Goal: Task Accomplishment & Management: Complete application form

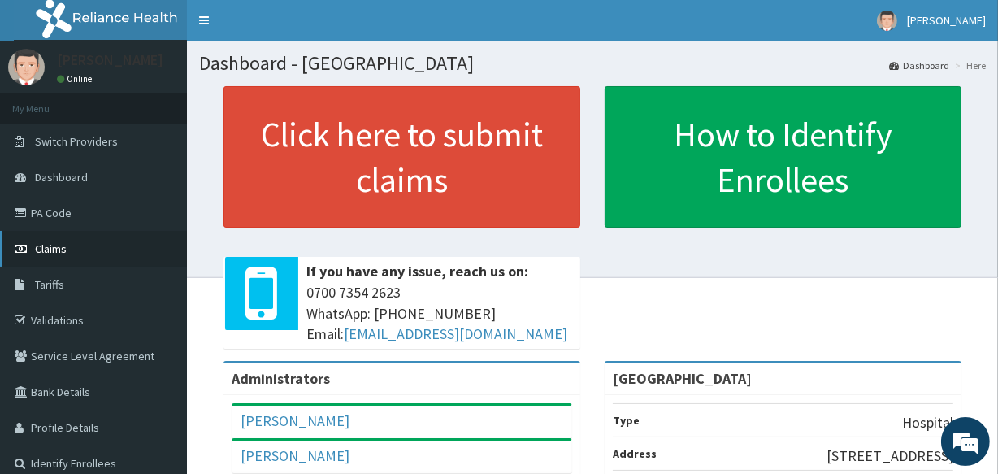
click at [54, 245] on span "Claims" at bounding box center [51, 248] width 32 height 15
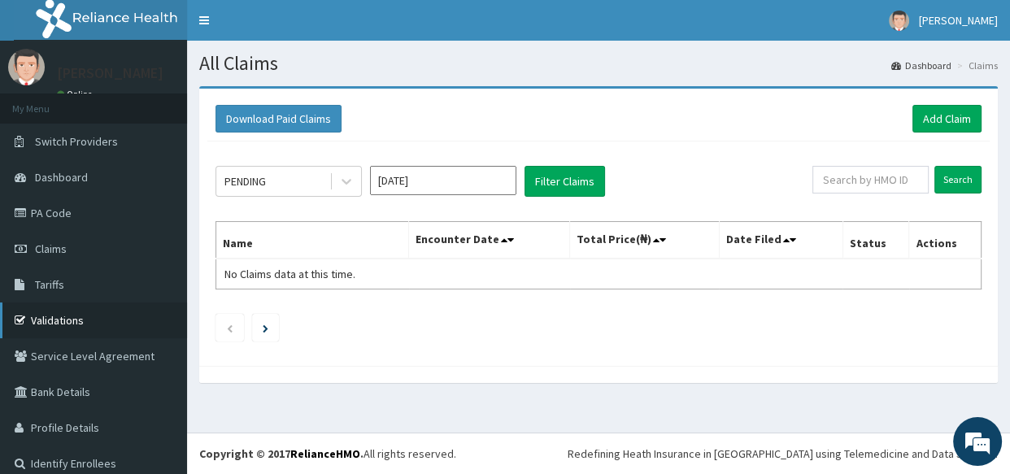
click at [61, 318] on link "Validations" at bounding box center [93, 320] width 187 height 36
click at [349, 184] on icon at bounding box center [346, 181] width 16 height 16
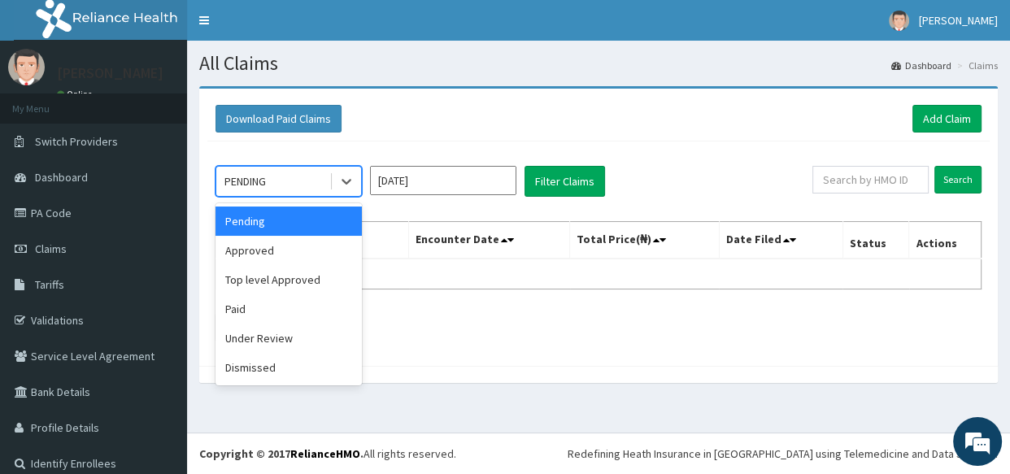
click at [320, 228] on div "Pending" at bounding box center [288, 221] width 146 height 29
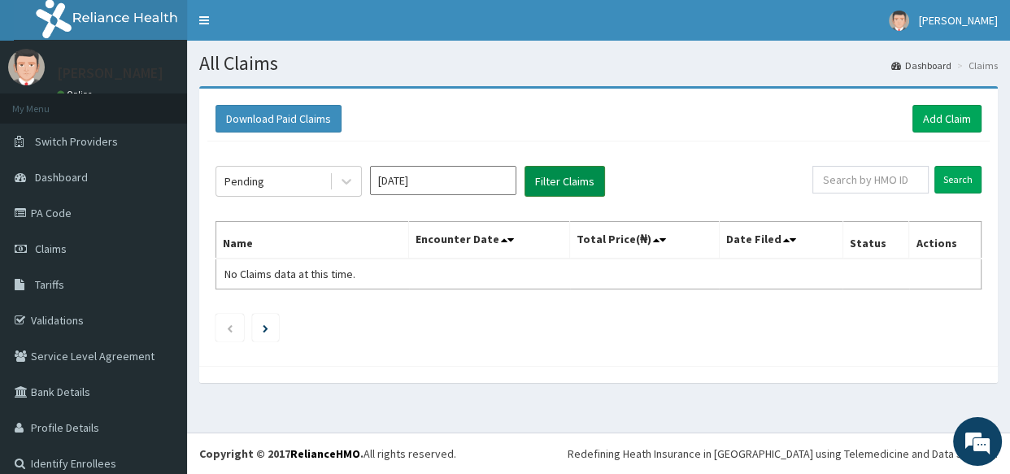
click at [566, 193] on button "Filter Claims" at bounding box center [564, 181] width 80 height 31
click at [933, 120] on link "Add Claim" at bounding box center [946, 119] width 69 height 28
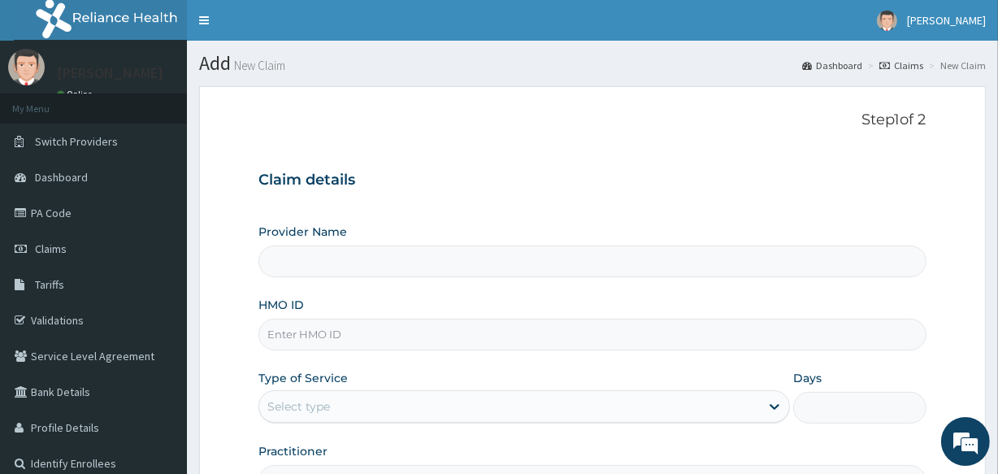
type input "All Souls Infirmary Hospital"
click at [325, 330] on input "HMO ID" at bounding box center [592, 335] width 667 height 32
type input "VTE/10128/A"
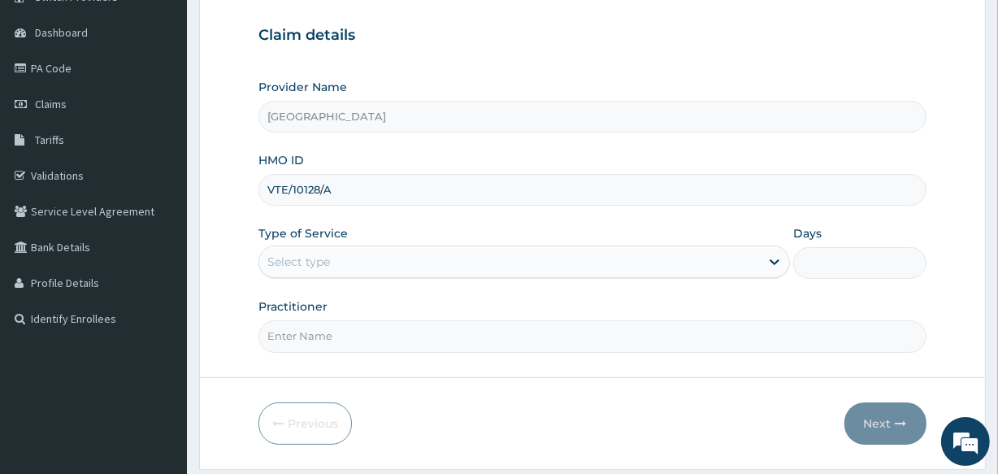
scroll to position [147, 0]
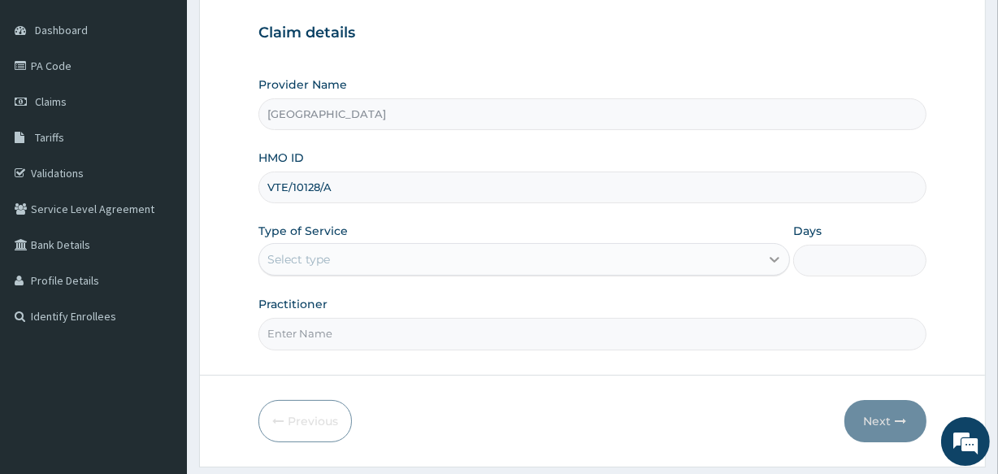
click at [762, 260] on div at bounding box center [774, 259] width 29 height 29
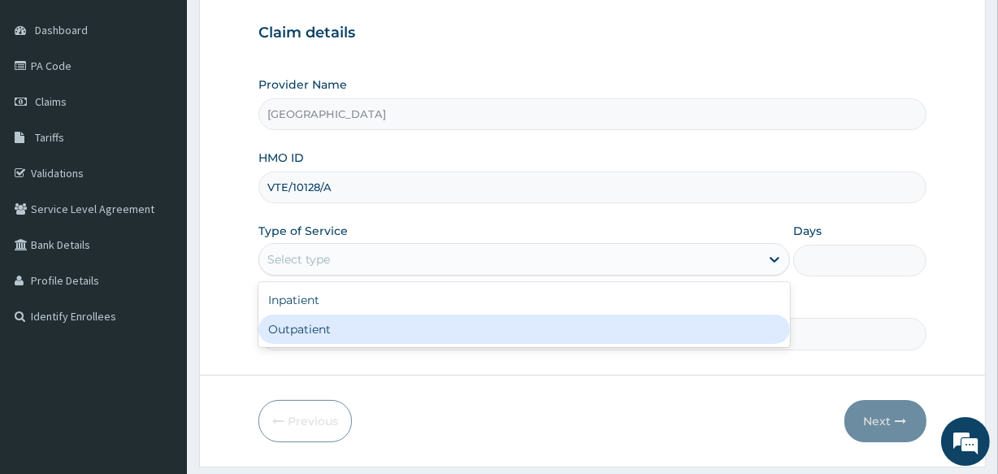
click at [469, 325] on div "Outpatient" at bounding box center [525, 329] width 532 height 29
type input "1"
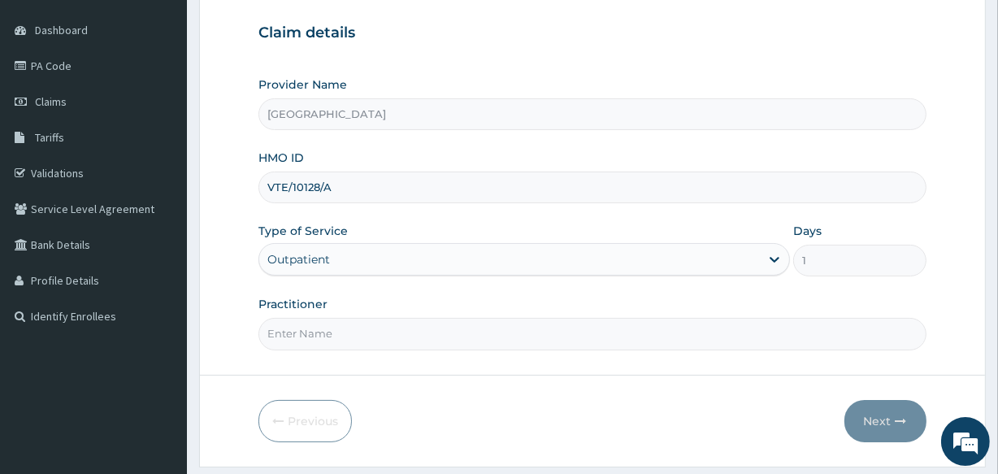
click at [309, 336] on input "Practitioner" at bounding box center [592, 334] width 667 height 32
type input "DR LAWANI"
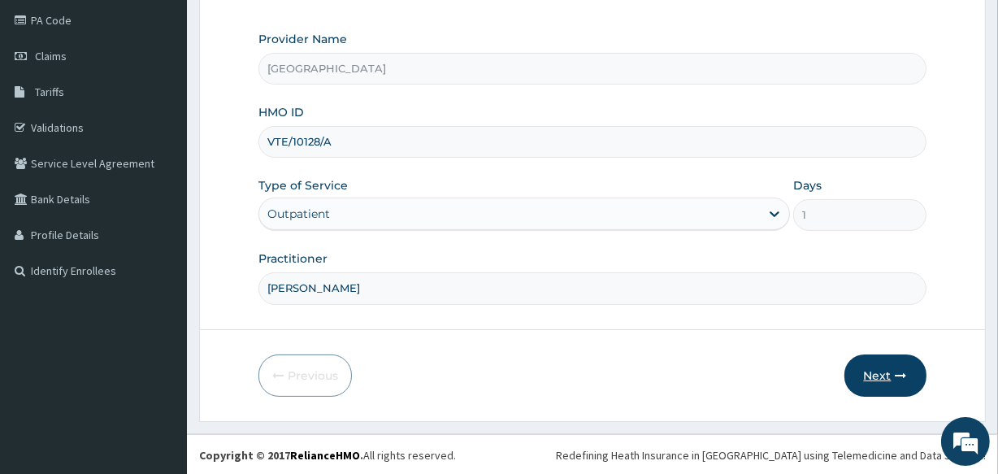
click at [901, 370] on icon "button" at bounding box center [901, 375] width 11 height 11
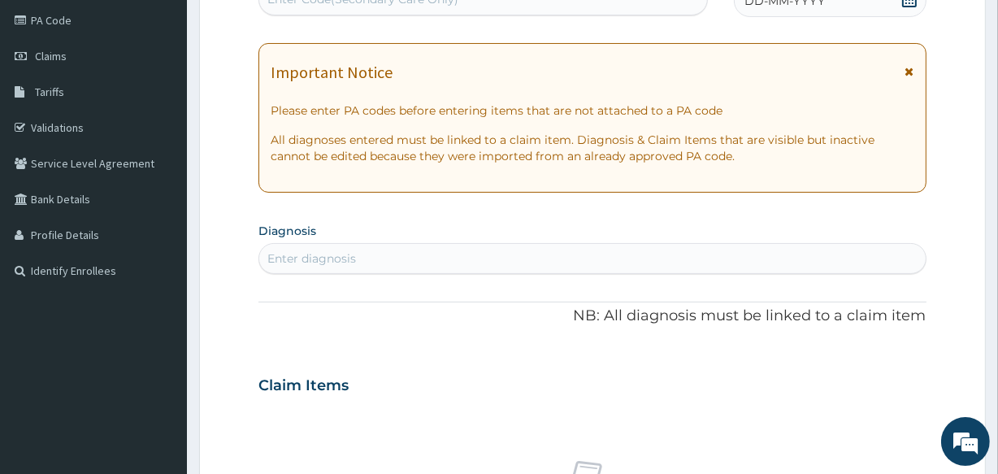
scroll to position [0, 0]
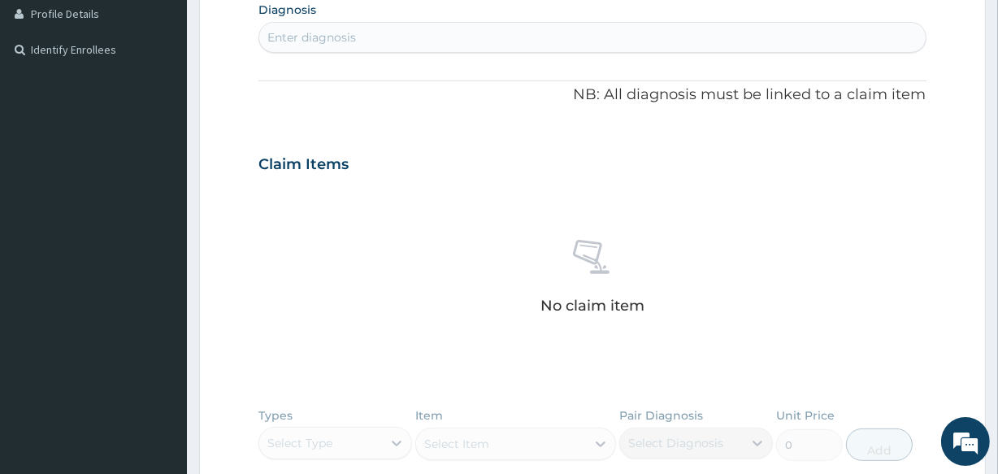
click at [288, 35] on div "Enter diagnosis" at bounding box center [311, 37] width 89 height 16
type input "B"
type input "MALA"
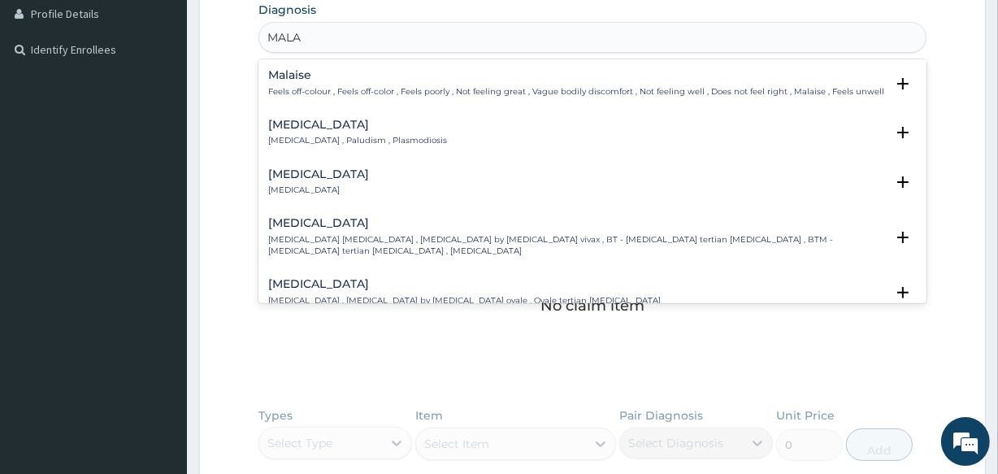
click at [330, 139] on p "[MEDICAL_DATA] , Paludism , Plasmodiosis" at bounding box center [357, 140] width 179 height 11
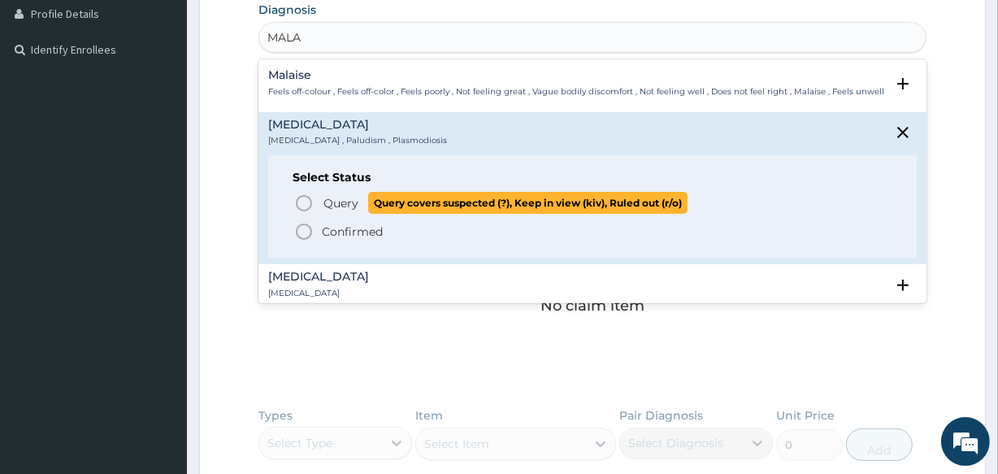
click at [305, 196] on icon "status option query" at bounding box center [304, 204] width 20 height 20
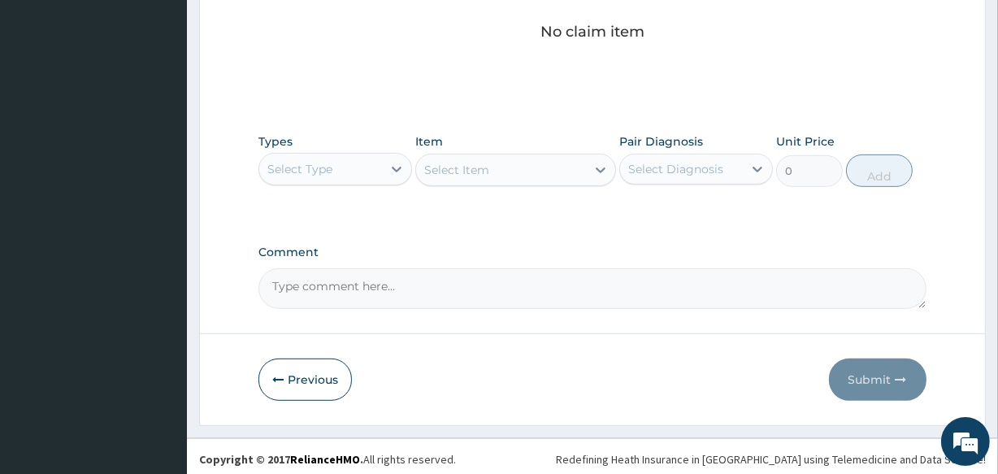
scroll to position [698, 0]
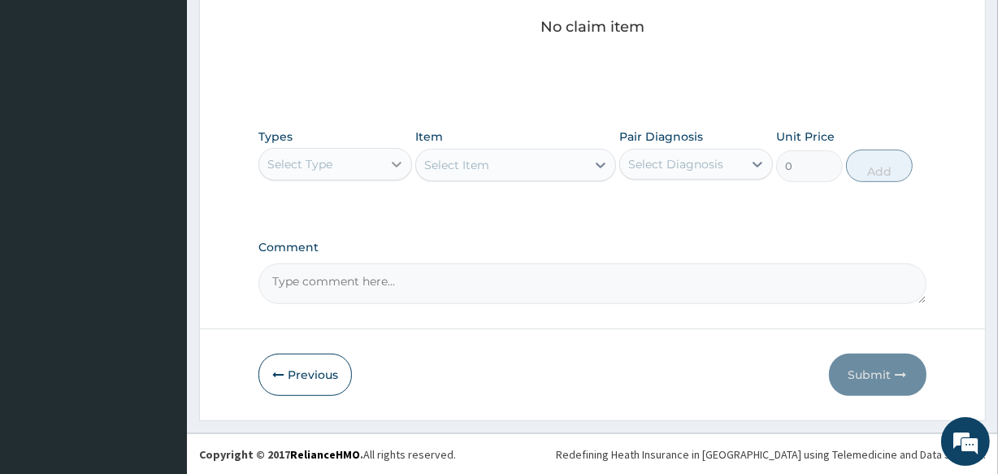
click at [405, 169] on icon at bounding box center [397, 164] width 16 height 16
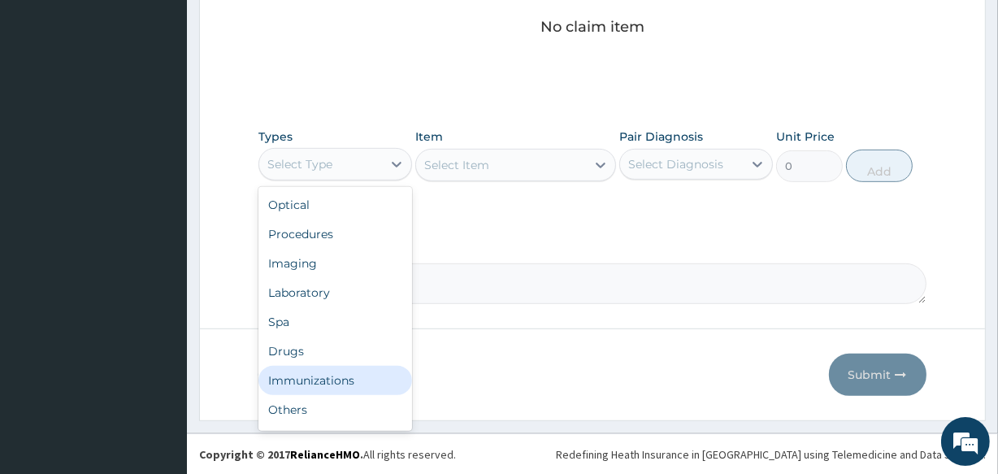
scroll to position [54, 0]
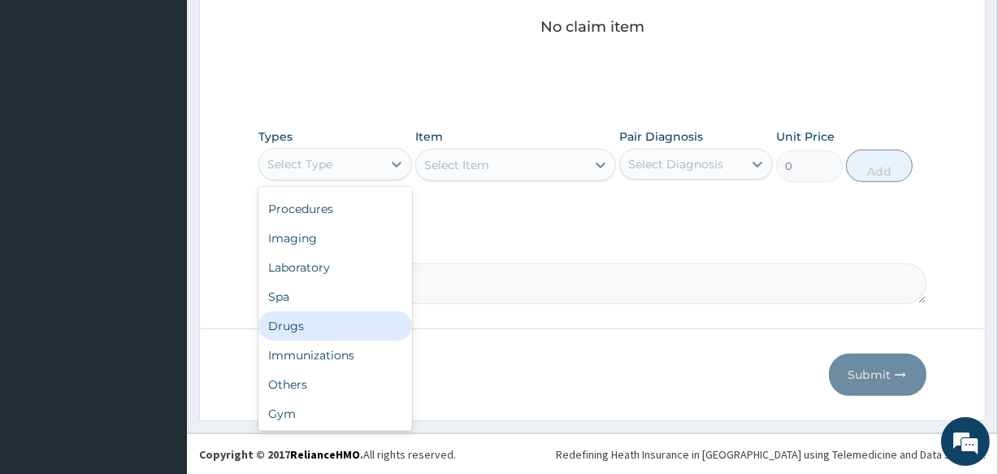
click at [299, 318] on div "Drugs" at bounding box center [336, 325] width 154 height 29
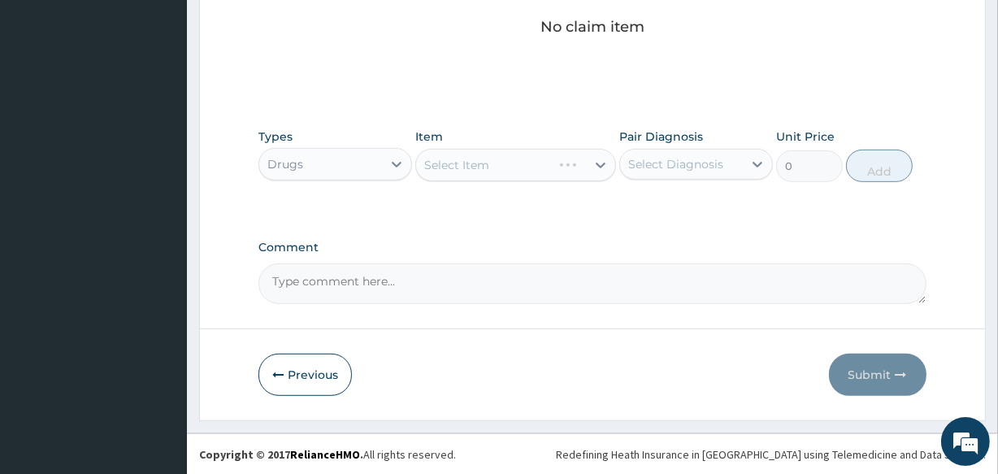
click at [530, 171] on div "Select Item" at bounding box center [515, 165] width 200 height 33
click at [530, 171] on div "Select Item" at bounding box center [500, 165] width 169 height 26
type input "G"
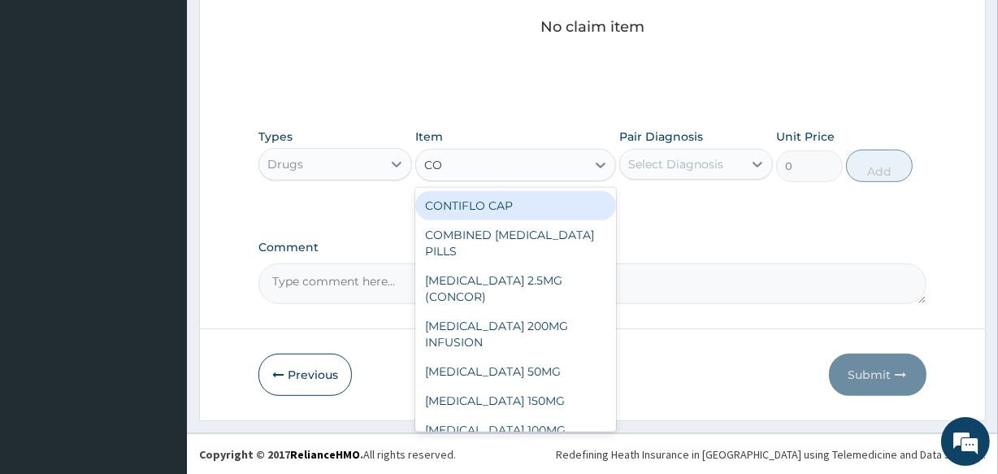
type input "C"
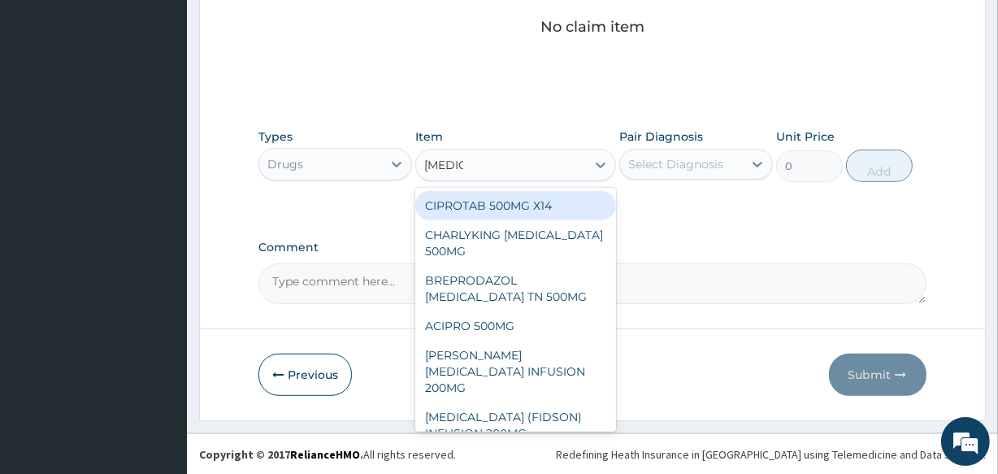
type input "CIPROF"
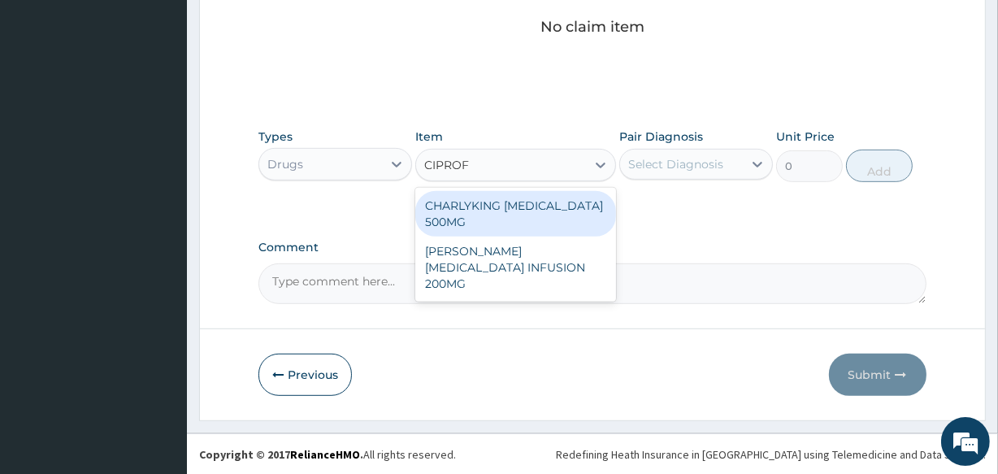
click at [520, 217] on div "CHARLYKING [MEDICAL_DATA] 500MG" at bounding box center [515, 214] width 200 height 46
type input "177.375"
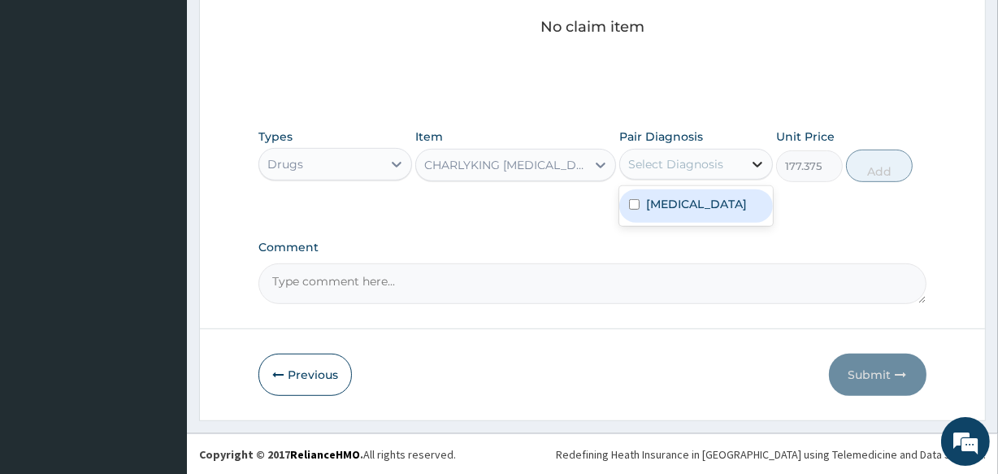
click at [755, 161] on icon at bounding box center [758, 164] width 16 height 16
click at [711, 202] on div "Malaria" at bounding box center [697, 205] width 154 height 33
checkbox input "true"
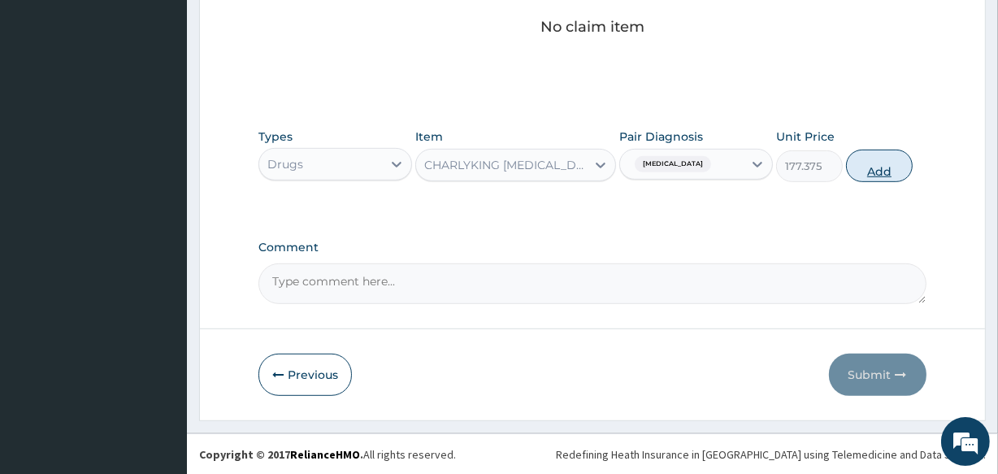
click at [881, 172] on button "Add" at bounding box center [879, 166] width 67 height 33
type input "0"
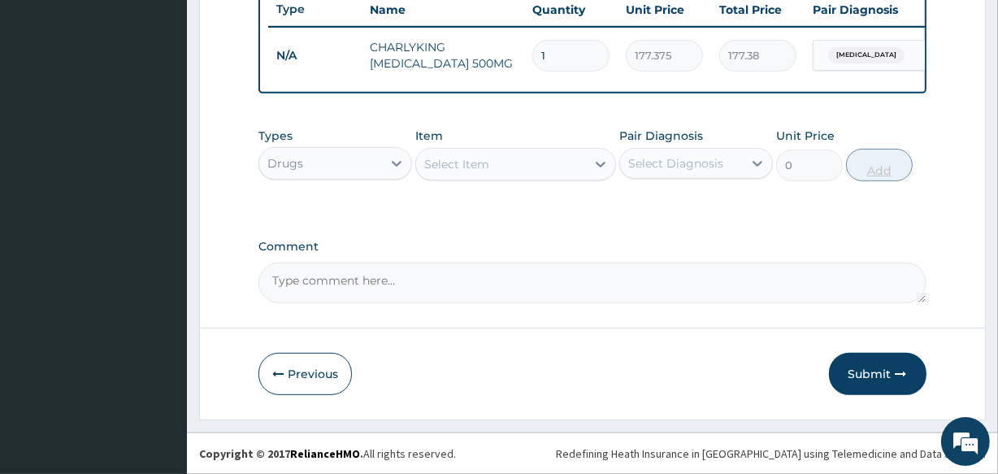
scroll to position [631, 0]
type input "0.00"
type input "1"
type input "177.38"
type input "10"
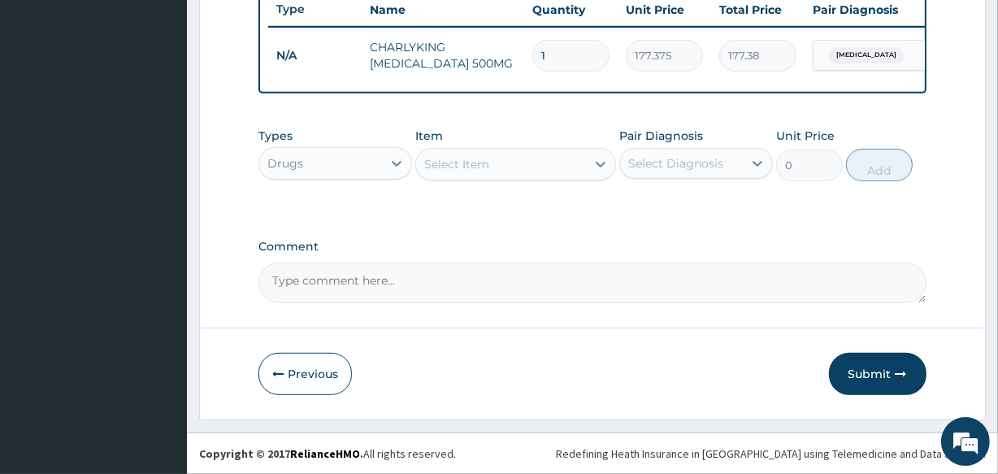
type input "1773.75"
type input "10"
click at [496, 172] on div "Select Item" at bounding box center [500, 164] width 169 height 26
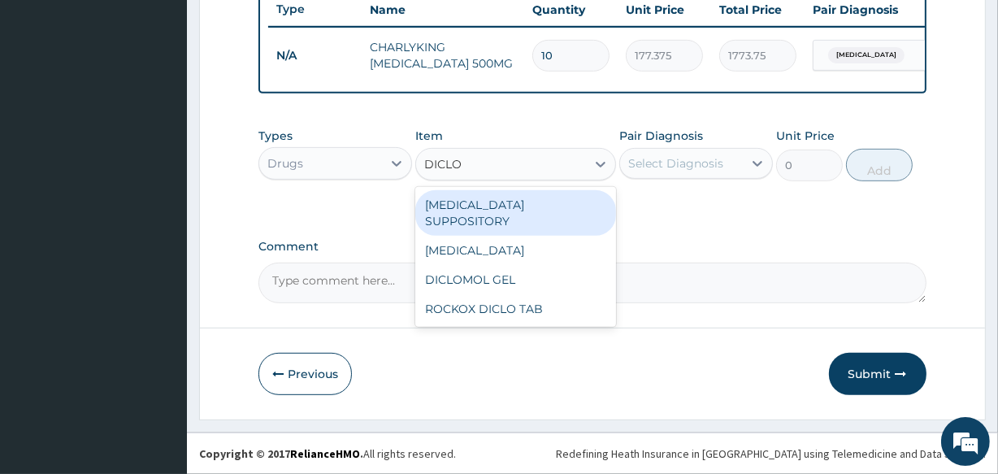
type input "DICLOF"
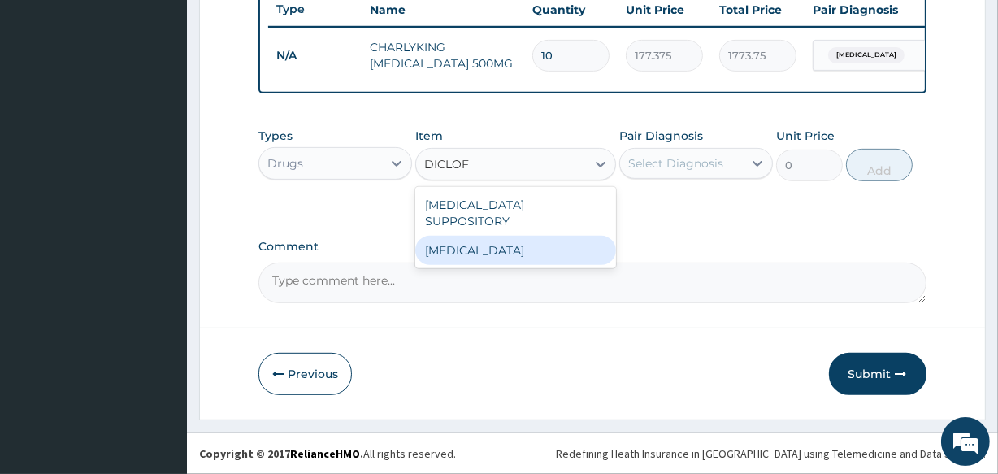
click at [491, 236] on div "[MEDICAL_DATA]" at bounding box center [515, 250] width 200 height 29
type input "591.25"
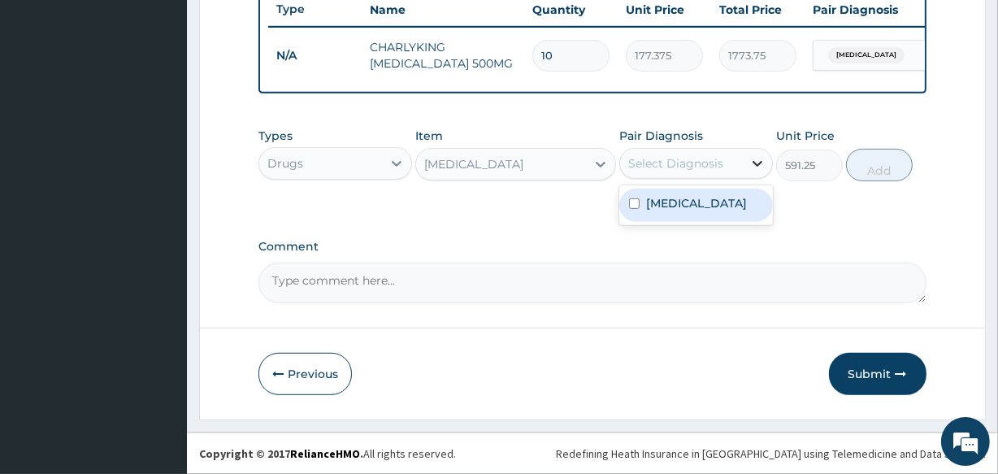
click at [753, 168] on icon at bounding box center [758, 163] width 16 height 16
click at [727, 211] on div "Malaria" at bounding box center [697, 205] width 154 height 33
checkbox input "true"
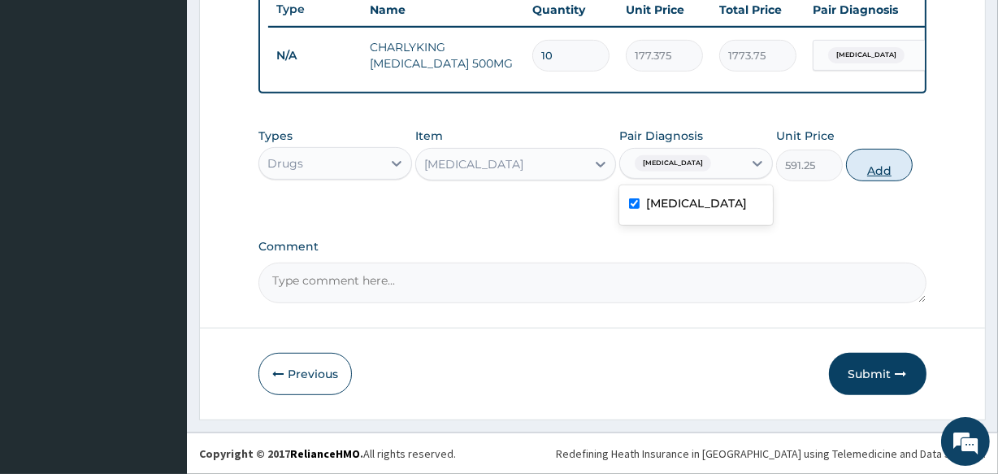
click at [887, 172] on button "Add" at bounding box center [879, 165] width 67 height 33
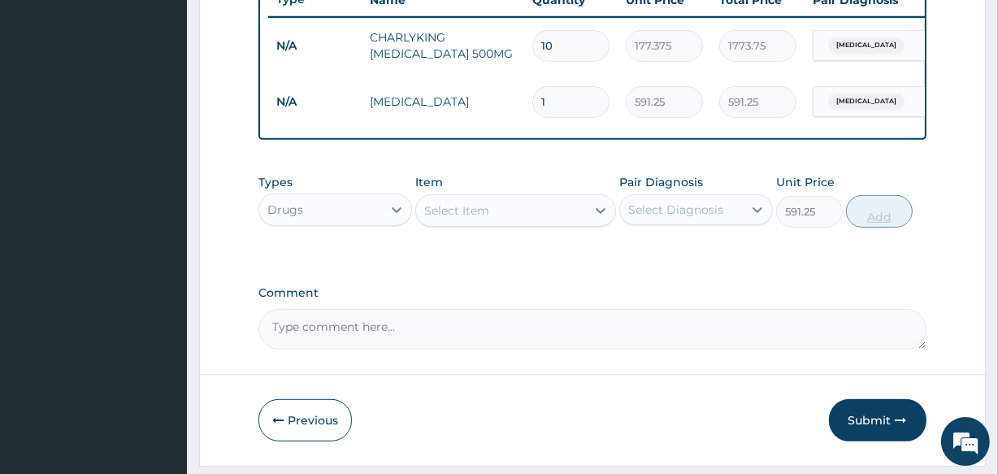
type input "0"
type input "0.00"
type input "1"
type input "591.25"
type input "10"
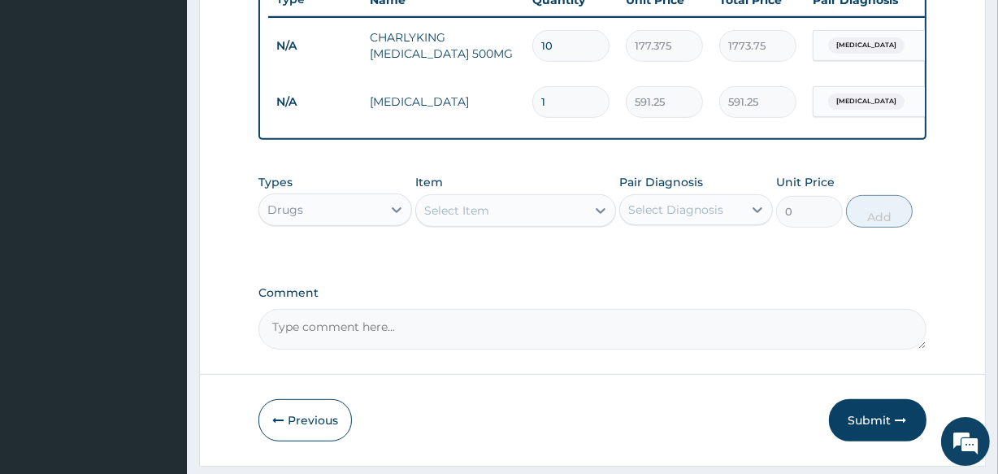
type input "5912.50"
type input "1"
type input "591.25"
click at [504, 217] on div "Select Item" at bounding box center [500, 211] width 169 height 26
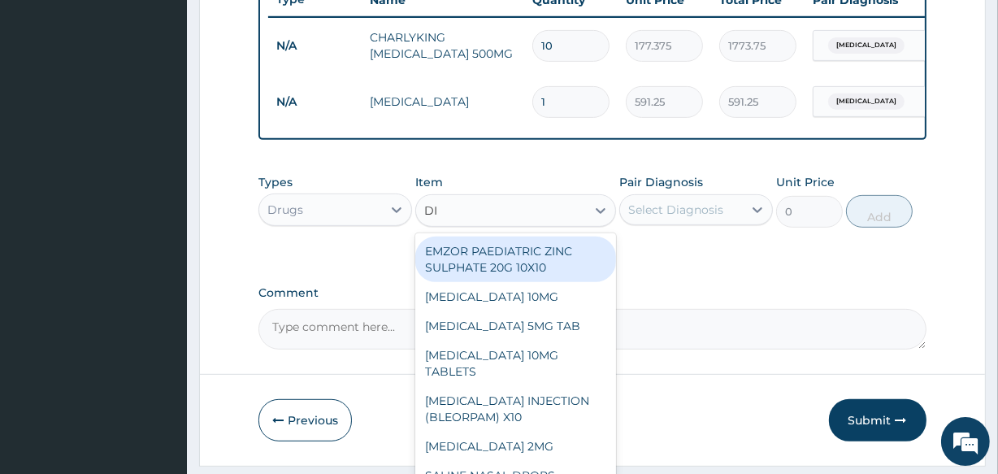
type input "DIC"
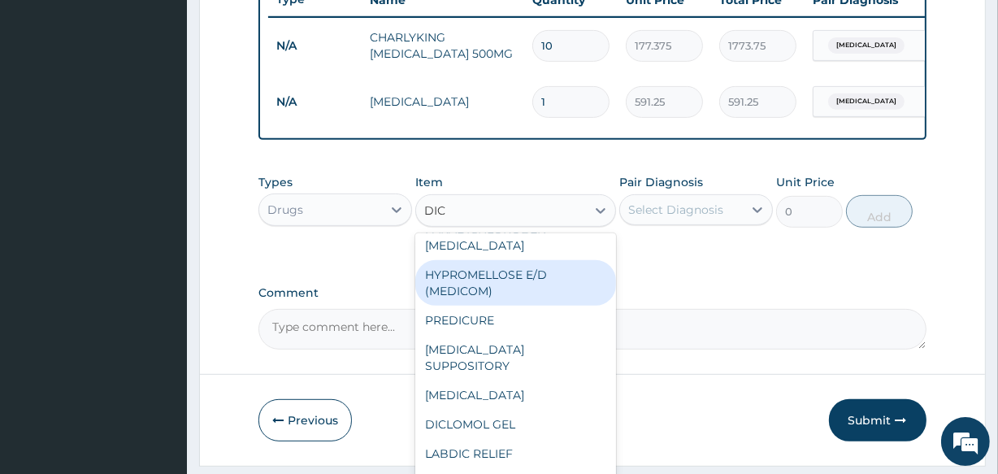
scroll to position [45, 0]
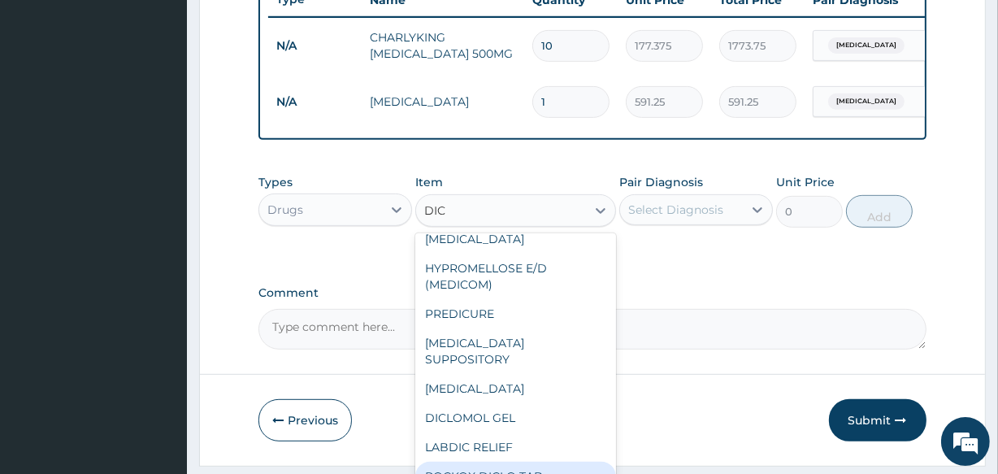
click at [517, 470] on div "ROCKOX DICLO TAB" at bounding box center [515, 476] width 200 height 29
type input "82.775"
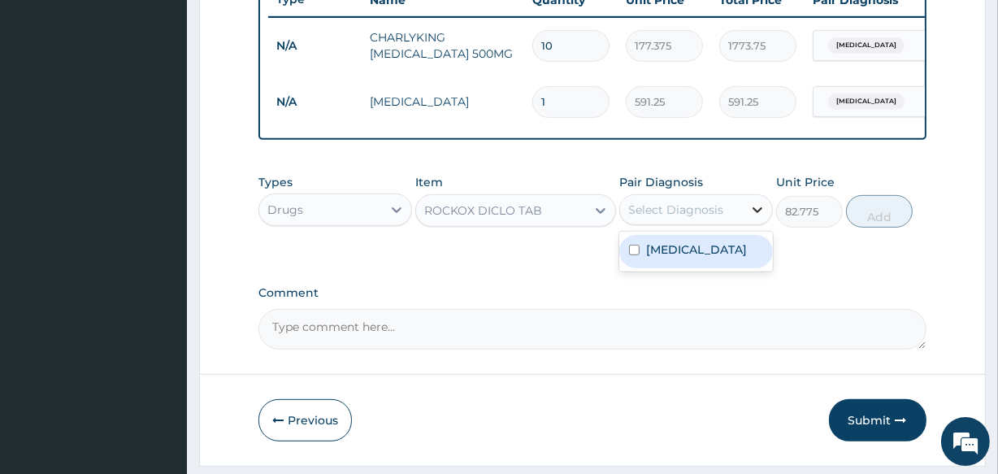
click at [752, 217] on icon at bounding box center [758, 210] width 16 height 16
click at [704, 268] on div "Malaria" at bounding box center [697, 251] width 154 height 33
checkbox input "true"
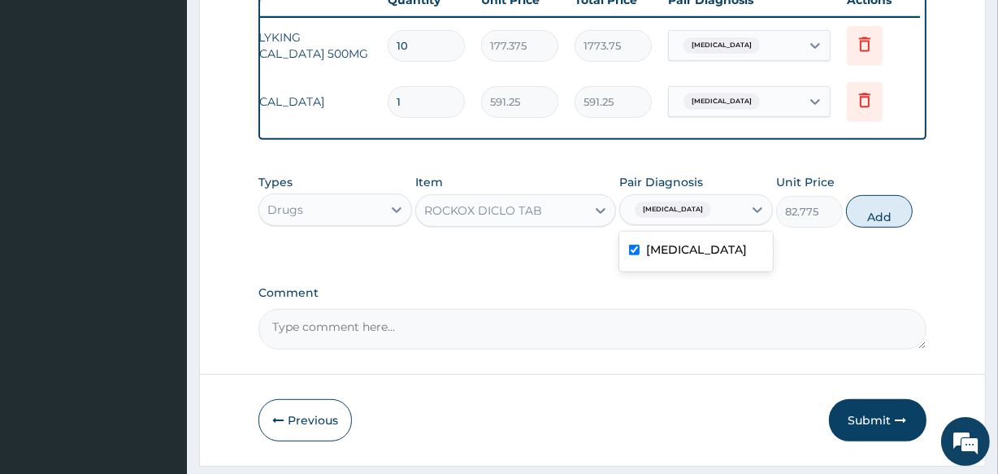
scroll to position [0, 147]
click at [856, 100] on icon at bounding box center [863, 100] width 20 height 20
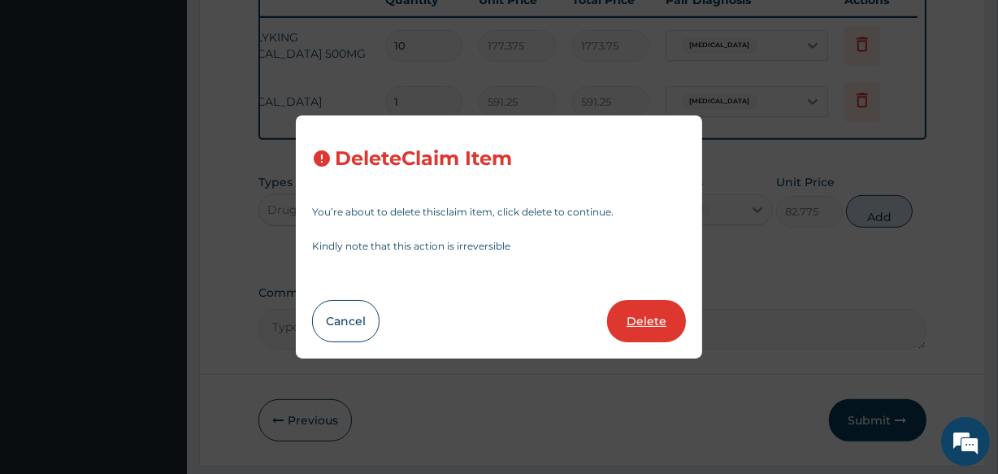
click at [646, 315] on button "Delete" at bounding box center [646, 321] width 79 height 42
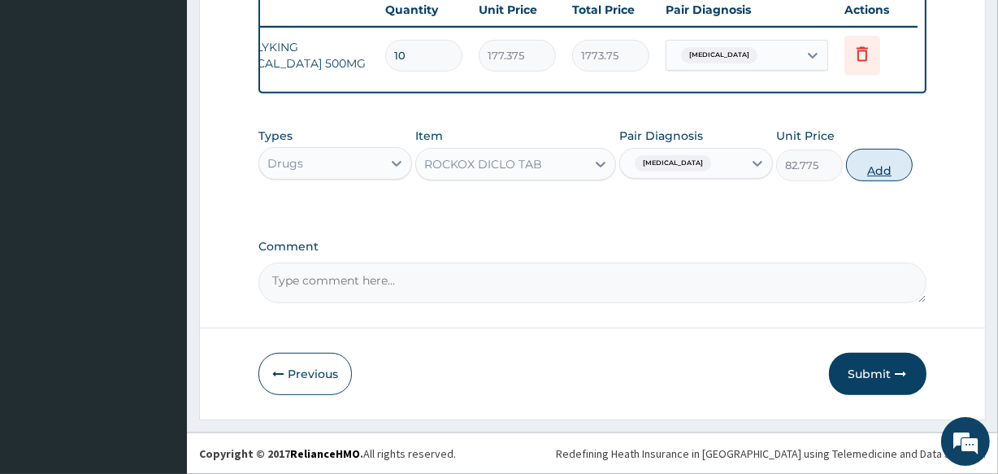
click at [876, 177] on button "Add" at bounding box center [879, 165] width 67 height 33
type input "0"
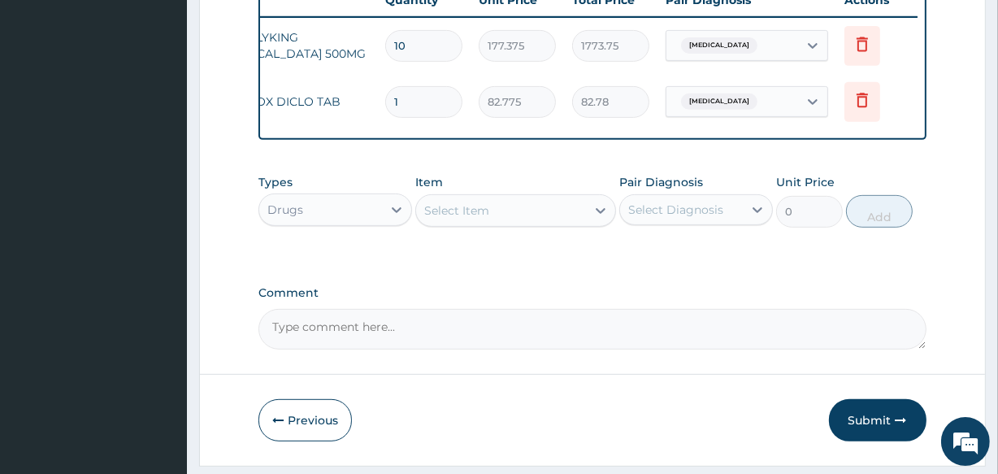
click at [584, 224] on div "Select Item" at bounding box center [500, 211] width 169 height 26
click at [859, 46] on icon at bounding box center [862, 44] width 11 height 15
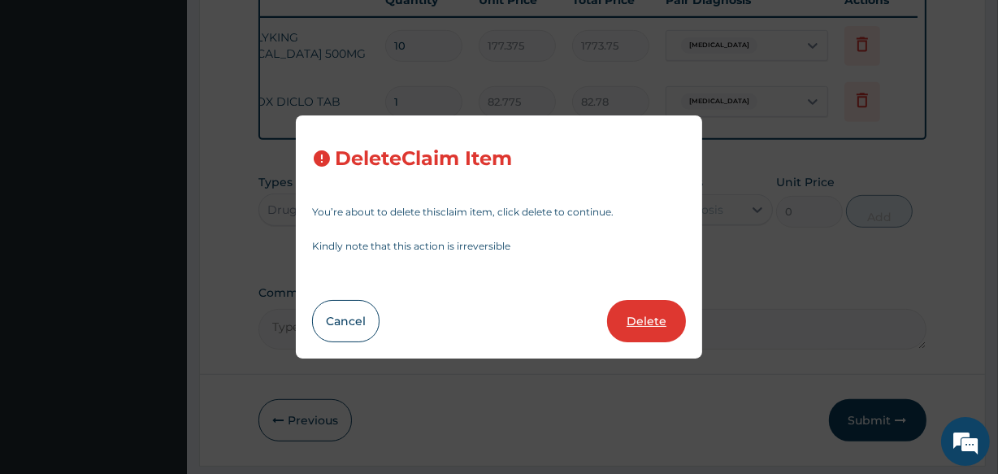
click at [642, 329] on button "Delete" at bounding box center [646, 321] width 79 height 42
type input "1"
type input "82.775"
type input "82.78"
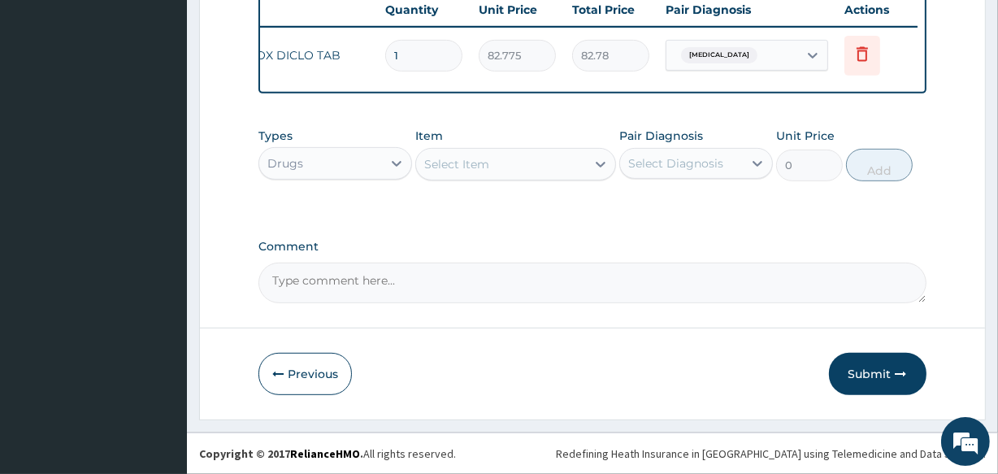
click at [456, 163] on div "Select Item" at bounding box center [456, 164] width 65 height 16
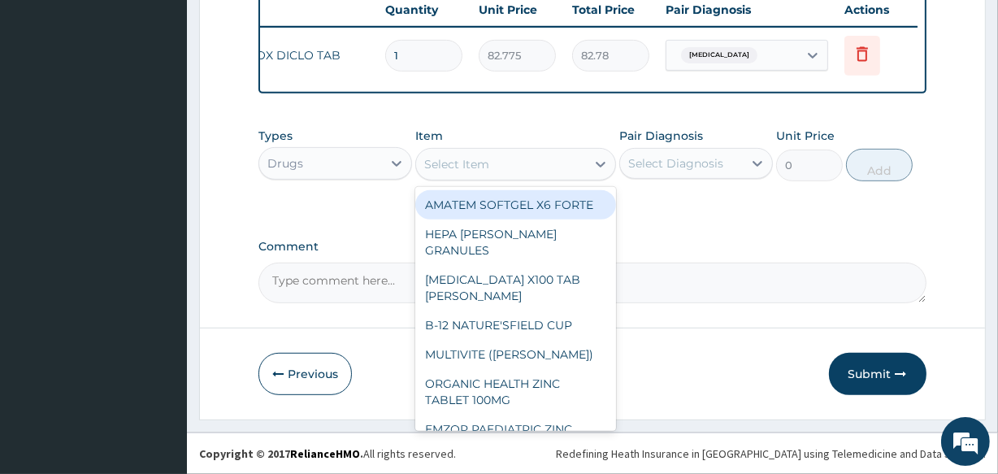
scroll to position [217, 0]
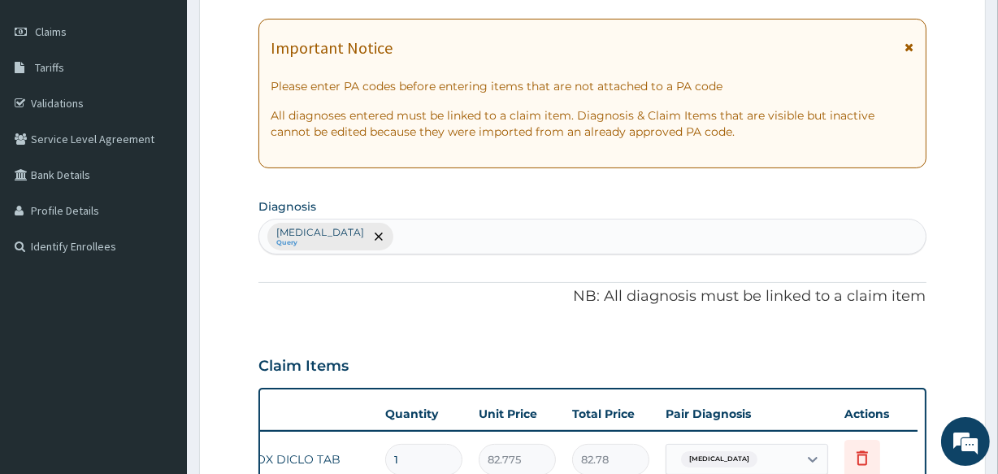
click at [423, 244] on div "Malaria Query" at bounding box center [592, 237] width 666 height 34
type input "A"
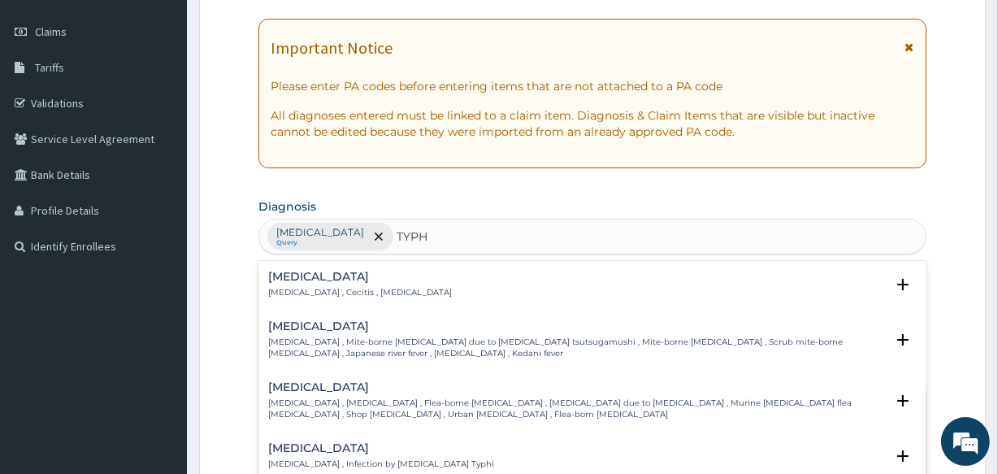
type input "TYPHO"
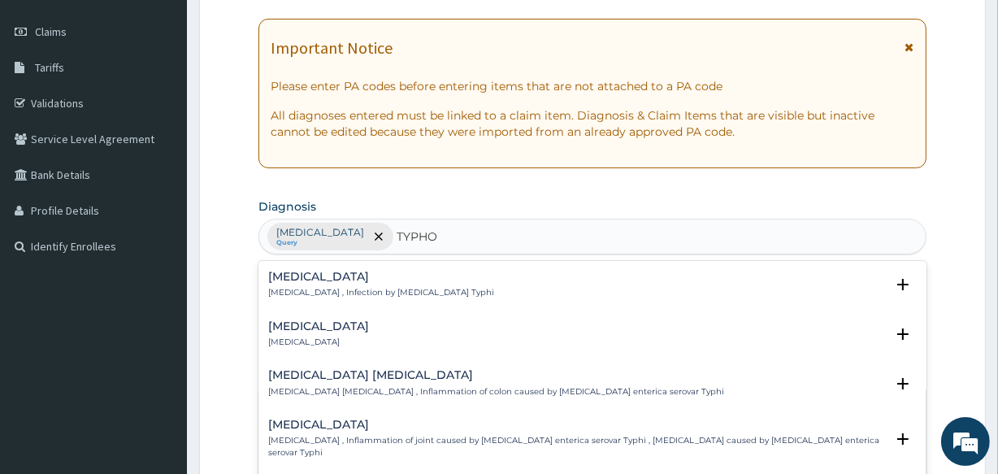
click at [342, 293] on p "Typhoid fever , Infection by Salmonella Typhi" at bounding box center [381, 292] width 226 height 11
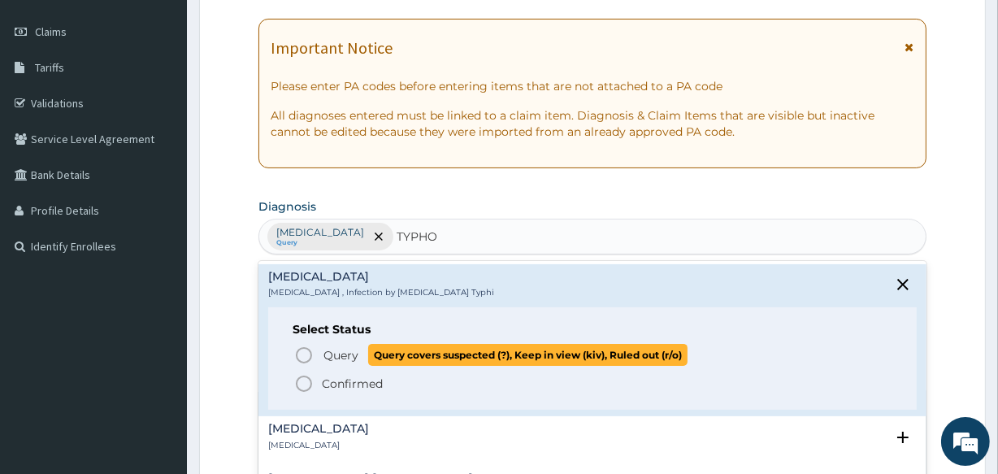
click at [304, 354] on icon "status option query" at bounding box center [304, 356] width 20 height 20
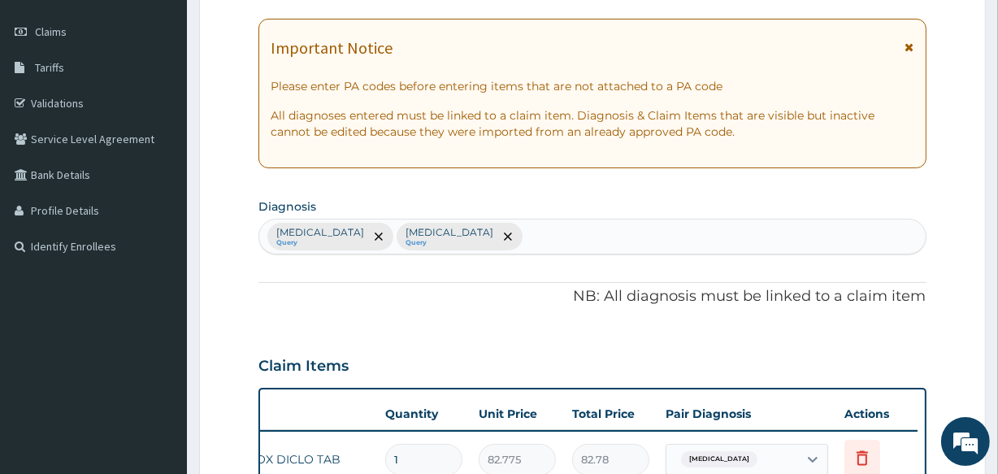
scroll to position [631, 0]
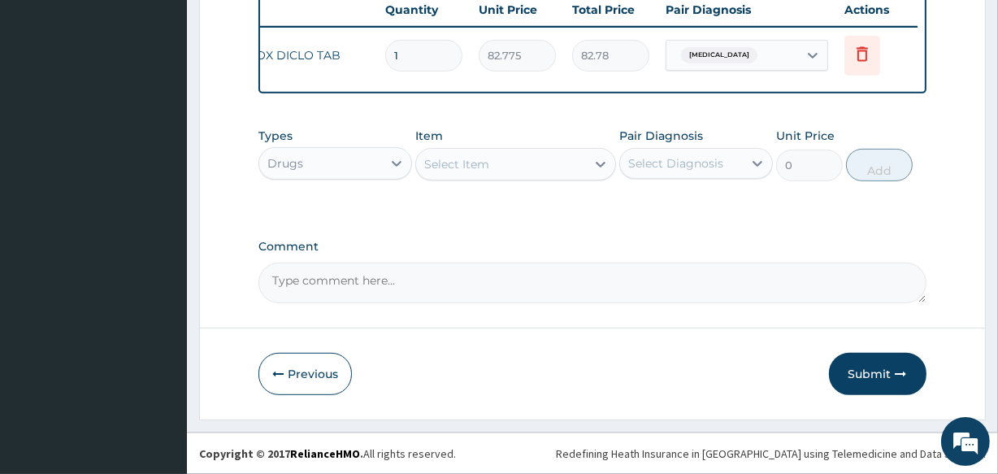
click at [507, 167] on div "Select Item" at bounding box center [500, 164] width 169 height 26
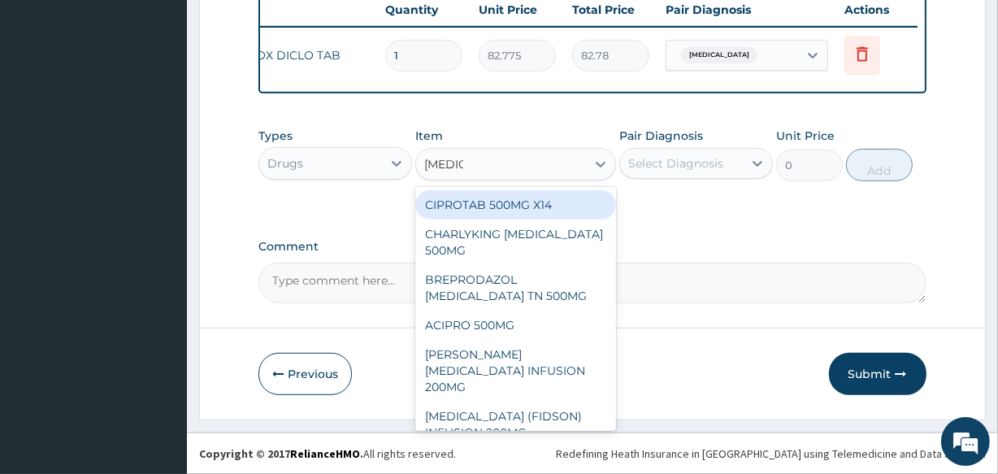
type input "CIPROF"
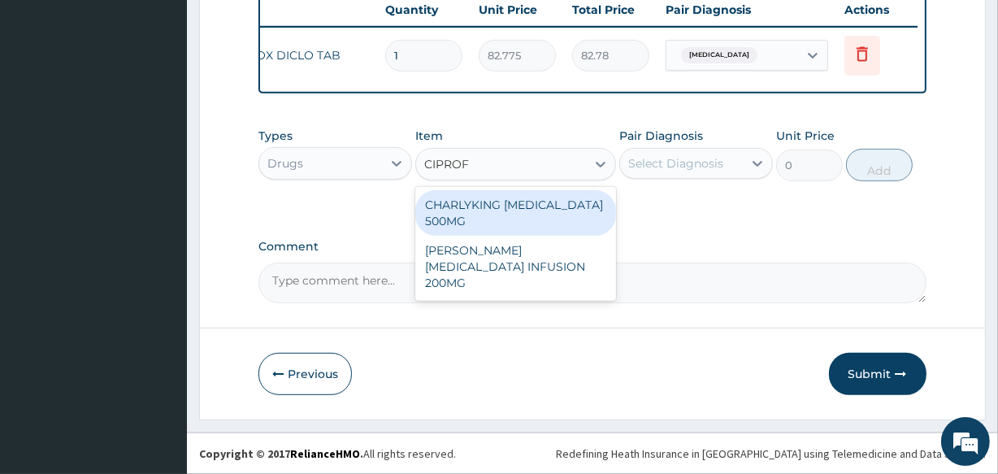
click at [502, 211] on div "CHARLYKING [MEDICAL_DATA] 500MG" at bounding box center [515, 213] width 200 height 46
type input "177.375"
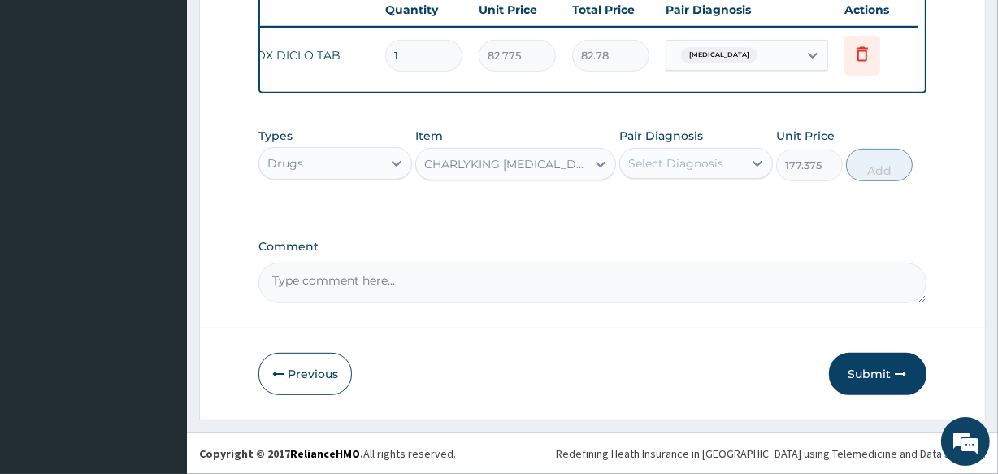
click at [740, 167] on div "Select Diagnosis" at bounding box center [681, 163] width 123 height 26
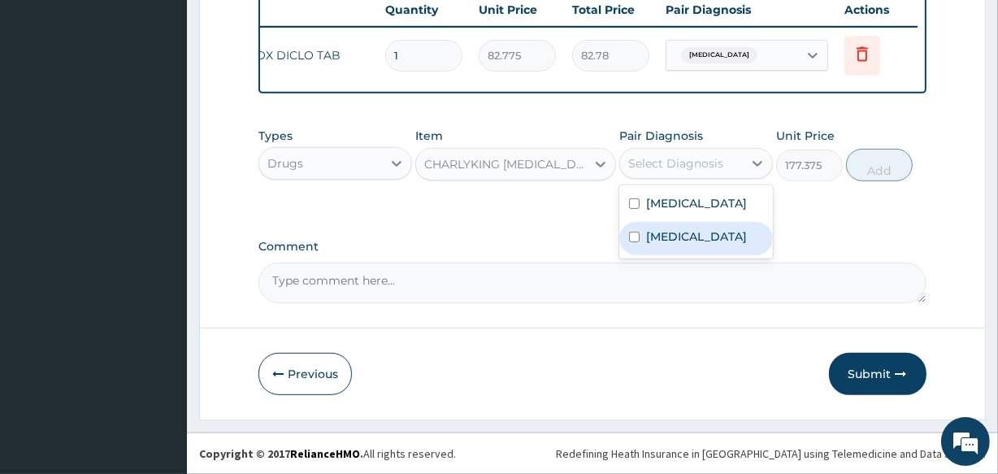
click at [712, 237] on label "Typhoid fever" at bounding box center [696, 236] width 101 height 16
checkbox input "true"
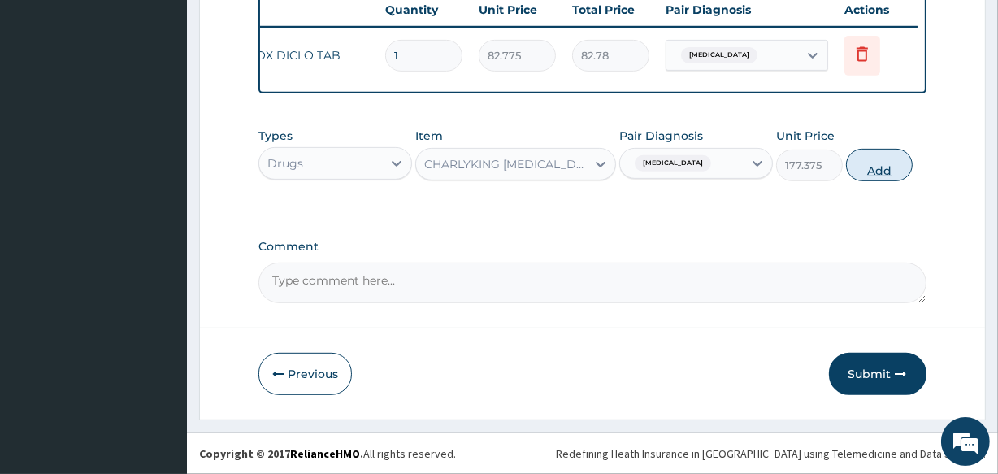
click at [877, 172] on button "Add" at bounding box center [879, 165] width 67 height 33
type input "0"
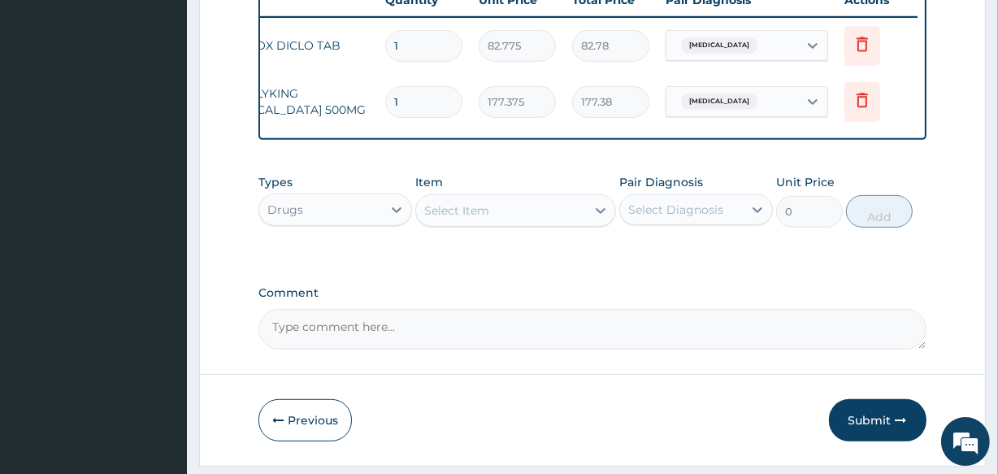
type input "10"
type input "1773.75"
type input "10"
click at [467, 219] on div "Select Item" at bounding box center [456, 210] width 65 height 16
click at [400, 41] on input "1" at bounding box center [423, 46] width 77 height 32
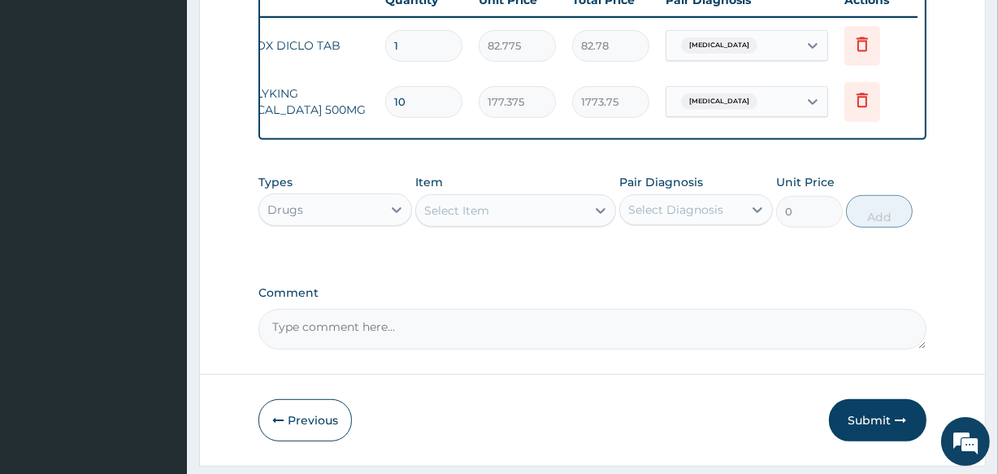
type input "10"
type input "827.75"
type input "10"
click at [495, 228] on div "Item Select Item" at bounding box center [515, 201] width 200 height 54
click at [489, 224] on div "Select Item" at bounding box center [500, 211] width 169 height 26
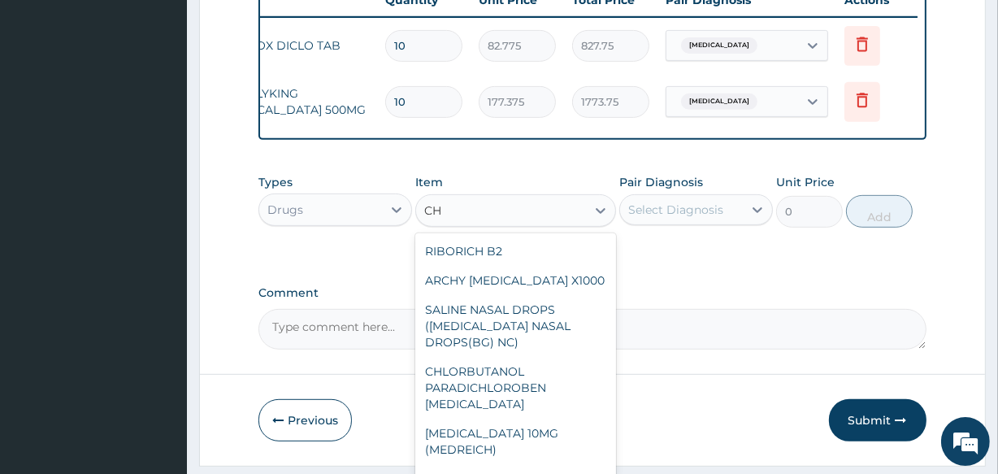
type input "C"
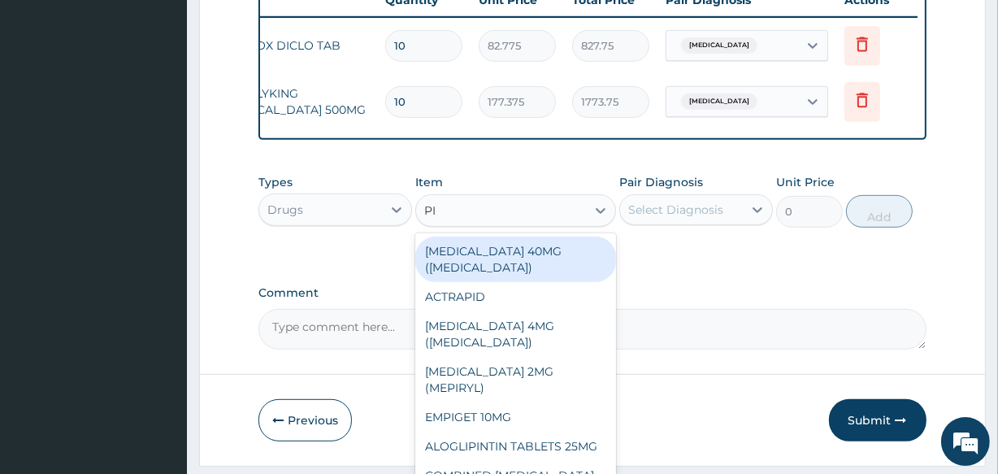
type input "PIR"
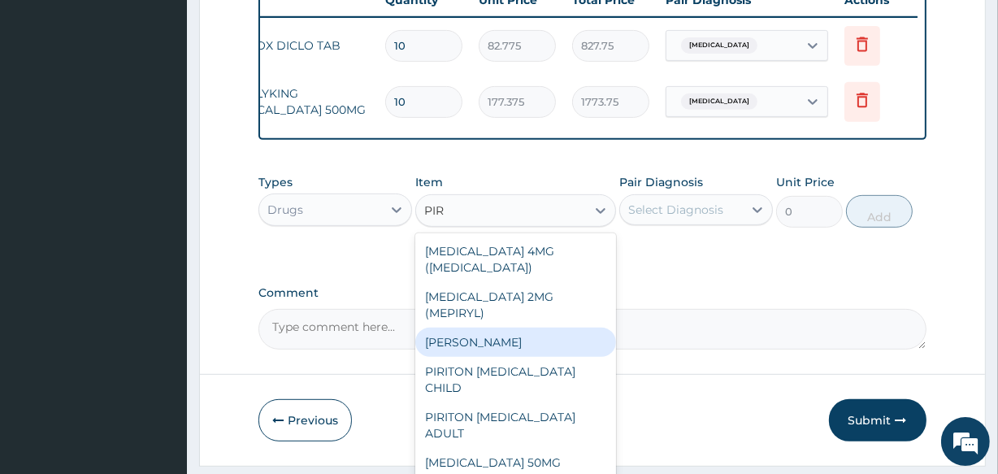
click at [485, 328] on div "PIRITON TAB EVANS" at bounding box center [515, 342] width 200 height 29
type input "23.65"
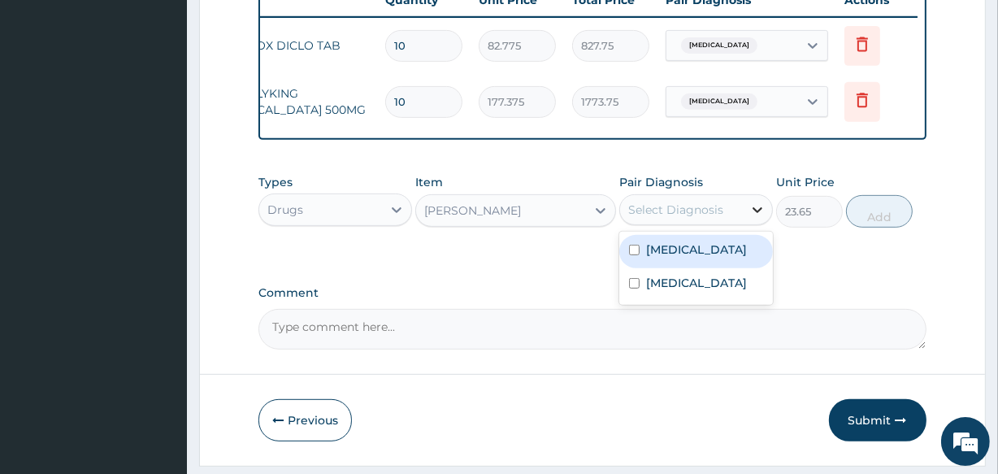
click at [755, 218] on icon at bounding box center [758, 210] width 16 height 16
click at [694, 261] on div "Malaria" at bounding box center [697, 251] width 154 height 33
checkbox input "true"
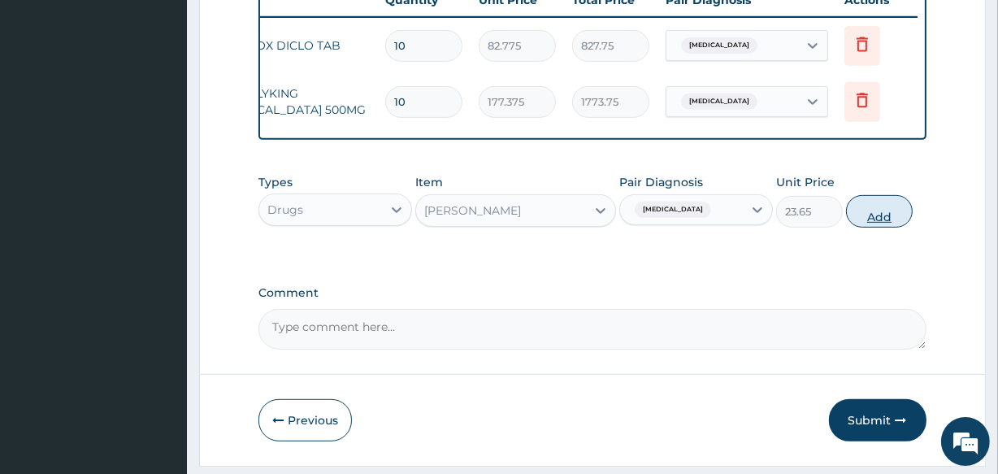
click at [883, 219] on button "Add" at bounding box center [879, 211] width 67 height 33
type input "0"
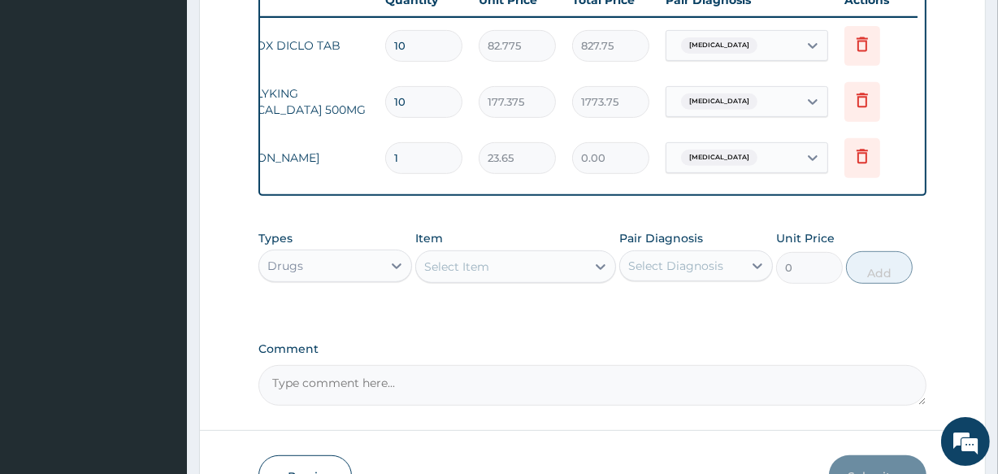
type input "0.00"
type input "5"
type input "118.25"
type input "5"
click at [474, 272] on div "Select Item" at bounding box center [456, 267] width 65 height 16
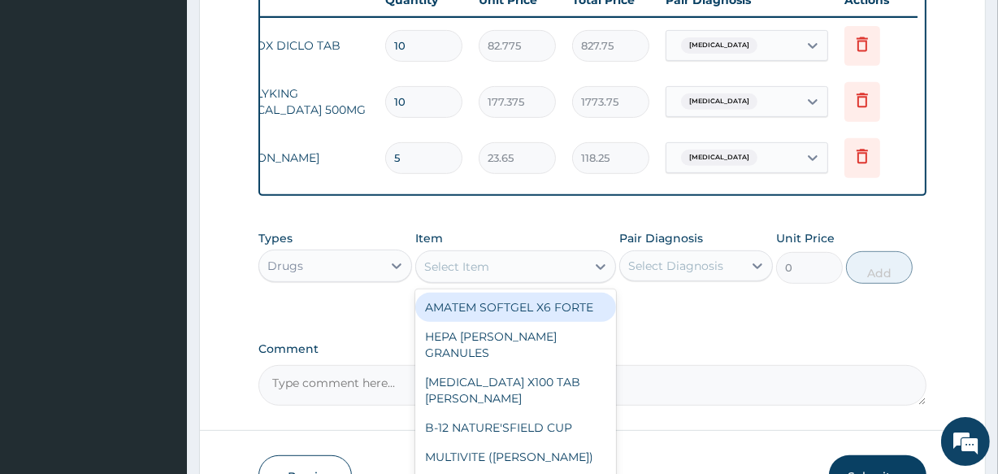
scroll to position [217, 0]
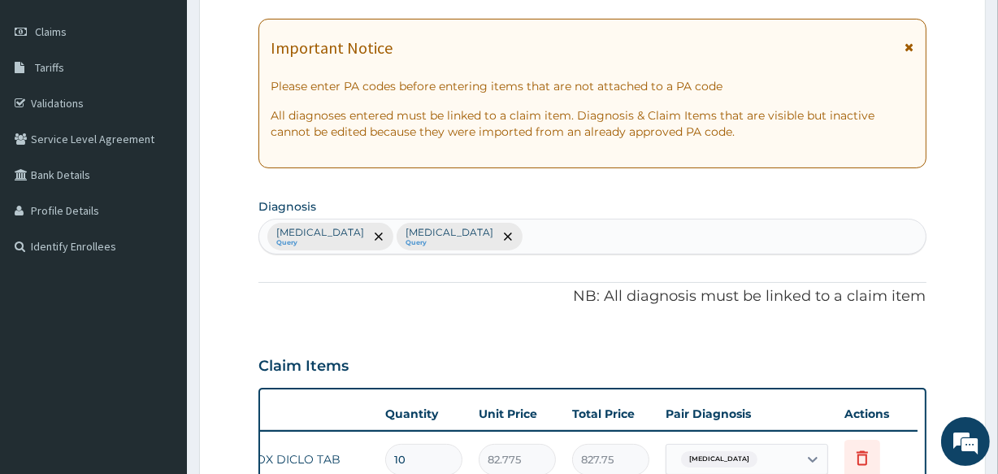
click at [463, 243] on div "Malaria Query Typhoid fever Query" at bounding box center [592, 237] width 666 height 34
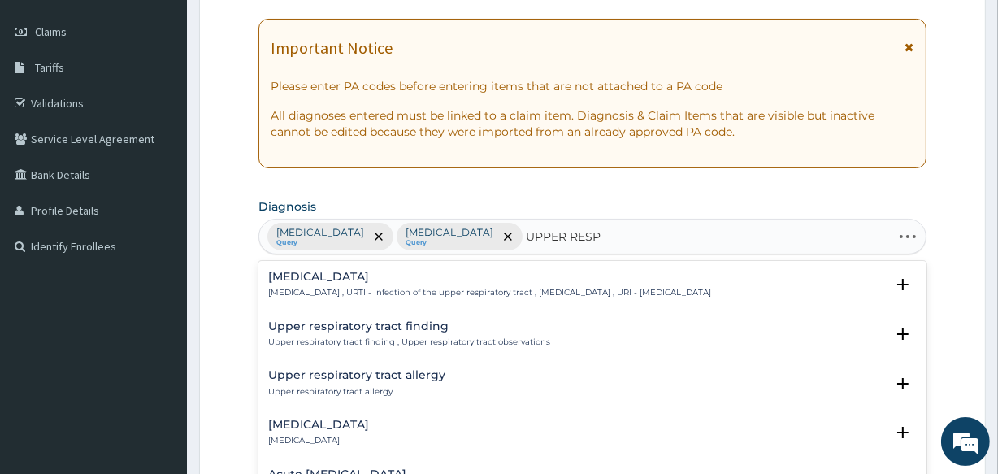
type input "UPPER RESPI"
click at [373, 298] on p "[MEDICAL_DATA] , URTI - Infection of the upper respiratory tract , [MEDICAL_DAT…" at bounding box center [489, 292] width 443 height 11
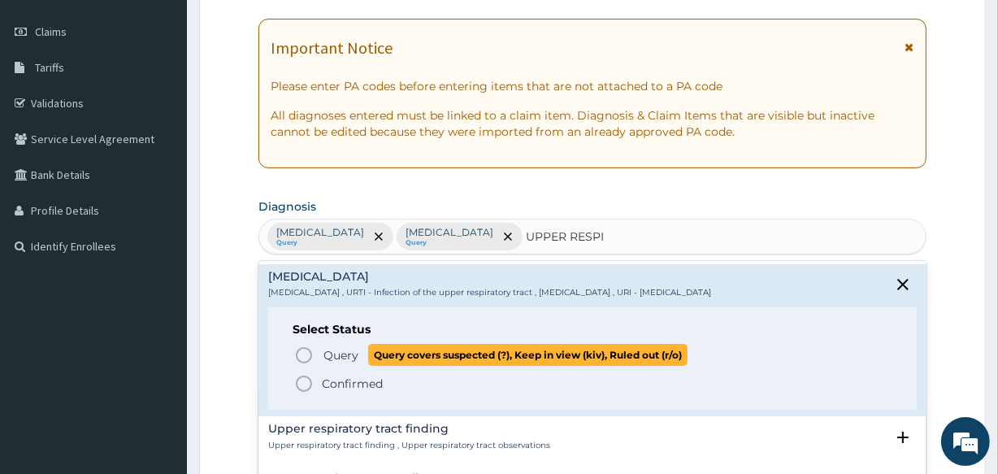
click at [309, 352] on icon "status option query" at bounding box center [304, 356] width 20 height 20
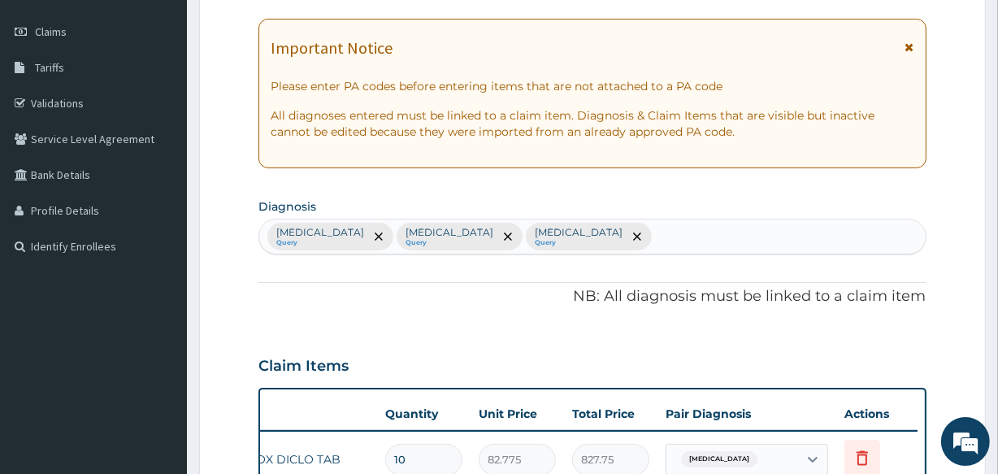
scroll to position [631, 0]
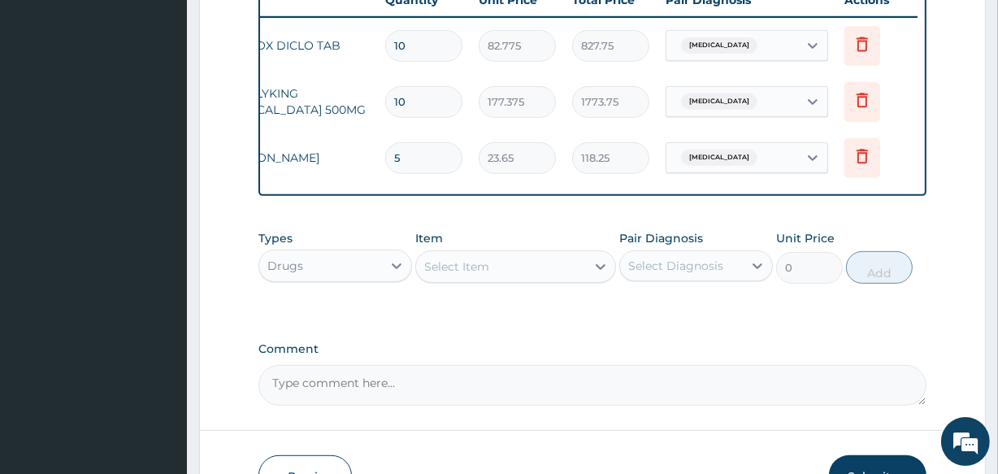
click at [496, 280] on div "Select Item" at bounding box center [500, 267] width 169 height 26
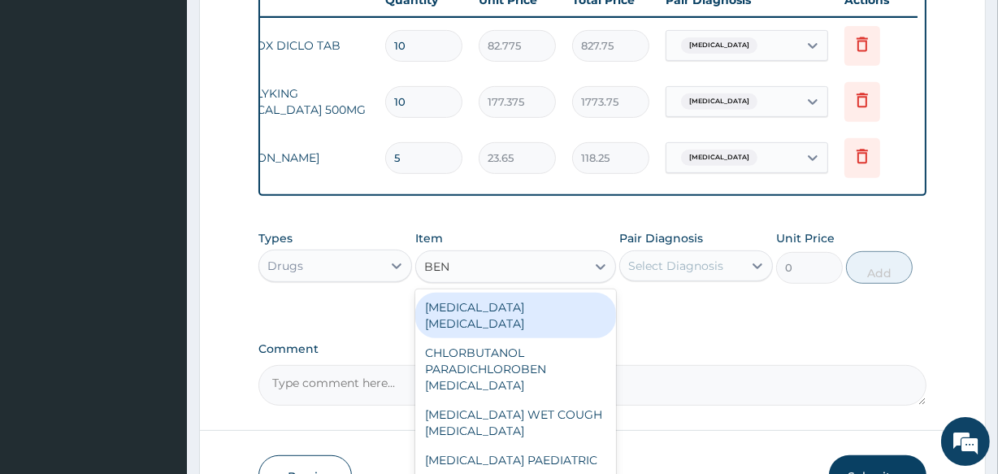
type input "BENY"
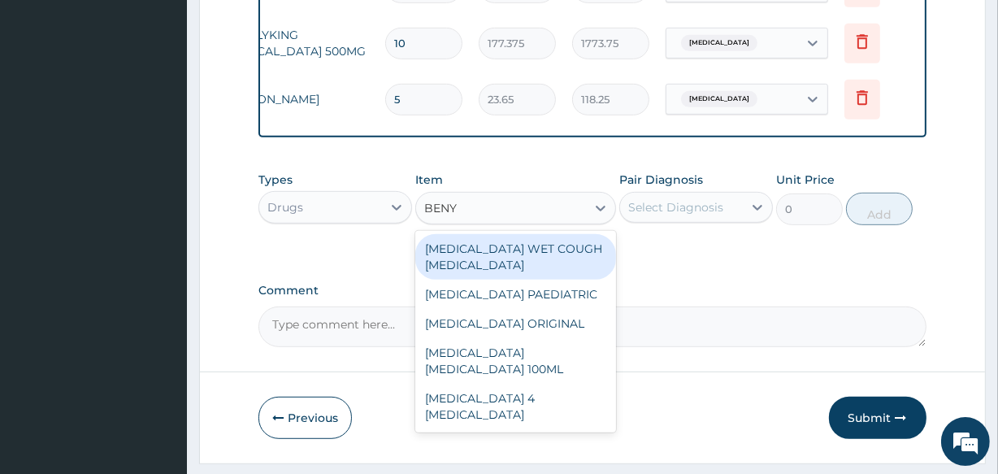
scroll to position [690, 0]
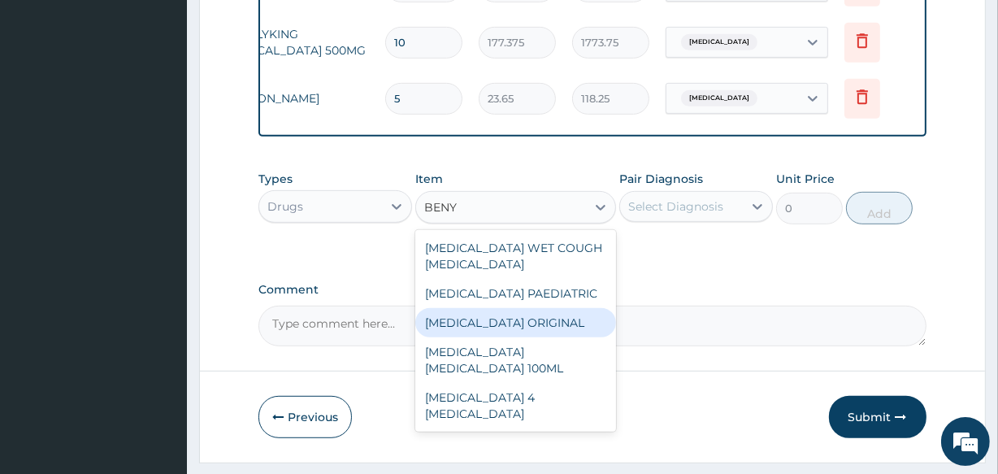
click at [481, 331] on div "BENYLIN ORIGINAL" at bounding box center [515, 322] width 200 height 29
type input "1773.75"
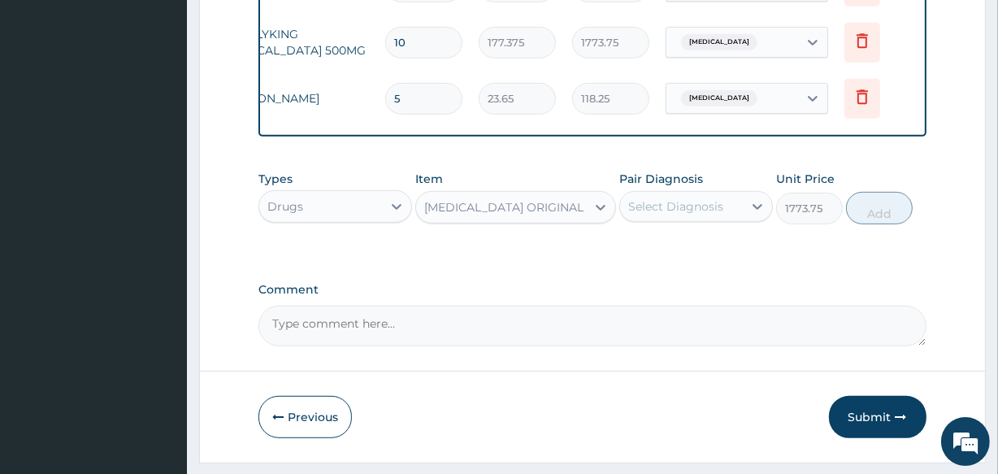
click at [528, 220] on div "BENYLIN ORIGINAL" at bounding box center [500, 207] width 169 height 26
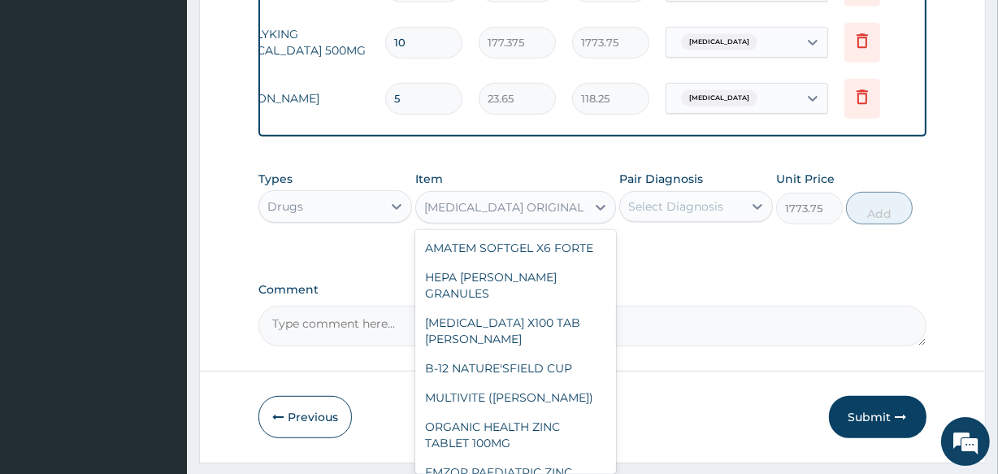
scroll to position [7904, 0]
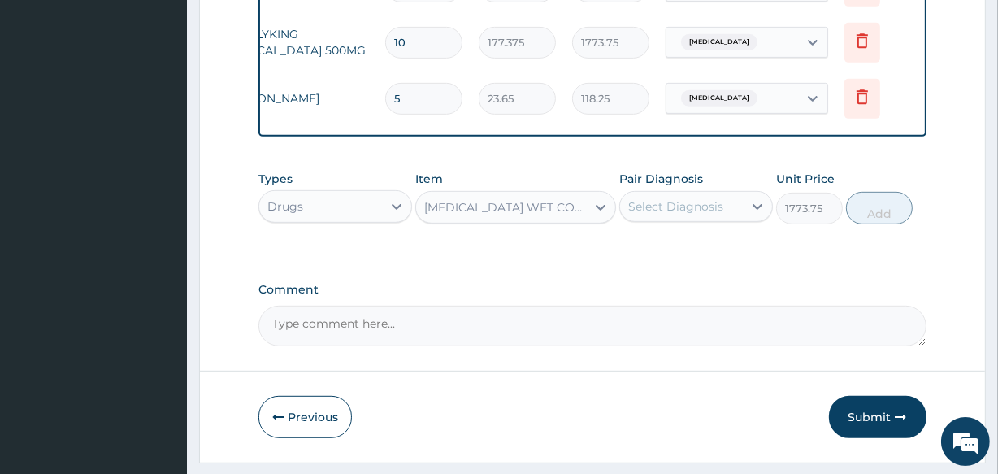
click at [488, 220] on div "BENYLIN WET COUGH MENTHOL" at bounding box center [500, 207] width 169 height 26
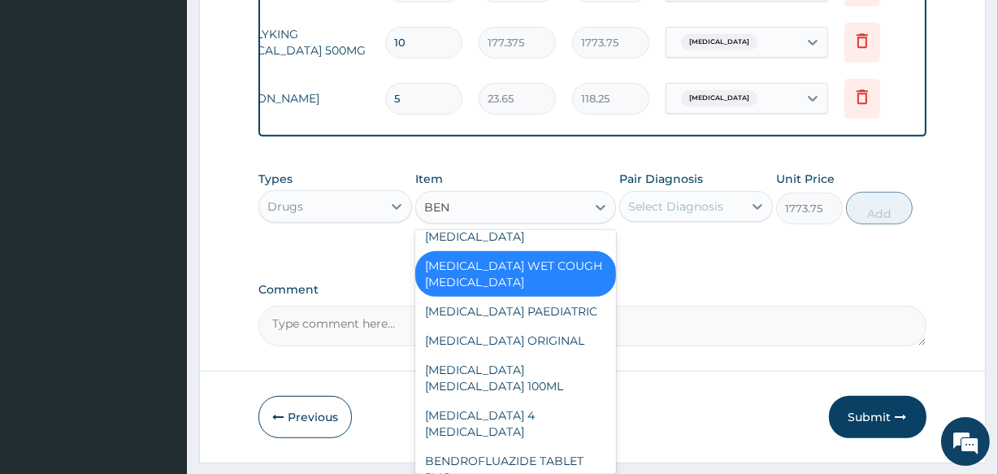
scroll to position [0, 0]
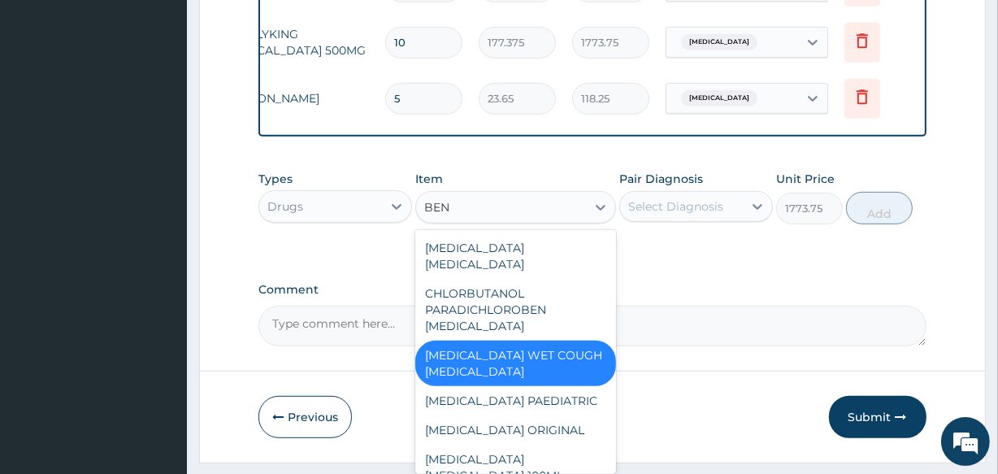
type input "BENY"
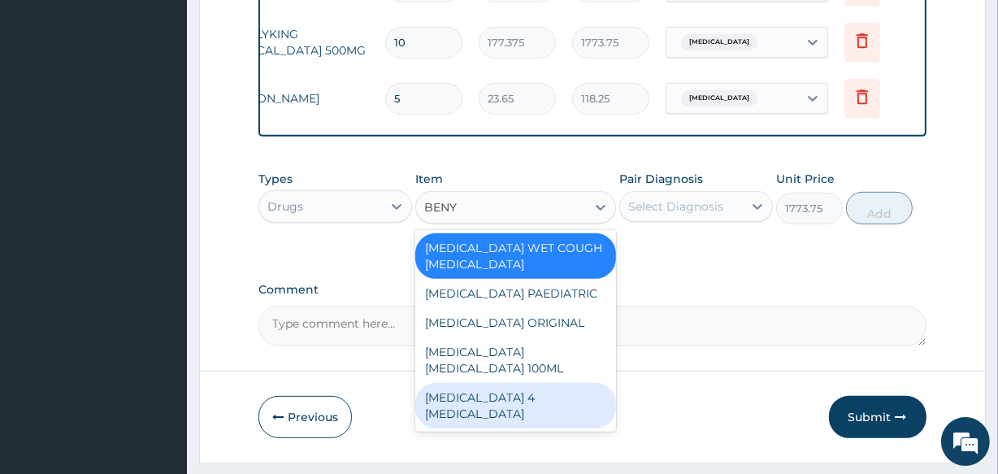
click at [476, 389] on div "BENYLIN 4 FLU" at bounding box center [515, 406] width 200 height 46
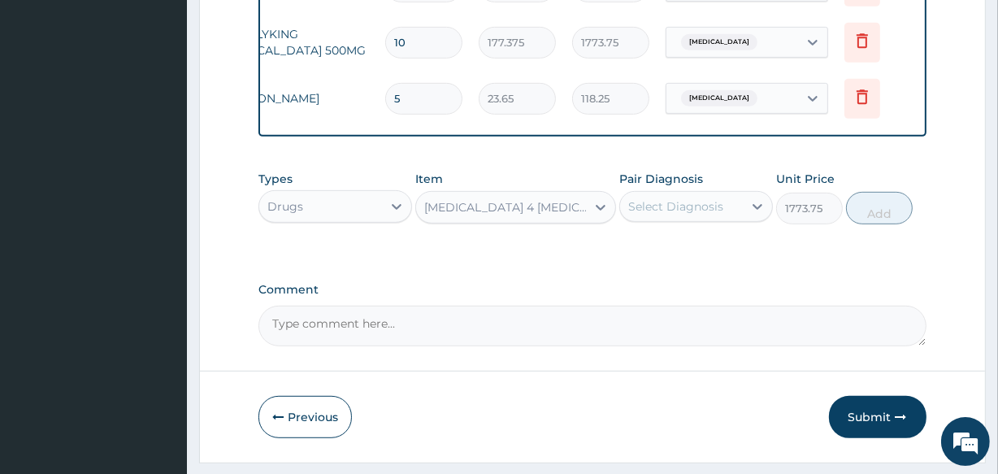
click at [479, 224] on div "BENYLIN 4 FLU" at bounding box center [515, 207] width 200 height 33
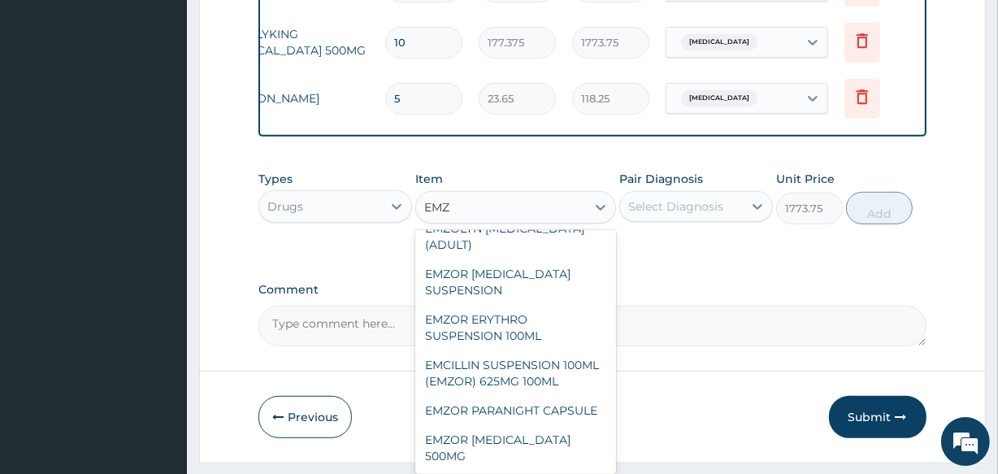
scroll to position [246, 0]
type input "EMZOL"
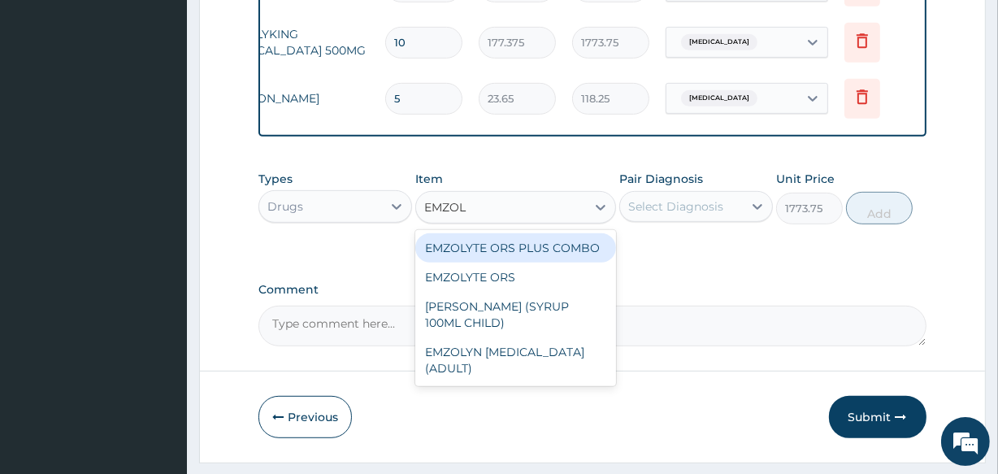
scroll to position [0, 0]
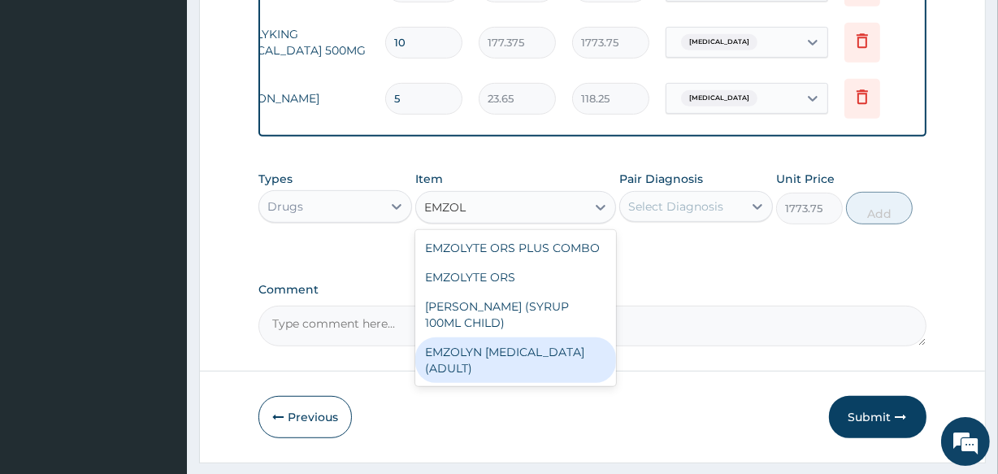
click at [488, 363] on div "EMZOLYN EXPECTORANT (ADULT)" at bounding box center [515, 360] width 200 height 46
type input "1182.5"
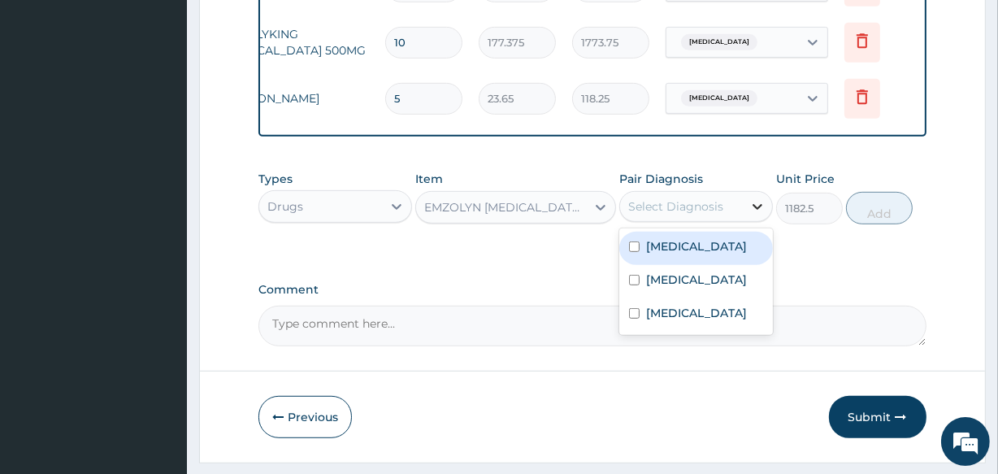
click at [748, 217] on div at bounding box center [757, 206] width 29 height 29
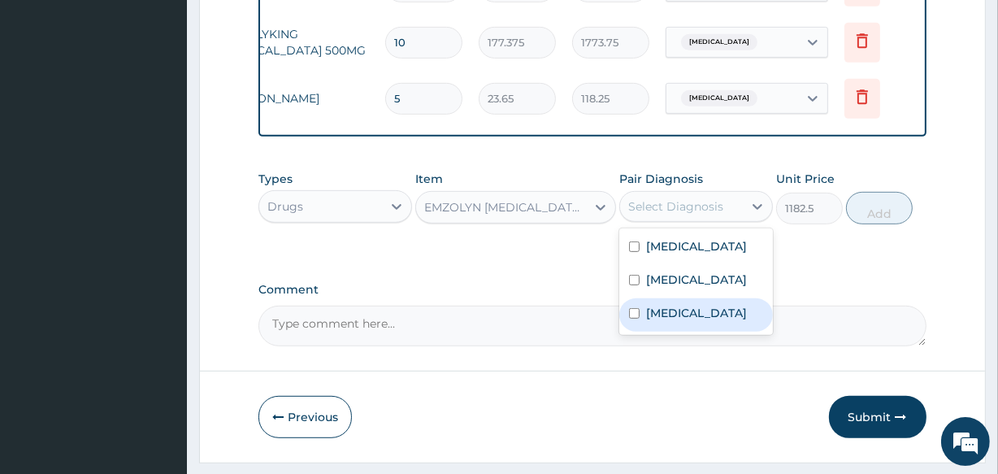
click at [667, 321] on label "Upper respiratory infection" at bounding box center [696, 313] width 101 height 16
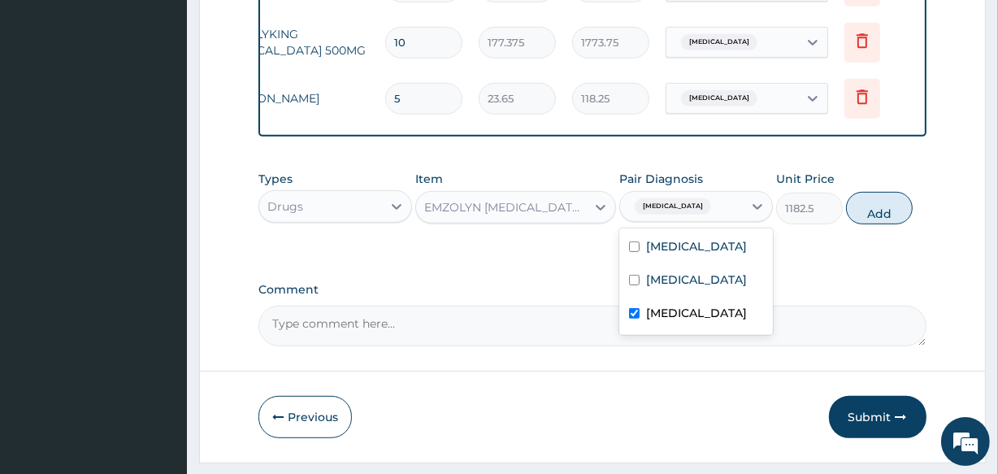
checkbox input "true"
click at [878, 224] on button "Add" at bounding box center [879, 208] width 67 height 33
type input "0"
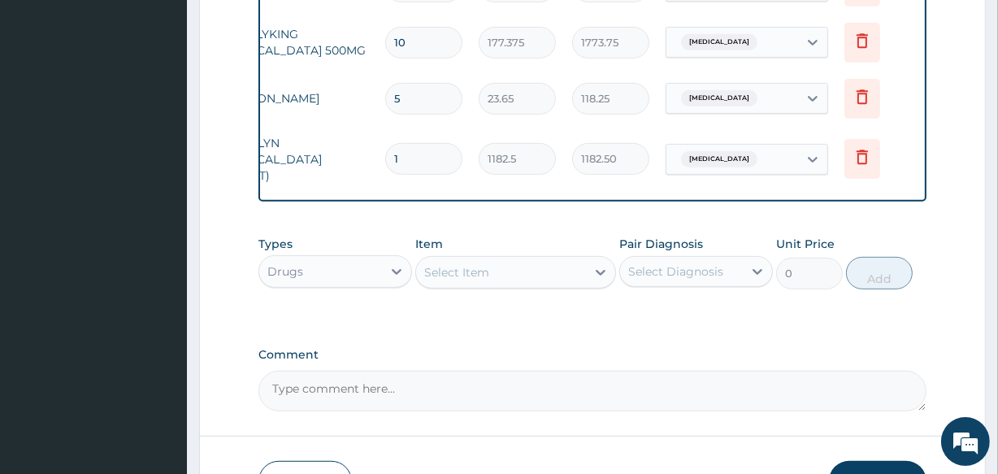
click at [504, 276] on div "Select Item" at bounding box center [500, 272] width 169 height 26
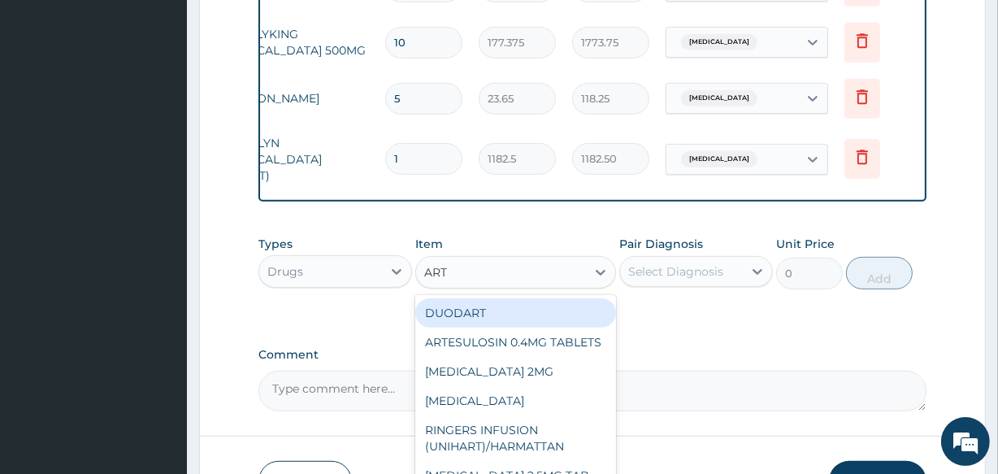
type input "ARTE"
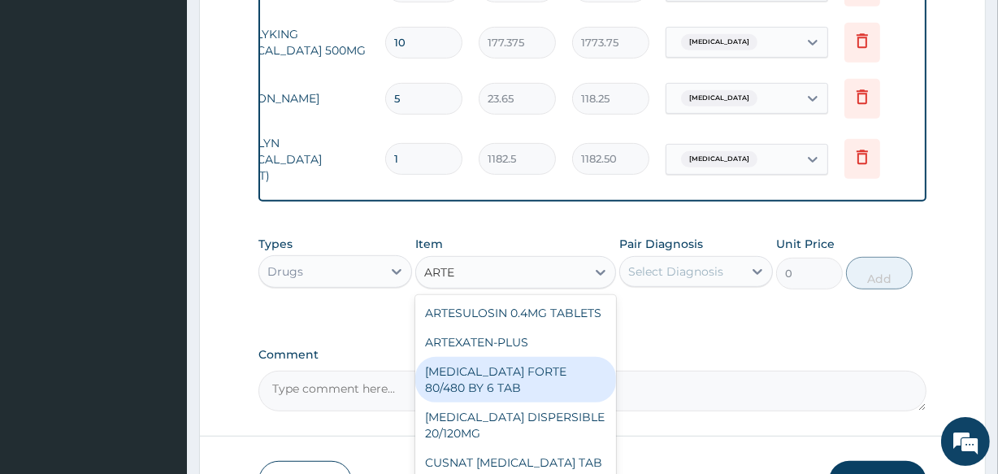
click at [502, 398] on div "COARTEM FORTE 80/480 BY 6 TAB" at bounding box center [515, 380] width 200 height 46
type input "449.35"
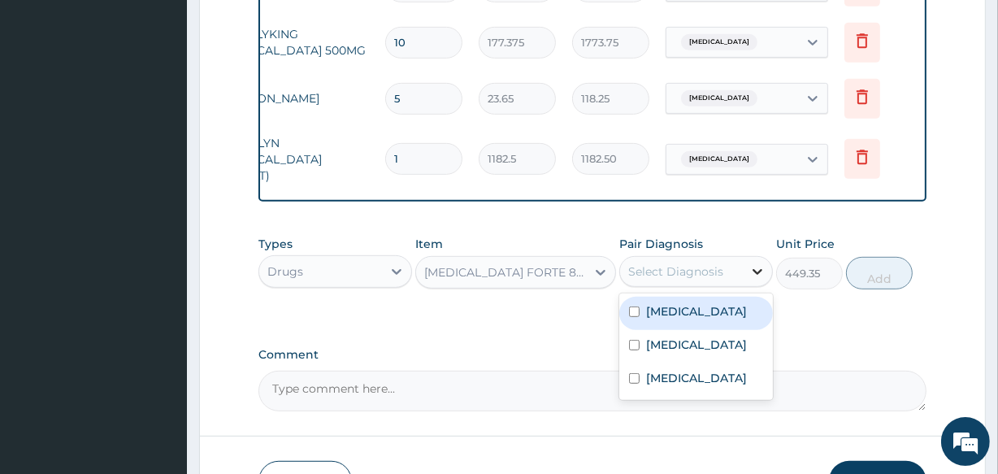
click at [754, 276] on icon at bounding box center [758, 271] width 16 height 16
click at [676, 311] on label "Malaria" at bounding box center [696, 311] width 101 height 16
checkbox input "true"
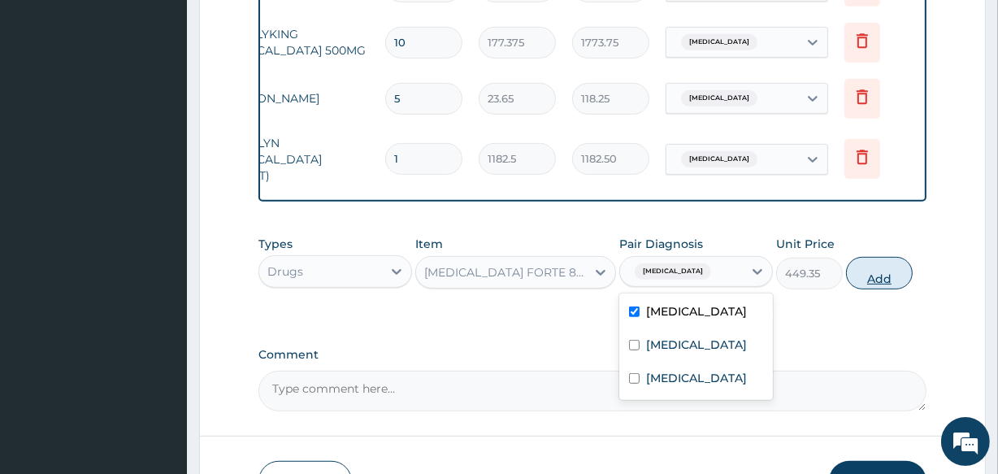
click at [879, 288] on button "Add" at bounding box center [879, 273] width 67 height 33
type input "0"
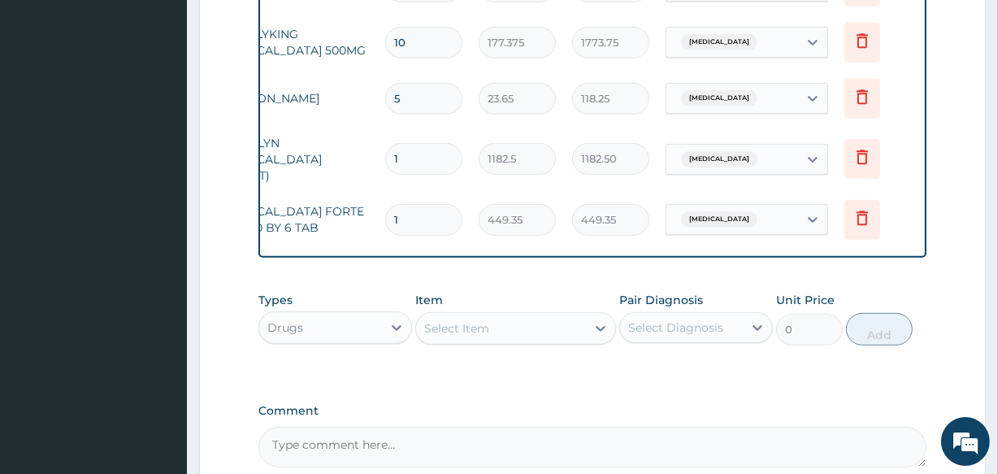
type input "0.00"
type input "6"
type input "2696.10"
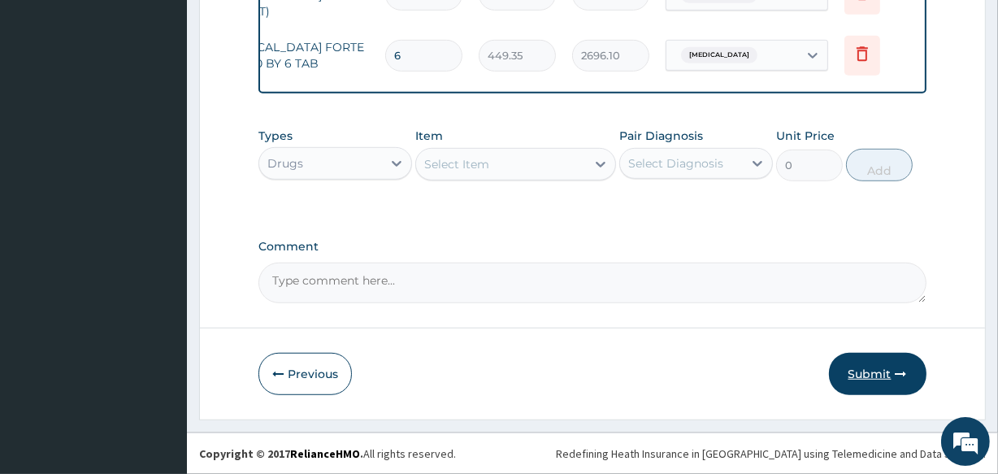
type input "6"
click at [886, 382] on button "Submit" at bounding box center [878, 374] width 98 height 42
click at [888, 368] on button "Submit" at bounding box center [878, 374] width 98 height 42
click at [902, 373] on icon "button" at bounding box center [901, 373] width 11 height 11
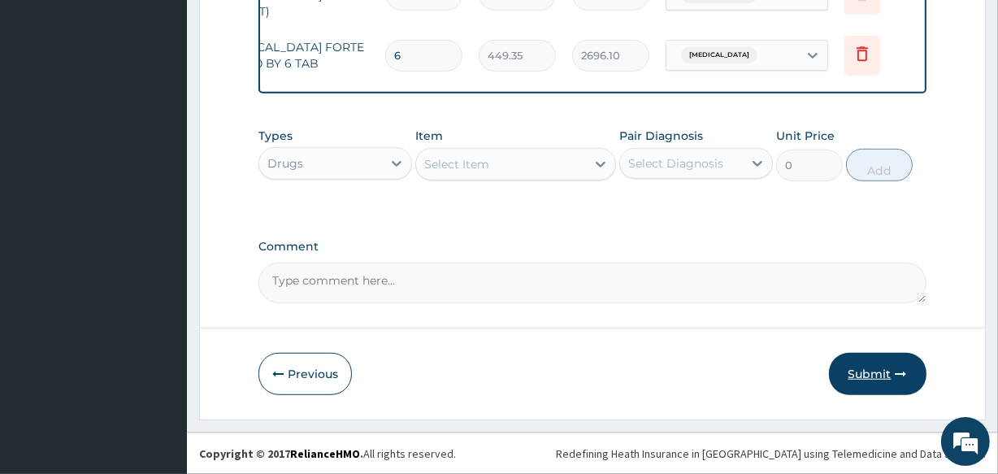
click at [902, 373] on icon "button" at bounding box center [901, 373] width 11 height 11
click at [870, 368] on button "Submit" at bounding box center [878, 374] width 98 height 42
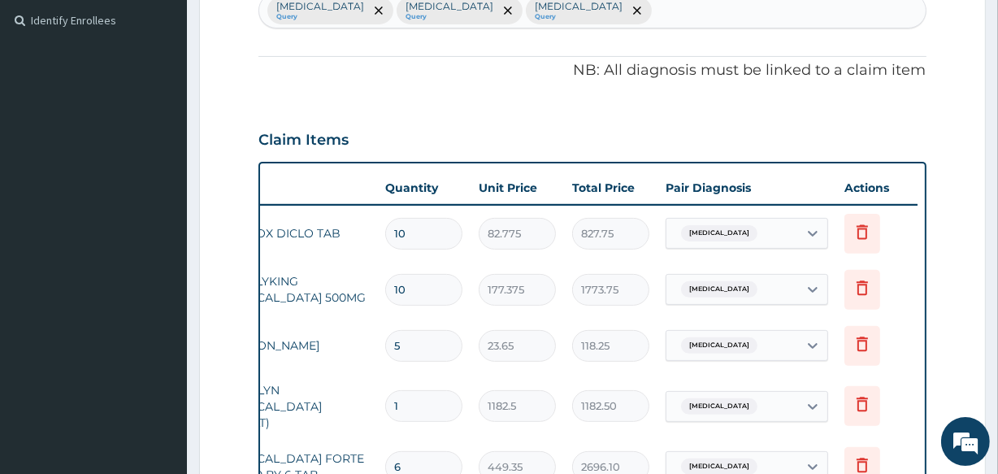
scroll to position [29, 0]
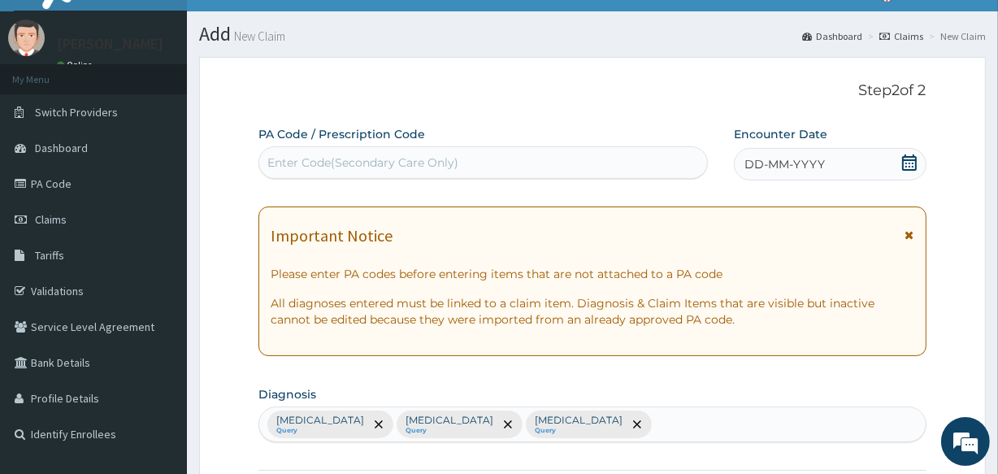
click at [906, 164] on icon at bounding box center [910, 162] width 16 height 16
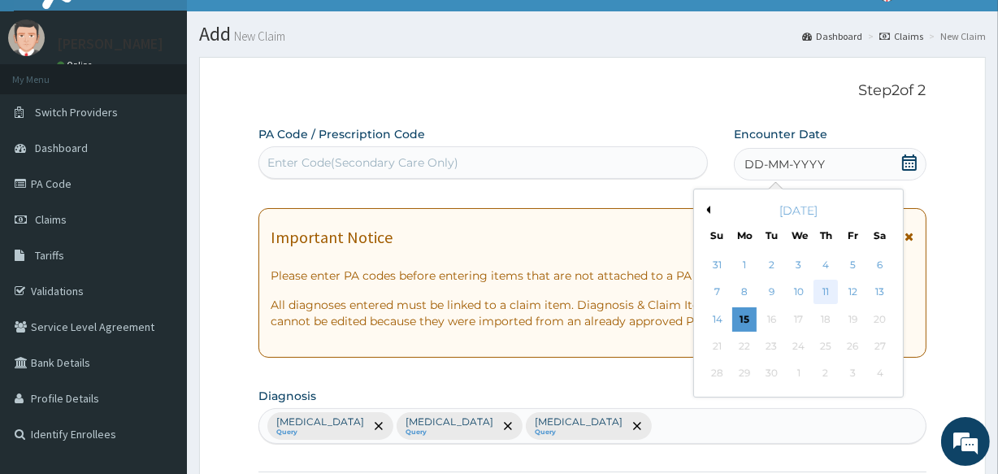
click at [830, 292] on div "11" at bounding box center [826, 292] width 24 height 24
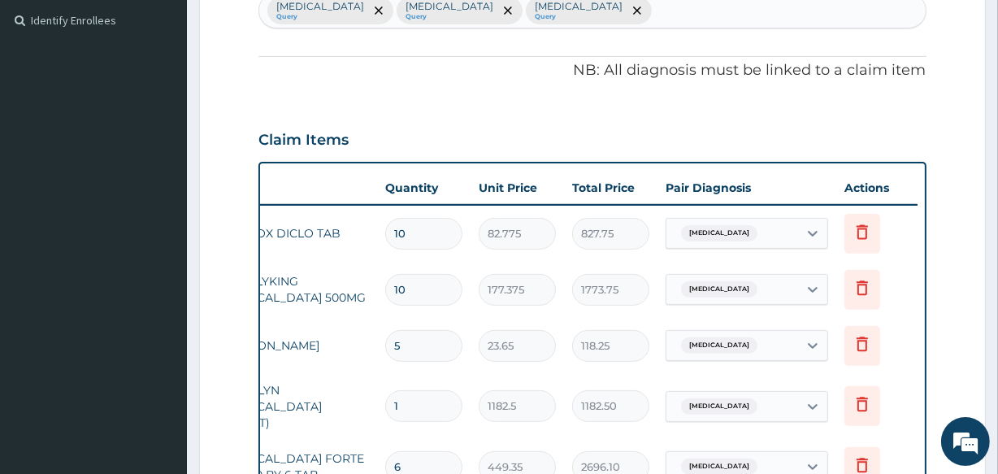
scroll to position [857, 0]
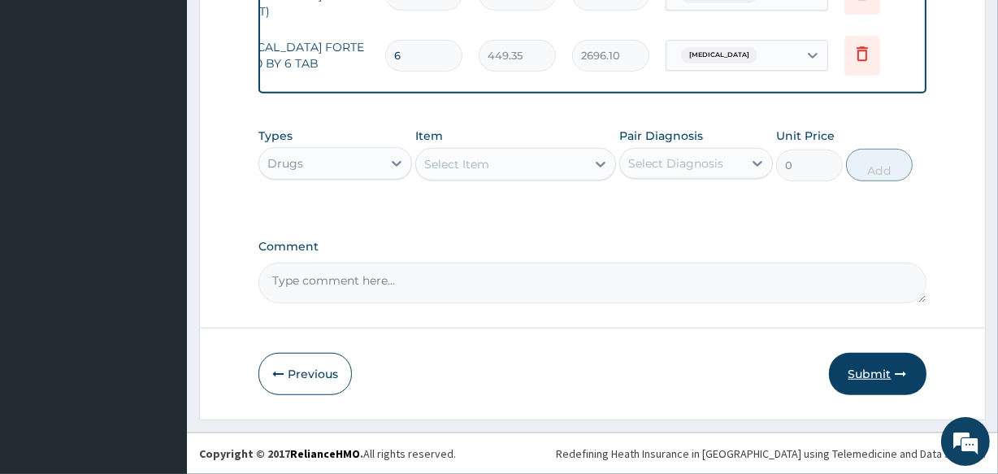
click at [876, 376] on button "Submit" at bounding box center [878, 374] width 98 height 42
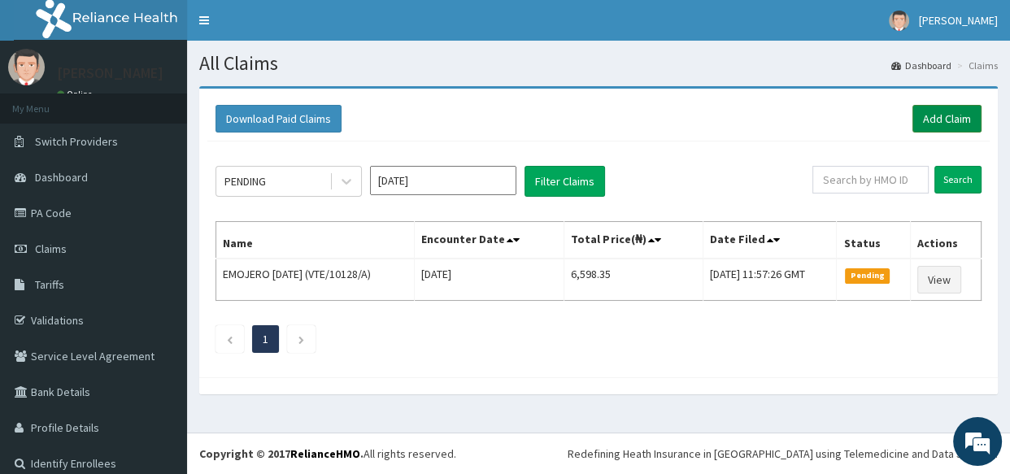
click at [937, 121] on link "Add Claim" at bounding box center [946, 119] width 69 height 28
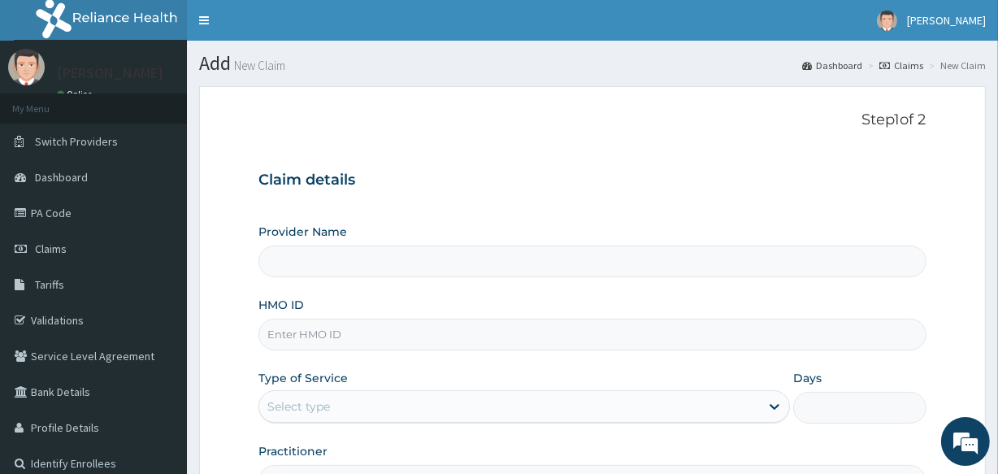
type input "[GEOGRAPHIC_DATA]"
click at [335, 341] on input "HMO ID" at bounding box center [592, 335] width 667 height 32
type input "CMG/10084/A"
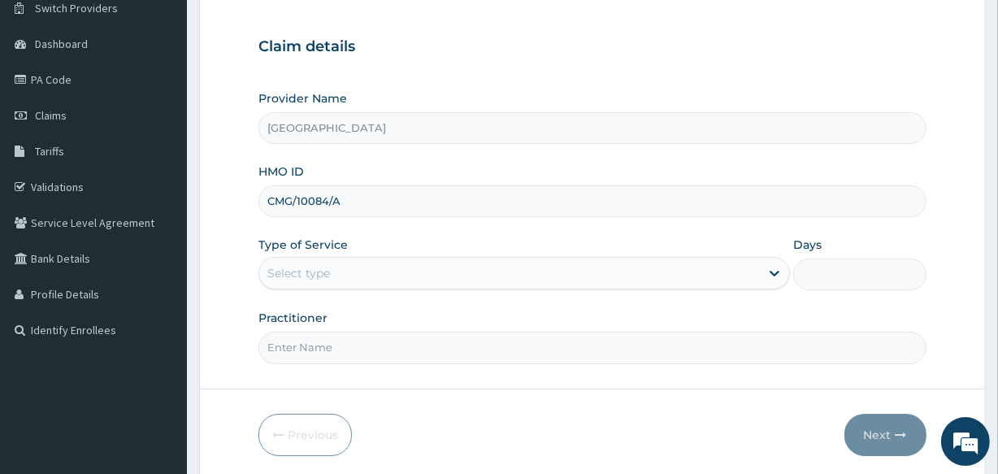
scroll to position [147, 0]
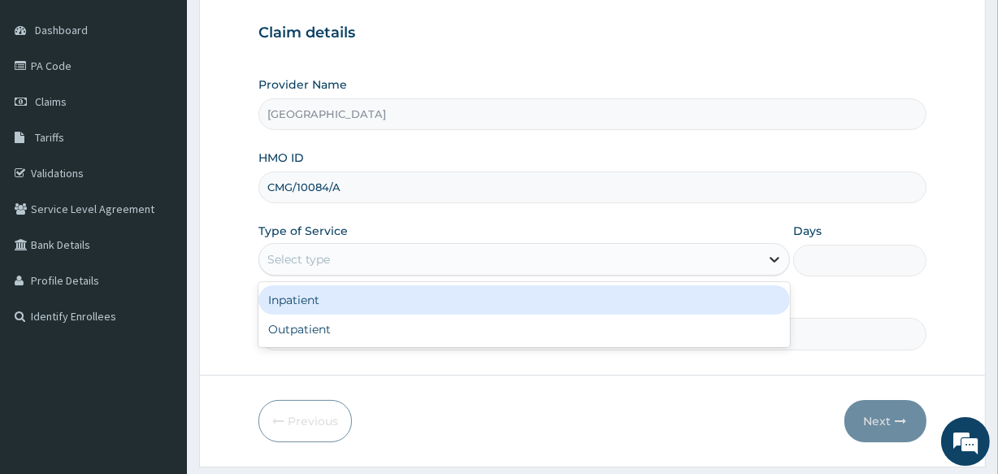
click at [770, 263] on icon at bounding box center [775, 259] width 16 height 16
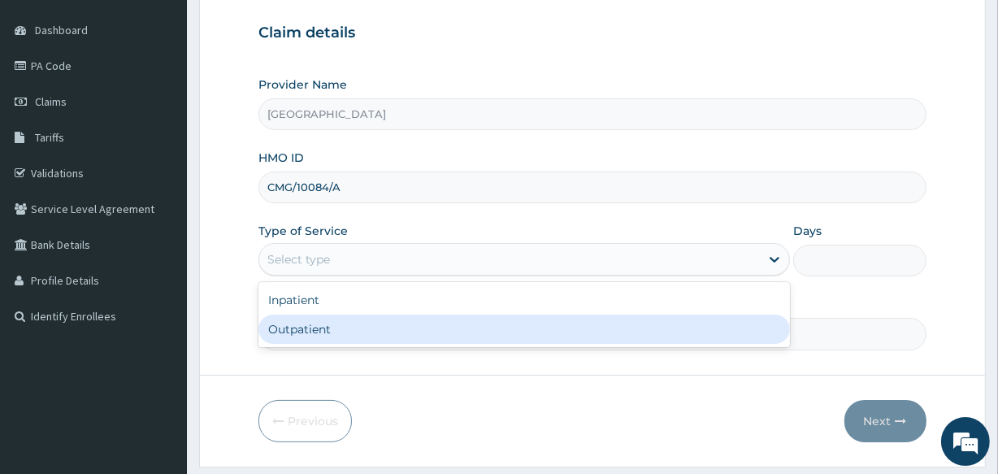
click at [667, 321] on div "Outpatient" at bounding box center [525, 329] width 532 height 29
type input "1"
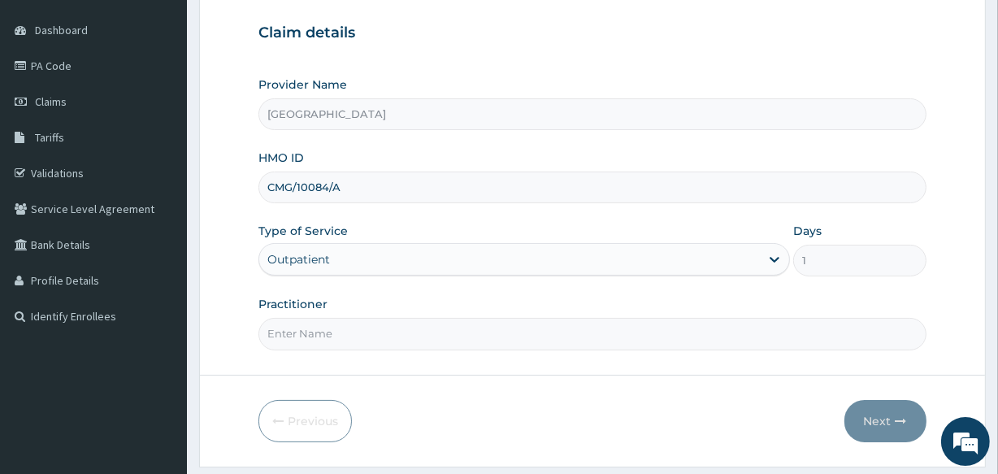
click at [663, 336] on input "Practitioner" at bounding box center [592, 334] width 667 height 32
type input "DR LAWANI"
click at [883, 419] on button "Next" at bounding box center [886, 421] width 82 height 42
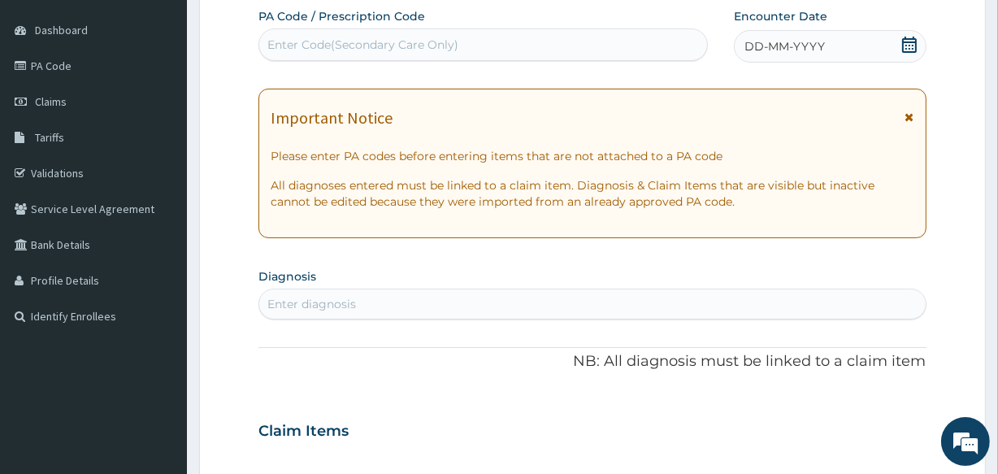
click at [911, 41] on icon at bounding box center [909, 45] width 15 height 16
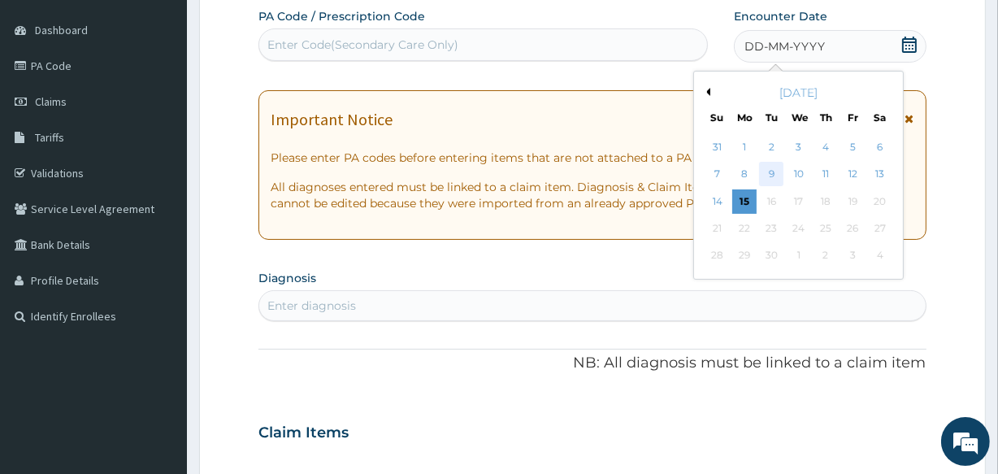
click at [773, 172] on div "9" at bounding box center [771, 175] width 24 height 24
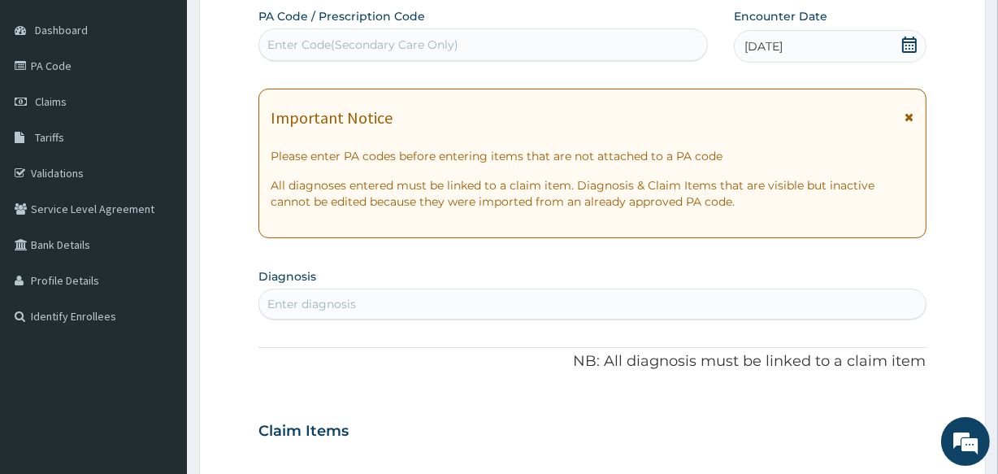
click at [307, 302] on div "Enter diagnosis" at bounding box center [311, 304] width 89 height 16
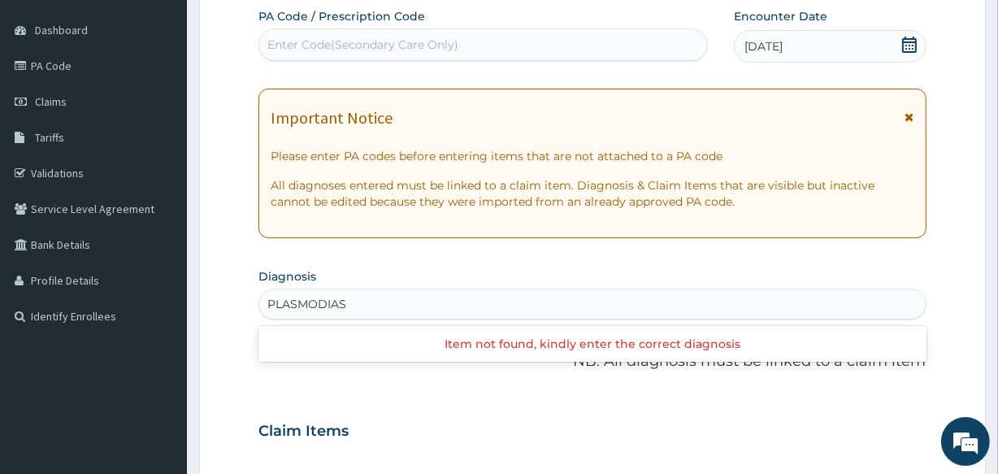
type input "PLASMODIA"
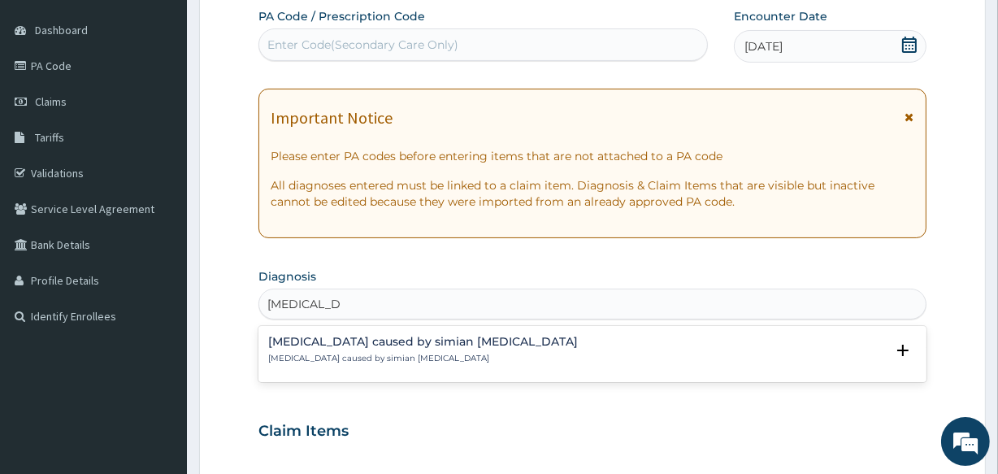
click at [341, 353] on p "Malaria caused by simian plasmodia" at bounding box center [423, 358] width 310 height 11
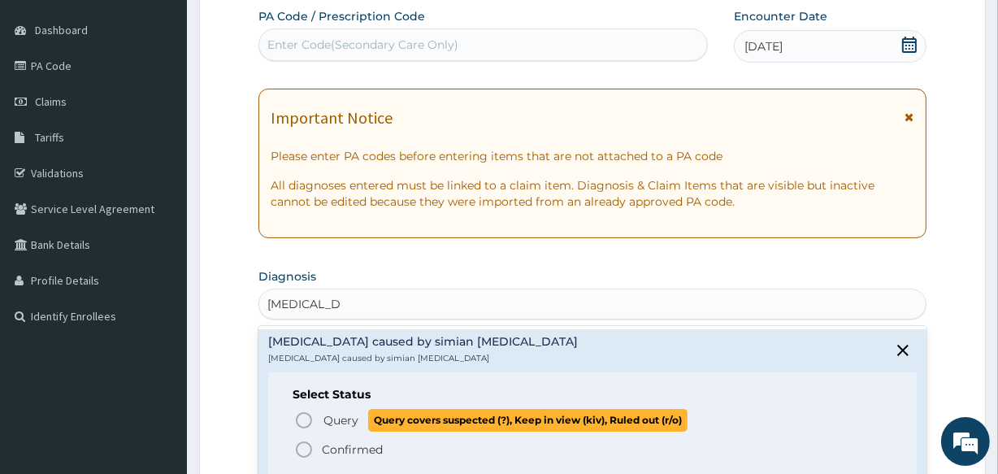
click at [302, 415] on icon "status option query" at bounding box center [304, 421] width 20 height 20
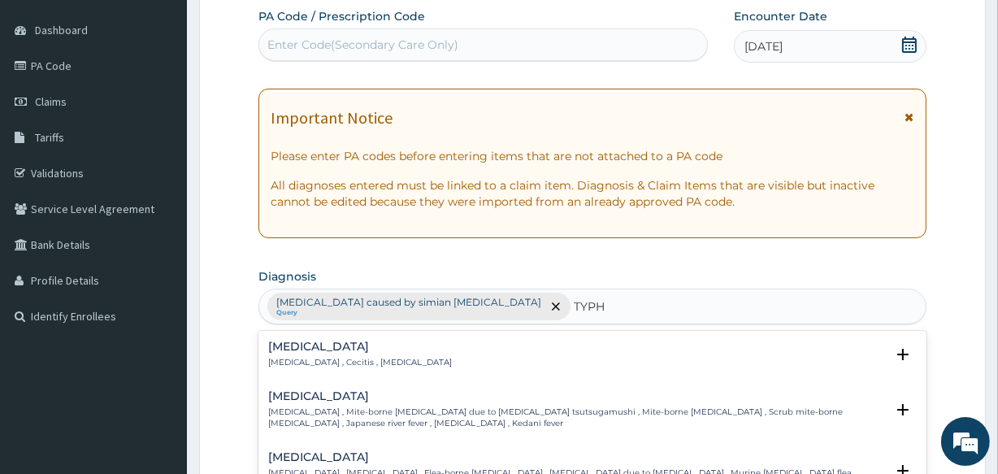
type input "TYPHO"
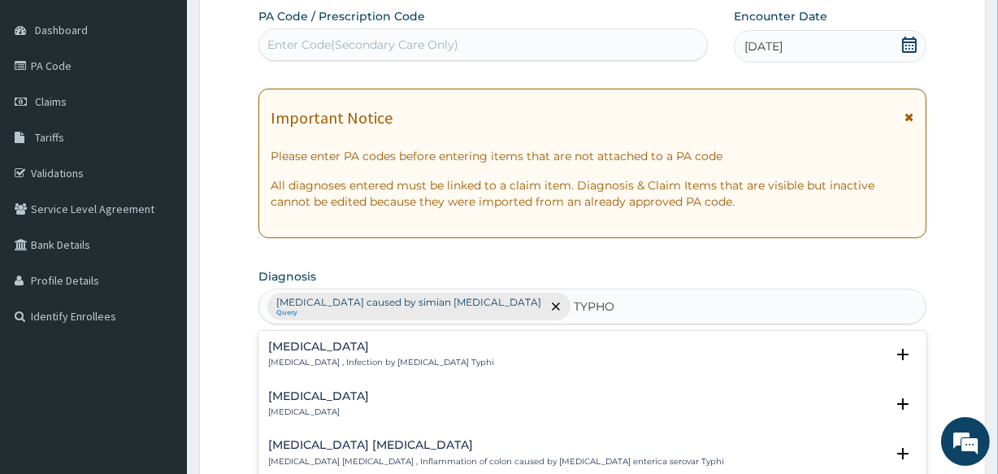
click at [294, 349] on h4 "Typhoid fever" at bounding box center [381, 347] width 226 height 12
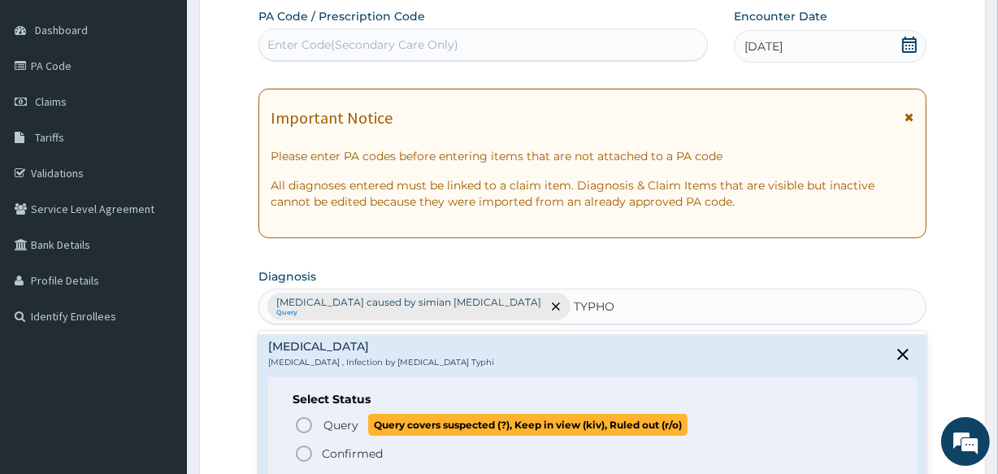
click at [307, 423] on icon "status option query" at bounding box center [304, 425] width 20 height 20
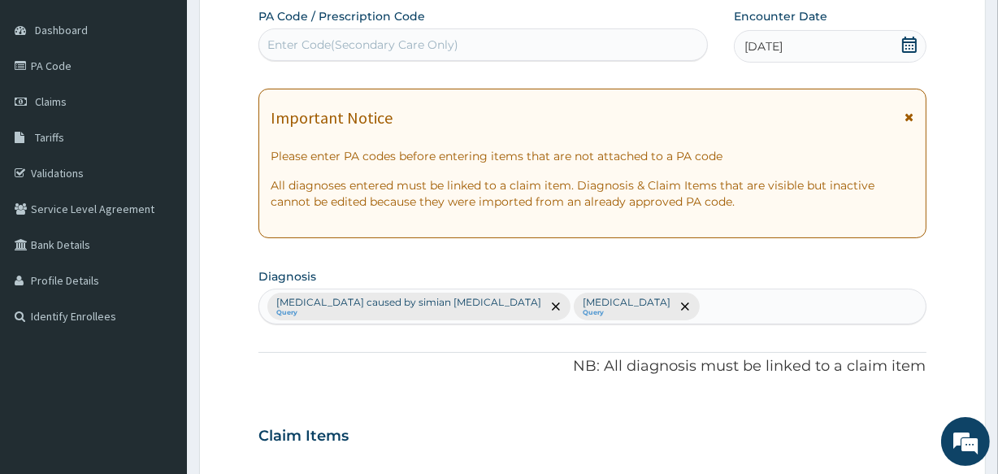
scroll to position [561, 0]
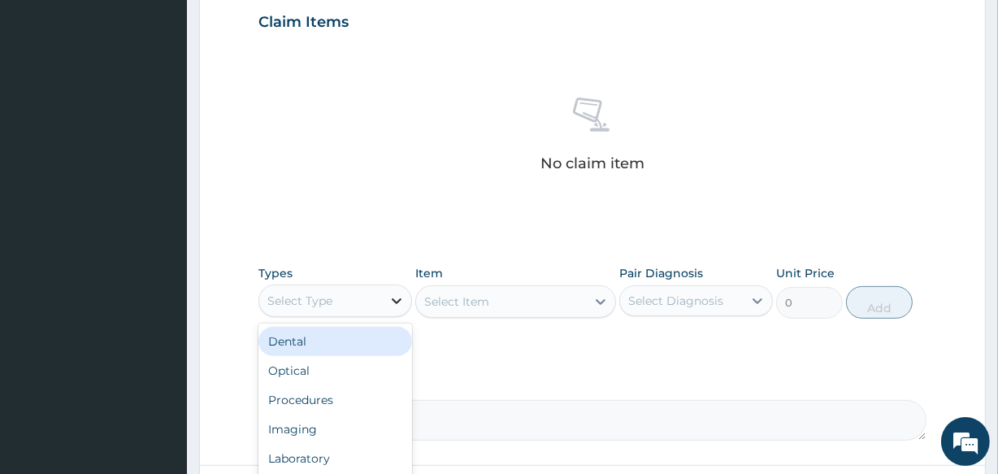
click at [390, 299] on icon at bounding box center [397, 301] width 16 height 16
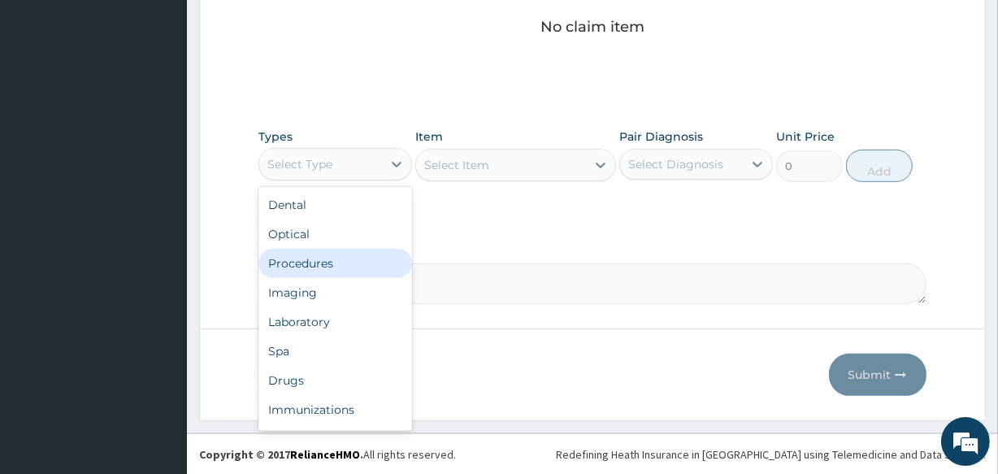
scroll to position [54, 0]
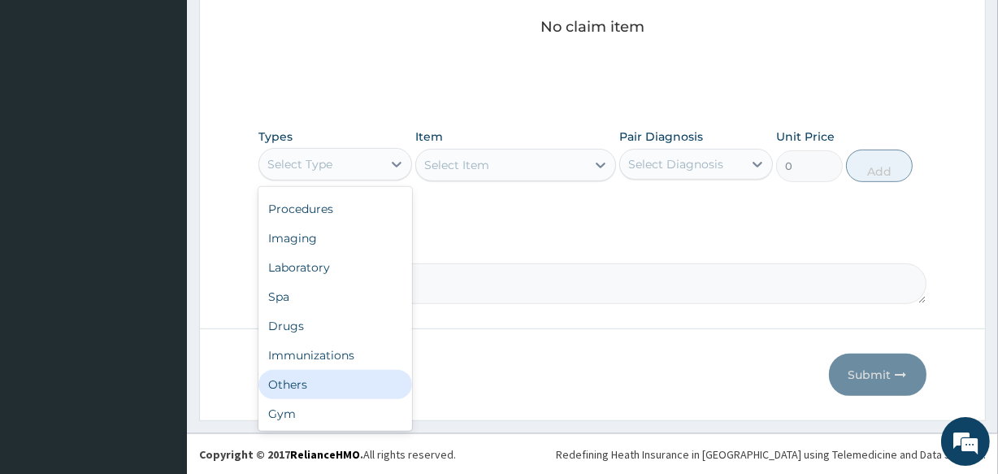
click at [317, 385] on div "Others" at bounding box center [336, 384] width 154 height 29
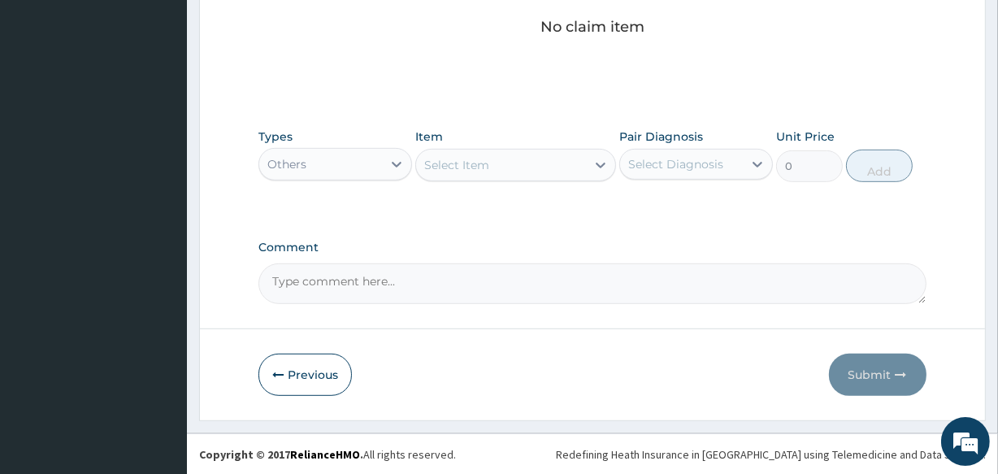
click at [505, 171] on div "Select Item" at bounding box center [500, 165] width 169 height 26
click at [393, 163] on icon at bounding box center [397, 164] width 16 height 16
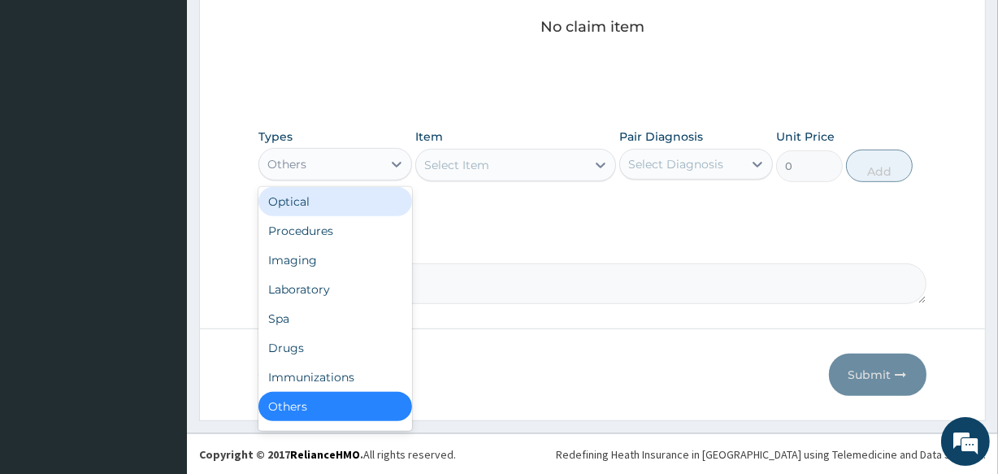
scroll to position [0, 0]
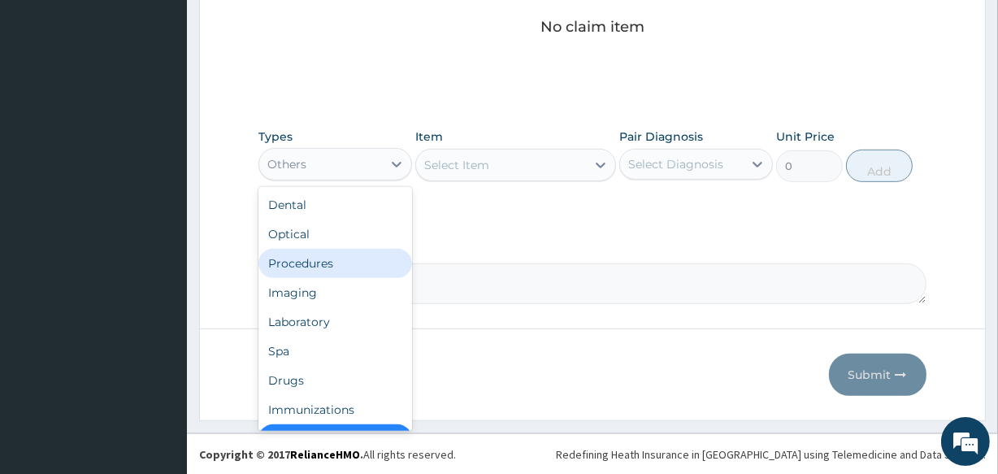
click at [307, 261] on div "Procedures" at bounding box center [336, 263] width 154 height 29
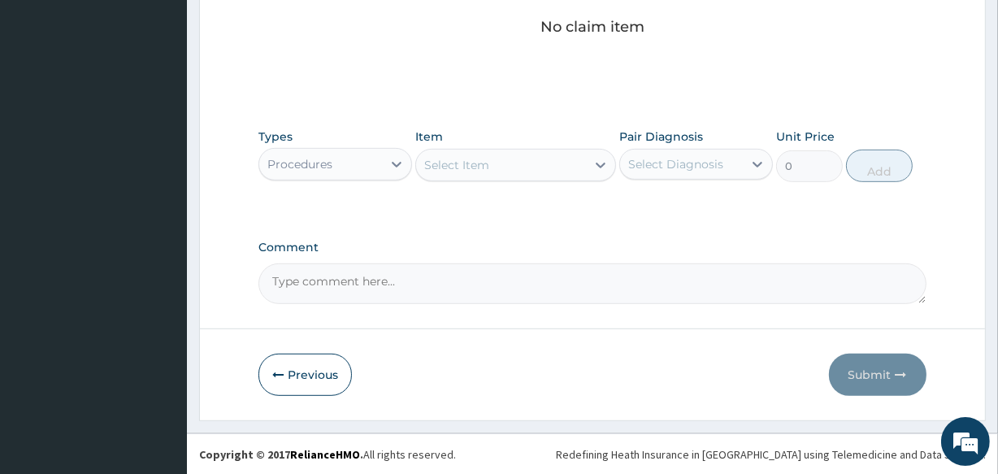
click at [458, 172] on div "Select Item" at bounding box center [500, 165] width 169 height 26
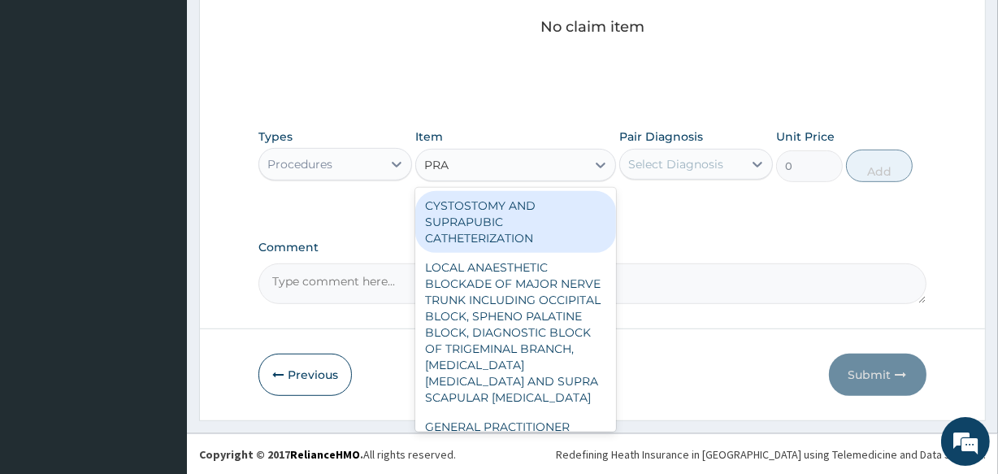
type input "PRAC"
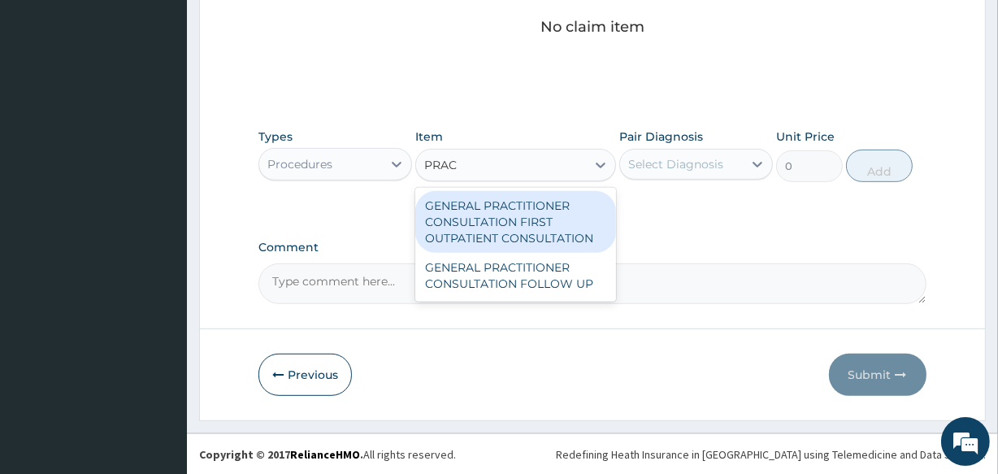
click at [506, 220] on div "GENERAL PRACTITIONER CONSULTATION FIRST OUTPATIENT CONSULTATION" at bounding box center [515, 222] width 200 height 62
type input "3547.5"
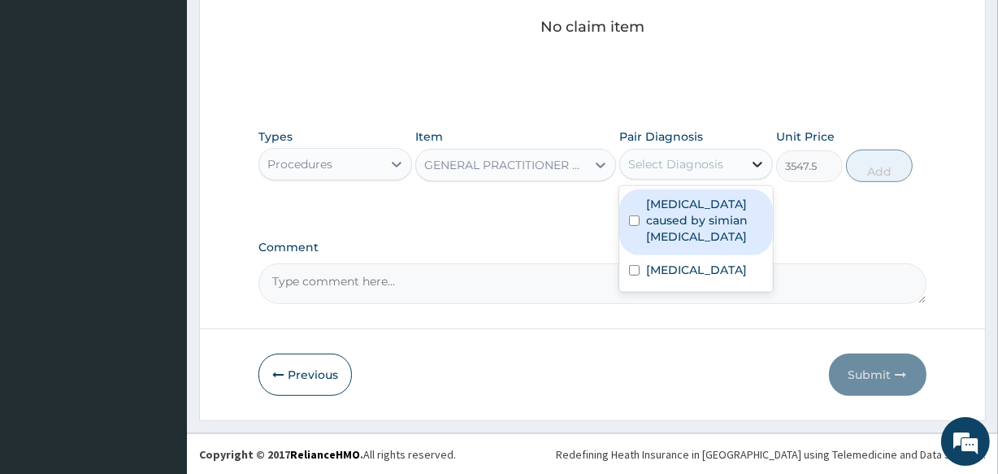
click at [753, 163] on icon at bounding box center [758, 164] width 16 height 16
click at [665, 206] on label "Malaria caused by simian plasmodia" at bounding box center [704, 220] width 117 height 49
checkbox input "true"
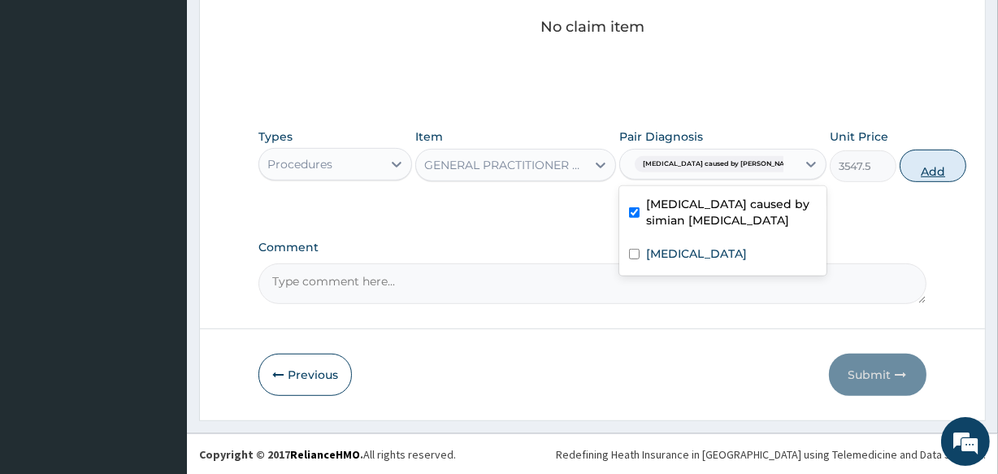
click at [900, 166] on button "Add" at bounding box center [933, 166] width 67 height 33
type input "0"
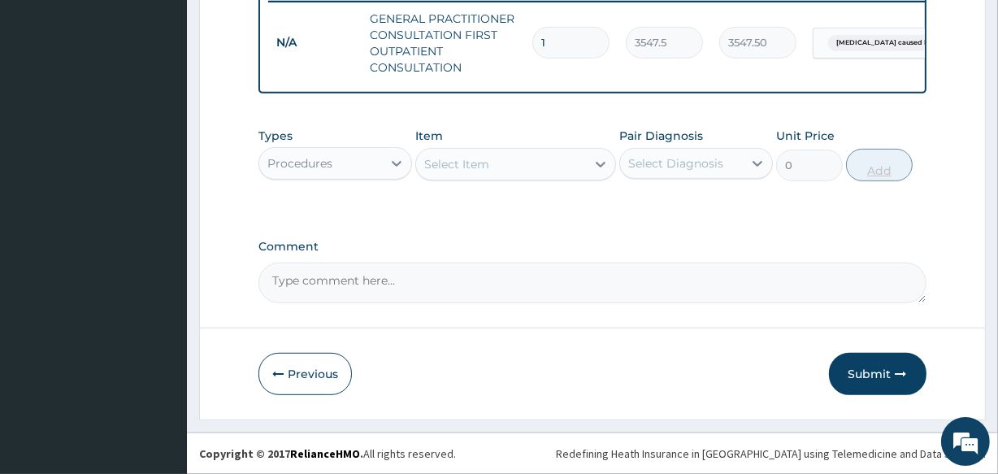
scroll to position [656, 0]
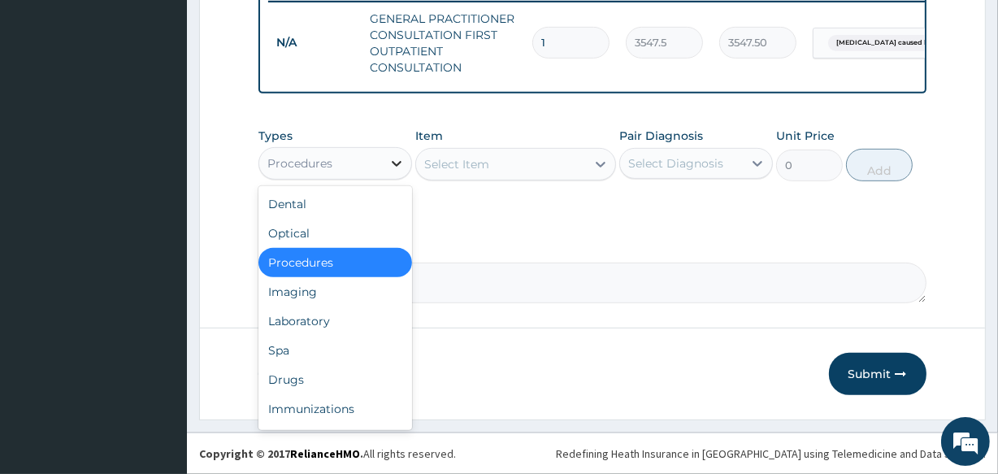
click at [393, 166] on icon at bounding box center [397, 163] width 16 height 16
click at [309, 331] on div "Laboratory" at bounding box center [336, 321] width 154 height 29
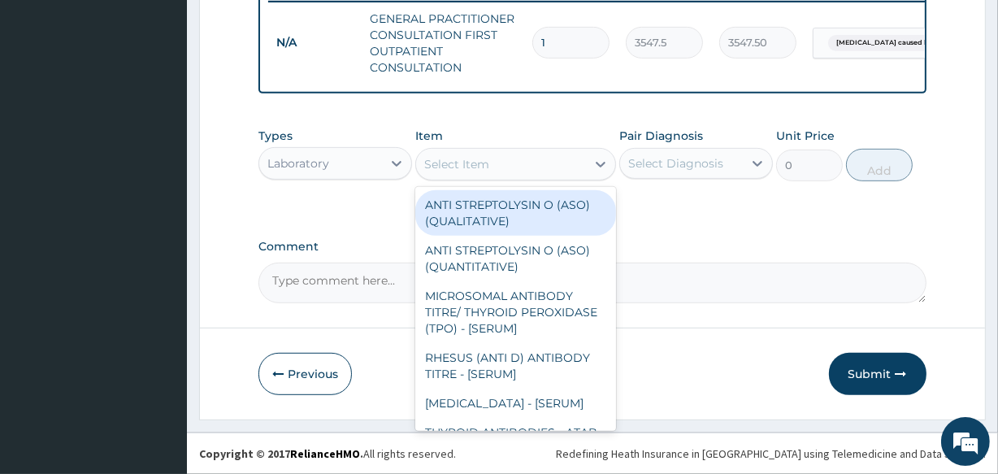
click at [505, 168] on div "Select Item" at bounding box center [500, 164] width 169 height 26
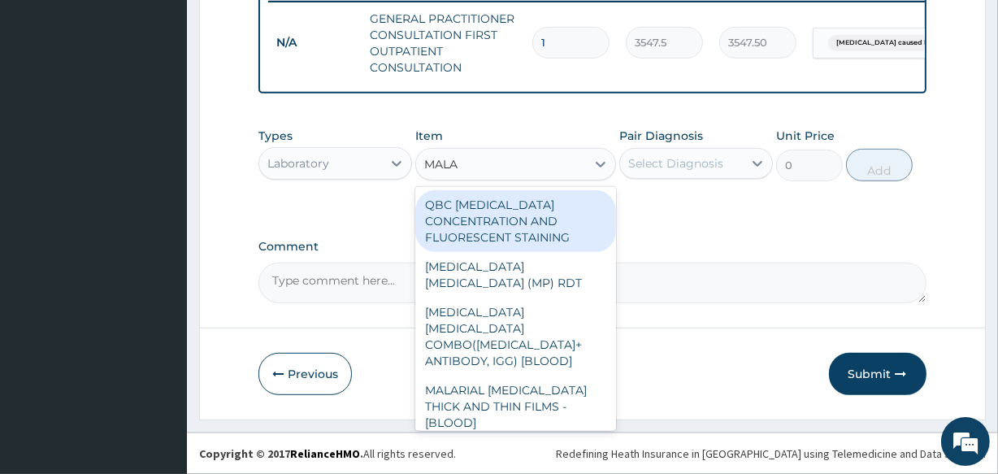
type input "MALAR"
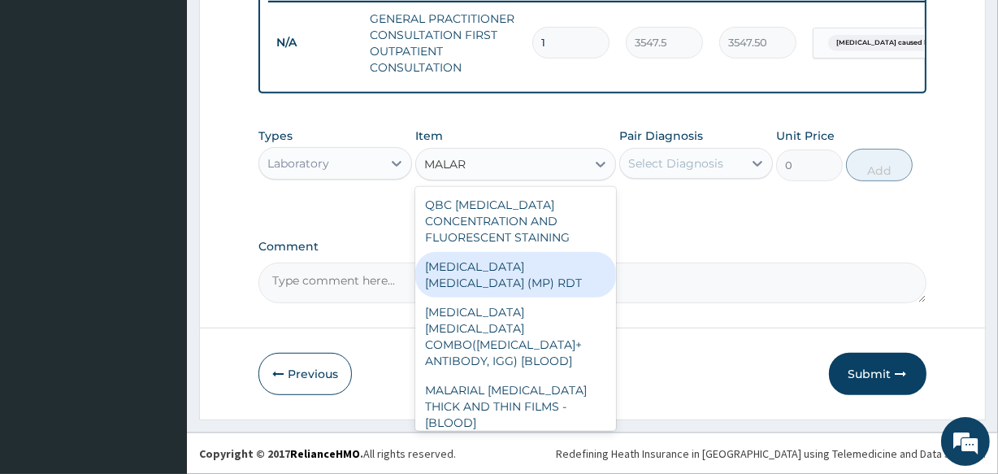
click at [498, 263] on div "MALARIA PARASITE (MP) RDT" at bounding box center [515, 275] width 200 height 46
type input "1612.5"
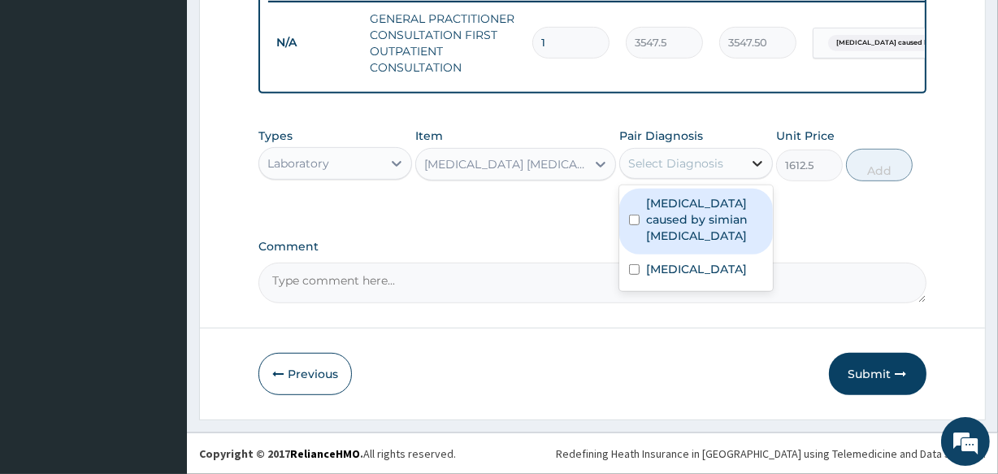
click at [755, 168] on icon at bounding box center [758, 163] width 16 height 16
click at [729, 210] on label "Malaria caused by simian plasmodia" at bounding box center [704, 219] width 117 height 49
checkbox input "true"
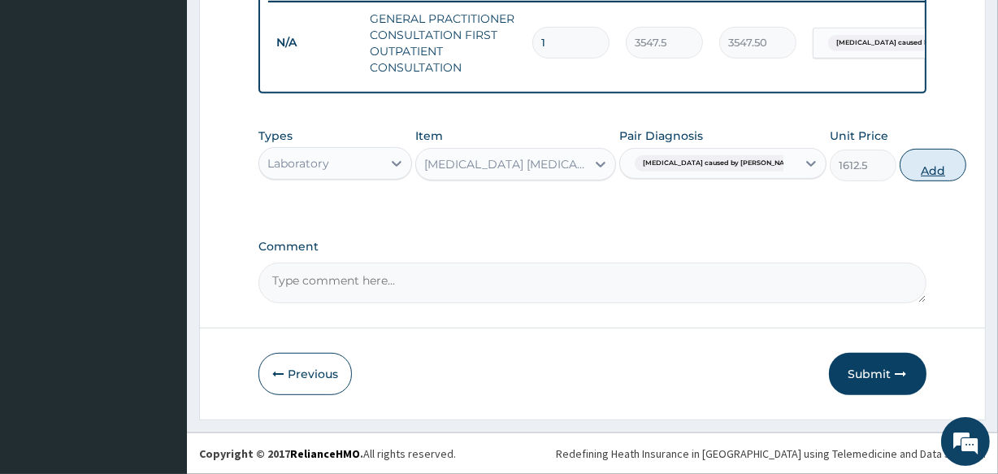
click at [900, 172] on button "Add" at bounding box center [933, 165] width 67 height 33
type input "0"
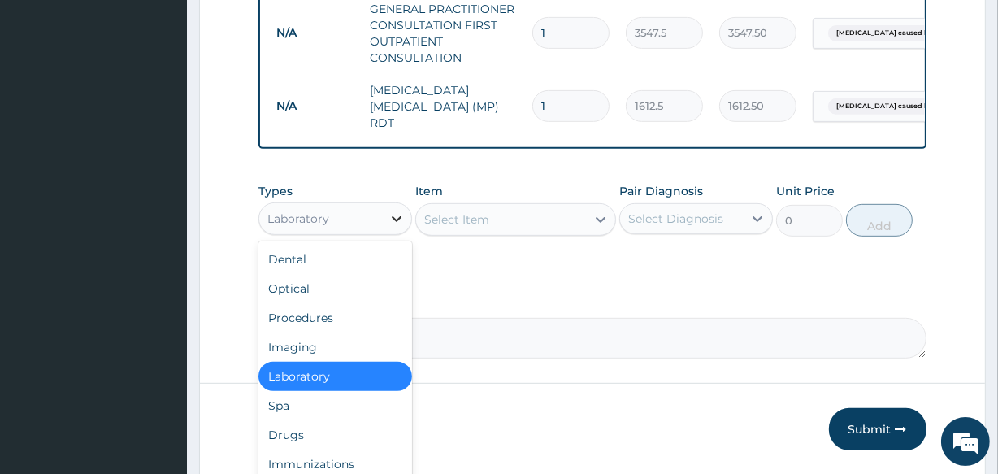
click at [389, 224] on icon at bounding box center [397, 219] width 16 height 16
click at [325, 437] on div "Drugs" at bounding box center [336, 434] width 154 height 29
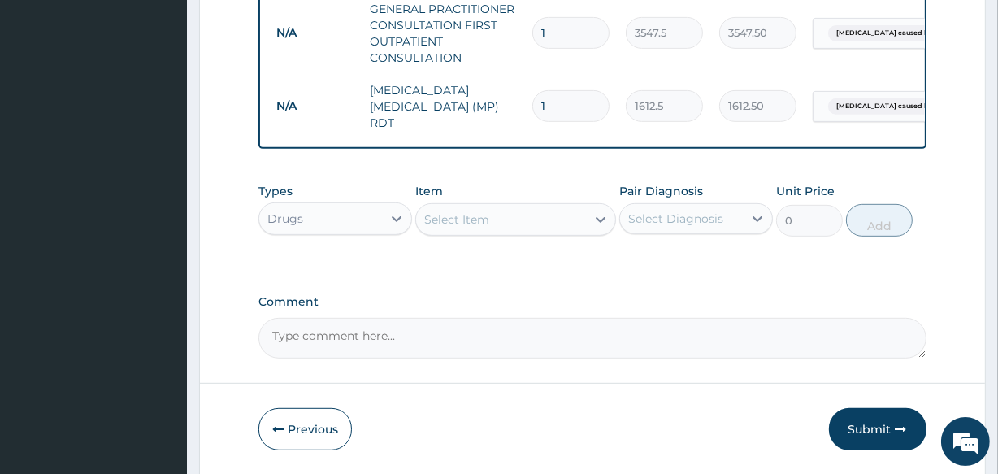
click at [479, 229] on div "Select Item" at bounding box center [500, 220] width 169 height 26
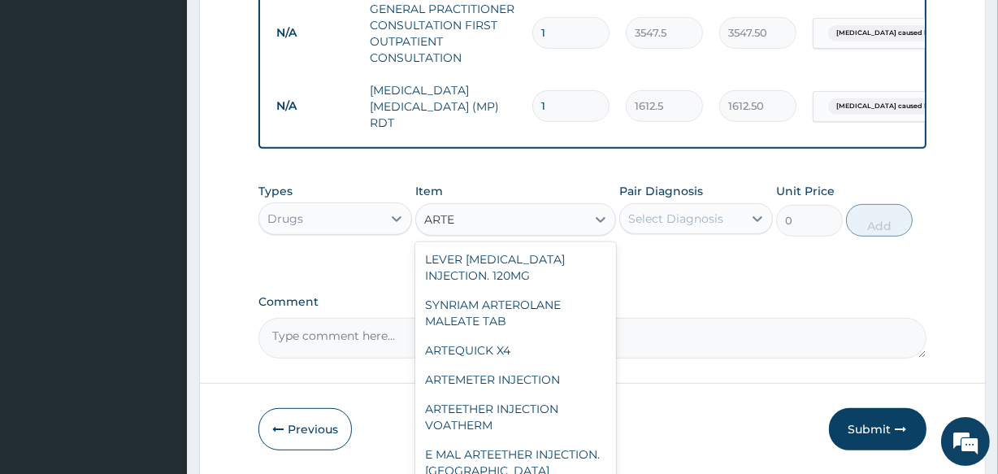
scroll to position [244, 0]
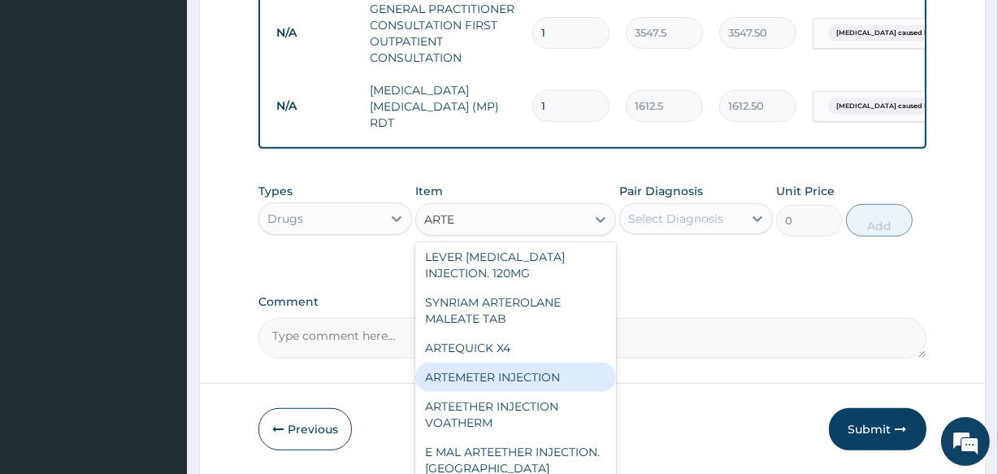
type input "ARTEM"
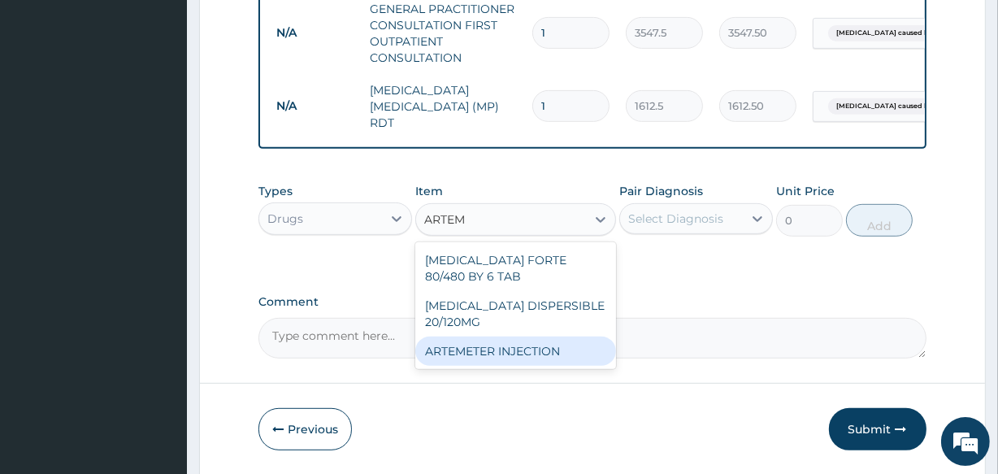
scroll to position [0, 0]
click at [494, 355] on div "ARTEMETER INJECTION" at bounding box center [515, 351] width 200 height 29
type input "946"
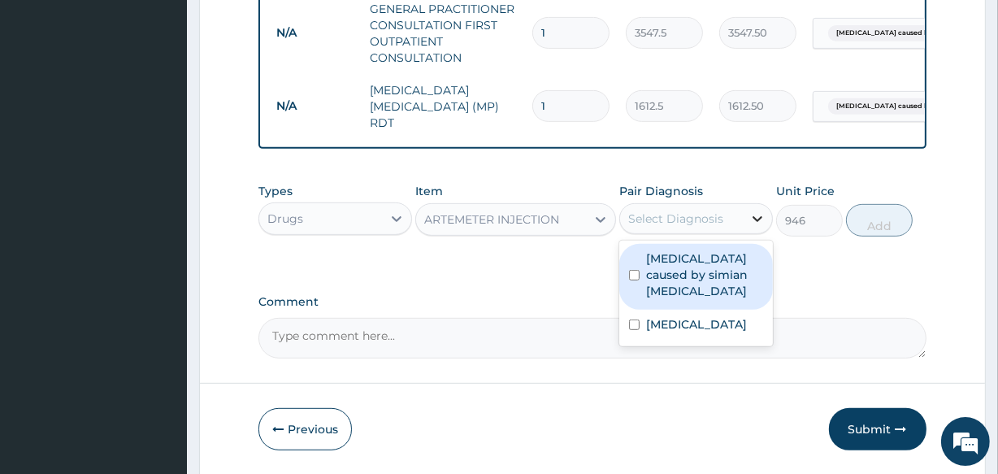
click at [764, 220] on icon at bounding box center [758, 219] width 16 height 16
click at [710, 267] on label "Malaria caused by simian plasmodia" at bounding box center [704, 274] width 117 height 49
checkbox input "true"
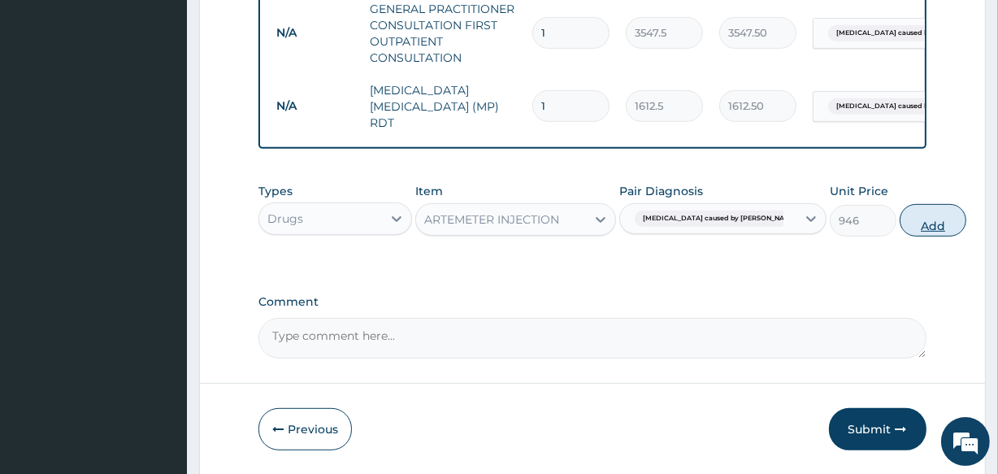
click at [900, 225] on button "Add" at bounding box center [933, 220] width 67 height 33
type input "0"
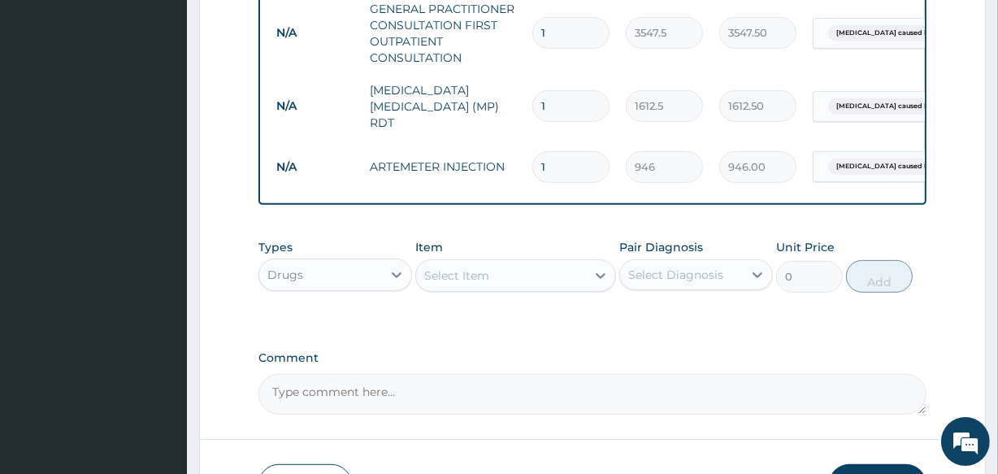
type input "0.00"
type input "6"
type input "5676.00"
type input "6"
click at [542, 276] on div "Select Item" at bounding box center [500, 276] width 169 height 26
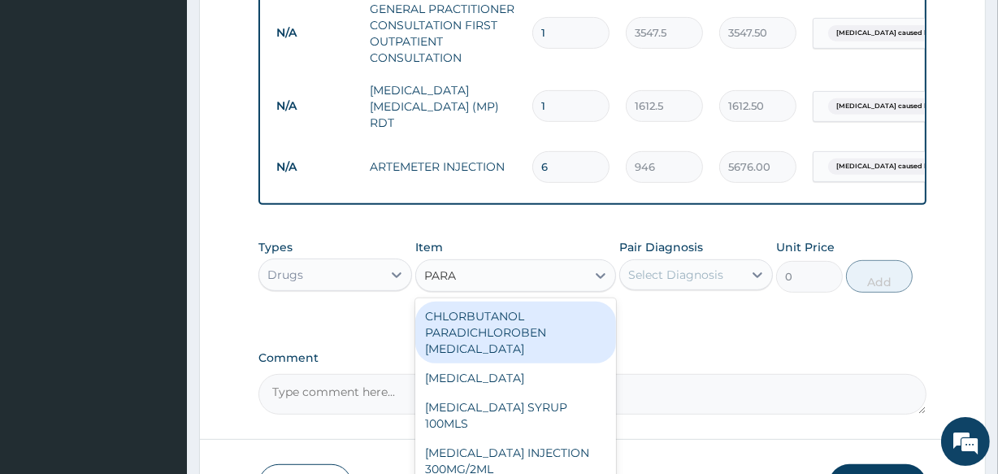
type input "PARAC"
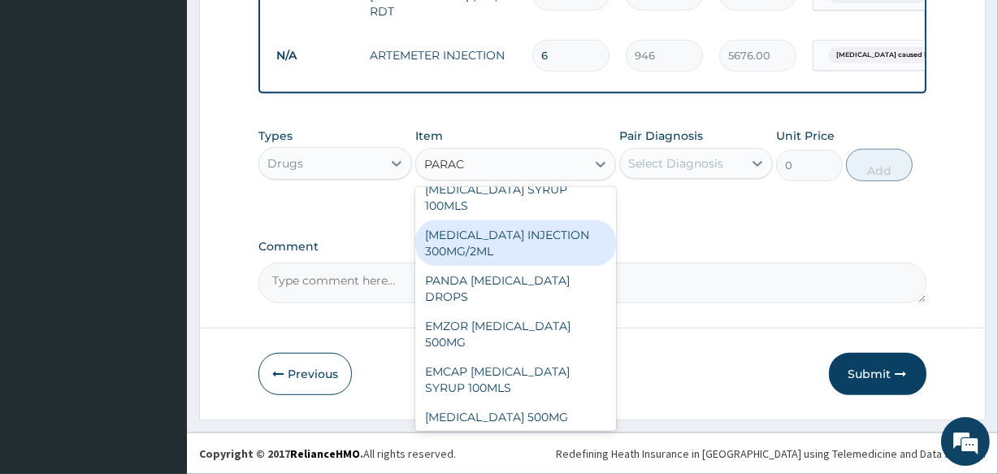
scroll to position [19, 0]
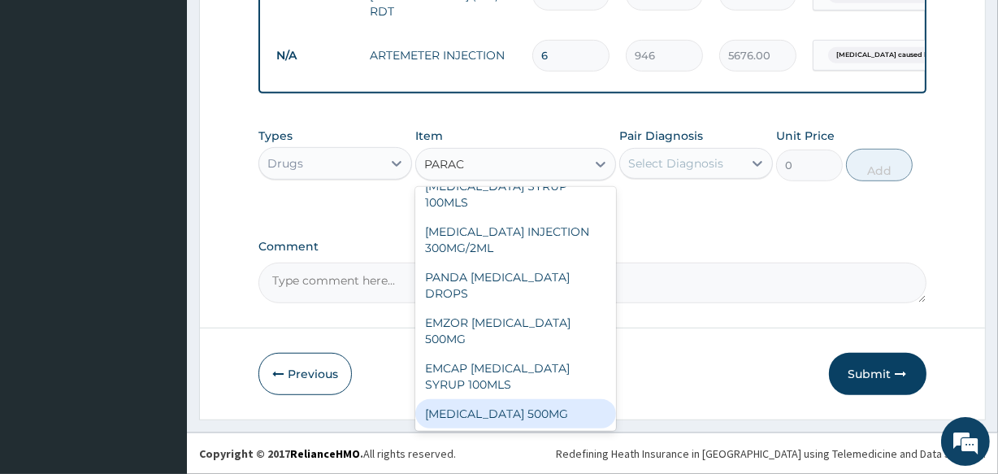
click at [504, 411] on div "PARACETAMOL 500MG" at bounding box center [515, 413] width 200 height 29
type input "40"
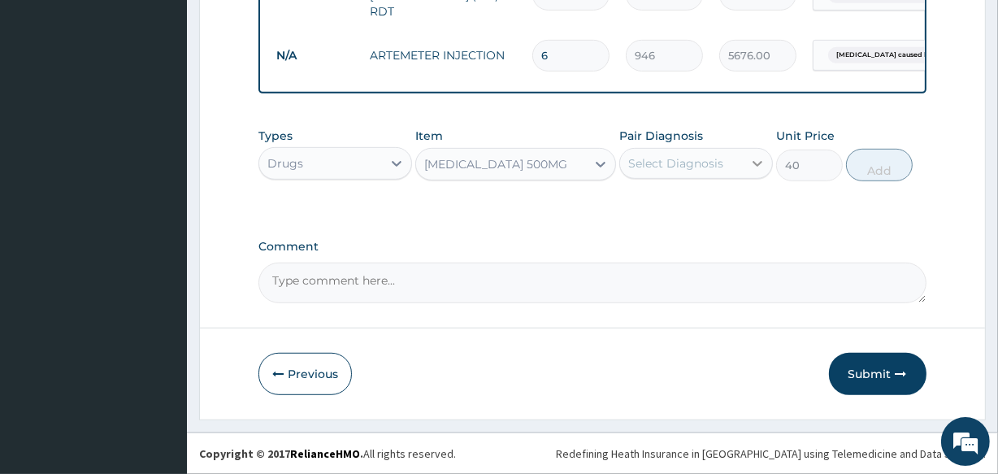
click at [755, 163] on icon at bounding box center [758, 164] width 10 height 6
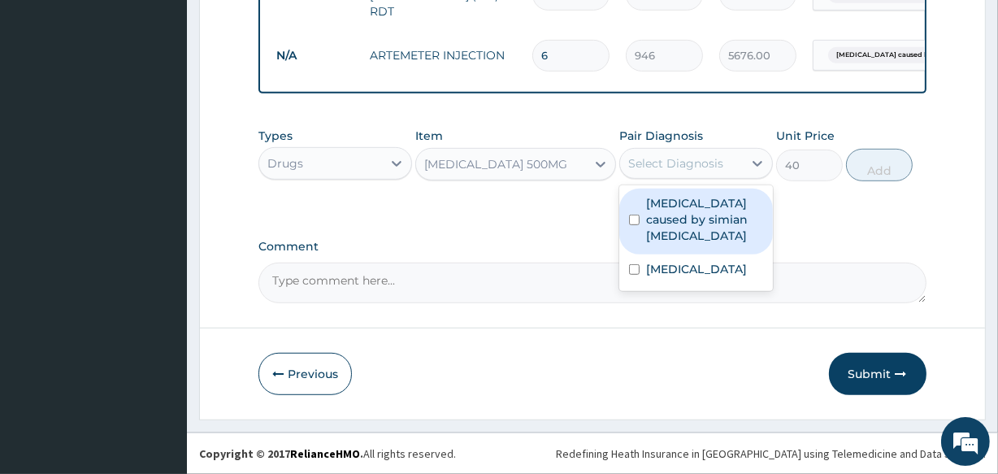
click at [688, 207] on label "Malaria caused by simian plasmodia" at bounding box center [704, 219] width 117 height 49
checkbox input "true"
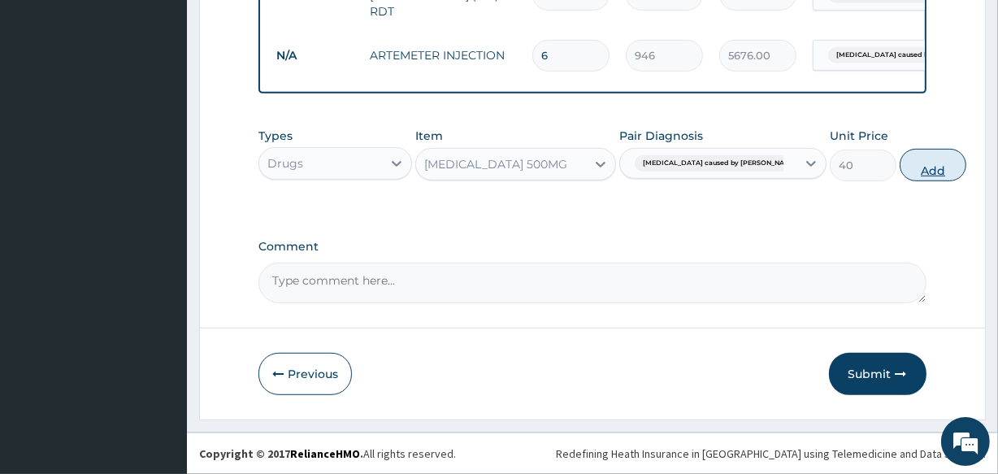
click at [900, 170] on button "Add" at bounding box center [933, 165] width 67 height 33
type input "0"
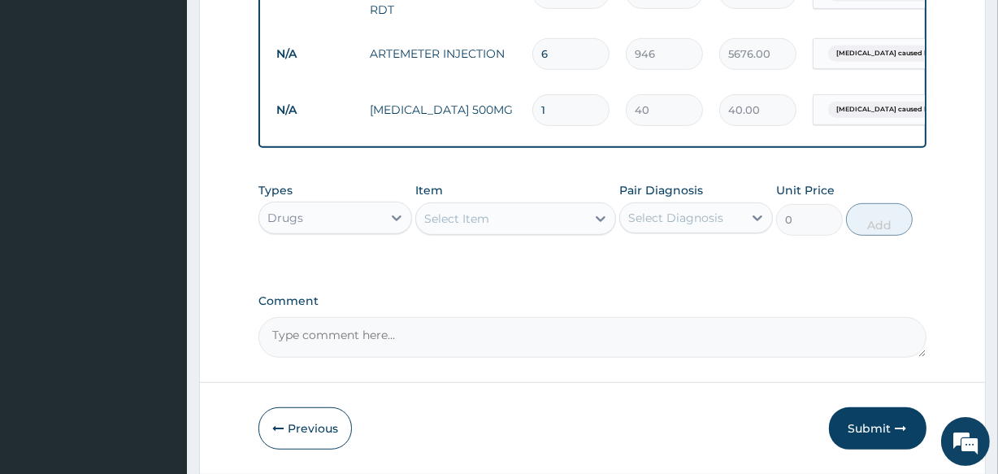
type input "18"
type input "720.00"
type input "18"
click at [512, 226] on div "Select Item" at bounding box center [500, 219] width 169 height 26
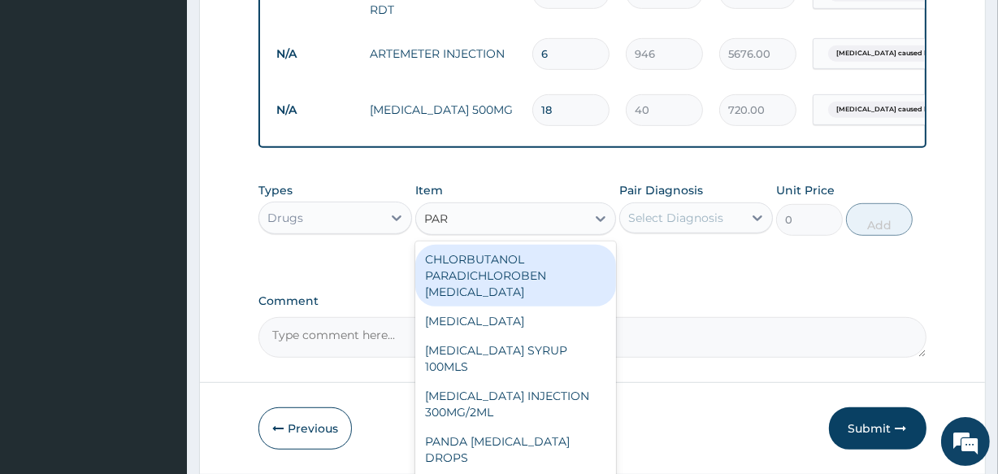
type input "PARA"
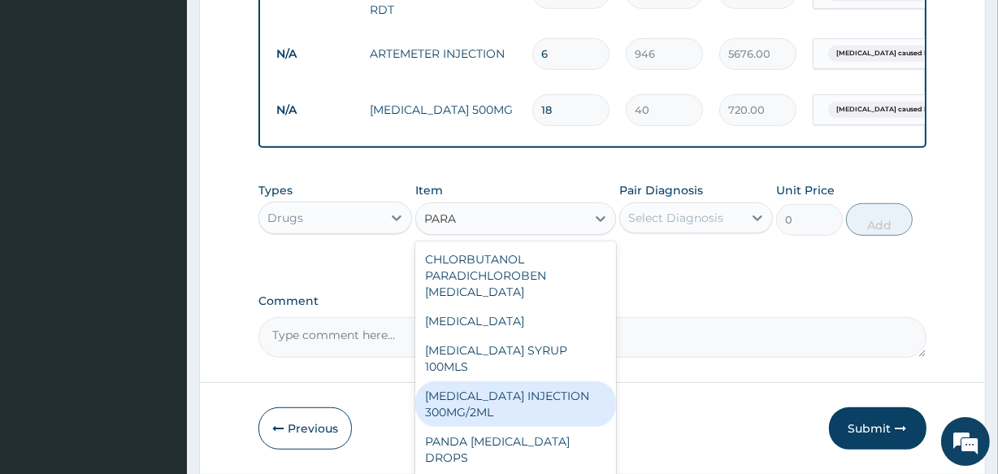
click at [510, 404] on div "PARACETAMOL INJECTION 300MG/2ML" at bounding box center [515, 404] width 200 height 46
type input "260.15"
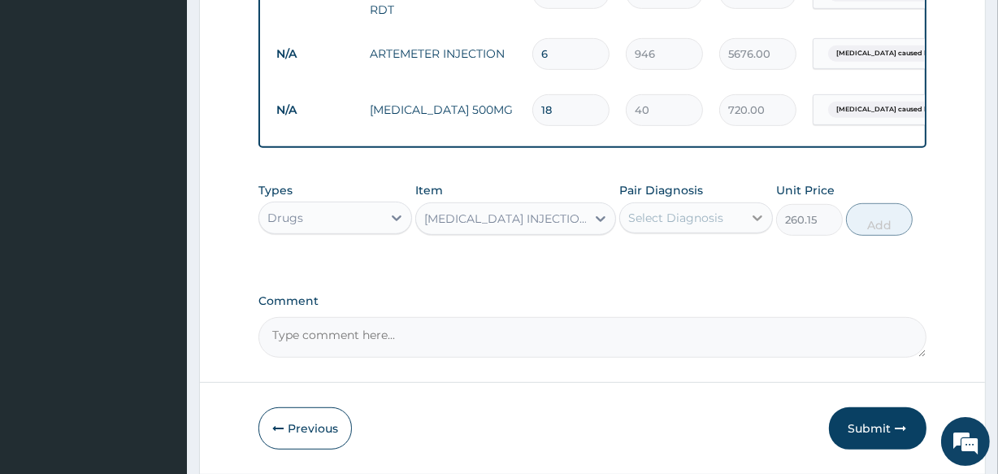
click at [750, 222] on icon at bounding box center [758, 218] width 16 height 16
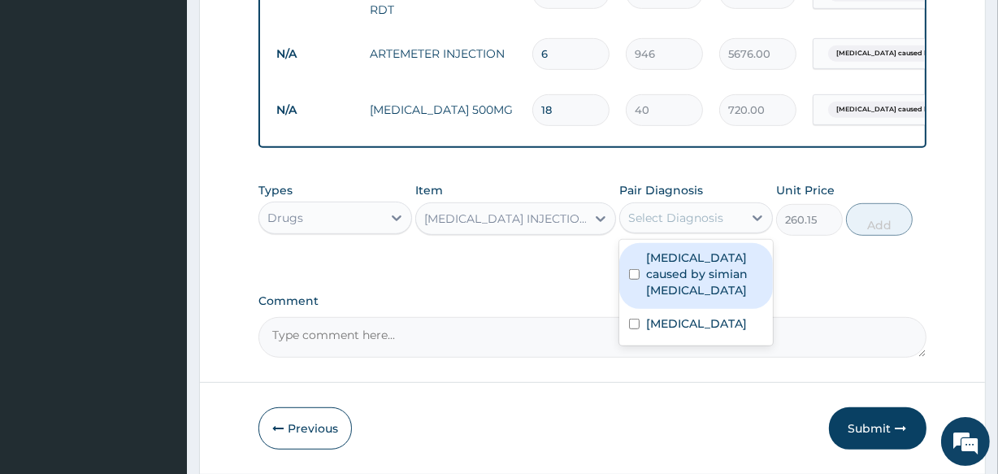
click at [689, 275] on label "Malaria caused by simian plasmodia" at bounding box center [704, 274] width 117 height 49
checkbox input "true"
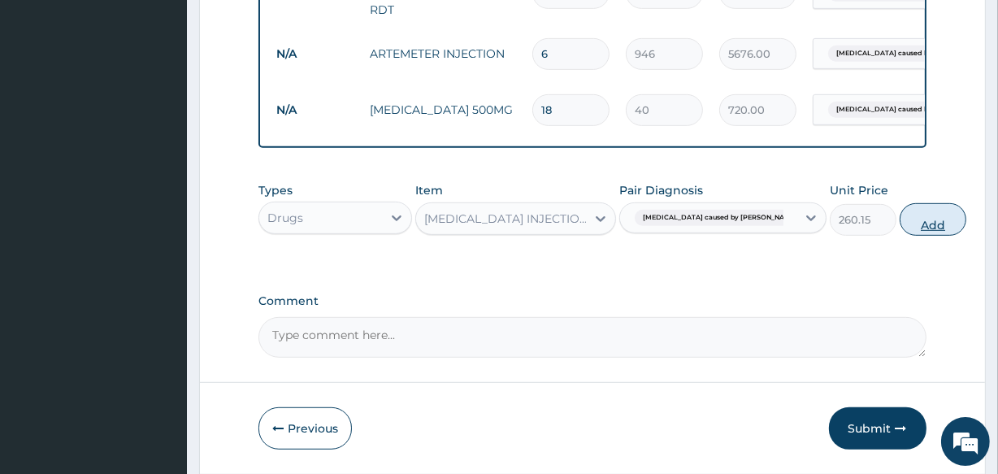
click at [900, 228] on button "Add" at bounding box center [933, 219] width 67 height 33
type input "0"
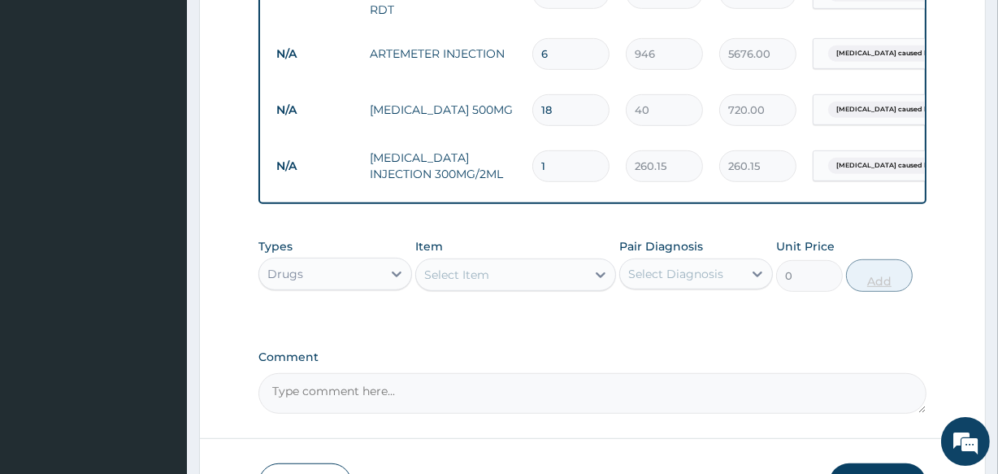
type input "0.00"
type input "2"
type input "520.30"
type input "2"
click at [541, 288] on div "Select Item" at bounding box center [500, 275] width 169 height 26
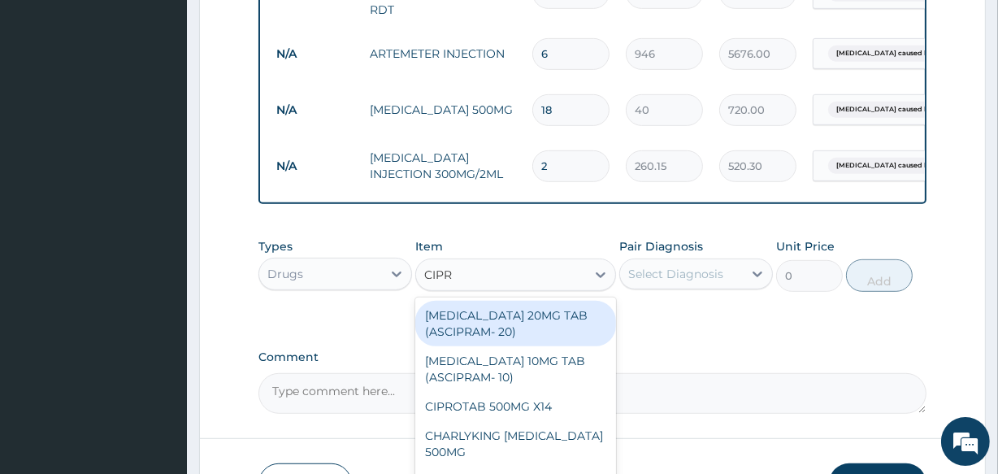
type input "CIPRO"
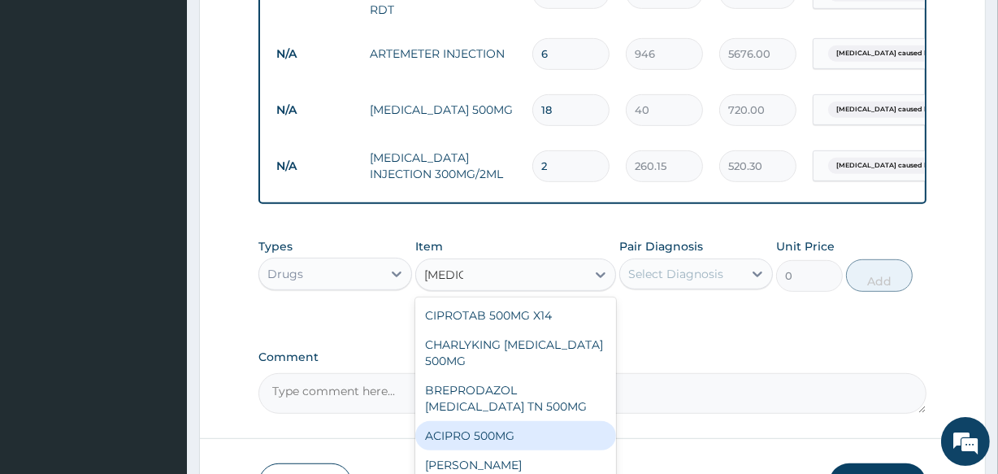
click at [473, 435] on div "ACIPRO 500MG" at bounding box center [515, 435] width 200 height 29
type input "106.425"
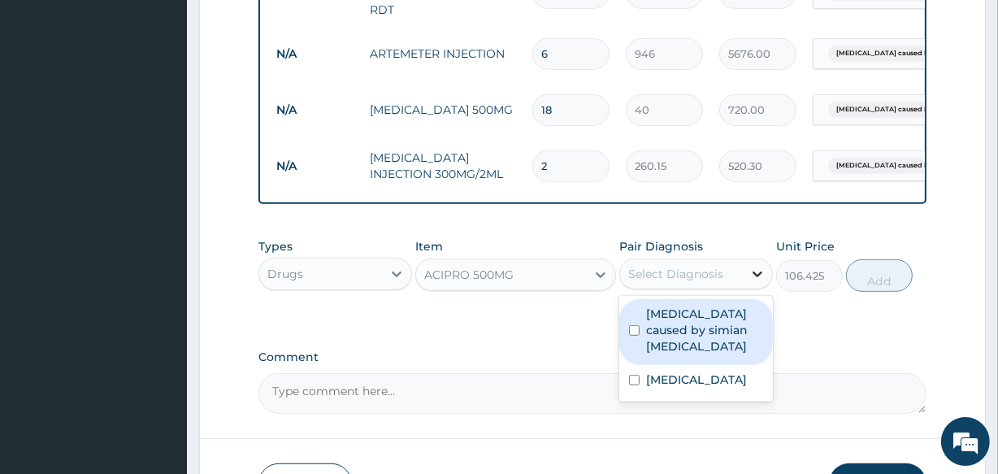
click at [753, 279] on icon at bounding box center [758, 274] width 16 height 16
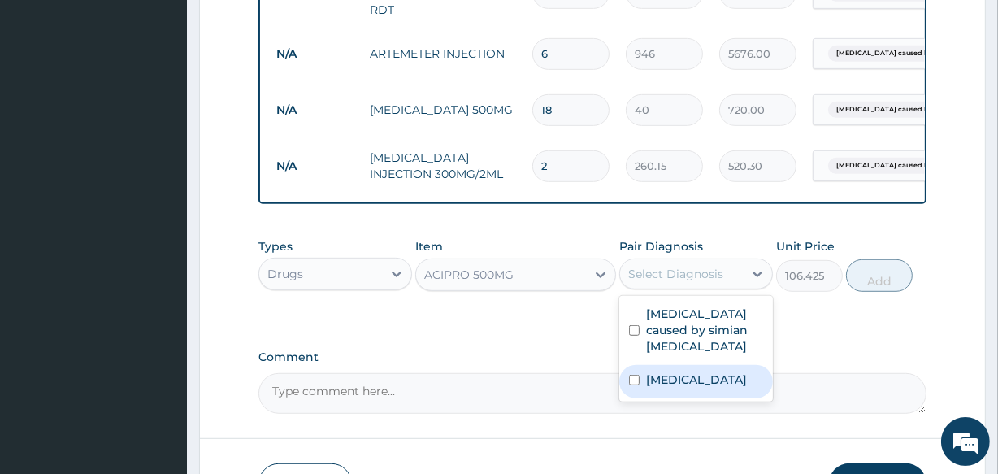
click at [698, 372] on label "Typhoid fever" at bounding box center [696, 380] width 101 height 16
checkbox input "true"
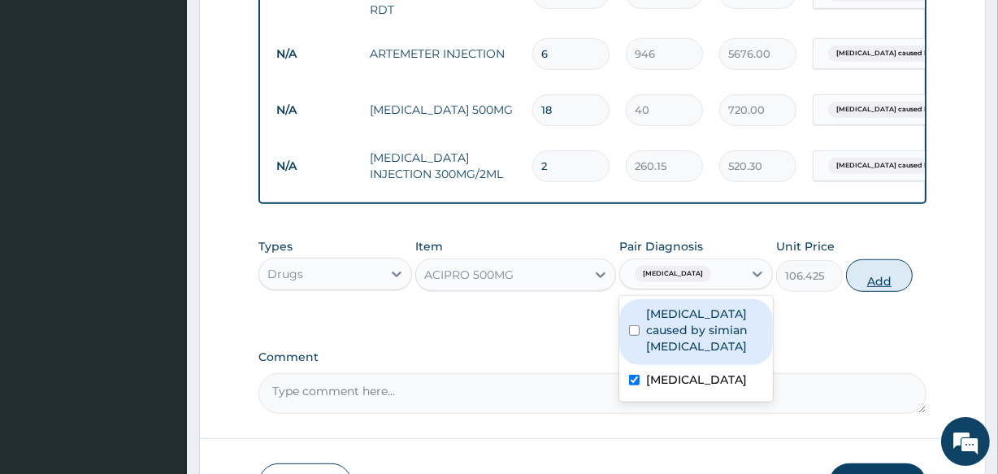
click at [873, 276] on button "Add" at bounding box center [879, 275] width 67 height 33
type input "0"
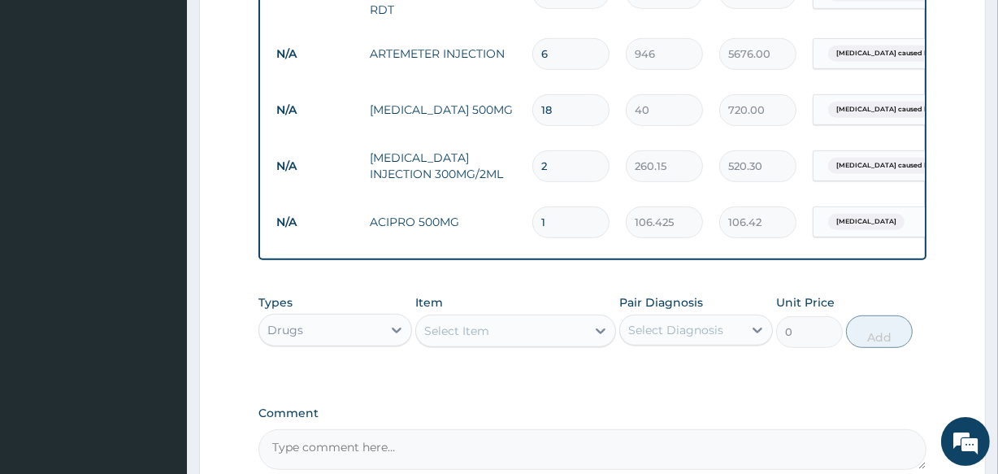
type input "10"
type input "1064.25"
type input "10"
click at [449, 339] on div "Select Item" at bounding box center [456, 331] width 65 height 16
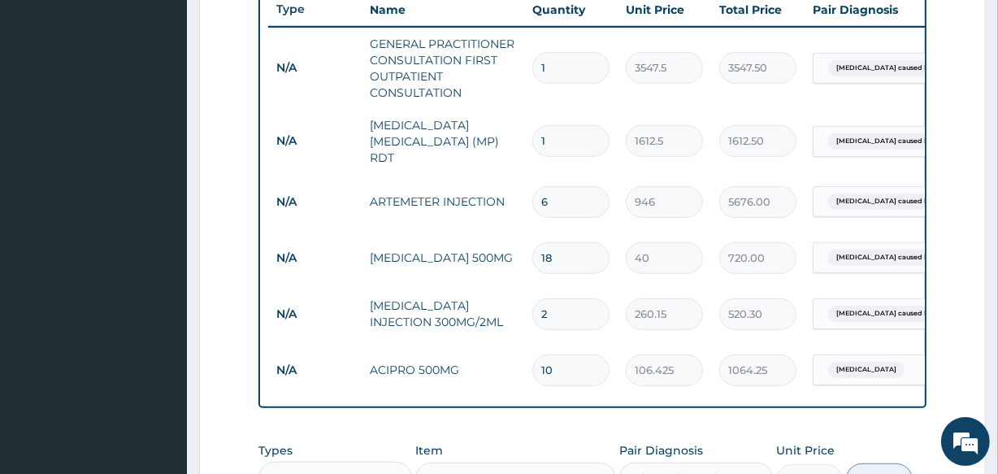
scroll to position [938, 0]
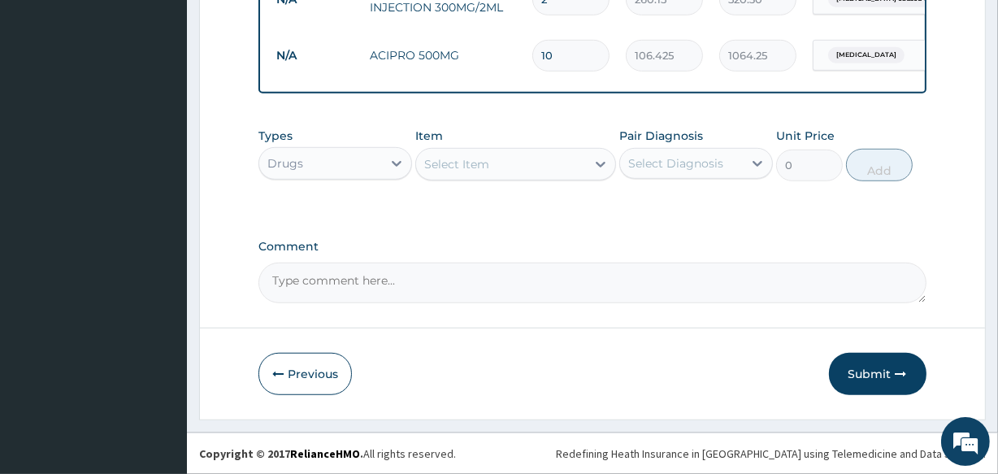
click at [871, 372] on button "Submit" at bounding box center [878, 374] width 98 height 42
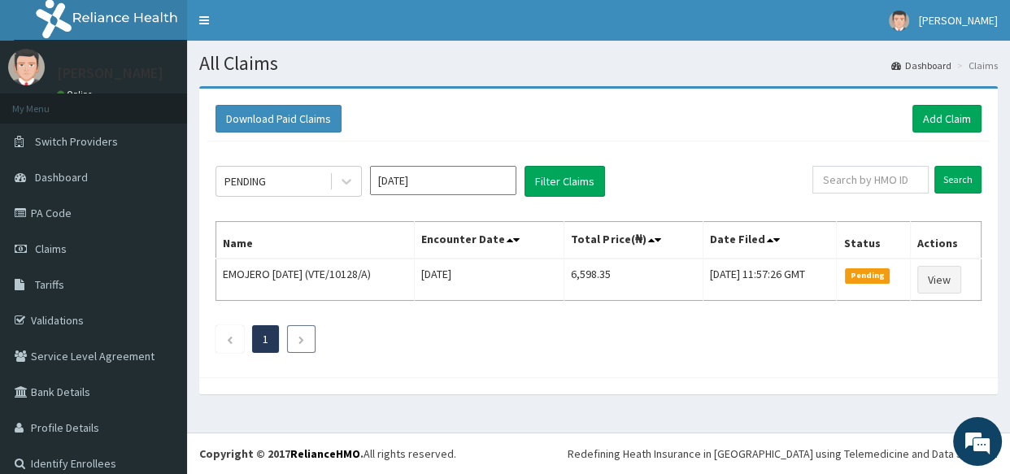
click at [303, 337] on icon "Next page" at bounding box center [301, 340] width 7 height 10
click at [937, 128] on link "Add Claim" at bounding box center [946, 119] width 69 height 28
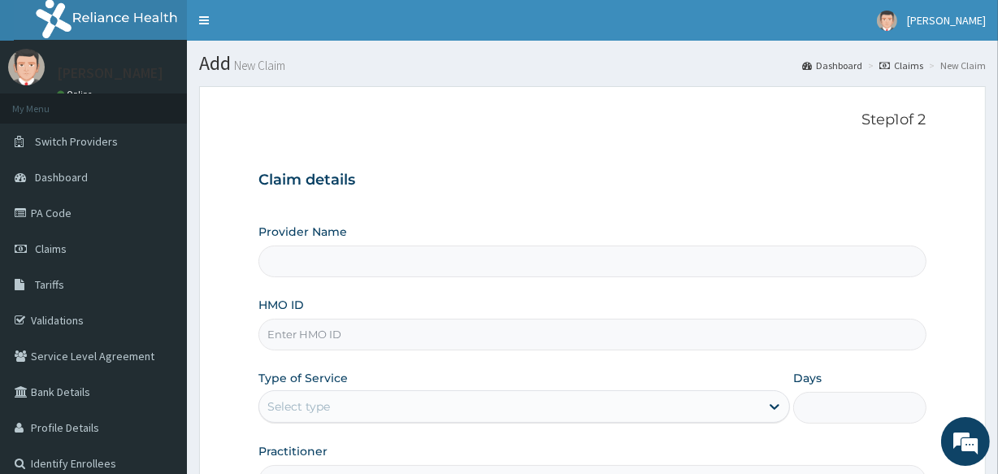
type input "[GEOGRAPHIC_DATA]"
click at [341, 337] on input "HMO ID" at bounding box center [592, 335] width 667 height 32
type input "TLM/10103/A"
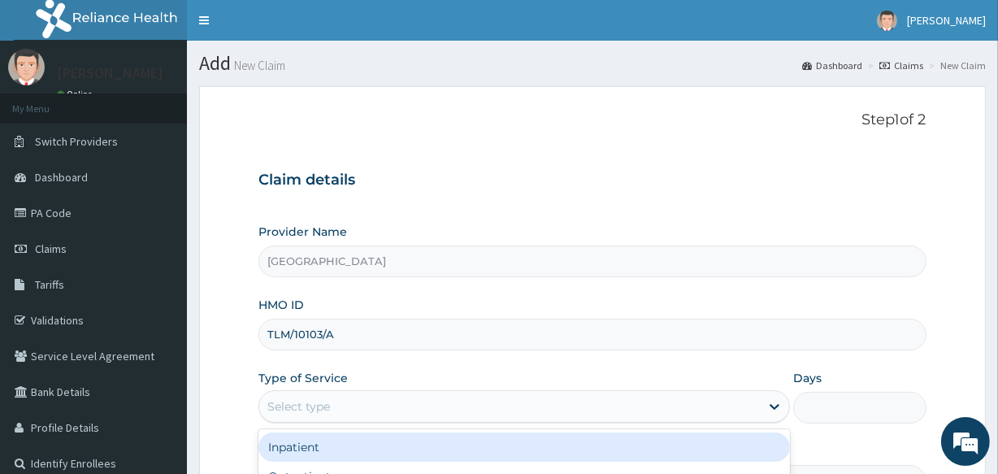
click at [407, 412] on div "Select type" at bounding box center [509, 407] width 501 height 26
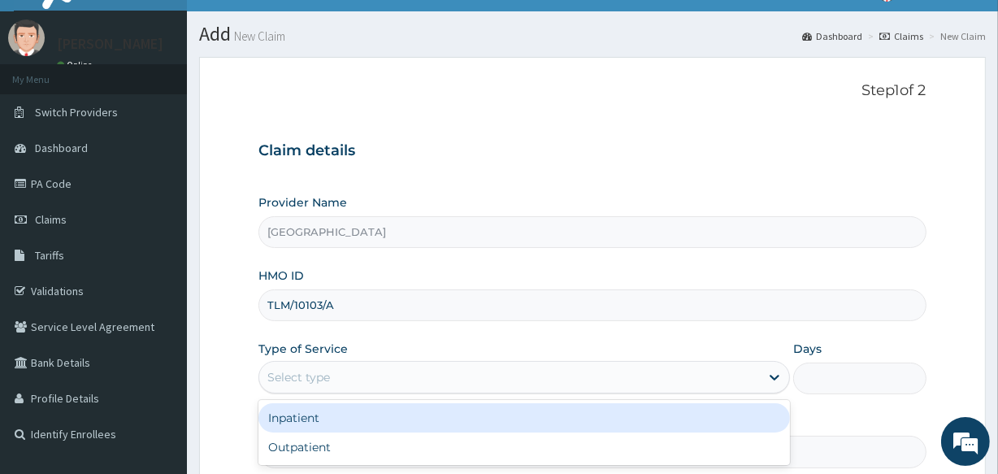
scroll to position [59, 0]
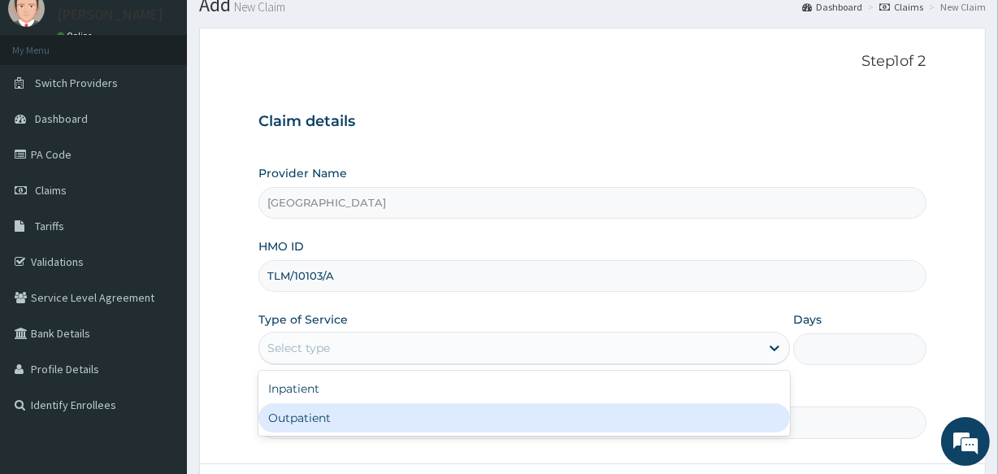
click at [353, 423] on div "Outpatient" at bounding box center [525, 417] width 532 height 29
type input "1"
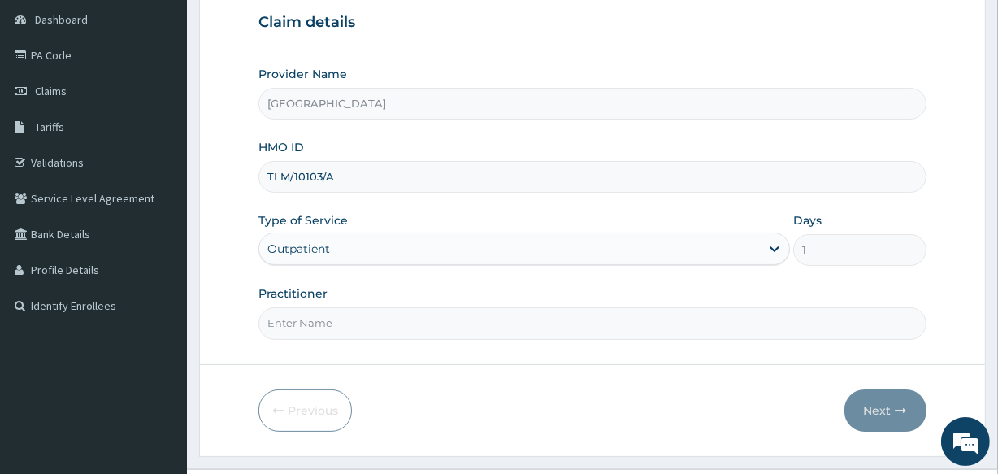
scroll to position [193, 0]
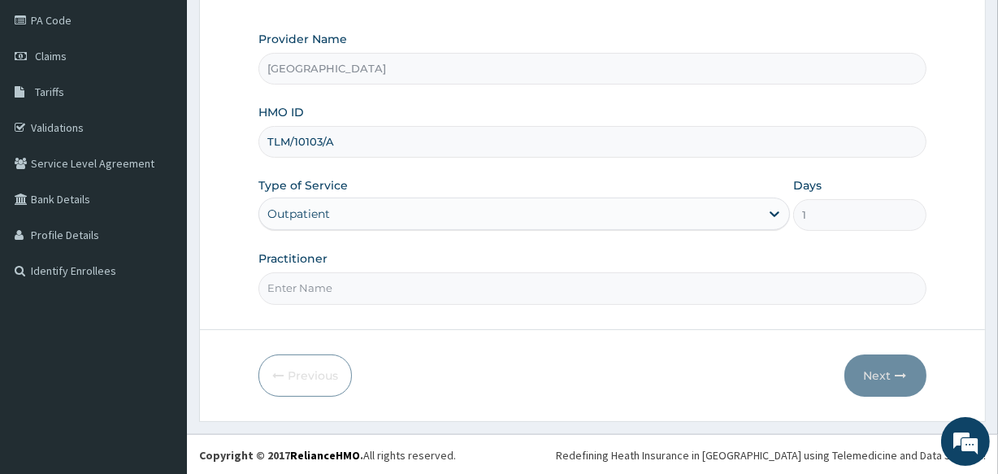
click at [316, 286] on input "Practitioner" at bounding box center [592, 288] width 667 height 32
type input "[PERSON_NAME]"
click at [879, 373] on button "Next" at bounding box center [886, 375] width 82 height 42
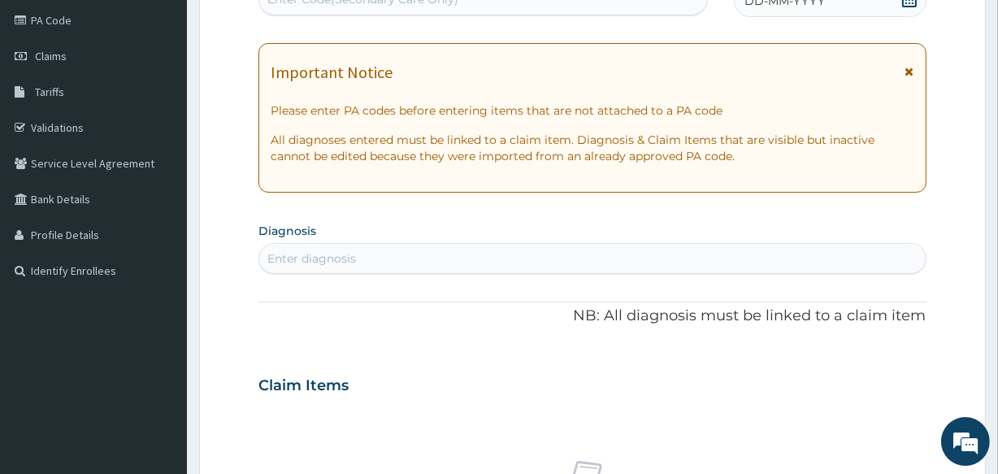
click at [378, 260] on div "Enter diagnosis" at bounding box center [592, 259] width 666 height 26
type input "HYPERE"
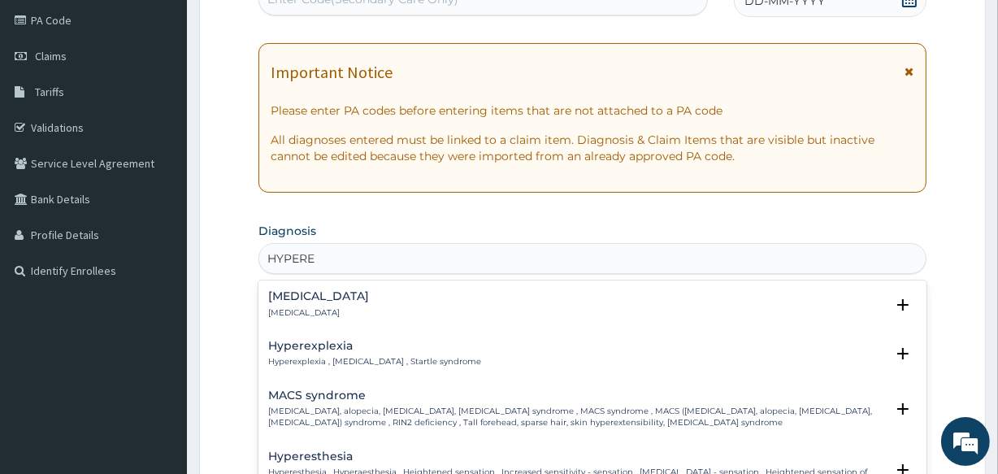
click at [314, 313] on p "[MEDICAL_DATA]" at bounding box center [318, 312] width 101 height 11
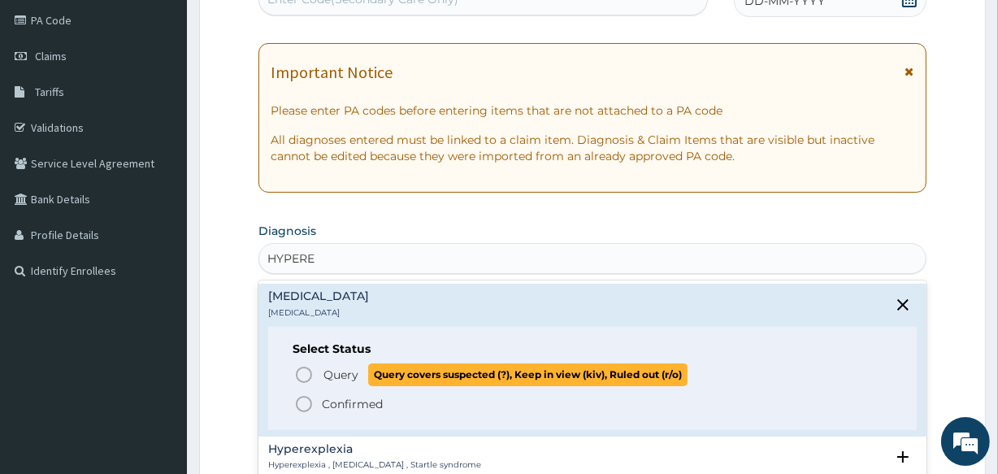
click at [302, 368] on icon "status option query" at bounding box center [304, 375] width 20 height 20
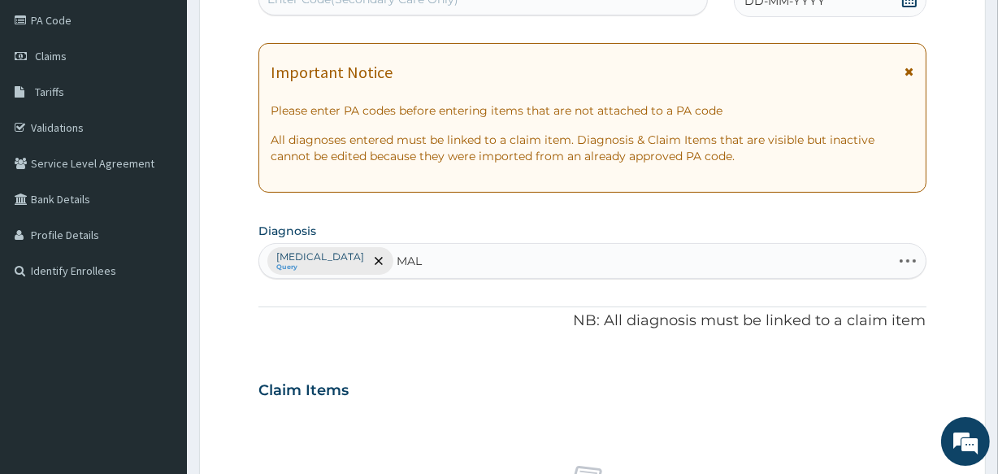
type input "MALA"
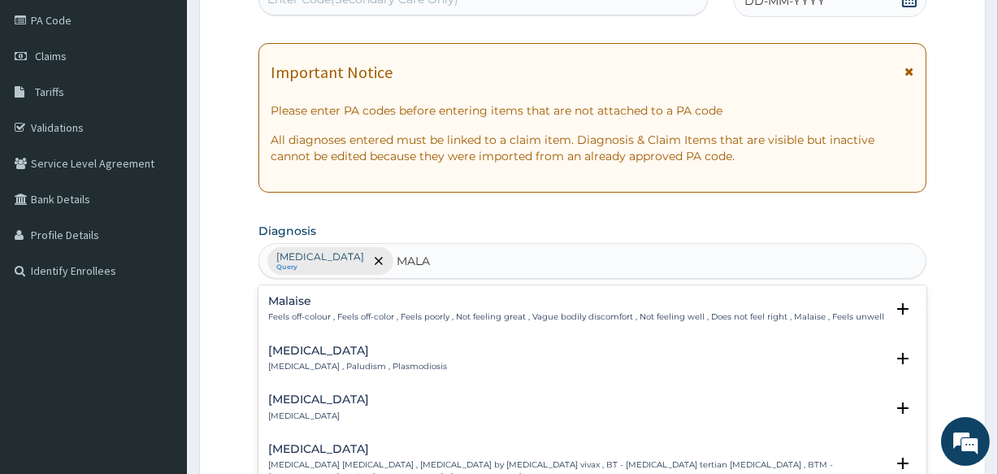
click at [292, 345] on h4 "[MEDICAL_DATA]" at bounding box center [357, 351] width 179 height 12
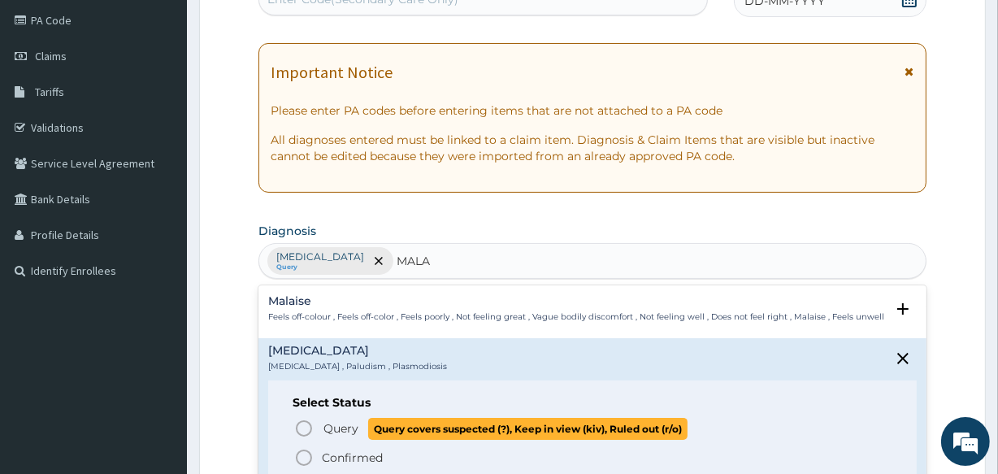
click at [302, 427] on icon "status option query" at bounding box center [304, 429] width 20 height 20
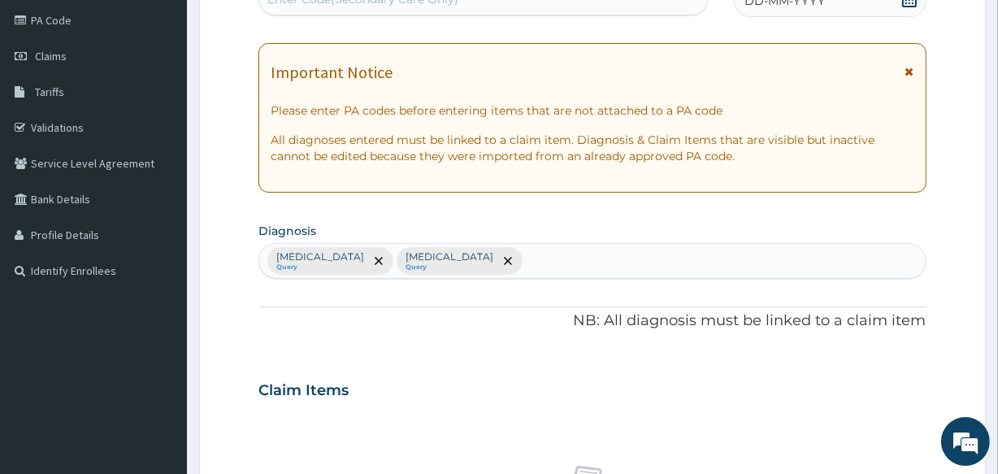
scroll to position [607, 0]
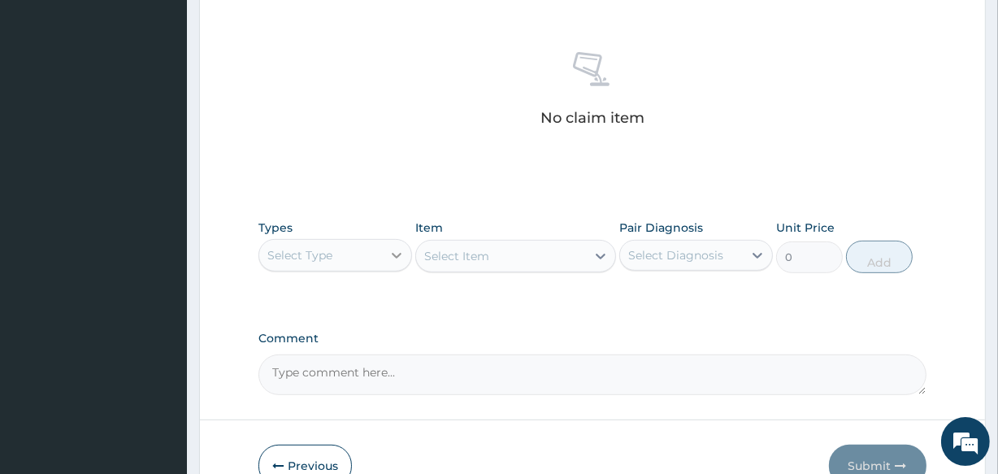
click at [399, 259] on icon at bounding box center [397, 255] width 16 height 16
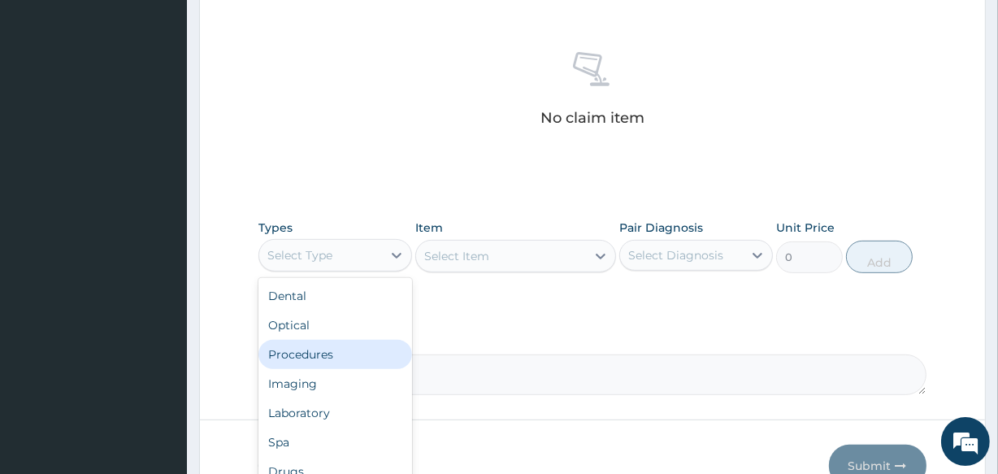
click at [325, 353] on div "Procedures" at bounding box center [336, 354] width 154 height 29
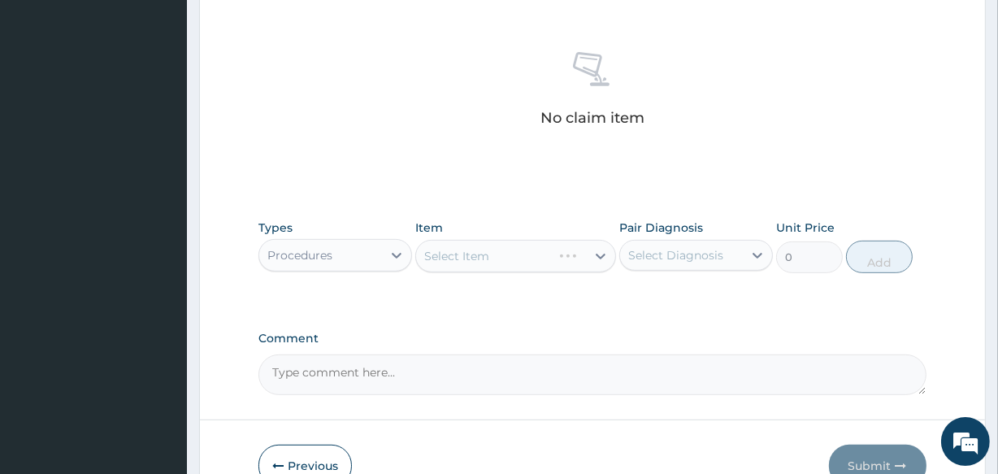
click at [492, 258] on div "Select Item" at bounding box center [515, 256] width 200 height 33
click at [492, 258] on div "Select Item" at bounding box center [500, 256] width 169 height 26
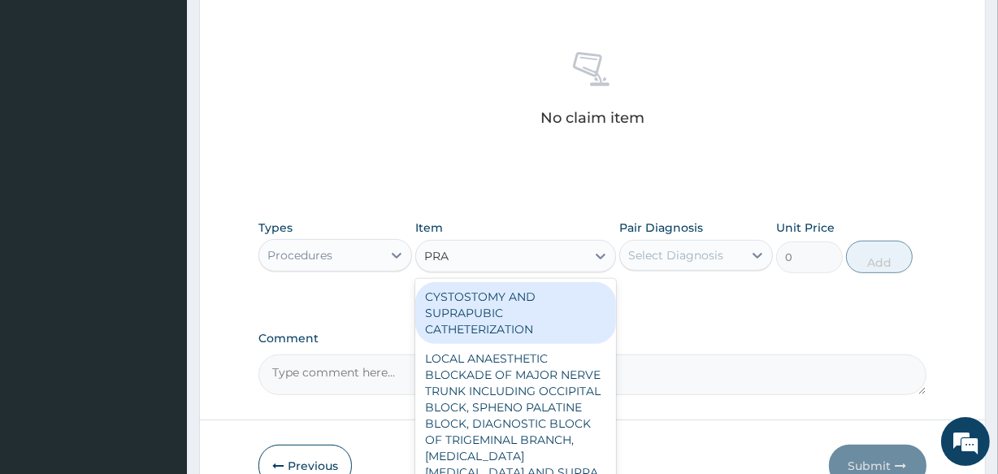
type input "PRAC"
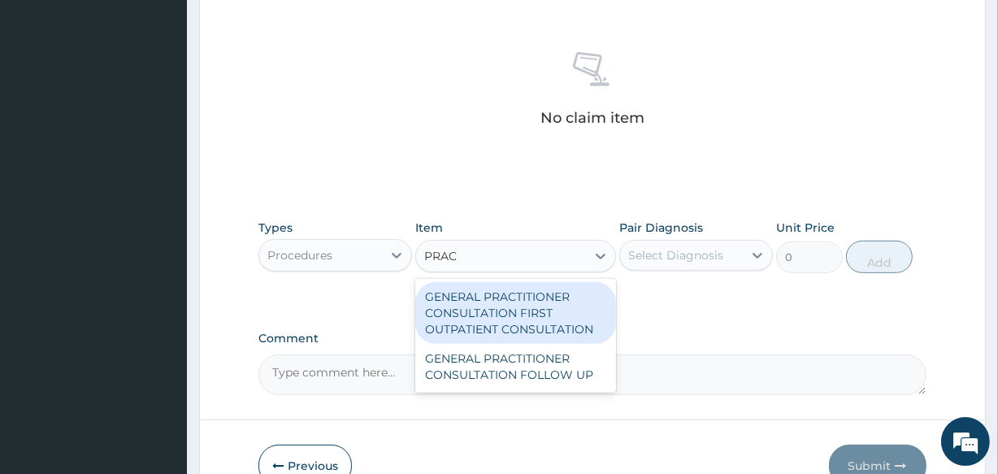
click at [512, 314] on div "GENERAL PRACTITIONER CONSULTATION FIRST OUTPATIENT CONSULTATION" at bounding box center [515, 313] width 200 height 62
type input "3547.5"
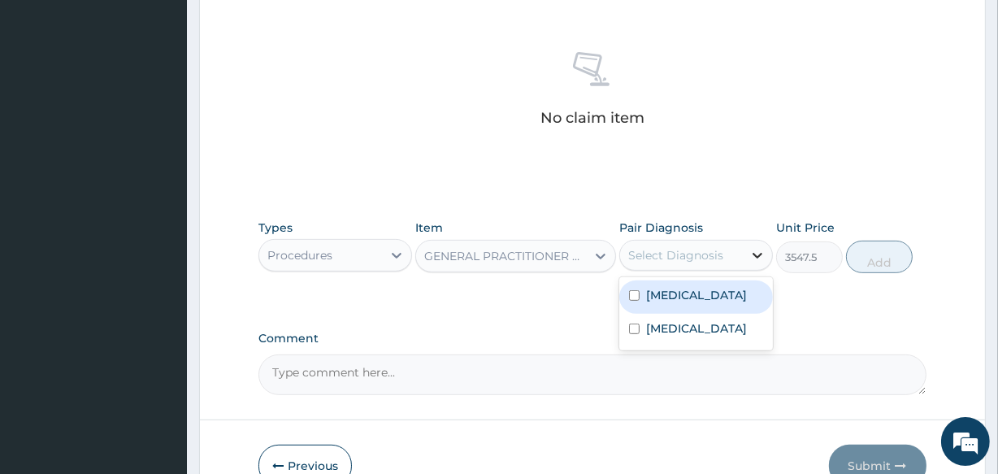
click at [750, 254] on icon at bounding box center [758, 255] width 16 height 16
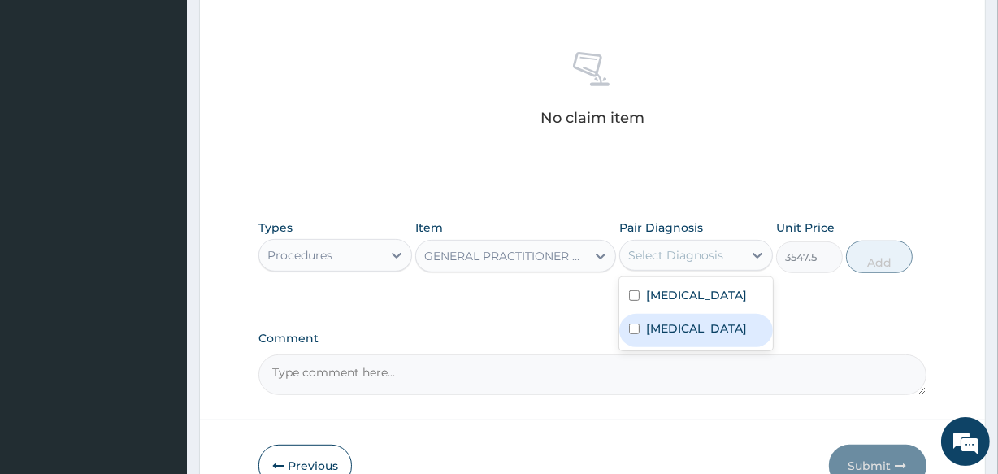
click at [674, 323] on label "[MEDICAL_DATA]" at bounding box center [696, 328] width 101 height 16
checkbox input "true"
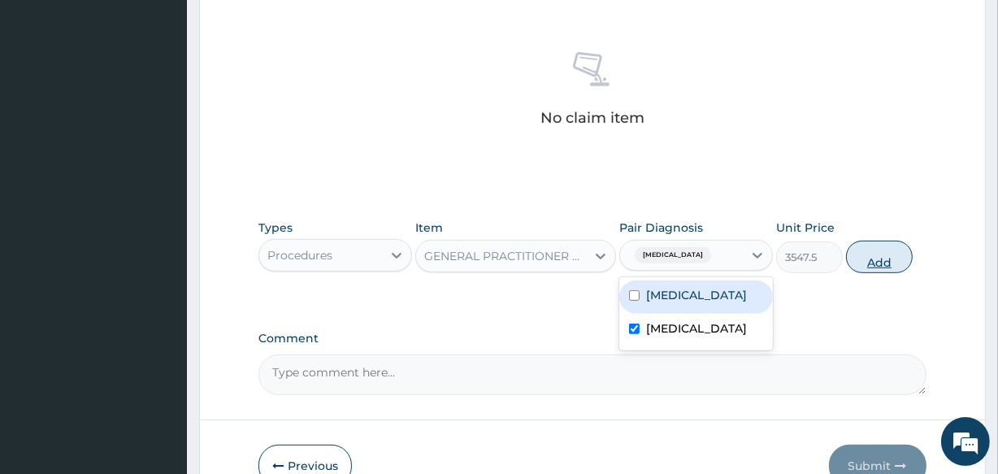
click at [895, 257] on button "Add" at bounding box center [879, 257] width 67 height 33
type input "0"
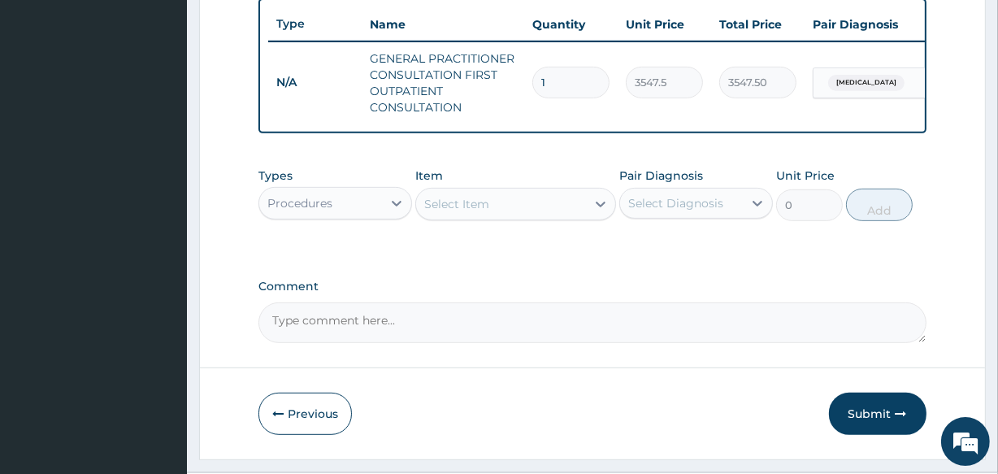
click at [380, 215] on div "Procedures" at bounding box center [320, 203] width 123 height 26
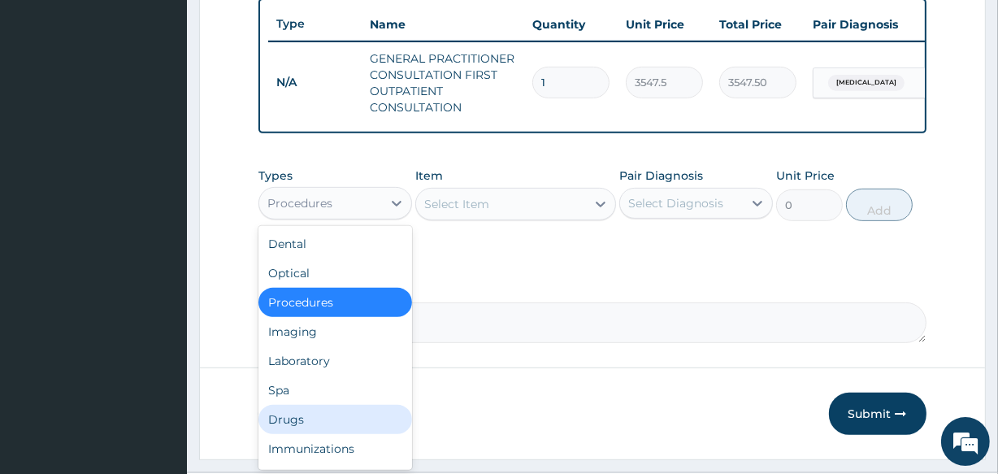
click at [308, 434] on div "Drugs" at bounding box center [336, 419] width 154 height 29
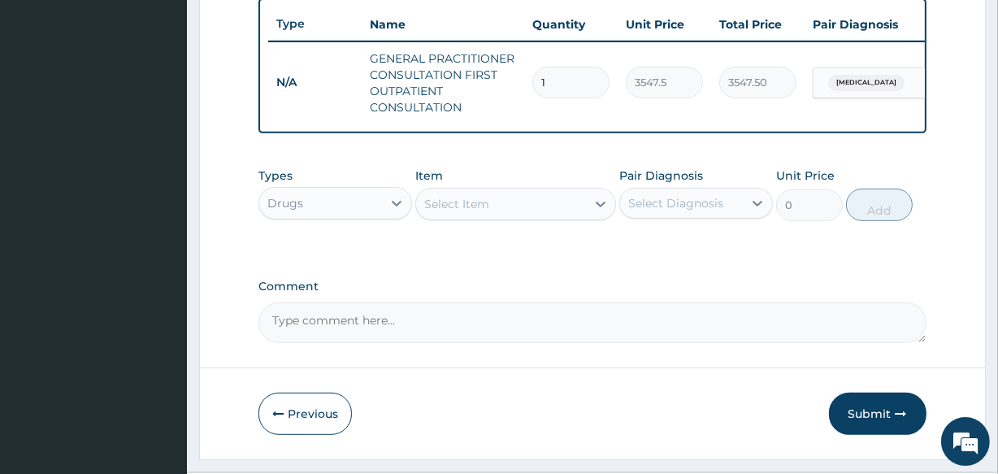
click at [550, 212] on div "Select Item" at bounding box center [500, 204] width 169 height 26
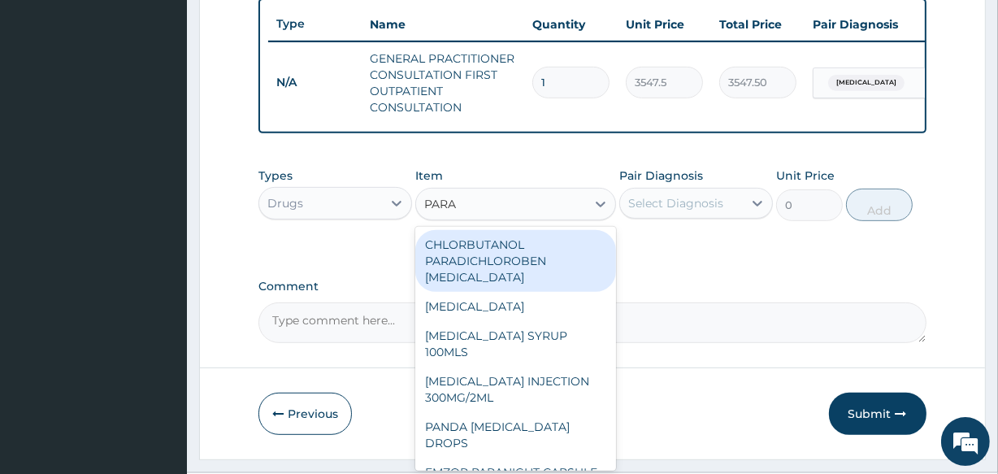
type input "PARAC"
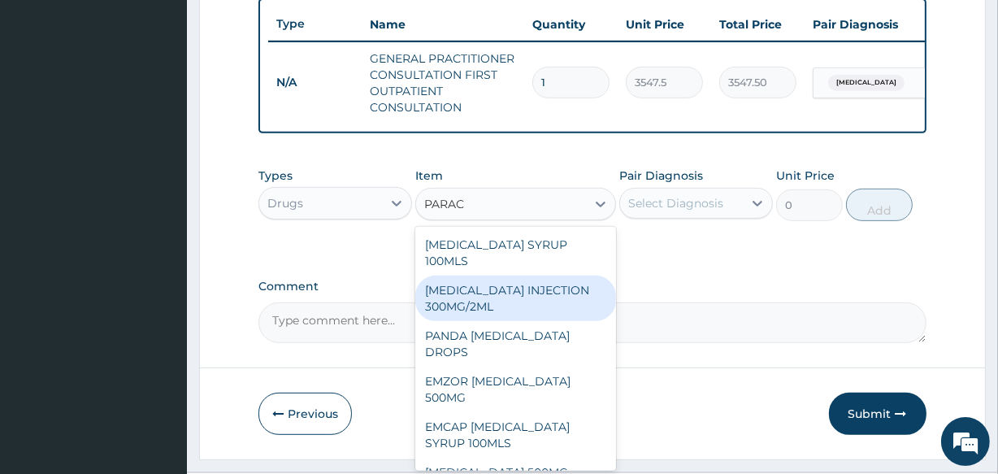
click at [531, 302] on div "[MEDICAL_DATA] INJECTION 300MG/2ML" at bounding box center [515, 299] width 200 height 46
type input "260.15"
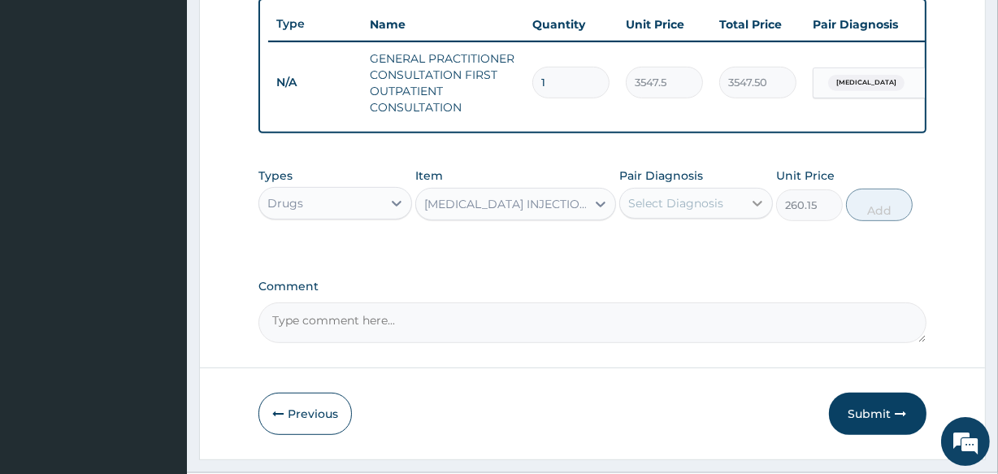
click at [756, 211] on icon at bounding box center [758, 203] width 16 height 16
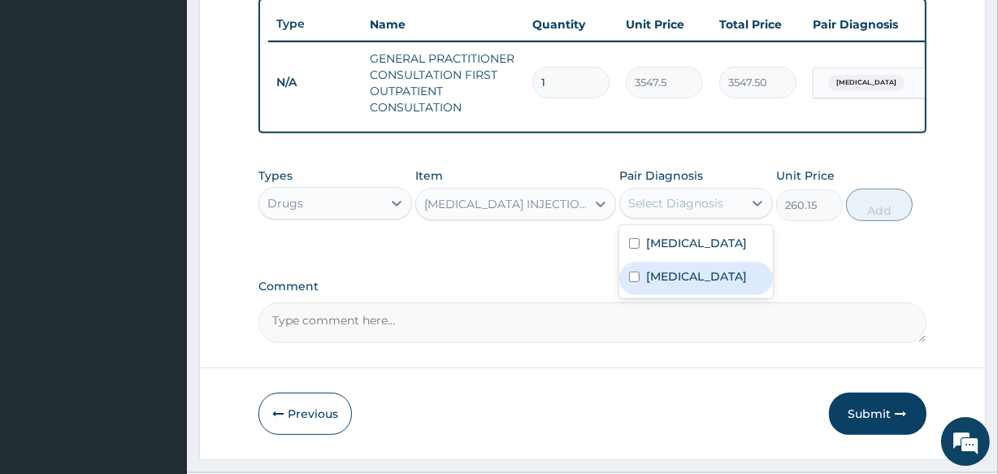
click at [673, 285] on label "Malaria" at bounding box center [696, 276] width 101 height 16
checkbox input "true"
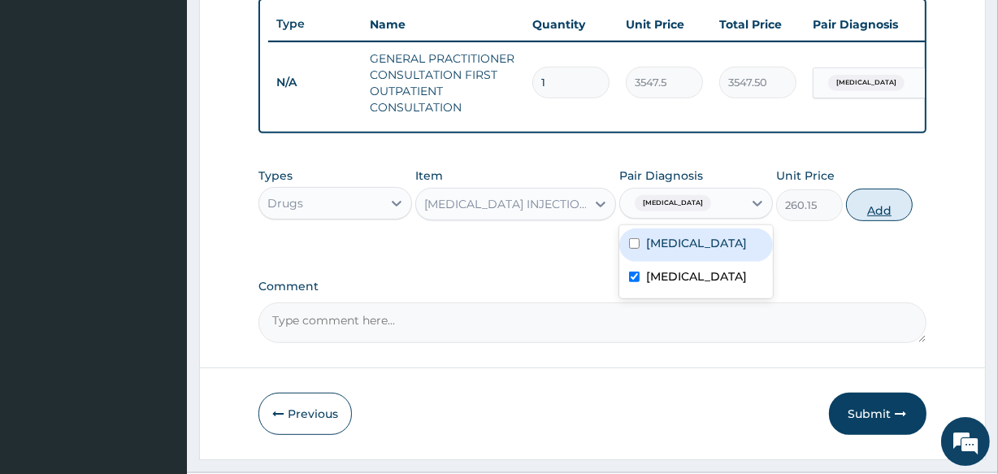
click at [872, 213] on button "Add" at bounding box center [879, 205] width 67 height 33
type input "0"
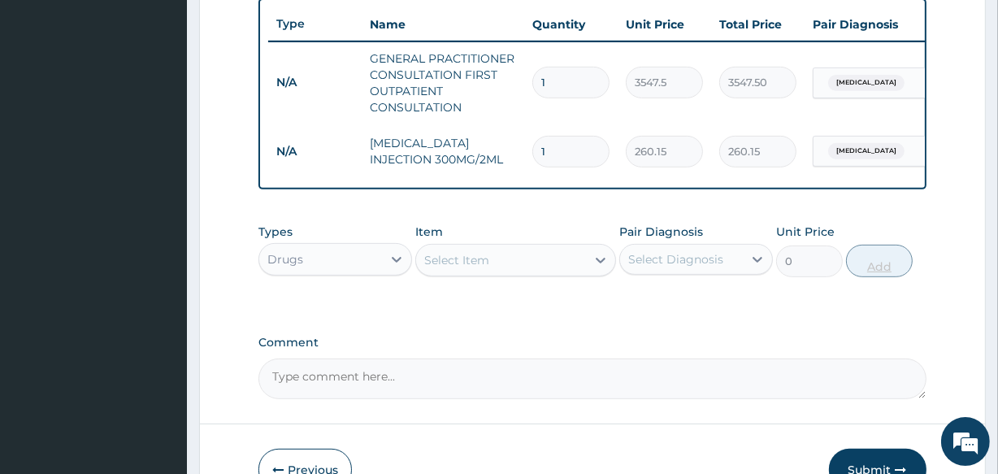
type input "0.00"
type input "2"
type input "520.30"
type input "2"
click at [480, 268] on div "Select Item" at bounding box center [456, 260] width 65 height 16
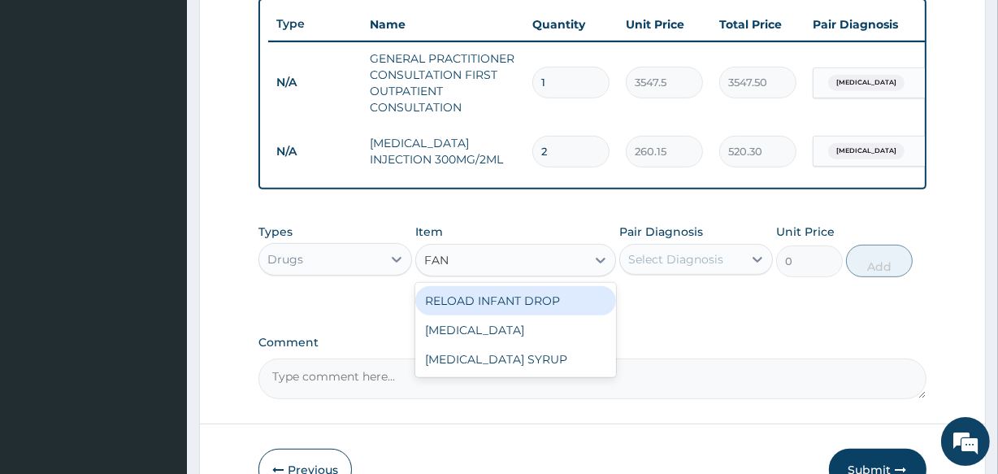
type input "FANS"
click at [473, 315] on div "FANSIDAR" at bounding box center [515, 300] width 200 height 29
type input "212.85"
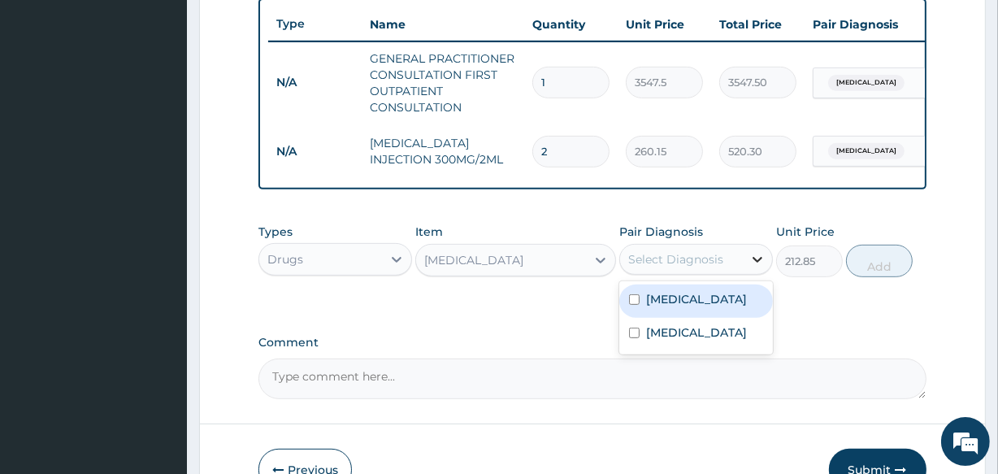
click at [753, 274] on div at bounding box center [757, 259] width 29 height 29
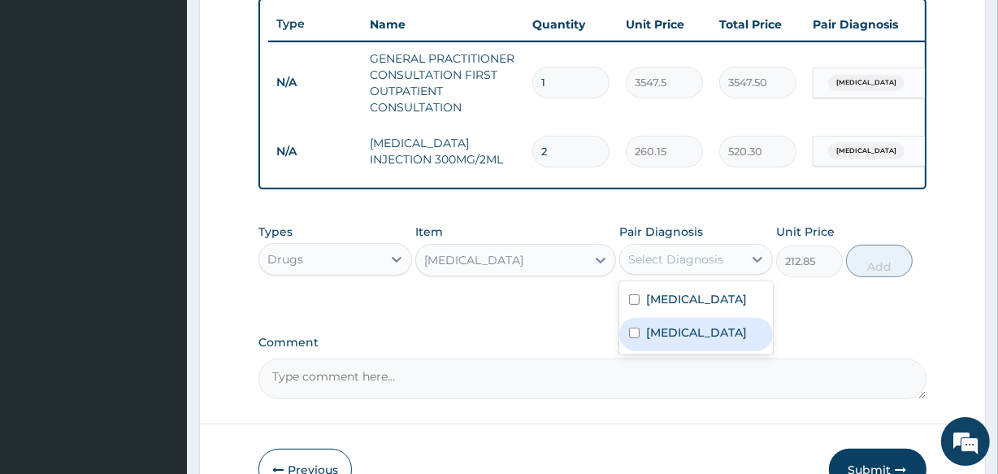
click at [691, 348] on div "Malaria" at bounding box center [697, 334] width 154 height 33
checkbox input "true"
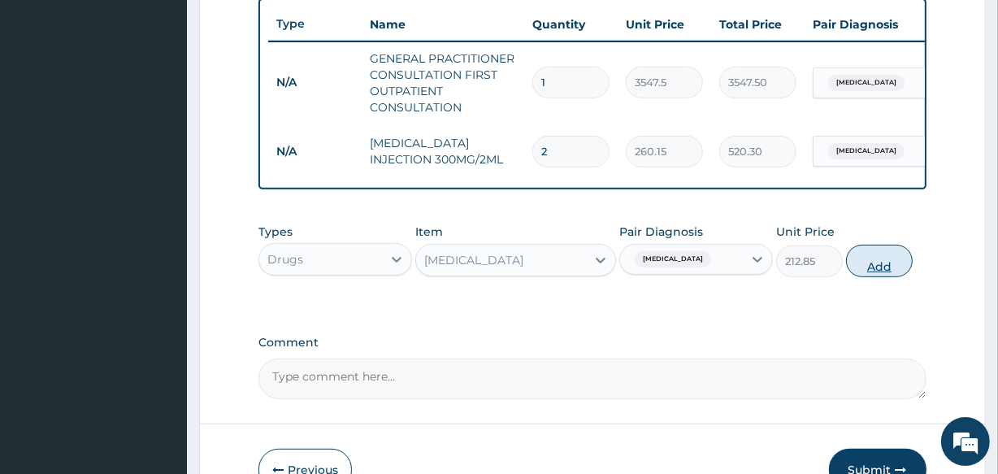
click at [894, 272] on button "Add" at bounding box center [879, 261] width 67 height 33
type input "0"
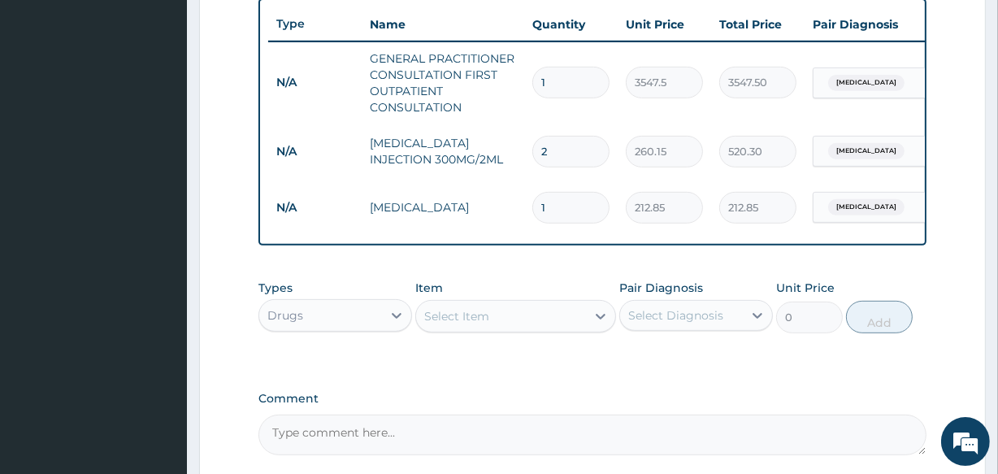
type input "0.00"
type input "3"
type input "638.55"
type input "3"
click at [482, 324] on div "Select Item" at bounding box center [456, 316] width 65 height 16
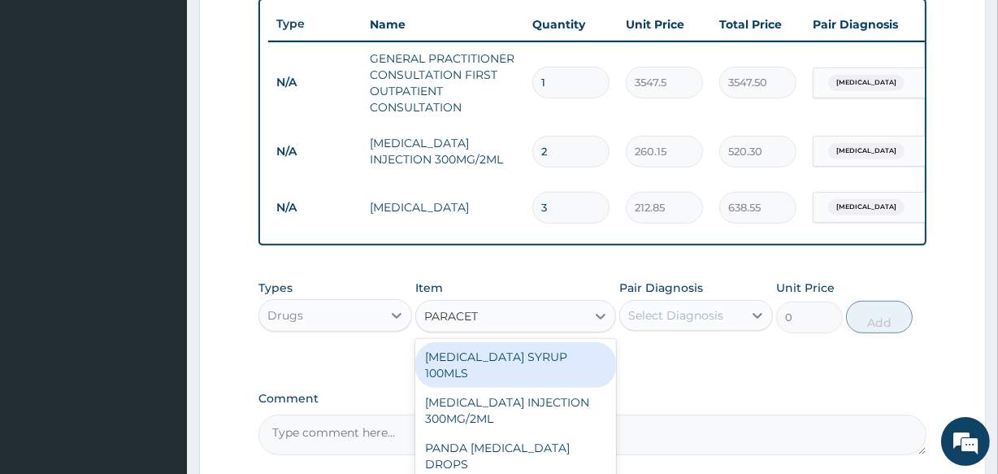
type input "PARACETA"
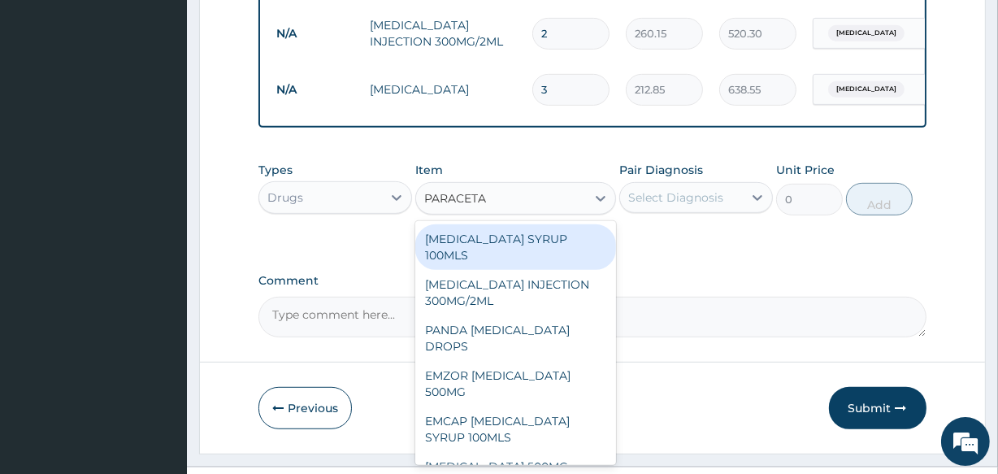
scroll to position [754, 0]
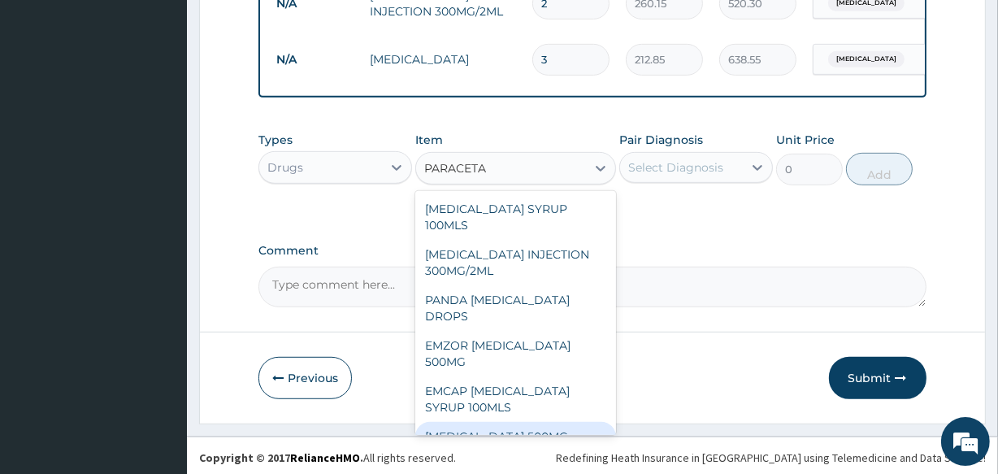
click at [502, 439] on div "PARACETAMOL 500MG" at bounding box center [515, 436] width 200 height 29
type input "40"
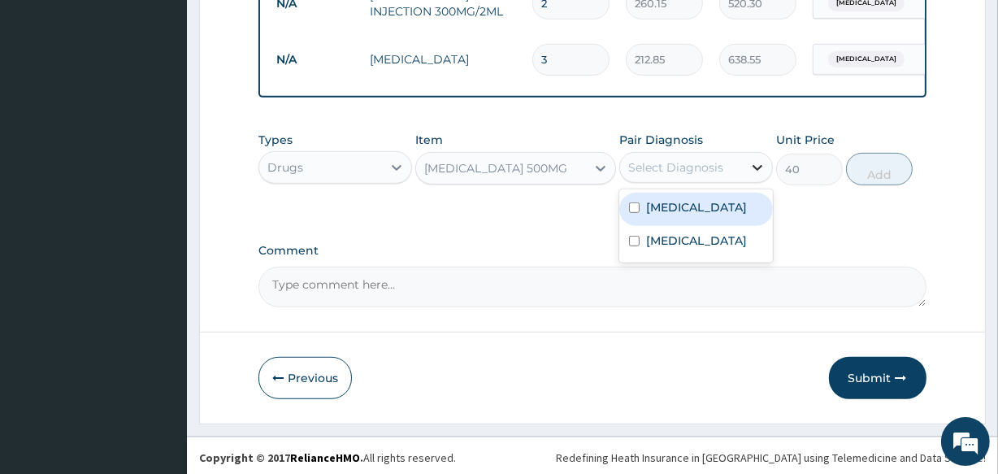
click at [758, 182] on div at bounding box center [757, 167] width 29 height 29
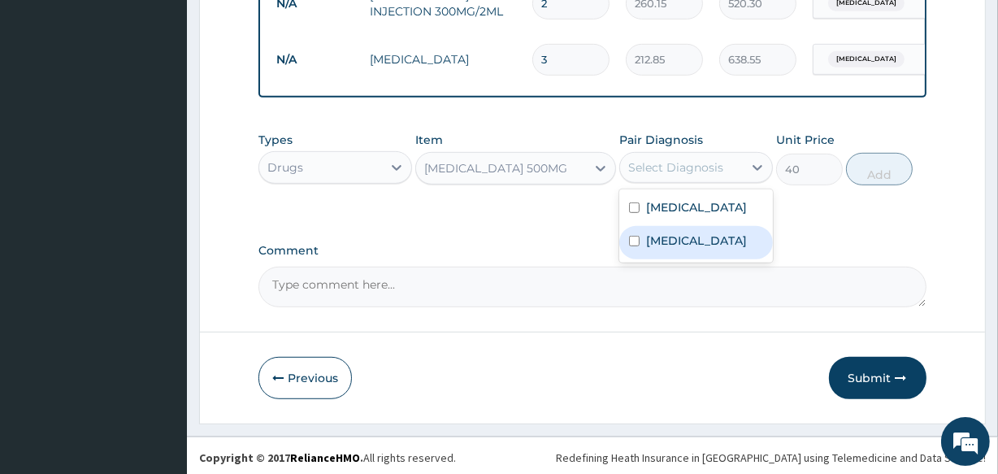
click at [694, 237] on div "Malaria" at bounding box center [697, 242] width 154 height 33
checkbox input "true"
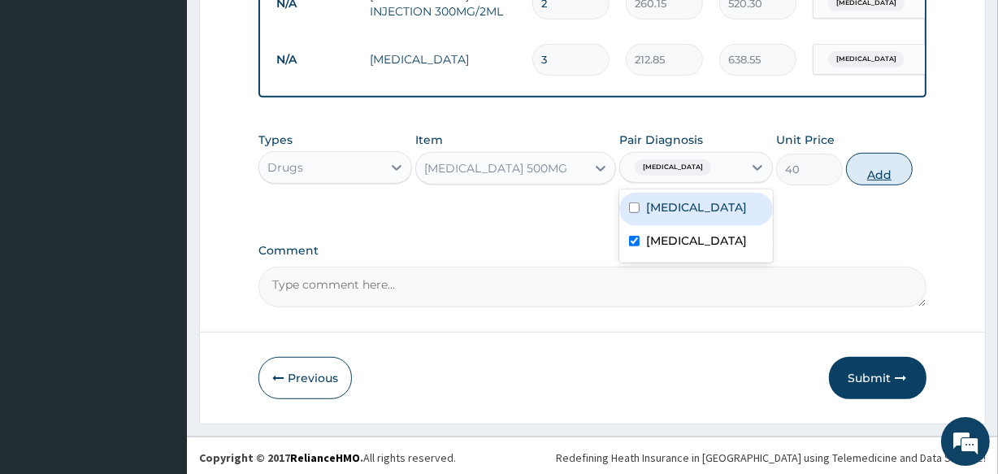
click at [880, 183] on button "Add" at bounding box center [879, 169] width 67 height 33
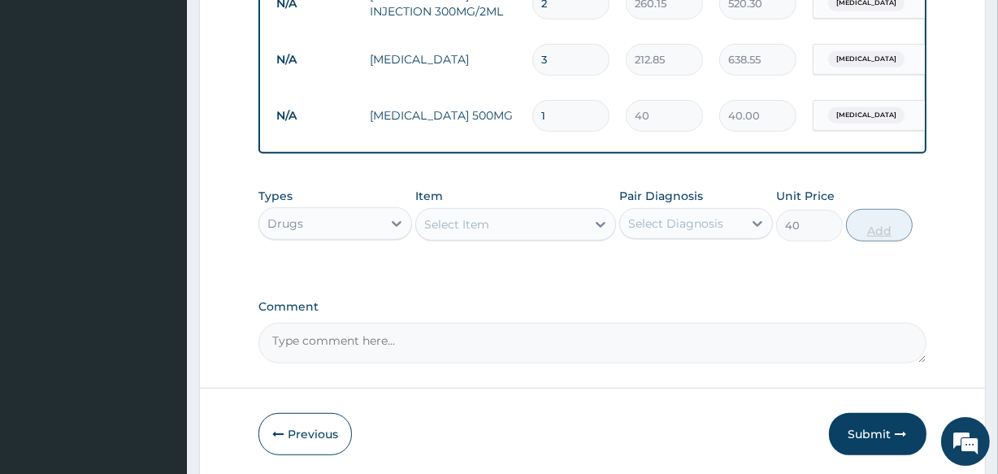
type input "0"
type input "18"
type input "720.00"
type input "18"
click at [515, 237] on div "Select Item" at bounding box center [500, 224] width 169 height 26
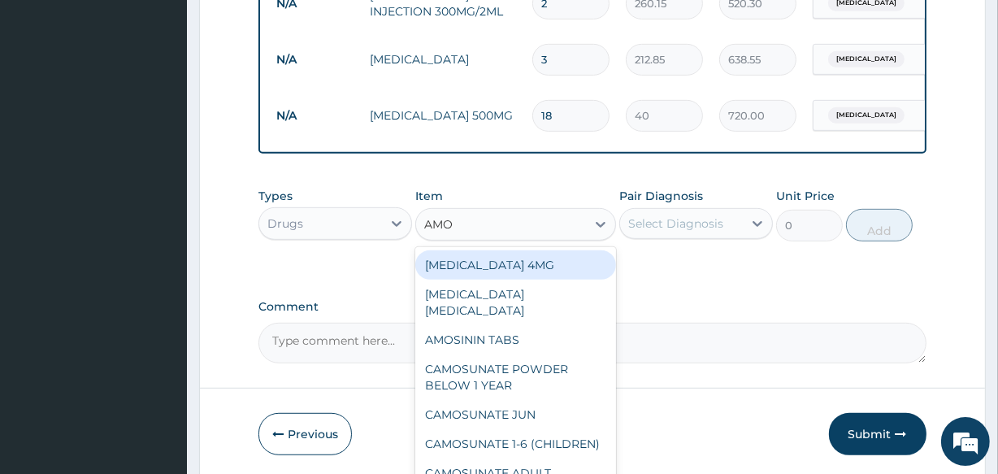
type input "AMOX"
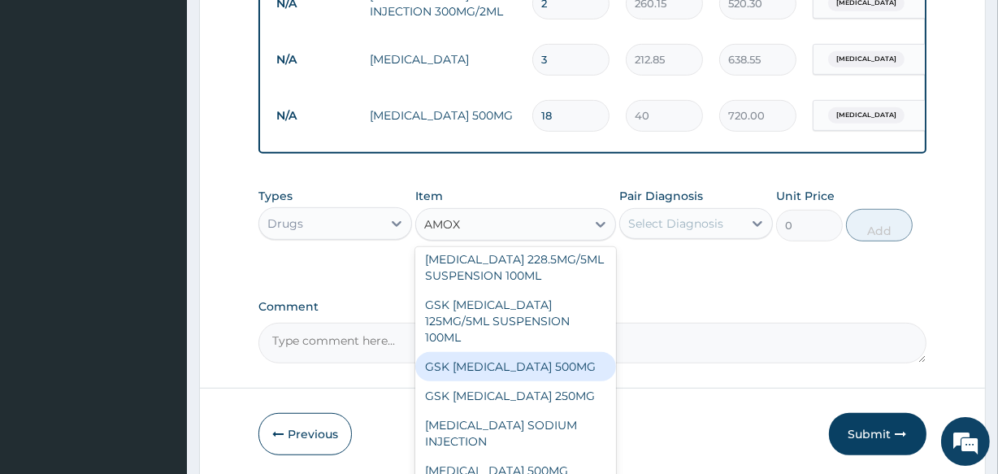
scroll to position [62, 0]
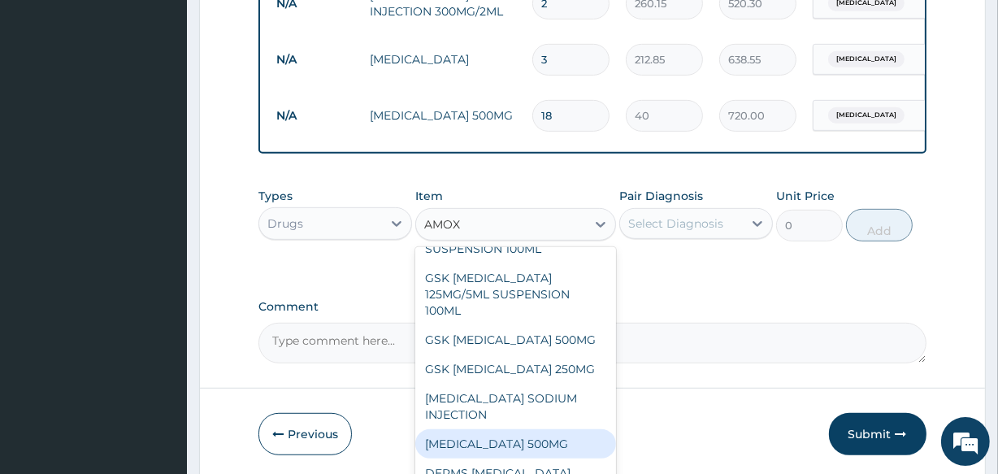
click at [502, 451] on div "AMOXICILLIN 500MG" at bounding box center [515, 443] width 200 height 29
type input "70.95"
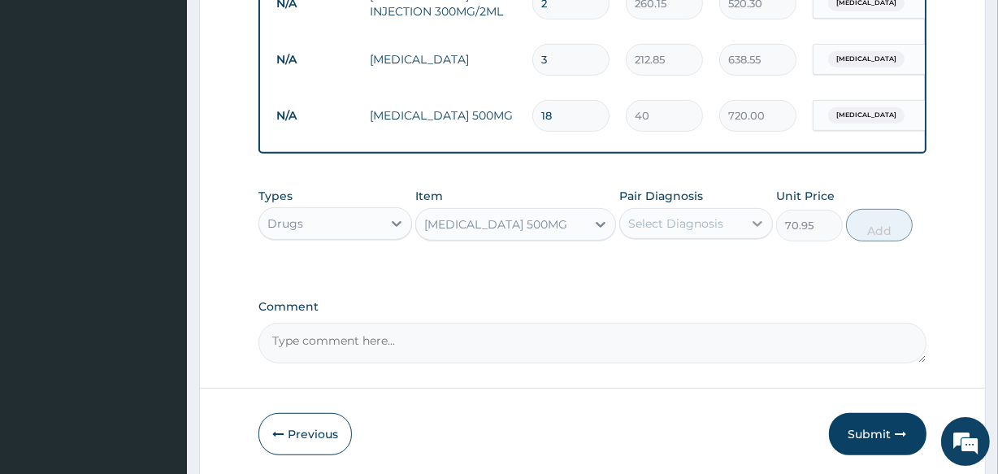
click at [750, 232] on icon at bounding box center [758, 223] width 16 height 16
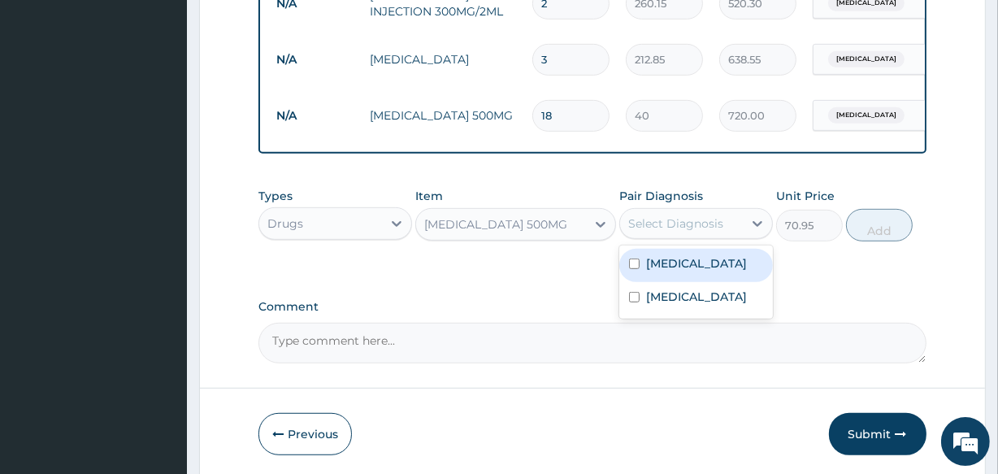
click at [659, 272] on label "Hyperemesis" at bounding box center [696, 263] width 101 height 16
checkbox input "true"
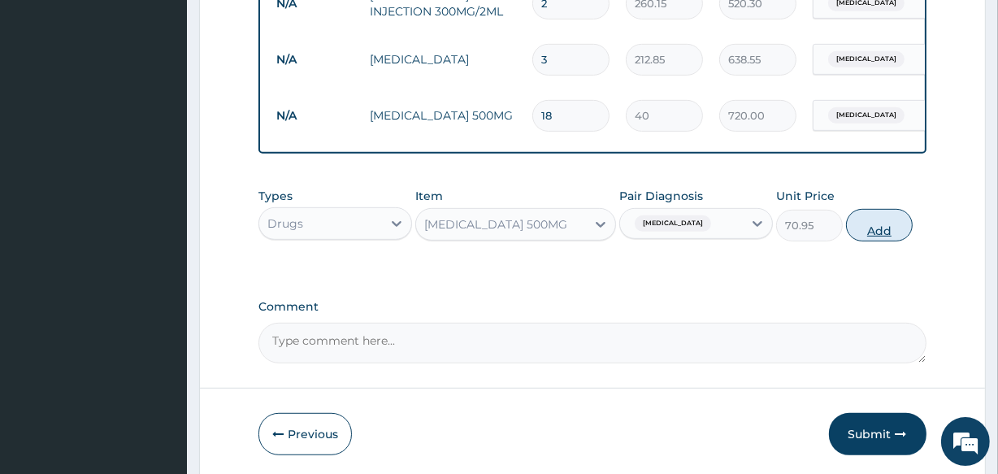
click at [883, 236] on button "Add" at bounding box center [879, 225] width 67 height 33
type input "0"
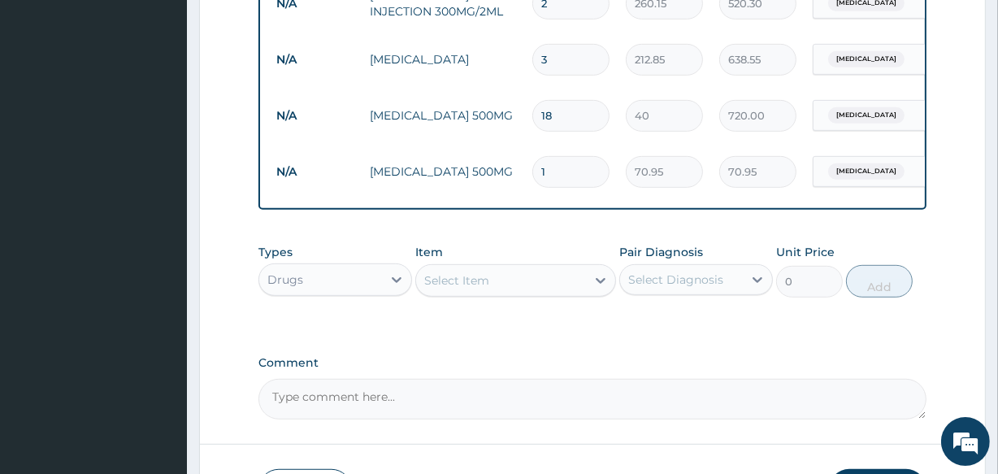
type input "15"
type input "1064.25"
type input "15"
click at [480, 294] on div "Select Item" at bounding box center [500, 280] width 169 height 26
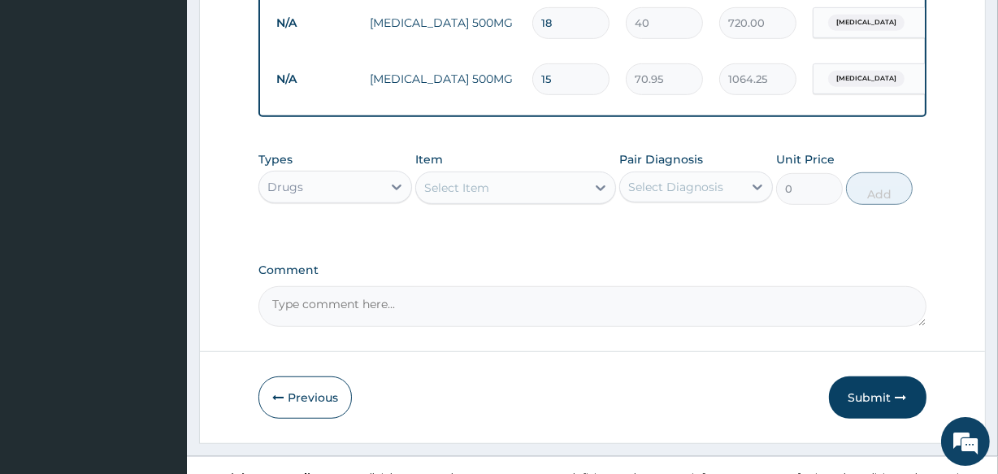
scroll to position [881, 0]
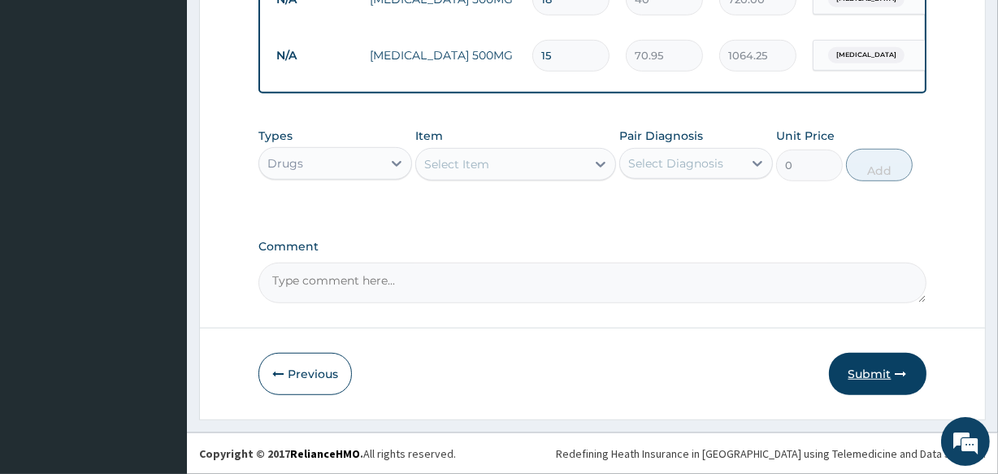
click at [885, 373] on button "Submit" at bounding box center [878, 374] width 98 height 42
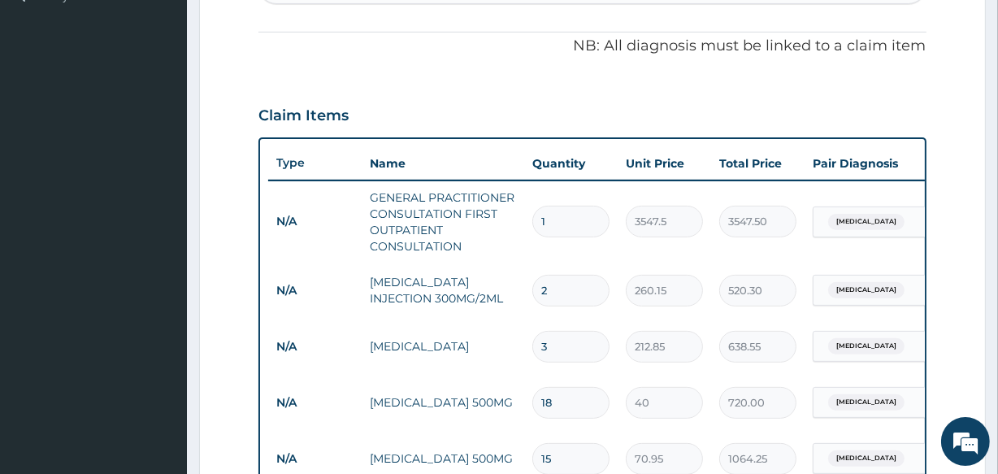
scroll to position [54, 0]
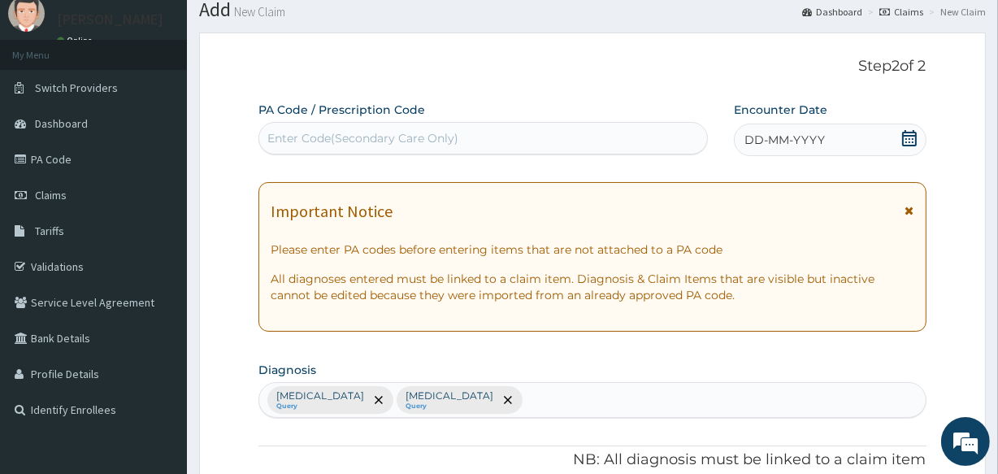
click at [911, 140] on icon at bounding box center [910, 138] width 16 height 16
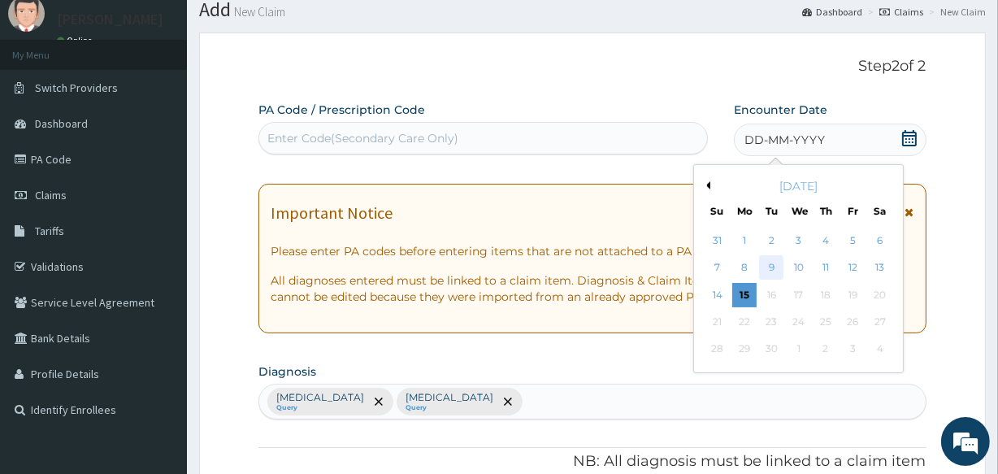
click at [768, 260] on div "9" at bounding box center [771, 268] width 24 height 24
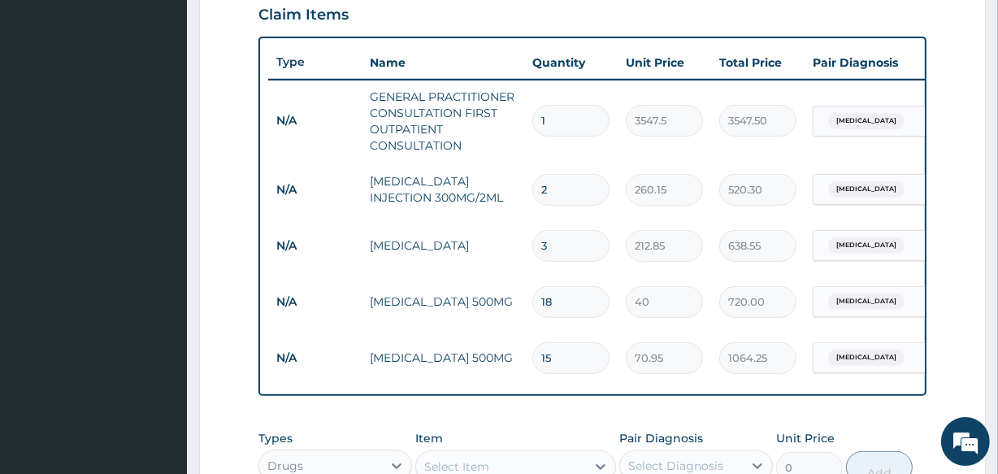
scroll to position [881, 0]
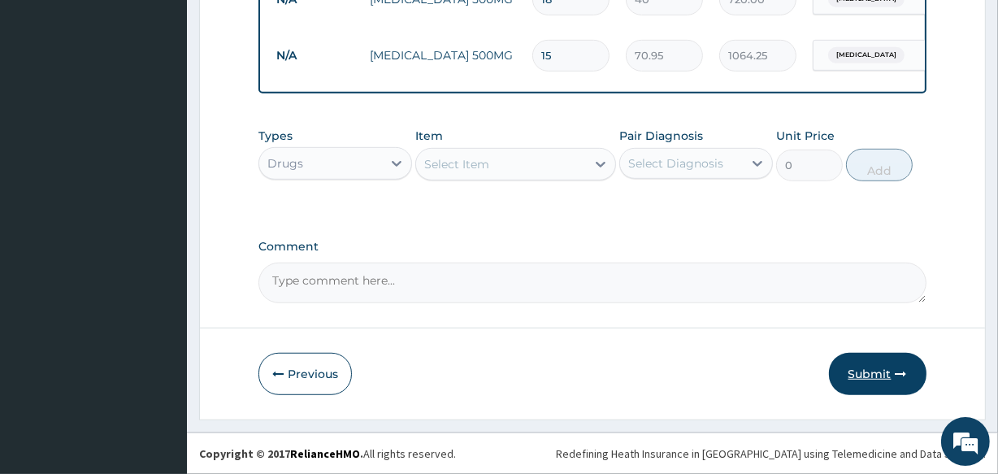
click at [867, 382] on button "Submit" at bounding box center [878, 374] width 98 height 42
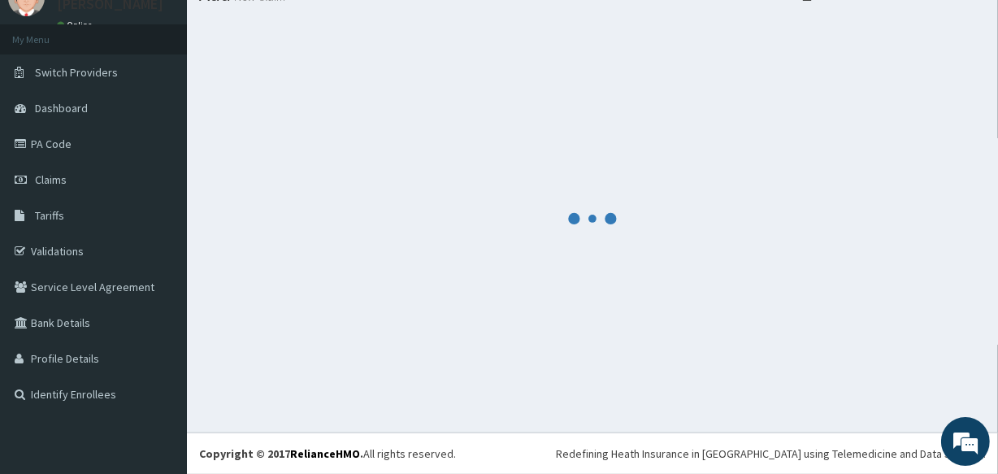
scroll to position [68, 0]
click at [374, 355] on div at bounding box center [592, 219] width 787 height 403
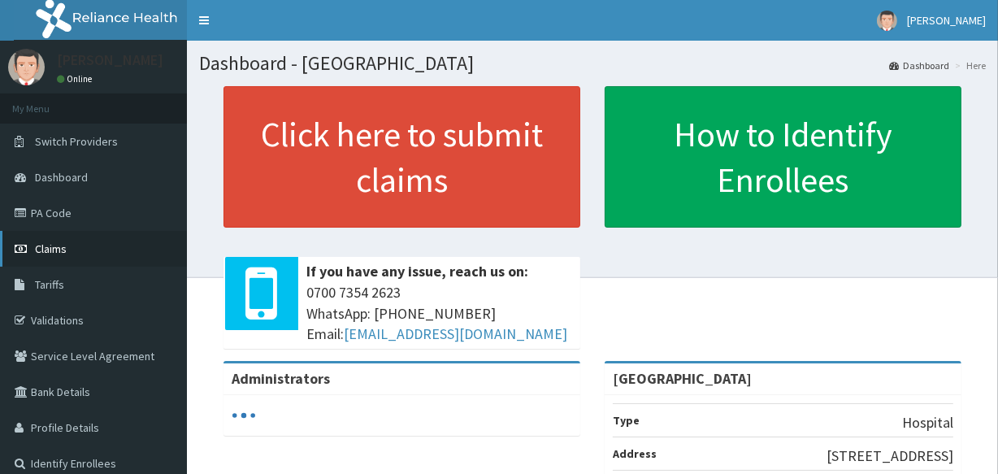
click at [59, 251] on span "Claims" at bounding box center [51, 248] width 32 height 15
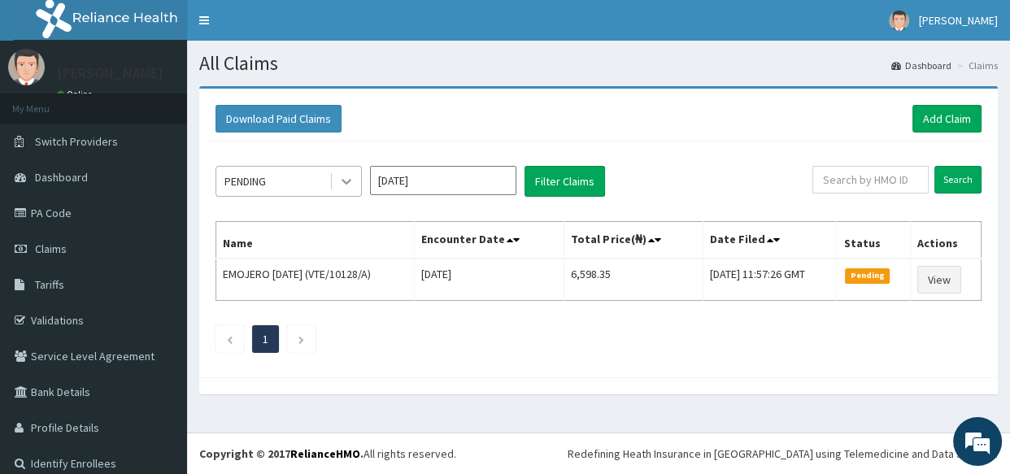
click at [348, 182] on icon at bounding box center [346, 183] width 10 height 6
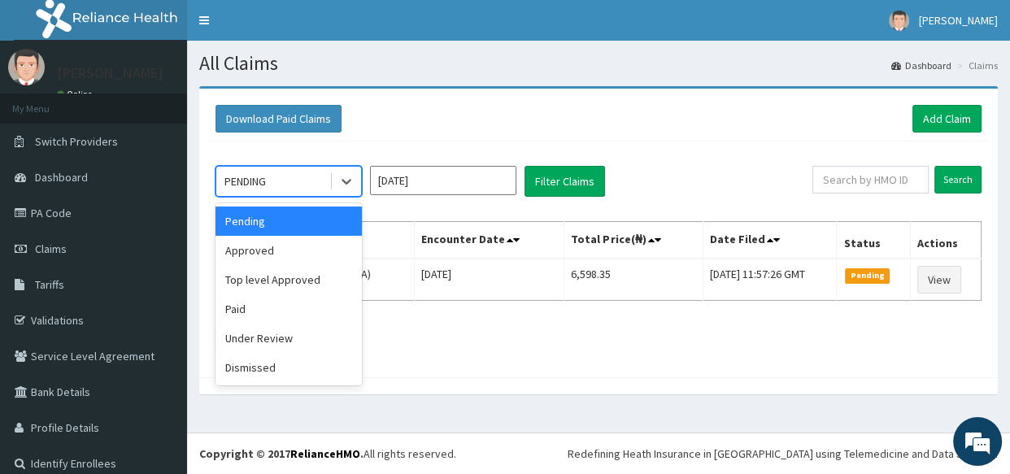
click at [280, 227] on div "Pending" at bounding box center [288, 221] width 146 height 29
click at [346, 184] on icon at bounding box center [346, 183] width 10 height 6
click at [279, 373] on div "Dismissed" at bounding box center [288, 367] width 146 height 29
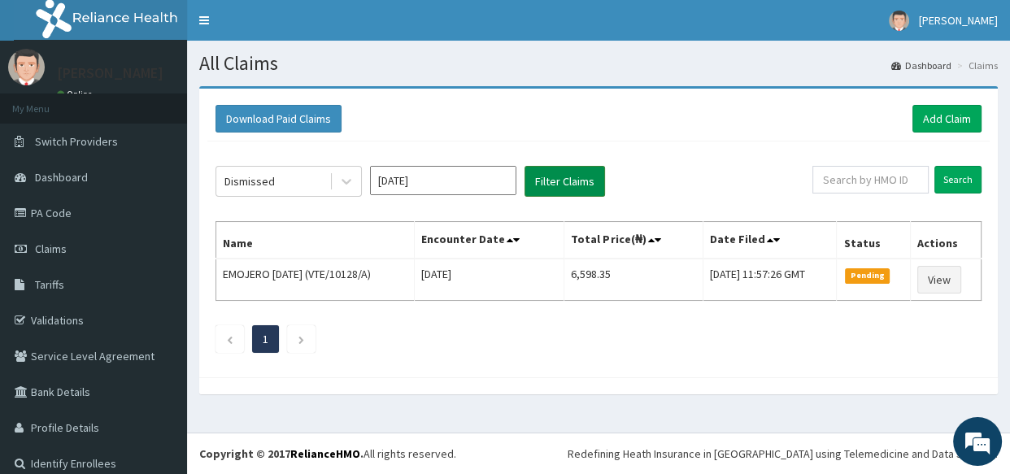
click at [541, 178] on button "Filter Claims" at bounding box center [564, 181] width 80 height 31
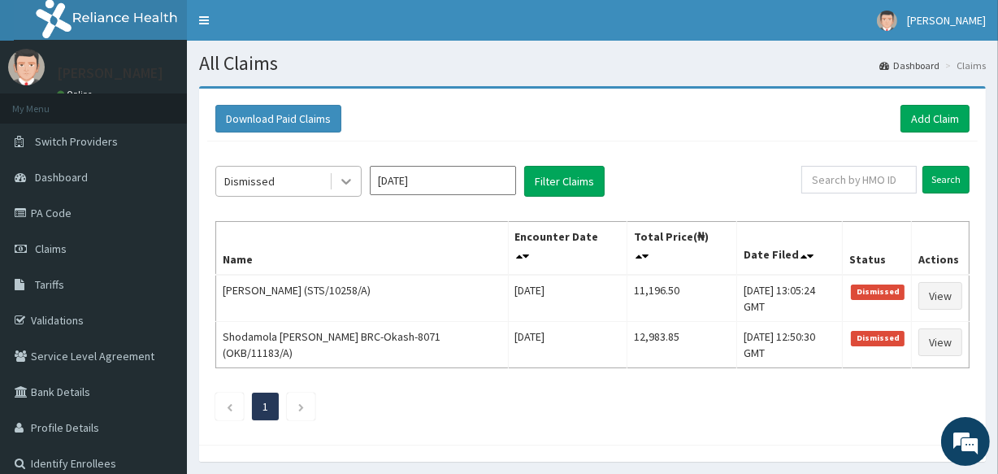
click at [347, 178] on icon at bounding box center [346, 181] width 16 height 16
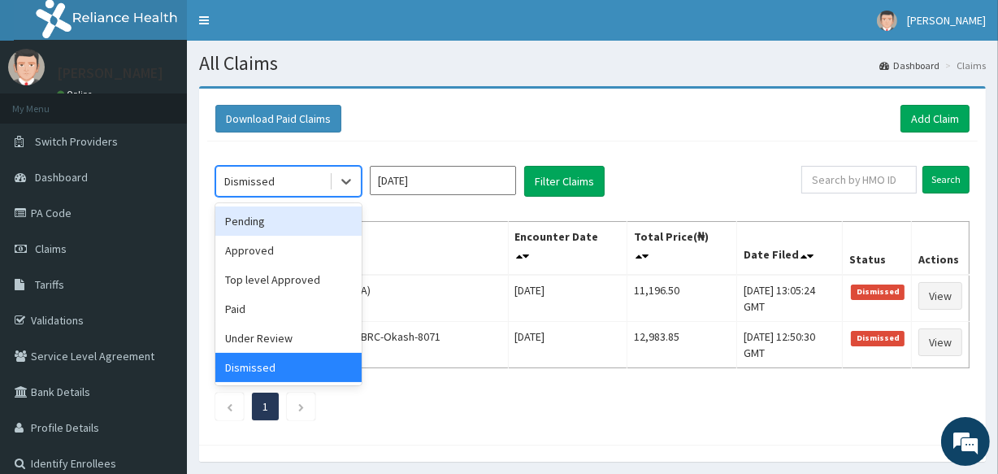
click at [272, 224] on div "Pending" at bounding box center [288, 221] width 146 height 29
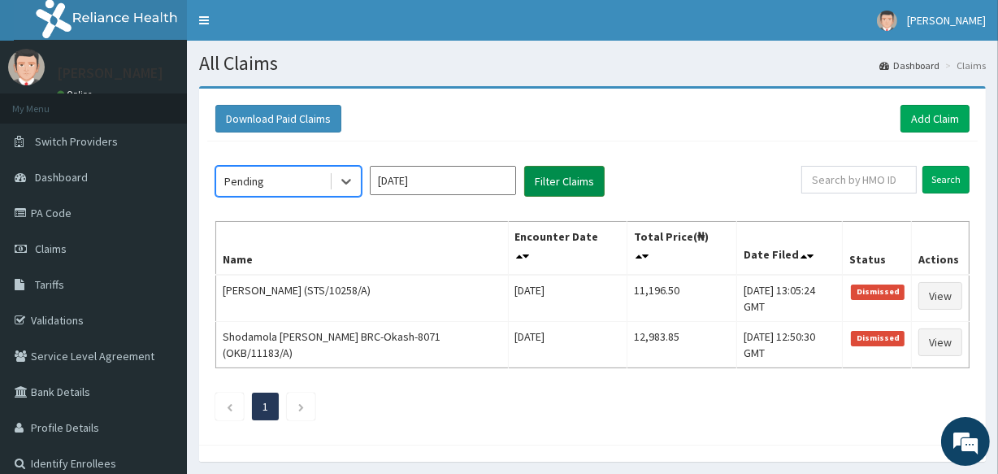
click at [562, 188] on button "Filter Claims" at bounding box center [564, 181] width 80 height 31
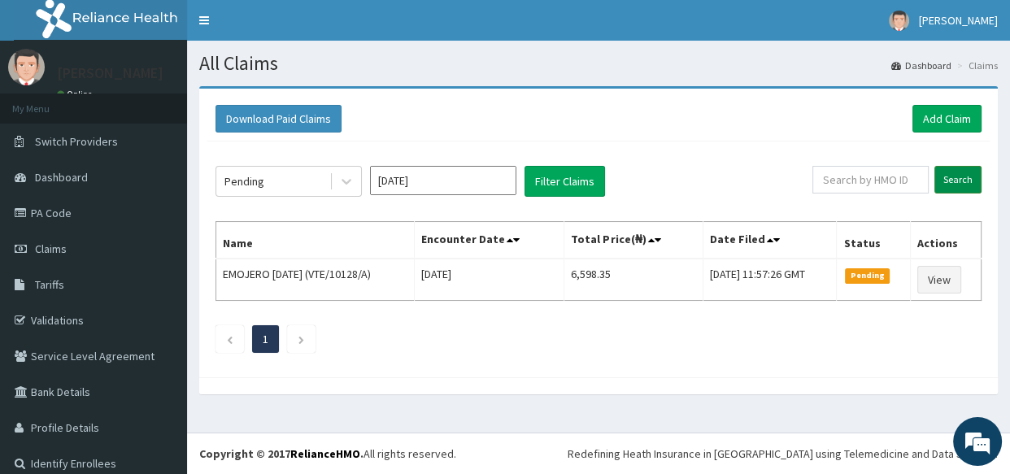
click at [934, 180] on input "Search" at bounding box center [957, 180] width 47 height 28
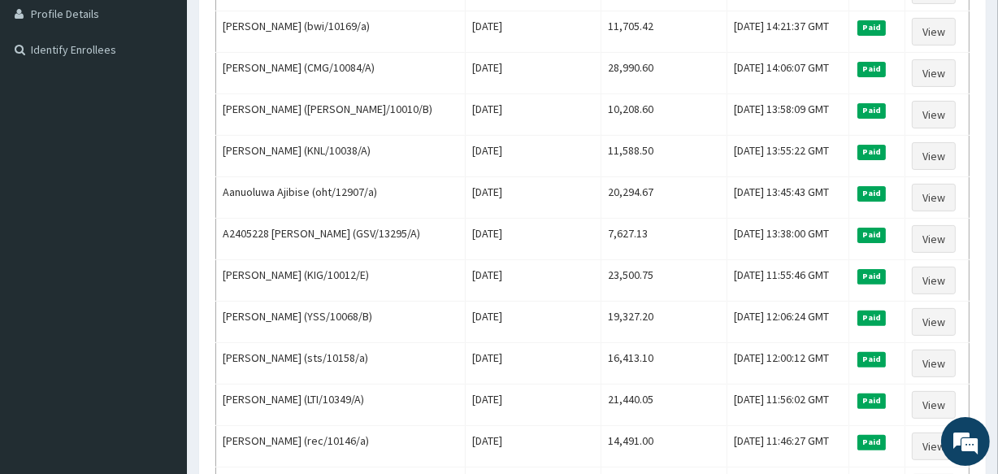
scroll to position [828, 0]
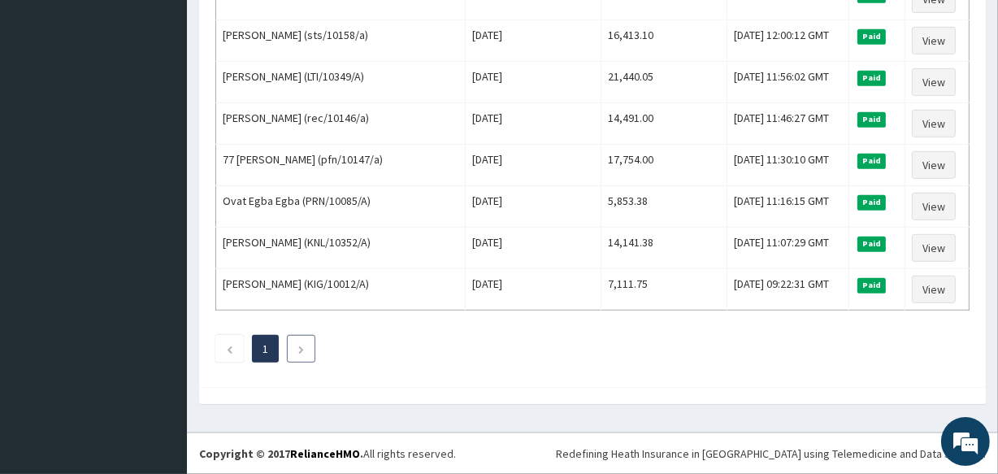
click at [298, 351] on icon "Next page" at bounding box center [301, 350] width 7 height 10
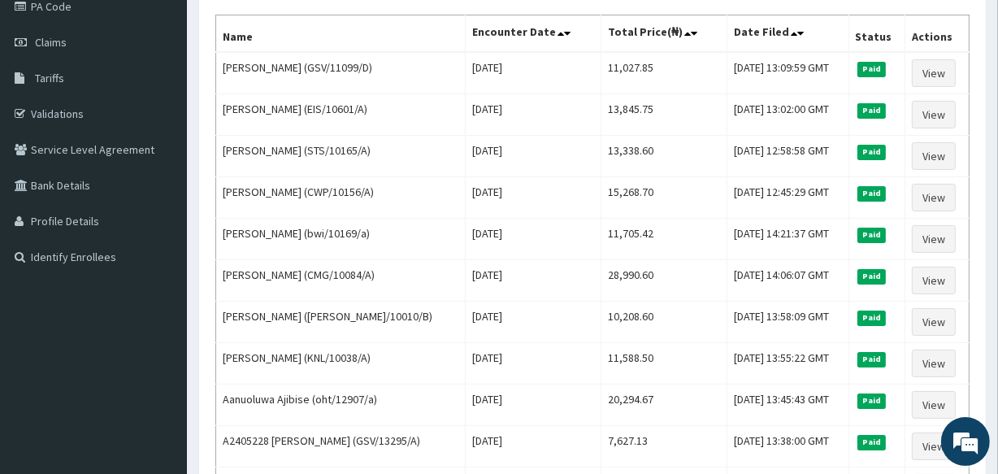
scroll to position [177, 0]
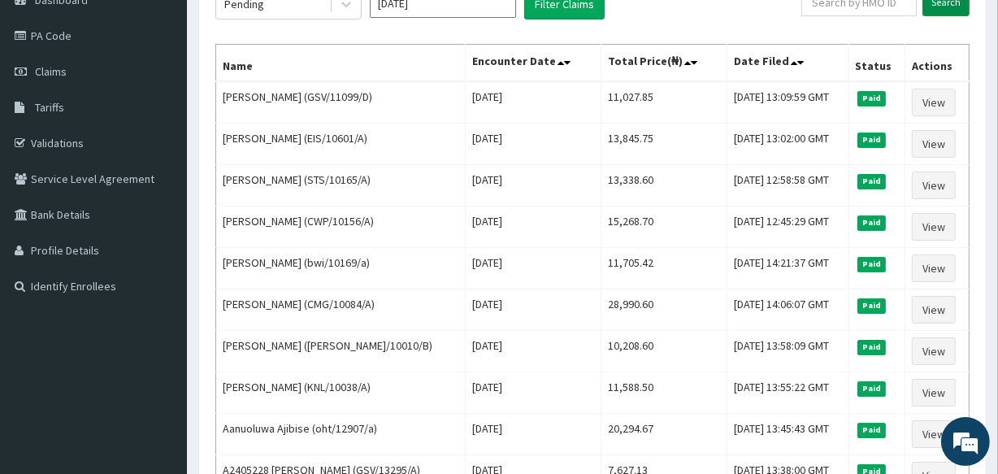
click at [938, 3] on input "Search" at bounding box center [946, 3] width 47 height 28
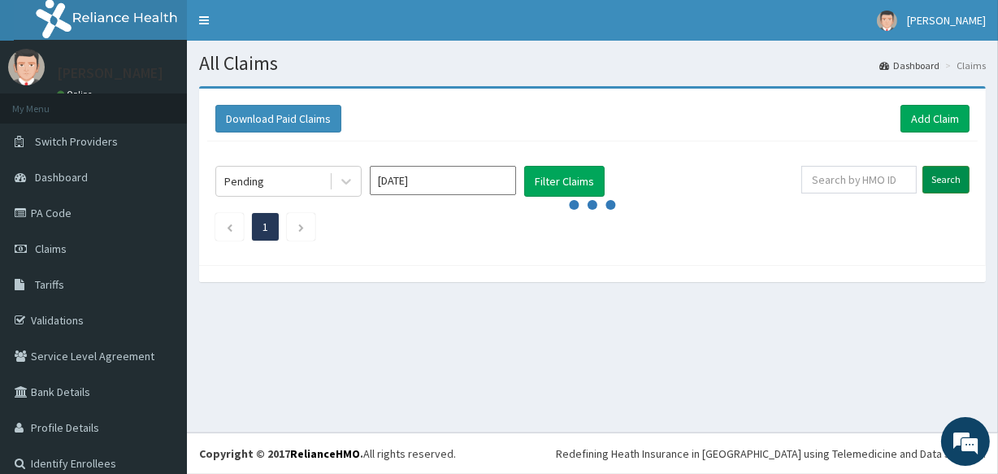
scroll to position [0, 0]
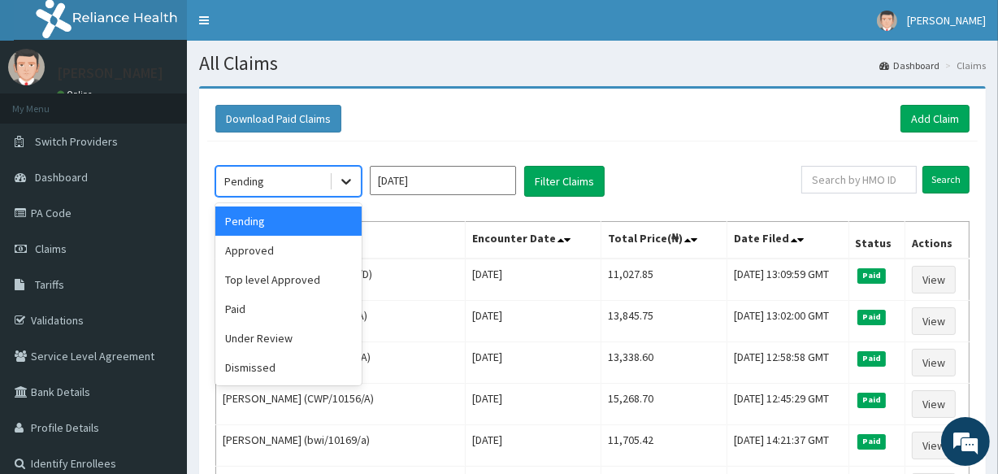
click at [347, 183] on icon at bounding box center [346, 183] width 10 height 6
click at [283, 249] on div "Approved" at bounding box center [288, 250] width 146 height 29
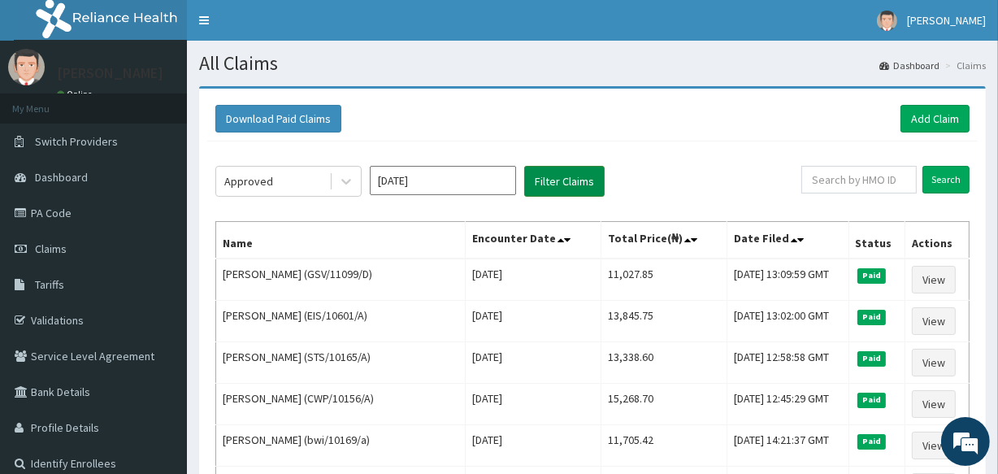
click at [559, 181] on button "Filter Claims" at bounding box center [564, 181] width 80 height 31
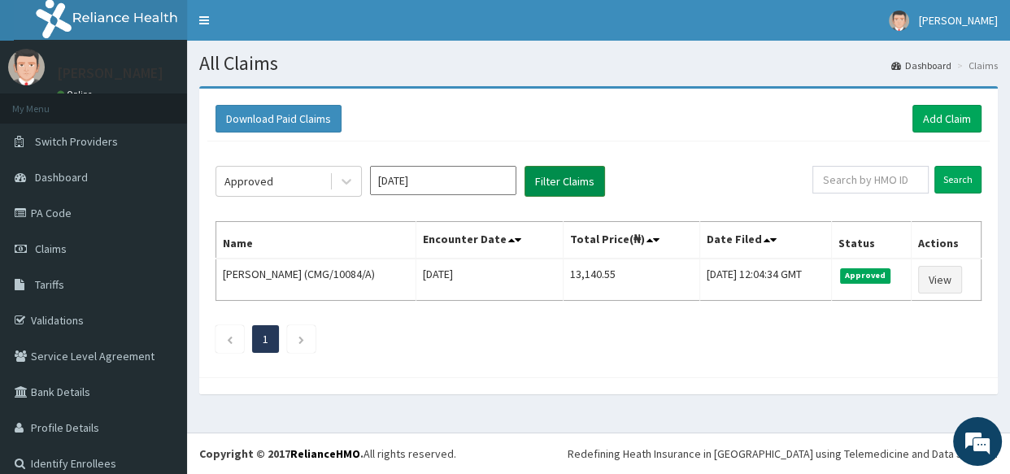
click at [559, 181] on button "Filter Claims" at bounding box center [564, 181] width 80 height 31
click at [837, 185] on input "text" at bounding box center [870, 180] width 116 height 28
type input "TLM/10103/A"
click at [945, 185] on input "Search" at bounding box center [957, 180] width 47 height 28
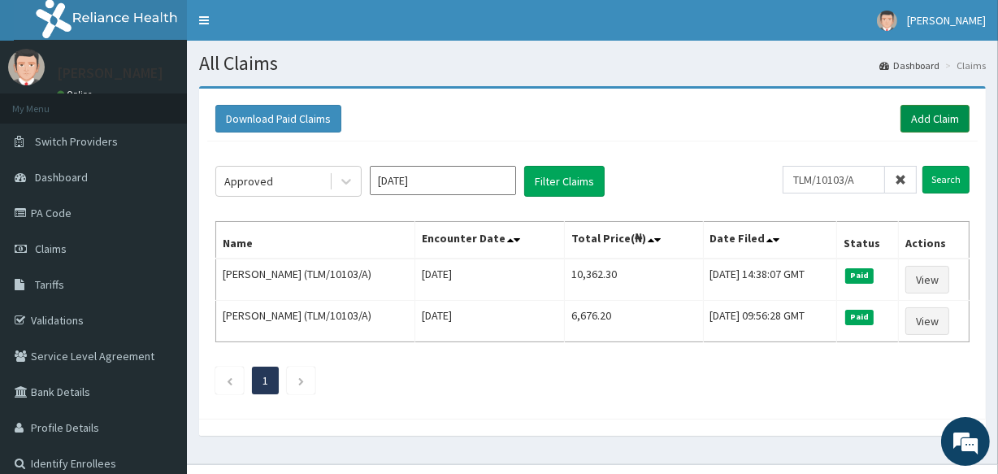
click at [905, 126] on link "Add Claim" at bounding box center [935, 119] width 69 height 28
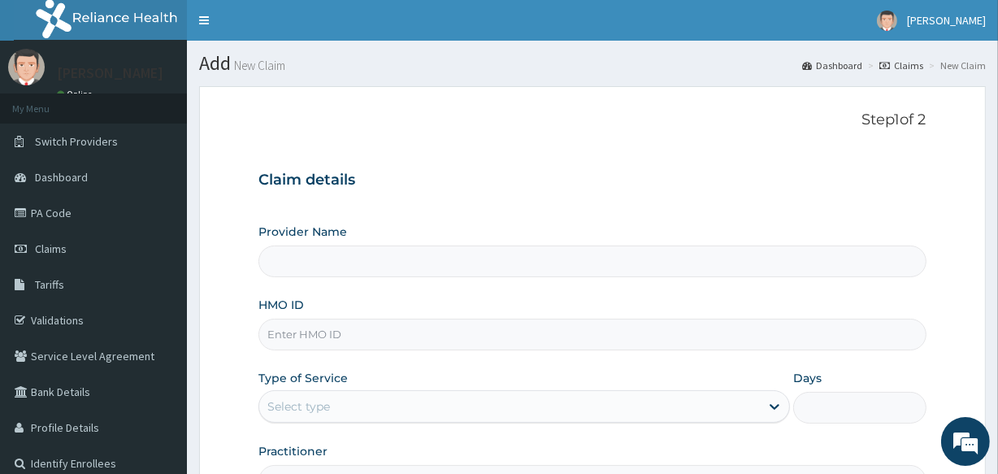
type input "[GEOGRAPHIC_DATA]"
click at [338, 342] on input "HMO ID" at bounding box center [592, 335] width 667 height 32
type input "TLM/10103/A"
click at [775, 411] on icon at bounding box center [775, 406] width 16 height 16
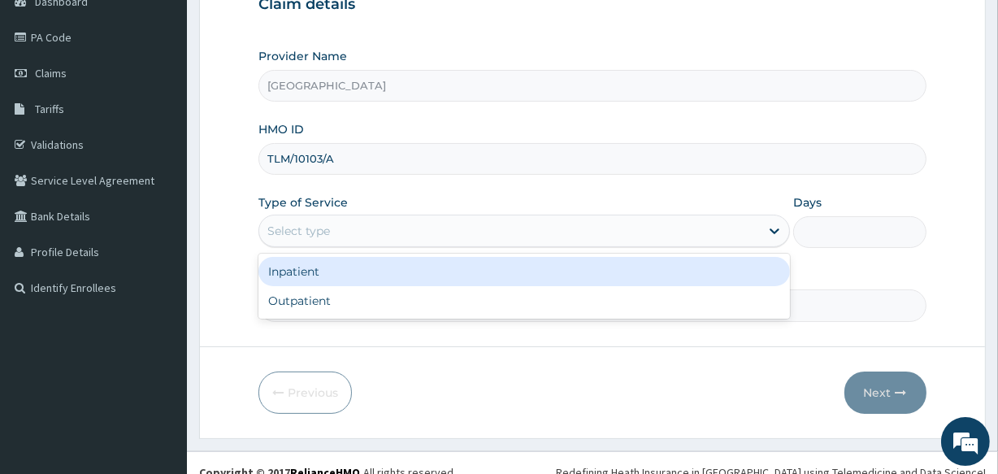
scroll to position [177, 0]
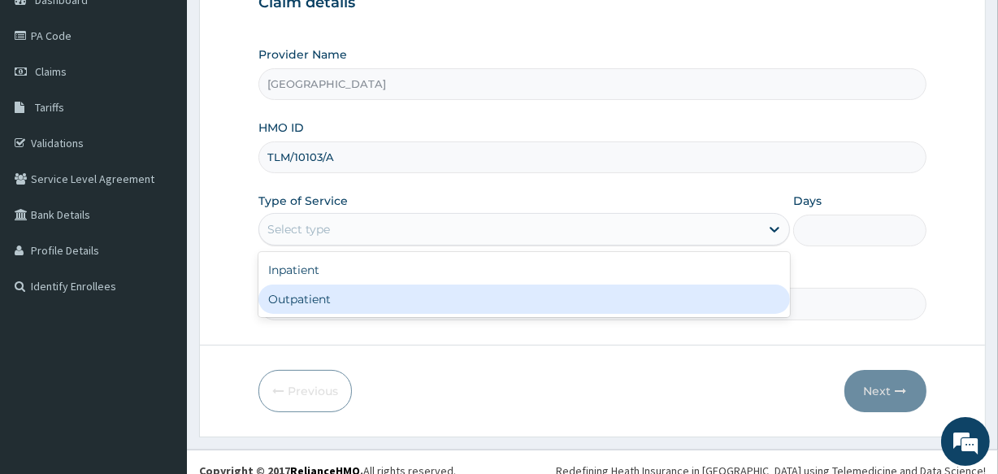
click at [509, 301] on div "Outpatient" at bounding box center [525, 299] width 532 height 29
type input "1"
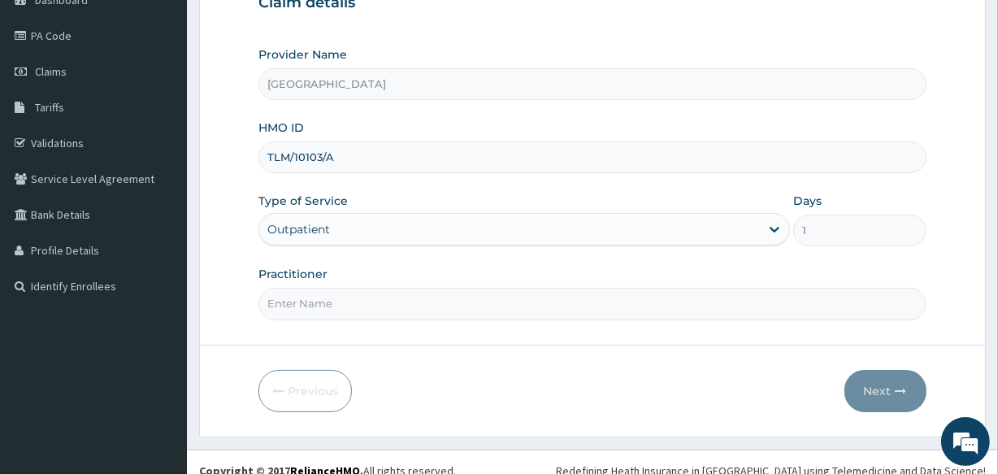
click at [552, 299] on input "Practitioner" at bounding box center [592, 304] width 667 height 32
type input "[PERSON_NAME]"
click at [874, 389] on button "Next" at bounding box center [886, 391] width 82 height 42
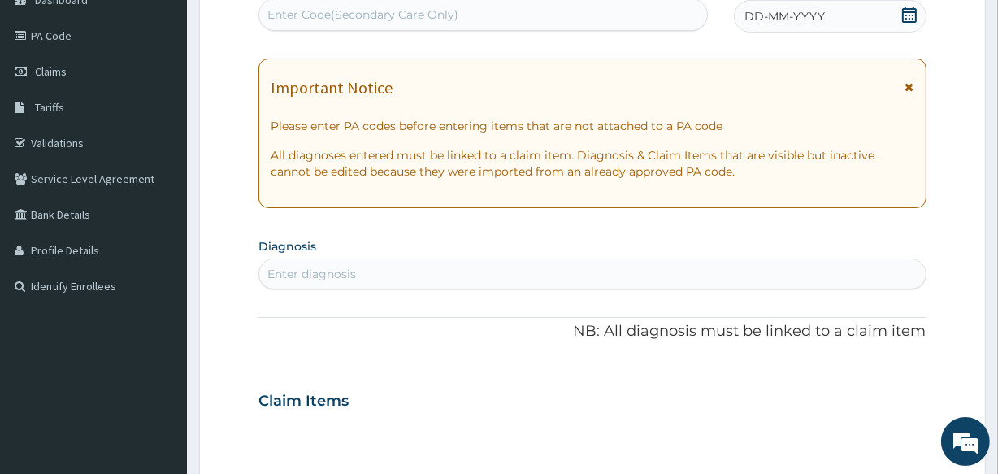
click at [911, 17] on icon at bounding box center [910, 15] width 16 height 16
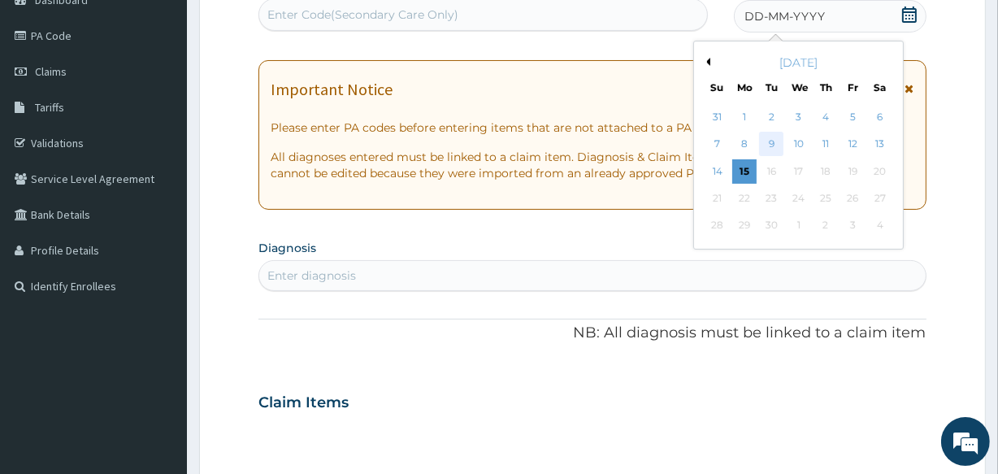
click at [772, 142] on div "9" at bounding box center [771, 145] width 24 height 24
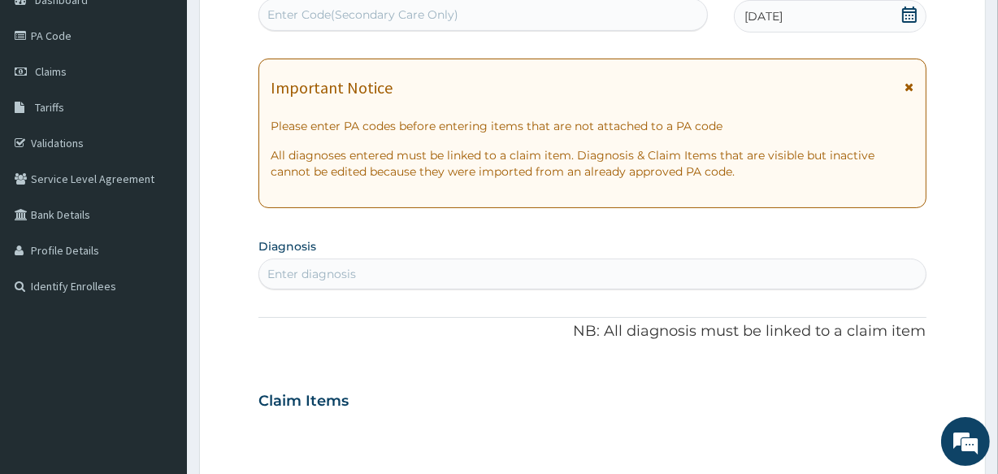
click at [314, 264] on div "Enter diagnosis" at bounding box center [592, 274] width 666 height 26
type input "B"
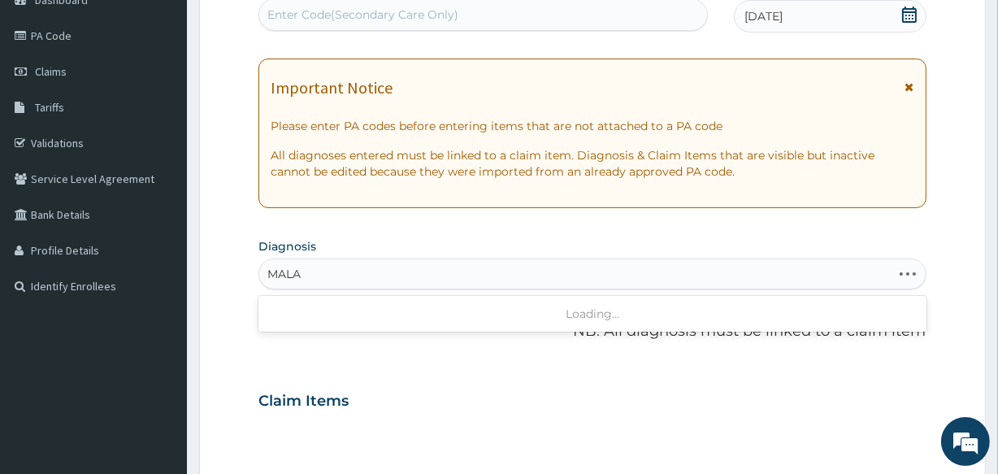
type input "MALAR"
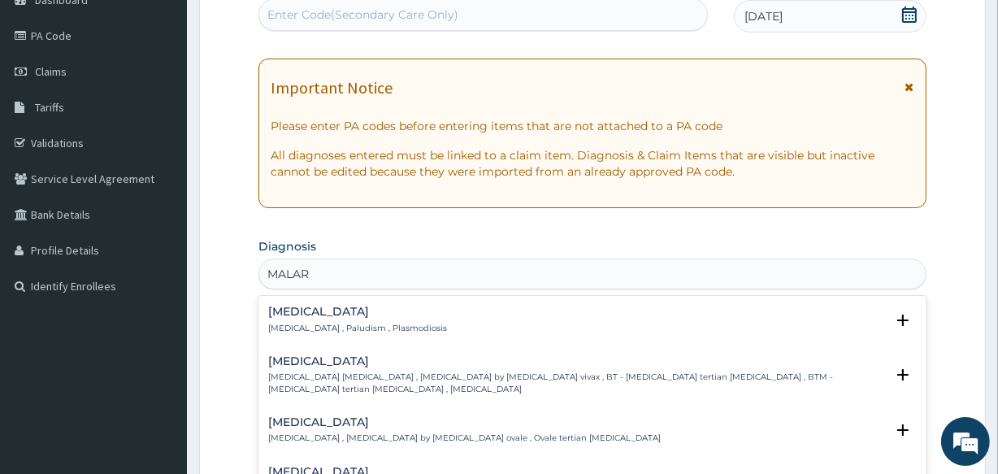
click at [346, 329] on p "[MEDICAL_DATA] , Paludism , Plasmodiosis" at bounding box center [357, 328] width 179 height 11
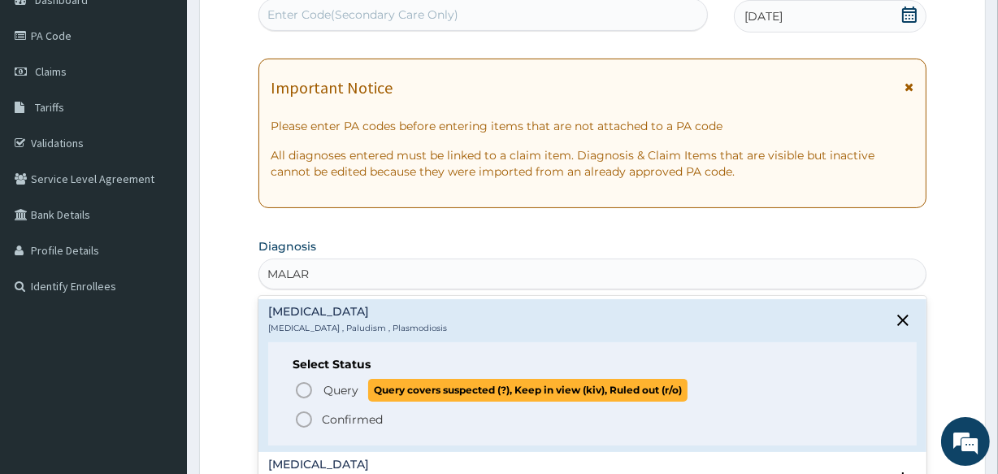
click at [308, 389] on icon "status option query" at bounding box center [304, 390] width 20 height 20
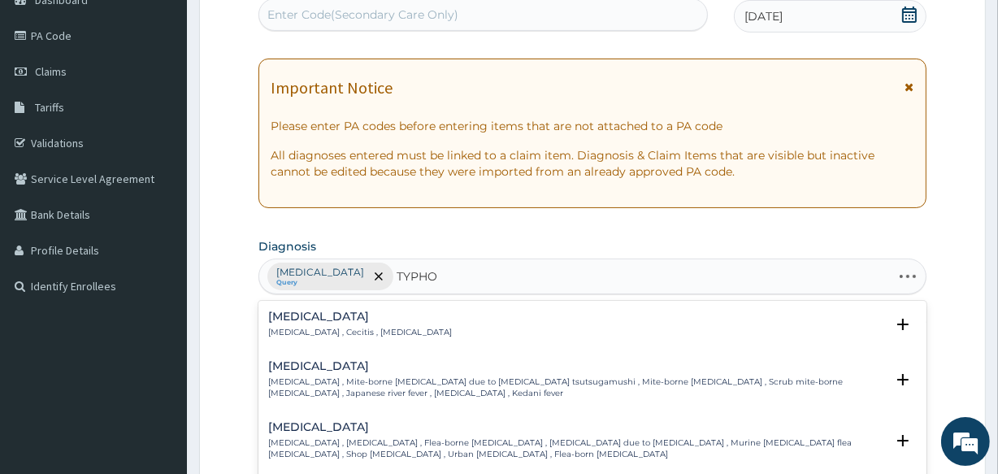
type input "TYPHOI"
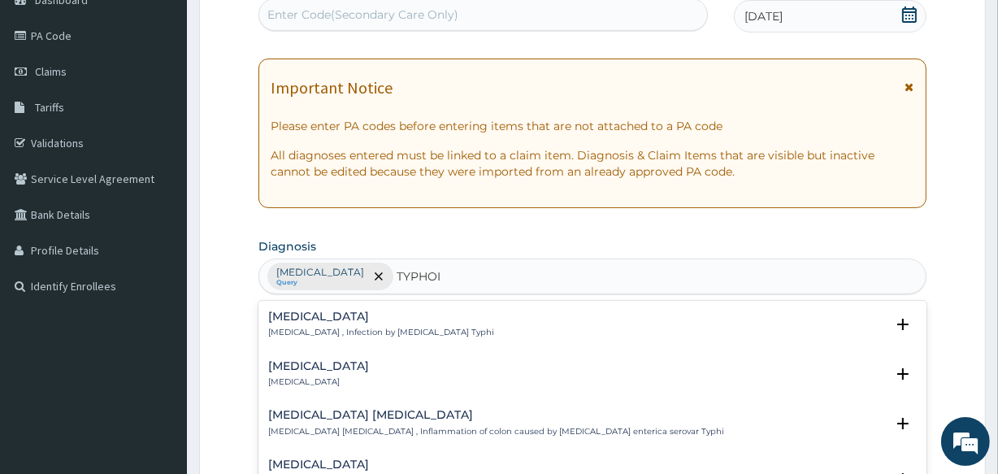
click at [309, 320] on h4 "[MEDICAL_DATA]" at bounding box center [381, 317] width 226 height 12
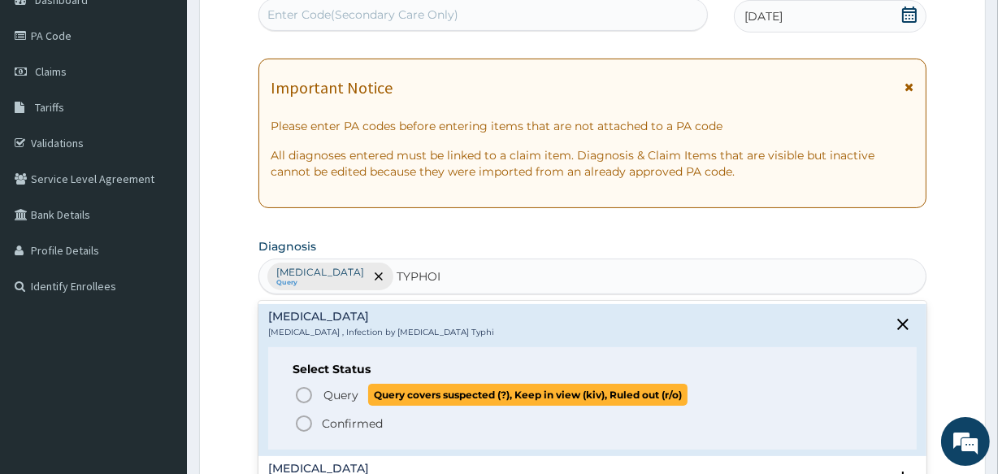
click at [302, 394] on icon "status option query" at bounding box center [304, 395] width 20 height 20
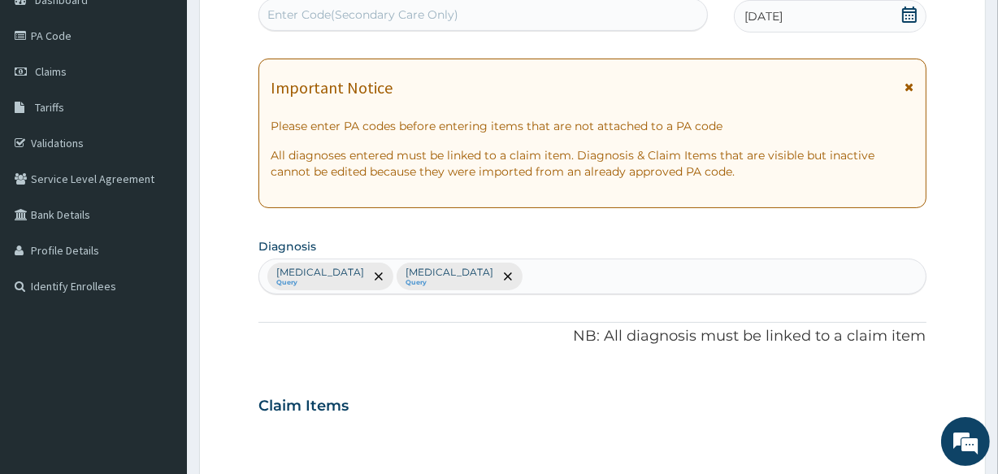
scroll to position [591, 0]
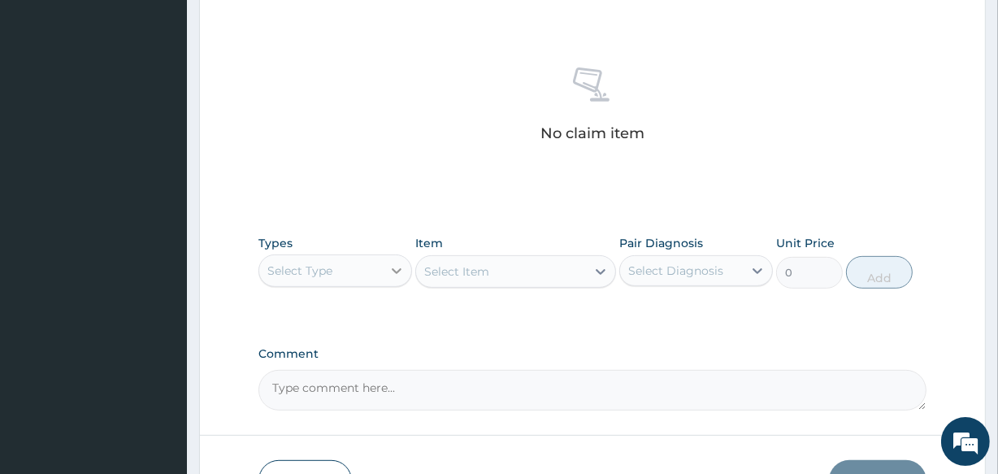
click at [391, 270] on icon at bounding box center [397, 271] width 16 height 16
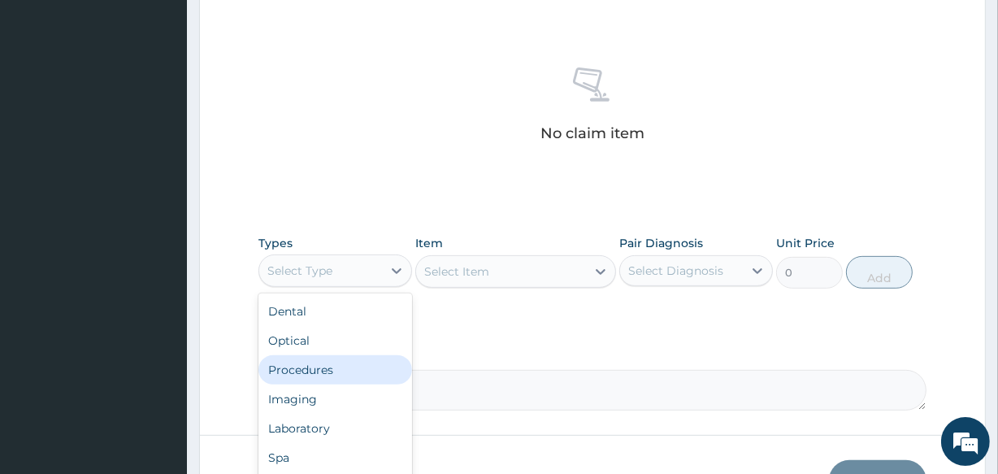
click at [344, 367] on div "Procedures" at bounding box center [336, 369] width 154 height 29
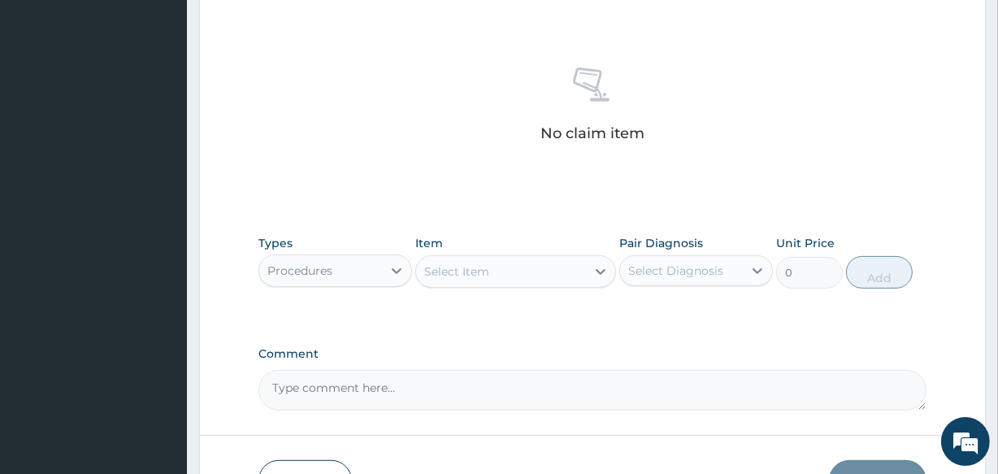
click at [482, 276] on div "Select Item" at bounding box center [456, 271] width 65 height 16
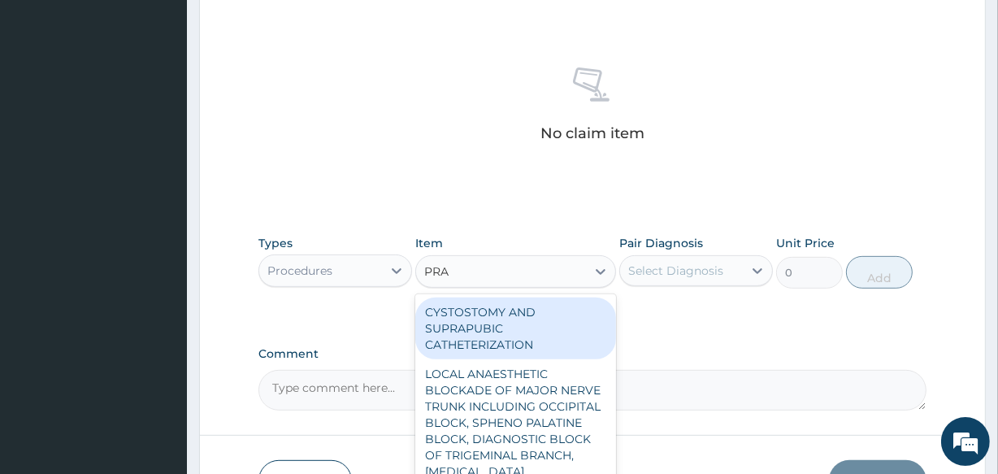
type input "PRAC"
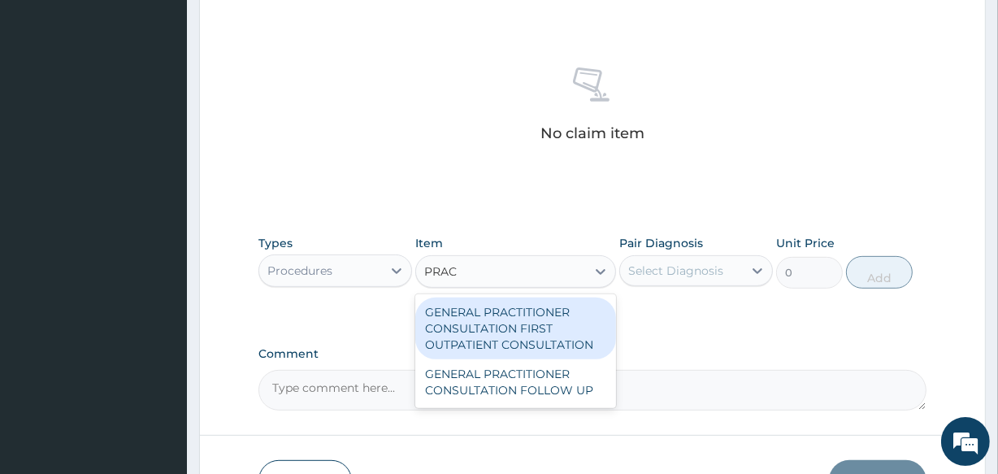
click at [495, 333] on div "GENERAL PRACTITIONER CONSULTATION FIRST OUTPATIENT CONSULTATION" at bounding box center [515, 329] width 200 height 62
type input "3547.5"
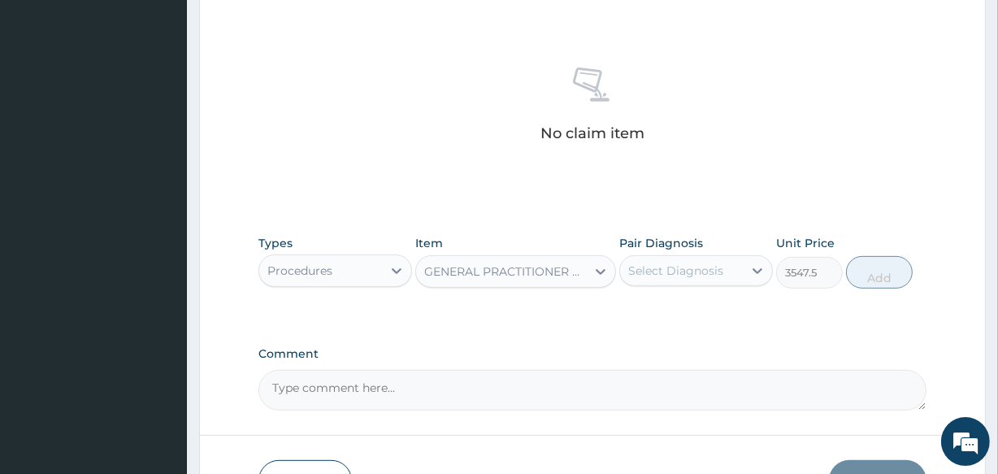
click at [712, 269] on div "Select Diagnosis" at bounding box center [675, 271] width 95 height 16
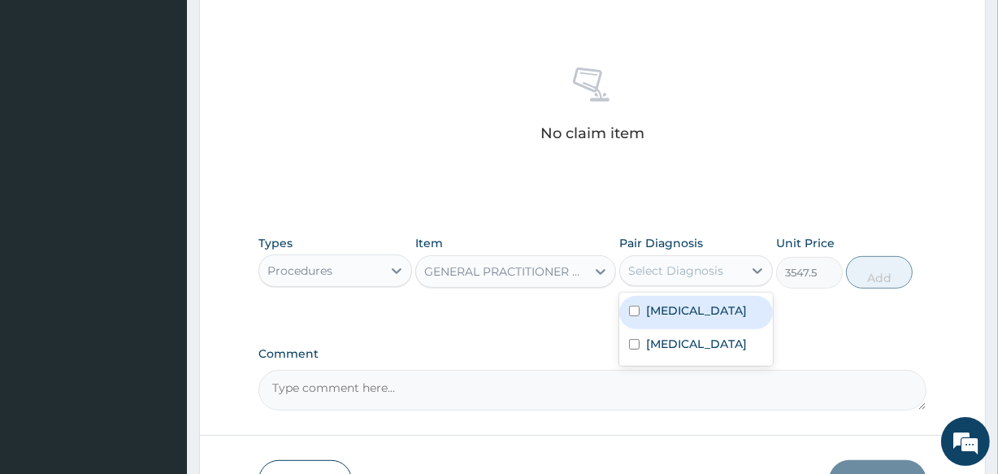
click at [667, 317] on label "[MEDICAL_DATA]" at bounding box center [696, 310] width 101 height 16
checkbox input "true"
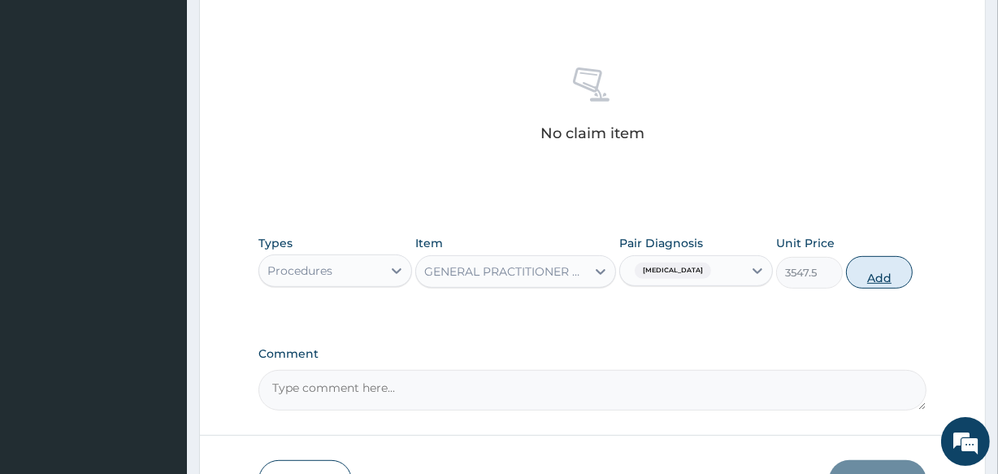
click at [872, 273] on button "Add" at bounding box center [879, 272] width 67 height 33
type input "0"
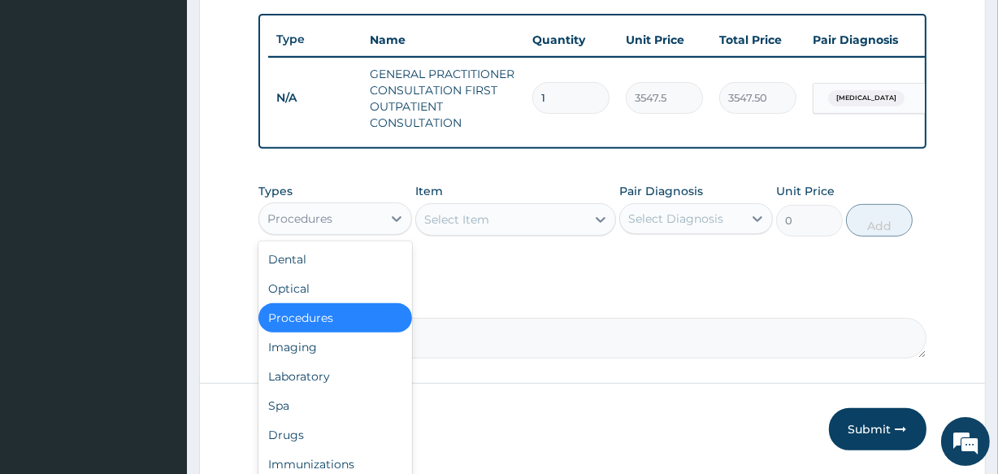
click at [378, 230] on div "Procedures" at bounding box center [320, 219] width 123 height 26
click at [302, 437] on div "Drugs" at bounding box center [336, 434] width 154 height 29
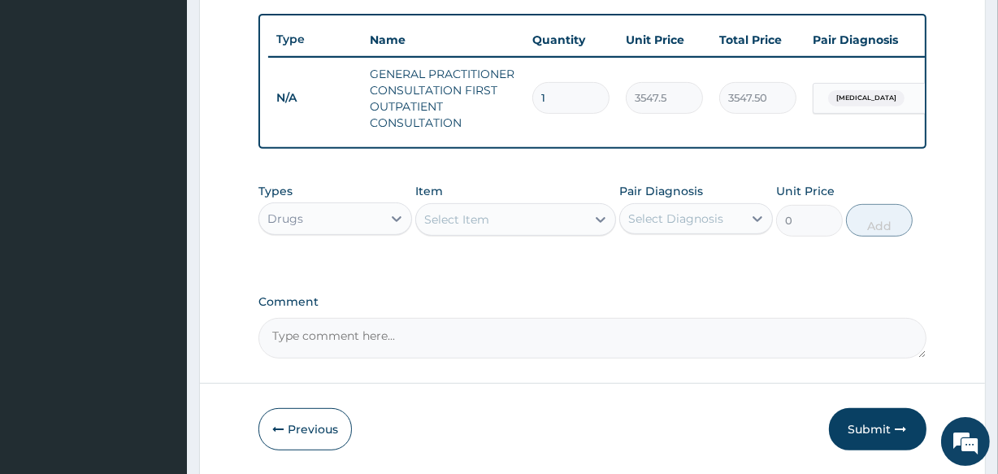
click at [507, 233] on div "Select Item" at bounding box center [500, 220] width 169 height 26
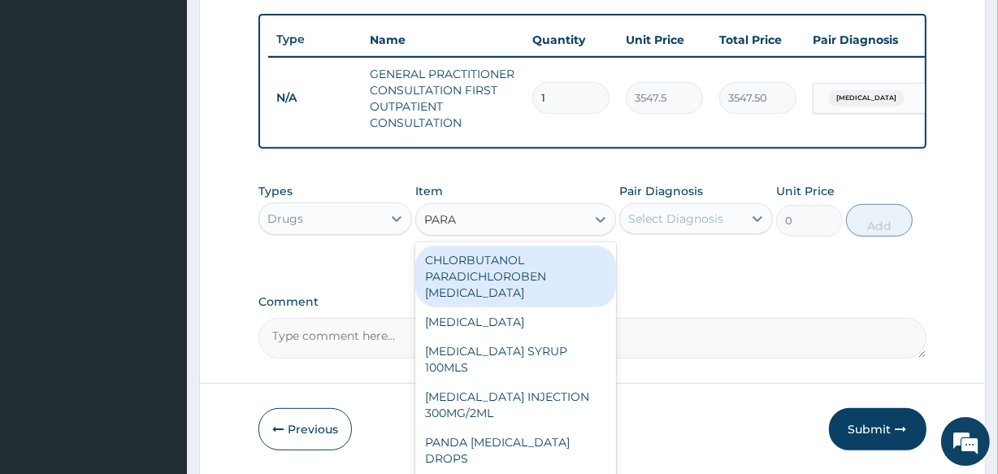
type input "PARAC"
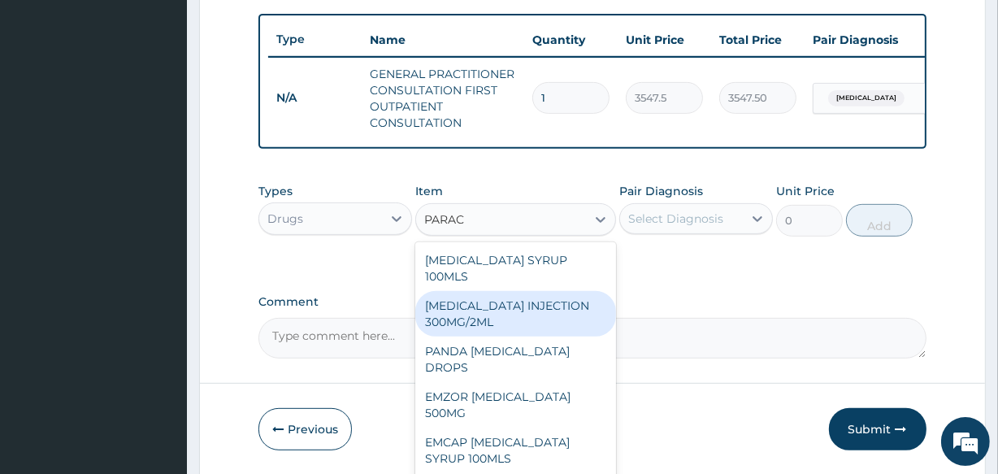
click at [497, 324] on div "[MEDICAL_DATA] INJECTION 300MG/2ML" at bounding box center [515, 314] width 200 height 46
type input "260.15"
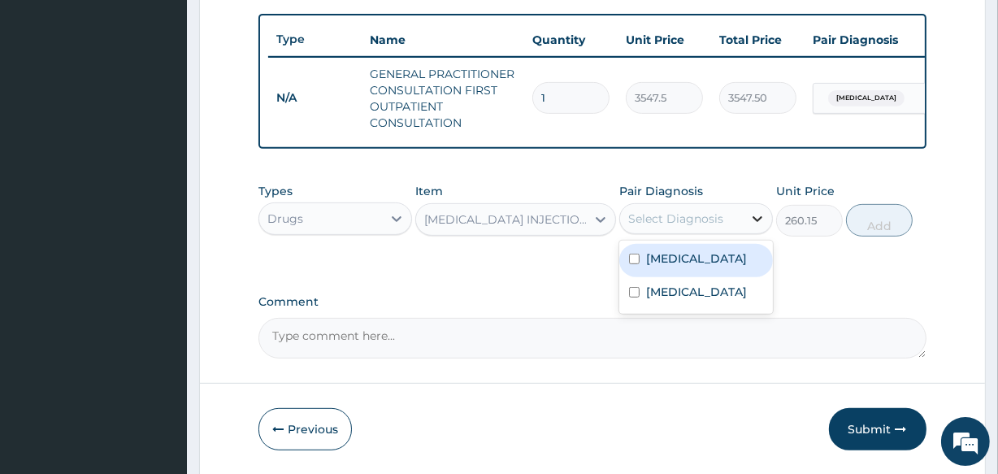
click at [756, 227] on icon at bounding box center [758, 219] width 16 height 16
click at [681, 267] on label "[MEDICAL_DATA]" at bounding box center [696, 258] width 101 height 16
checkbox input "true"
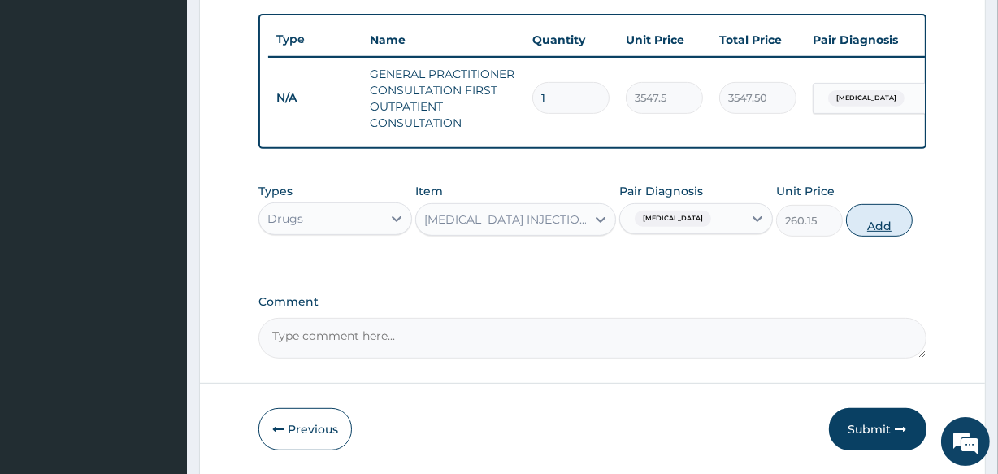
click at [878, 235] on button "Add" at bounding box center [879, 220] width 67 height 33
type input "0"
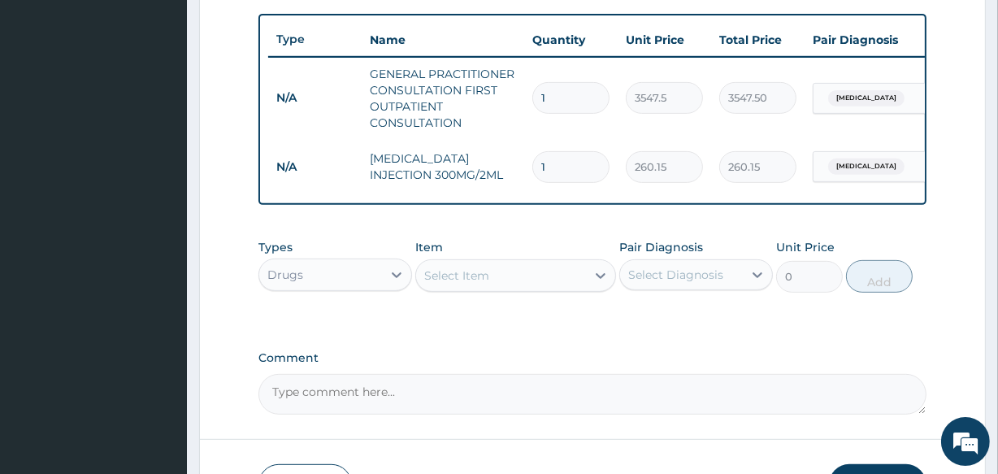
type input "0.00"
type input "2"
type input "520.30"
type input "2"
click at [510, 289] on div "Select Item" at bounding box center [500, 276] width 169 height 26
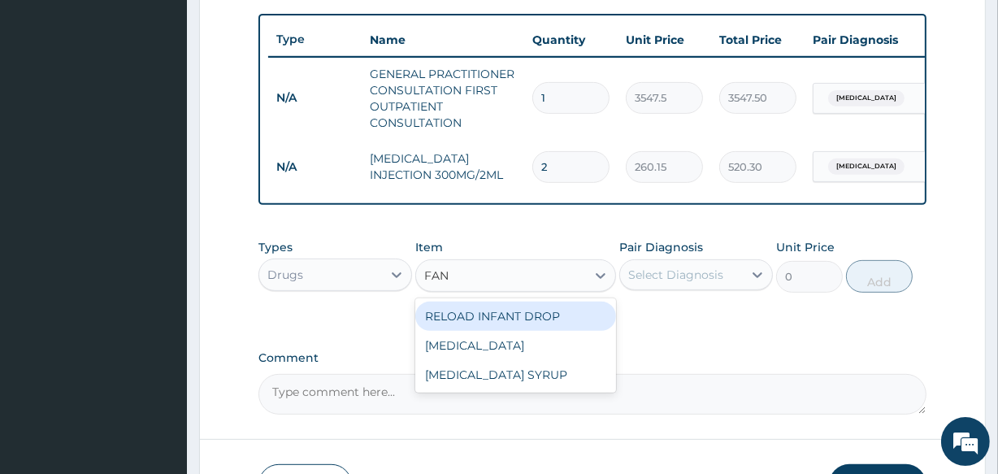
type input "FANS"
click at [478, 317] on div "[MEDICAL_DATA]" at bounding box center [515, 316] width 200 height 29
type input "212.85"
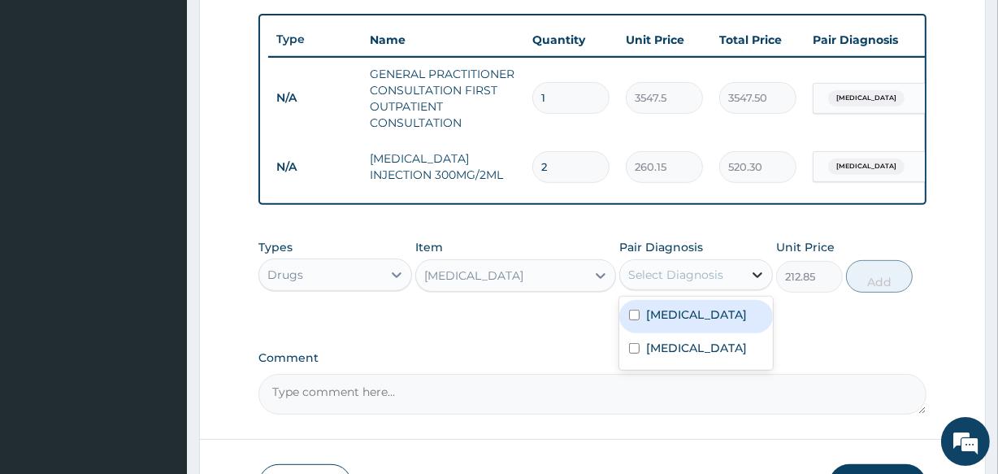
click at [755, 283] on icon at bounding box center [758, 275] width 16 height 16
click at [693, 326] on div "[MEDICAL_DATA]" at bounding box center [697, 316] width 154 height 33
checkbox input "true"
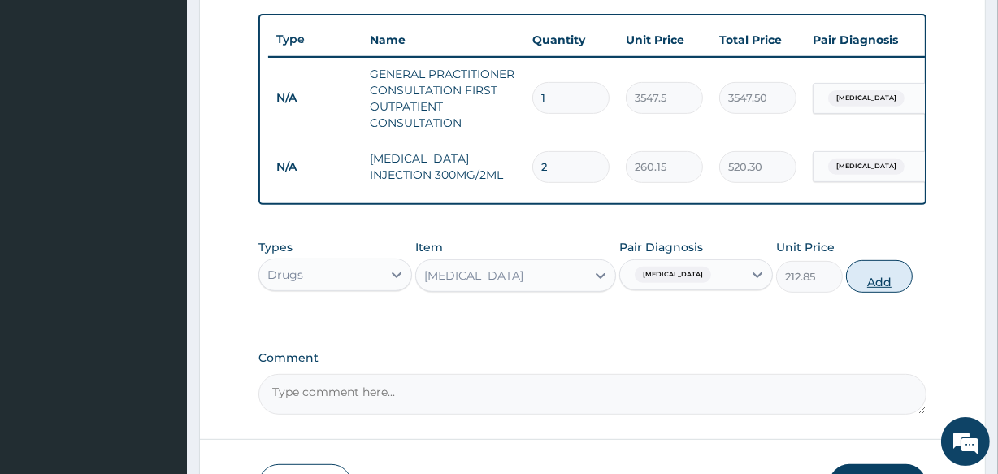
click at [876, 293] on button "Add" at bounding box center [879, 276] width 67 height 33
type input "0"
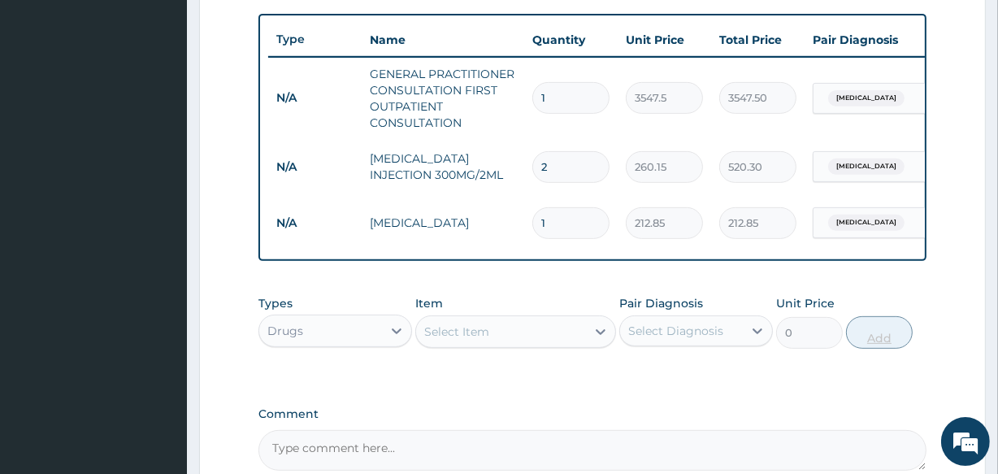
type input "0.00"
type input "3"
type input "638.55"
type input "3"
click at [469, 340] on div "Select Item" at bounding box center [456, 332] width 65 height 16
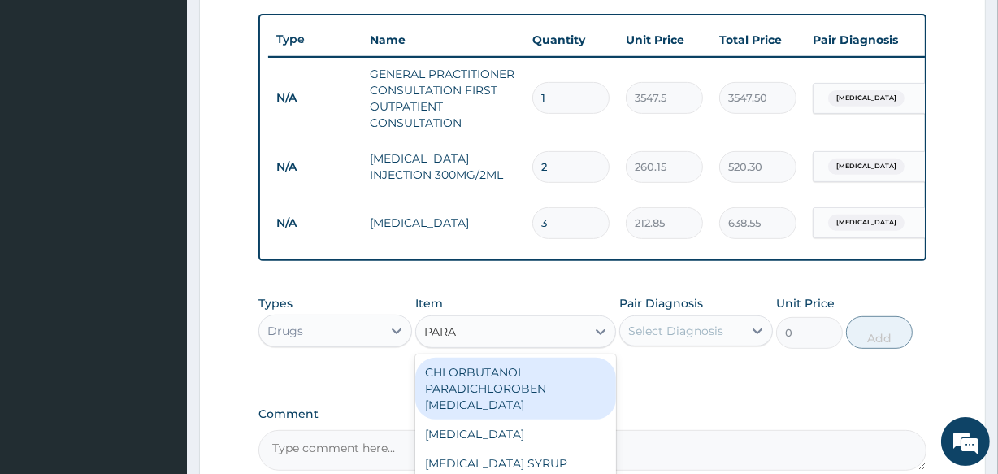
type input "PARAC"
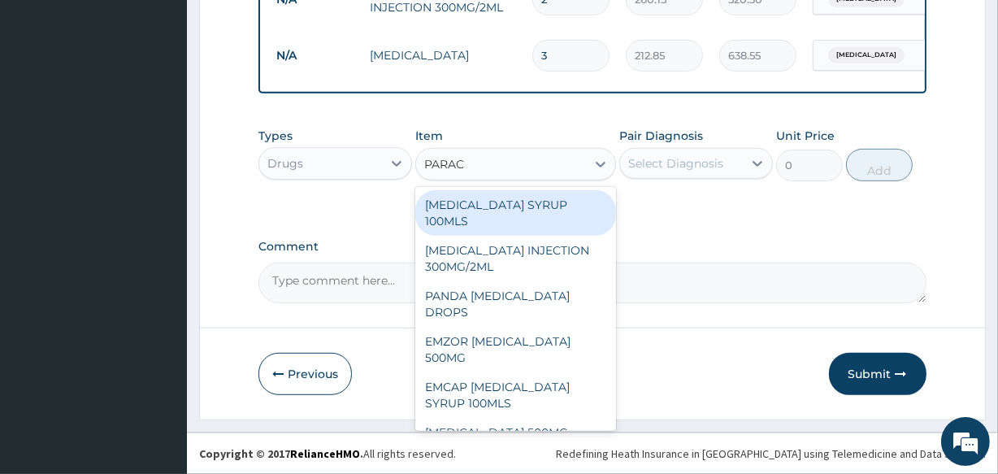
scroll to position [768, 0]
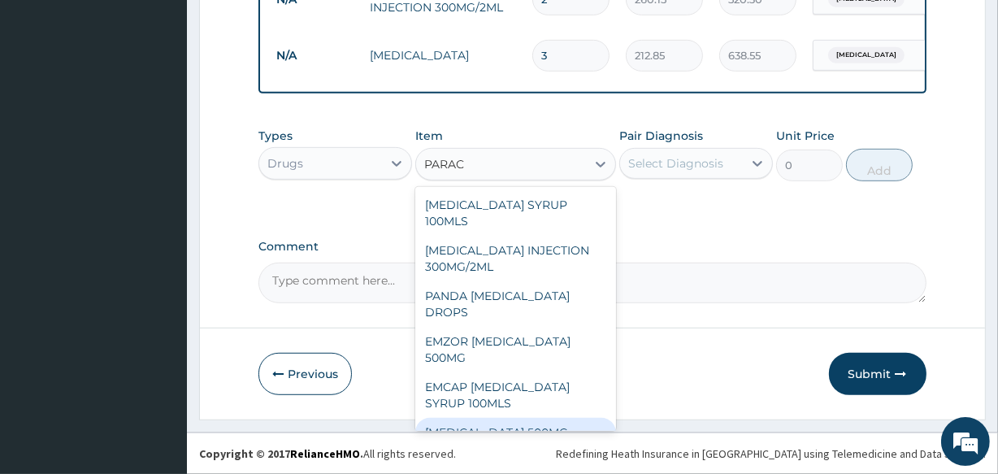
click at [475, 423] on div "[MEDICAL_DATA] 500MG" at bounding box center [515, 432] width 200 height 29
type input "40"
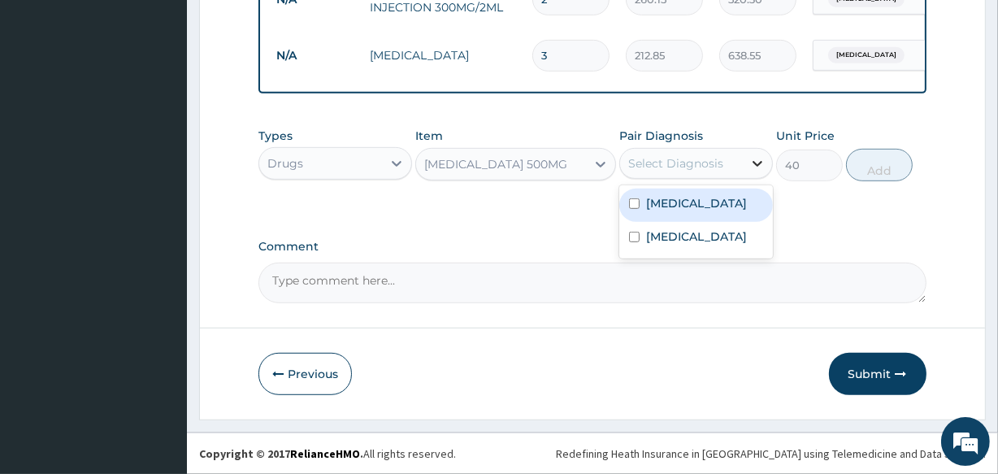
click at [750, 162] on icon at bounding box center [758, 163] width 16 height 16
click at [648, 213] on div "Malaria" at bounding box center [697, 205] width 154 height 33
checkbox input "true"
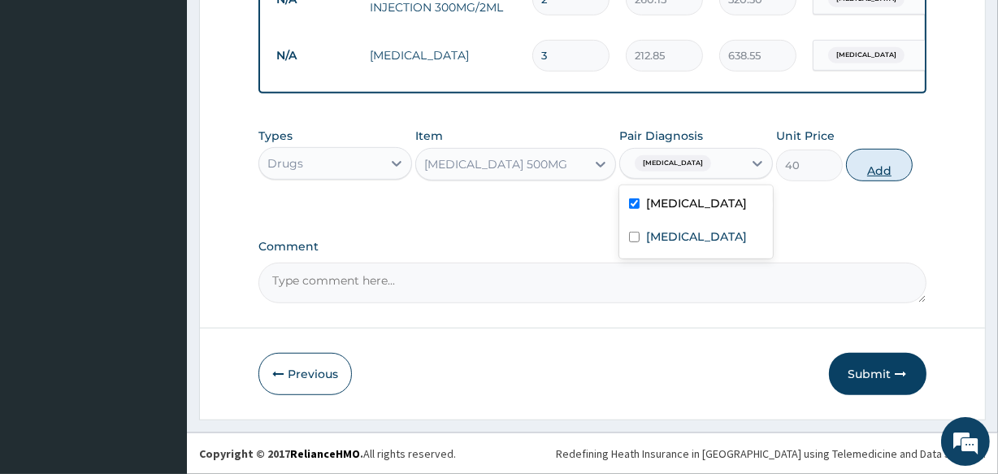
click at [878, 172] on button "Add" at bounding box center [879, 165] width 67 height 33
type input "0"
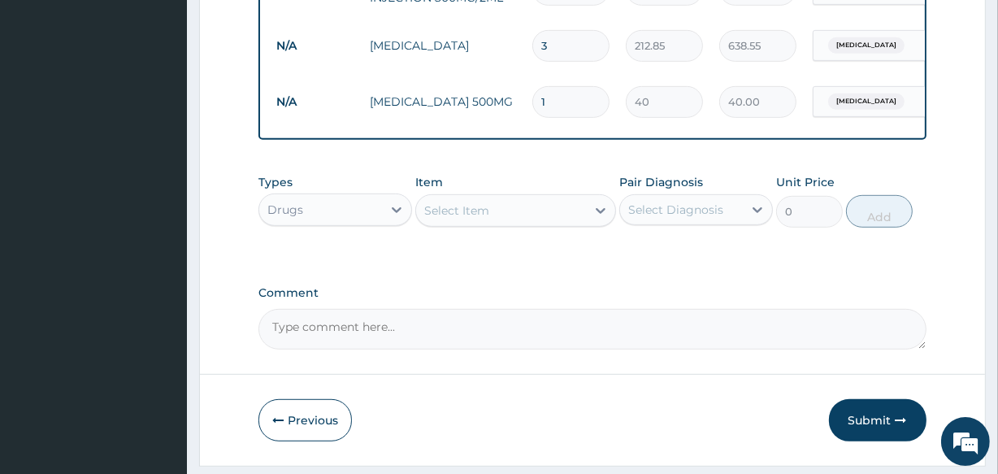
type input "18"
type input "720.00"
type input "18"
click at [498, 224] on div "Select Item" at bounding box center [500, 211] width 169 height 26
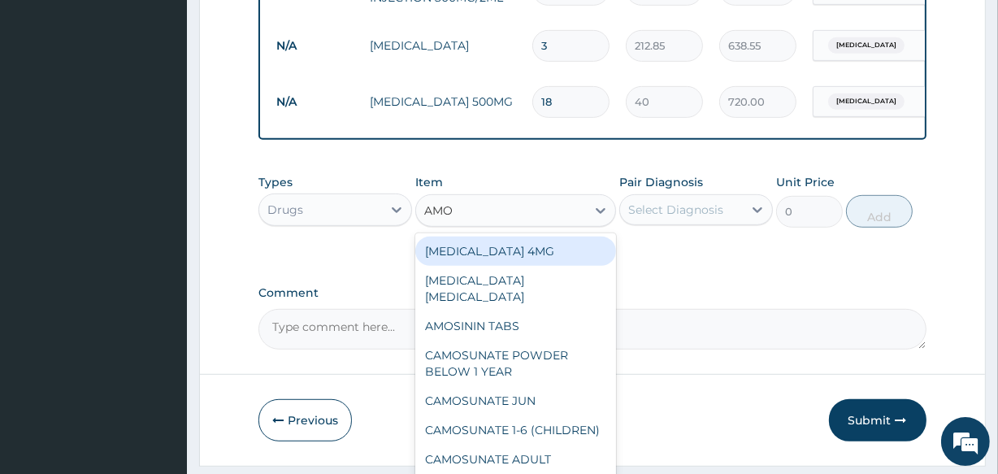
type input "AMOX"
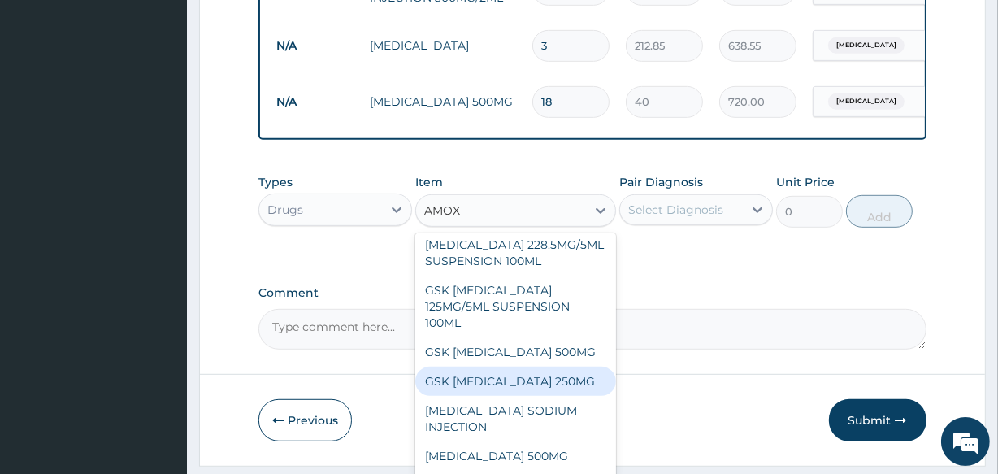
scroll to position [62, 0]
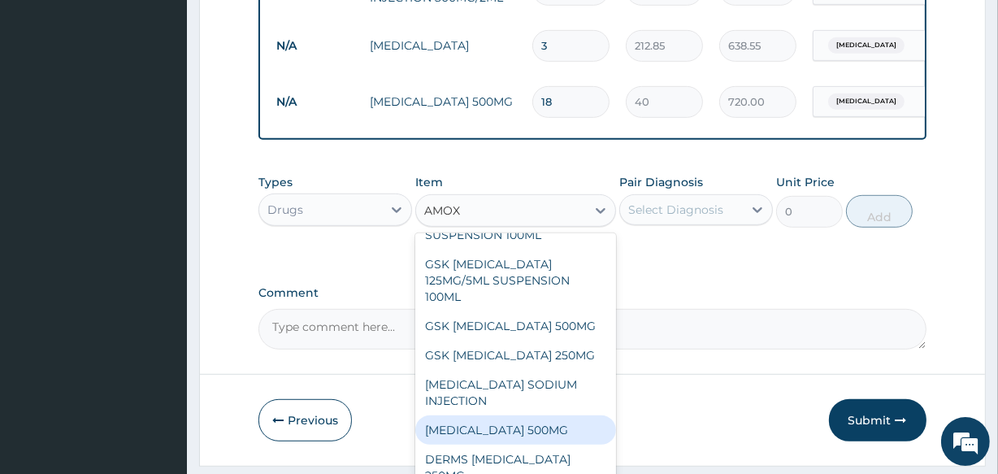
click at [528, 444] on div "AMOXICILLIN 500MG" at bounding box center [515, 429] width 200 height 29
type input "70.95"
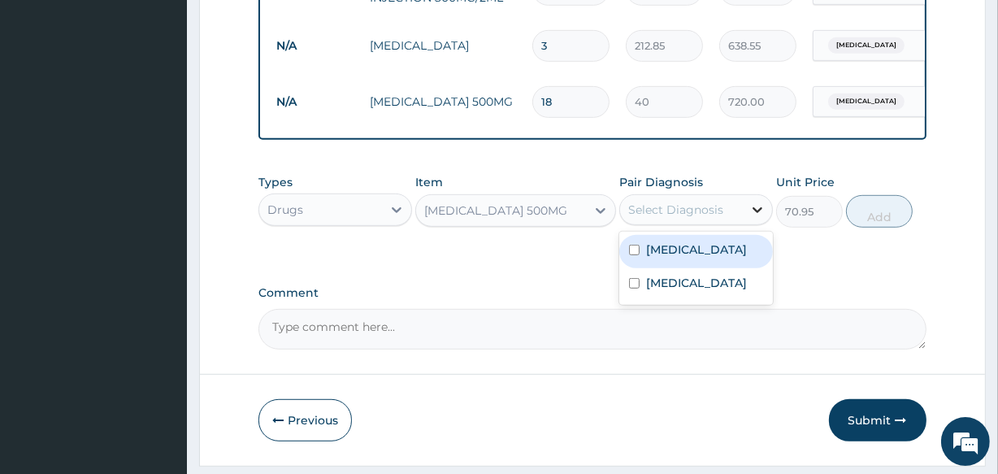
click at [762, 213] on icon at bounding box center [758, 210] width 10 height 6
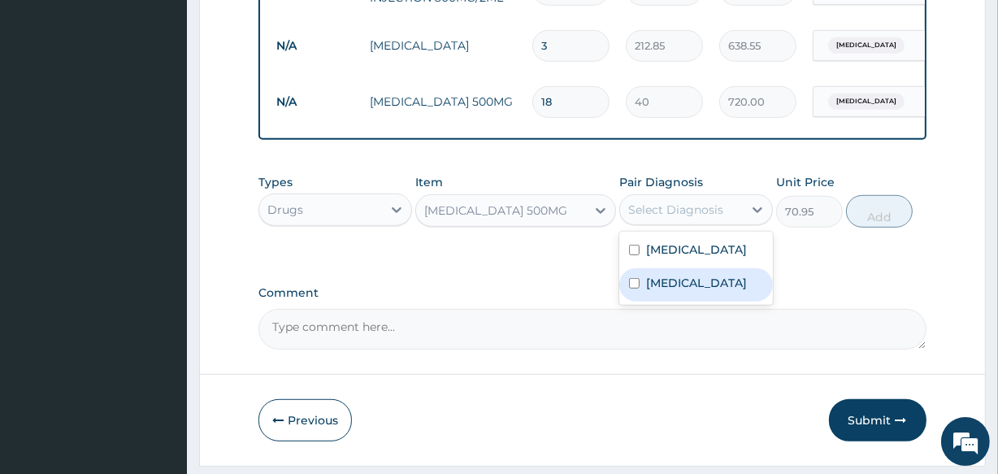
click at [689, 290] on label "[MEDICAL_DATA]" at bounding box center [696, 283] width 101 height 16
checkbox input "true"
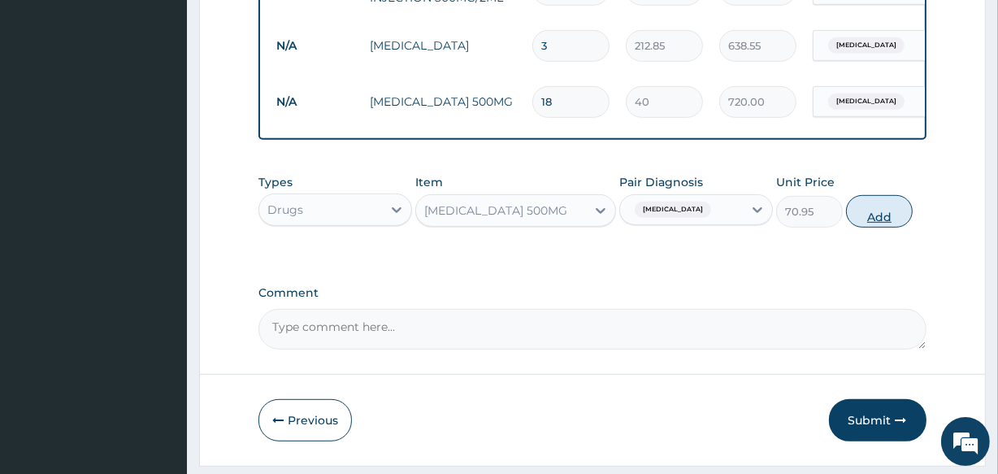
click at [870, 228] on button "Add" at bounding box center [879, 211] width 67 height 33
type input "0"
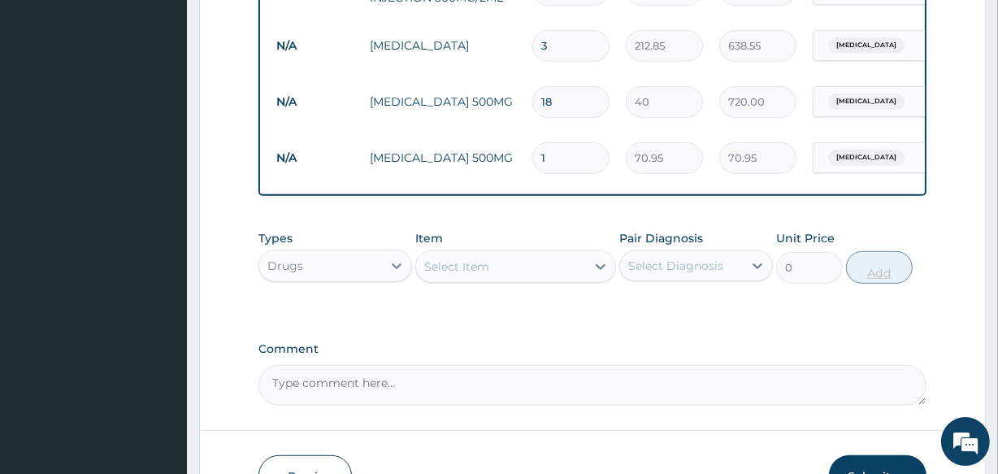
type input "15"
type input "1064.25"
type input "15"
click at [442, 275] on div "Select Item" at bounding box center [456, 267] width 65 height 16
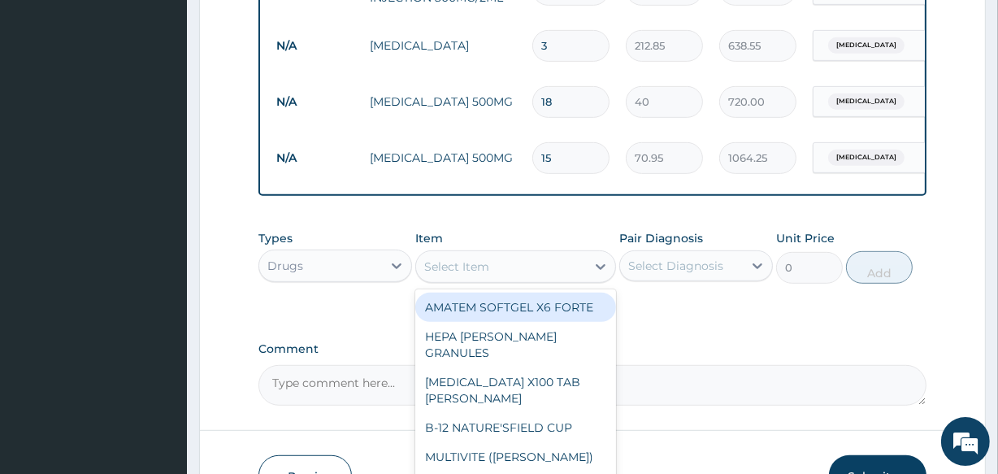
click at [758, 385] on textarea "Comment" at bounding box center [592, 385] width 667 height 41
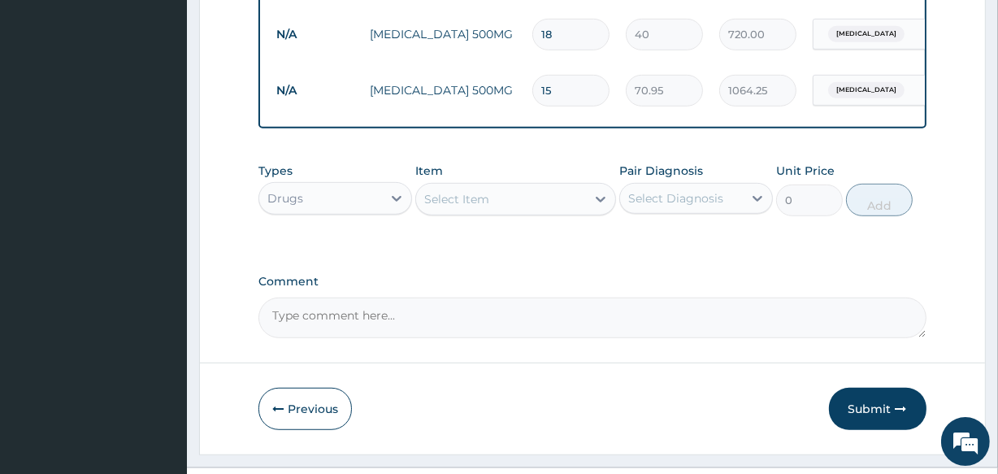
scroll to position [881, 0]
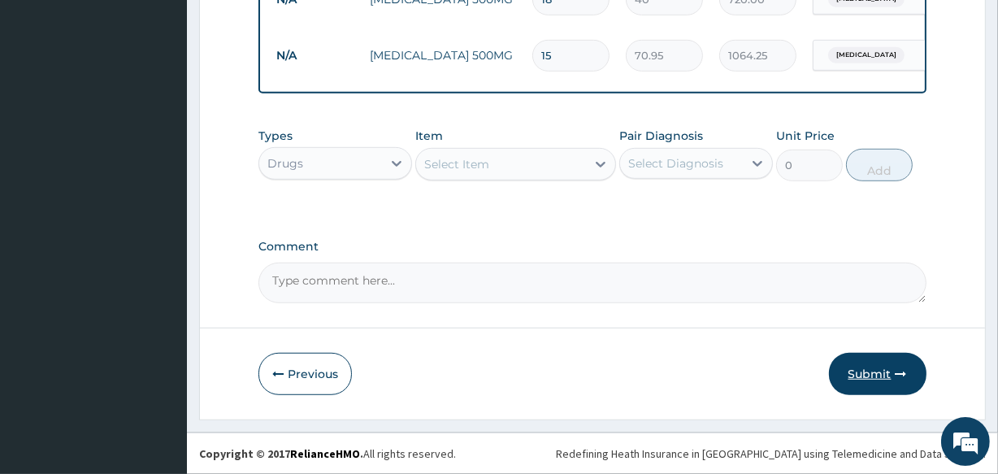
click at [872, 373] on button "Submit" at bounding box center [878, 374] width 98 height 42
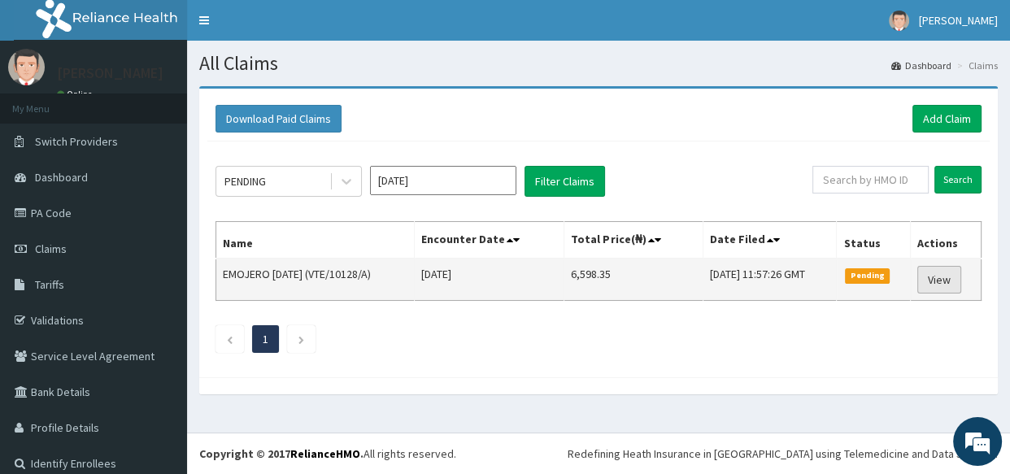
click at [928, 280] on link "View" at bounding box center [939, 280] width 44 height 28
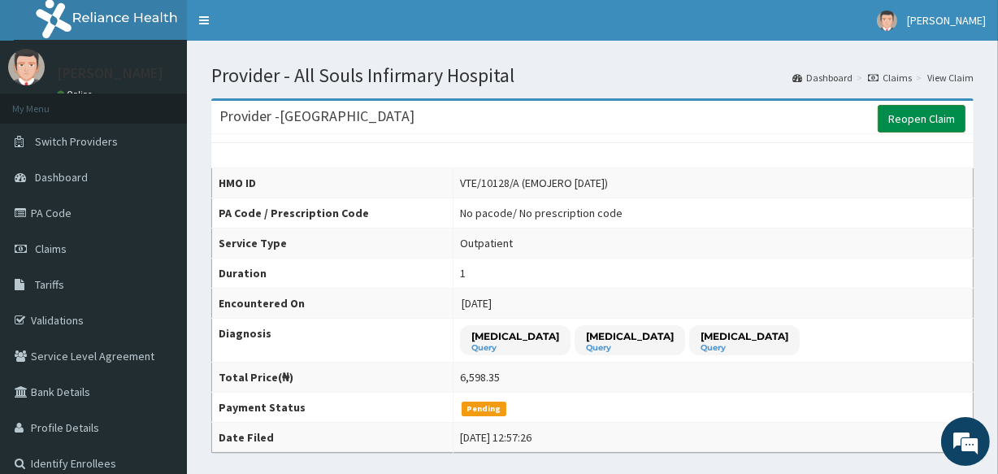
click at [919, 117] on link "Reopen Claim" at bounding box center [922, 119] width 88 height 28
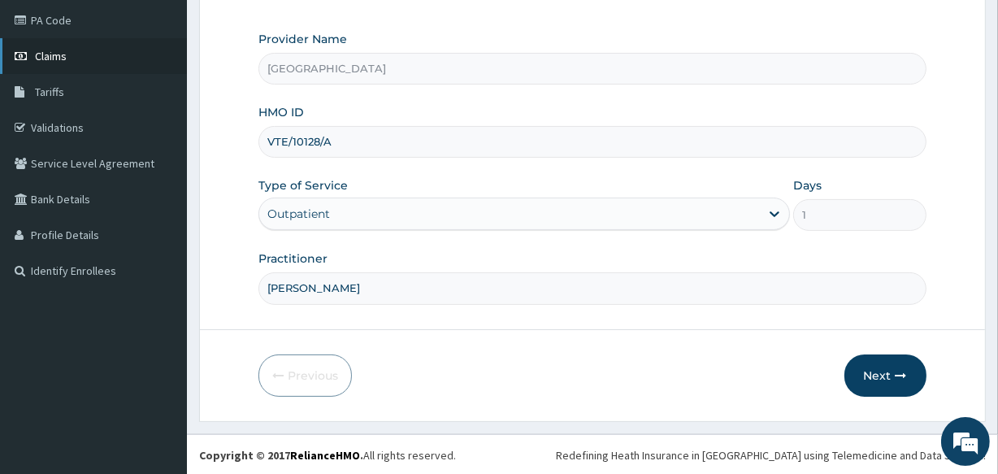
click at [63, 53] on span "Claims" at bounding box center [51, 56] width 32 height 15
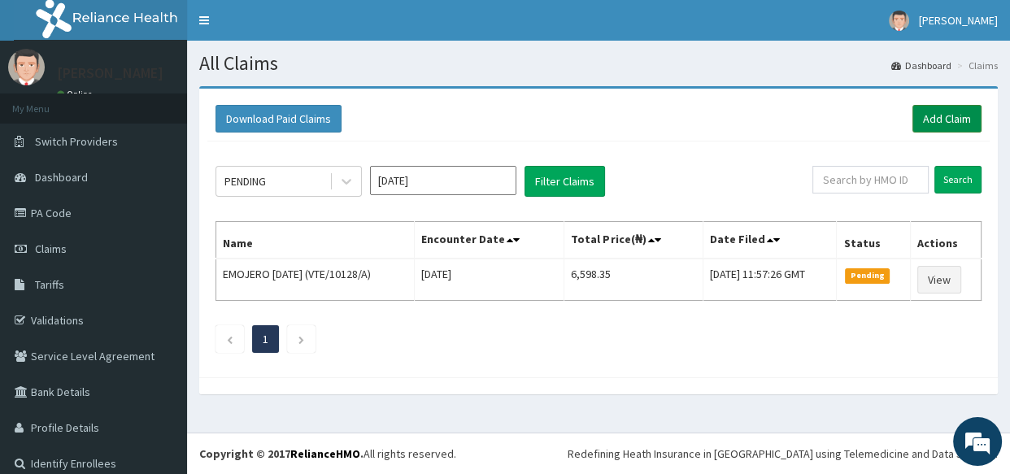
click at [933, 121] on link "Add Claim" at bounding box center [946, 119] width 69 height 28
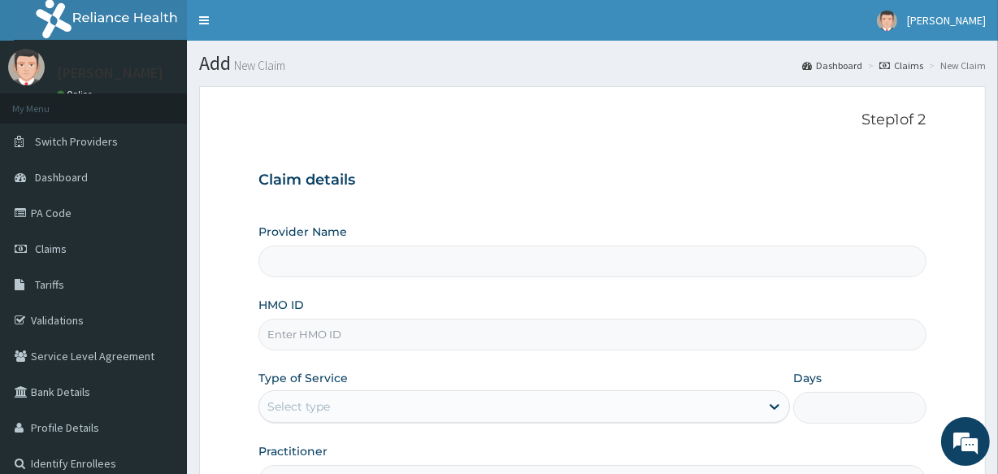
click at [345, 340] on input "HMO ID" at bounding box center [592, 335] width 667 height 32
type input "[GEOGRAPHIC_DATA]"
type input "MKK/10033/A"
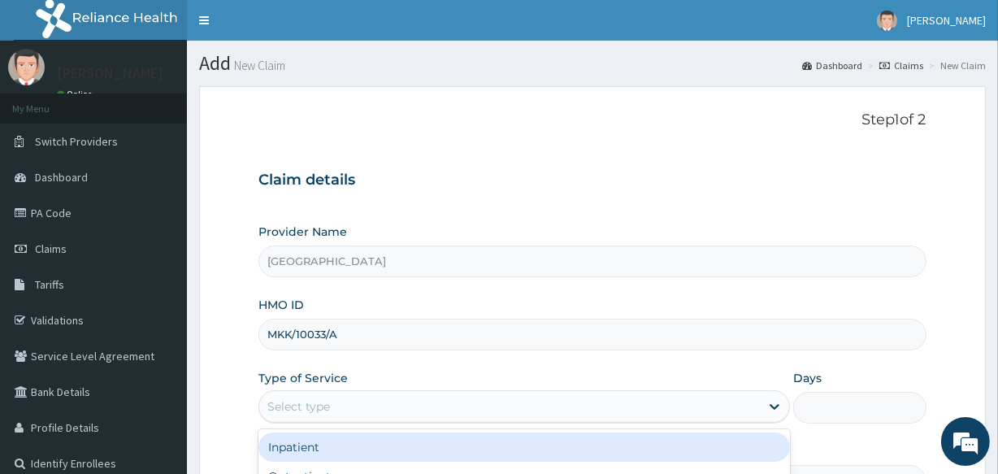
click at [498, 407] on div "Select type" at bounding box center [509, 407] width 501 height 26
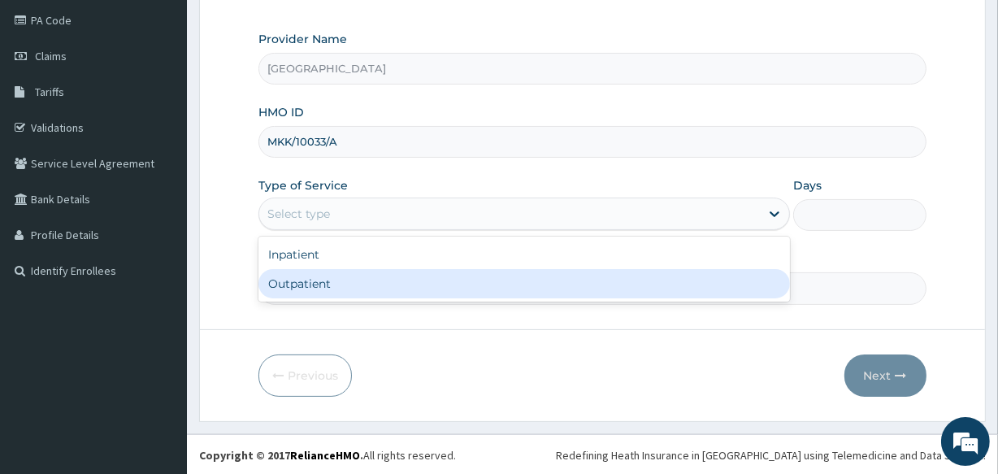
click at [337, 293] on div "Outpatient" at bounding box center [525, 283] width 532 height 29
type input "1"
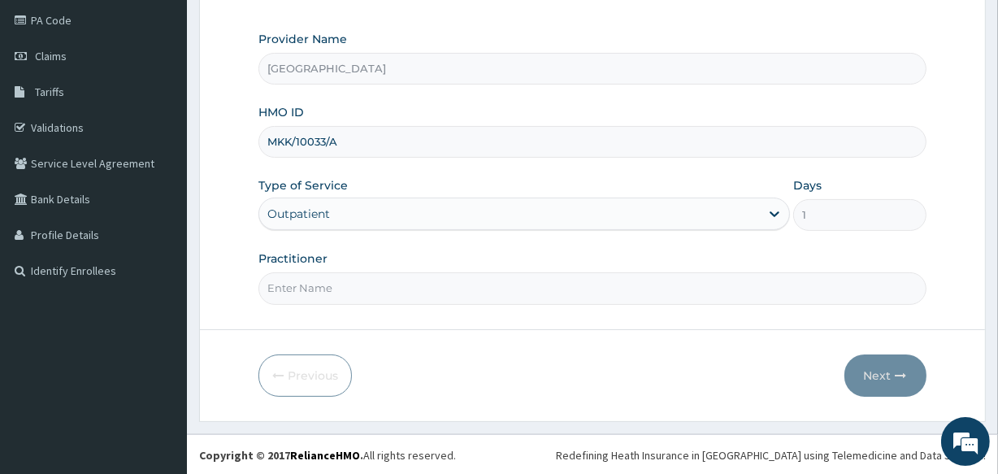
click at [352, 288] on input "Practitioner" at bounding box center [592, 288] width 667 height 32
type input "[PERSON_NAME]"
click at [834, 381] on div "Previous Next" at bounding box center [592, 375] width 667 height 42
click at [875, 380] on button "Next" at bounding box center [886, 375] width 82 height 42
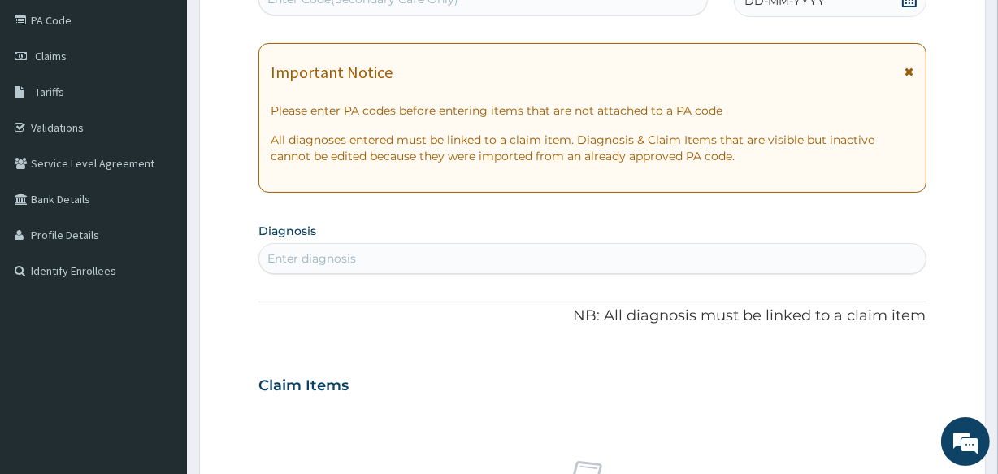
click at [315, 260] on div "Enter diagnosis" at bounding box center [311, 258] width 89 height 16
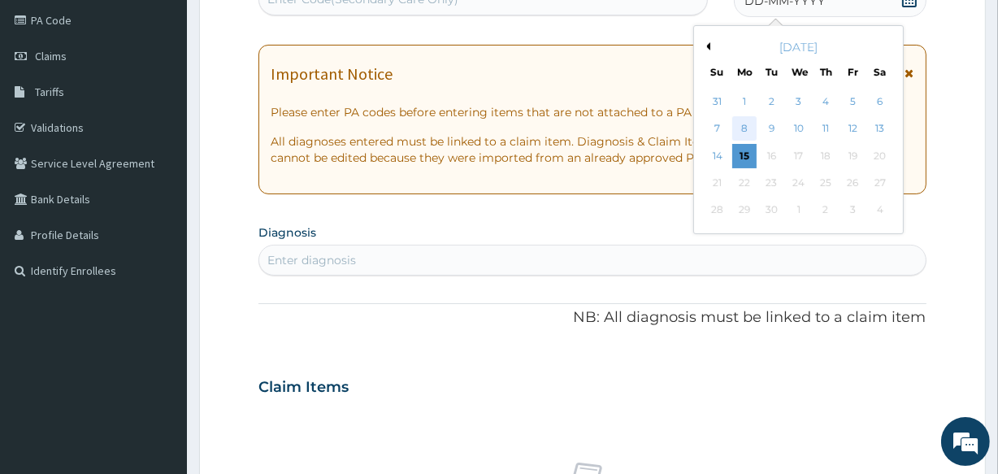
click at [749, 127] on div "8" at bounding box center [745, 129] width 24 height 24
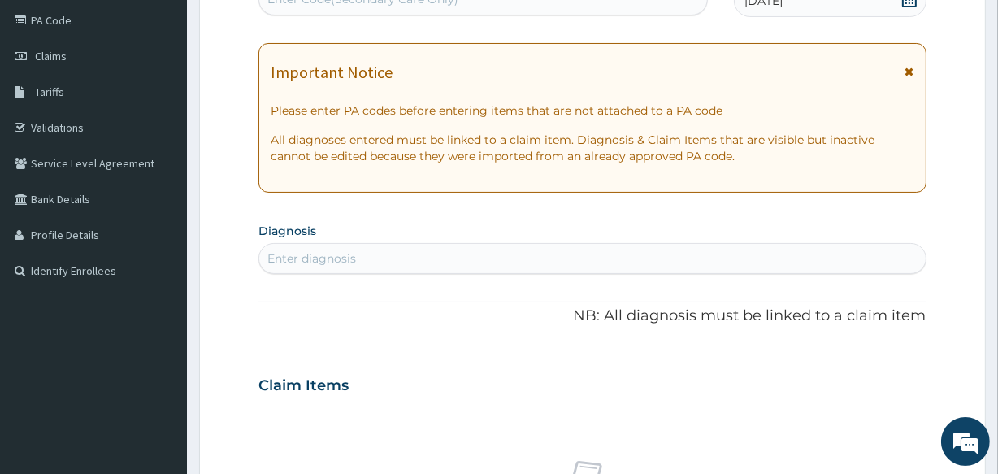
click at [297, 252] on div "Enter diagnosis" at bounding box center [311, 258] width 89 height 16
type input "MALAR"
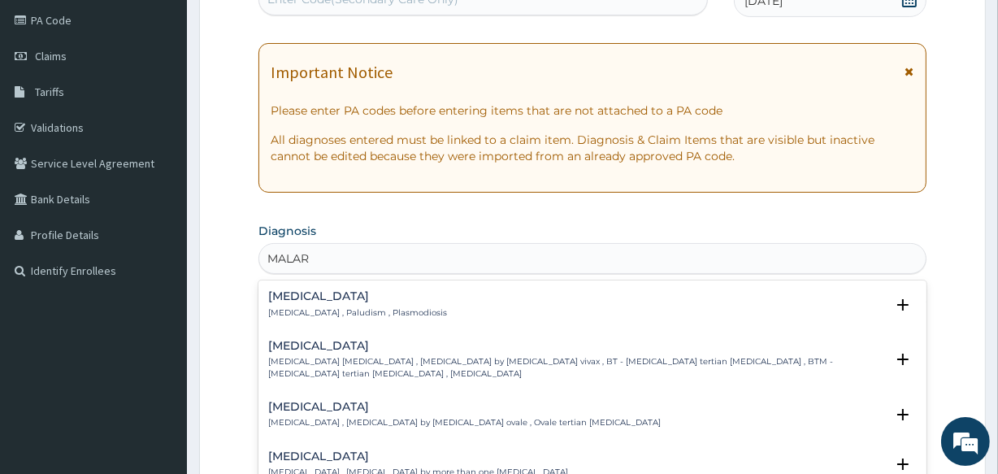
click at [311, 309] on p "[MEDICAL_DATA] , Paludism , Plasmodiosis" at bounding box center [357, 312] width 179 height 11
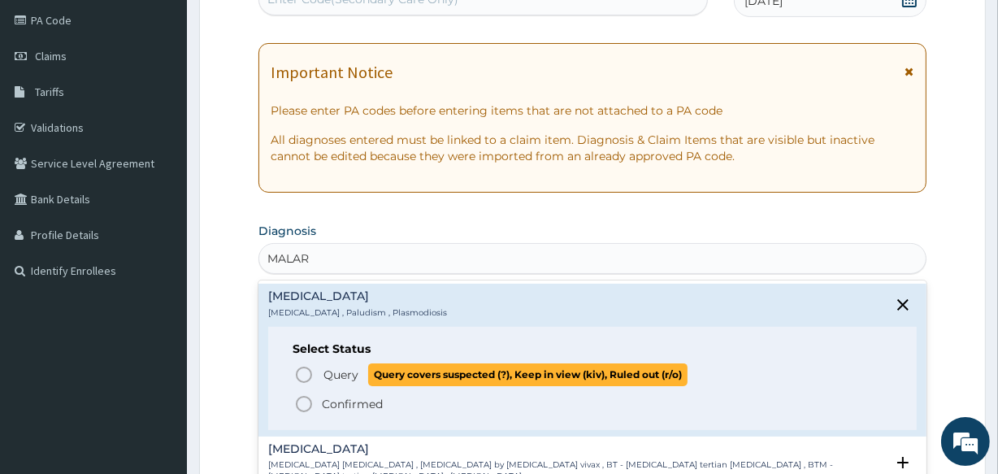
click at [301, 372] on icon "status option query" at bounding box center [304, 375] width 20 height 20
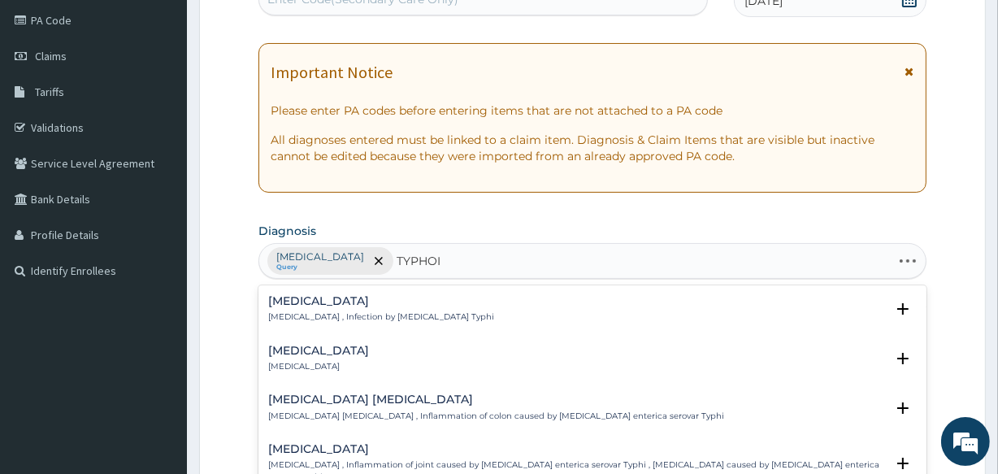
type input "[MEDICAL_DATA]"
click at [297, 302] on h4 "[MEDICAL_DATA]" at bounding box center [381, 301] width 226 height 12
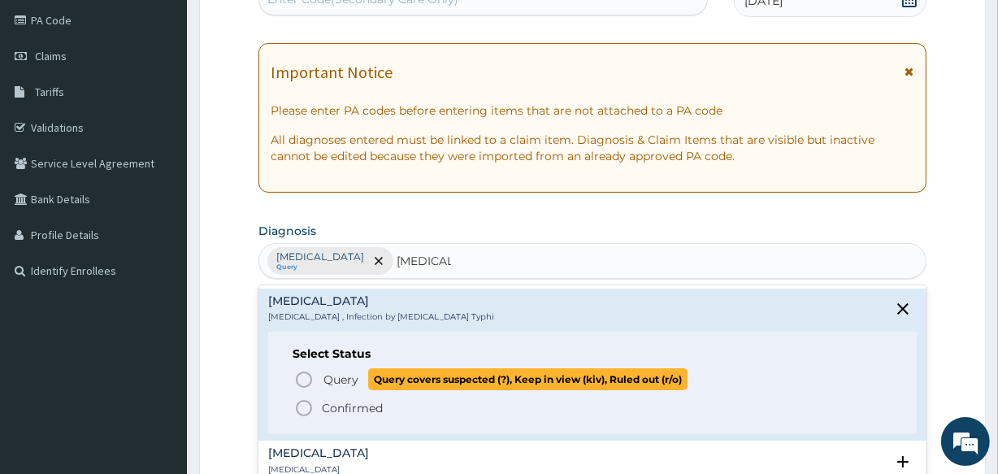
click at [308, 376] on icon "status option query" at bounding box center [304, 380] width 20 height 20
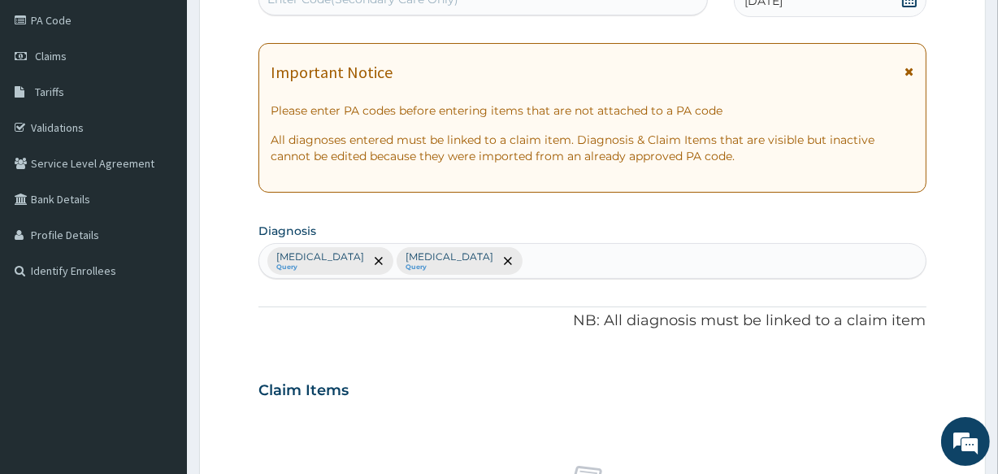
scroll to position [607, 0]
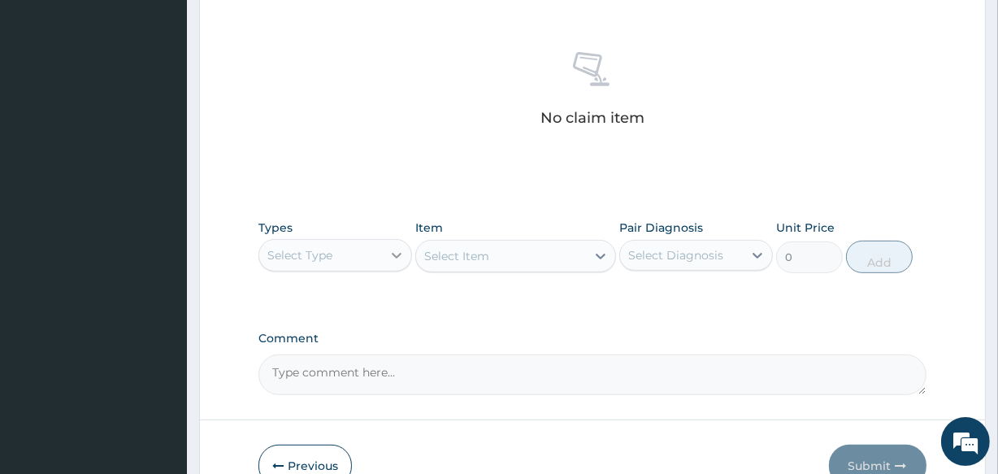
click at [407, 241] on div at bounding box center [396, 255] width 29 height 29
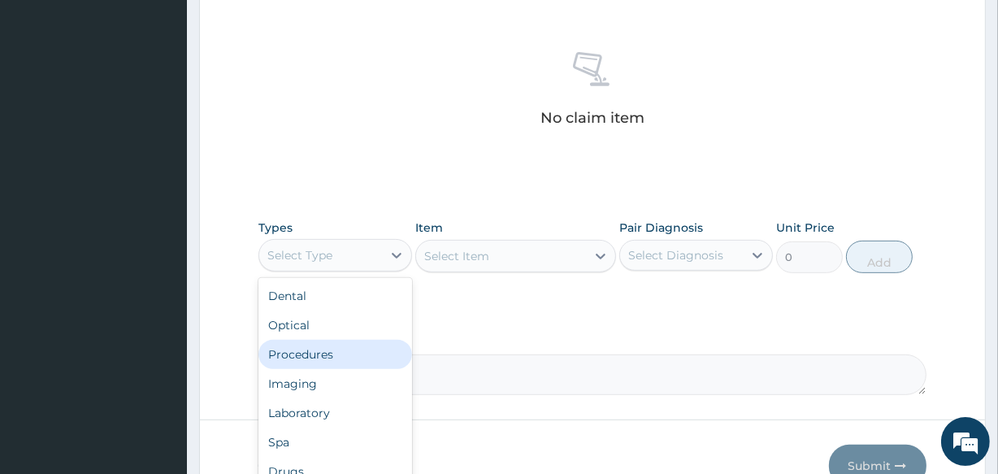
click at [331, 348] on div "Procedures" at bounding box center [336, 354] width 154 height 29
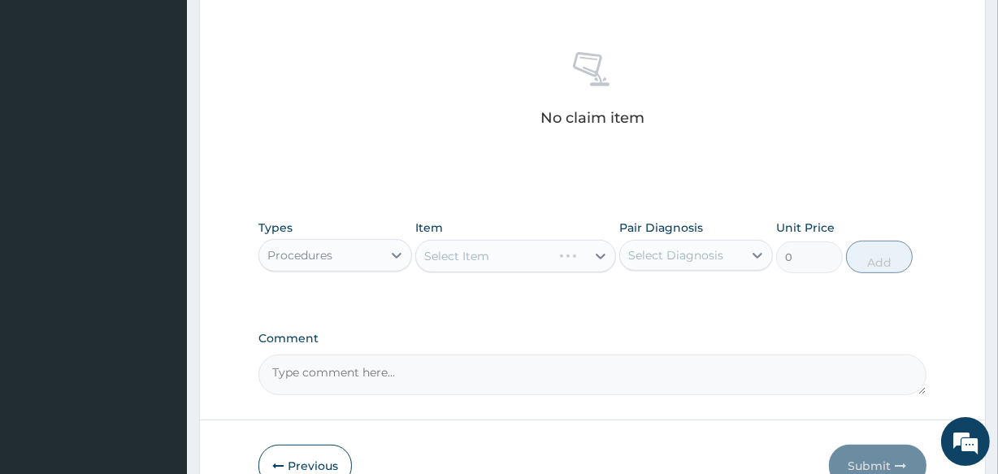
click at [472, 265] on div "Select Item" at bounding box center [515, 256] width 200 height 33
click at [472, 265] on div "Select Item" at bounding box center [500, 256] width 169 height 26
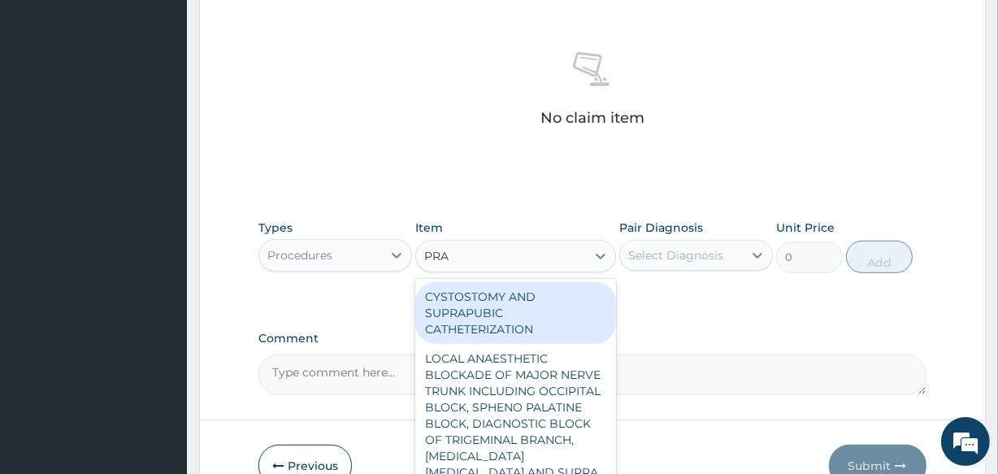
type input "PRAC"
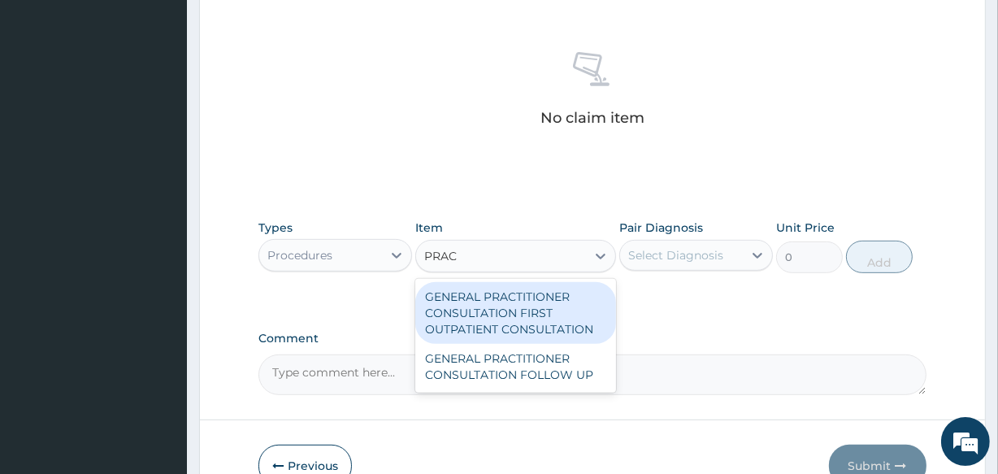
click at [507, 294] on div "GENERAL PRACTITIONER CONSULTATION FIRST OUTPATIENT CONSULTATION" at bounding box center [515, 313] width 200 height 62
type input "3547.5"
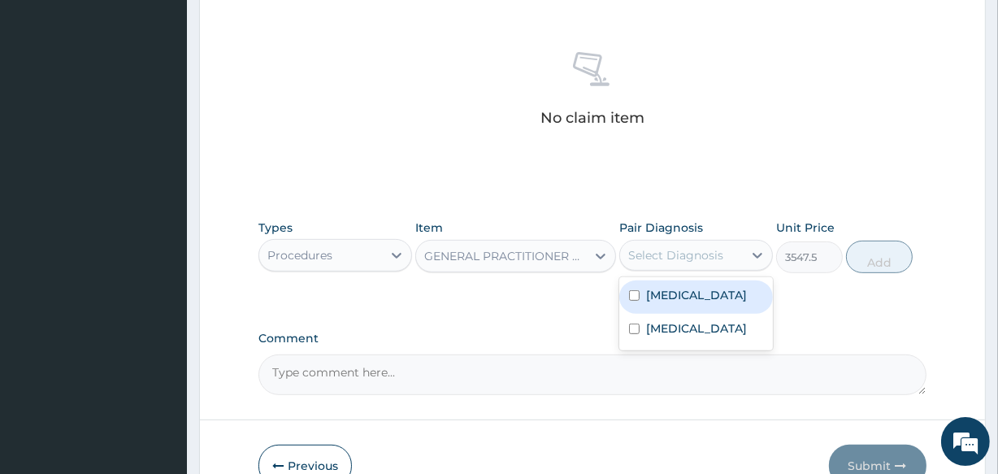
click at [742, 260] on div "Select Diagnosis" at bounding box center [681, 255] width 123 height 26
click at [678, 294] on label "Malaria" at bounding box center [696, 295] width 101 height 16
checkbox input "true"
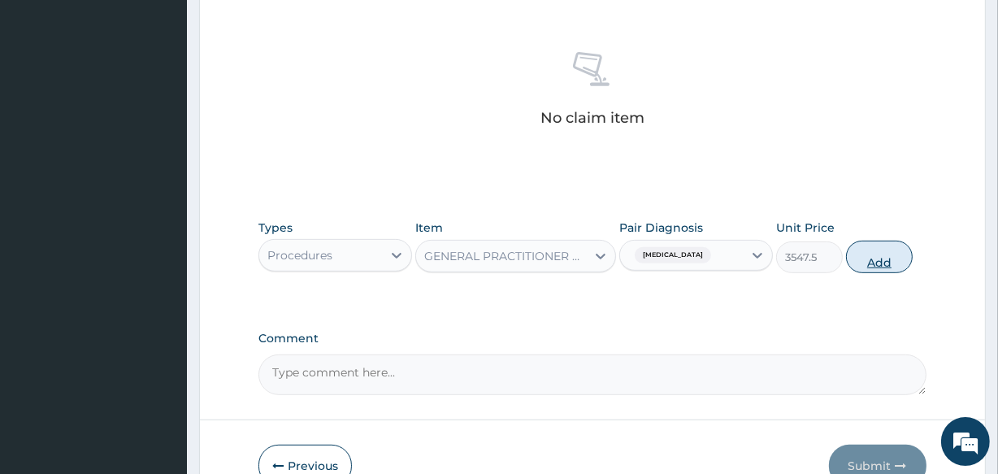
click at [881, 261] on button "Add" at bounding box center [879, 257] width 67 height 33
type input "0"
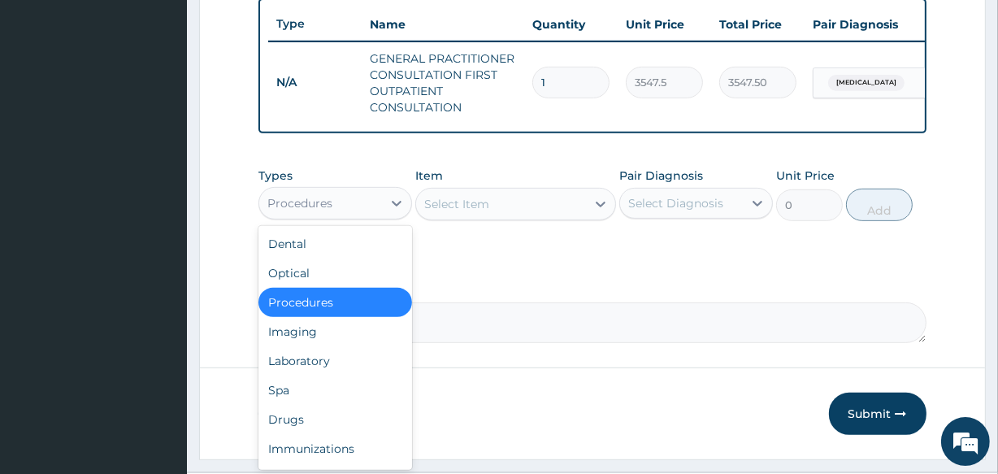
click at [356, 216] on div "Procedures" at bounding box center [320, 203] width 123 height 26
click at [324, 434] on div "Drugs" at bounding box center [336, 419] width 154 height 29
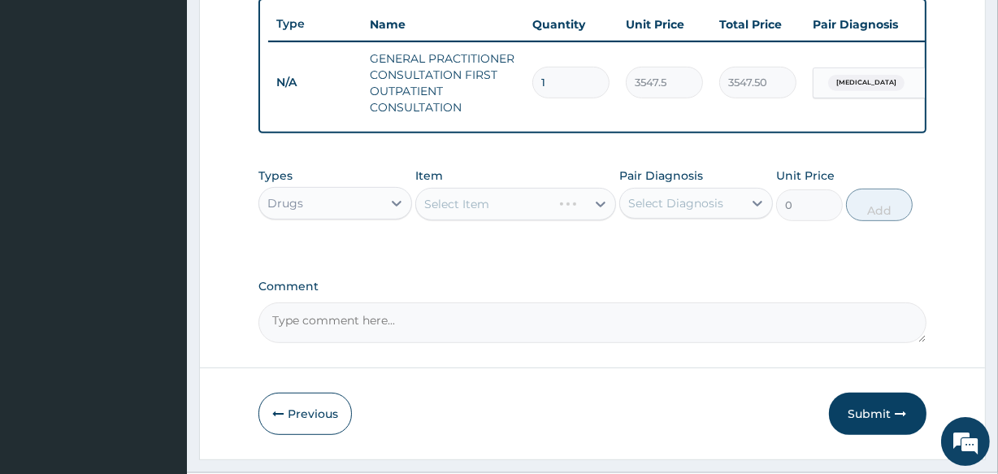
click at [512, 220] on div "Select Item" at bounding box center [515, 204] width 200 height 33
click at [512, 217] on div "Select Item" at bounding box center [500, 204] width 169 height 26
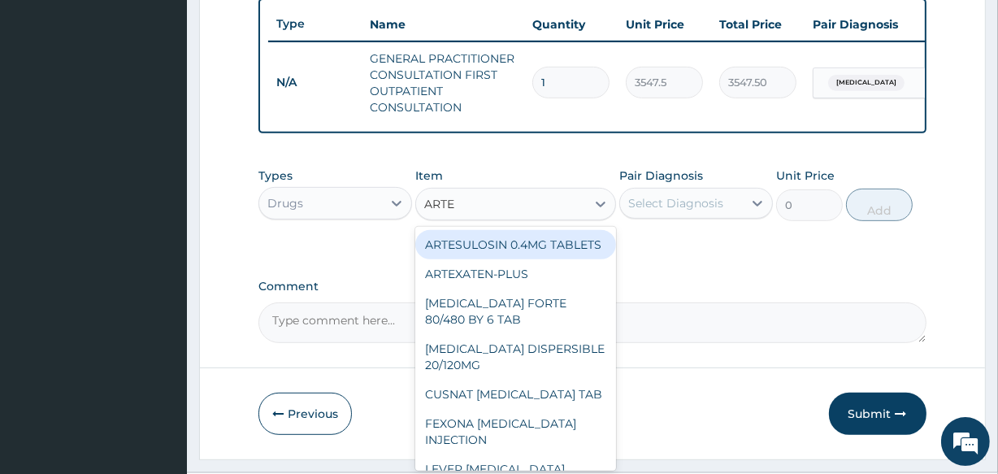
type input "ARTEM"
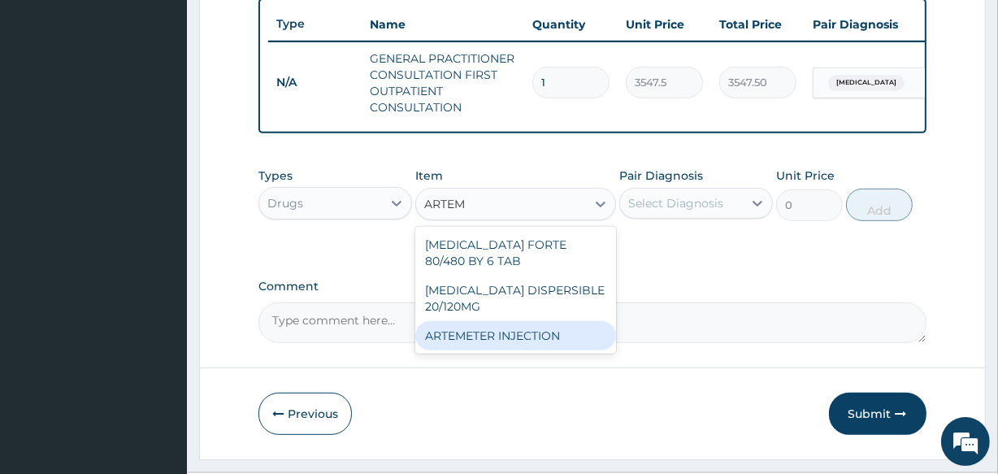
click at [496, 344] on div "ARTEMETER INJECTION" at bounding box center [515, 335] width 200 height 29
type input "946"
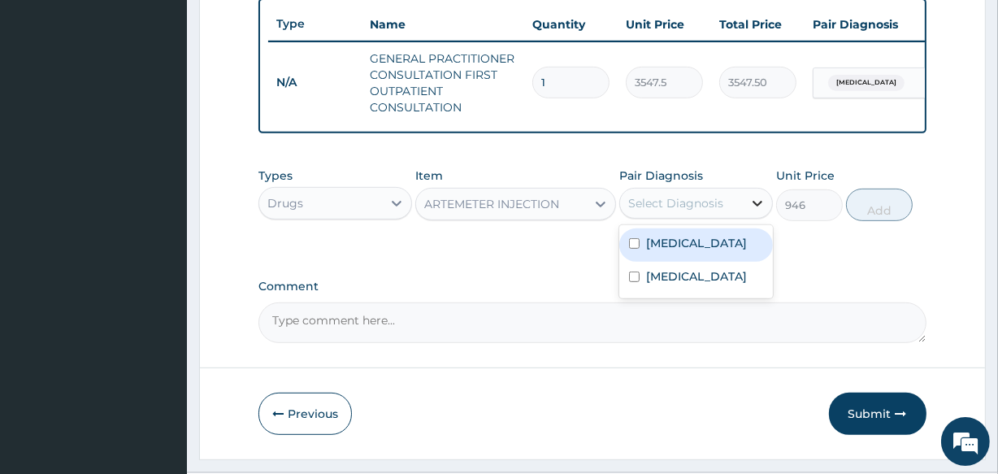
click at [758, 207] on icon at bounding box center [758, 204] width 10 height 6
click at [686, 247] on label "Malaria" at bounding box center [696, 243] width 101 height 16
checkbox input "true"
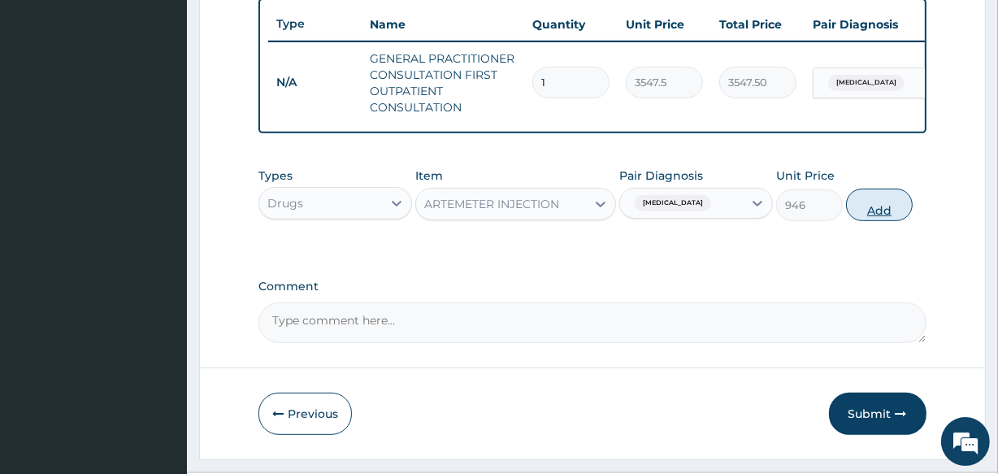
click at [870, 214] on button "Add" at bounding box center [879, 205] width 67 height 33
type input "0"
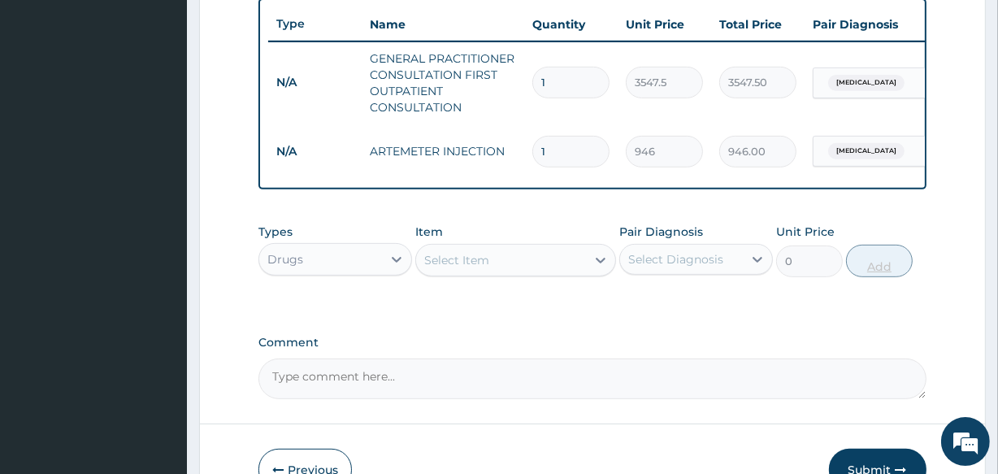
type input "0.00"
type input "2"
type input "1892.00"
type input "2"
click at [534, 273] on div "Select Item" at bounding box center [500, 260] width 169 height 26
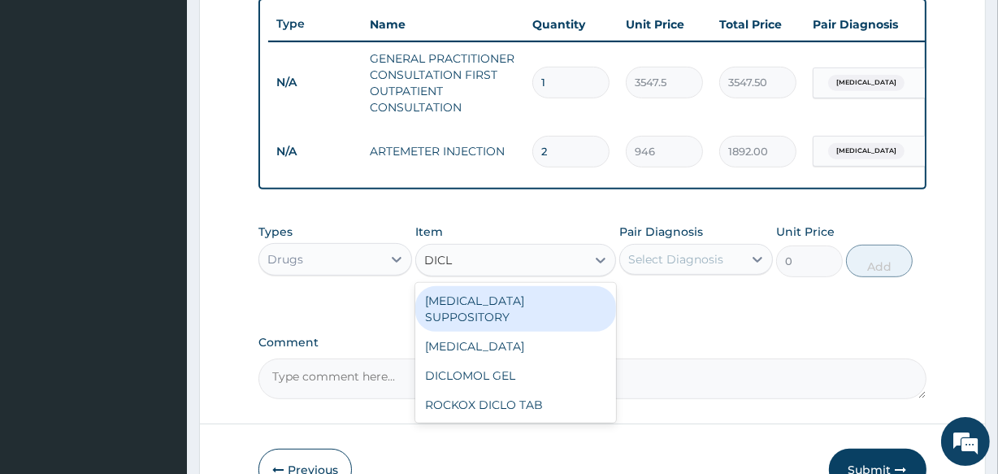
type input "DICLO"
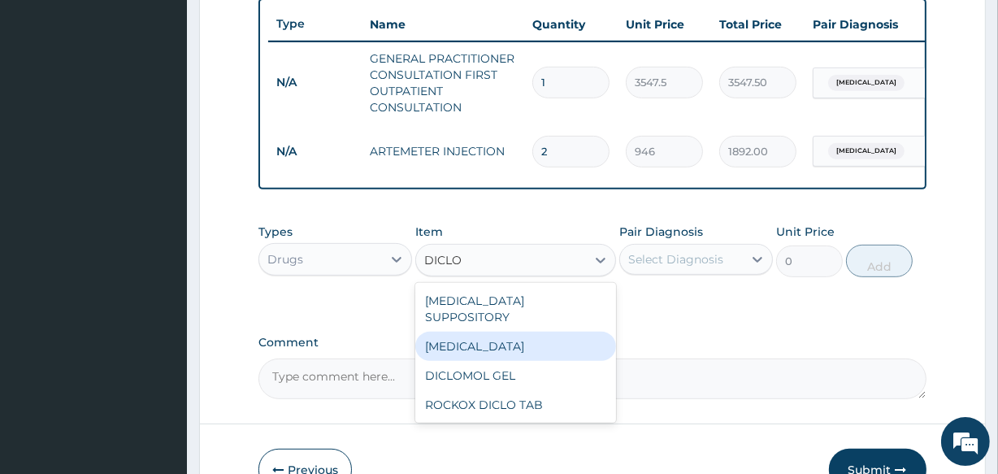
click at [466, 342] on div "DICLOFENAC" at bounding box center [515, 346] width 200 height 29
type input "591.25"
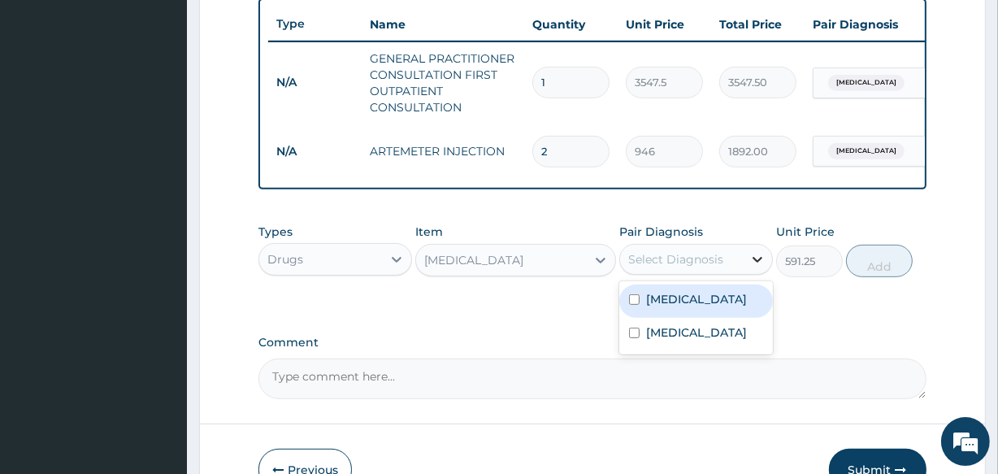
click at [755, 265] on icon at bounding box center [758, 259] width 16 height 16
click at [699, 304] on div "Malaria" at bounding box center [697, 301] width 154 height 33
checkbox input "true"
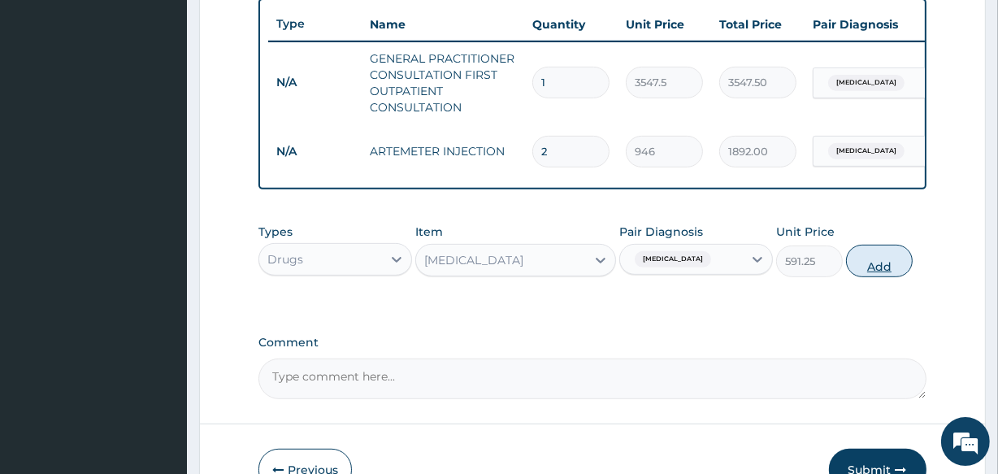
click at [876, 271] on button "Add" at bounding box center [879, 261] width 67 height 33
type input "0"
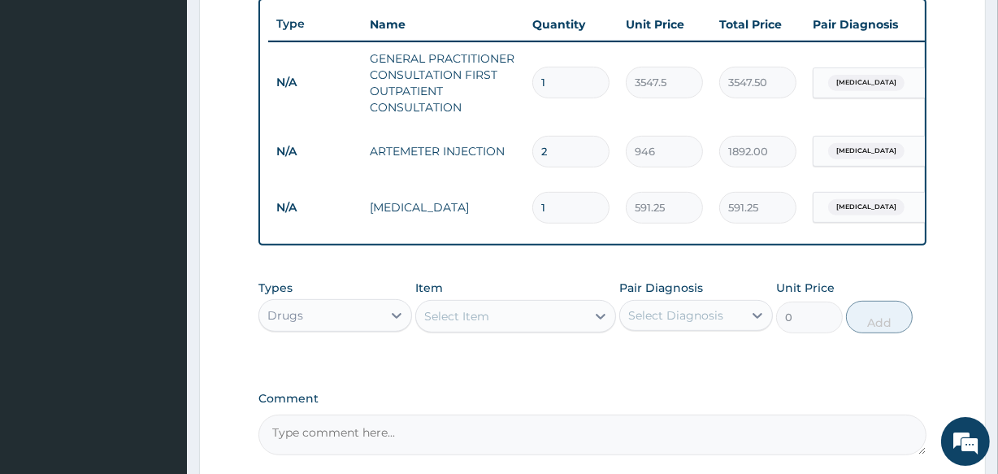
click at [476, 324] on div "Select Item" at bounding box center [456, 316] width 65 height 16
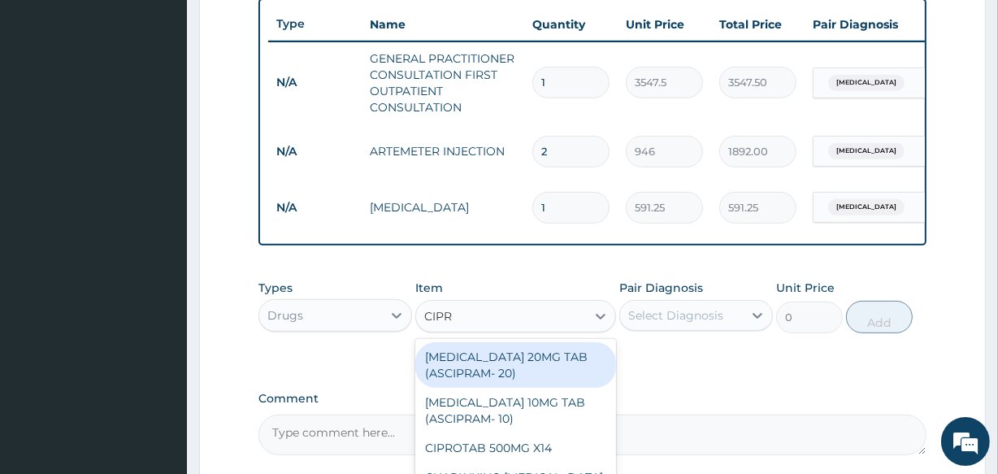
type input "CIPRO"
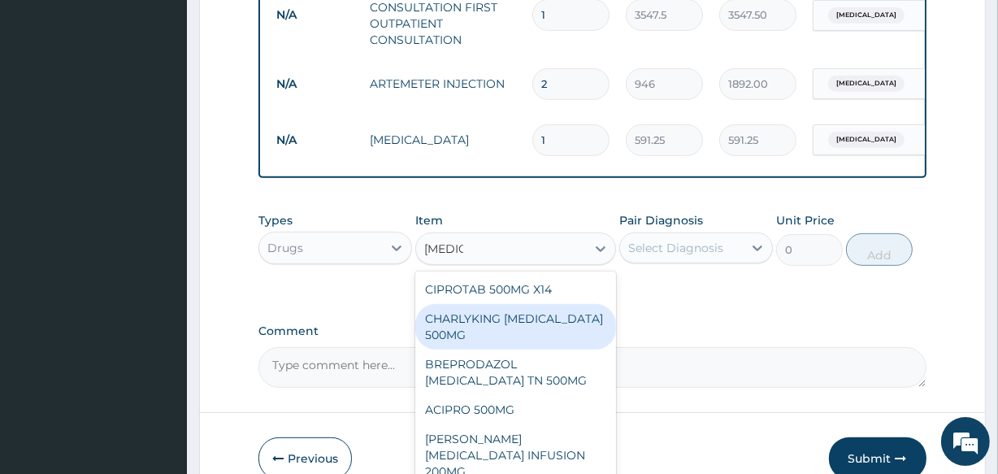
scroll to position [695, 0]
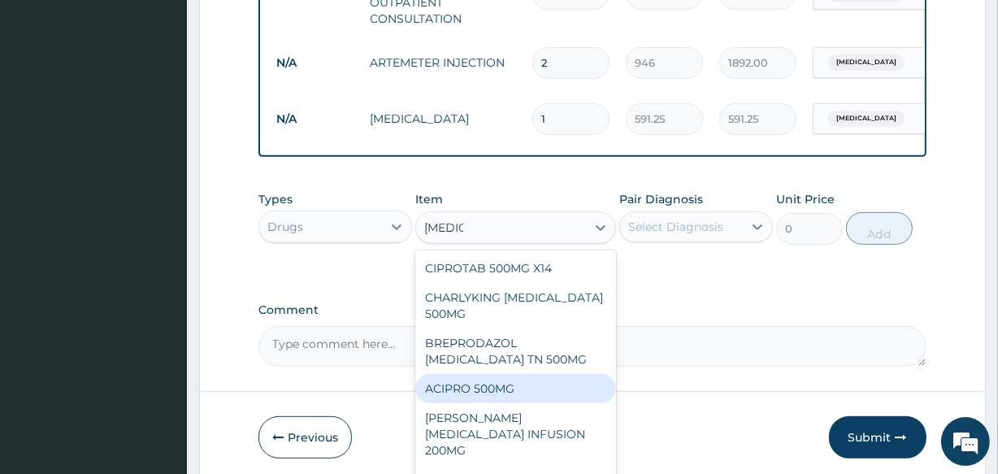
click at [501, 399] on div "ACIPRO 500MG" at bounding box center [515, 388] width 200 height 29
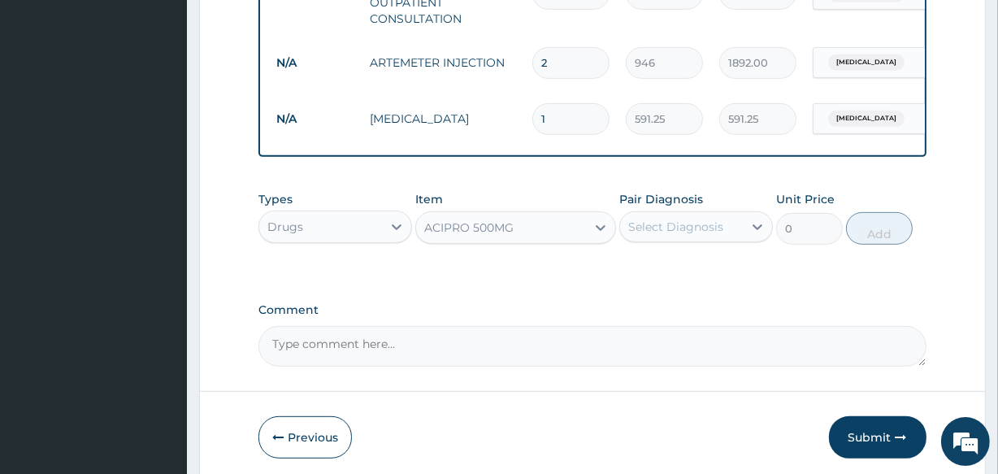
type input "106.425"
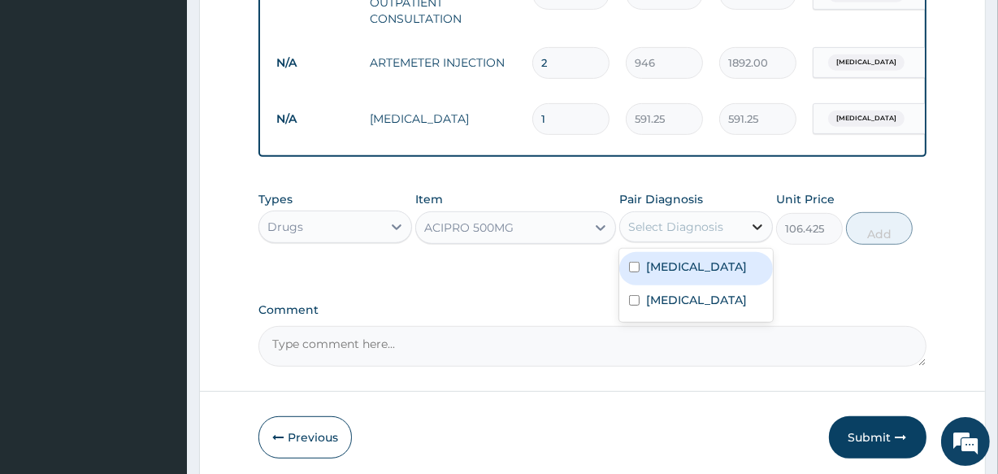
click at [746, 241] on div at bounding box center [757, 226] width 29 height 29
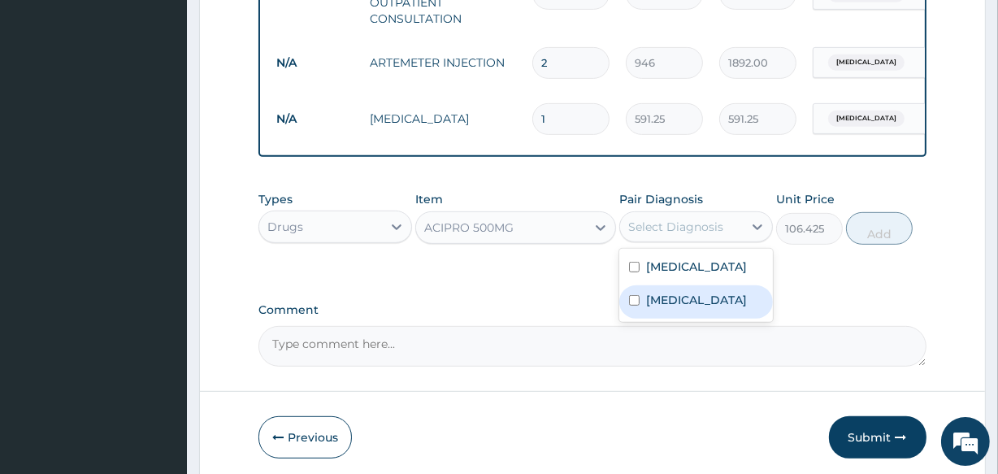
click at [698, 308] on label "Typhoid fever" at bounding box center [696, 300] width 101 height 16
checkbox input "true"
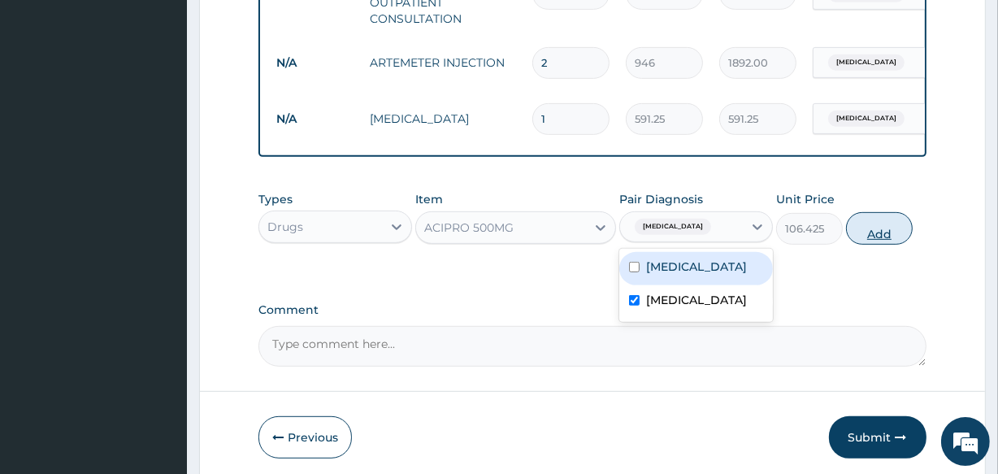
click at [871, 244] on button "Add" at bounding box center [879, 228] width 67 height 33
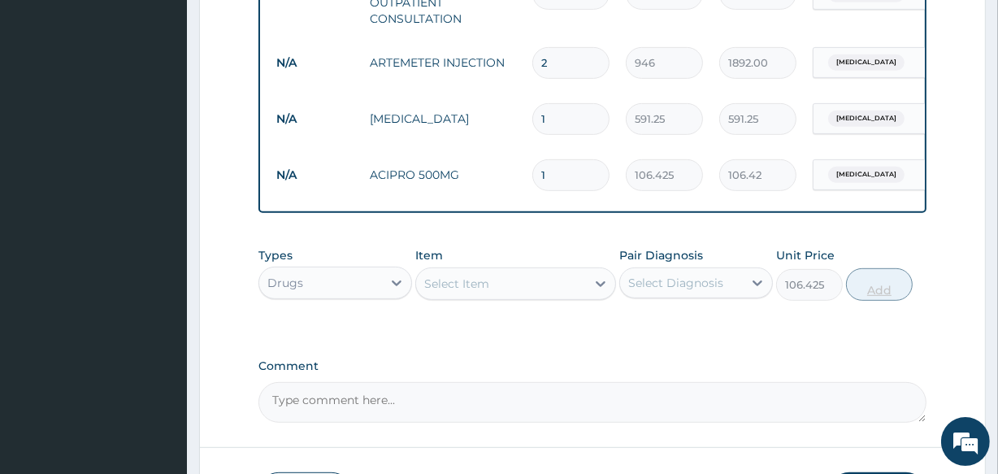
type input "0"
type input "10"
type input "1064.25"
type input "10"
click at [510, 297] on div "Select Item" at bounding box center [500, 284] width 169 height 26
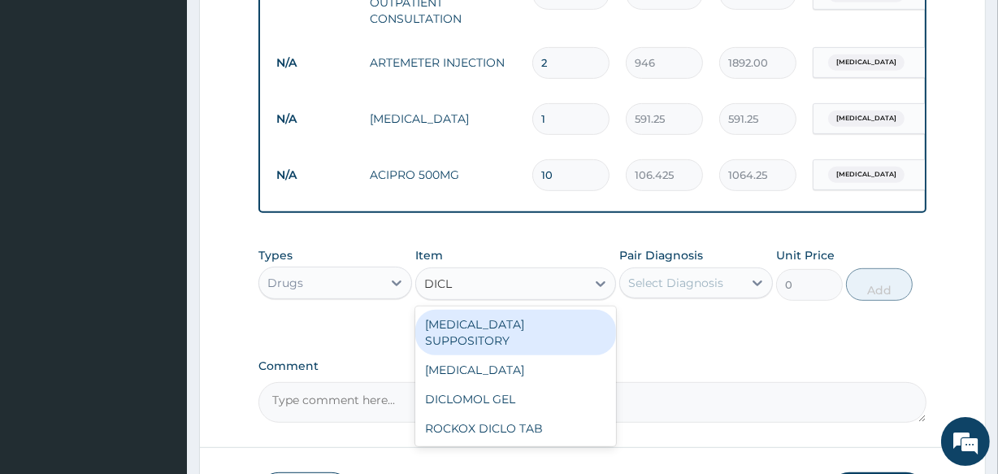
type input "DICLO"
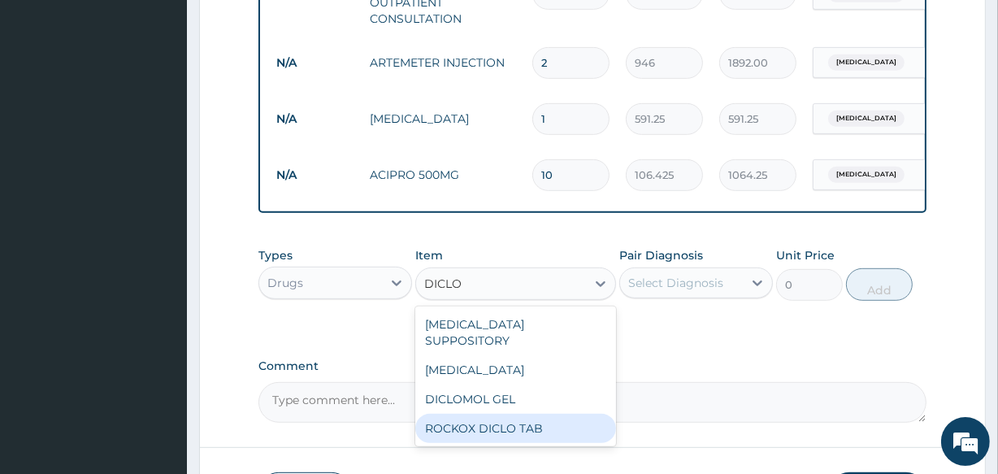
click at [469, 420] on div "ROCKOX DICLO TAB" at bounding box center [515, 428] width 200 height 29
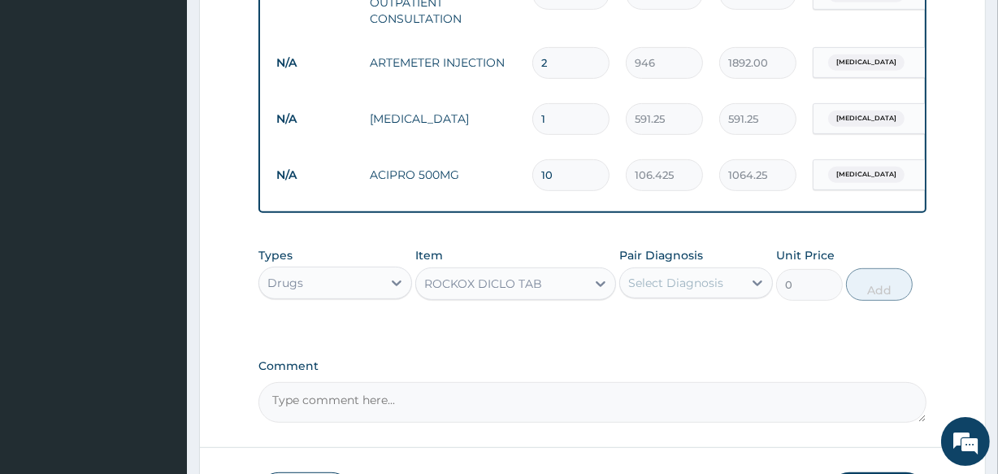
type input "82.775"
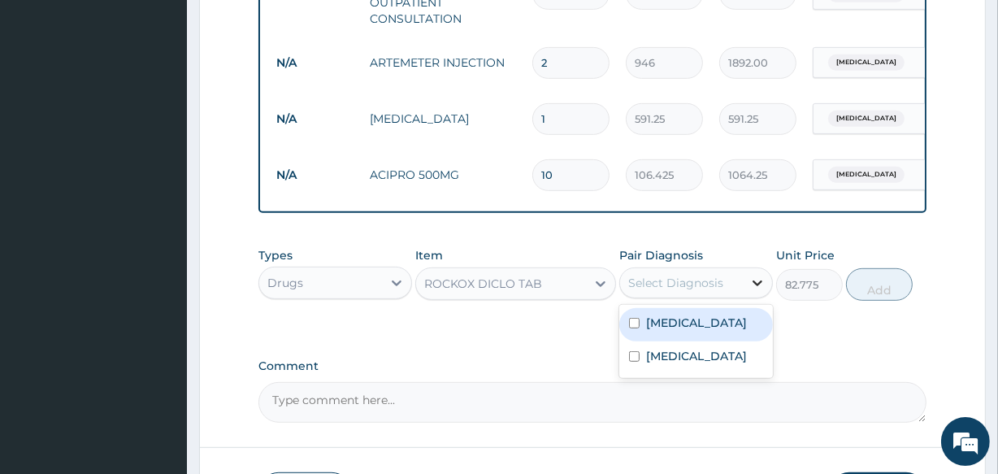
click at [758, 291] on icon at bounding box center [758, 283] width 16 height 16
click at [682, 341] on div "[MEDICAL_DATA]" at bounding box center [697, 324] width 154 height 33
checkbox input "true"
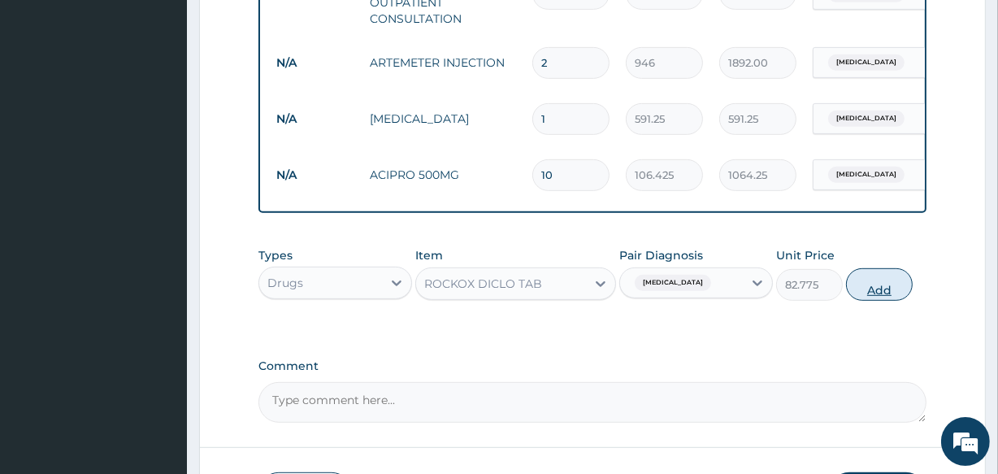
click at [889, 301] on button "Add" at bounding box center [879, 284] width 67 height 33
type input "0"
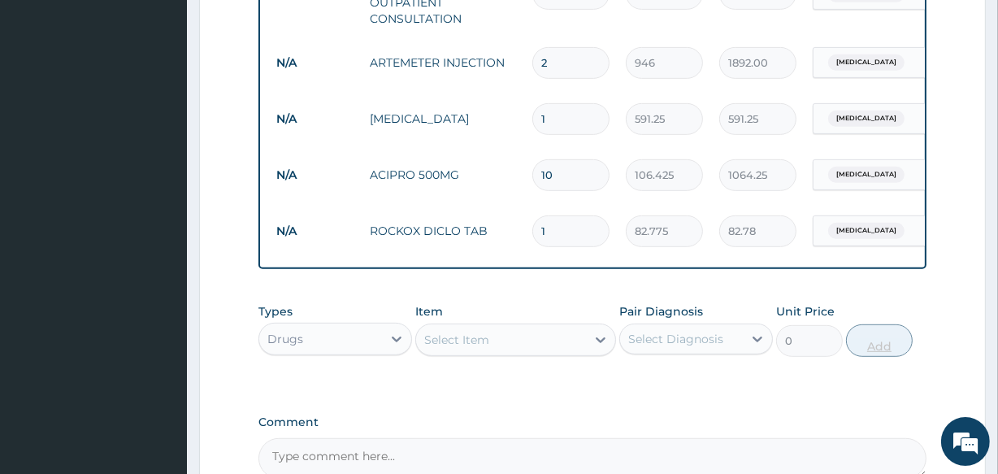
type input "10"
type input "827.75"
type input "10"
click at [505, 353] on div "Select Item" at bounding box center [500, 340] width 169 height 26
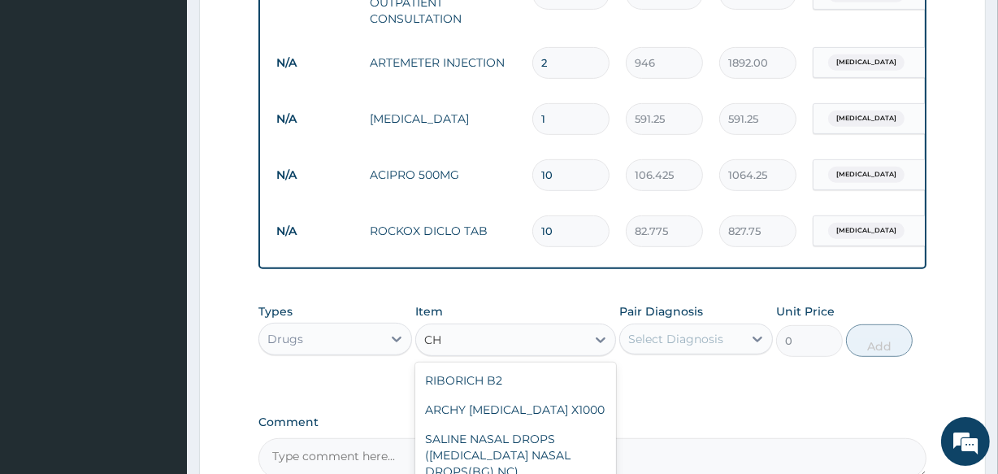
type input "C"
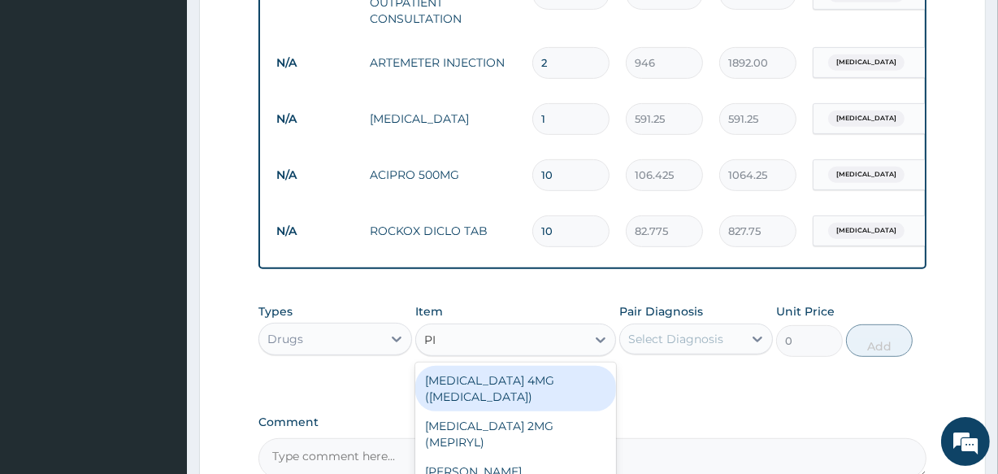
type input "PIR"
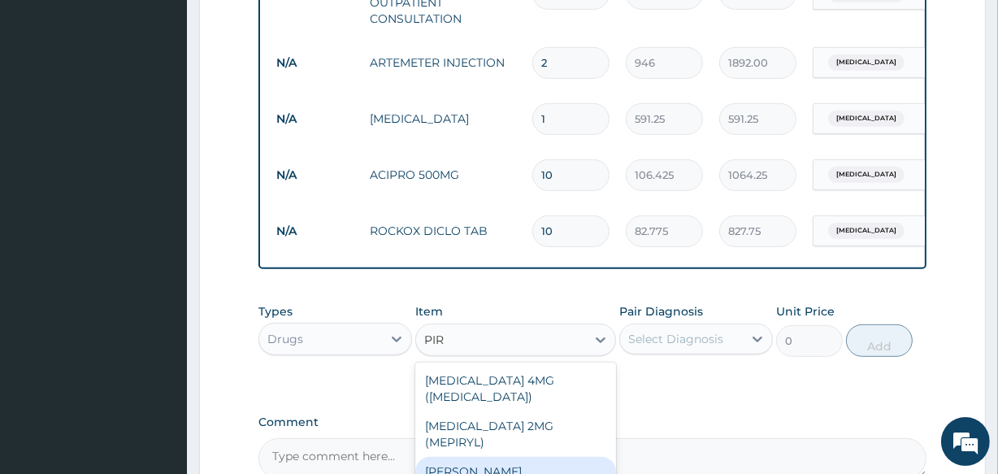
click at [504, 457] on div "[PERSON_NAME]" at bounding box center [515, 471] width 200 height 29
type input "23.65"
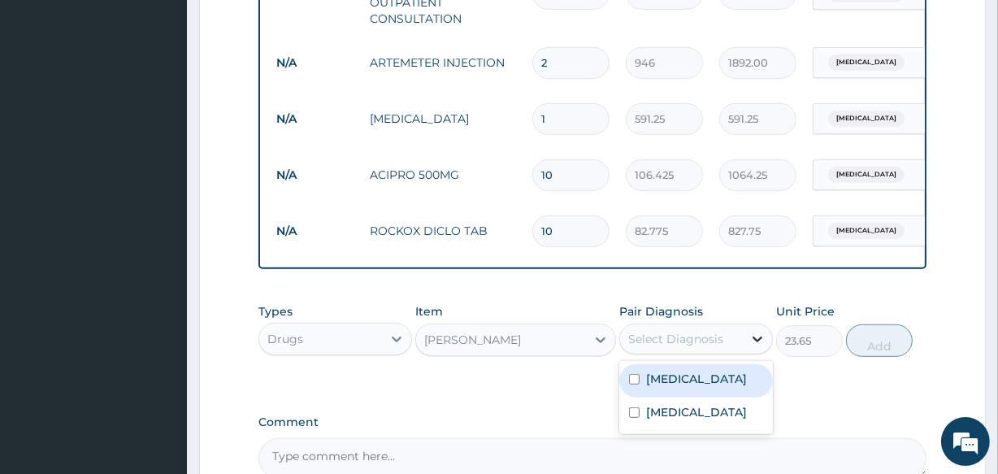
click at [750, 347] on icon at bounding box center [758, 339] width 16 height 16
click at [672, 387] on label "[MEDICAL_DATA]" at bounding box center [696, 379] width 101 height 16
checkbox input "true"
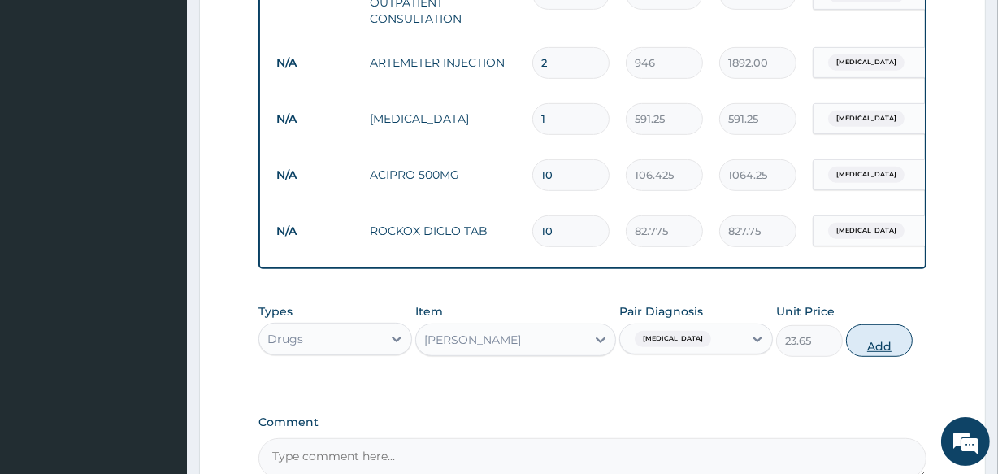
click at [883, 349] on button "Add" at bounding box center [879, 340] width 67 height 33
type input "0"
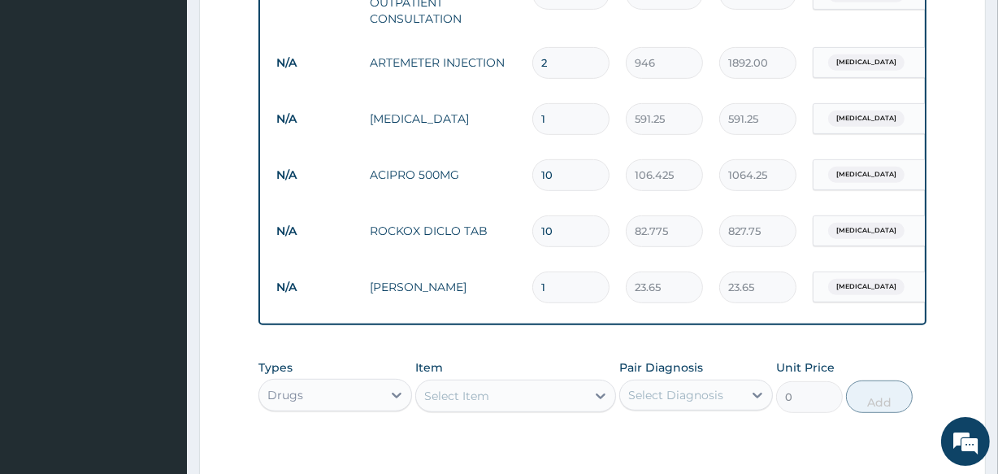
type input "0.00"
type input "5"
type input "118.25"
type input "5"
click at [445, 404] on div "Select Item" at bounding box center [456, 396] width 65 height 16
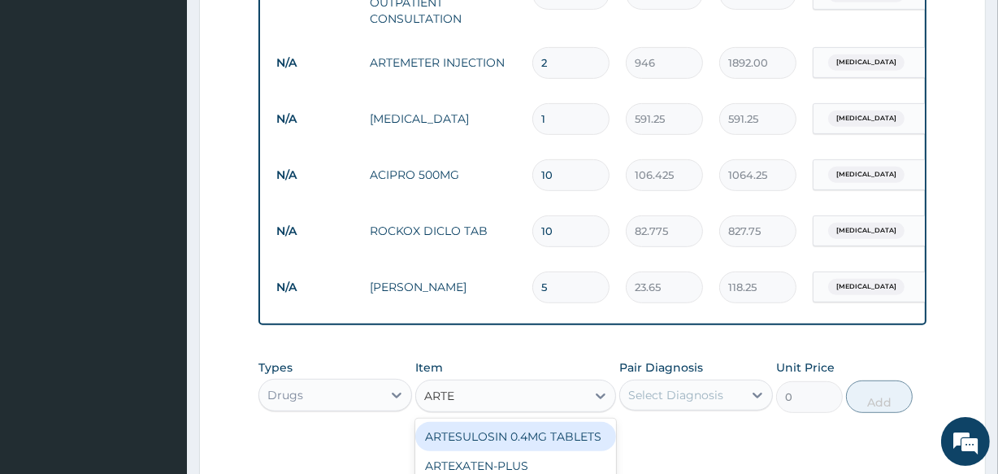
type input "ARTEM"
click at [495, 460] on div "[MEDICAL_DATA] FORTE 80/480 BY 6 TAB" at bounding box center [515, 445] width 200 height 46
type input "449.35"
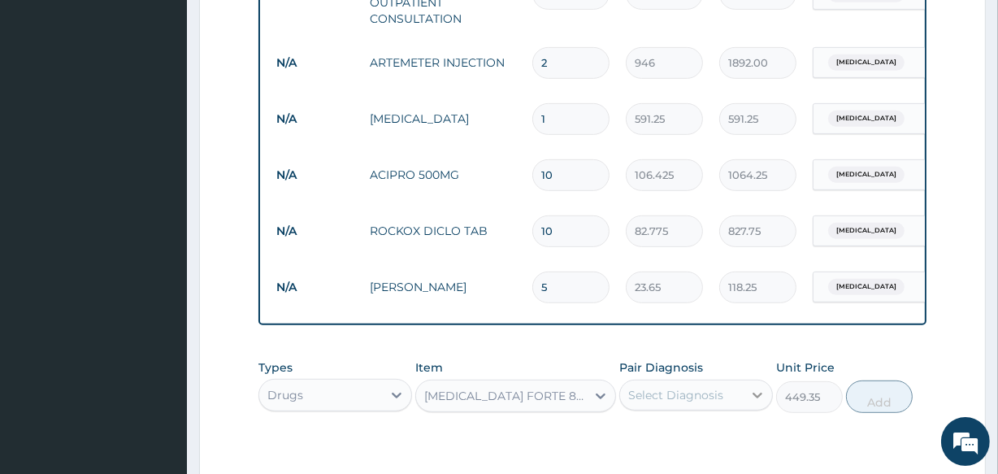
click at [750, 403] on icon at bounding box center [758, 395] width 16 height 16
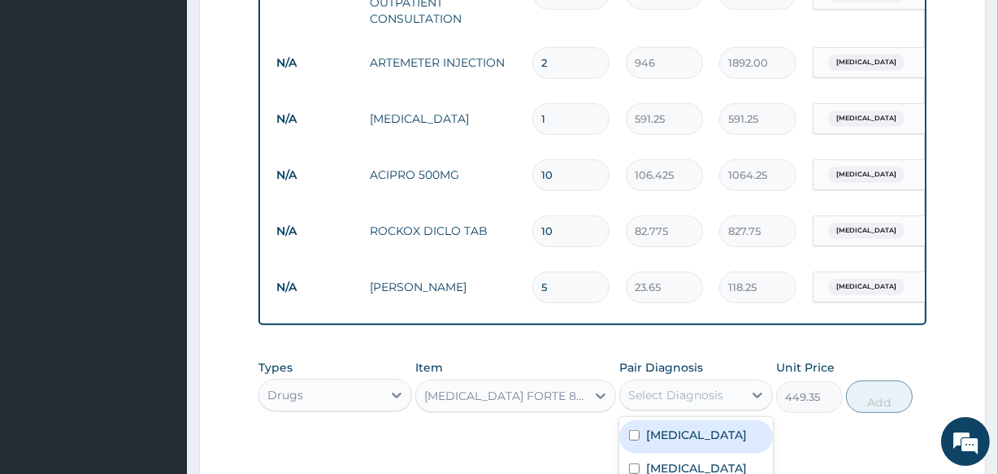
click at [702, 454] on div "[MEDICAL_DATA]" at bounding box center [697, 436] width 154 height 33
checkbox input "true"
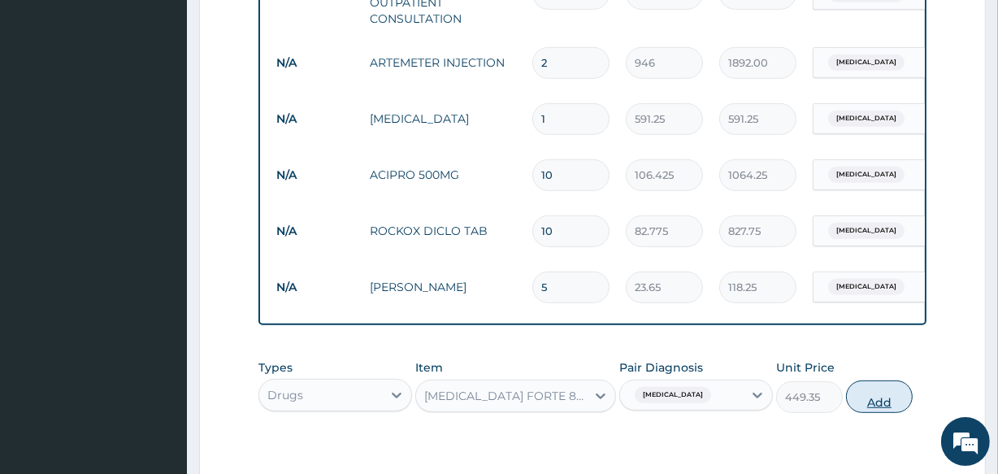
click at [876, 413] on button "Add" at bounding box center [879, 396] width 67 height 33
type input "0"
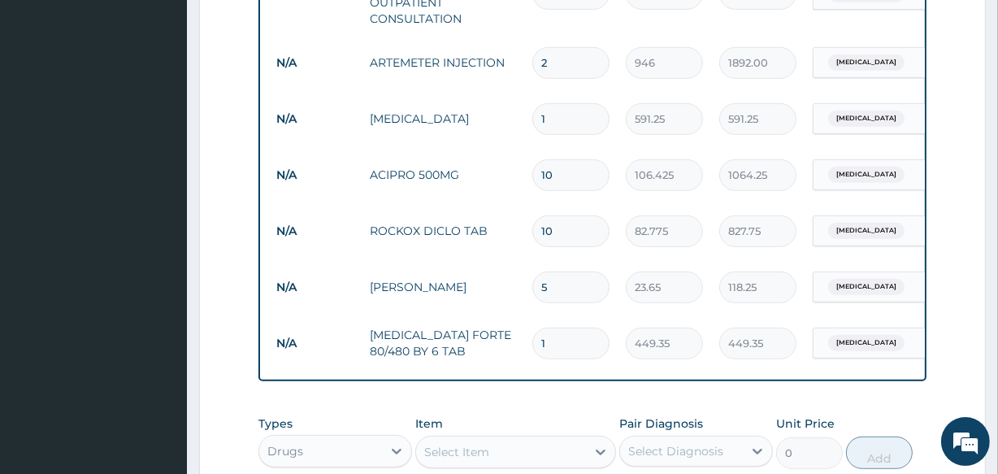
type input "0.00"
type input "6"
type input "2696.10"
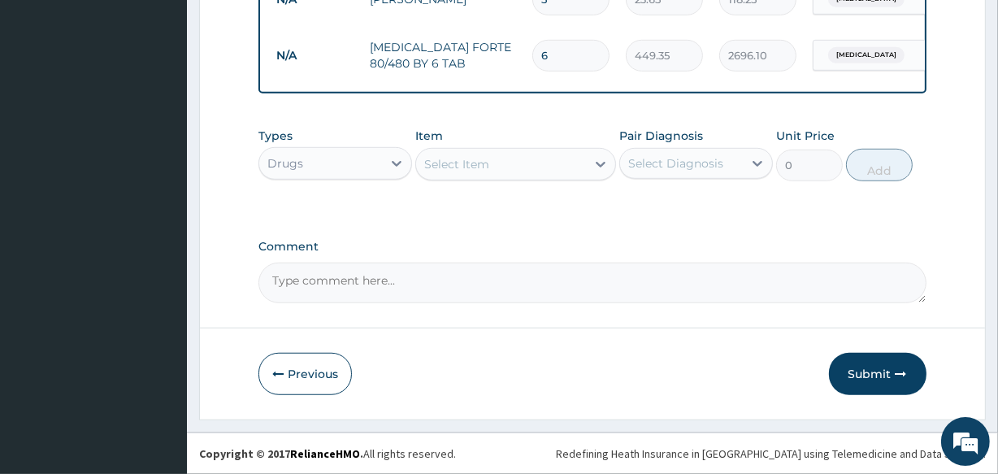
scroll to position [994, 0]
type input "6"
click at [875, 371] on button "Submit" at bounding box center [878, 374] width 98 height 42
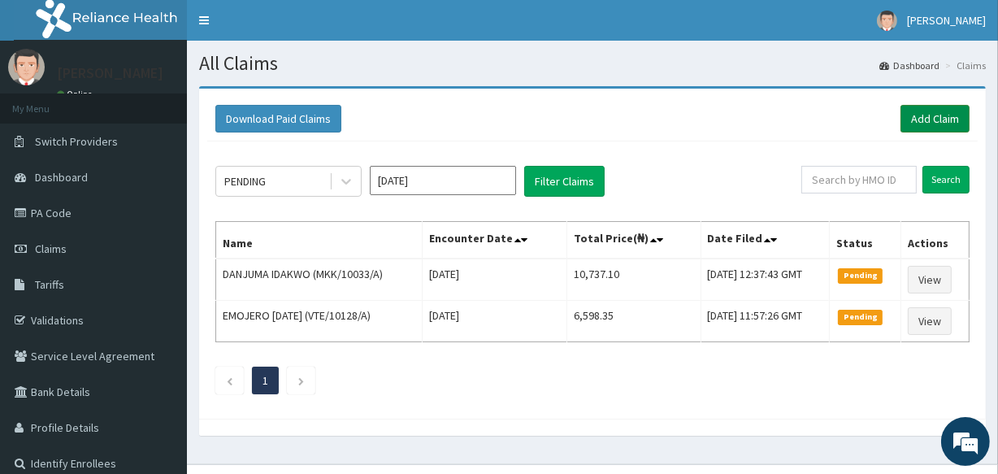
click at [934, 121] on link "Add Claim" at bounding box center [935, 119] width 69 height 28
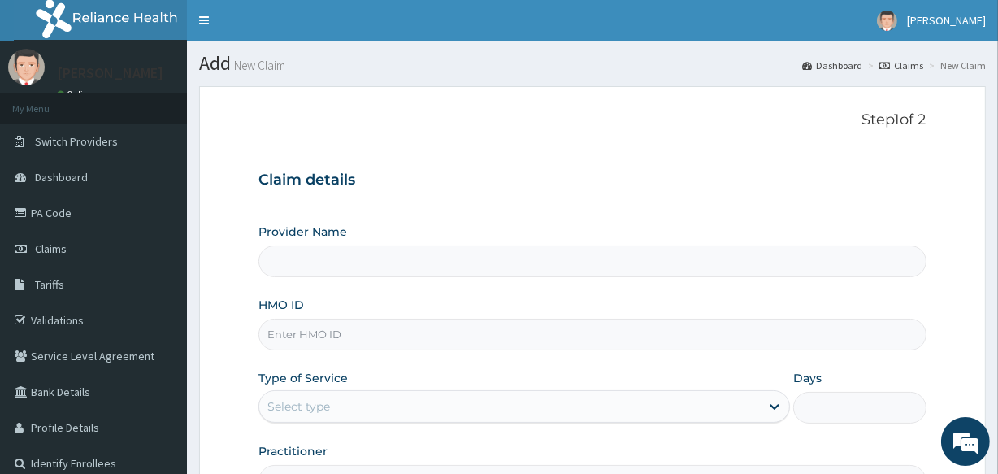
type input "[GEOGRAPHIC_DATA]"
click at [314, 334] on input "HMO ID" at bounding box center [592, 335] width 667 height 32
type input "BTR/10965/A"
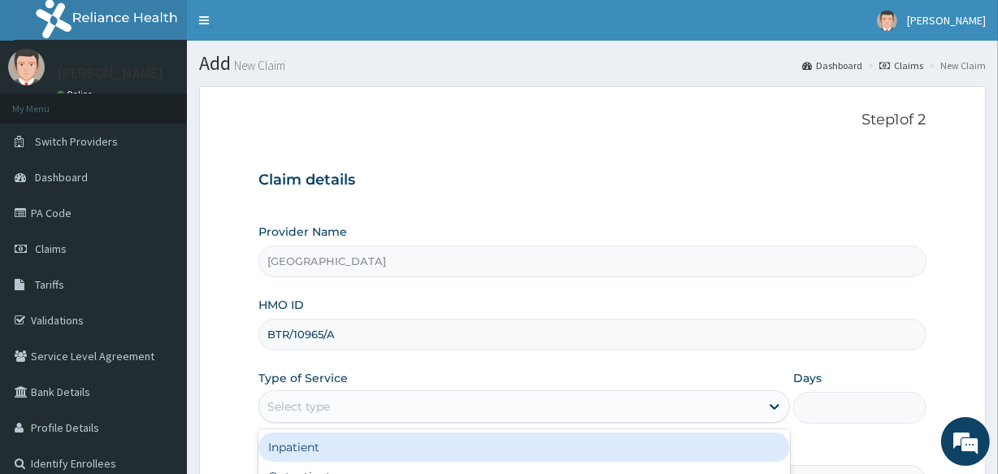
click at [336, 411] on div "Select type" at bounding box center [509, 407] width 501 height 26
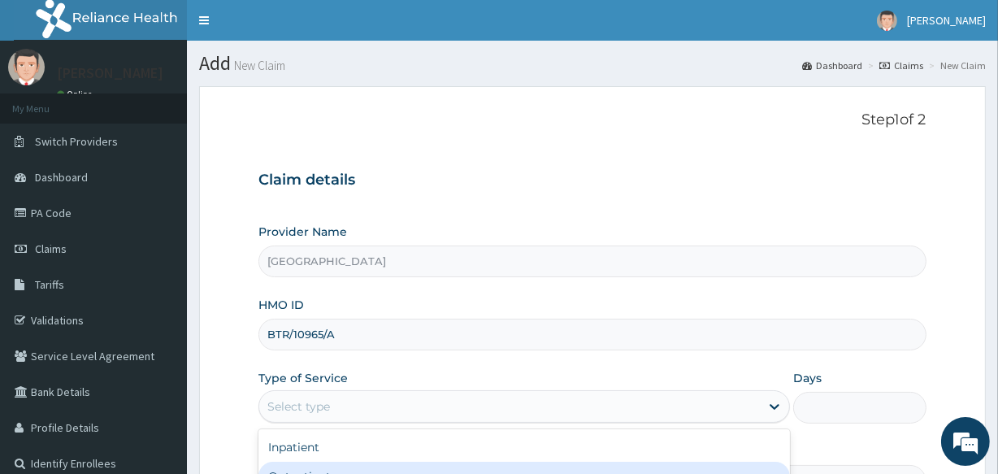
click at [376, 465] on div "Outpatient" at bounding box center [525, 476] width 532 height 29
type input "1"
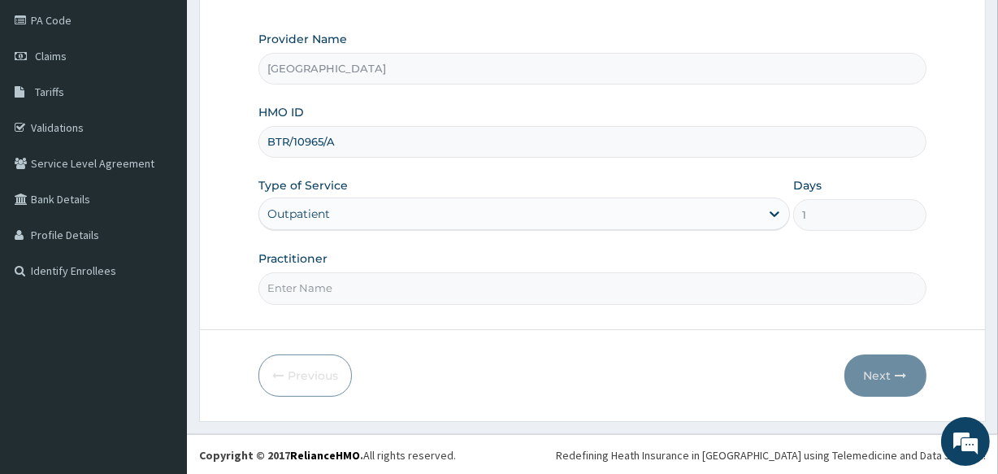
click at [385, 294] on input "Practitioner" at bounding box center [592, 288] width 667 height 32
type input "[PERSON_NAME]"
click at [876, 376] on button "Next" at bounding box center [886, 375] width 82 height 42
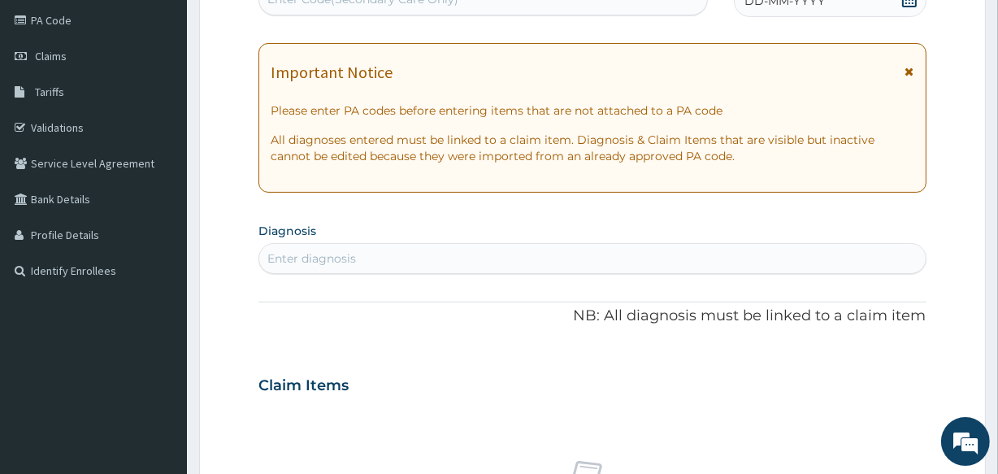
click at [354, 260] on div "Enter diagnosis" at bounding box center [311, 258] width 89 height 16
type input "MALA"
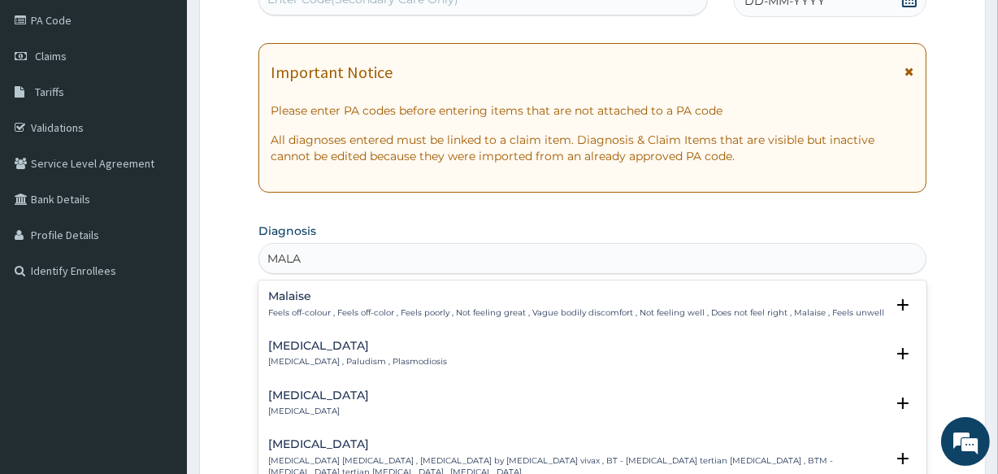
click at [333, 367] on p "[MEDICAL_DATA] , Paludism , Plasmodiosis" at bounding box center [357, 361] width 179 height 11
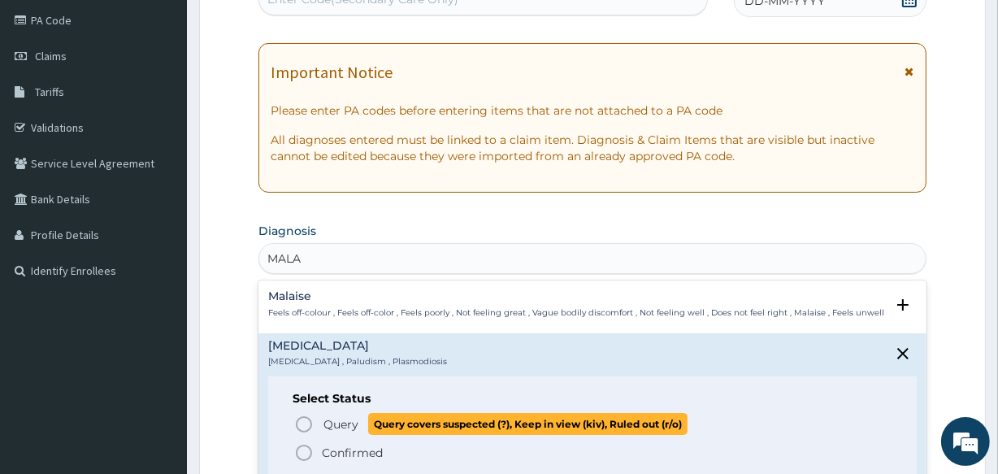
click at [309, 429] on circle "status option query" at bounding box center [304, 424] width 15 height 15
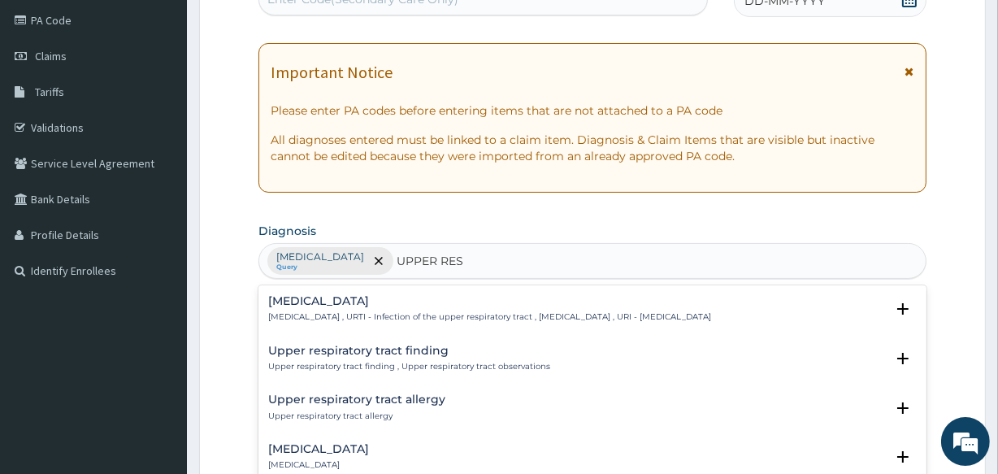
type input "UPPER RESP"
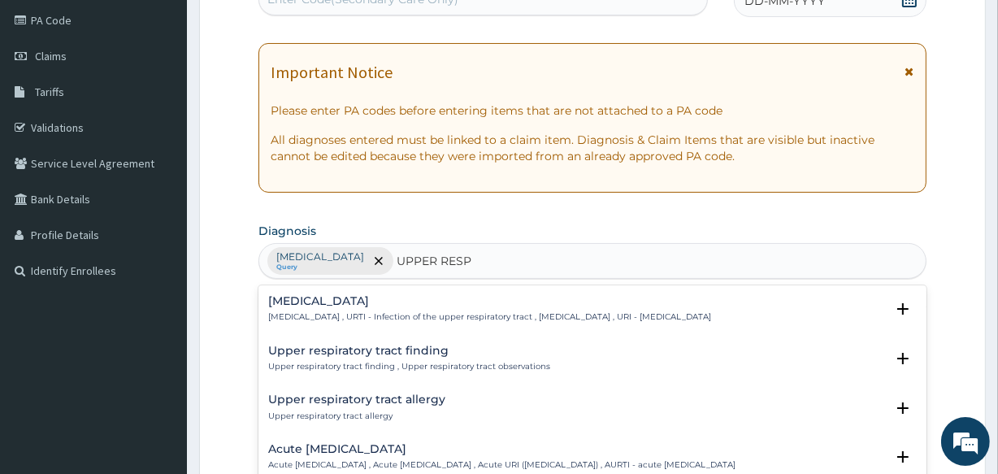
click at [354, 306] on h4 "Upper respiratory infection" at bounding box center [489, 301] width 443 height 12
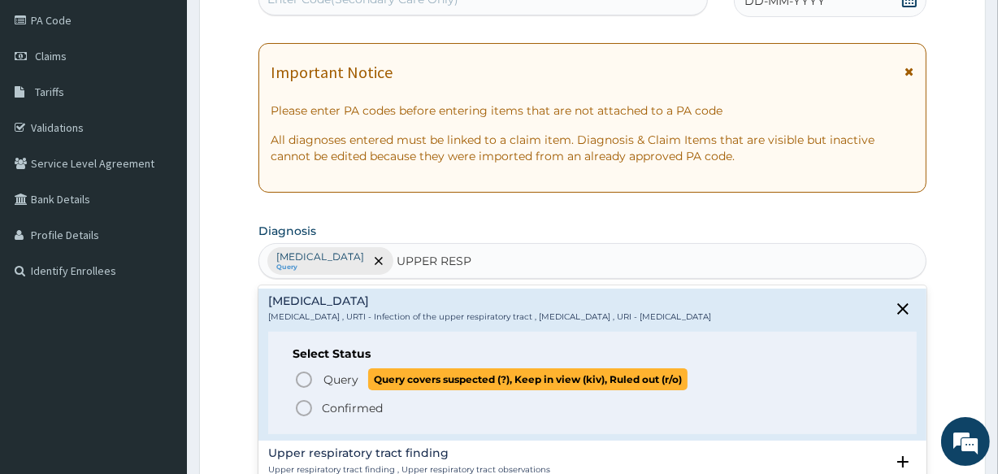
click at [304, 380] on icon "status option query" at bounding box center [304, 380] width 20 height 20
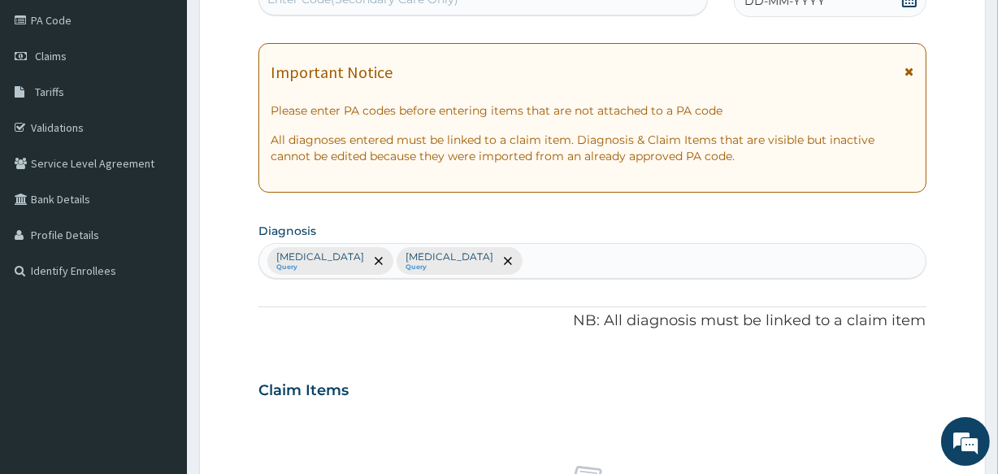
scroll to position [607, 0]
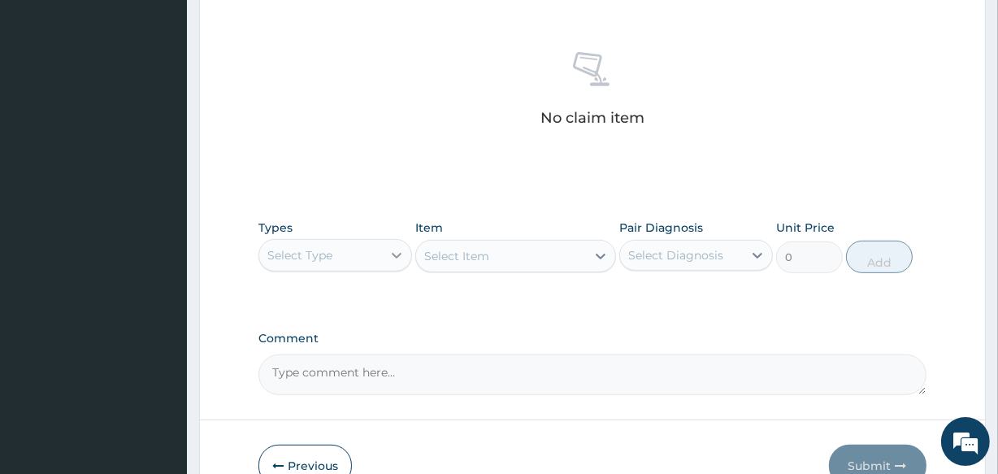
click at [393, 260] on icon at bounding box center [397, 255] width 16 height 16
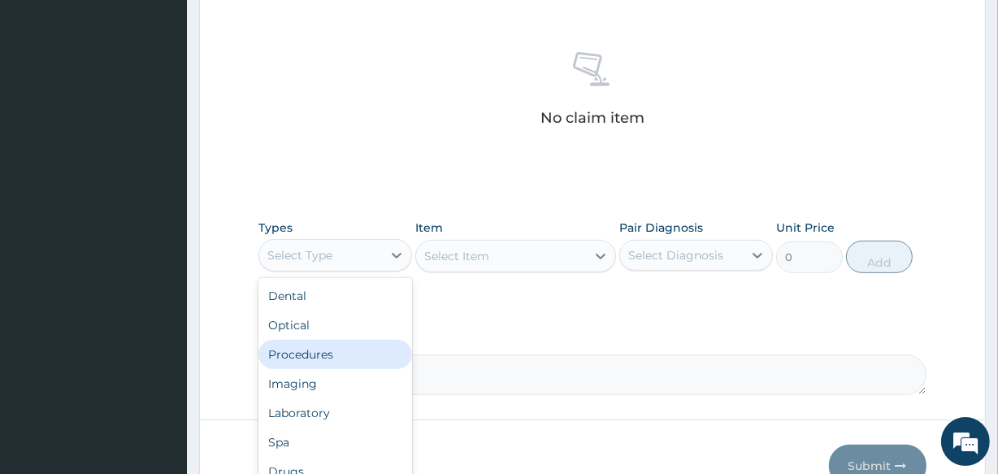
click at [325, 348] on div "Procedures" at bounding box center [336, 354] width 154 height 29
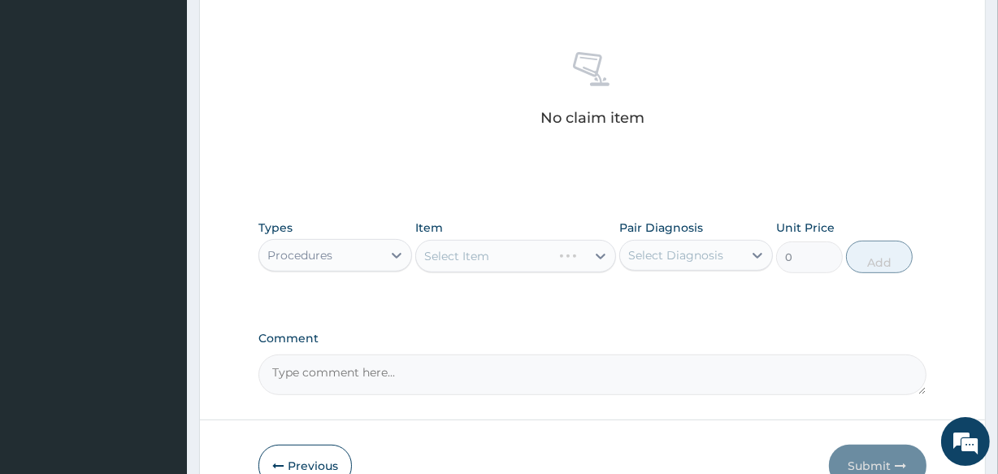
click at [545, 259] on div "Select Item" at bounding box center [515, 256] width 200 height 33
click at [545, 259] on div "Select Item" at bounding box center [500, 256] width 169 height 26
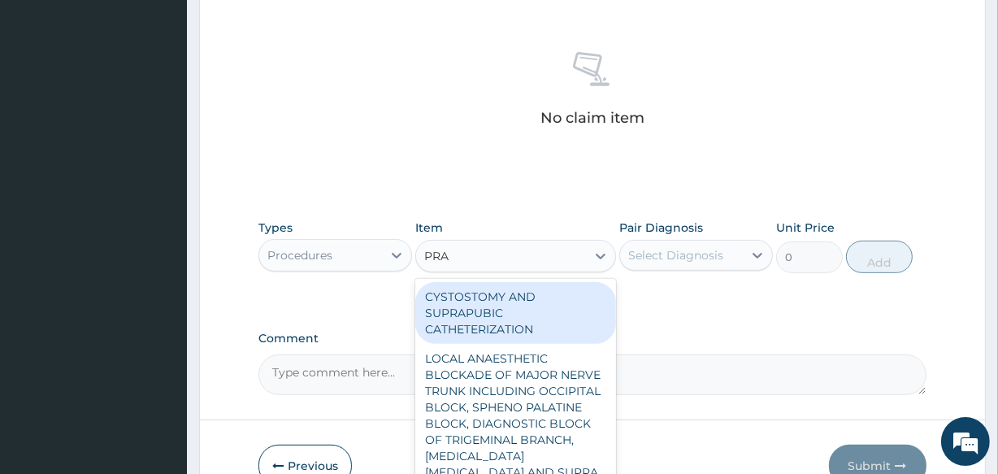
type input "PRAC"
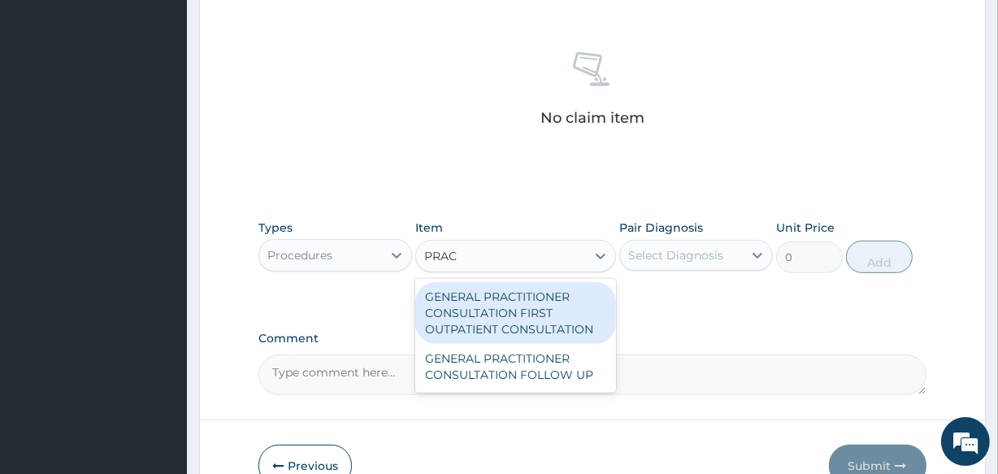
click at [530, 318] on div "GENERAL PRACTITIONER CONSULTATION FIRST OUTPATIENT CONSULTATION" at bounding box center [515, 313] width 200 height 62
type input "3547.5"
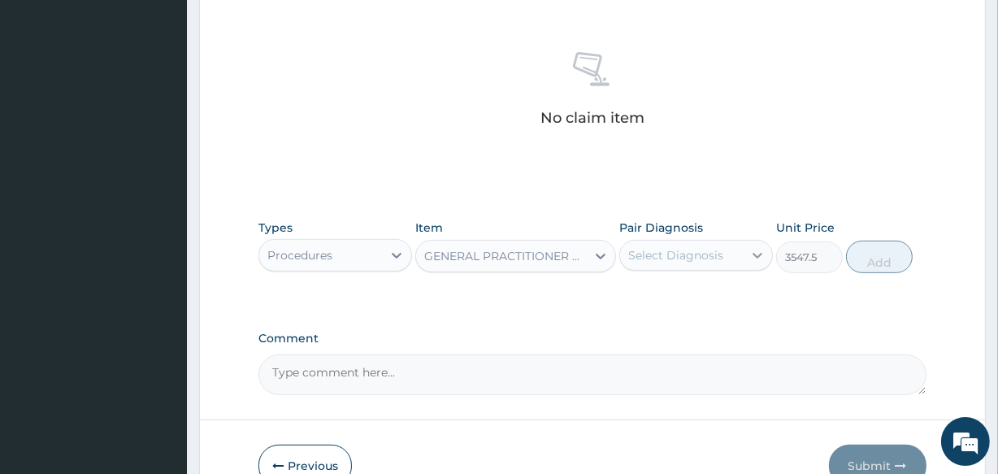
click at [754, 253] on icon at bounding box center [758, 256] width 10 height 6
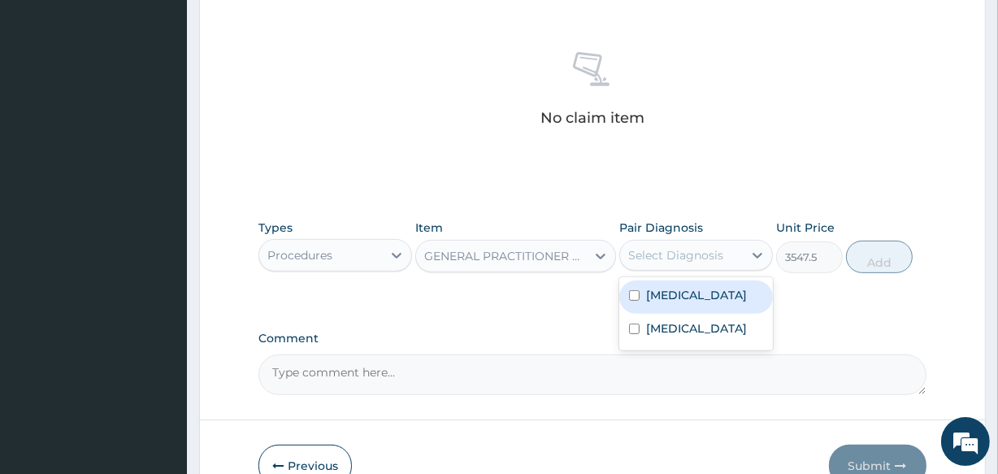
click at [690, 302] on div "Malaria" at bounding box center [697, 296] width 154 height 33
checkbox input "true"
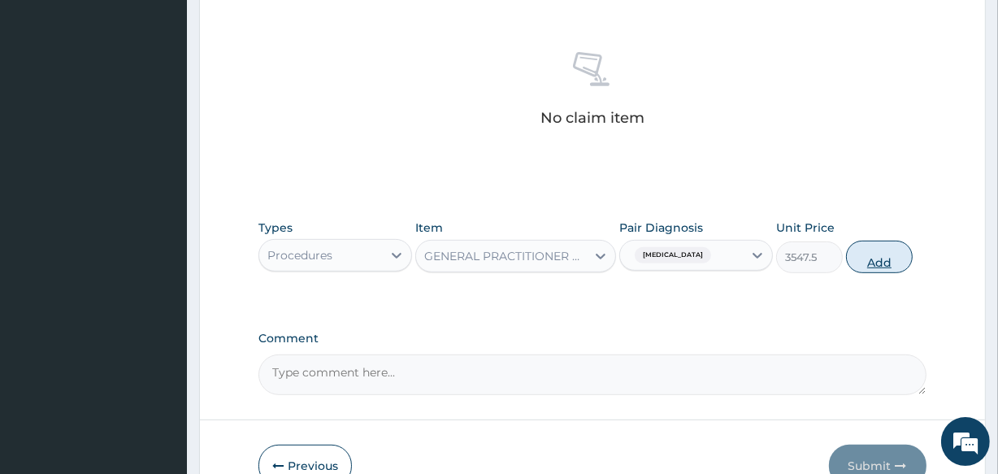
click at [875, 263] on button "Add" at bounding box center [879, 257] width 67 height 33
type input "0"
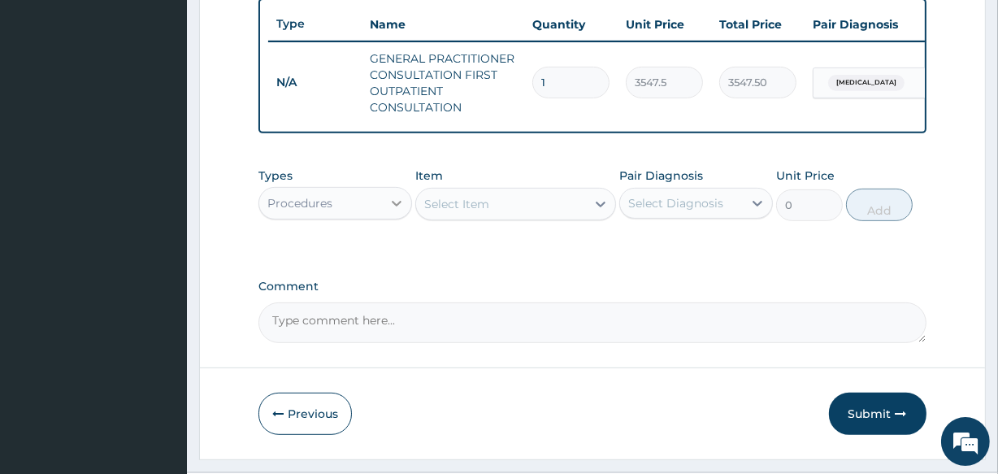
click at [398, 211] on icon at bounding box center [397, 203] width 16 height 16
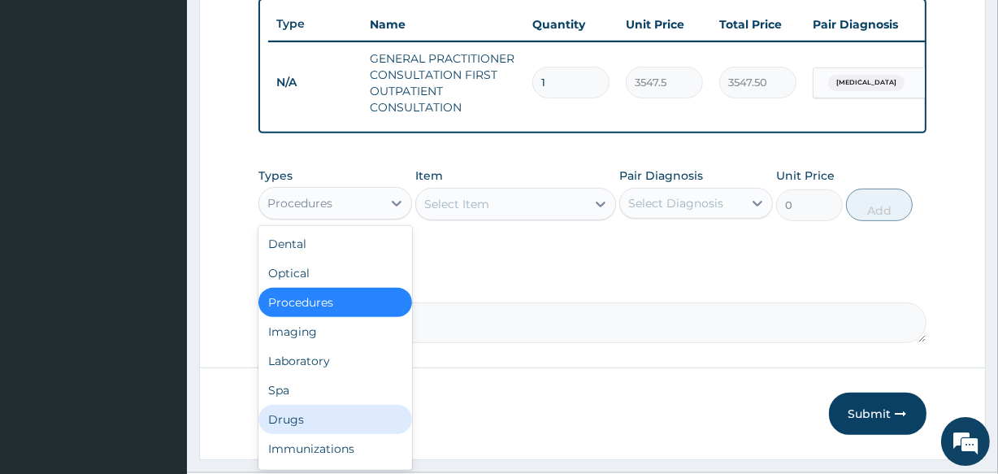
click at [308, 425] on div "Drugs" at bounding box center [336, 419] width 154 height 29
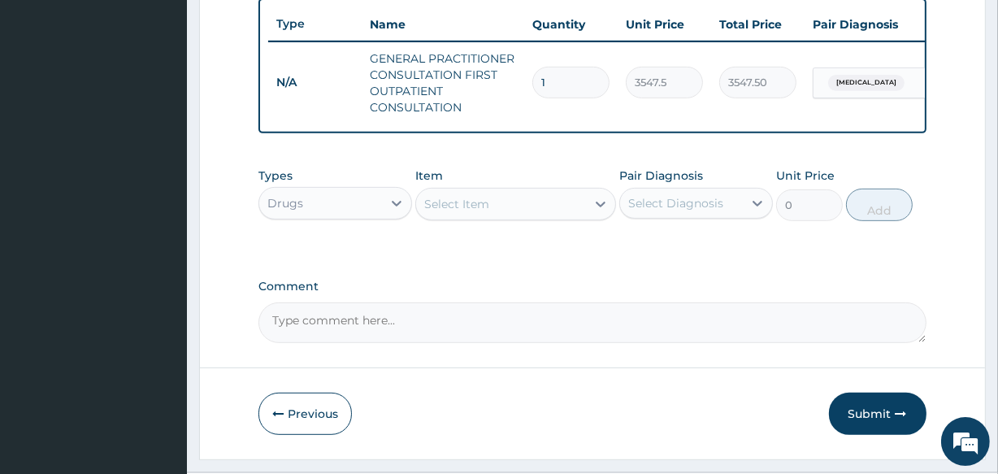
click at [486, 217] on div "Select Item" at bounding box center [500, 204] width 169 height 26
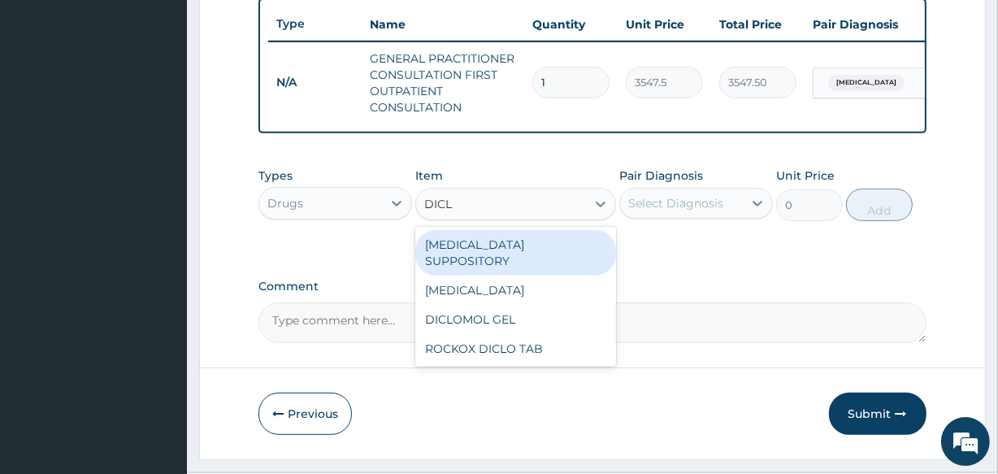
type input "DICLO"
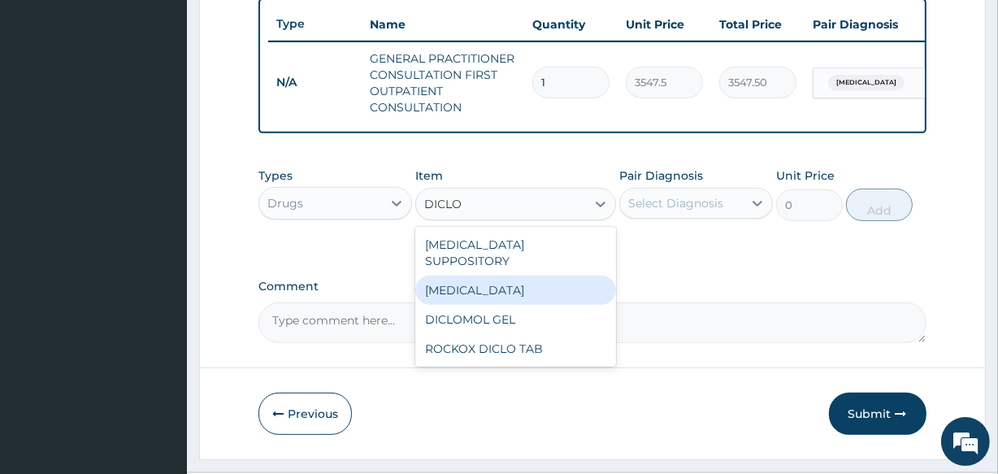
click at [484, 284] on div "DICLOFENAC" at bounding box center [515, 290] width 200 height 29
type input "591.25"
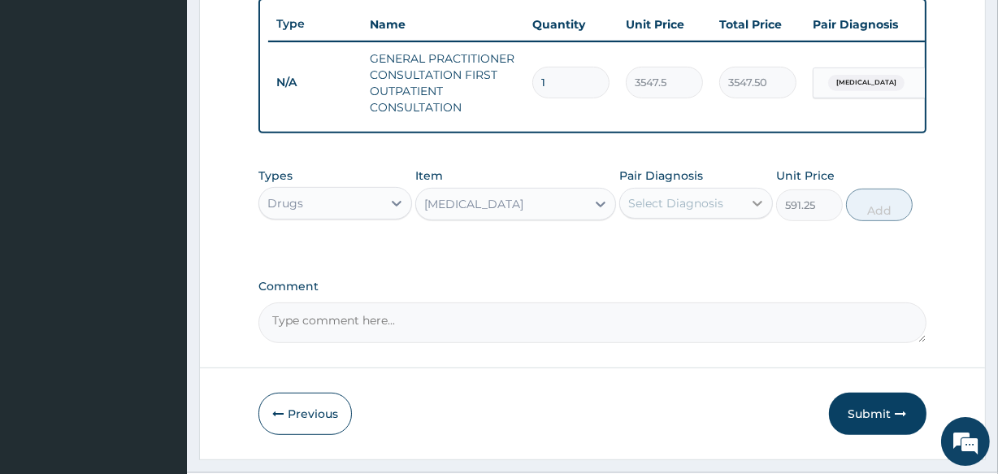
click at [758, 211] on icon at bounding box center [758, 203] width 16 height 16
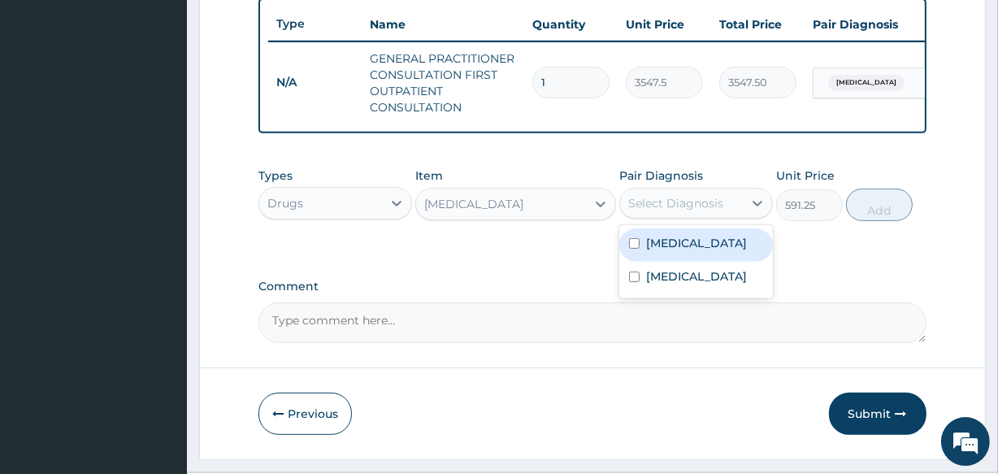
click at [675, 250] on label "Malaria" at bounding box center [696, 243] width 101 height 16
checkbox input "true"
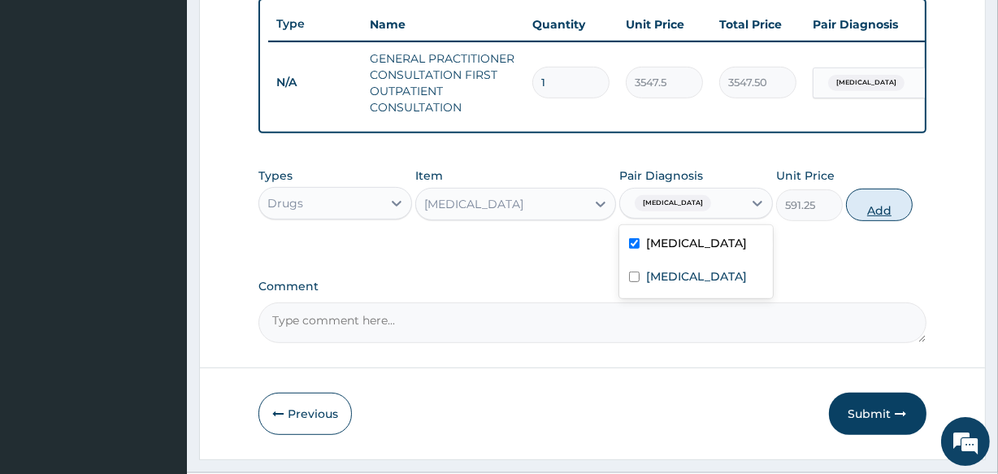
click at [887, 215] on button "Add" at bounding box center [879, 205] width 67 height 33
type input "0"
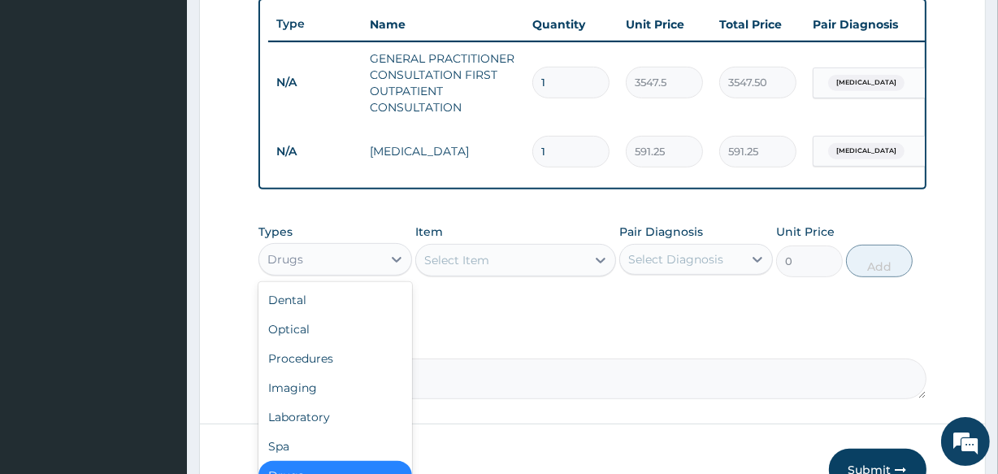
click at [375, 272] on div "Drugs" at bounding box center [320, 259] width 123 height 26
click at [498, 273] on div "Select Item" at bounding box center [500, 260] width 169 height 26
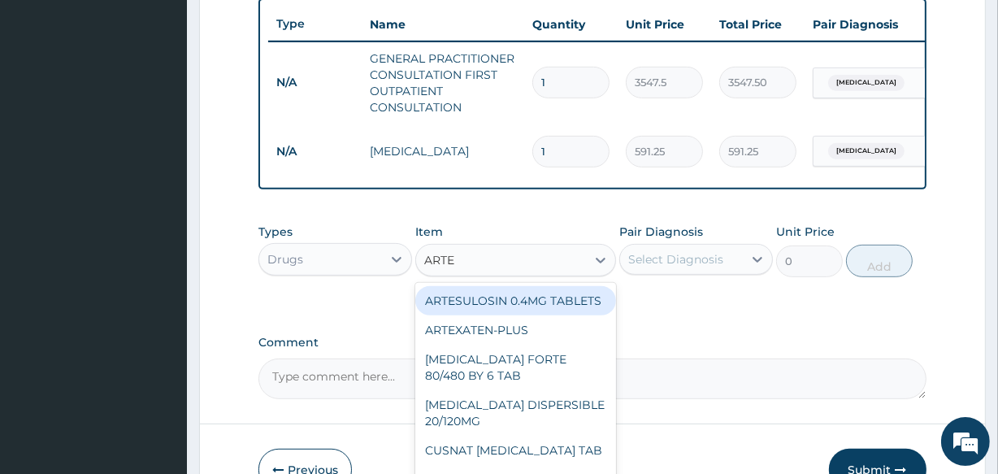
type input "ARTEM"
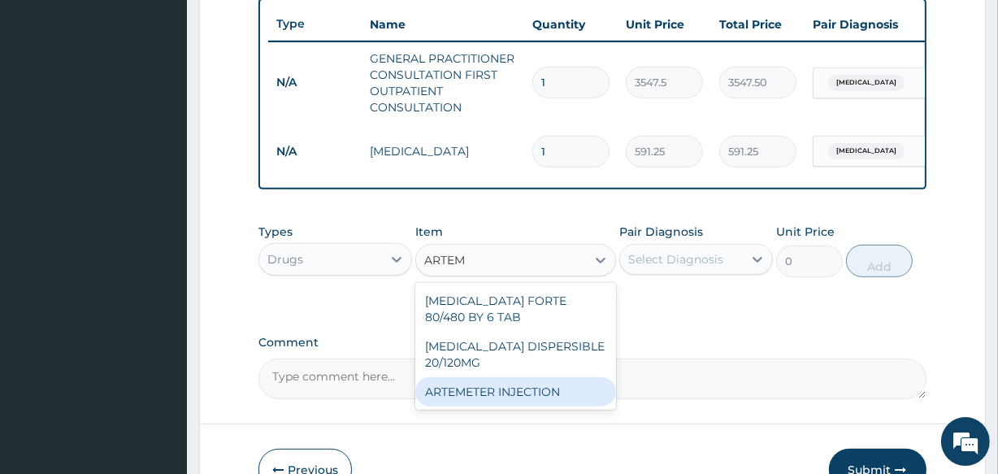
click at [493, 398] on div "ARTEMETER INJECTION" at bounding box center [515, 391] width 200 height 29
type input "946"
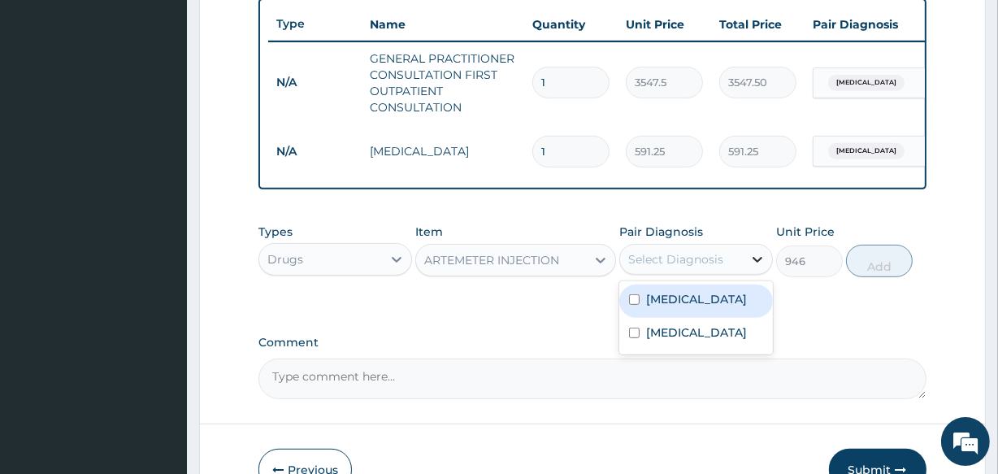
click at [748, 267] on div at bounding box center [757, 259] width 29 height 29
click at [701, 309] on div "Malaria" at bounding box center [697, 301] width 154 height 33
checkbox input "true"
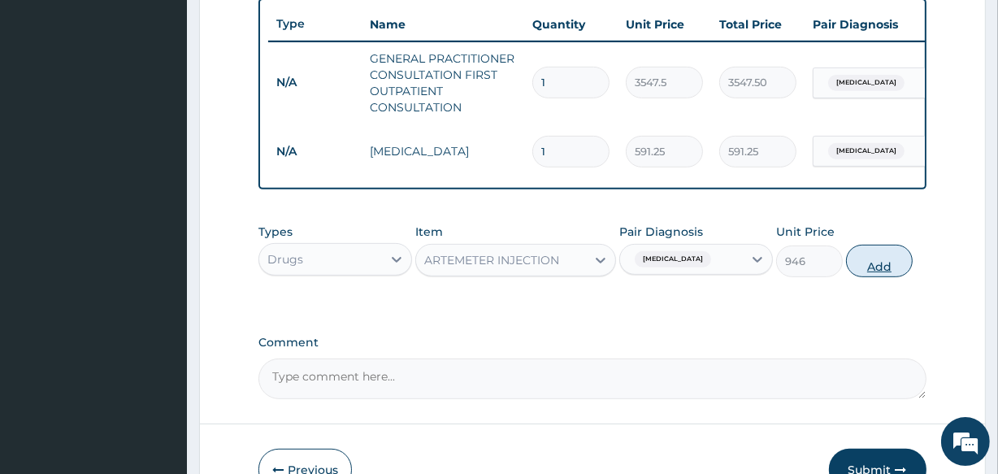
click at [878, 267] on button "Add" at bounding box center [879, 261] width 67 height 33
type input "0"
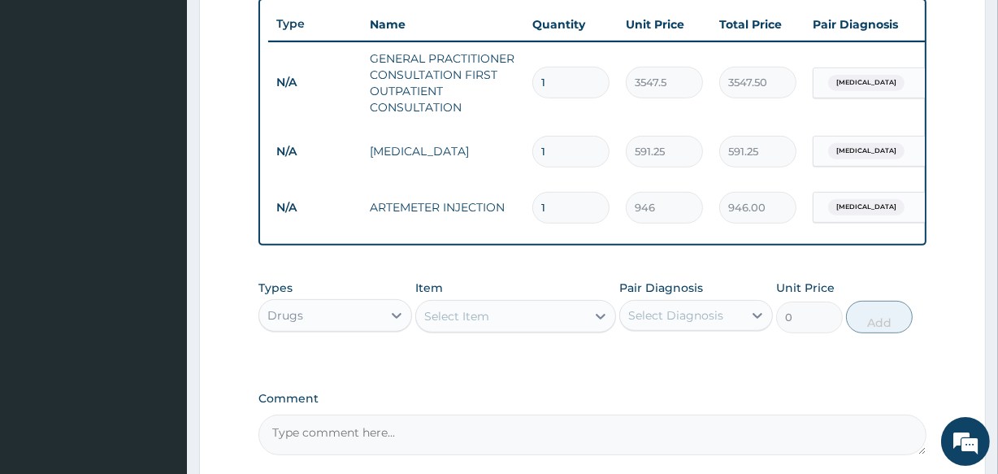
type input "0.00"
type input "2"
type input "1892.00"
type input "2"
click at [494, 325] on div "Select Item" at bounding box center [500, 316] width 169 height 26
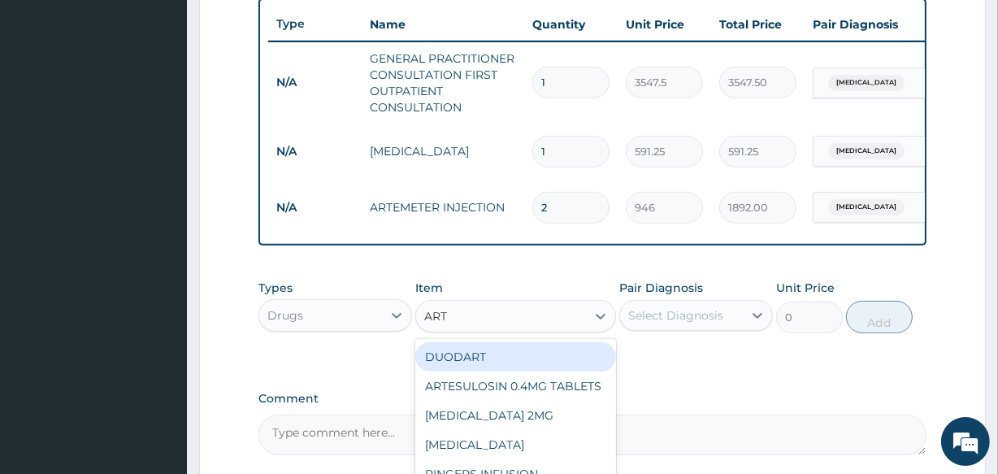
type input "ARTE"
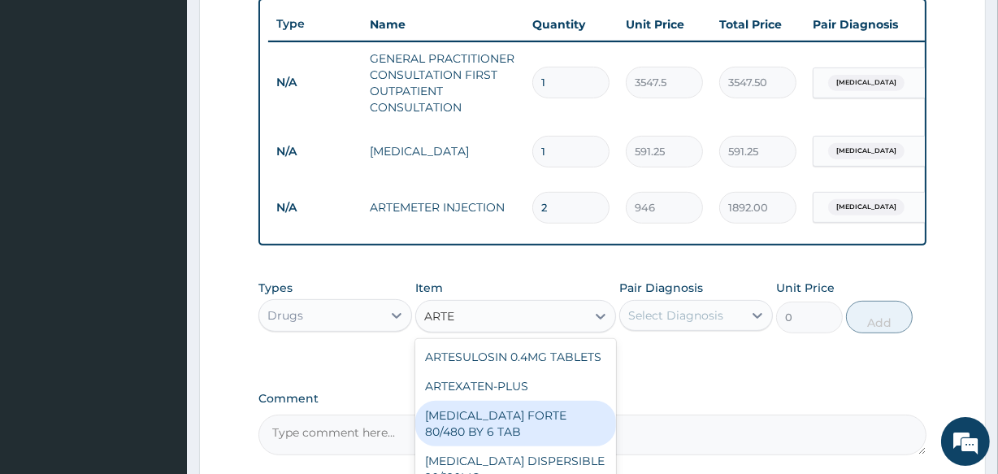
click at [504, 446] on div "COARTEM FORTE 80/480 BY 6 TAB" at bounding box center [515, 424] width 200 height 46
type input "449.35"
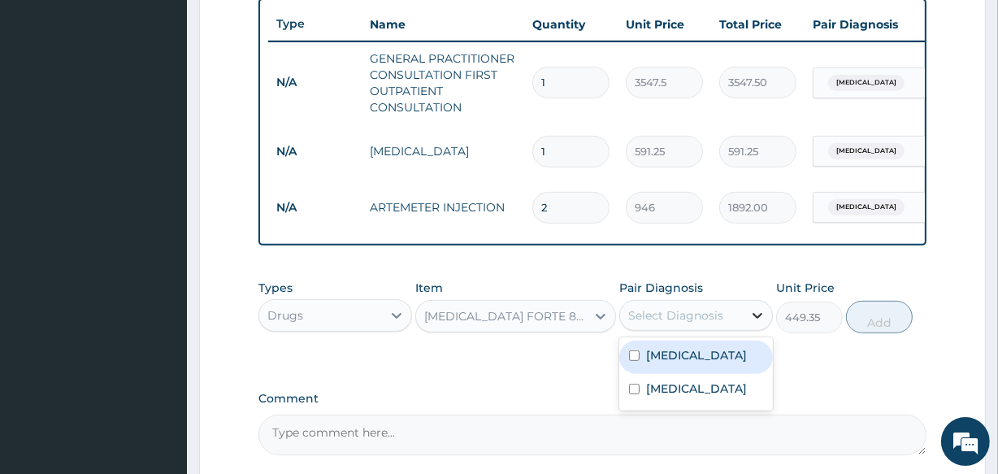
click at [750, 323] on icon at bounding box center [758, 315] width 16 height 16
click at [694, 368] on div "Malaria" at bounding box center [697, 357] width 154 height 33
checkbox input "true"
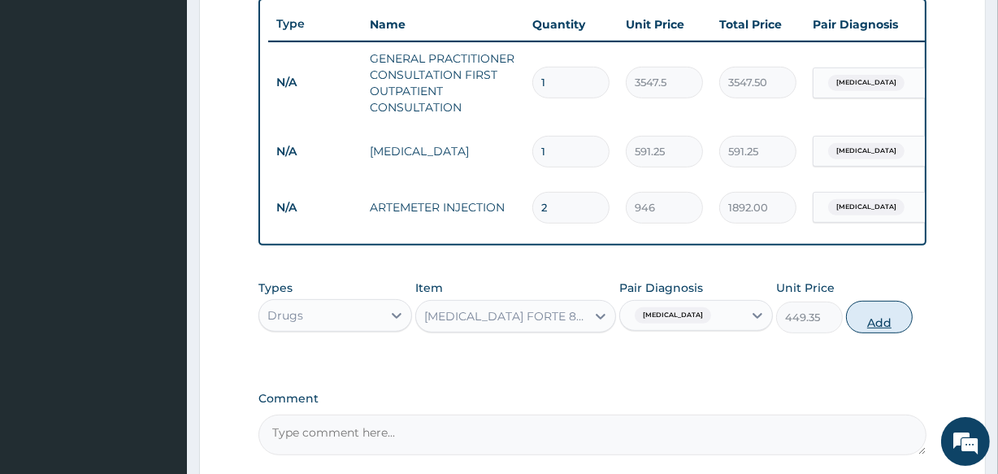
click at [867, 333] on button "Add" at bounding box center [879, 317] width 67 height 33
type input "0"
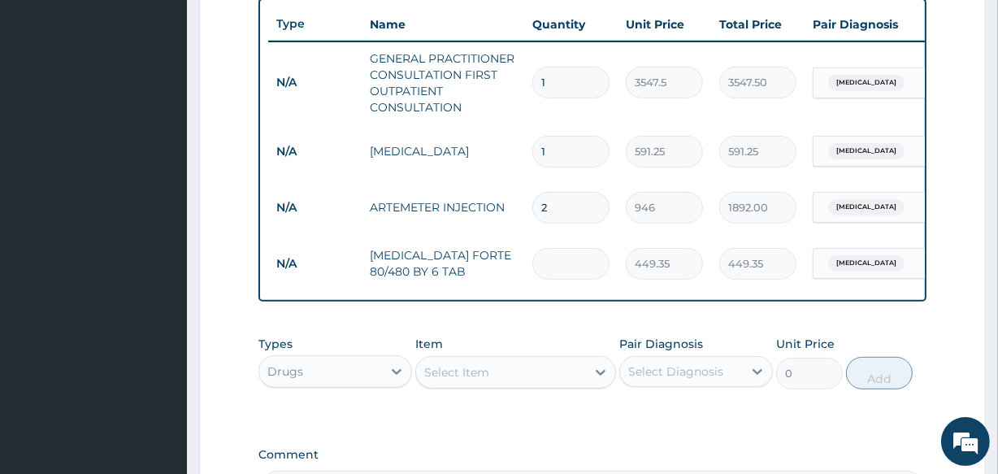
type input "0.00"
type input "6"
type input "2696.10"
type input "6"
click at [476, 380] on div "Select Item" at bounding box center [456, 372] width 65 height 16
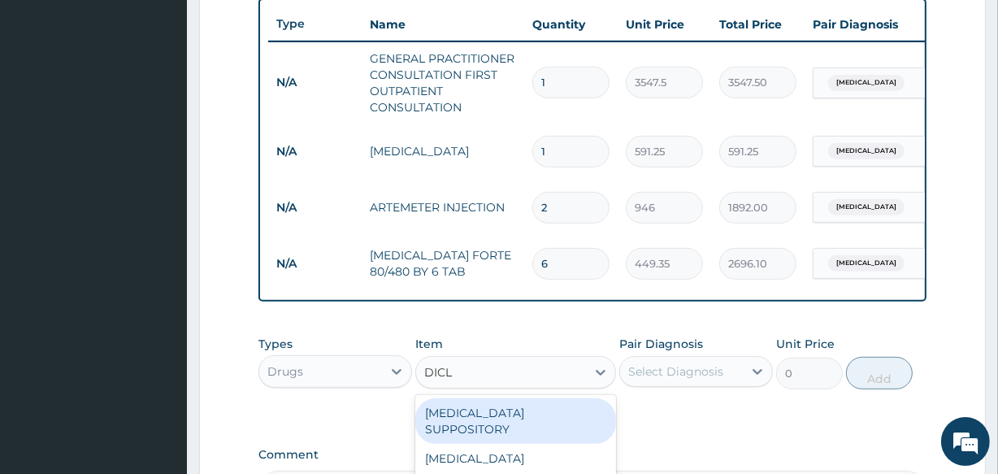
type input "DICLO"
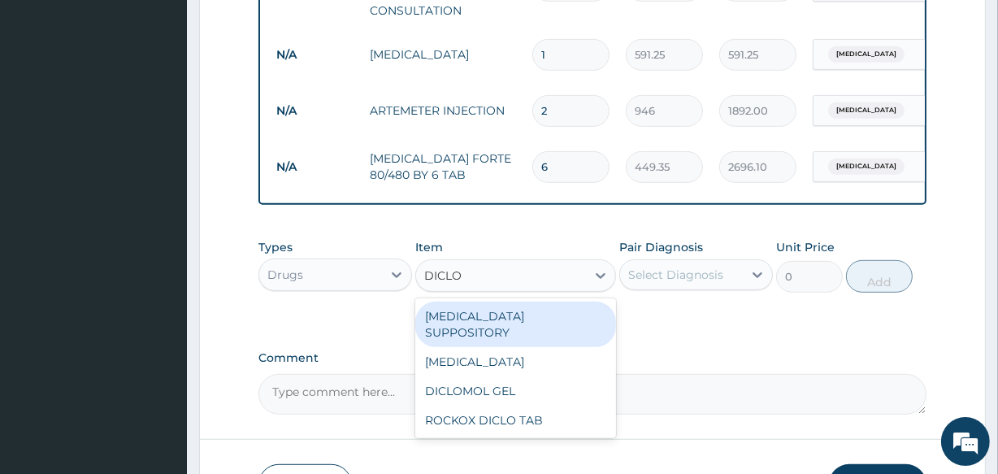
scroll to position [724, 0]
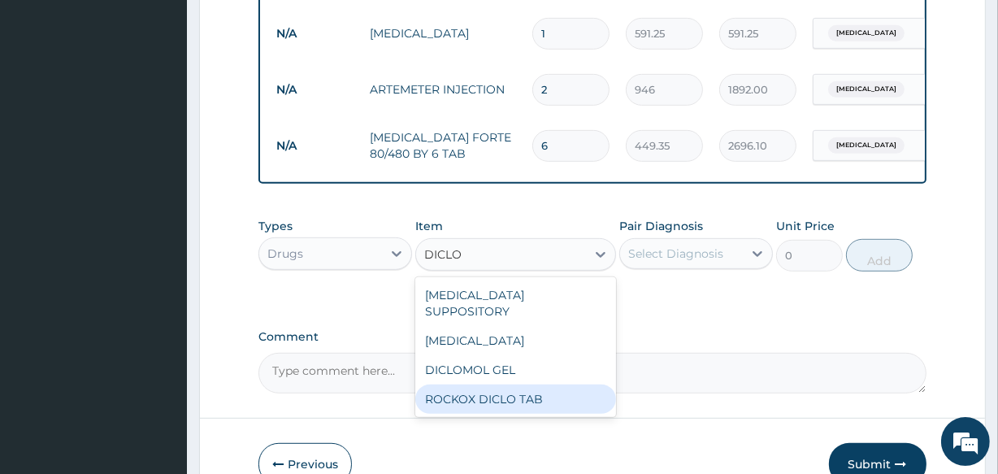
click at [505, 394] on div "ROCKOX DICLO TAB" at bounding box center [515, 399] width 200 height 29
type input "82.775"
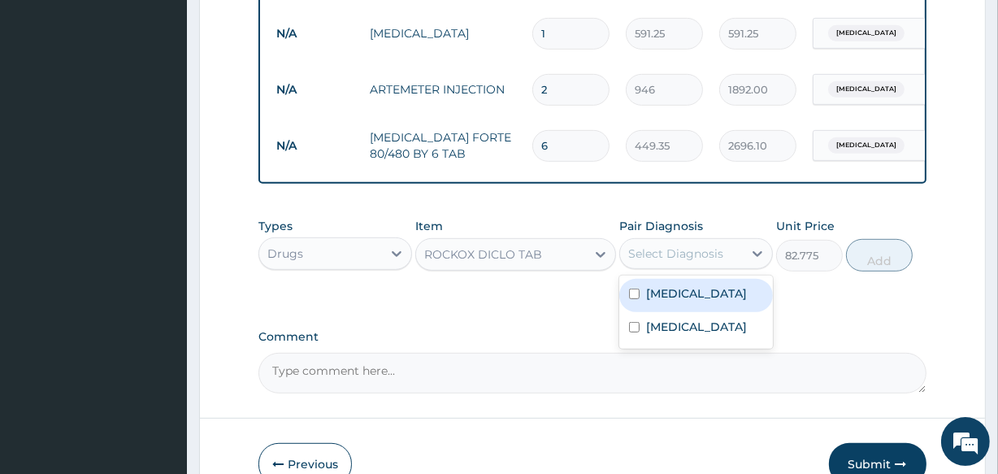
click at [734, 264] on div "Select Diagnosis" at bounding box center [681, 254] width 123 height 26
click at [698, 303] on div "Malaria" at bounding box center [697, 295] width 154 height 33
checkbox input "true"
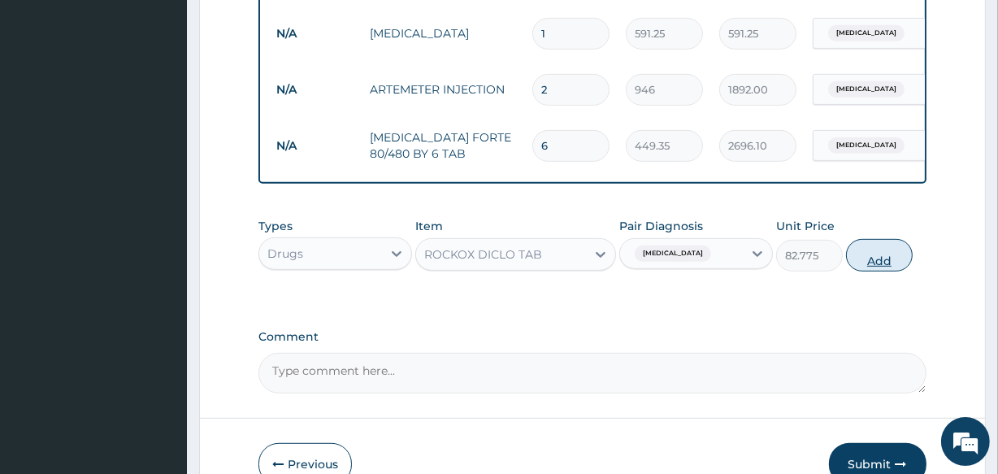
click at [879, 272] on button "Add" at bounding box center [879, 255] width 67 height 33
type input "0"
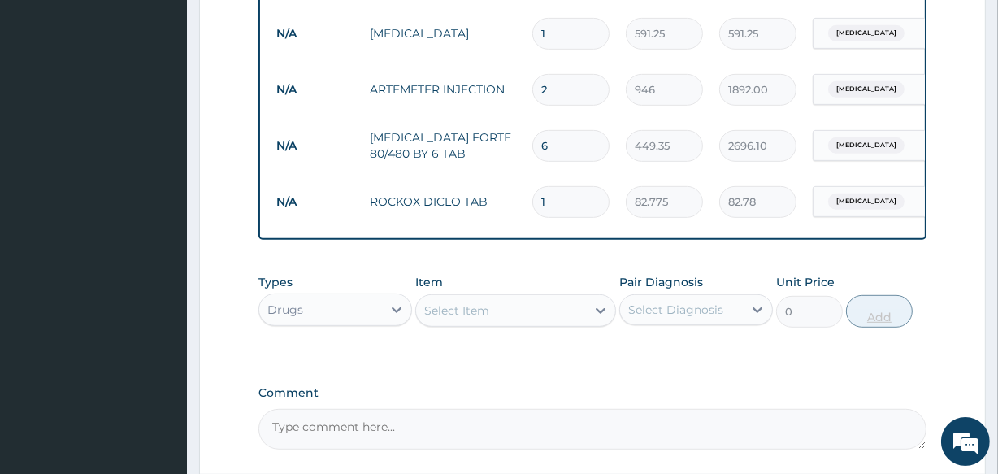
type input "10"
type input "827.75"
type input "10"
click at [494, 324] on div "Select Item" at bounding box center [500, 311] width 169 height 26
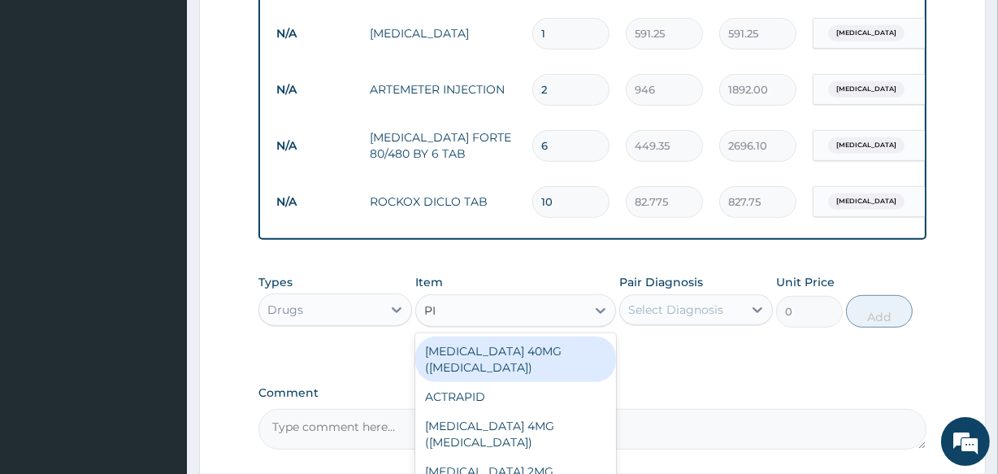
type input "PIR"
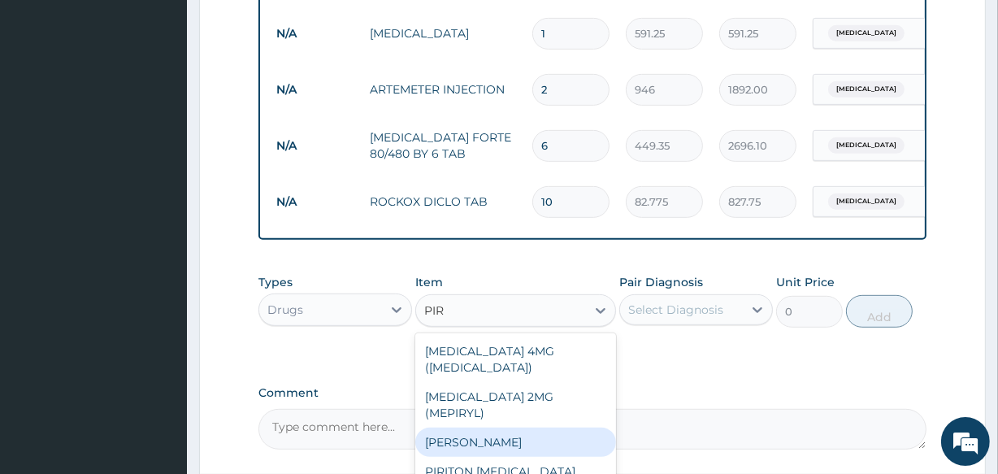
click at [480, 428] on div "PIRITON TAB EVANS" at bounding box center [515, 442] width 200 height 29
type input "23.65"
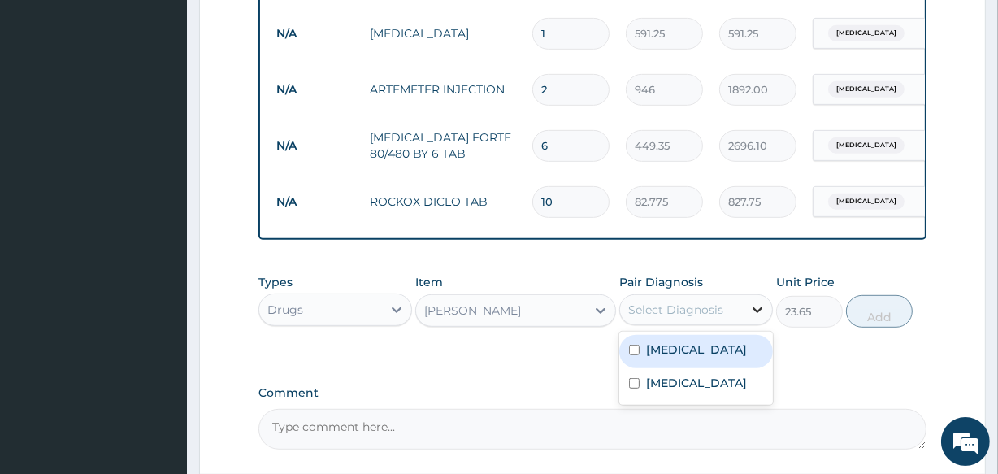
click at [752, 318] on icon at bounding box center [758, 310] width 16 height 16
click at [673, 368] on div "Malaria" at bounding box center [697, 351] width 154 height 33
checkbox input "true"
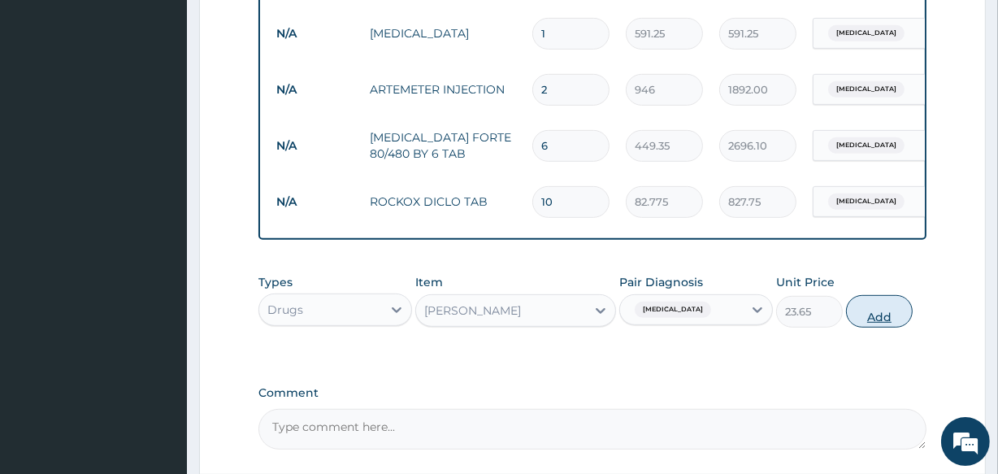
click at [891, 324] on button "Add" at bounding box center [879, 311] width 67 height 33
type input "0"
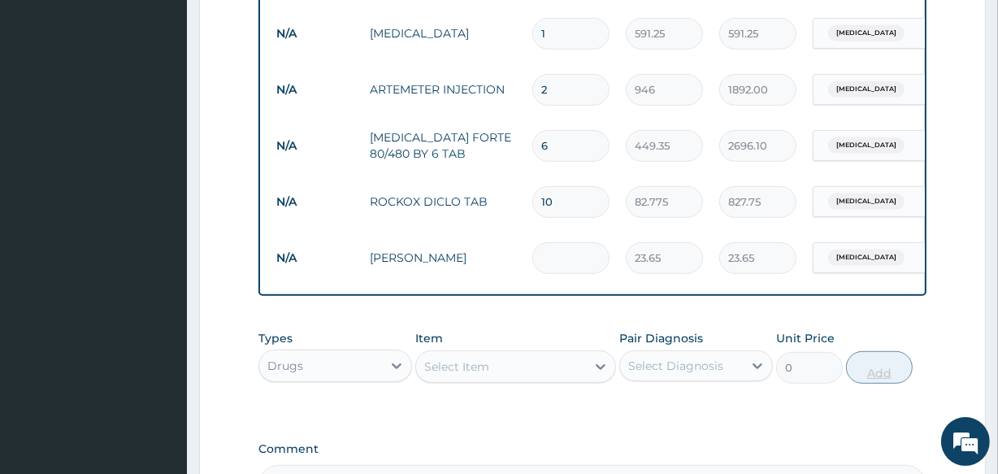
type input "0.00"
type input "5"
type input "118.25"
type input "5"
click at [504, 372] on div "Select Item" at bounding box center [500, 367] width 169 height 26
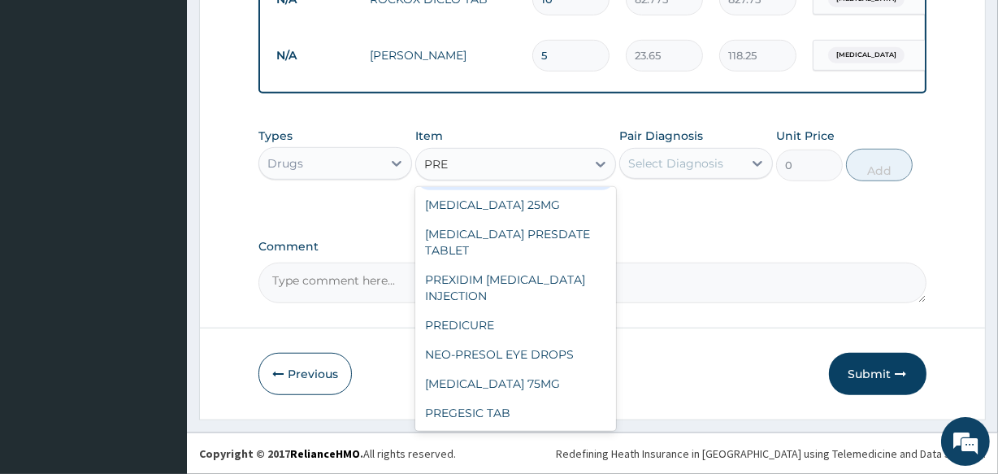
scroll to position [58, 0]
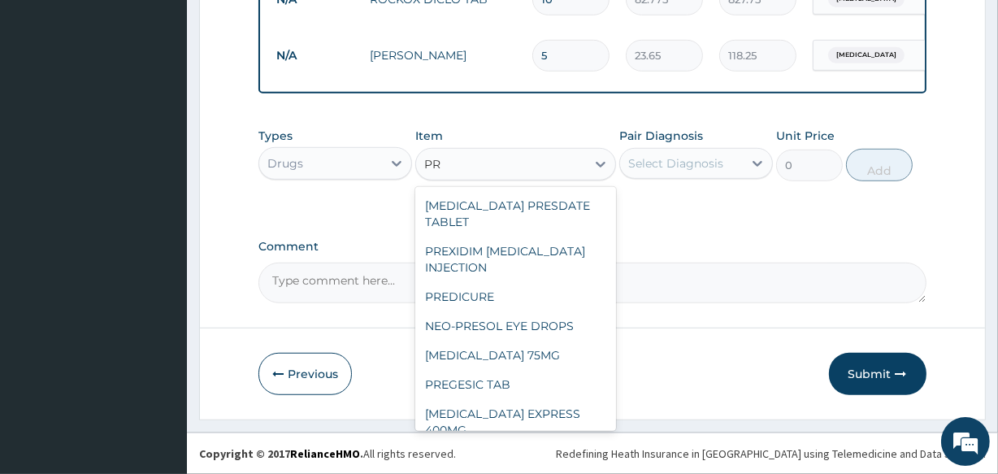
type input "P"
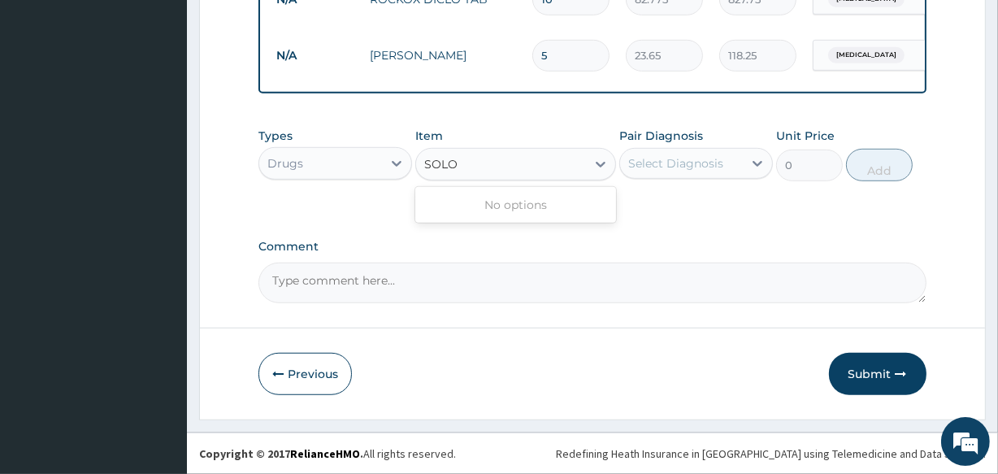
scroll to position [0, 0]
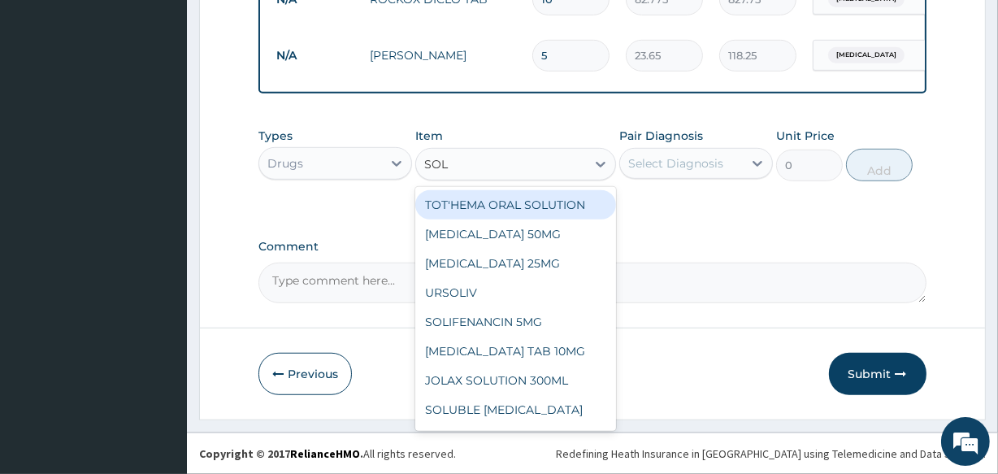
type input "SOL"
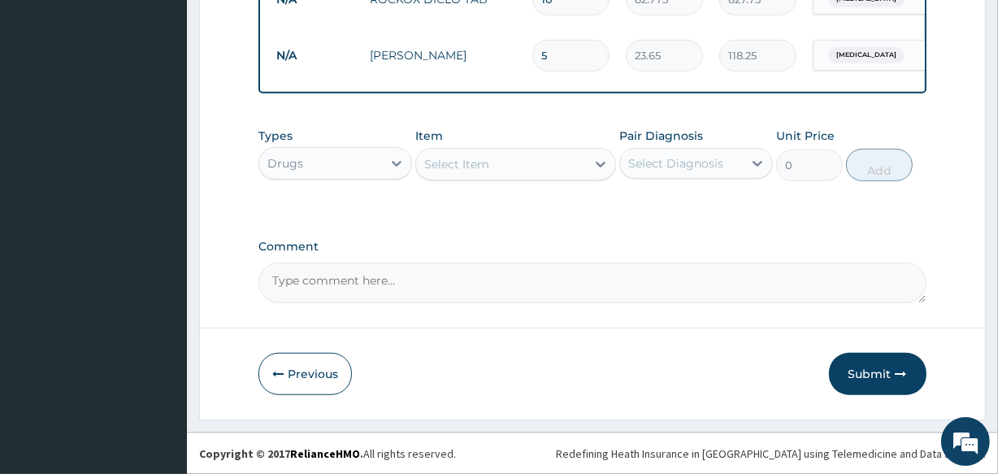
click at [810, 377] on div "Previous Submit" at bounding box center [592, 374] width 667 height 42
click at [873, 372] on button "Submit" at bounding box center [878, 374] width 98 height 42
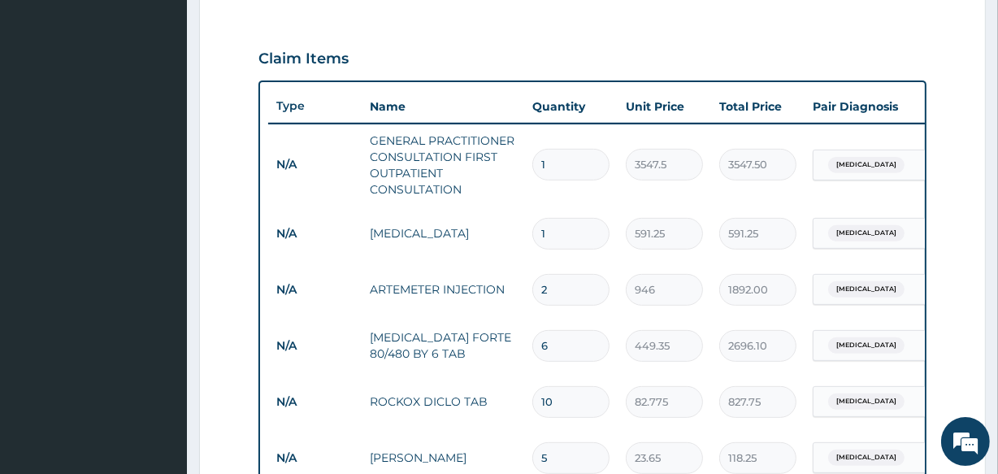
scroll to position [111, 0]
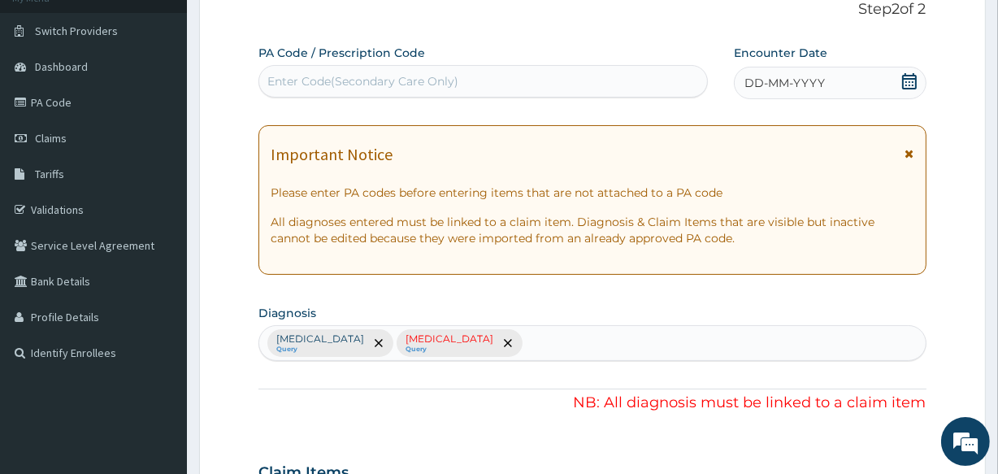
click at [910, 80] on icon at bounding box center [910, 81] width 16 height 16
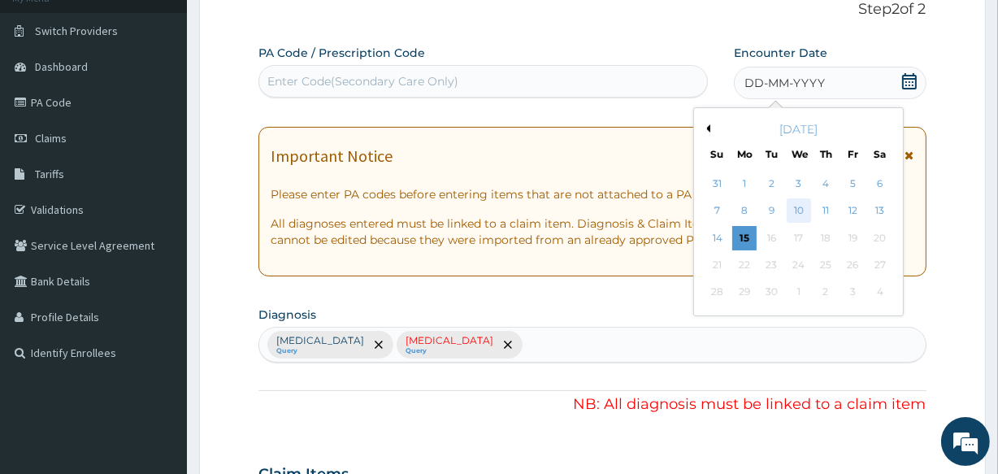
click at [799, 214] on div "10" at bounding box center [798, 211] width 24 height 24
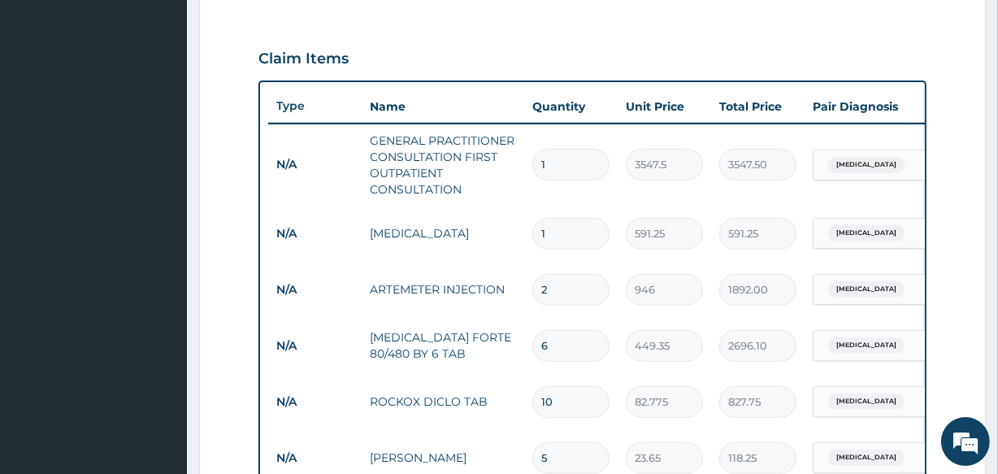
scroll to position [938, 0]
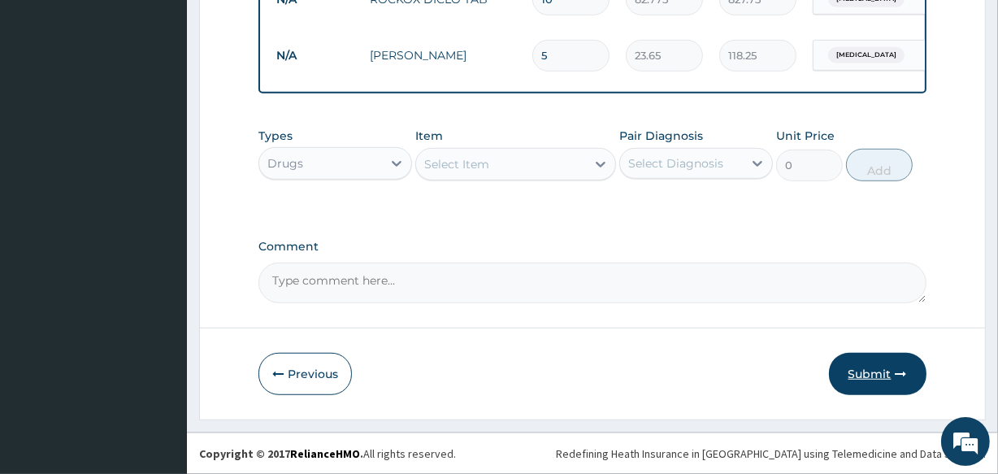
click at [876, 365] on button "Submit" at bounding box center [878, 374] width 98 height 42
click at [876, 373] on button "Submit" at bounding box center [878, 374] width 98 height 42
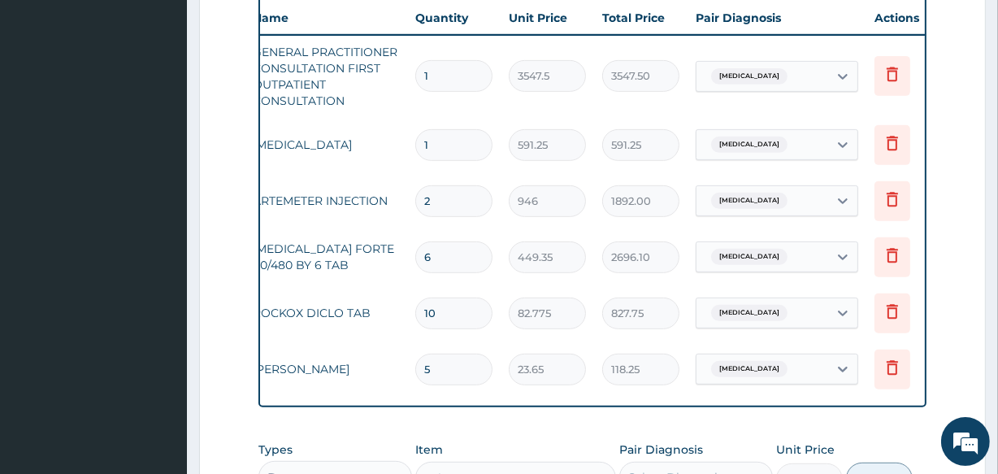
scroll to position [0, 147]
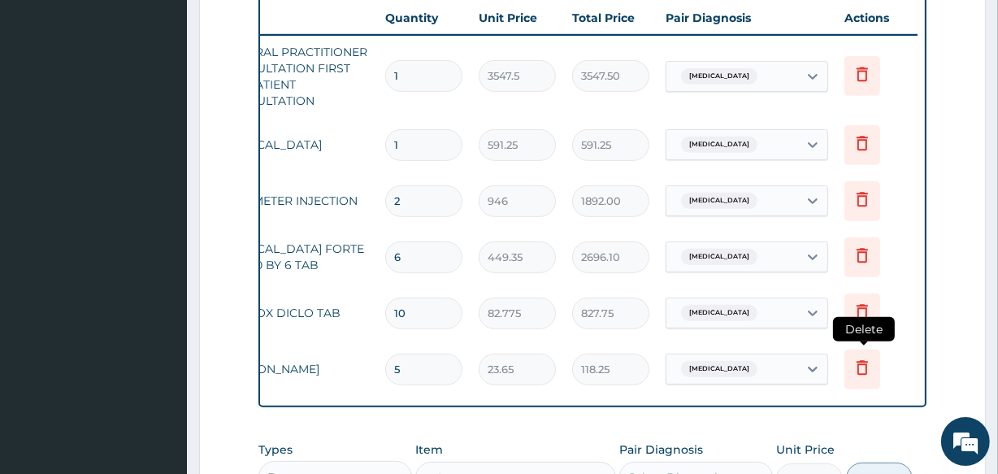
click at [859, 367] on icon at bounding box center [862, 367] width 11 height 15
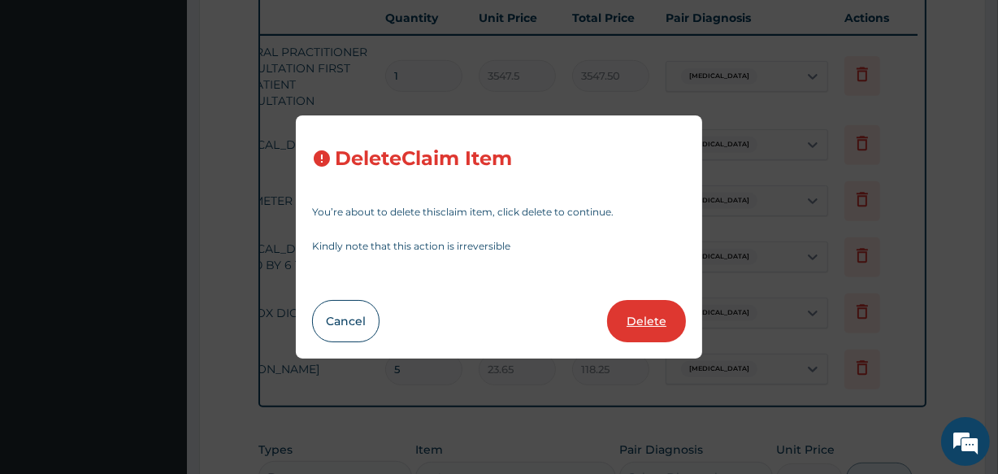
click at [641, 309] on button "Delete" at bounding box center [646, 321] width 79 height 42
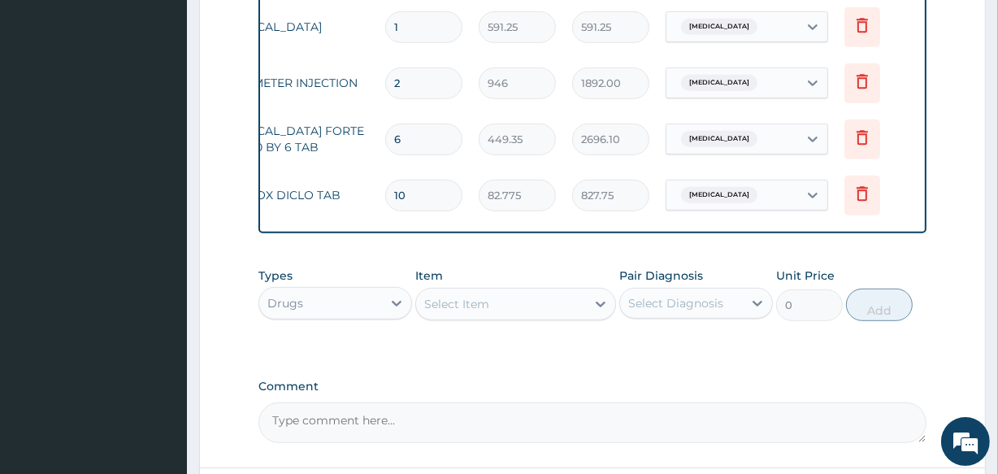
scroll to position [732, 0]
click at [554, 311] on div "Select Item" at bounding box center [500, 303] width 169 height 26
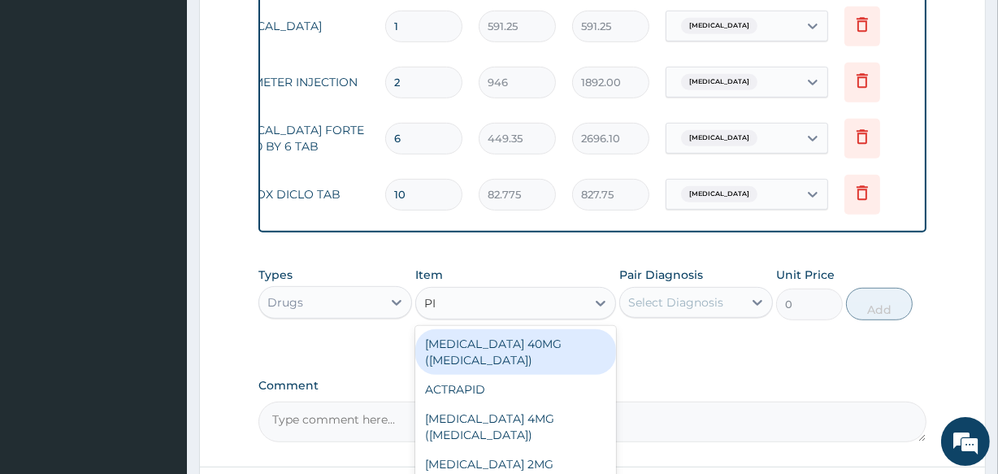
type input "PIR"
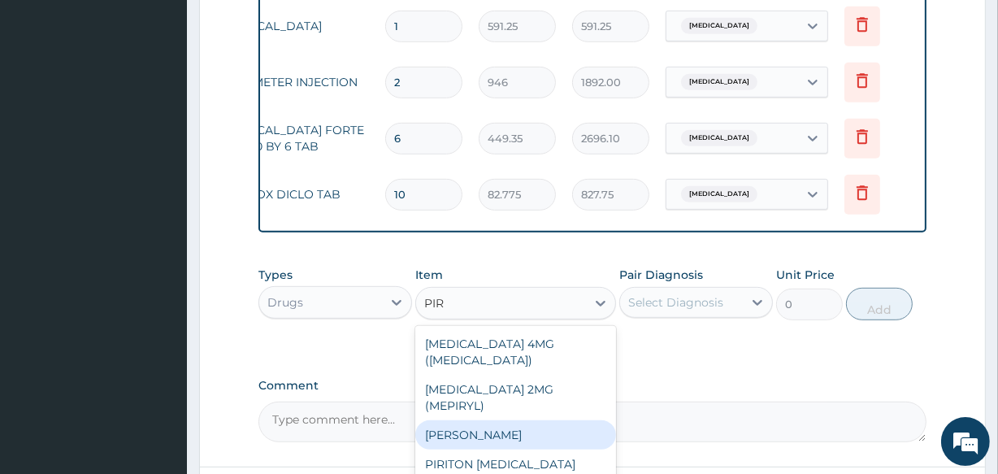
click at [502, 420] on div "[PERSON_NAME]" at bounding box center [515, 434] width 200 height 29
type input "23.65"
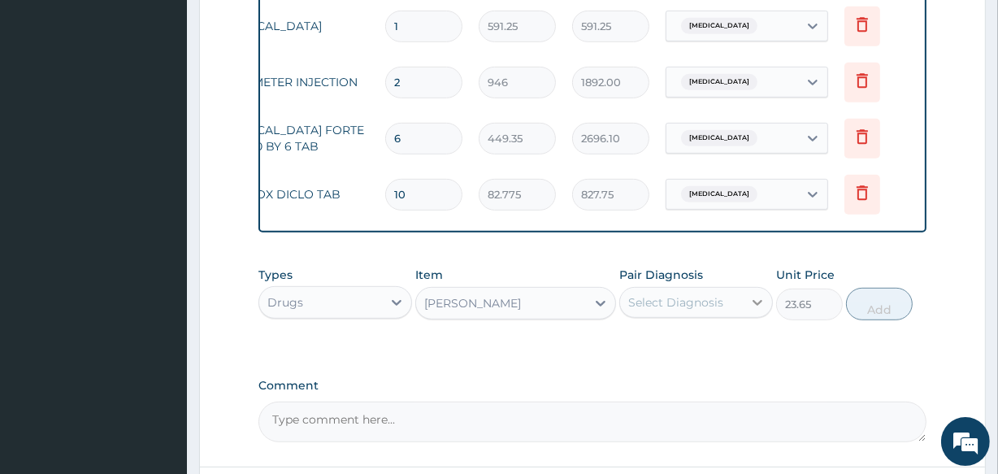
click at [754, 306] on icon at bounding box center [758, 303] width 10 height 6
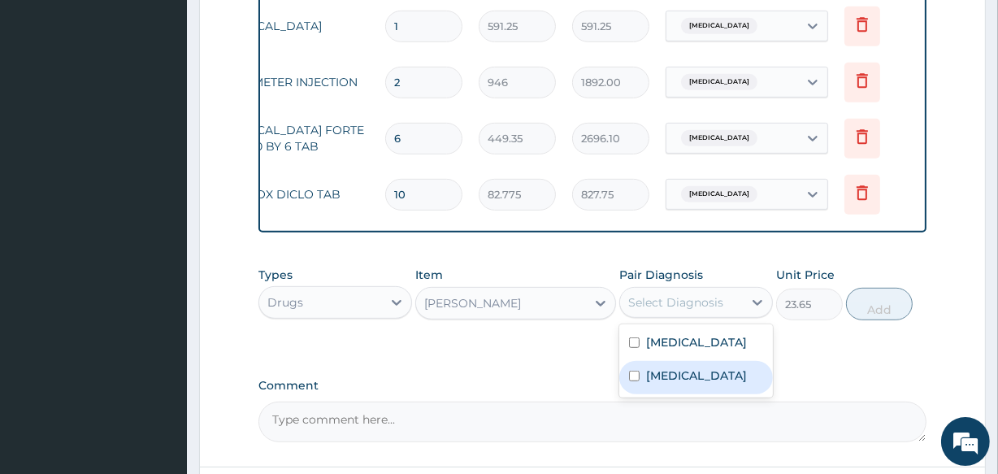
click at [681, 384] on label "Upper respiratory infection" at bounding box center [696, 375] width 101 height 16
checkbox input "true"
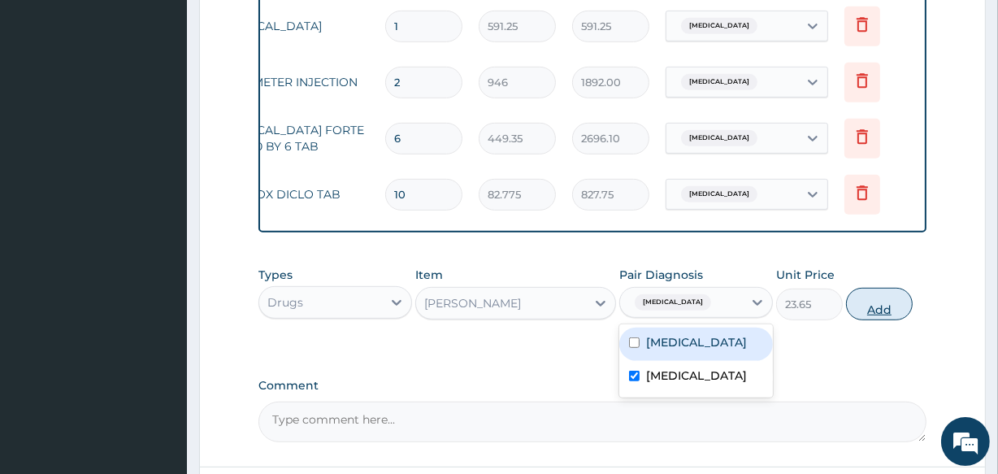
click at [886, 320] on button "Add" at bounding box center [879, 304] width 67 height 33
type input "0"
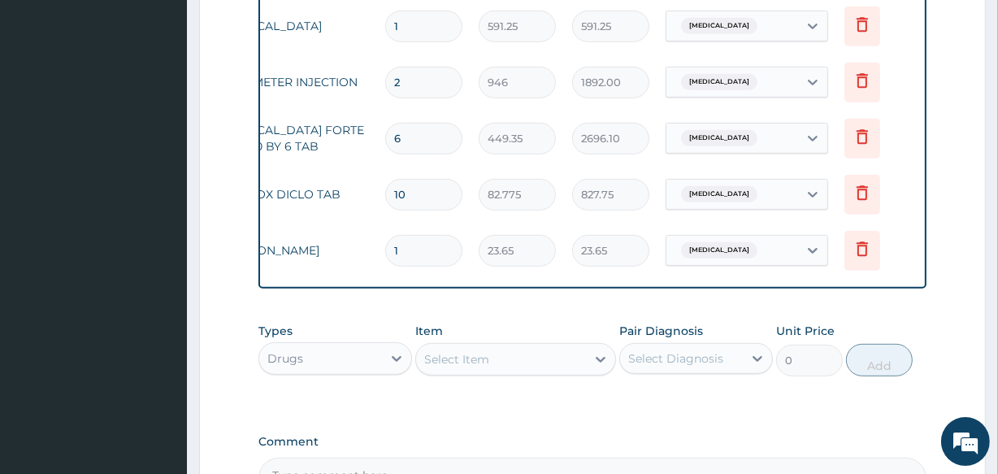
scroll to position [938, 0]
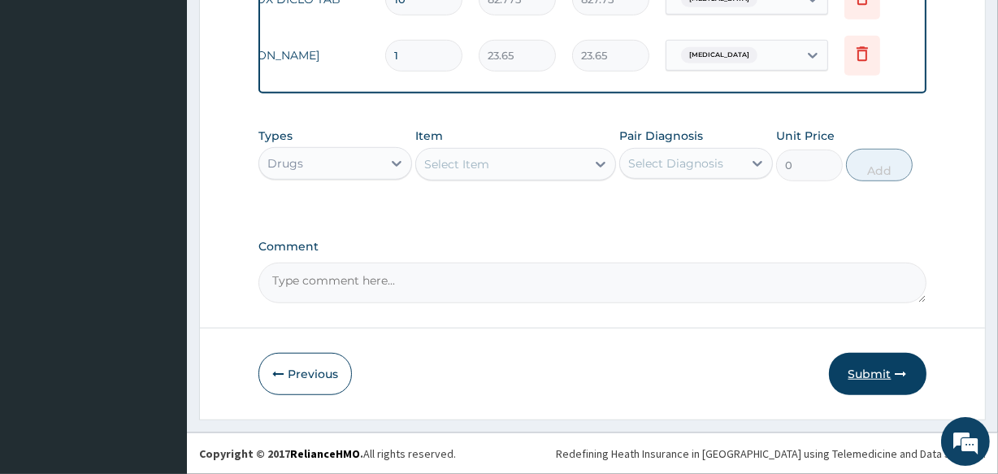
click at [868, 376] on button "Submit" at bounding box center [878, 374] width 98 height 42
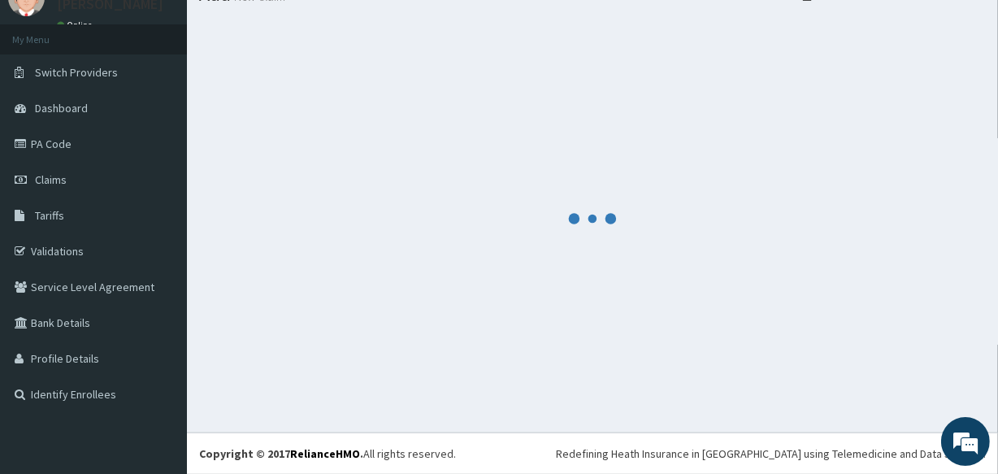
scroll to position [68, 0]
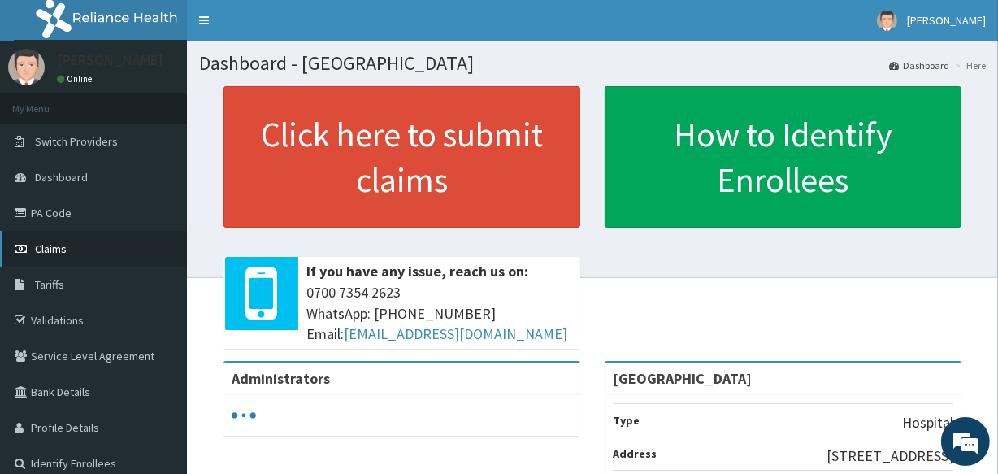
click at [67, 252] on link "Claims" at bounding box center [93, 249] width 187 height 36
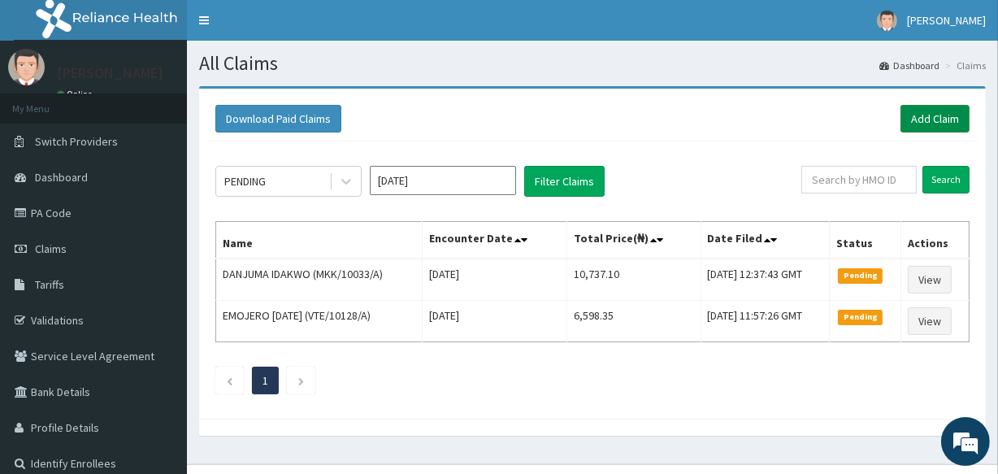
click at [916, 114] on link "Add Claim" at bounding box center [935, 119] width 69 height 28
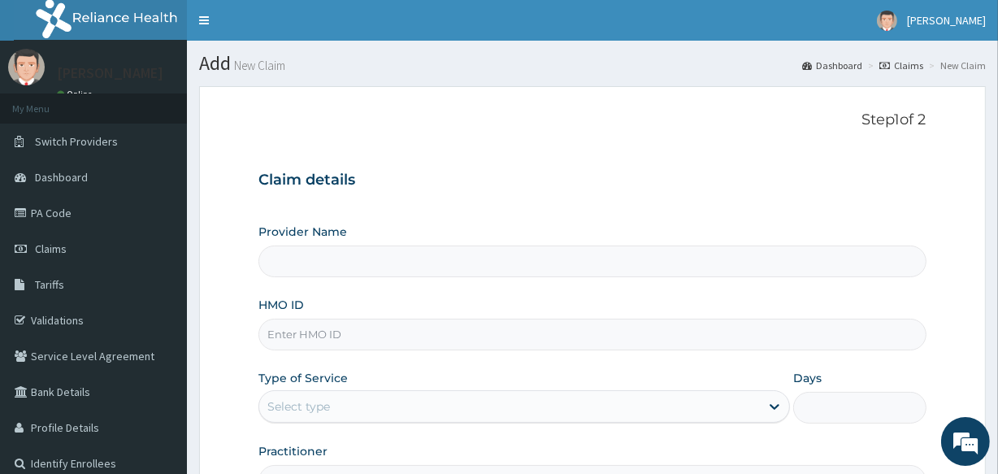
click at [361, 337] on input "HMO ID" at bounding box center [592, 335] width 667 height 32
type input "[GEOGRAPHIC_DATA]"
type input "NPP/10106/A"
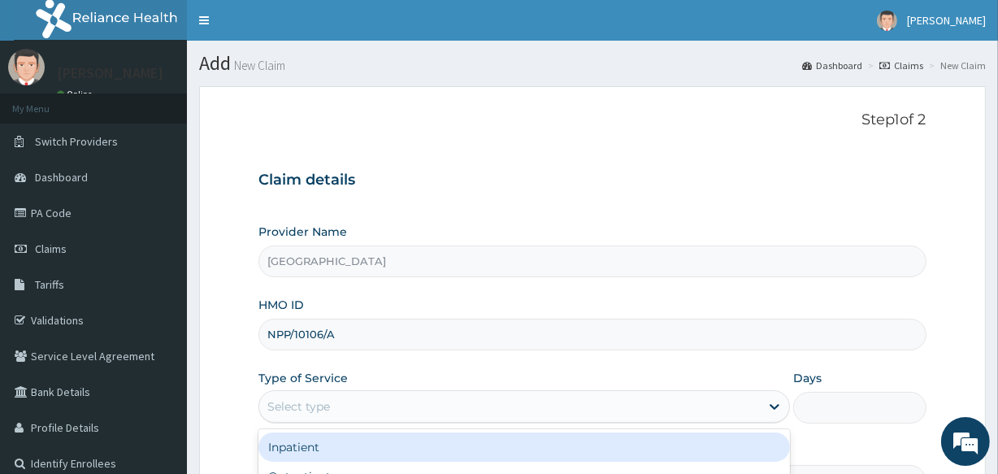
click at [563, 406] on div "Select type" at bounding box center [509, 407] width 501 height 26
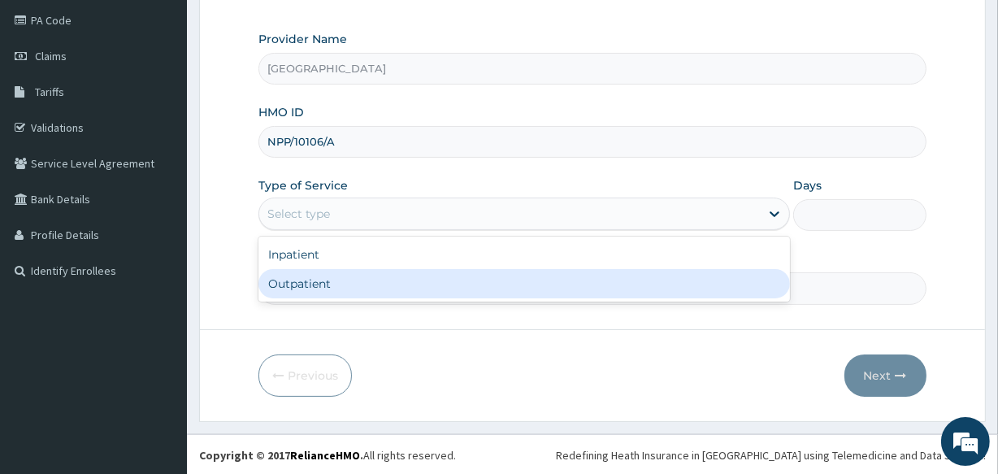
click at [524, 291] on div "Outpatient" at bounding box center [525, 283] width 532 height 29
type input "1"
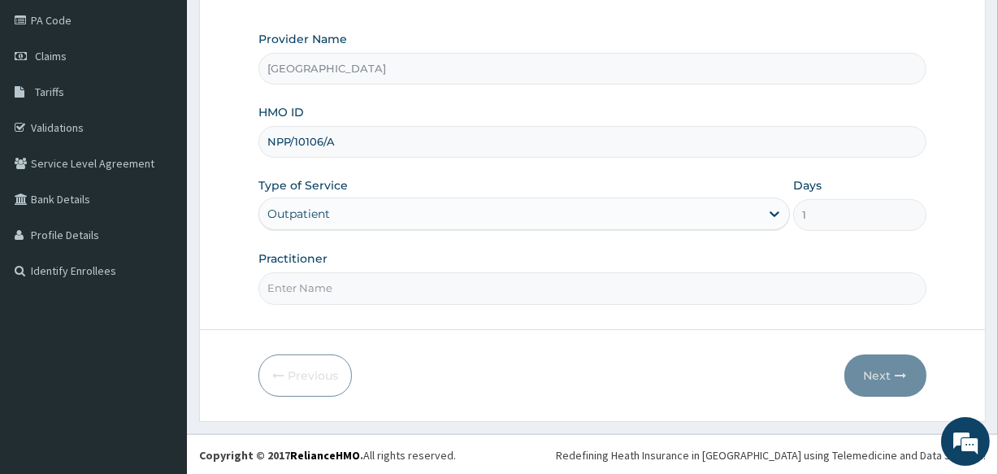
click at [544, 298] on input "Practitioner" at bounding box center [592, 288] width 667 height 32
type input "[PERSON_NAME]"
click at [872, 373] on button "Next" at bounding box center [886, 375] width 82 height 42
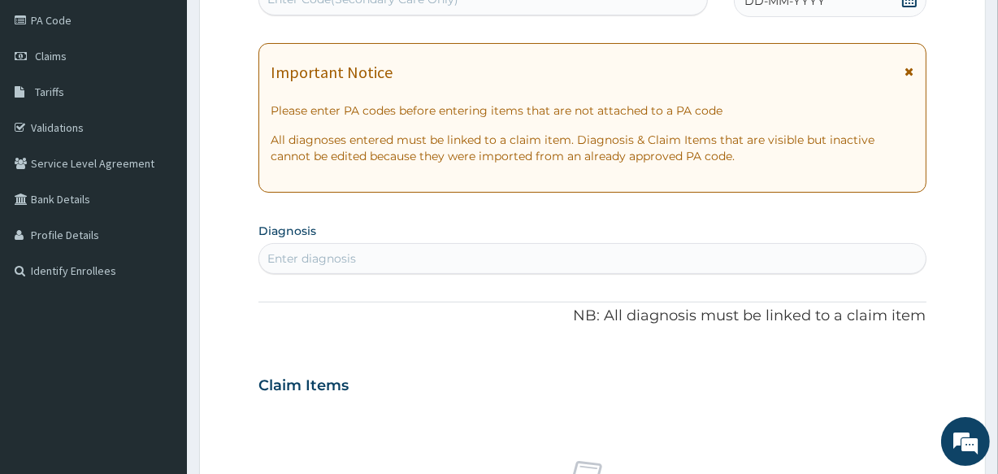
click at [389, 250] on div "Enter diagnosis" at bounding box center [592, 259] width 666 height 26
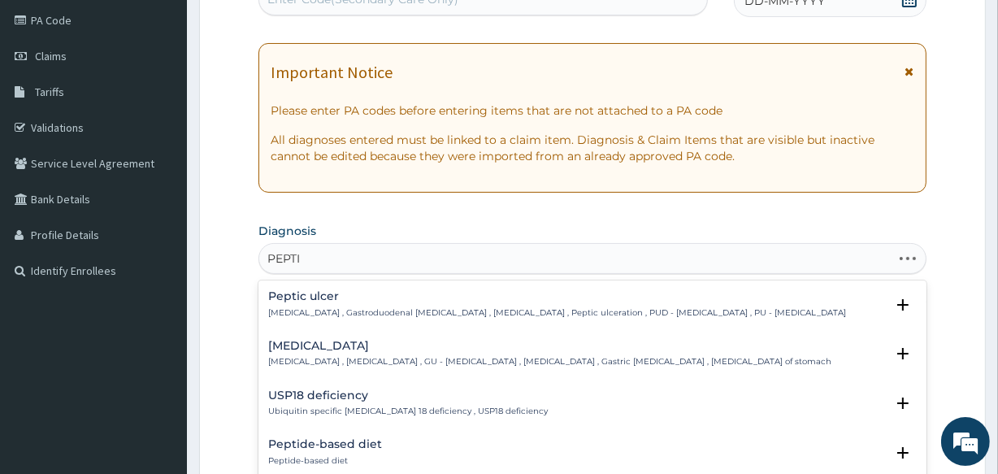
type input "PEPTIC"
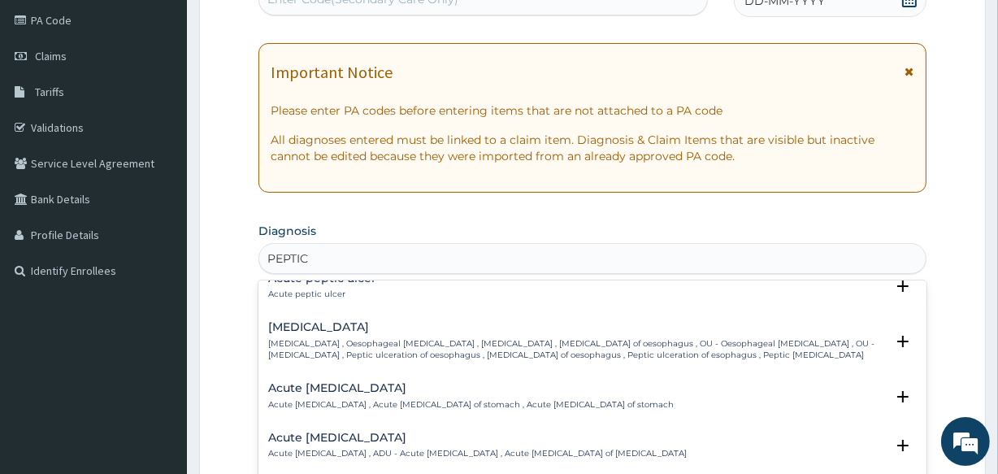
scroll to position [0, 0]
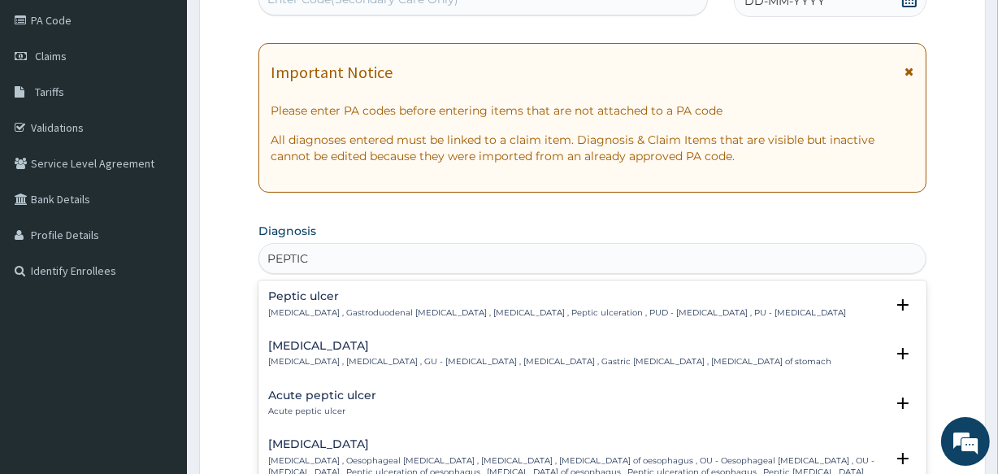
click at [426, 310] on p "[MEDICAL_DATA] , Gastroduodenal [MEDICAL_DATA] , [MEDICAL_DATA] , Peptic ulcera…" at bounding box center [557, 312] width 578 height 11
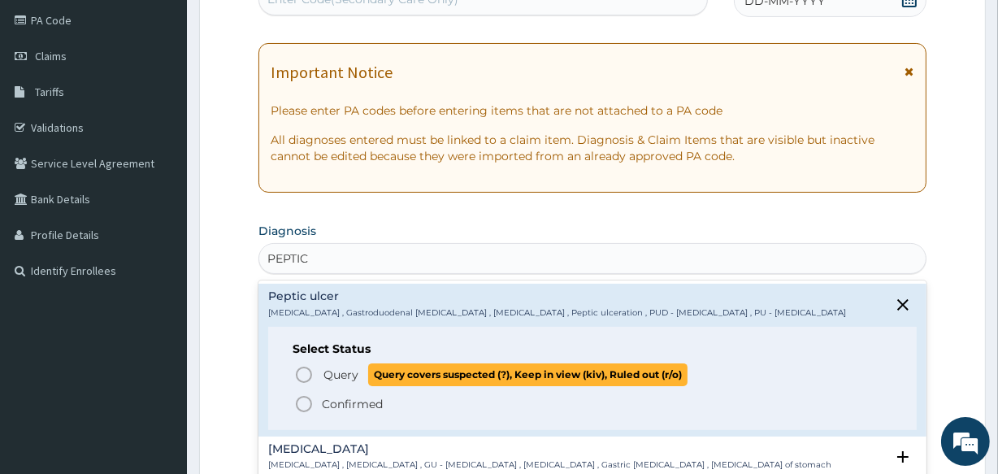
click at [316, 372] on span "Query Query covers suspected (?), Keep in view (kiv), Ruled out (r/o)" at bounding box center [593, 374] width 598 height 22
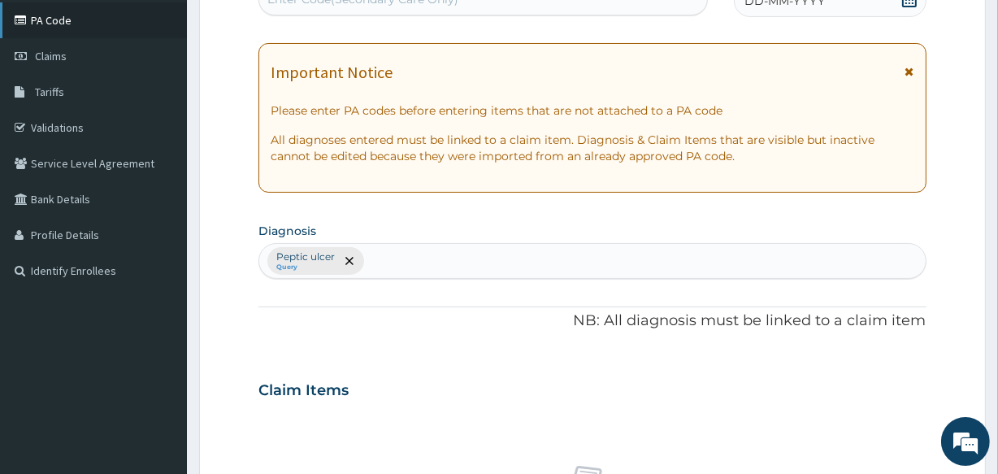
click at [50, 25] on link "PA Code" at bounding box center [93, 20] width 187 height 36
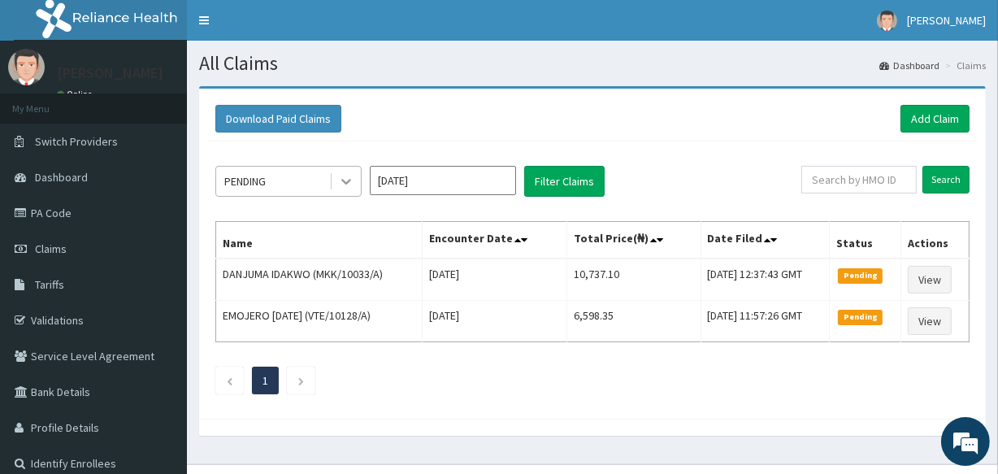
click at [349, 173] on icon at bounding box center [346, 181] width 16 height 16
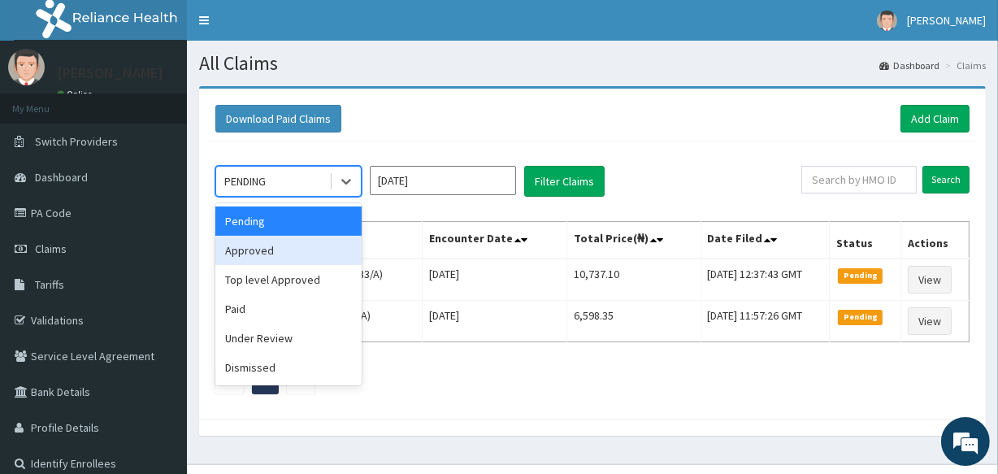
click at [284, 255] on div "Approved" at bounding box center [288, 250] width 146 height 29
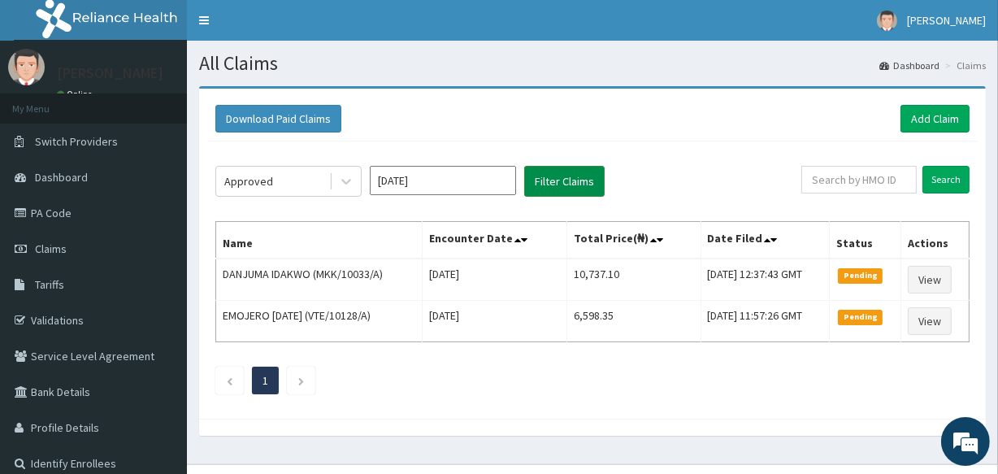
click at [556, 176] on button "Filter Claims" at bounding box center [564, 181] width 80 height 31
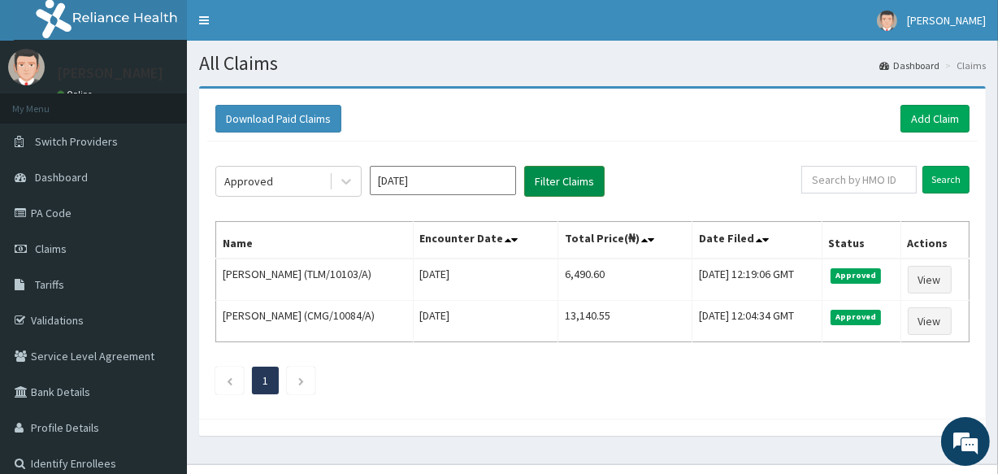
click at [556, 176] on button "Filter Claims" at bounding box center [564, 181] width 80 height 31
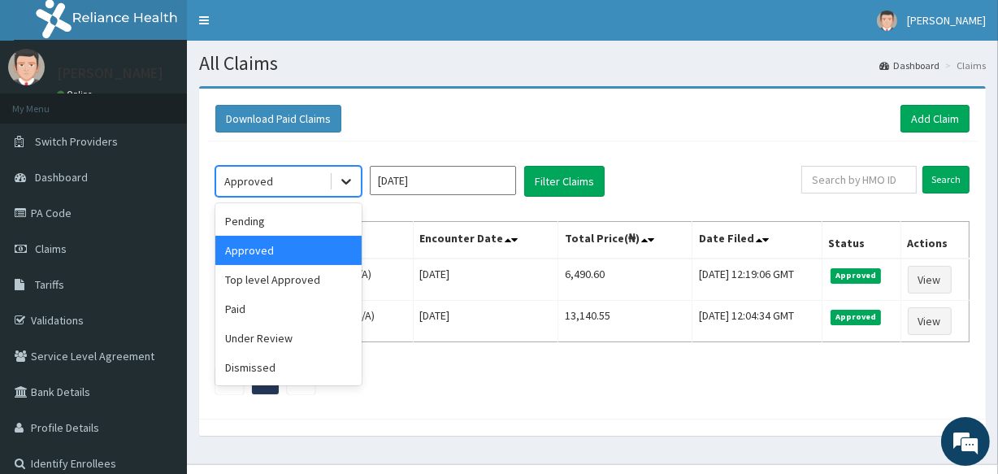
click at [345, 185] on icon at bounding box center [346, 181] width 16 height 16
click at [306, 293] on div "Top level Approved" at bounding box center [288, 279] width 146 height 29
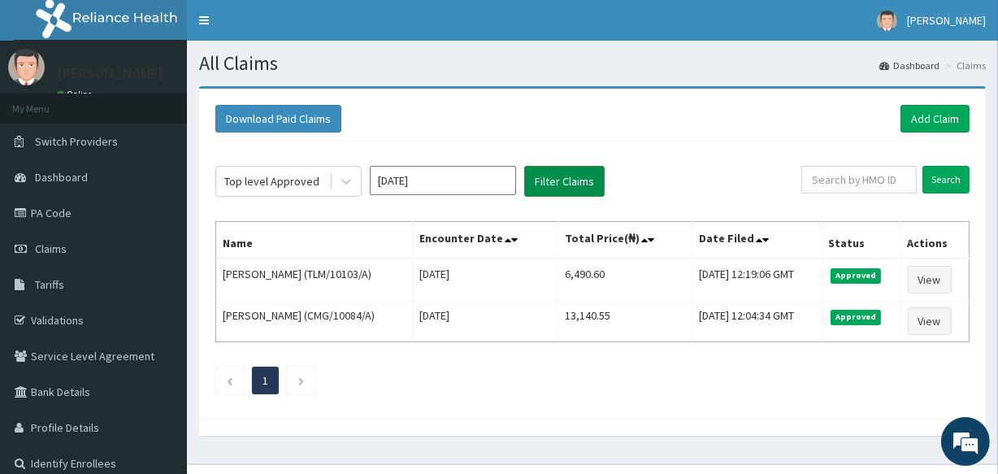
click at [533, 183] on button "Filter Claims" at bounding box center [564, 181] width 80 height 31
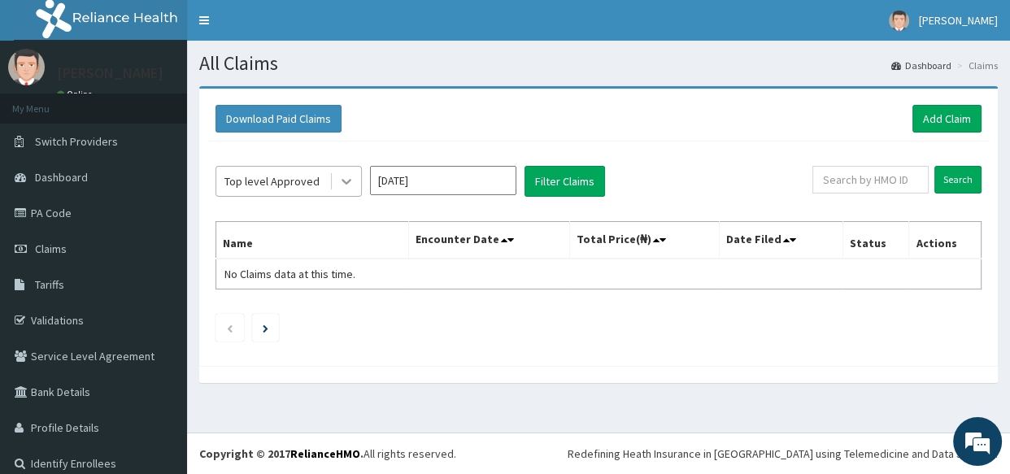
click at [350, 178] on icon at bounding box center [346, 181] width 16 height 16
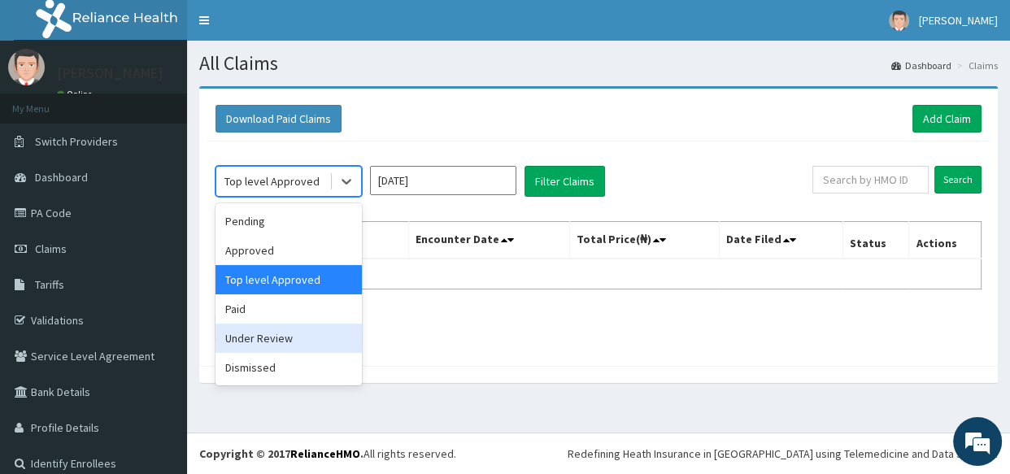
click at [271, 326] on div "Under Review" at bounding box center [288, 338] width 146 height 29
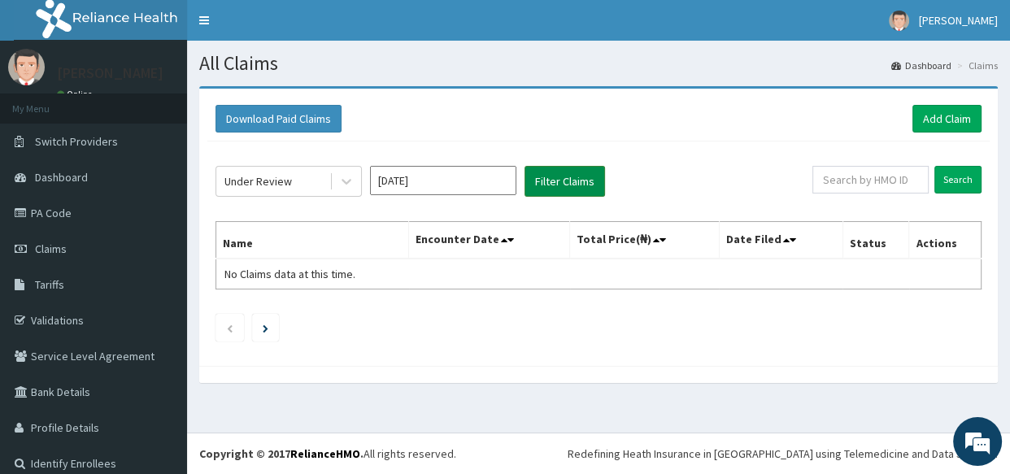
click at [560, 185] on button "Filter Claims" at bounding box center [564, 181] width 80 height 31
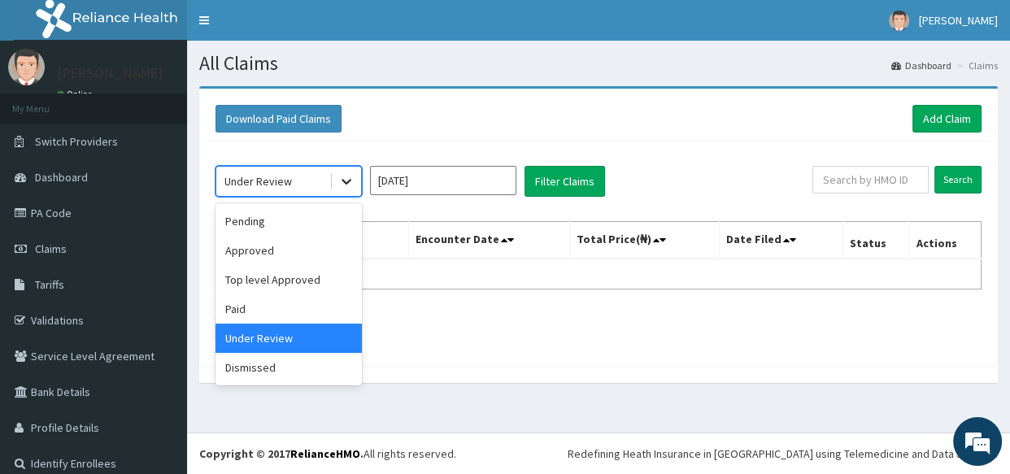
click at [350, 184] on icon at bounding box center [346, 181] width 16 height 16
click at [265, 365] on div "Dismissed" at bounding box center [288, 367] width 146 height 29
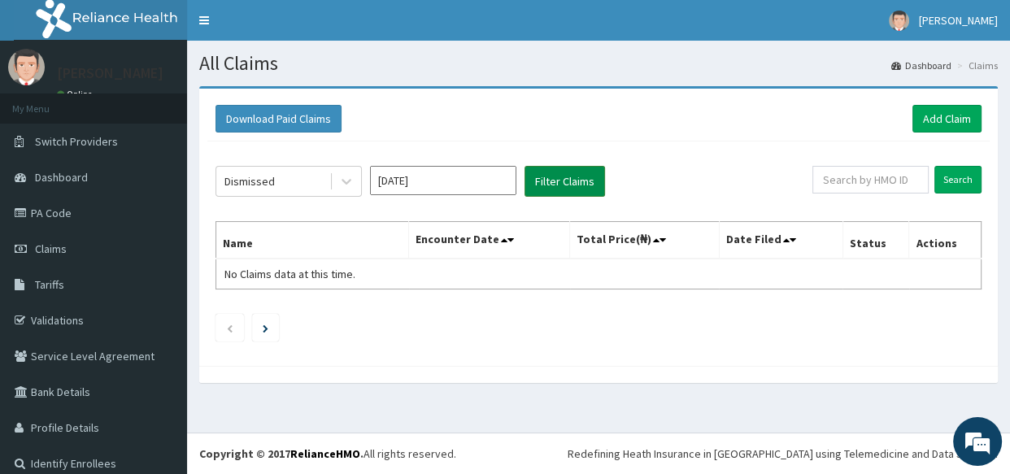
click at [550, 189] on button "Filter Claims" at bounding box center [564, 181] width 80 height 31
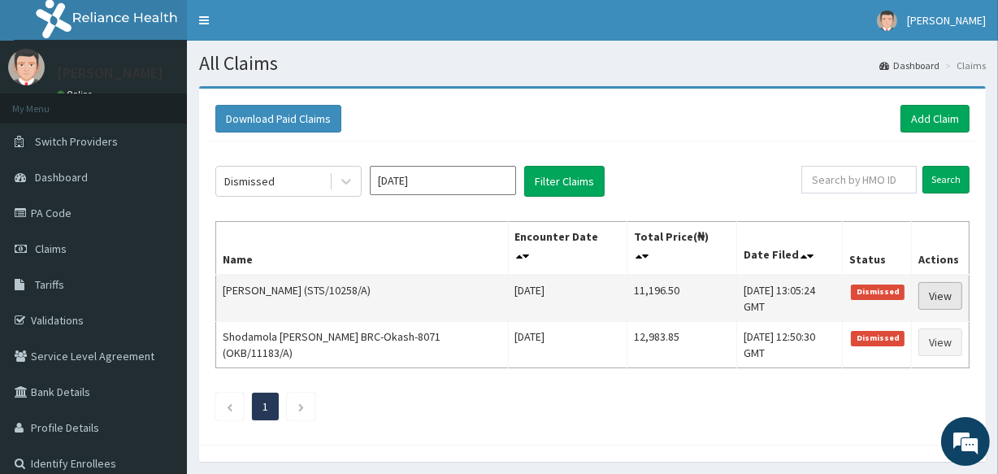
click at [936, 294] on link "View" at bounding box center [941, 296] width 44 height 28
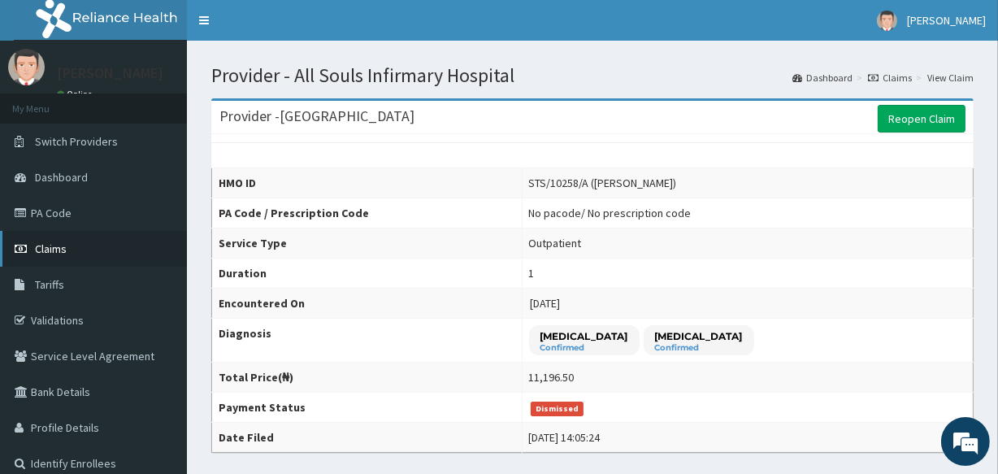
click at [72, 258] on link "Claims" at bounding box center [93, 249] width 187 height 36
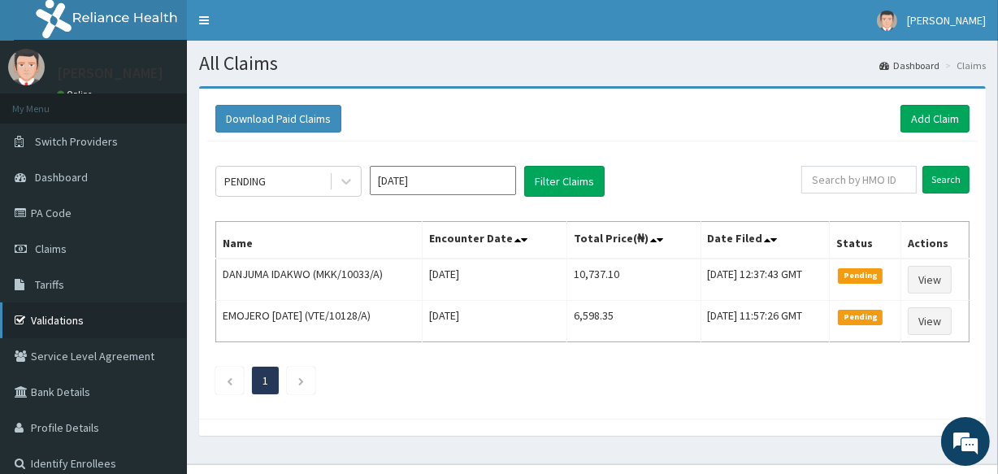
click at [59, 309] on link "Validations" at bounding box center [93, 320] width 187 height 36
click at [928, 111] on link "Add Claim" at bounding box center [935, 119] width 69 height 28
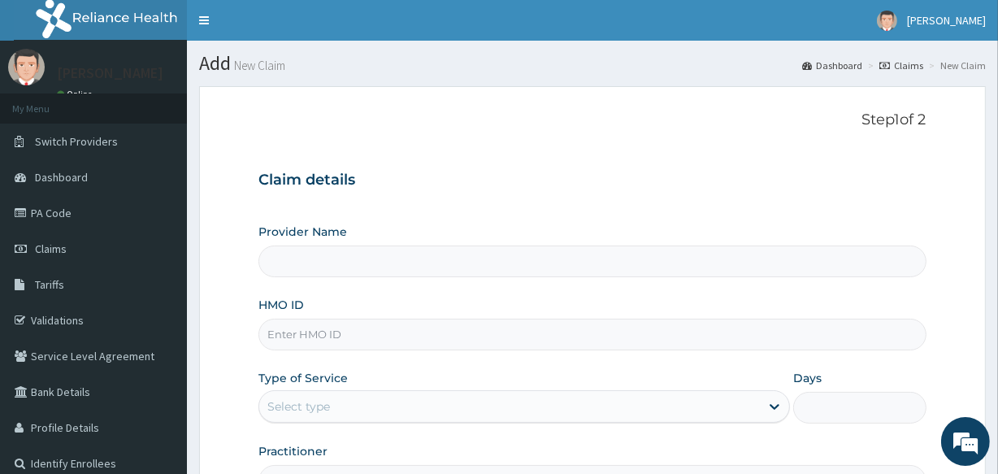
click at [351, 345] on input "HMO ID" at bounding box center [592, 335] width 667 height 32
type input "[GEOGRAPHIC_DATA]"
type input "MEY/10097/B"
click at [433, 414] on div "Select type" at bounding box center [509, 407] width 501 height 26
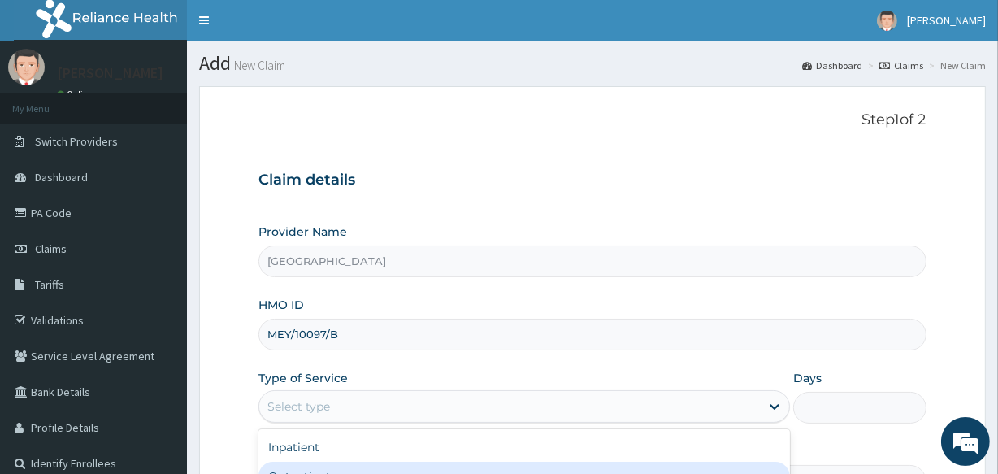
click at [472, 468] on div "Outpatient" at bounding box center [525, 476] width 532 height 29
type input "1"
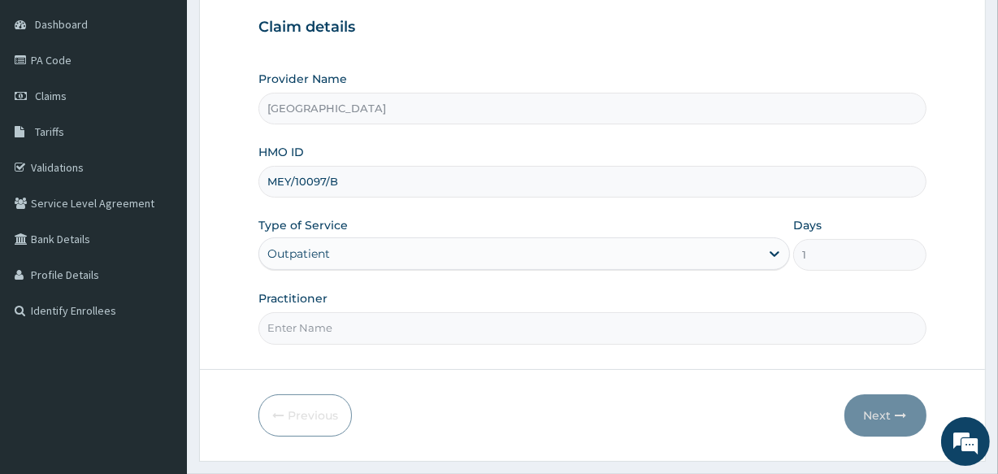
scroll to position [193, 0]
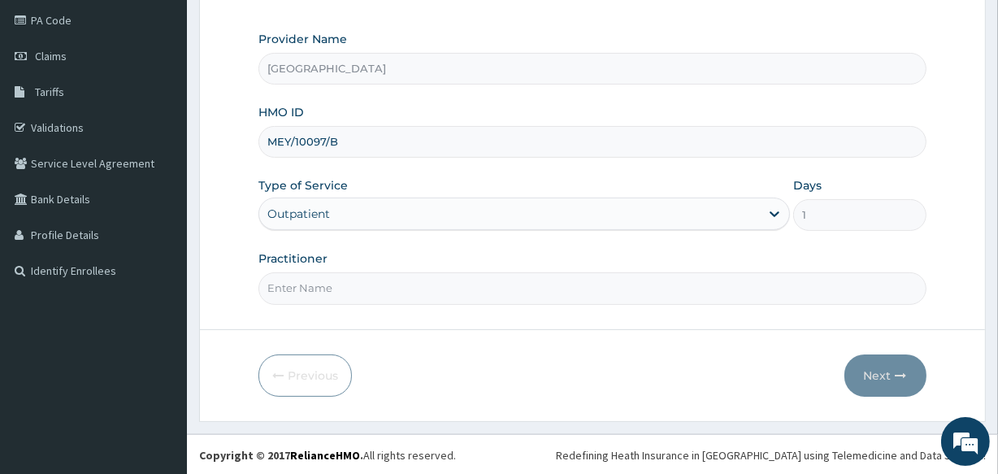
click at [577, 290] on input "Practitioner" at bounding box center [592, 288] width 667 height 32
type input "[PERSON_NAME]"
click at [868, 371] on button "Next" at bounding box center [886, 375] width 82 height 42
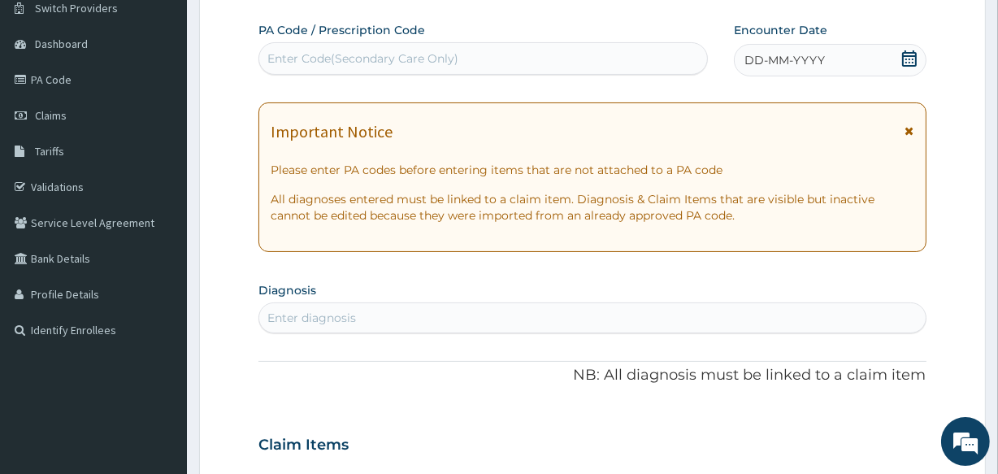
scroll to position [104, 0]
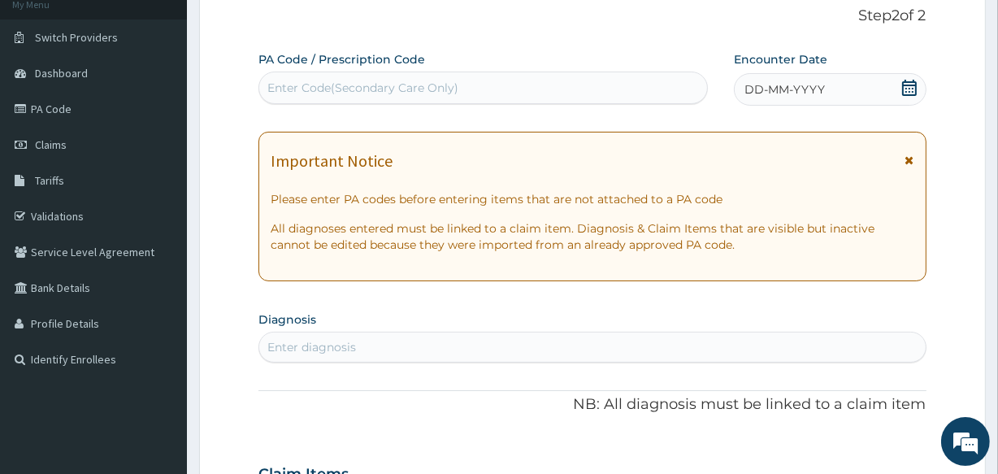
click at [550, 85] on div "Enter Code(Secondary Care Only)" at bounding box center [482, 88] width 447 height 26
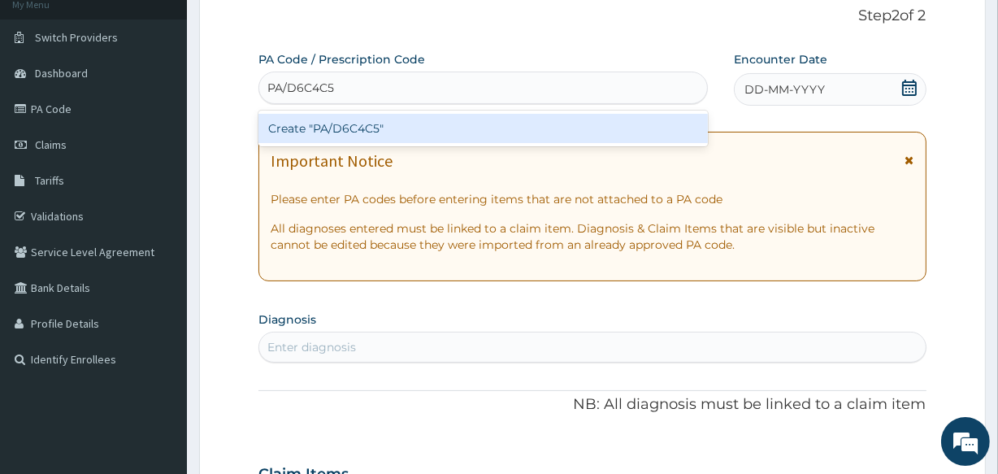
type input "PA/D6C4C5"
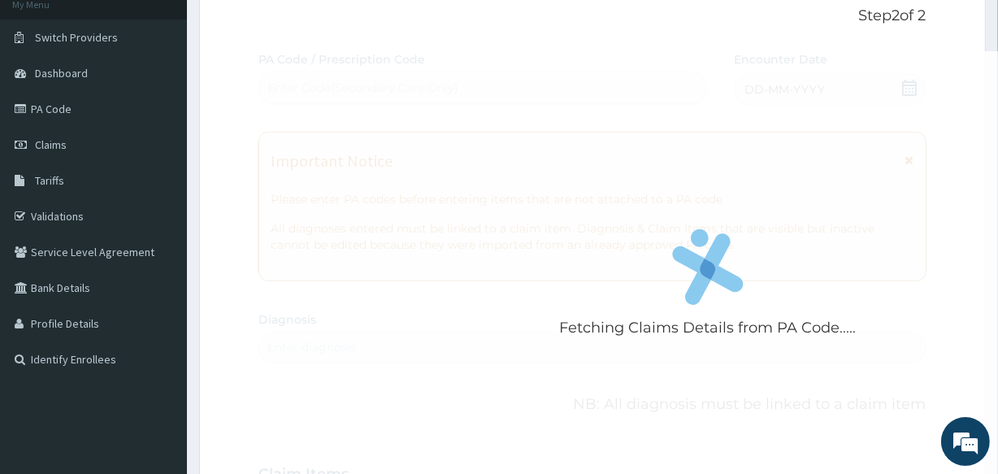
click at [777, 156] on div "Fetching Claims Details from PA Code..... PA Code / Prescription Code Enter Cod…" at bounding box center [592, 471] width 667 height 841
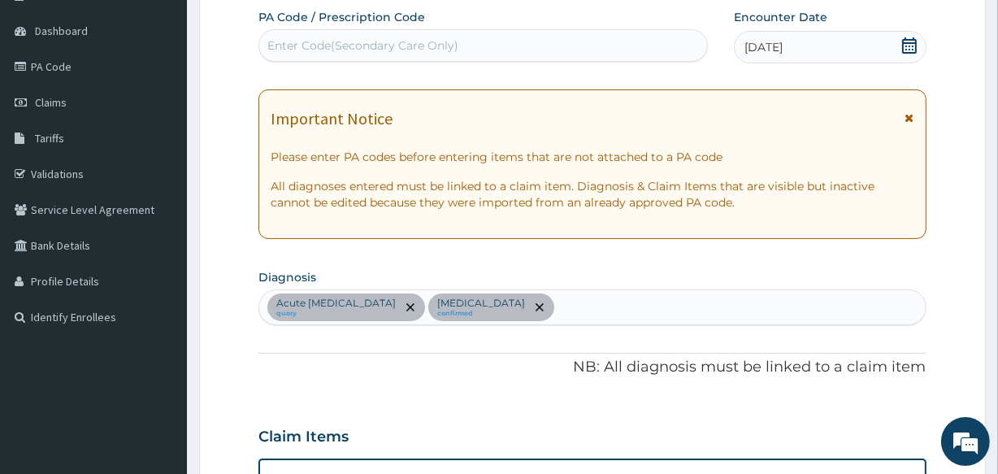
scroll to position [560, 0]
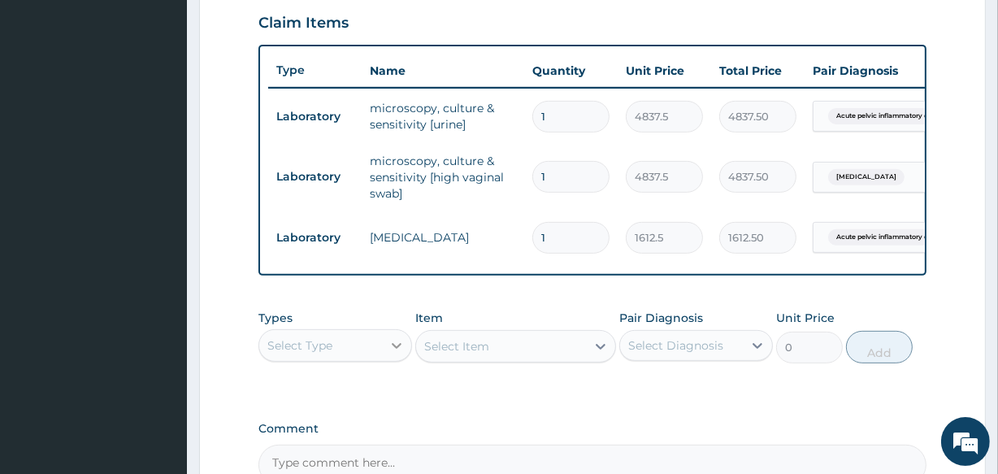
click at [385, 360] on div at bounding box center [396, 345] width 29 height 29
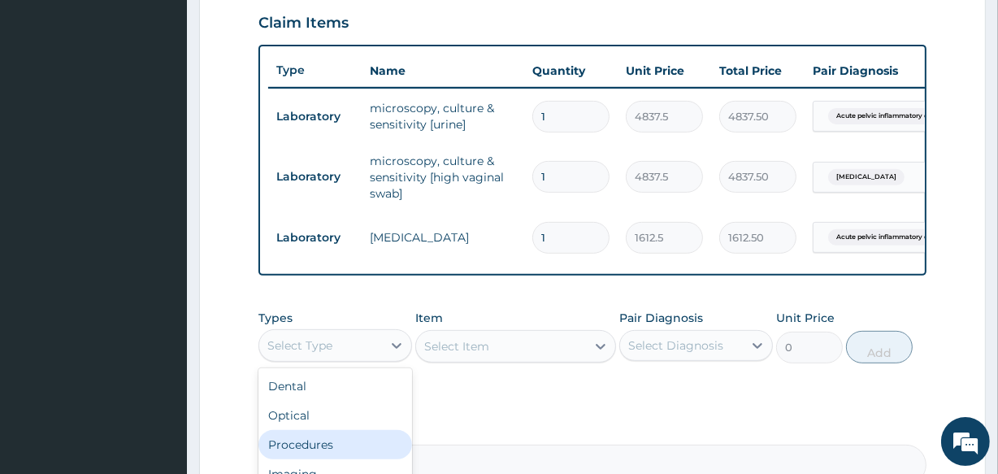
click at [339, 454] on div "Procedures" at bounding box center [336, 444] width 154 height 29
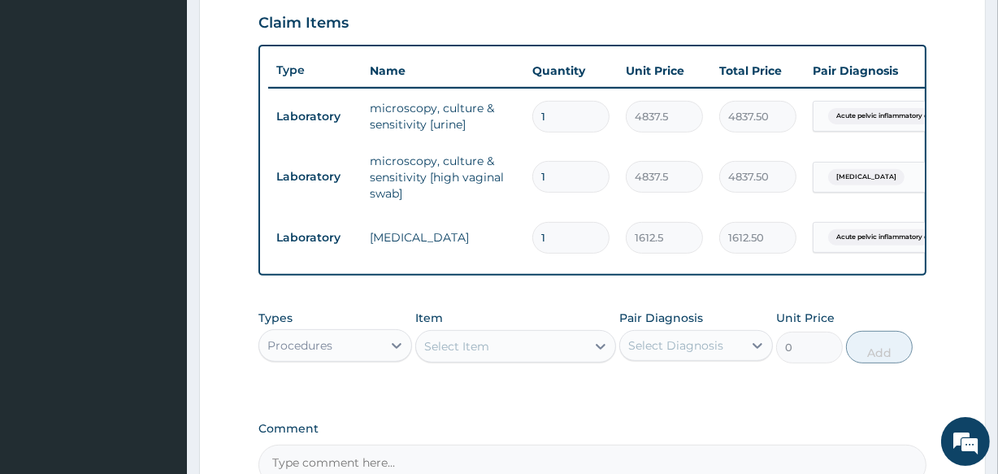
click at [487, 354] on div "Select Item" at bounding box center [456, 346] width 65 height 16
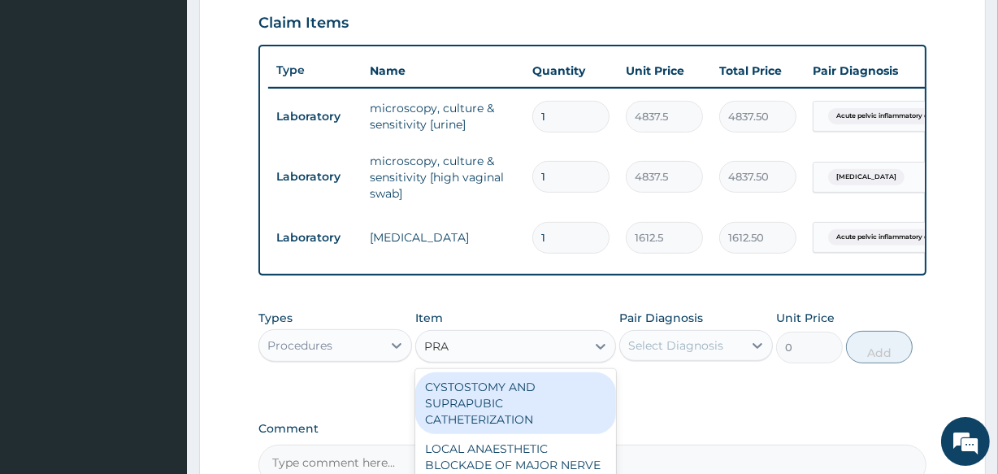
type input "PRAC"
click at [513, 423] on div "GENERAL PRACTITIONER CONSULTATION FIRST OUTPATIENT CONSULTATION" at bounding box center [515, 403] width 200 height 62
type input "3547.5"
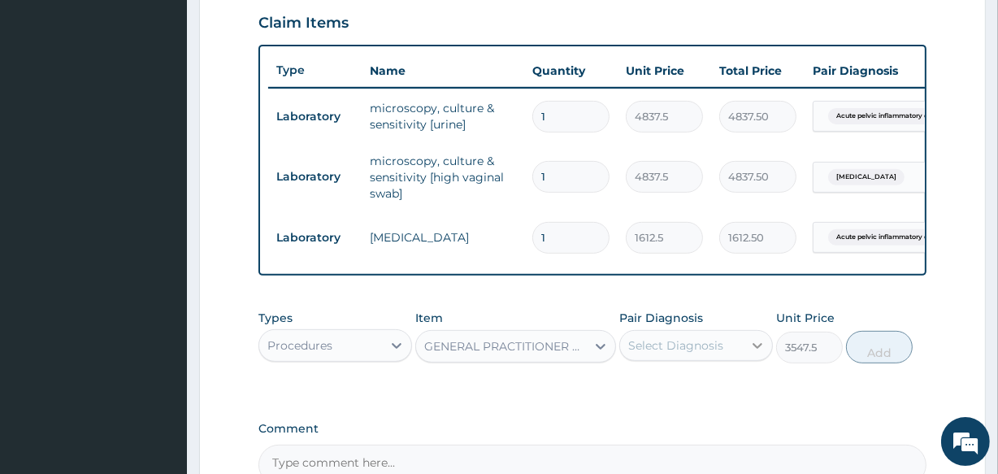
click at [751, 354] on icon at bounding box center [758, 345] width 16 height 16
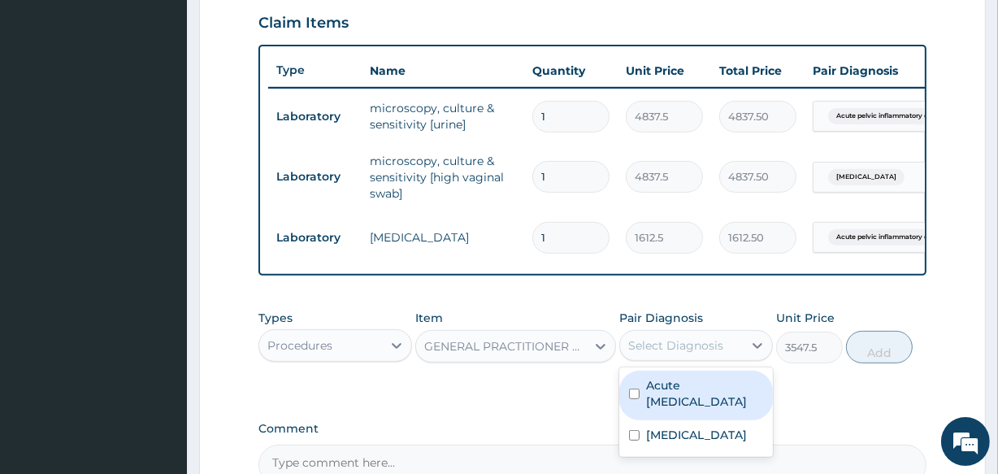
click at [702, 410] on label "Acute pelvic inflammatory disease" at bounding box center [704, 393] width 117 height 33
checkbox input "true"
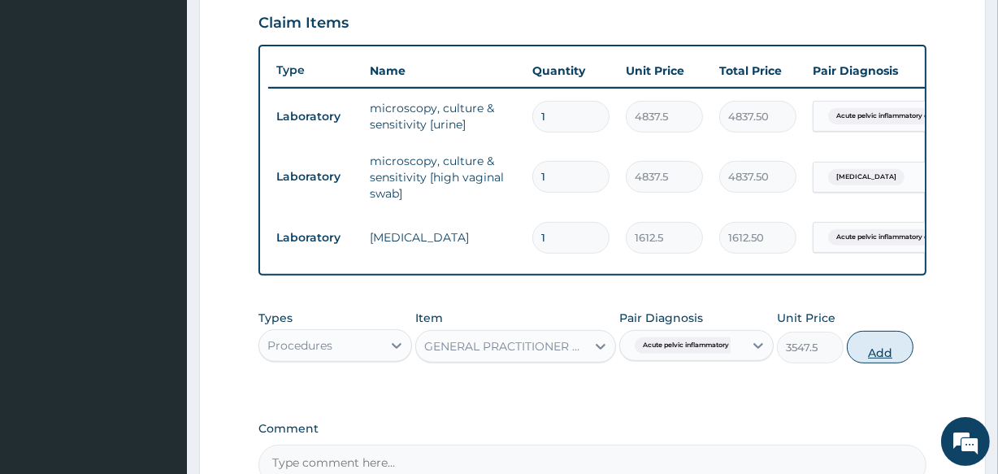
click at [889, 360] on button "Add" at bounding box center [880, 347] width 67 height 33
type input "0"
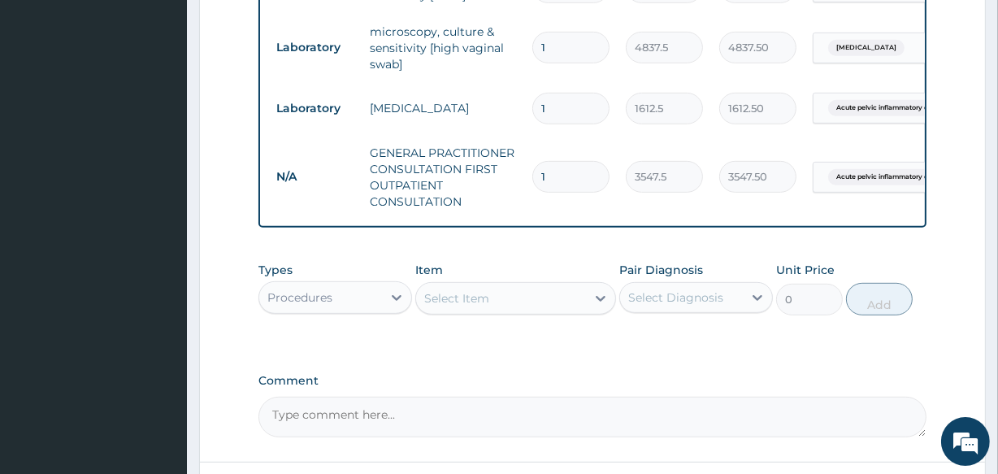
scroll to position [707, 0]
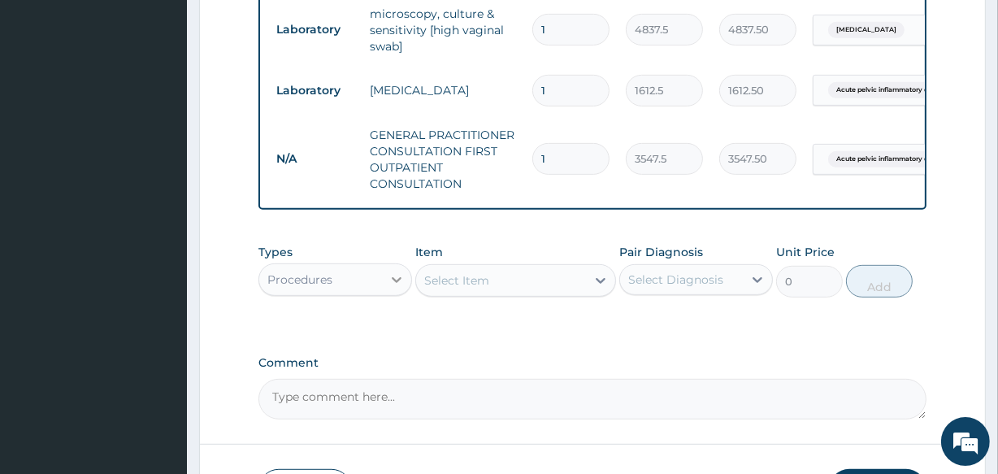
click at [384, 292] on div at bounding box center [396, 279] width 29 height 29
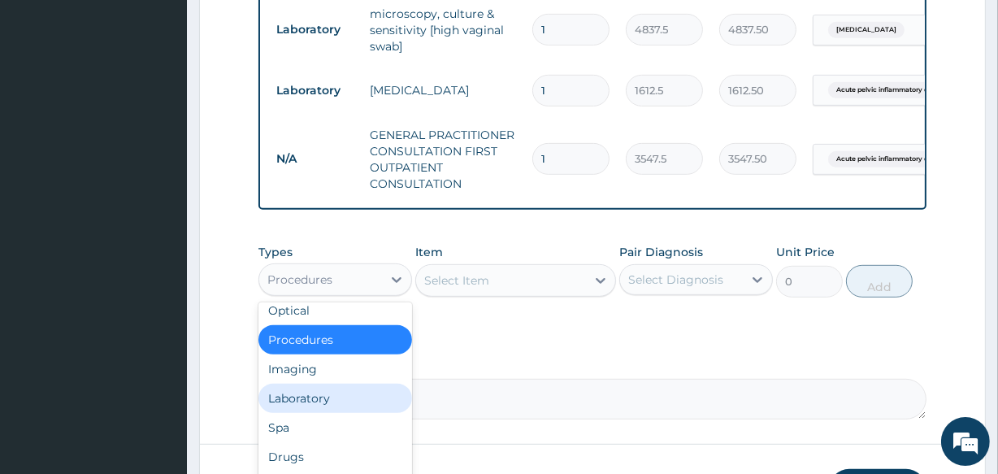
scroll to position [55, 0]
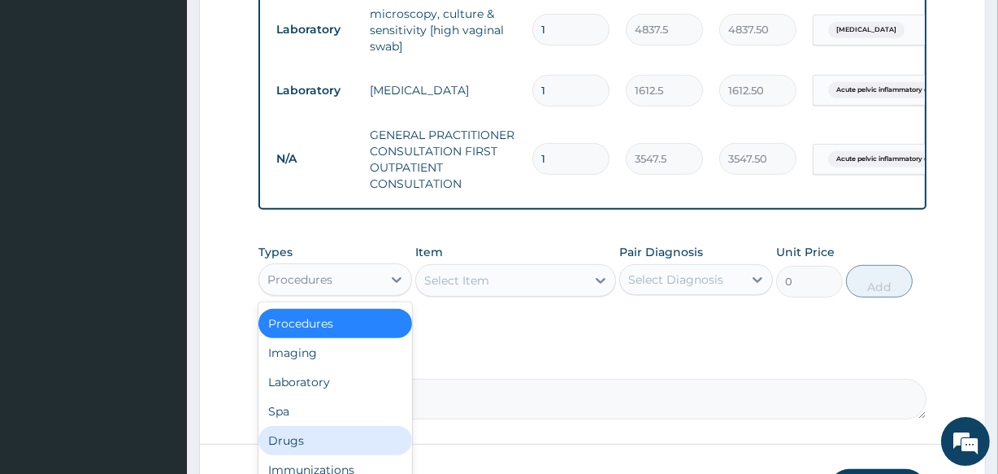
click at [307, 445] on div "Drugs" at bounding box center [336, 440] width 154 height 29
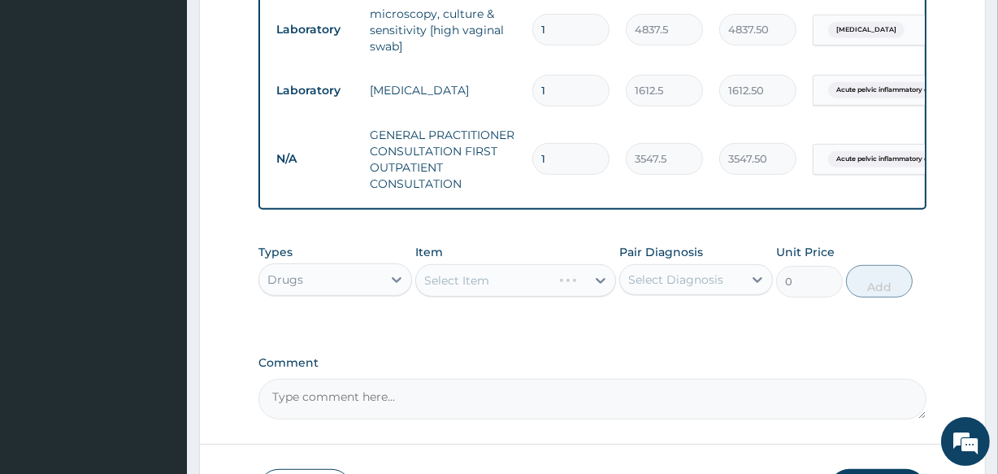
click at [520, 293] on div "Select Item" at bounding box center [515, 280] width 200 height 33
click at [520, 293] on div "Select Item" at bounding box center [500, 280] width 169 height 26
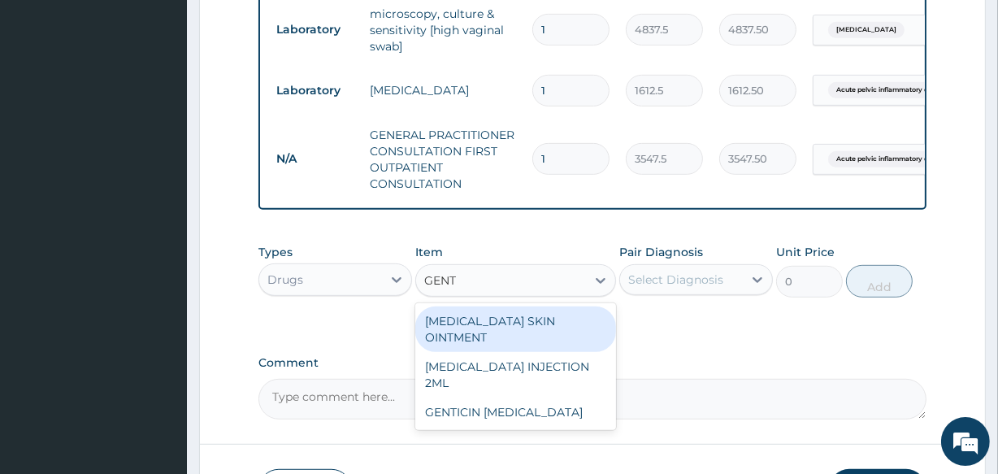
type input "GENTA"
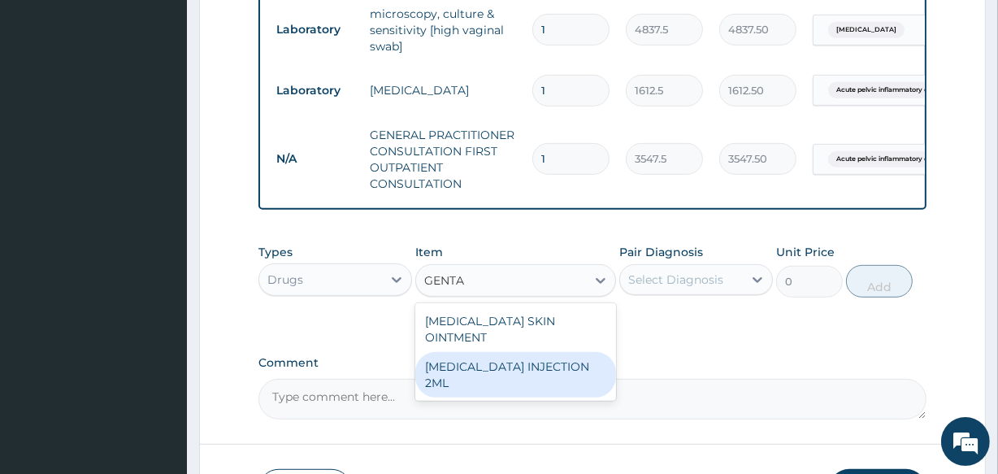
click at [511, 364] on div "GENTAMICIN INJECTION 2ML" at bounding box center [515, 375] width 200 height 46
type input "331.1"
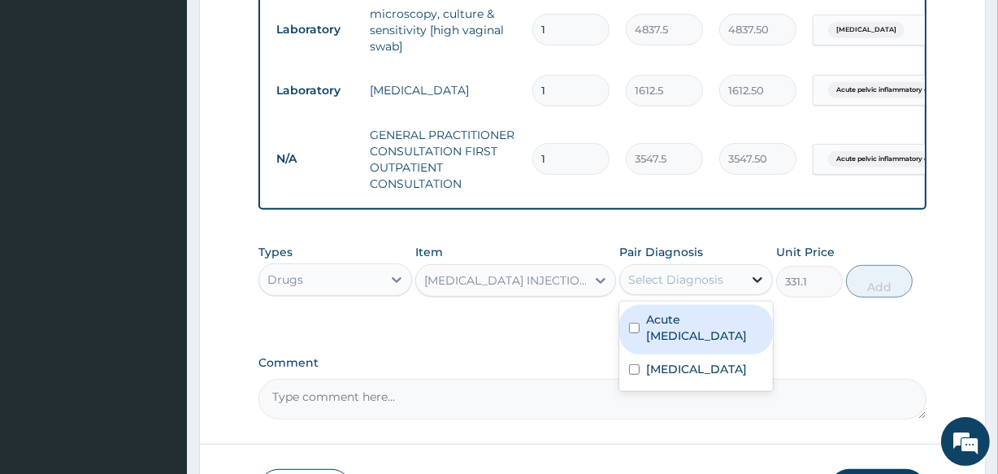
click at [755, 283] on icon at bounding box center [758, 280] width 10 height 6
click at [672, 344] on label "Acute pelvic inflammatory disease" at bounding box center [704, 327] width 117 height 33
checkbox input "true"
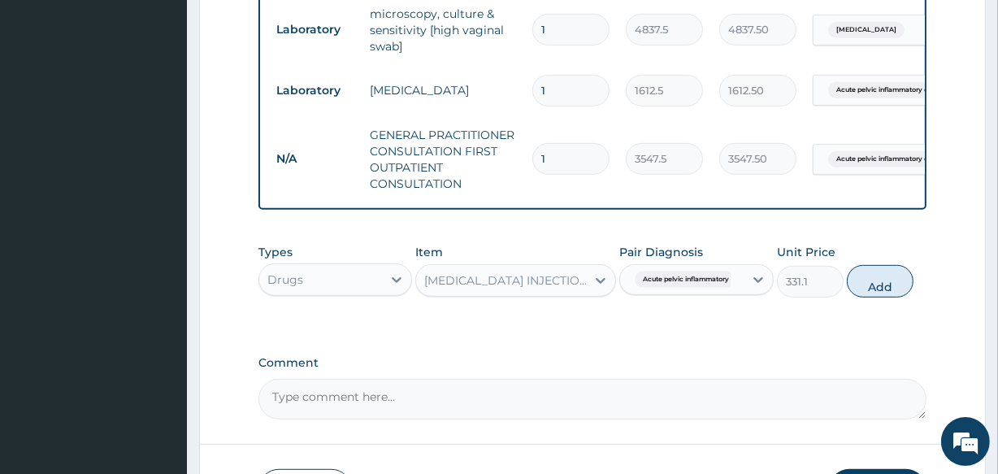
click at [918, 289] on div "Types Drugs Item GENTAMICIN INJECTION 2ML Pair Diagnosis Acute pelvic inflammat…" at bounding box center [592, 271] width 667 height 70
click at [887, 288] on button "Add" at bounding box center [880, 281] width 67 height 33
type input "0"
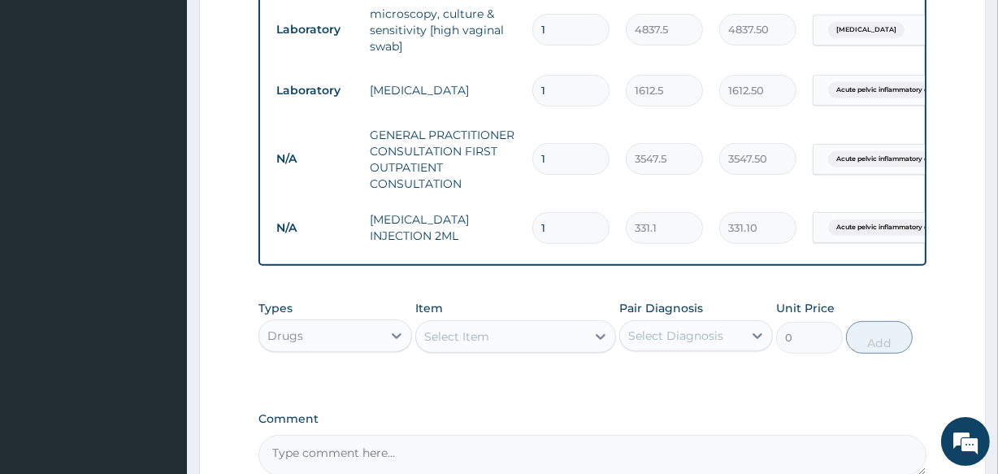
type input "10"
type input "3311.00"
type input "10"
click at [430, 345] on div "Select Item" at bounding box center [456, 336] width 65 height 16
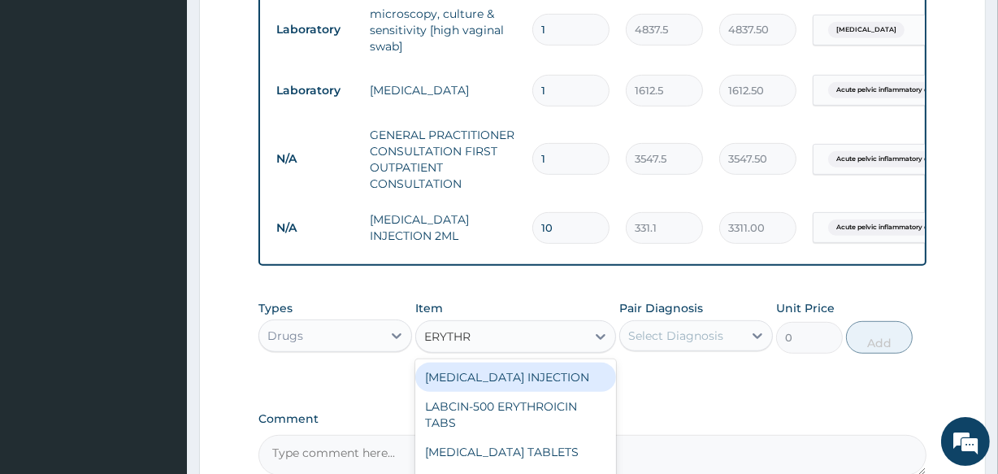
type input "ERYTHRO"
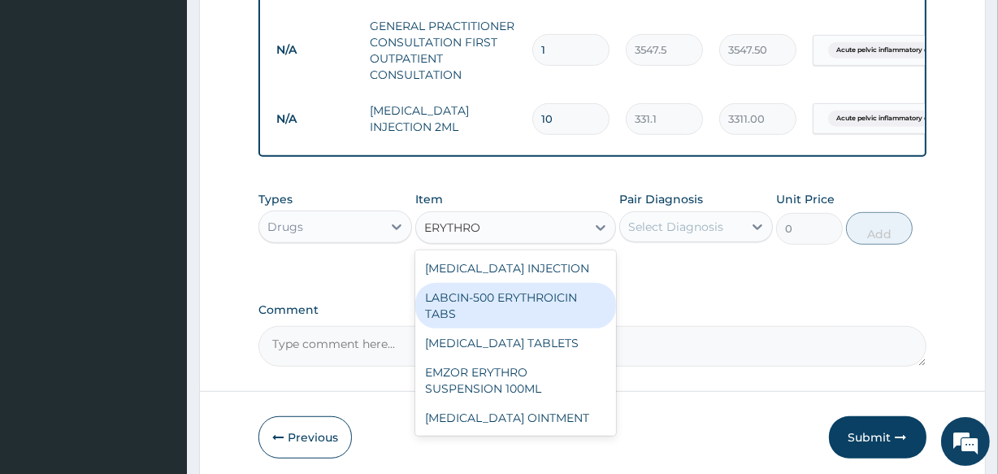
scroll to position [826, 0]
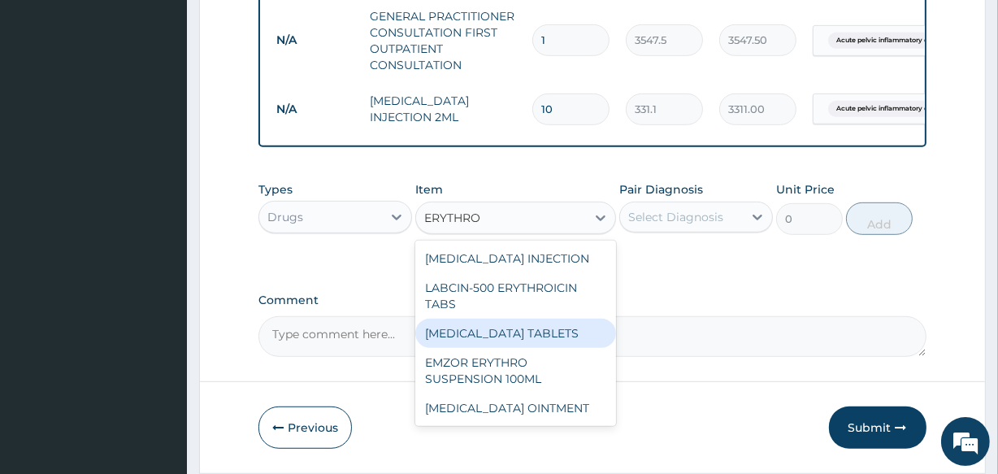
click at [475, 341] on div "ERYTHROMYCIN TABLETS" at bounding box center [515, 333] width 200 height 29
type input "300"
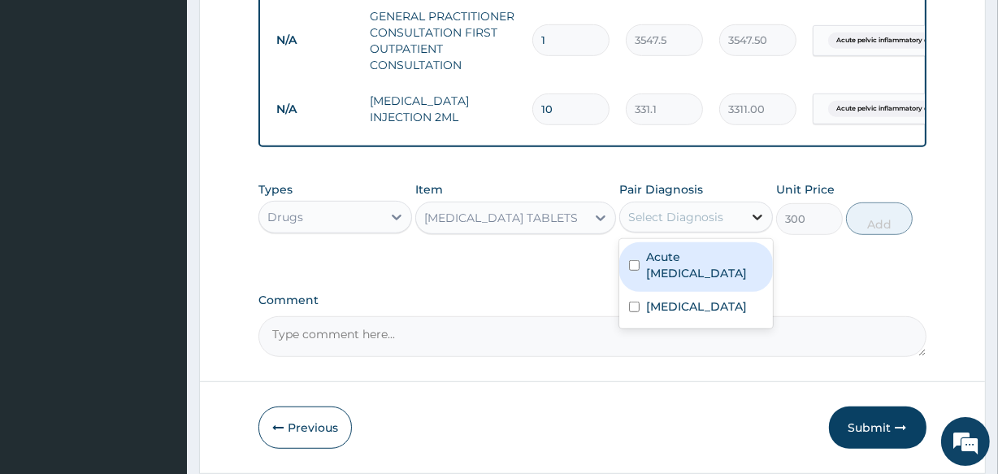
click at [760, 225] on icon at bounding box center [758, 217] width 16 height 16
click at [642, 292] on div "Acute pelvic inflammatory disease" at bounding box center [697, 267] width 154 height 50
checkbox input "true"
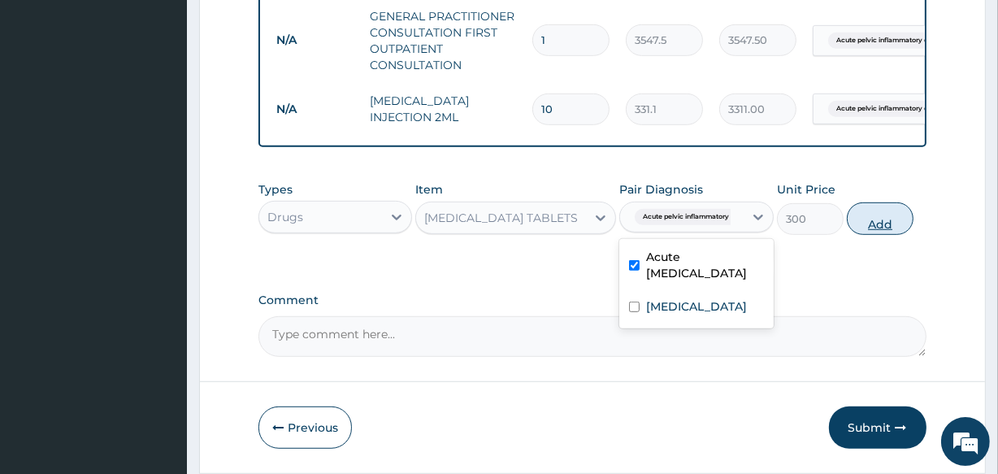
click at [881, 231] on button "Add" at bounding box center [880, 218] width 67 height 33
type input "0"
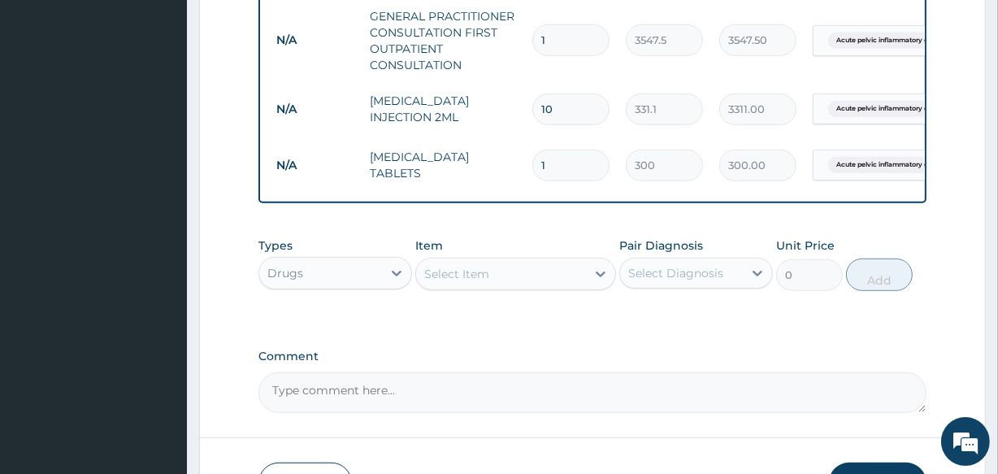
type input "0.00"
type input "3"
type input "900.00"
type input "30"
type input "9000.00"
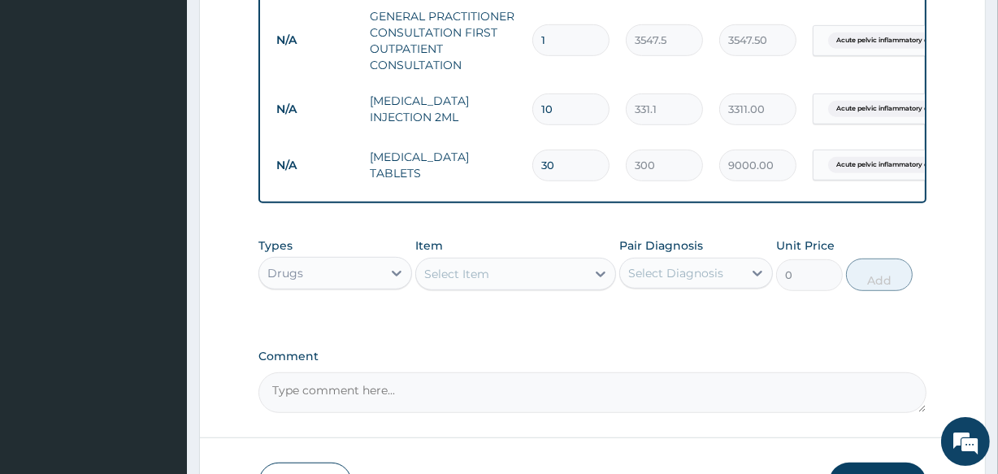
type input "30"
click at [461, 282] on div "Select Item" at bounding box center [456, 274] width 65 height 16
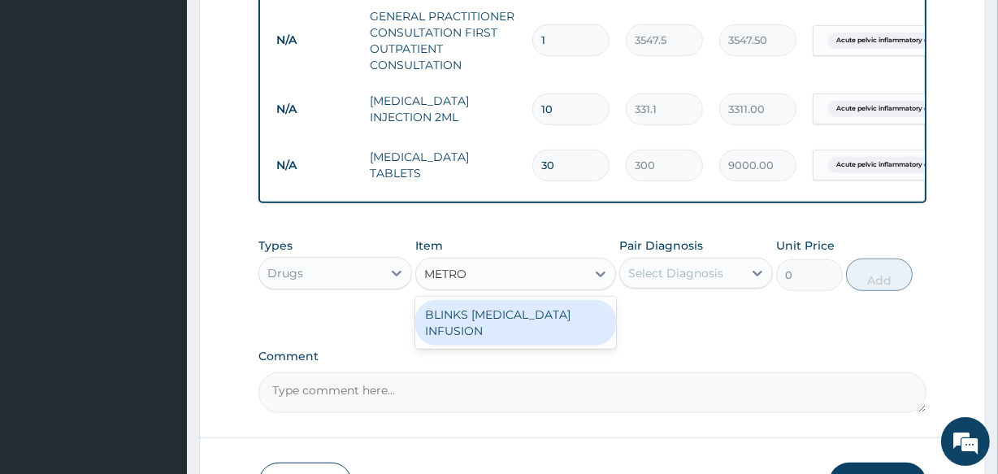
click at [461, 282] on input "METRO" at bounding box center [446, 274] width 45 height 16
click at [469, 282] on input "METRO" at bounding box center [446, 274] width 45 height 16
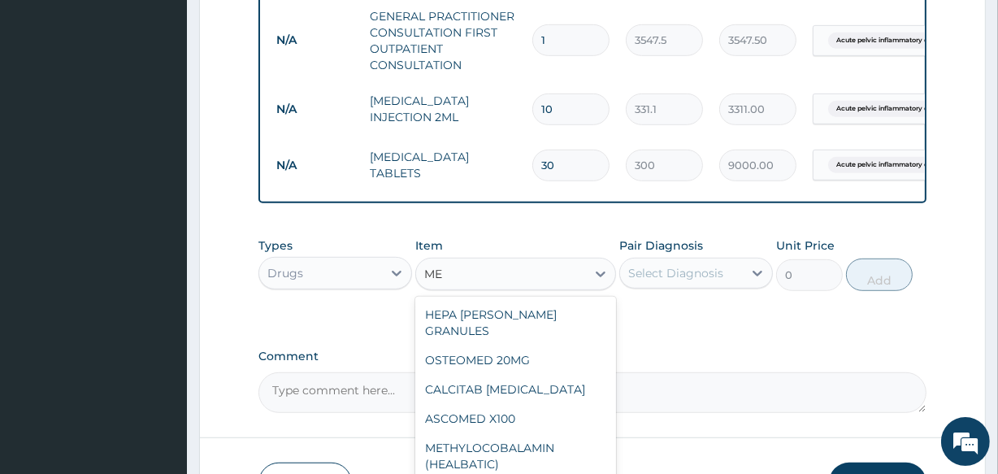
type input "M"
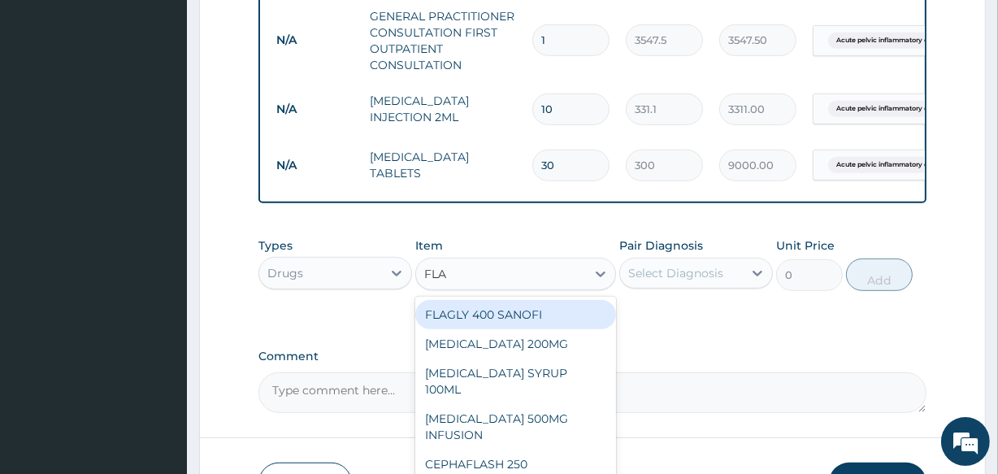
type input "FLAG"
click at [481, 328] on div "FLAGLY 400 SANOFI" at bounding box center [515, 314] width 200 height 29
type input "70.95"
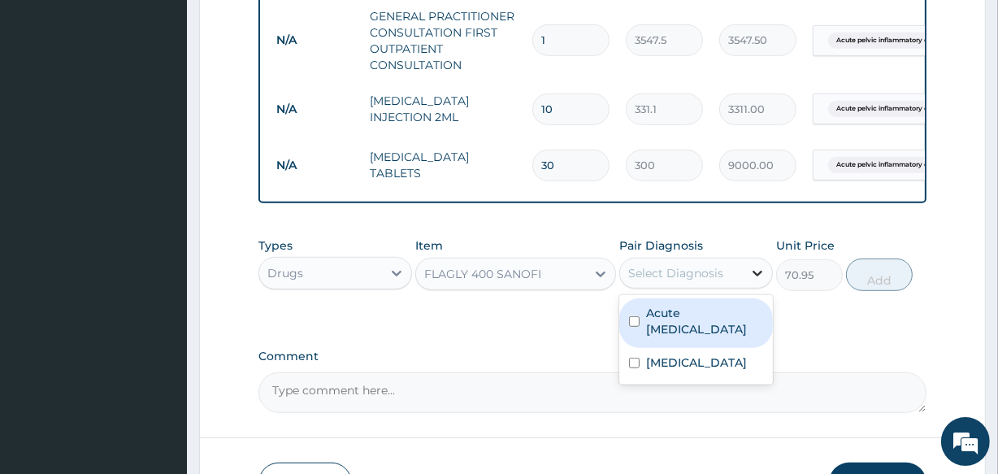
click at [754, 278] on icon at bounding box center [758, 273] width 16 height 16
click at [687, 337] on label "Acute pelvic inflammatory disease" at bounding box center [704, 321] width 117 height 33
checkbox input "true"
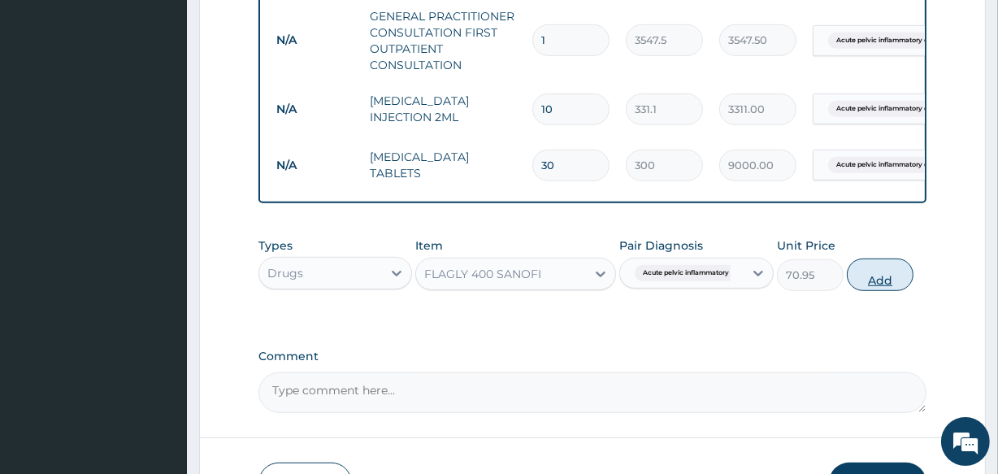
click at [875, 290] on button "Add" at bounding box center [880, 275] width 67 height 33
type input "0"
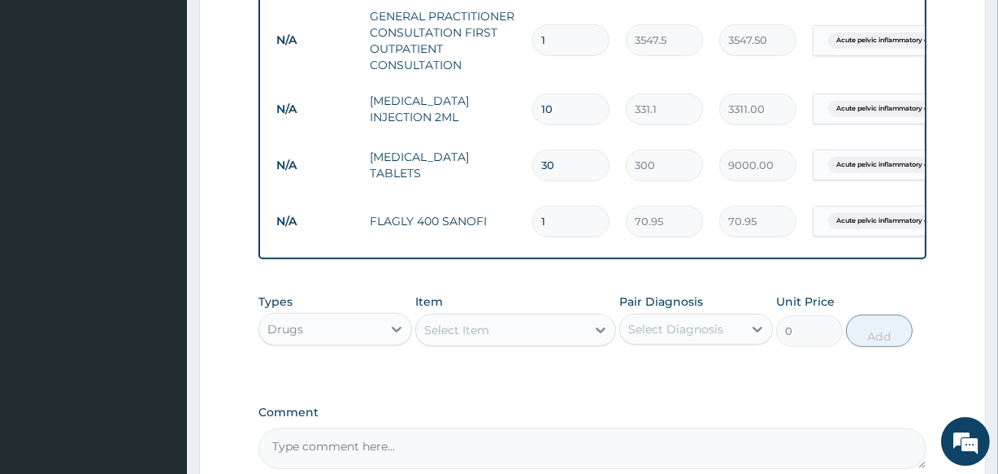
type input "0.00"
type input "3"
type input "212.85"
type input "30"
type input "2128.50"
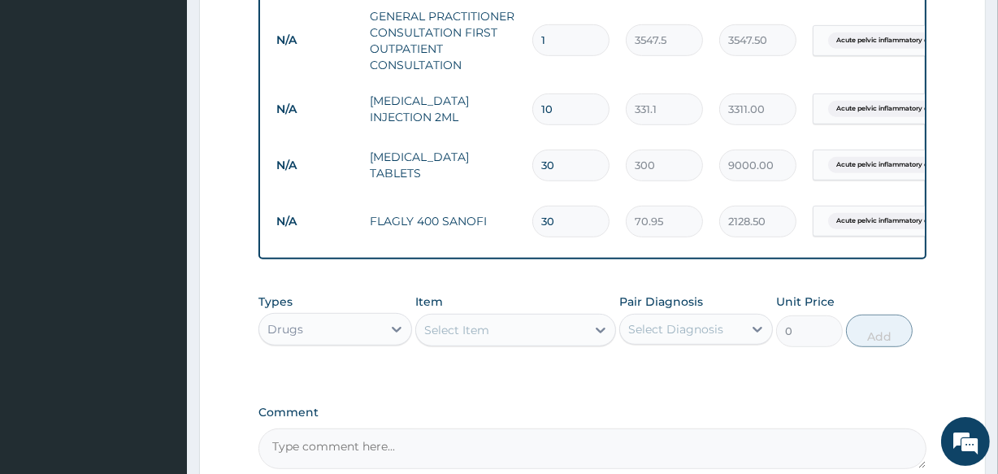
type input "30"
click at [485, 338] on div "Select Item" at bounding box center [456, 330] width 65 height 16
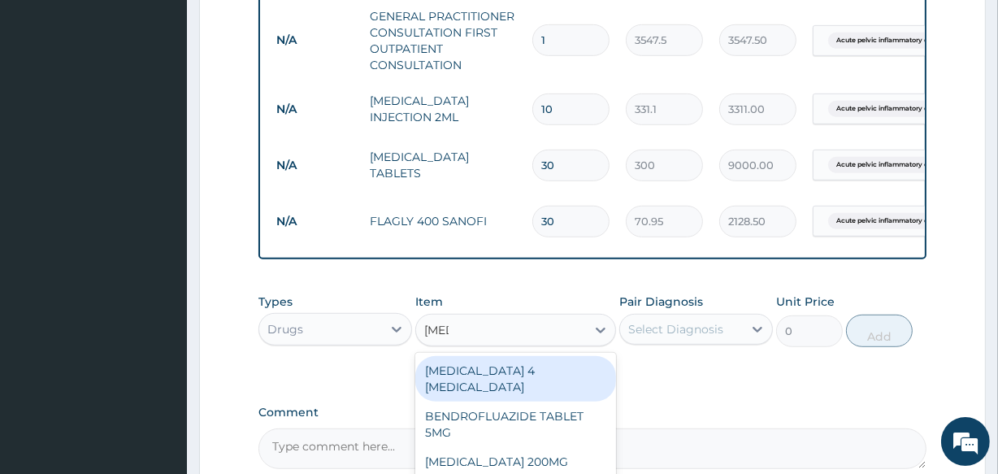
type input "FLUC"
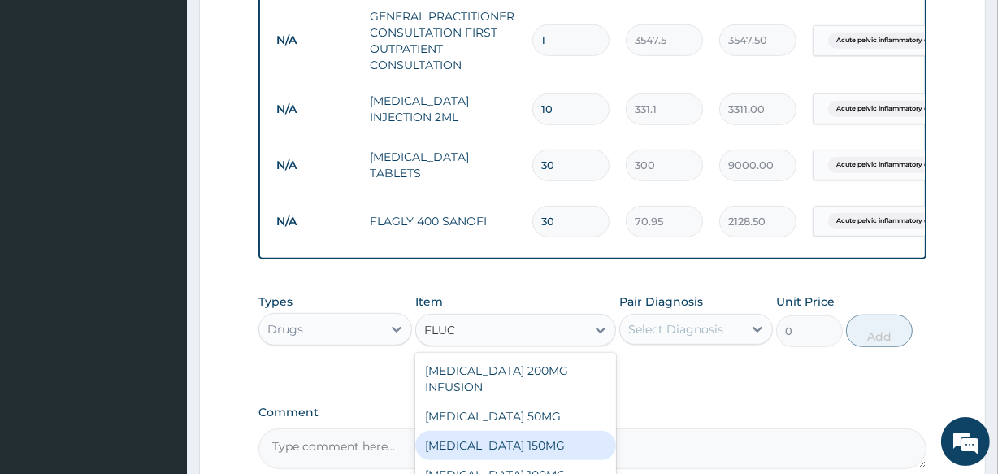
click at [475, 455] on div "FLUCONAZOLE 150MG" at bounding box center [515, 445] width 200 height 29
type input "1537.25"
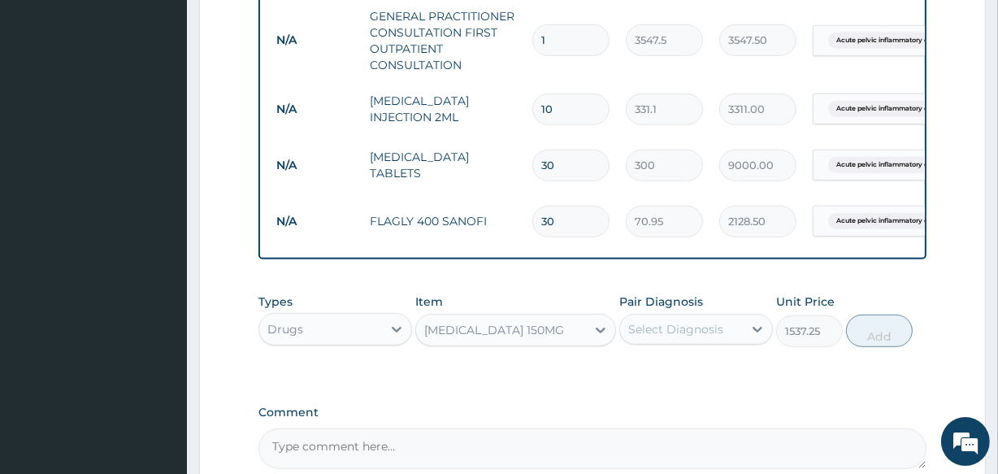
click at [541, 343] on div "FLUCONAZOLE 150MG" at bounding box center [500, 330] width 169 height 26
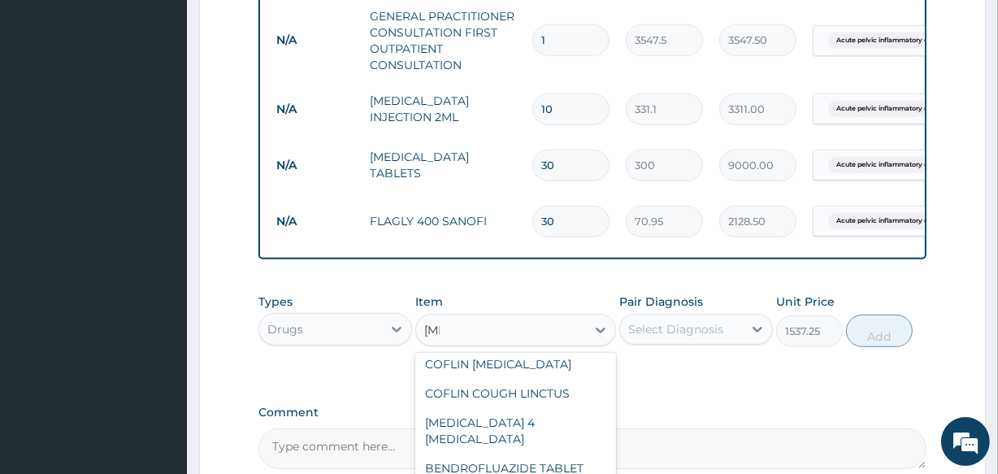
scroll to position [0, 0]
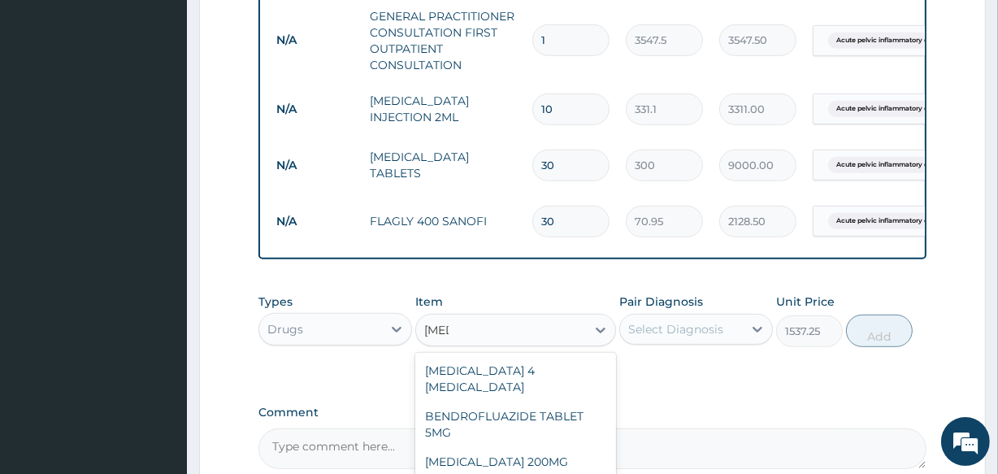
type input "FLUC"
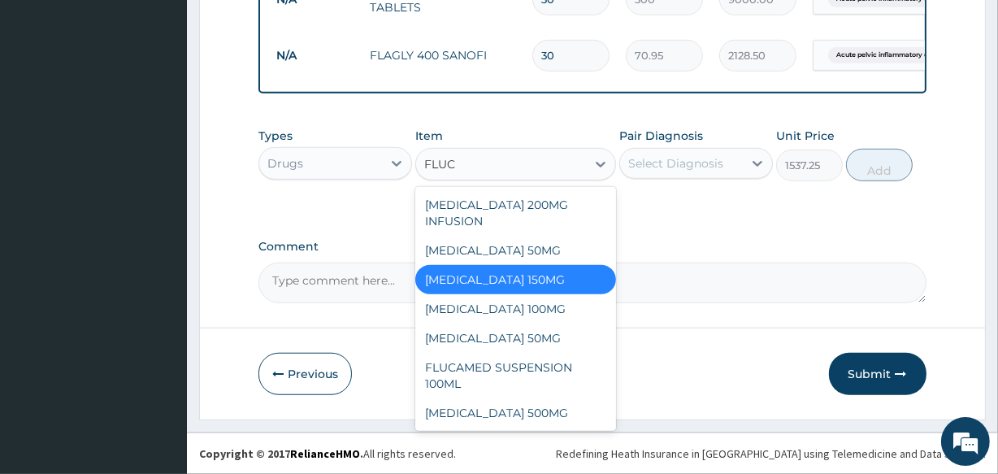
scroll to position [28, 0]
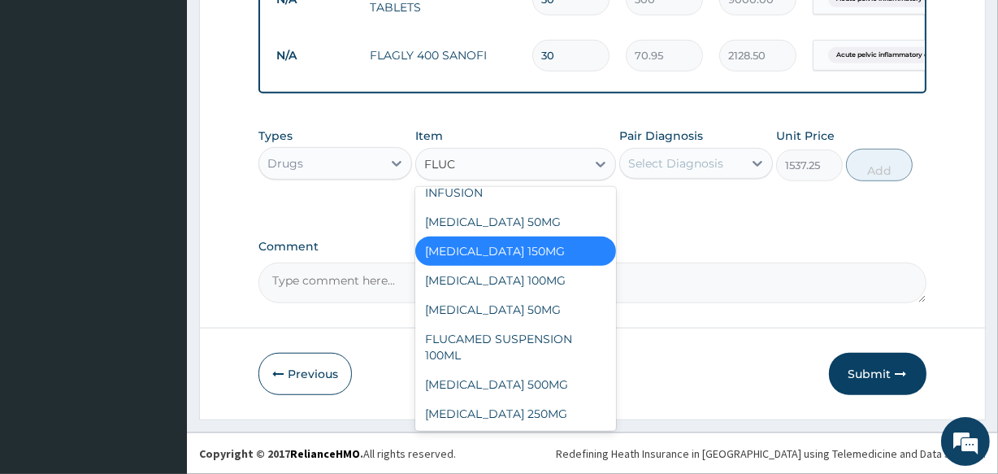
click at [568, 247] on div "FLUCONAZOLE 150MG" at bounding box center [515, 251] width 200 height 29
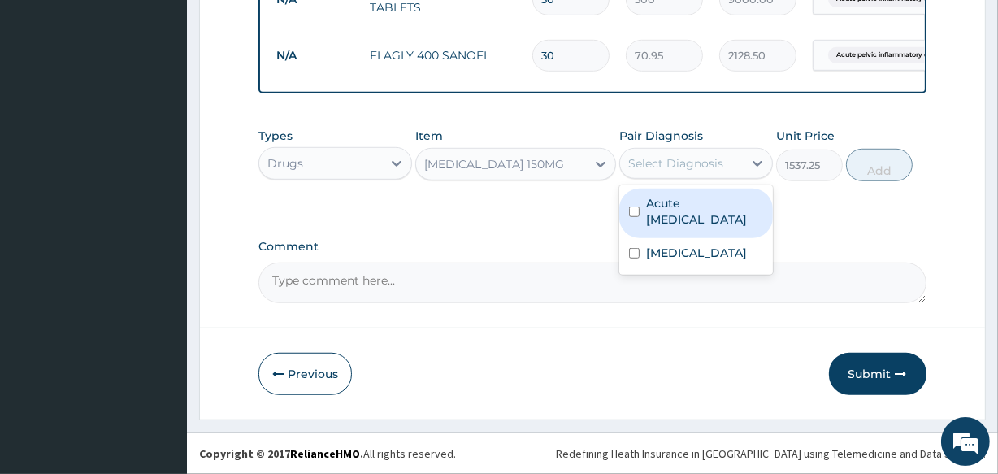
click at [739, 166] on div "Select Diagnosis" at bounding box center [681, 163] width 123 height 26
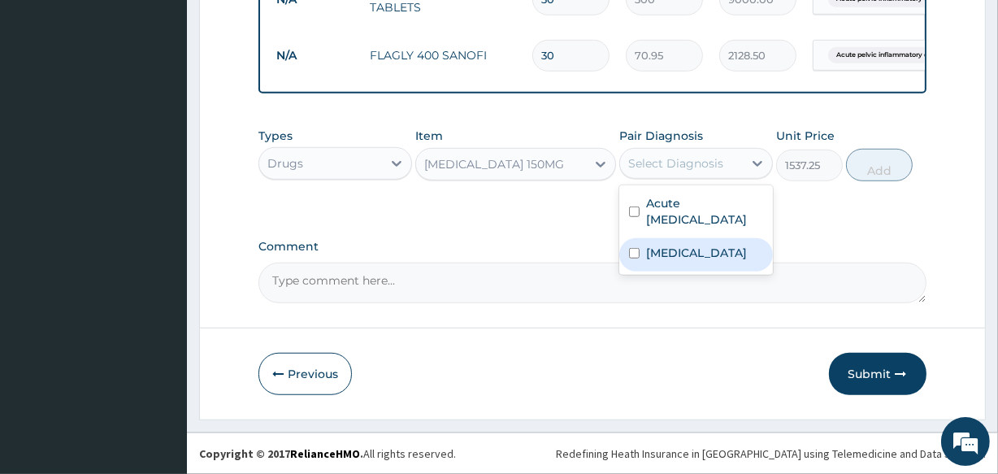
click at [694, 261] on label "Vaginitis" at bounding box center [696, 253] width 101 height 16
checkbox input "true"
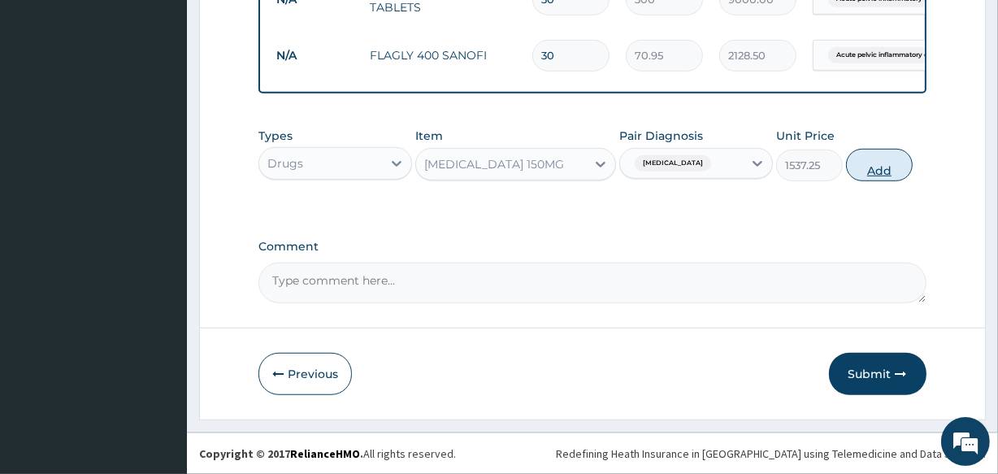
click at [858, 172] on button "Add" at bounding box center [879, 165] width 67 height 33
type input "0"
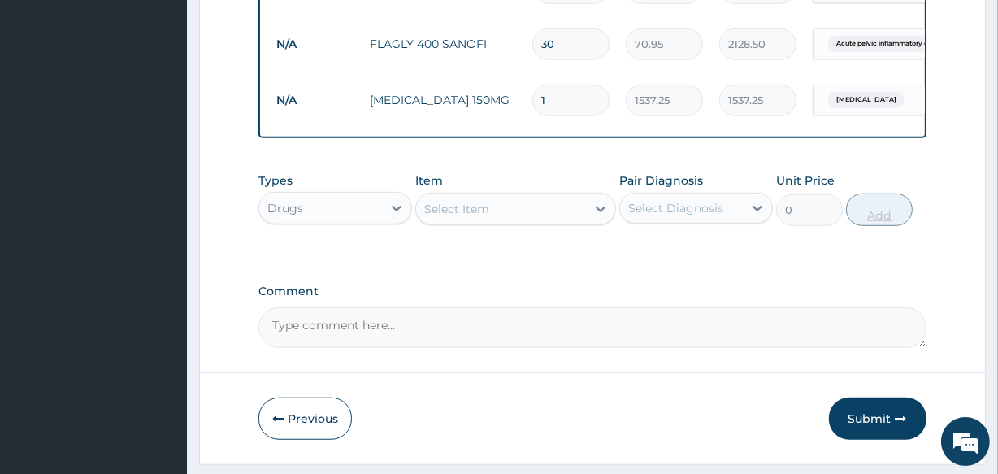
type input "10"
type input "15372.50"
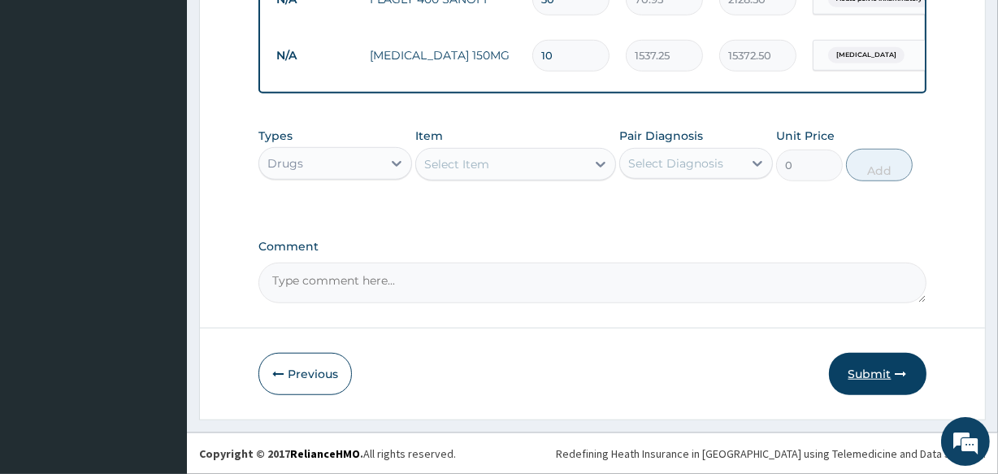
type input "10"
click at [872, 375] on button "Submit" at bounding box center [878, 374] width 98 height 42
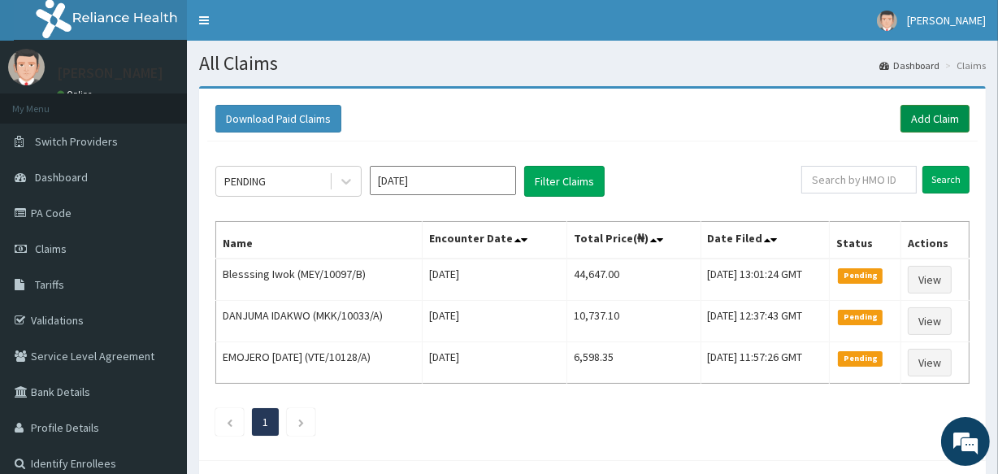
click at [935, 119] on link "Add Claim" at bounding box center [935, 119] width 69 height 28
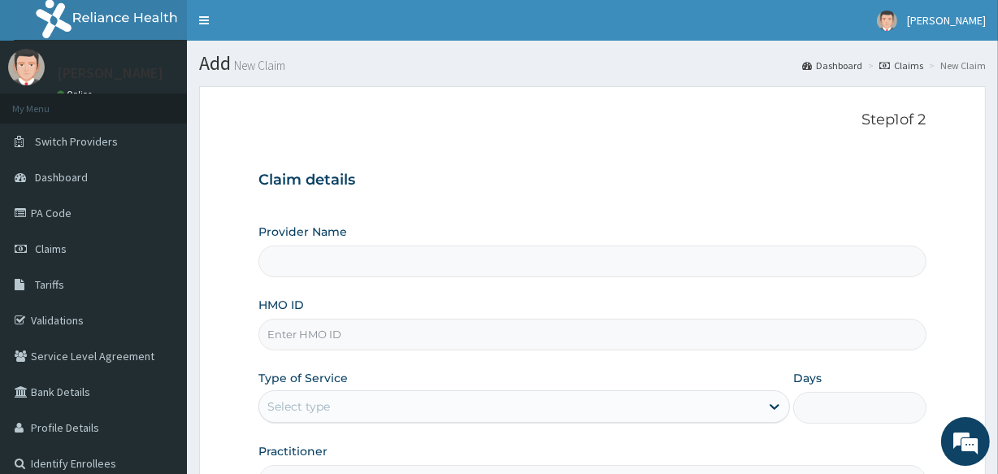
click at [371, 334] on input "HMO ID" at bounding box center [592, 335] width 667 height 32
type input "[GEOGRAPHIC_DATA]"
type input "NPP/10106/A"
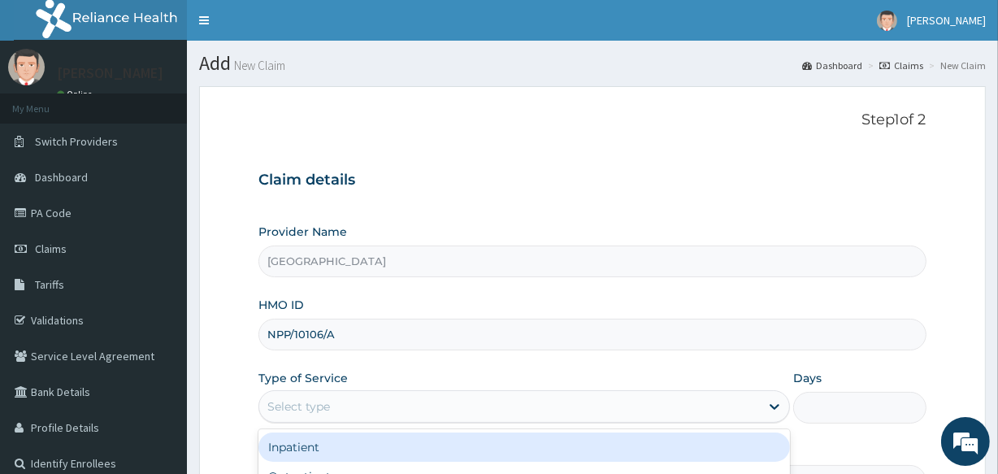
click at [354, 406] on div "Select type" at bounding box center [509, 407] width 501 height 26
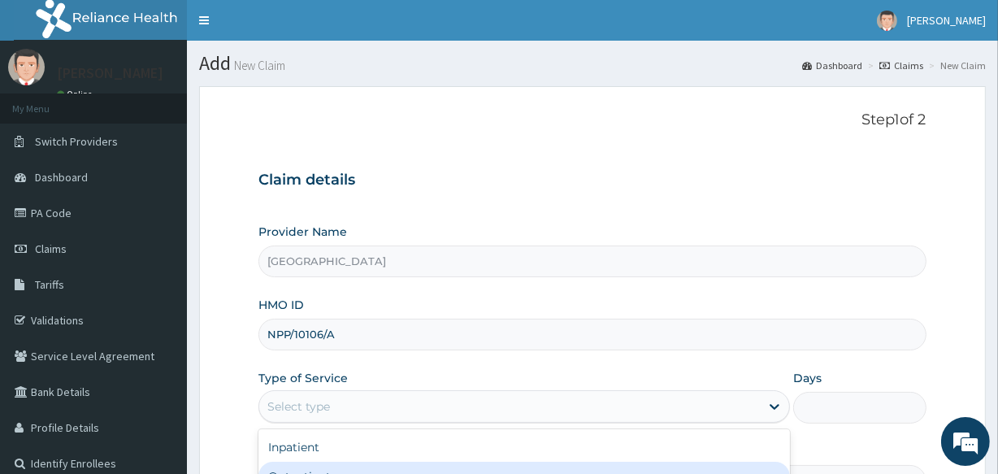
click at [350, 464] on div "Outpatient" at bounding box center [525, 476] width 532 height 29
type input "1"
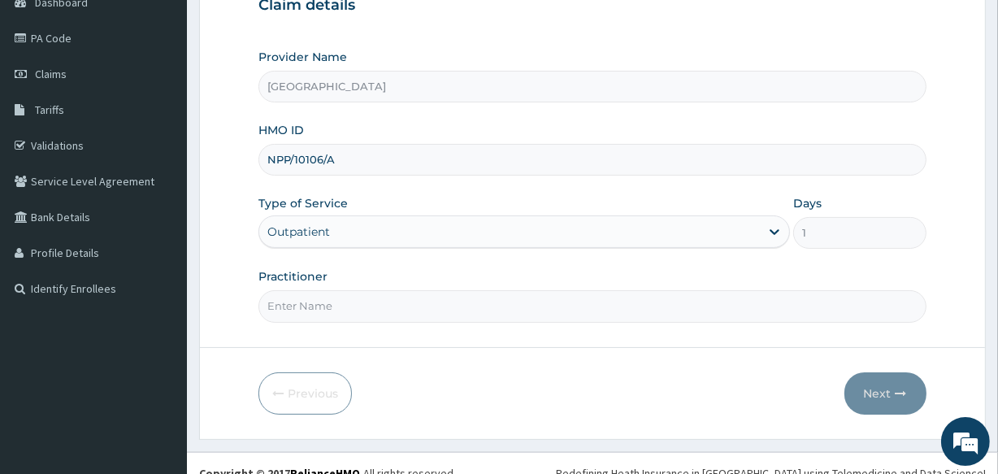
scroll to position [193, 0]
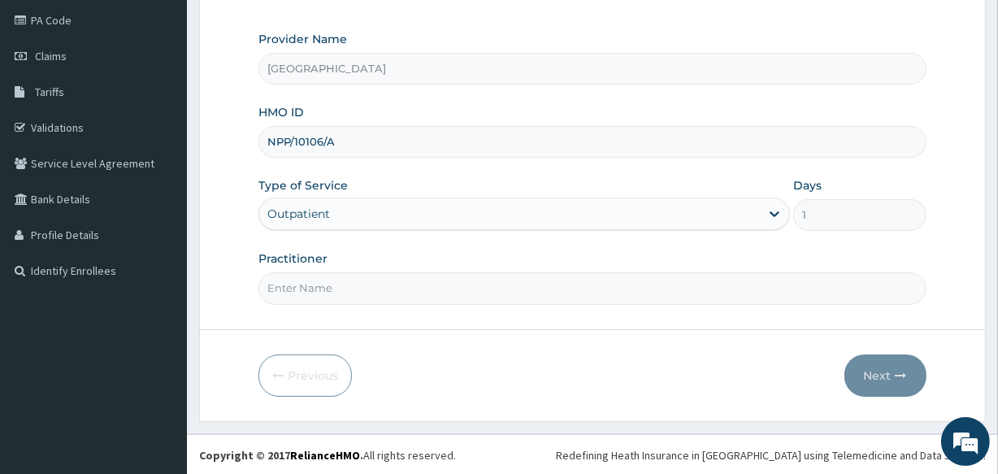
click at [407, 283] on input "Practitioner" at bounding box center [592, 288] width 667 height 32
type input "[PERSON_NAME]"
click at [882, 362] on button "Next" at bounding box center [886, 375] width 82 height 42
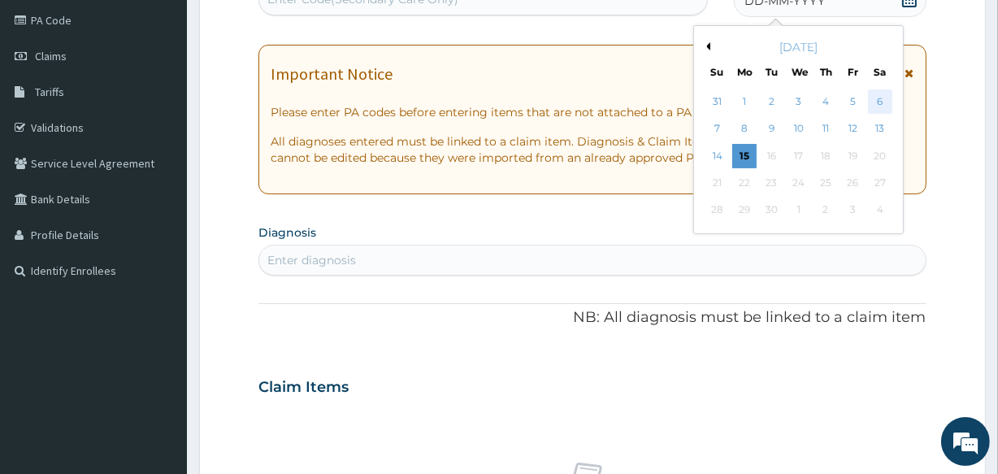
click at [873, 100] on div "6" at bounding box center [880, 101] width 24 height 24
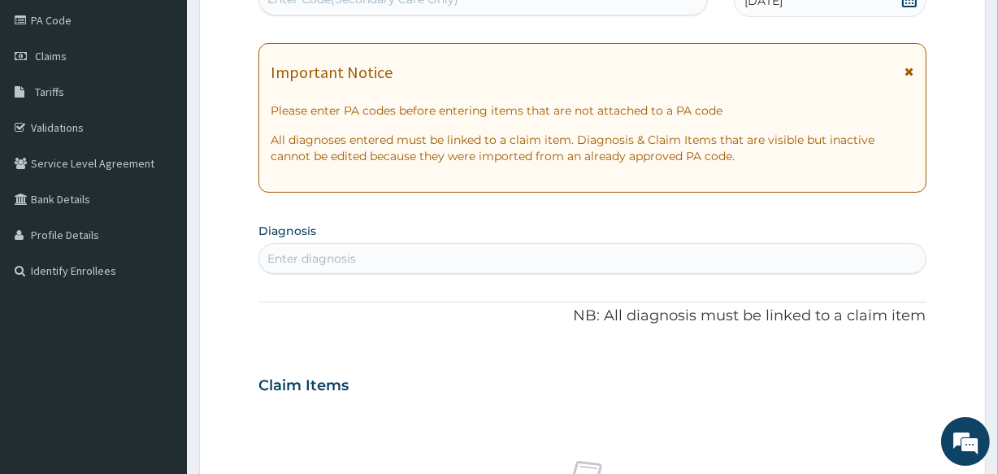
click at [307, 252] on div "Enter diagnosis" at bounding box center [311, 258] width 89 height 16
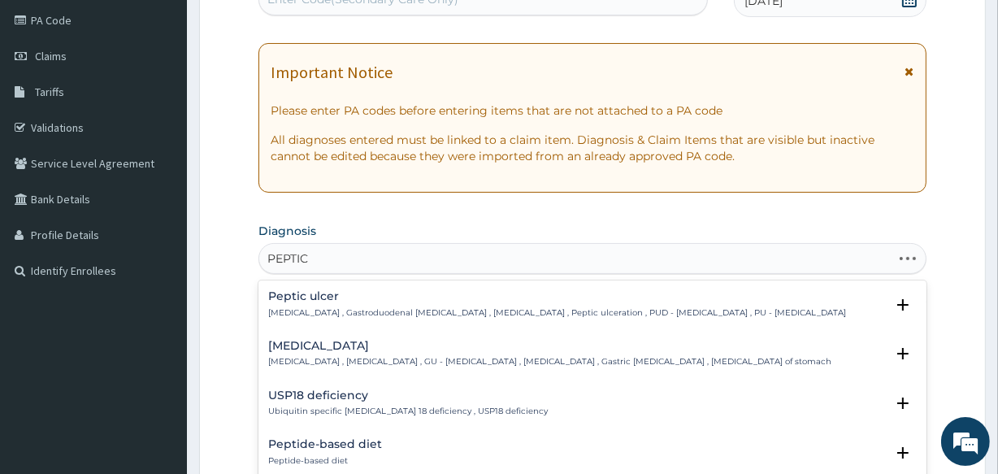
type input "PEPTIC"
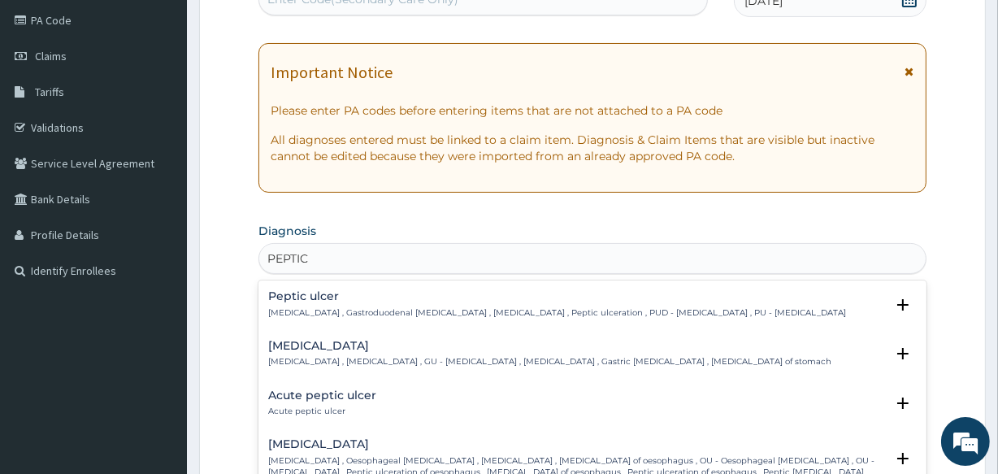
click at [339, 304] on div "[MEDICAL_DATA] [MEDICAL_DATA] , Gastroduodenal [MEDICAL_DATA] , [MEDICAL_DATA] …" at bounding box center [557, 304] width 578 height 28
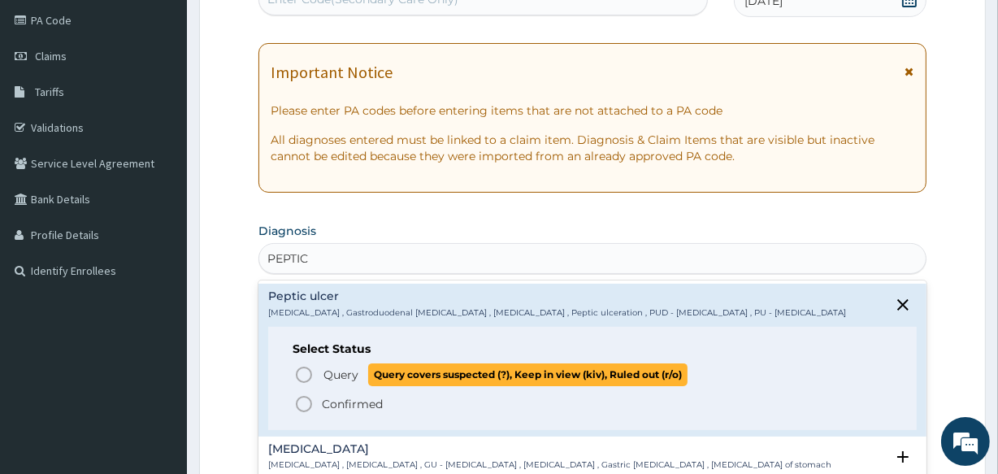
click at [308, 373] on icon "status option query" at bounding box center [304, 375] width 20 height 20
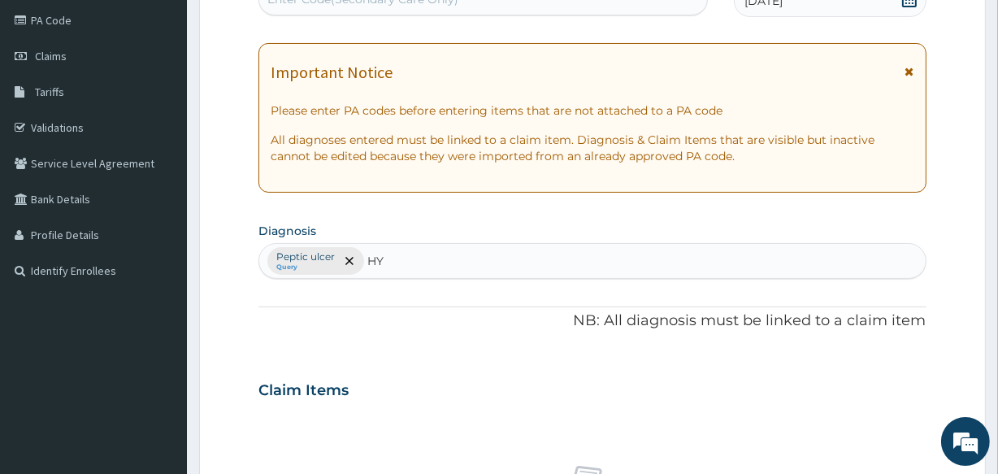
type input "H"
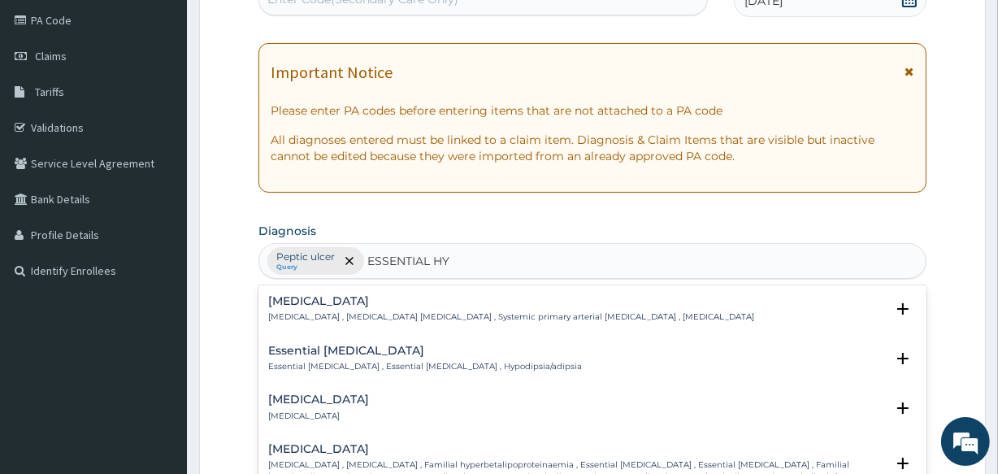
type input "ESSENTIAL HYP"
click at [338, 309] on div "[MEDICAL_DATA] [MEDICAL_DATA] , [MEDICAL_DATA] [MEDICAL_DATA] , Systemic primar…" at bounding box center [511, 309] width 486 height 28
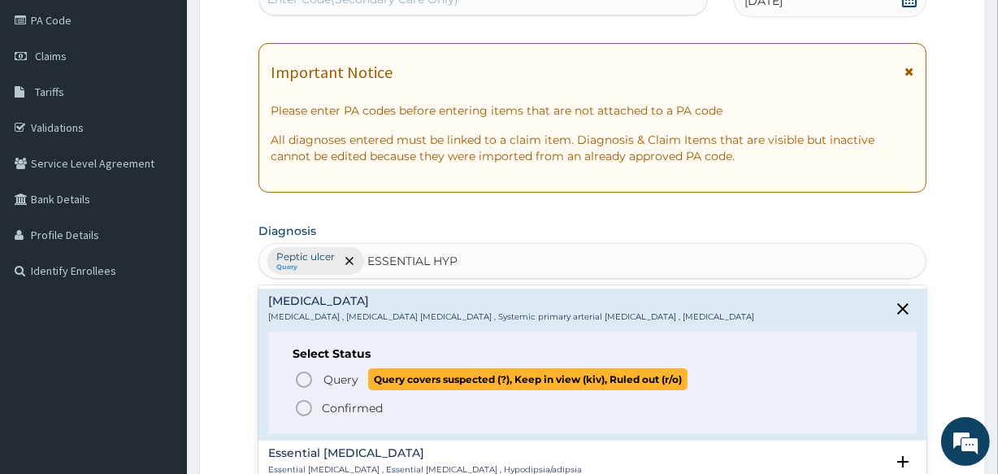
click at [306, 380] on icon "status option query" at bounding box center [304, 380] width 20 height 20
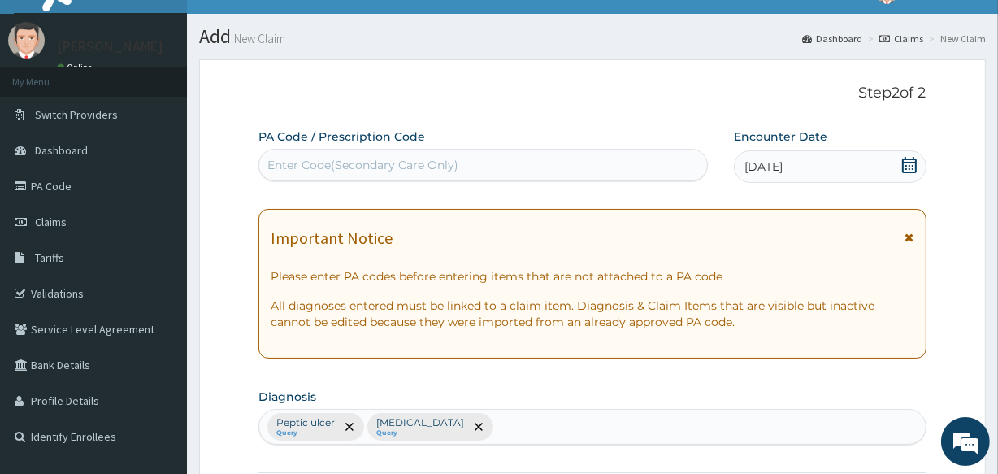
scroll to position [0, 0]
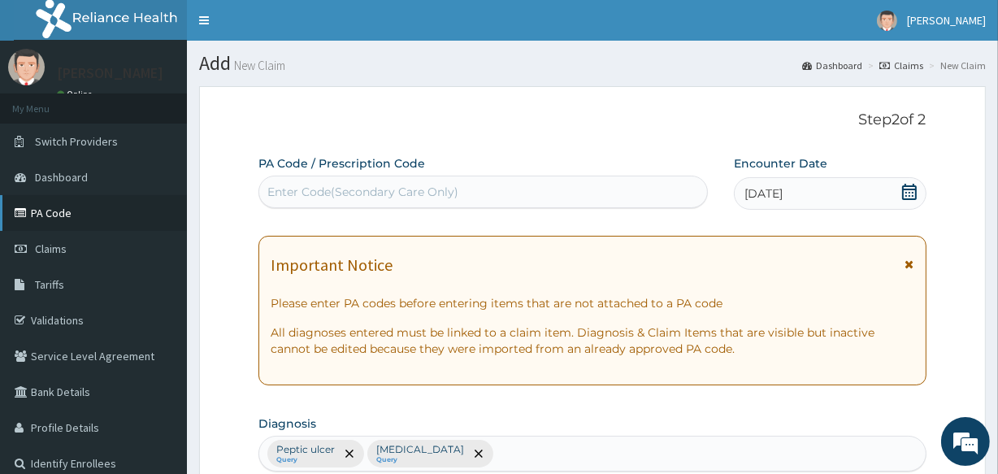
click at [59, 209] on link "PA Code" at bounding box center [93, 213] width 187 height 36
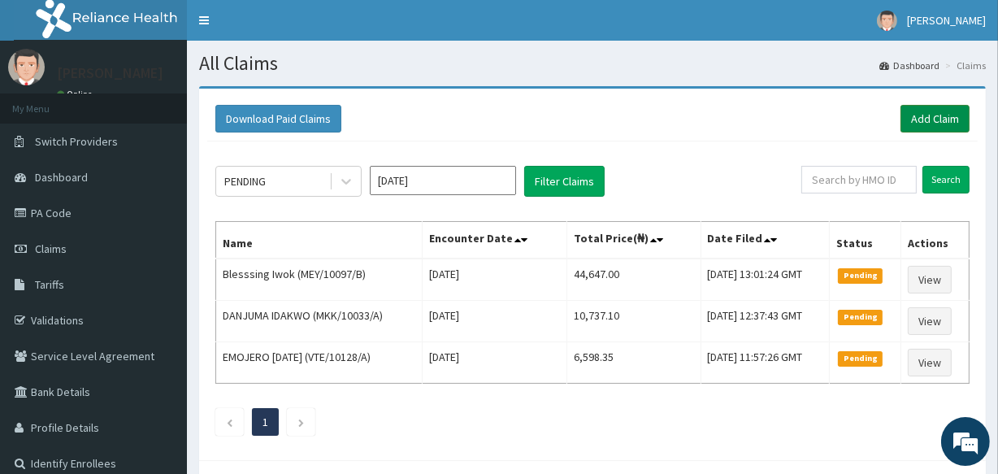
click at [917, 120] on link "Add Claim" at bounding box center [935, 119] width 69 height 28
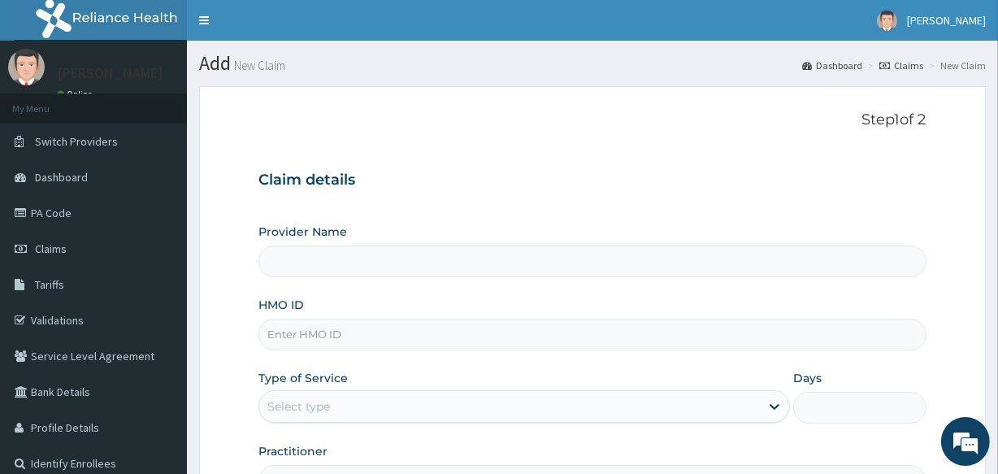
click at [325, 343] on input "HMO ID" at bounding box center [592, 335] width 667 height 32
type input "[GEOGRAPHIC_DATA]"
type input "PRN/10085/E"
click at [325, 403] on div "Select type" at bounding box center [298, 406] width 63 height 16
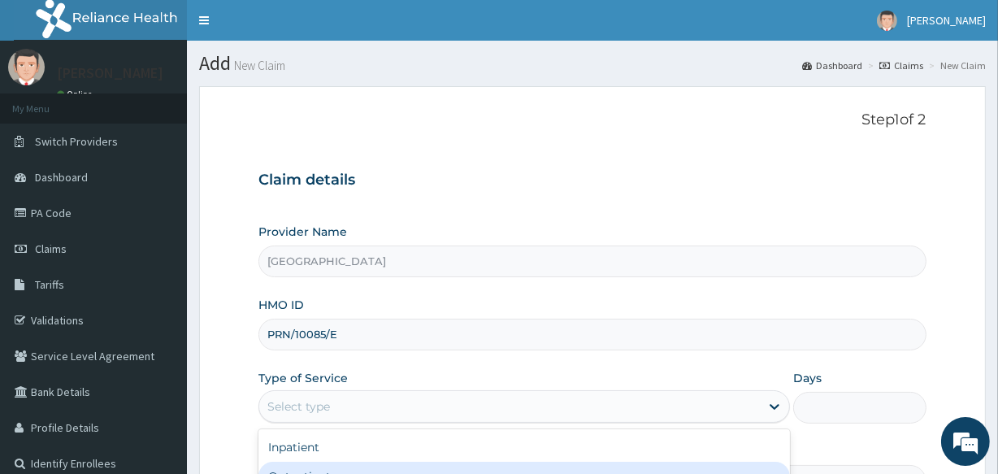
click at [341, 470] on div "Outpatient" at bounding box center [525, 476] width 532 height 29
type input "1"
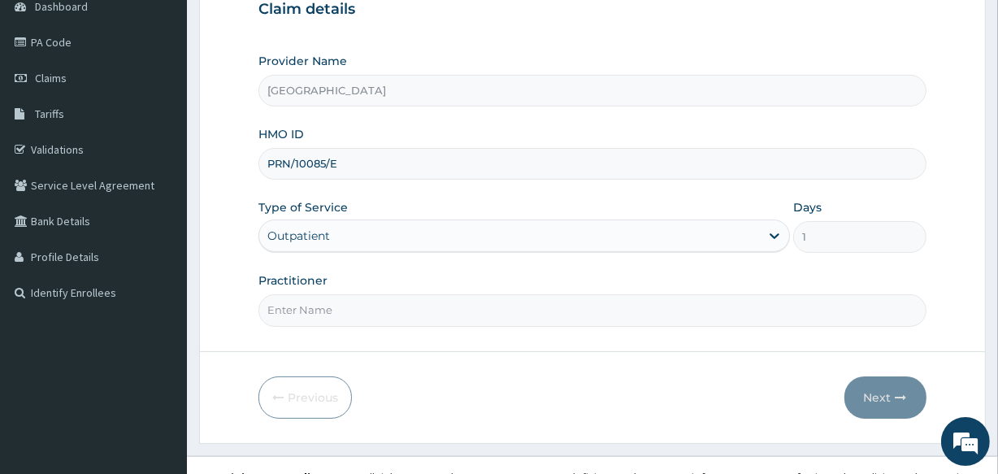
scroll to position [193, 0]
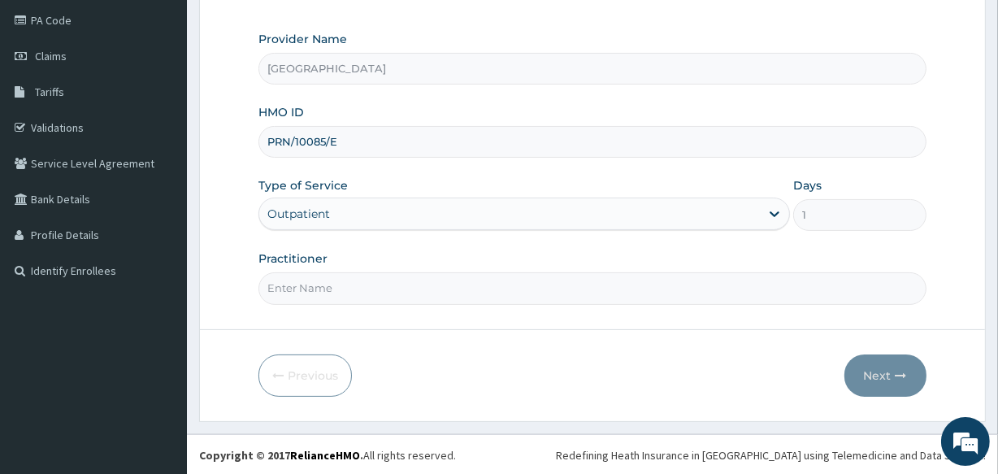
click at [674, 288] on input "Practitioner" at bounding box center [592, 288] width 667 height 32
type input "[PERSON_NAME]"
click at [520, 362] on div "Previous Next" at bounding box center [592, 375] width 667 height 42
click at [862, 366] on button "Next" at bounding box center [886, 375] width 82 height 42
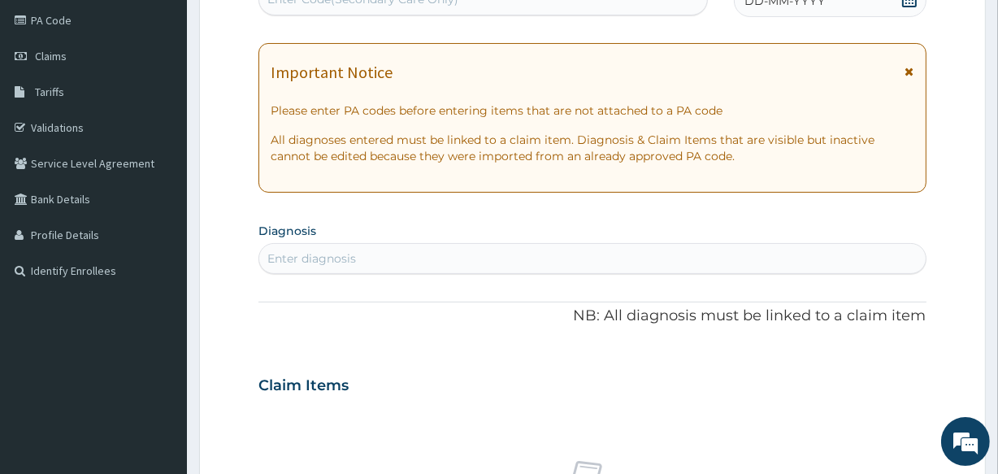
click at [396, 266] on div "Enter diagnosis" at bounding box center [592, 259] width 666 height 26
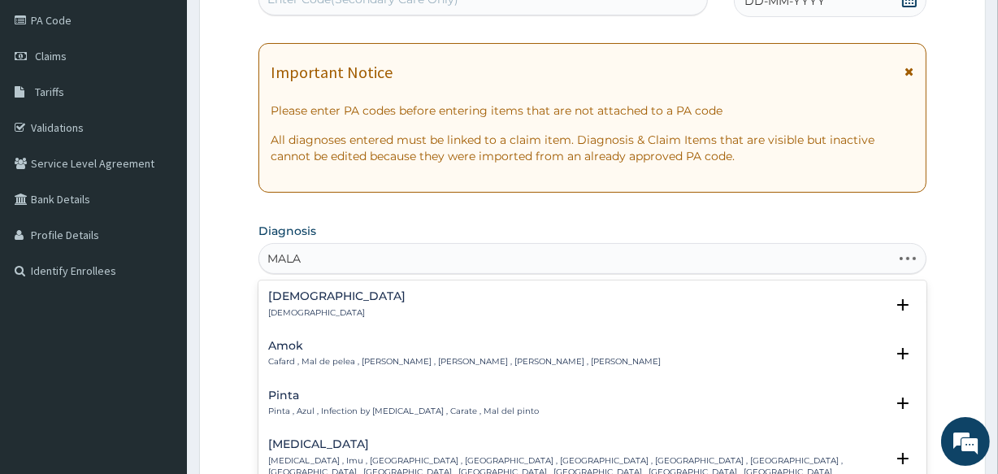
type input "MALAR"
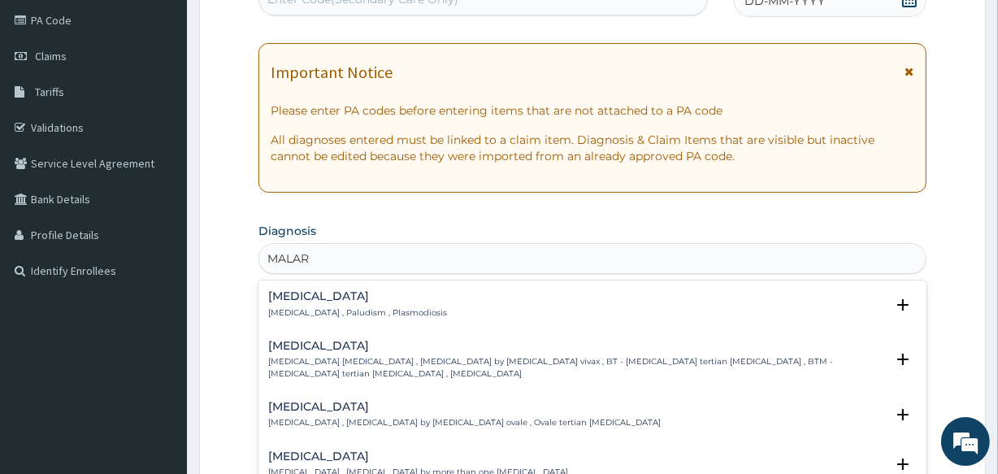
click at [365, 307] on p "[MEDICAL_DATA] , Paludism , Plasmodiosis" at bounding box center [357, 312] width 179 height 11
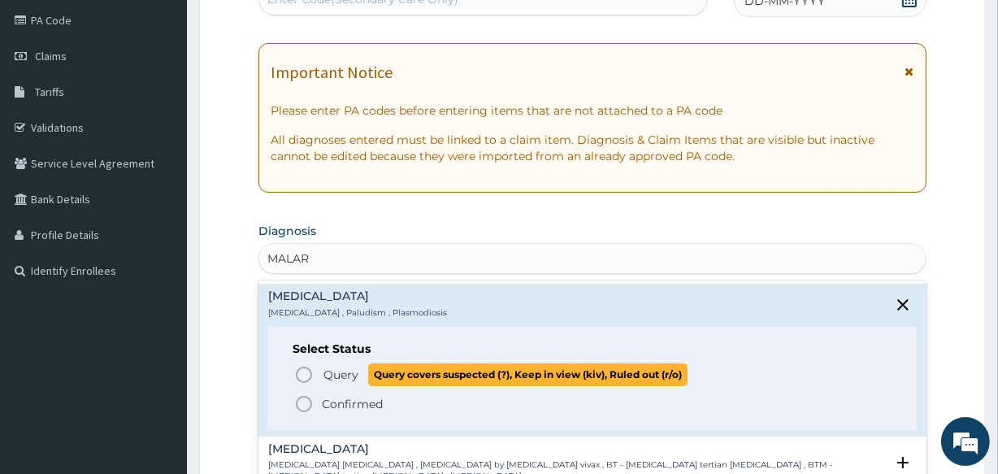
click at [309, 373] on icon "status option query" at bounding box center [304, 375] width 20 height 20
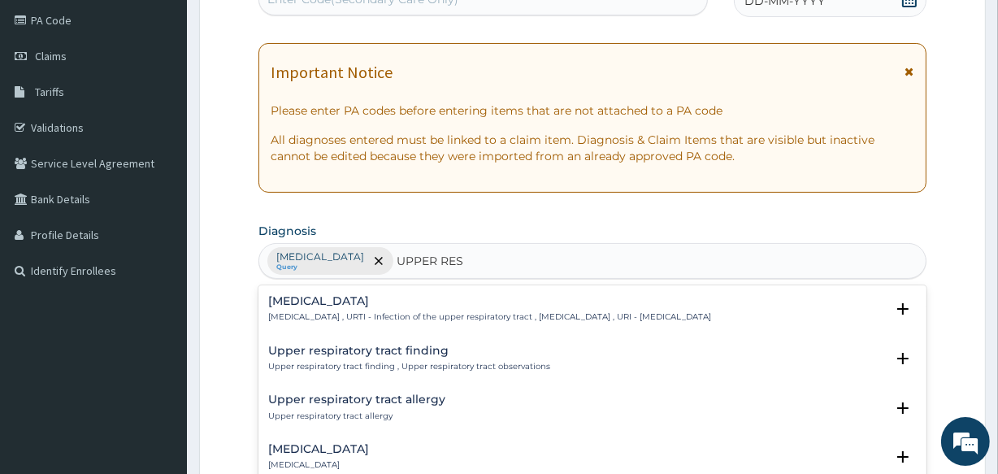
type input "UPPER RESP"
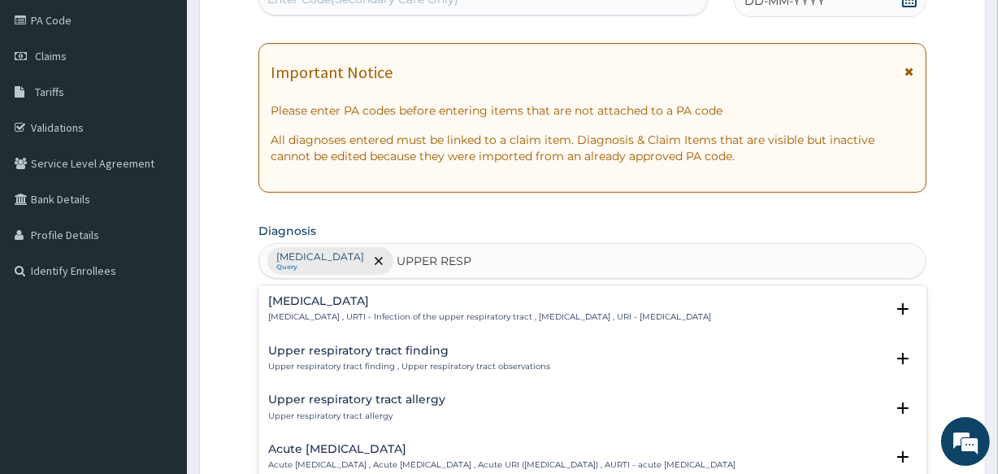
click at [654, 315] on p "[MEDICAL_DATA] , URTI - Infection of the upper respiratory tract , [MEDICAL_DAT…" at bounding box center [489, 316] width 443 height 11
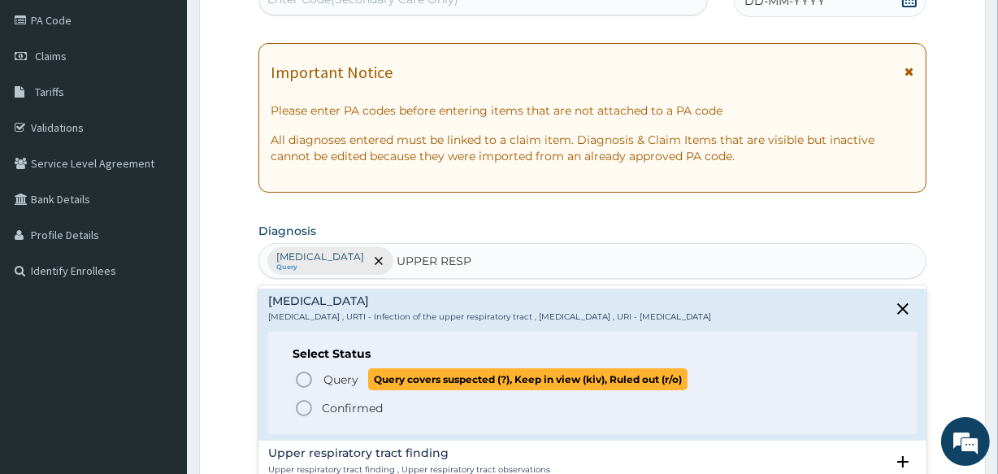
click at [379, 380] on span "Query covers suspected (?), Keep in view (kiv), Ruled out (r/o)" at bounding box center [528, 379] width 320 height 22
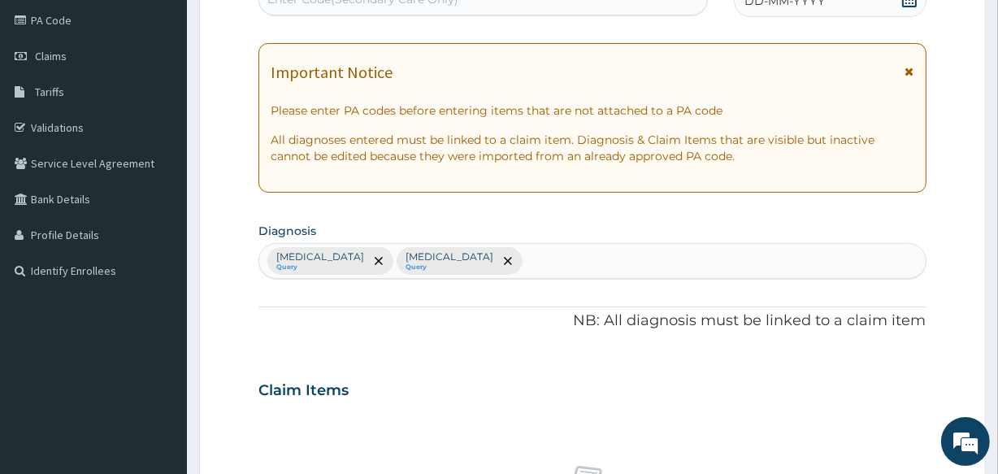
scroll to position [607, 0]
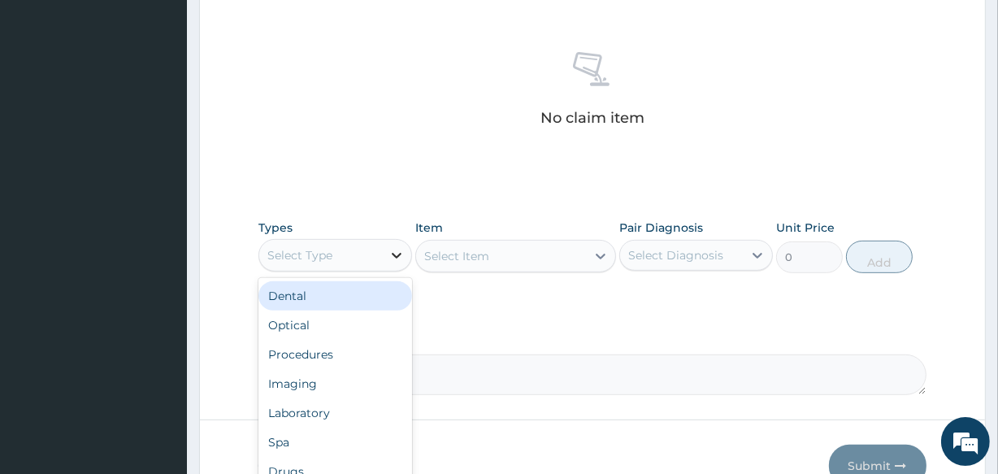
click at [398, 247] on icon at bounding box center [397, 255] width 16 height 16
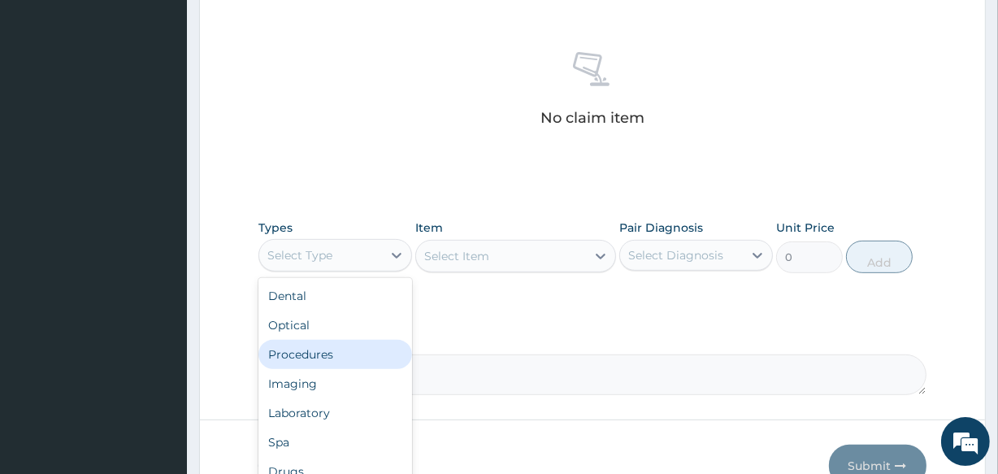
click at [354, 354] on div "Procedures" at bounding box center [336, 354] width 154 height 29
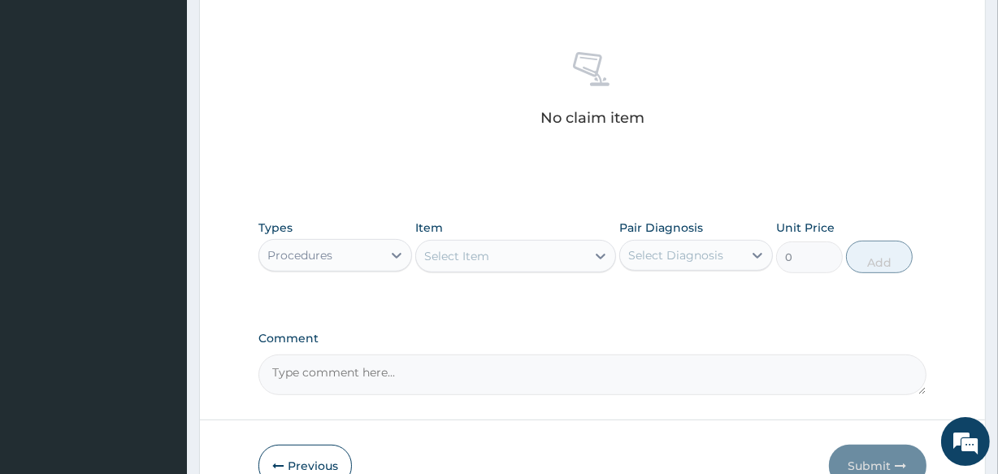
click at [489, 263] on div "Select Item" at bounding box center [500, 256] width 169 height 26
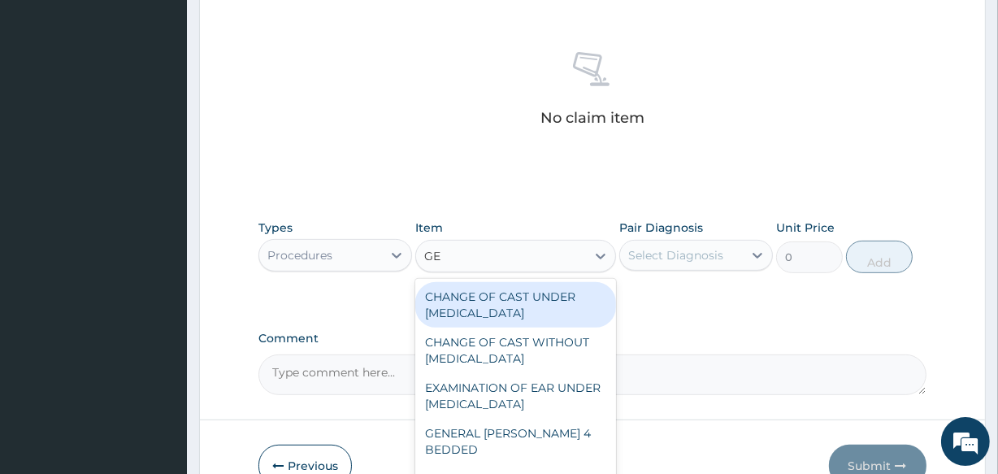
type input "G"
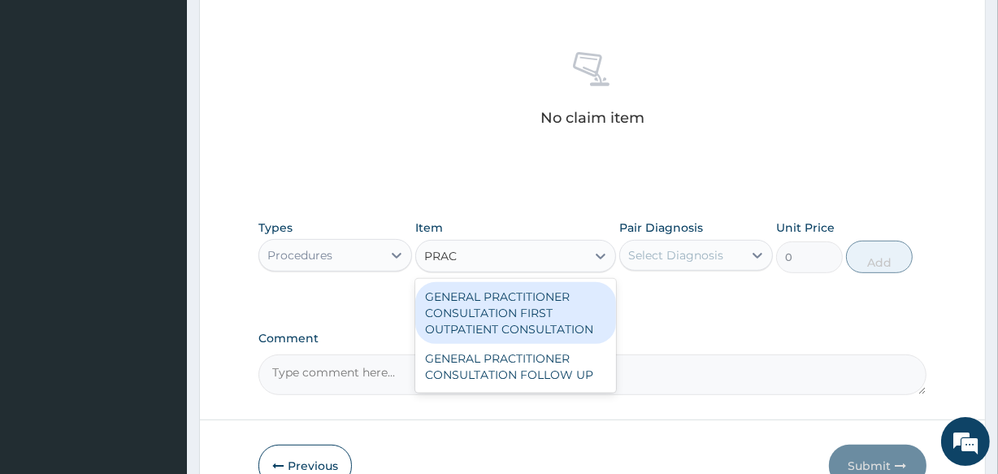
type input "PRACT"
click at [496, 320] on div "GENERAL PRACTITIONER CONSULTATION FIRST OUTPATIENT CONSULTATION" at bounding box center [515, 313] width 200 height 62
type input "3547.5"
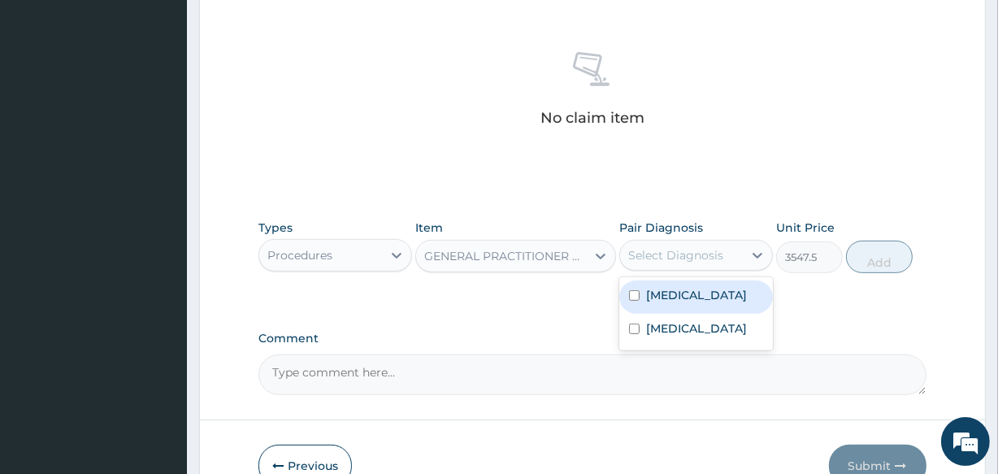
click at [741, 253] on div "Select Diagnosis" at bounding box center [681, 255] width 123 height 26
click at [689, 305] on div "[MEDICAL_DATA]" at bounding box center [697, 296] width 154 height 33
checkbox input "true"
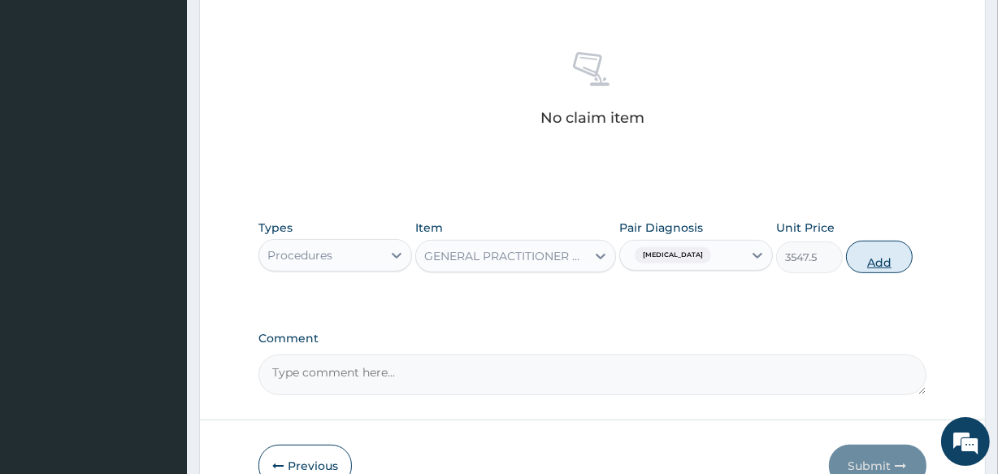
click at [868, 265] on button "Add" at bounding box center [879, 257] width 67 height 33
type input "0"
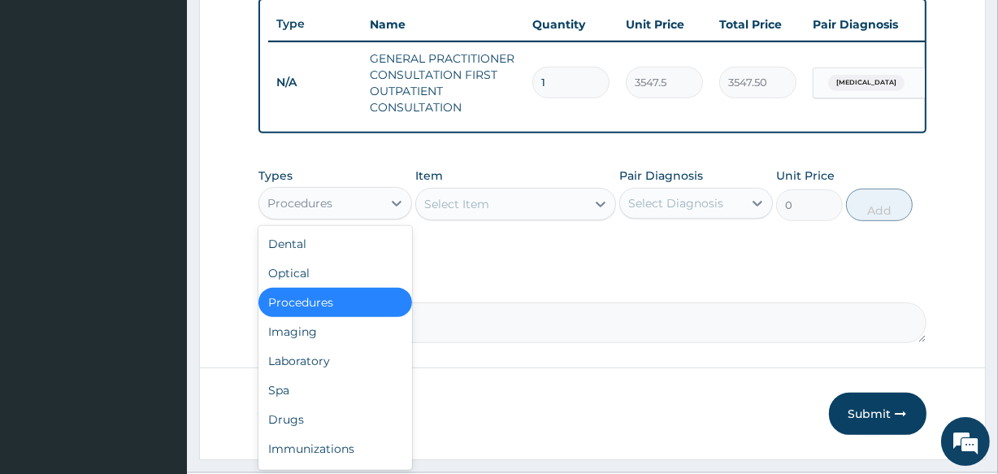
click at [379, 213] on div "Procedures" at bounding box center [320, 203] width 123 height 26
click at [328, 425] on div "Drugs" at bounding box center [336, 419] width 154 height 29
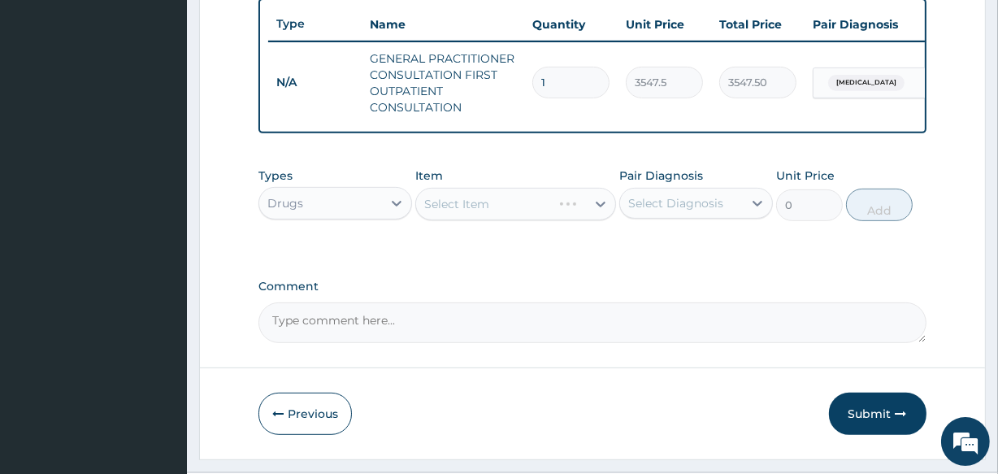
click at [457, 218] on div "Select Item" at bounding box center [515, 204] width 200 height 33
click at [457, 212] on div "Select Item" at bounding box center [456, 204] width 65 height 16
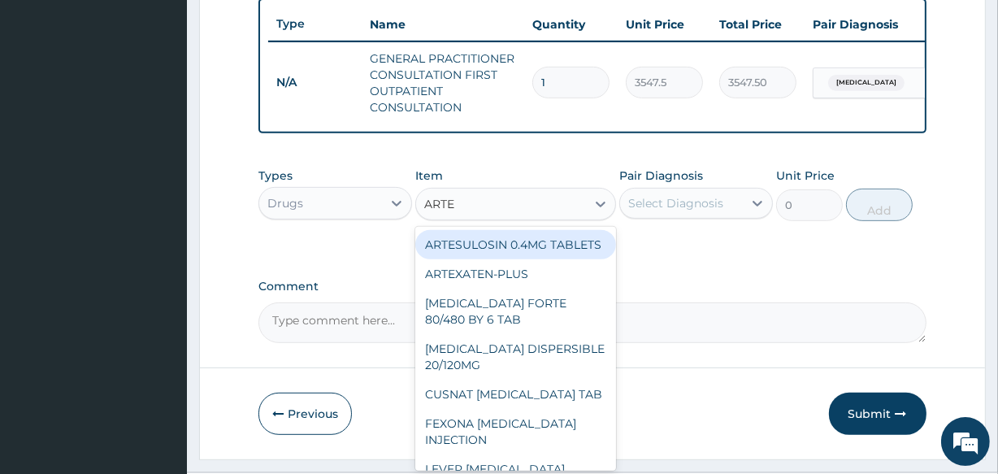
type input "ARTEM"
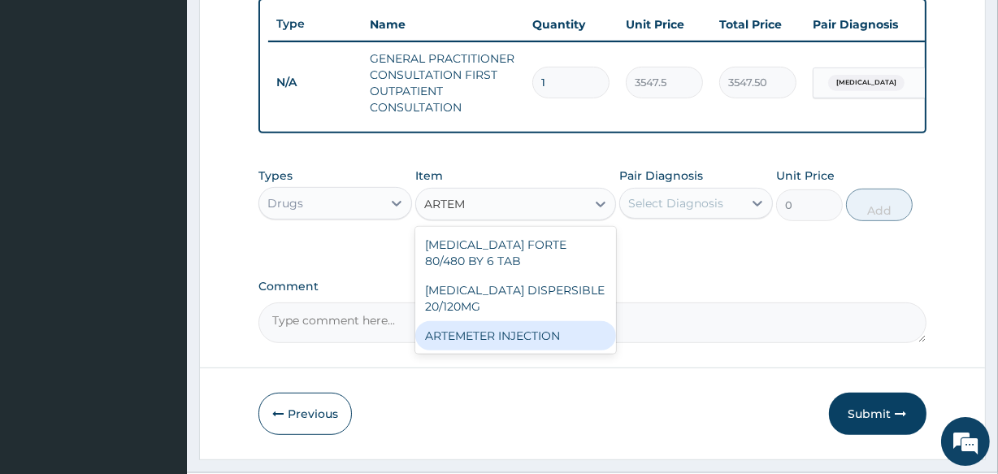
click at [464, 349] on div "ARTEMETER INJECTION" at bounding box center [515, 335] width 200 height 29
type input "946"
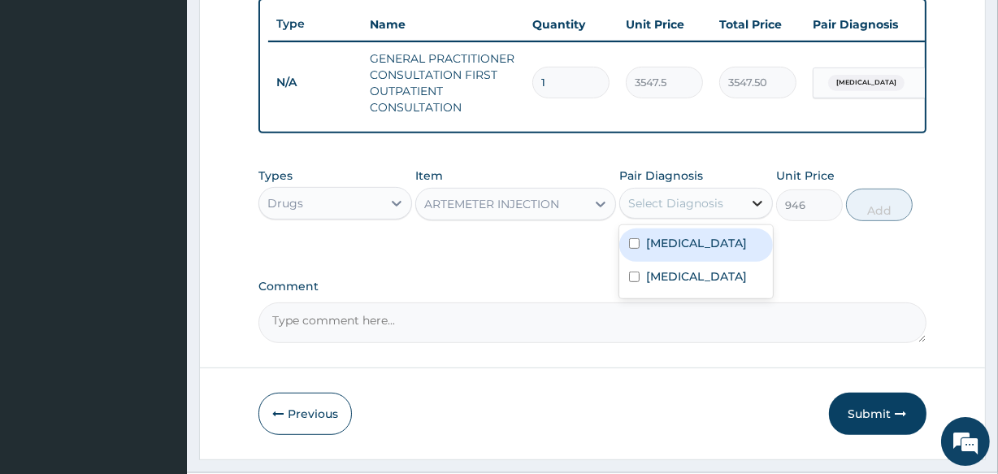
click at [751, 211] on icon at bounding box center [758, 203] width 16 height 16
click at [646, 251] on label "[MEDICAL_DATA]" at bounding box center [696, 243] width 101 height 16
checkbox input "true"
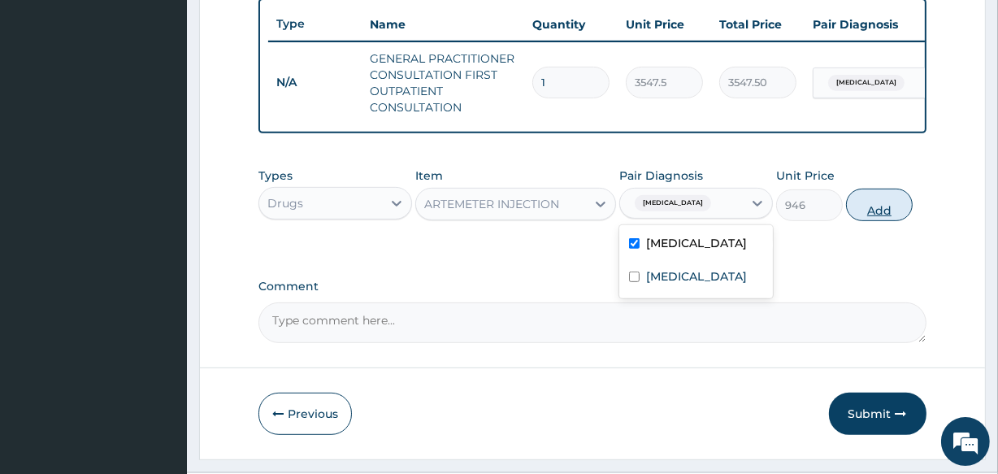
click at [876, 218] on button "Add" at bounding box center [879, 205] width 67 height 33
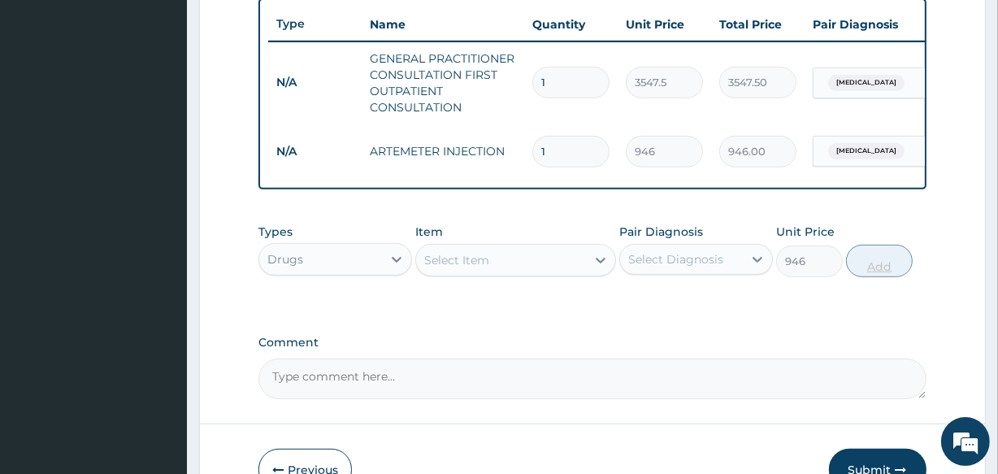
type input "0"
type input "0.00"
type input "6"
type input "5676.00"
type input "6"
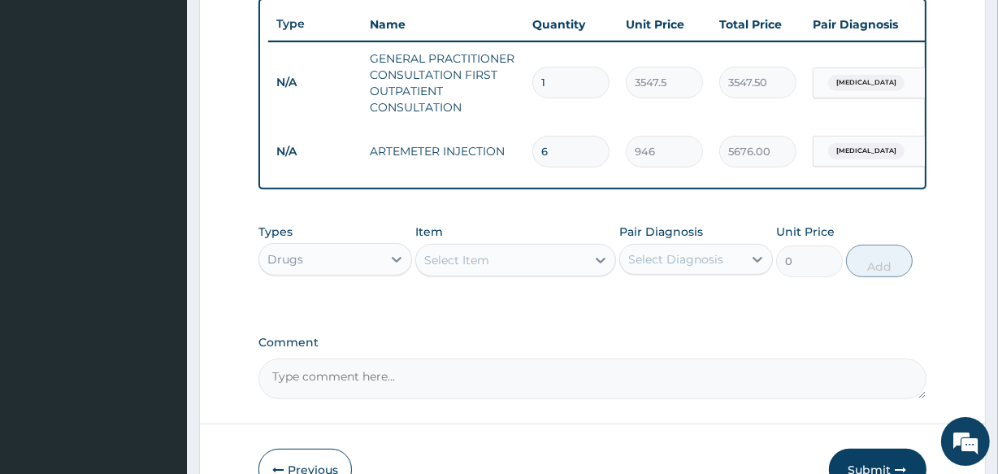
click at [487, 268] on div "Select Item" at bounding box center [456, 260] width 65 height 16
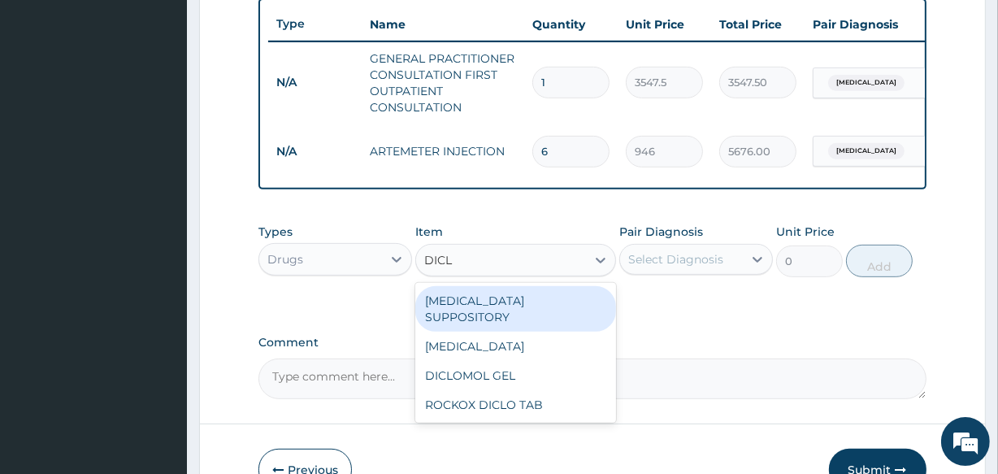
type input "DICLO"
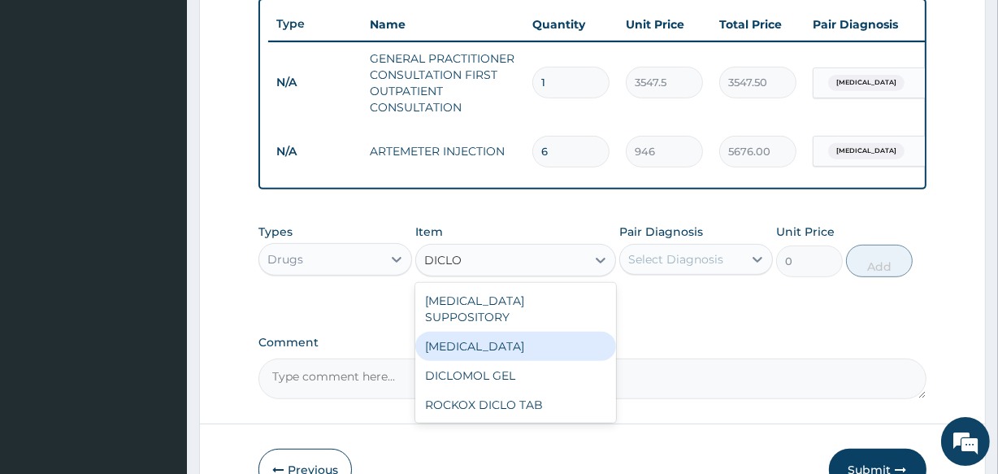
click at [474, 343] on div "[MEDICAL_DATA]" at bounding box center [515, 346] width 200 height 29
type input "591.25"
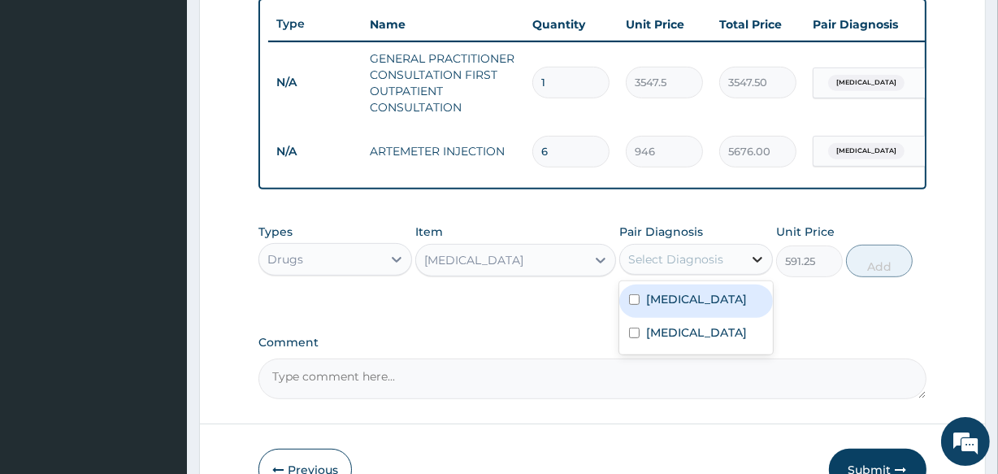
click at [750, 267] on icon at bounding box center [758, 259] width 16 height 16
click at [698, 312] on div "[MEDICAL_DATA]" at bounding box center [697, 301] width 154 height 33
checkbox input "true"
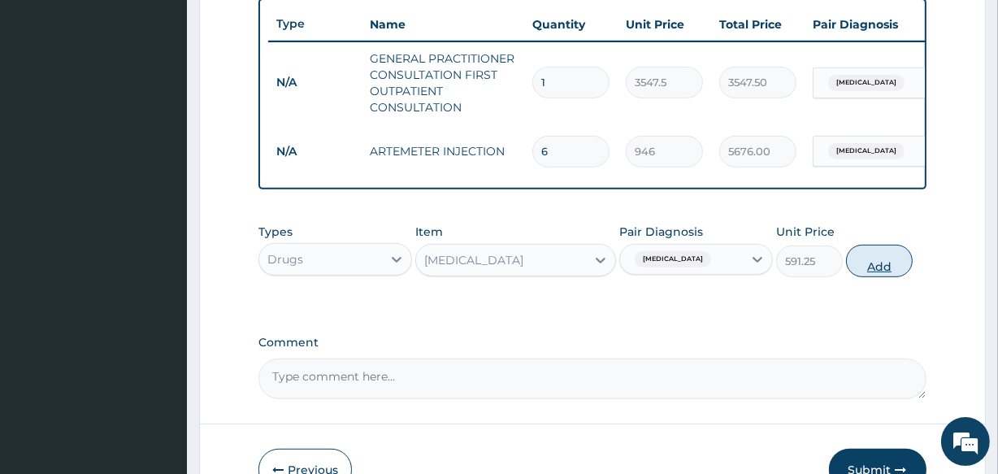
click at [876, 274] on button "Add" at bounding box center [879, 261] width 67 height 33
type input "0"
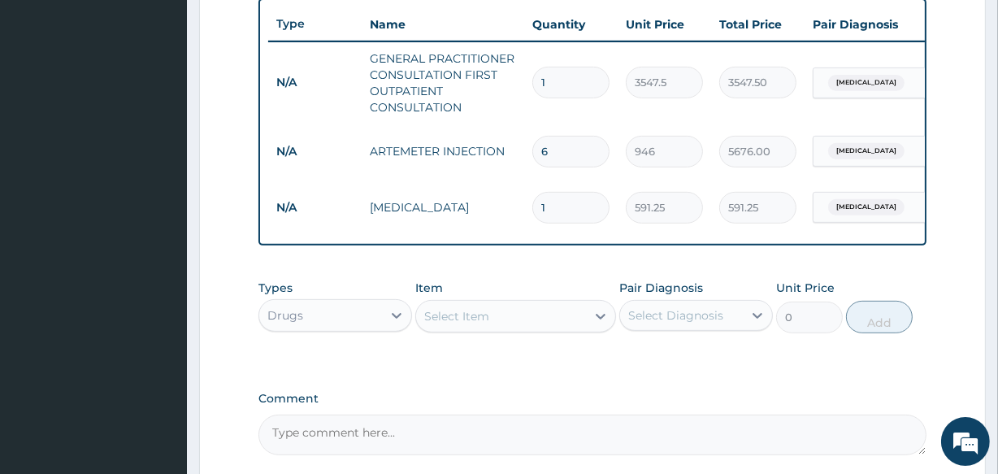
click at [447, 324] on div "Select Item" at bounding box center [456, 316] width 65 height 16
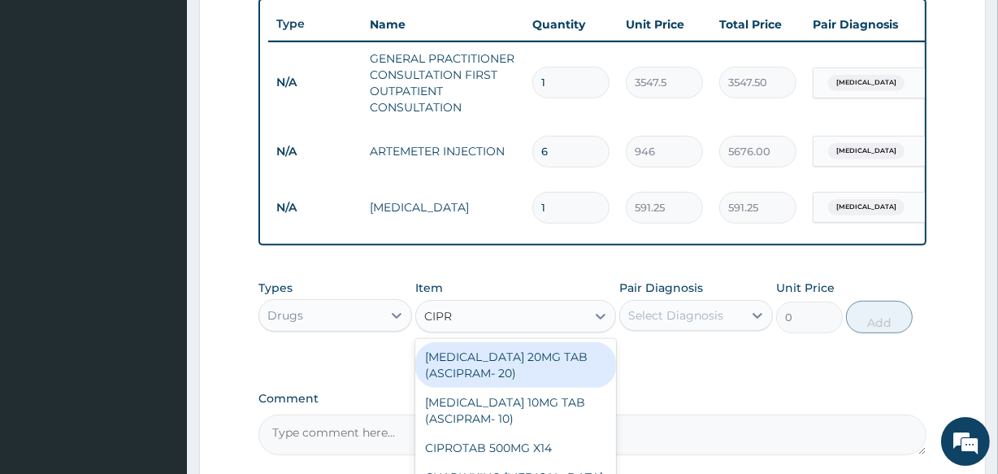
type input "[MEDICAL_DATA]"
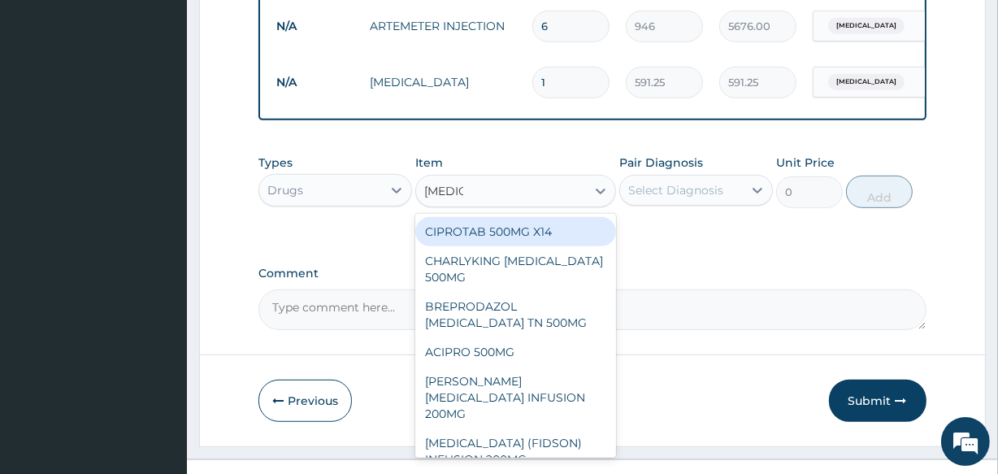
scroll to position [754, 0]
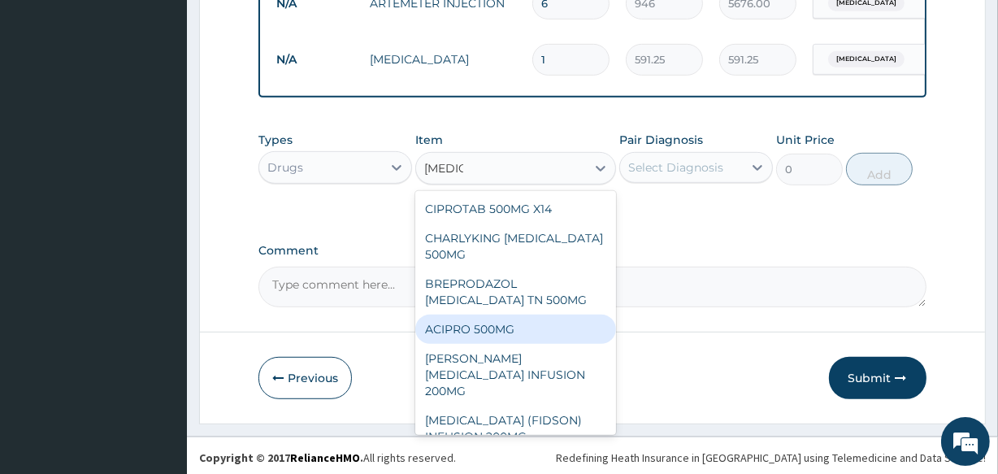
click at [474, 337] on div "ACIPRO 500MG" at bounding box center [515, 329] width 200 height 29
type input "106.425"
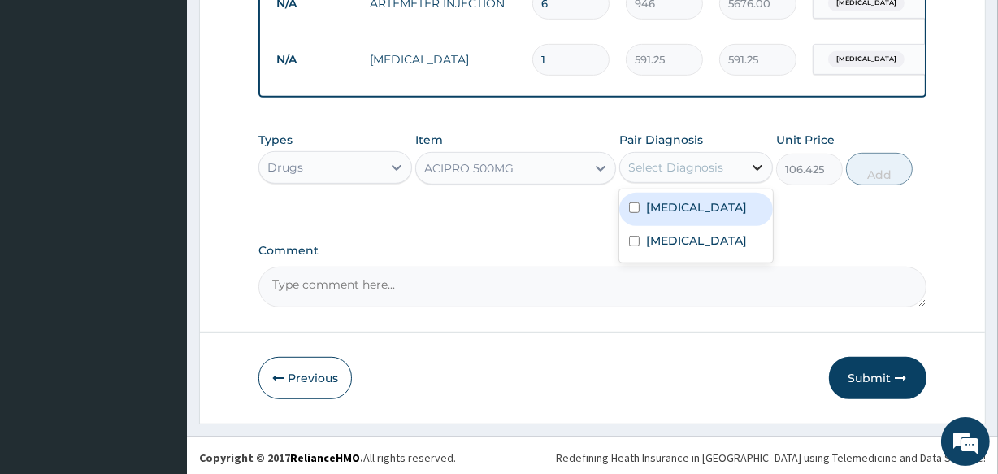
click at [746, 176] on div at bounding box center [757, 167] width 29 height 29
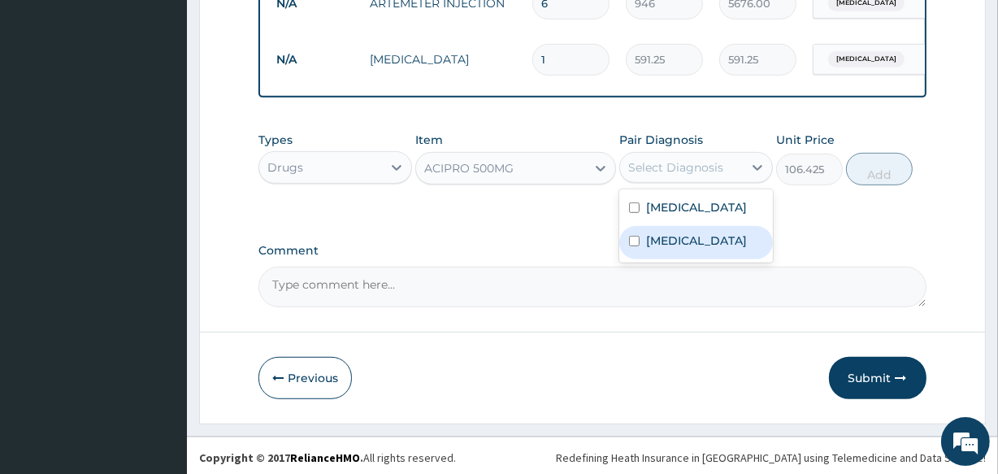
click at [688, 249] on label "[MEDICAL_DATA]" at bounding box center [696, 241] width 101 height 16
checkbox input "true"
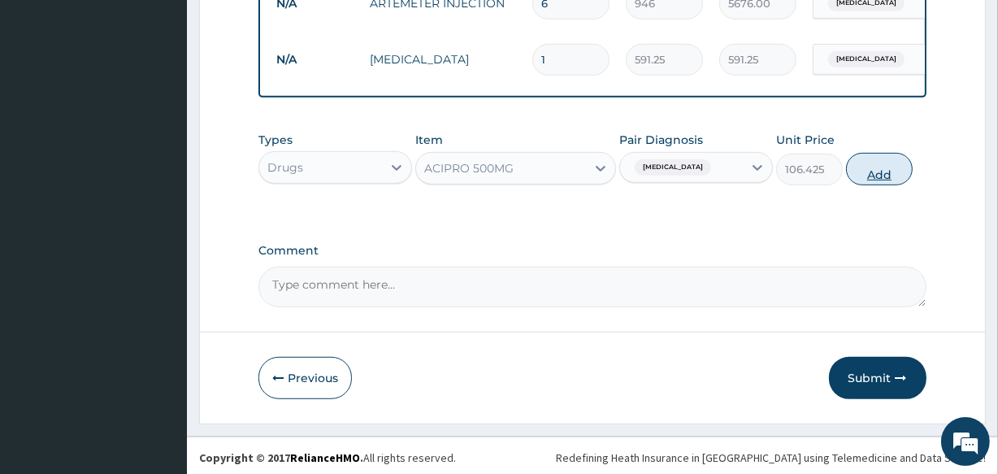
click at [885, 172] on button "Add" at bounding box center [879, 169] width 67 height 33
type input "0"
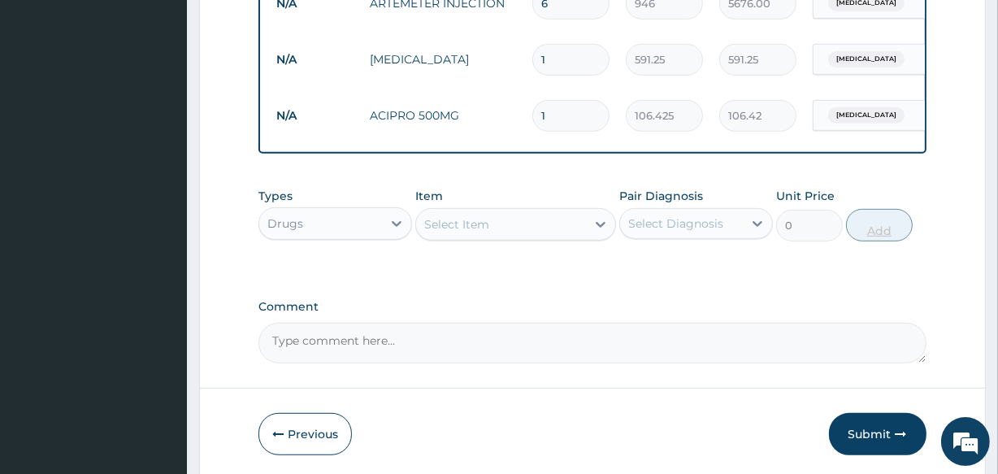
type input "10"
type input "1064.25"
type input "10"
click at [501, 237] on div "Select Item" at bounding box center [500, 224] width 169 height 26
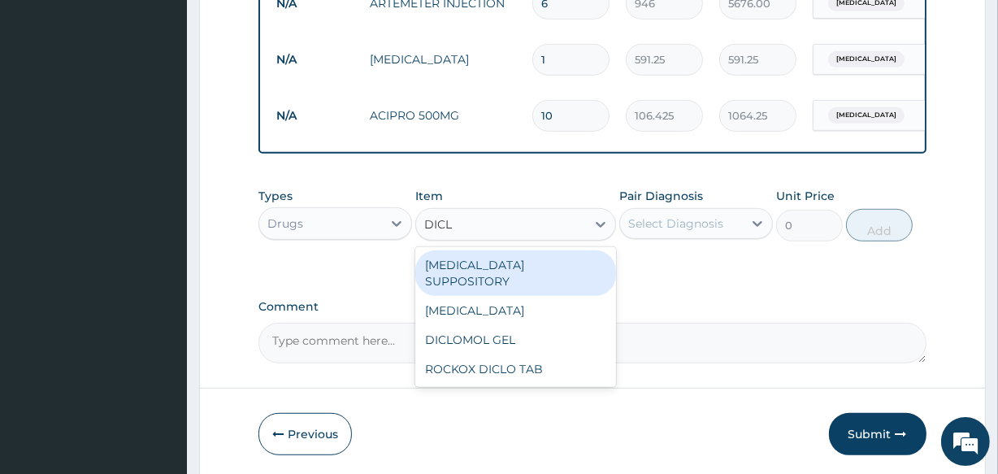
type input "DICLO"
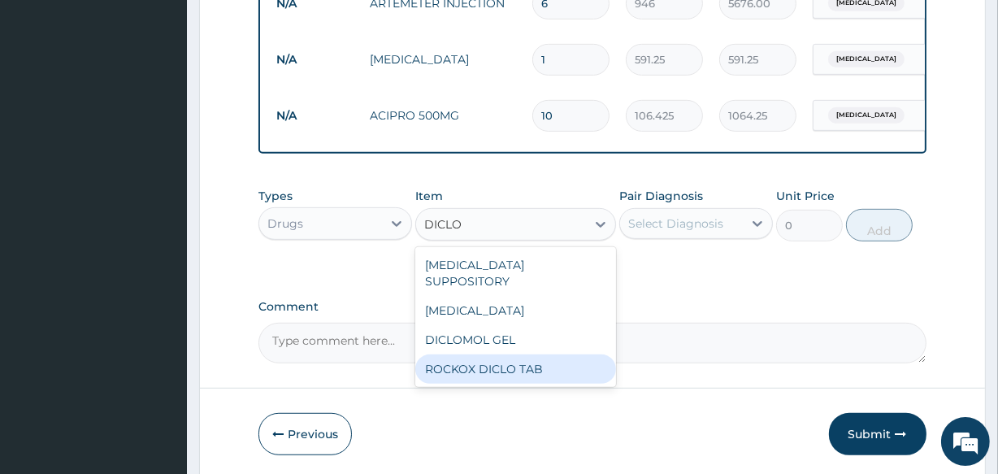
click at [481, 367] on div "ROCKOX DICLO TAB" at bounding box center [515, 368] width 200 height 29
type input "82.775"
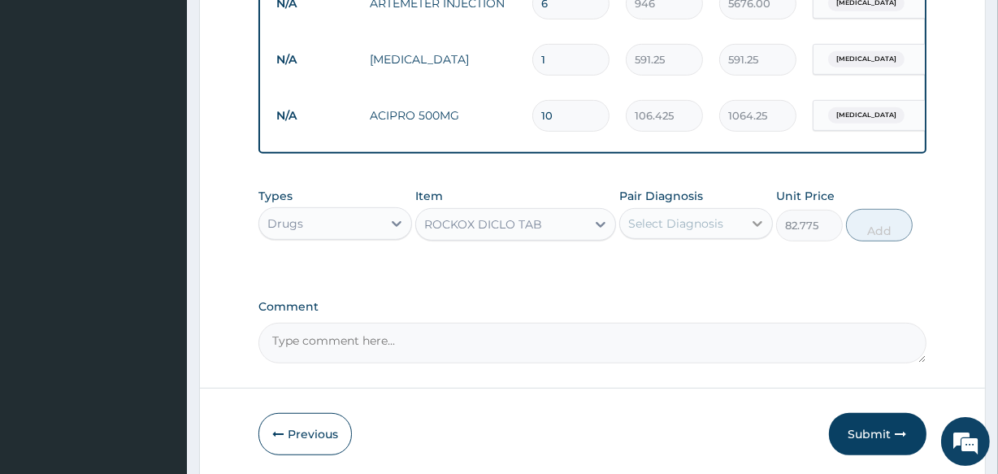
click at [762, 227] on icon at bounding box center [758, 224] width 10 height 6
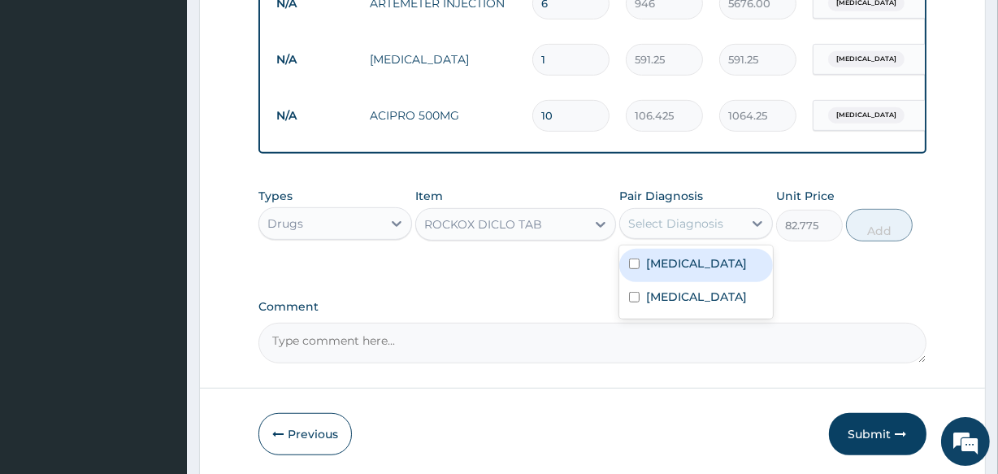
click at [675, 272] on label "[MEDICAL_DATA]" at bounding box center [696, 263] width 101 height 16
checkbox input "true"
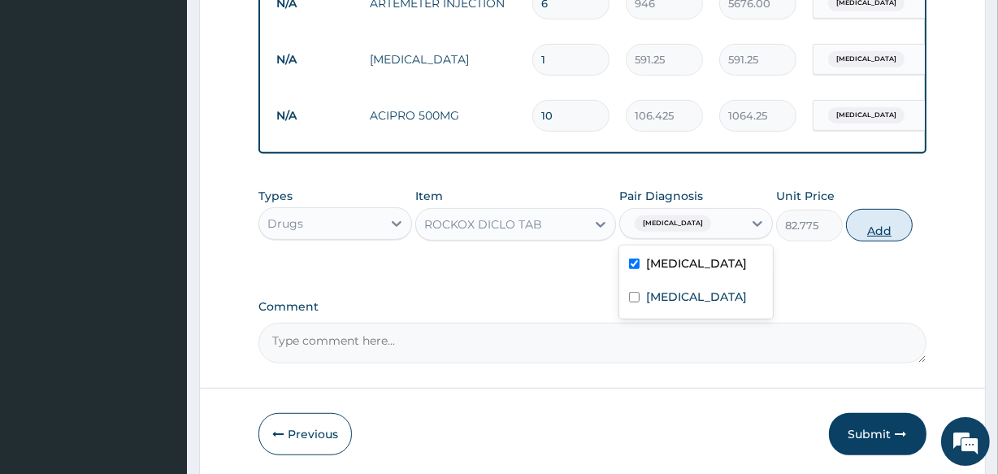
click at [875, 241] on button "Add" at bounding box center [879, 225] width 67 height 33
type input "0"
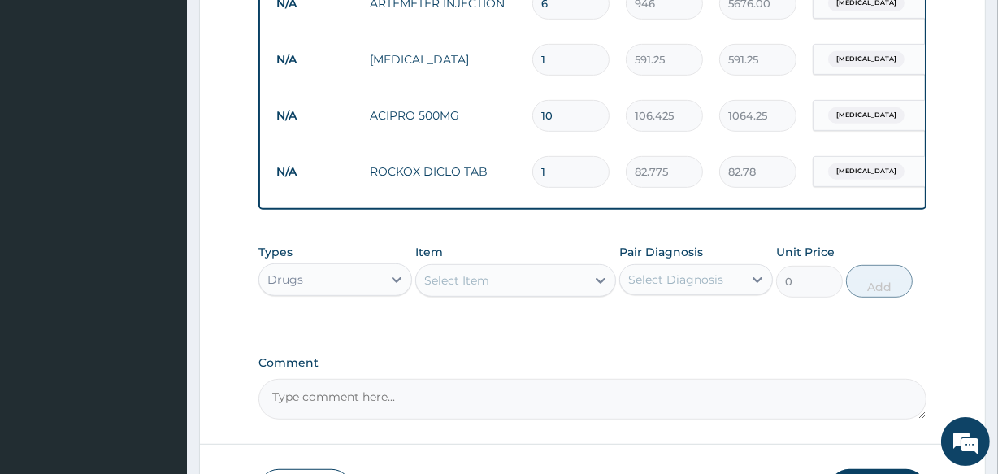
type input "10"
type input "827.75"
type input "10"
click at [479, 297] on div "Select Item" at bounding box center [515, 280] width 200 height 33
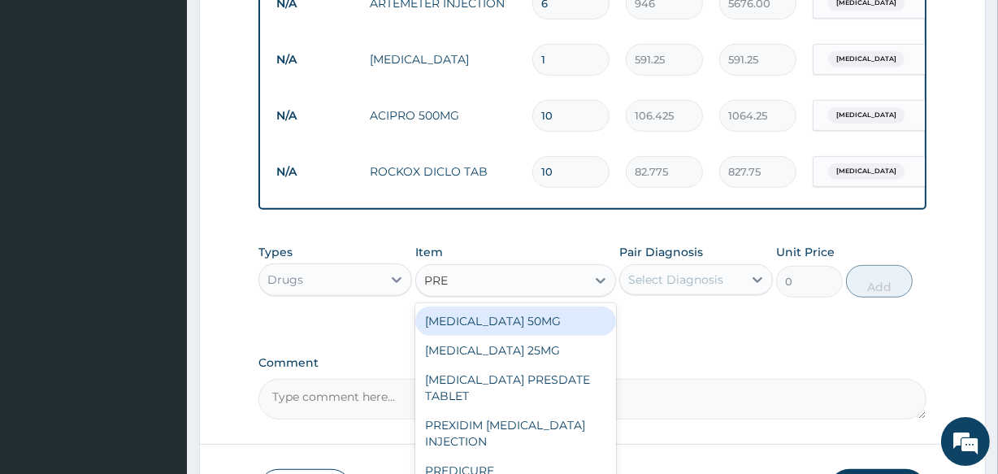
type input "PRED"
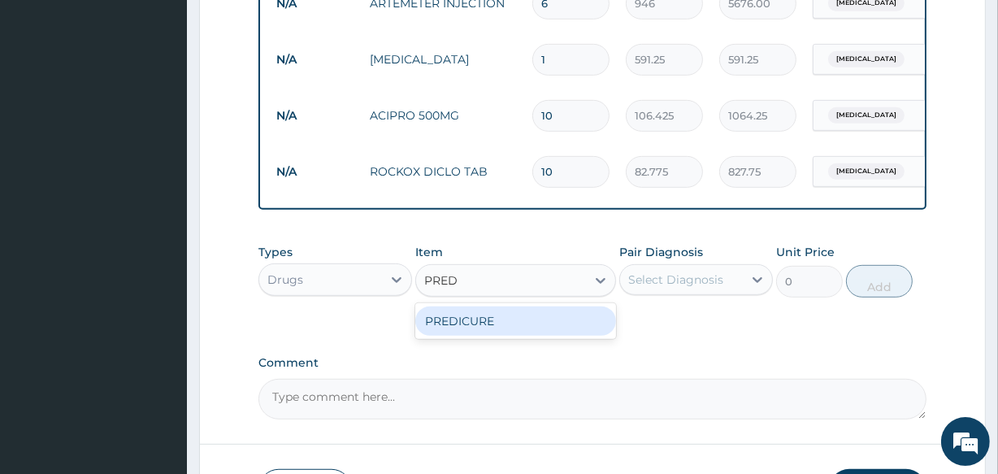
click at [475, 328] on div "PREDICURE" at bounding box center [515, 321] width 200 height 29
type input "53.2125"
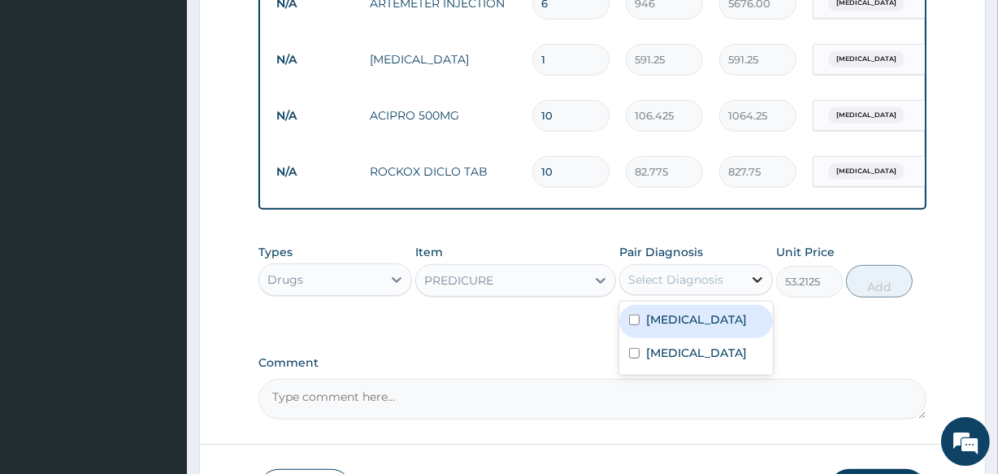
click at [760, 288] on icon at bounding box center [758, 280] width 16 height 16
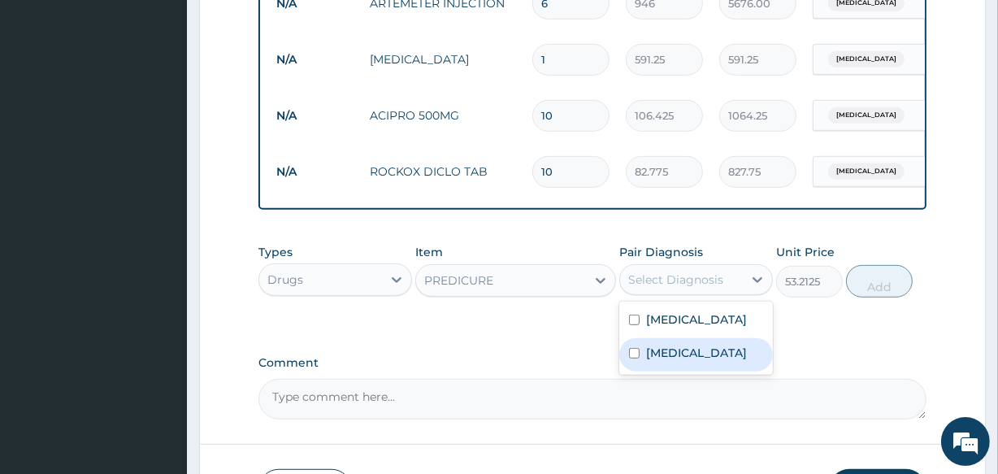
click at [676, 361] on label "[MEDICAL_DATA]" at bounding box center [696, 353] width 101 height 16
checkbox input "true"
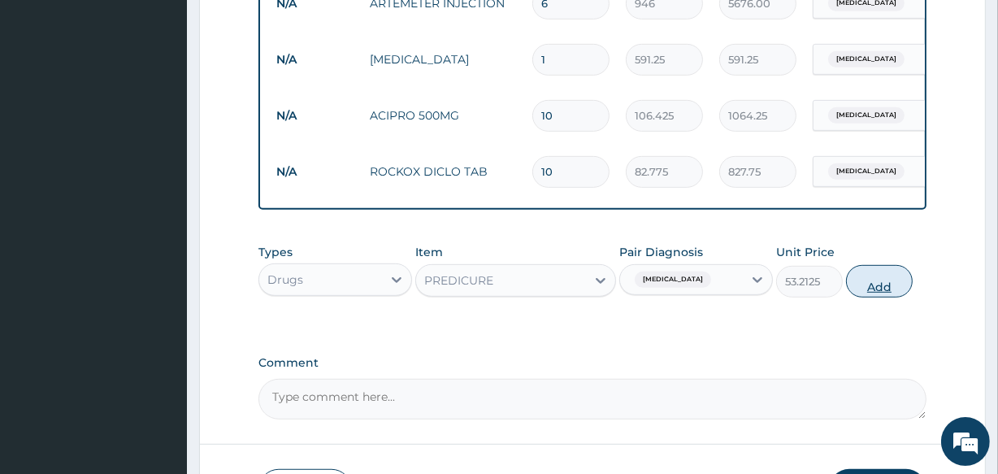
click at [878, 298] on button "Add" at bounding box center [879, 281] width 67 height 33
type input "0"
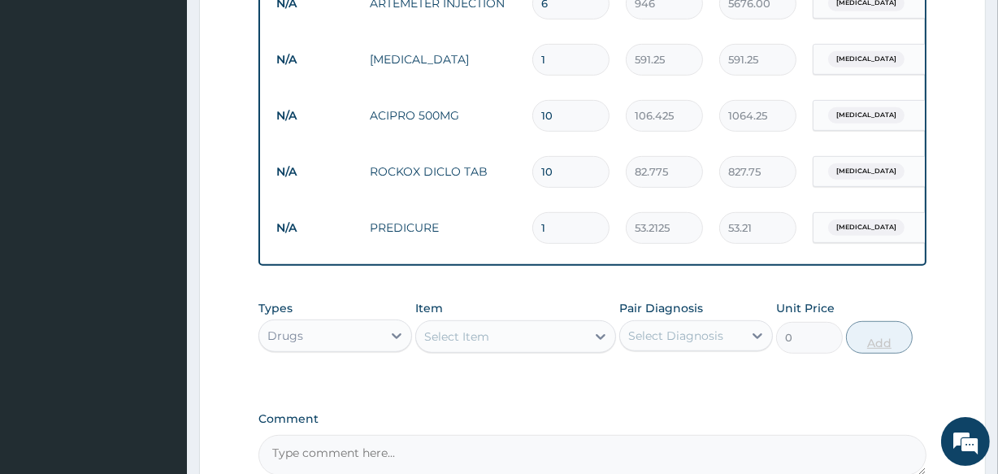
type input "10"
type input "532.13"
type input "10"
click at [512, 346] on div "Select Item" at bounding box center [500, 337] width 169 height 26
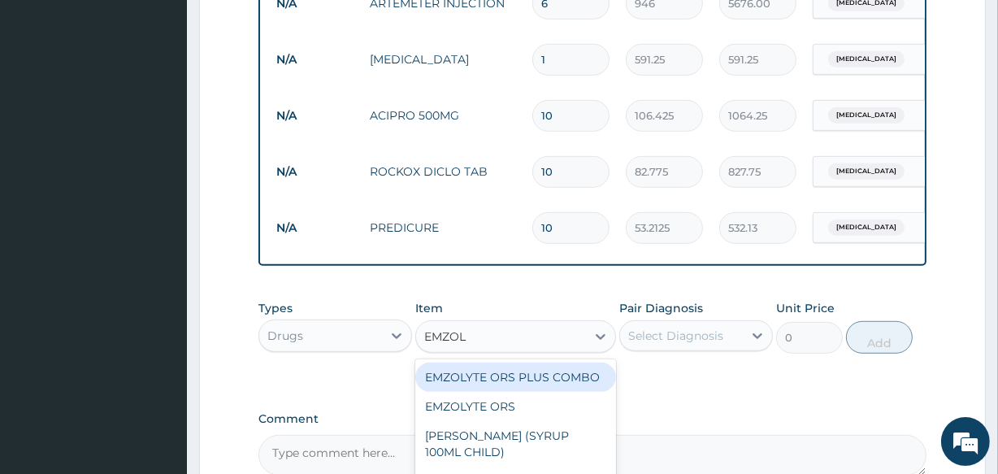
type input "EMZOLY"
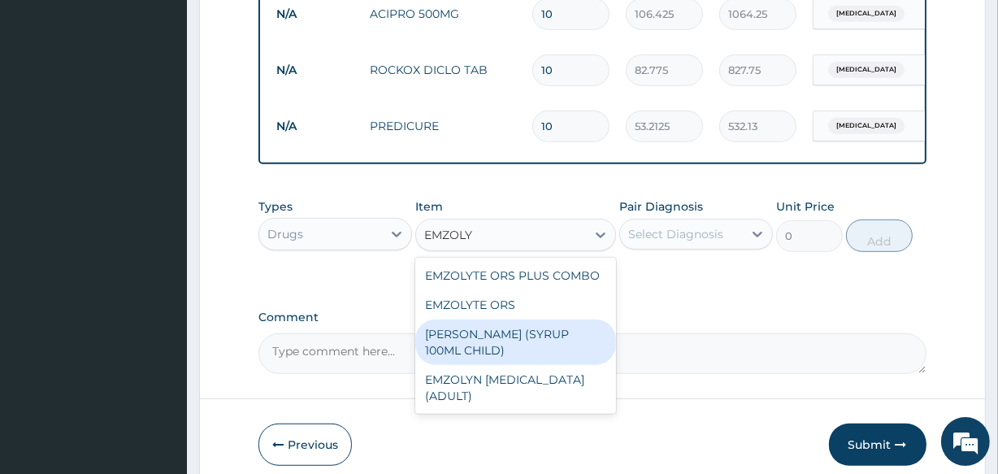
scroll to position [872, 0]
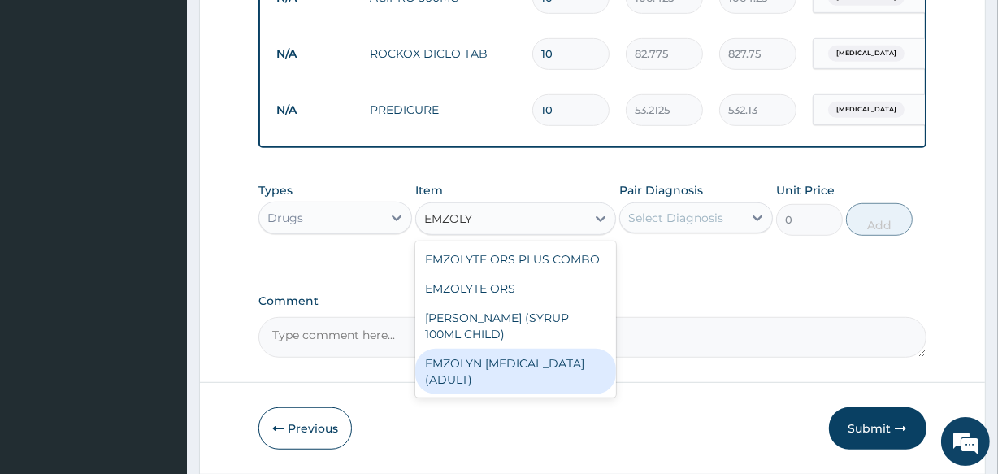
click at [462, 377] on div "EMZOLYN [MEDICAL_DATA] (ADULT)" at bounding box center [515, 372] width 200 height 46
type input "1182.5"
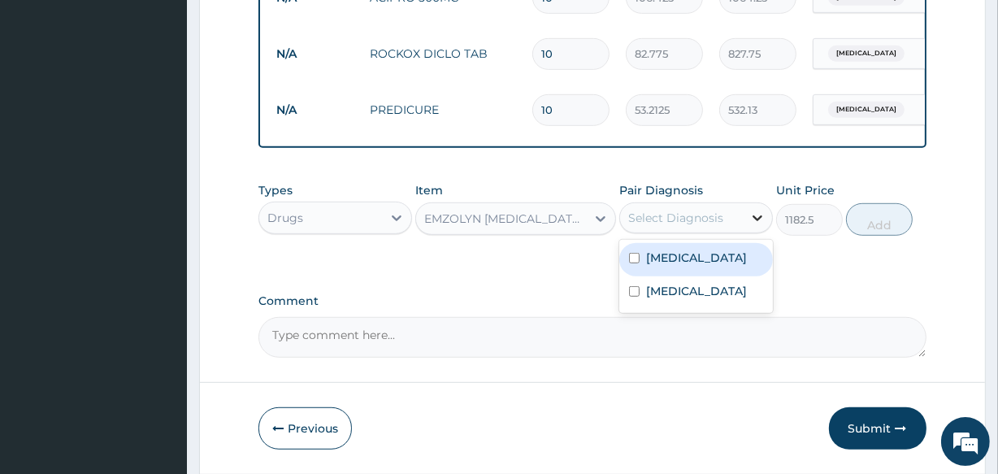
click at [759, 221] on icon at bounding box center [758, 218] width 10 height 6
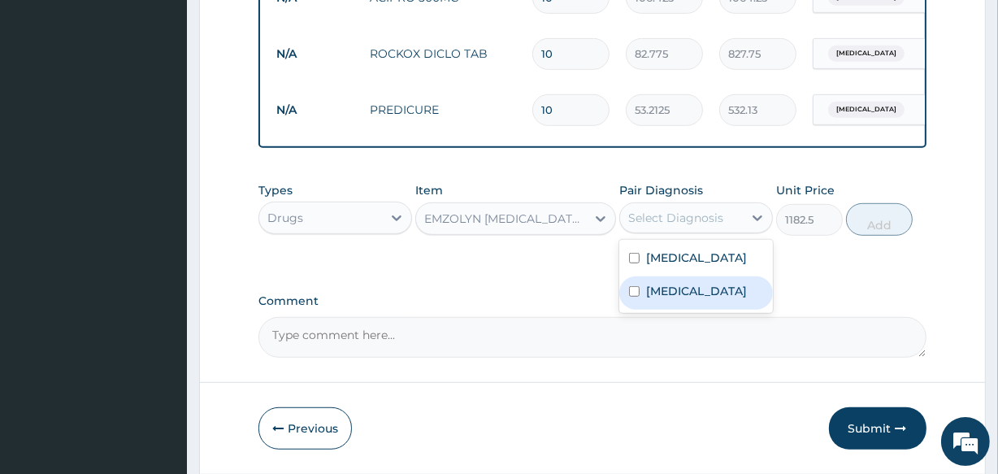
click at [680, 299] on label "[MEDICAL_DATA]" at bounding box center [696, 291] width 101 height 16
checkbox input "true"
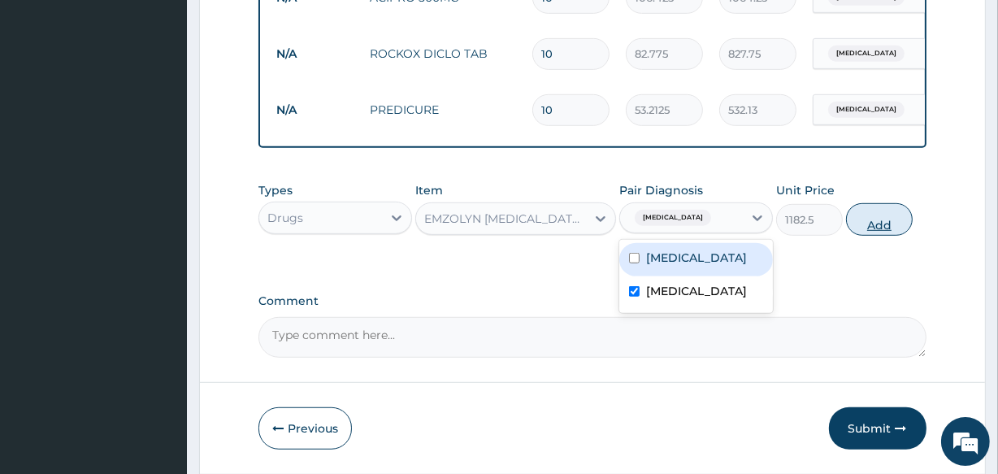
click at [878, 222] on button "Add" at bounding box center [879, 219] width 67 height 33
type input "0"
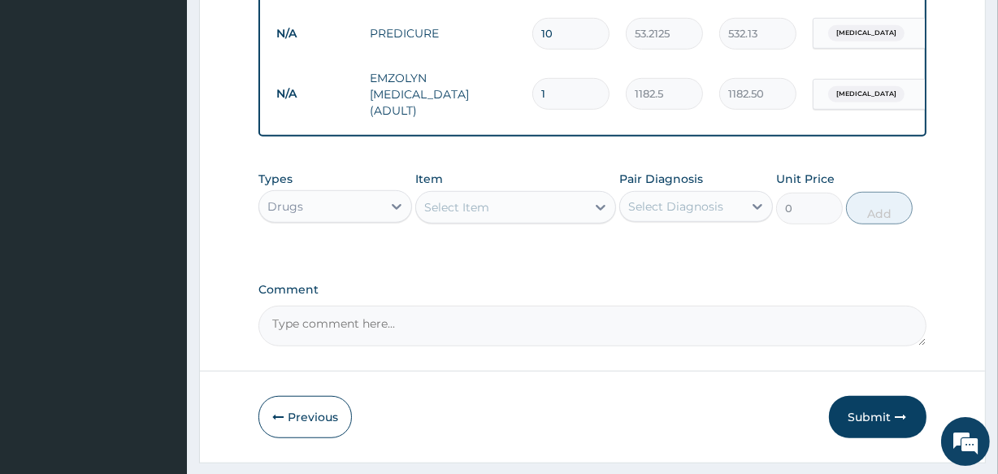
scroll to position [994, 0]
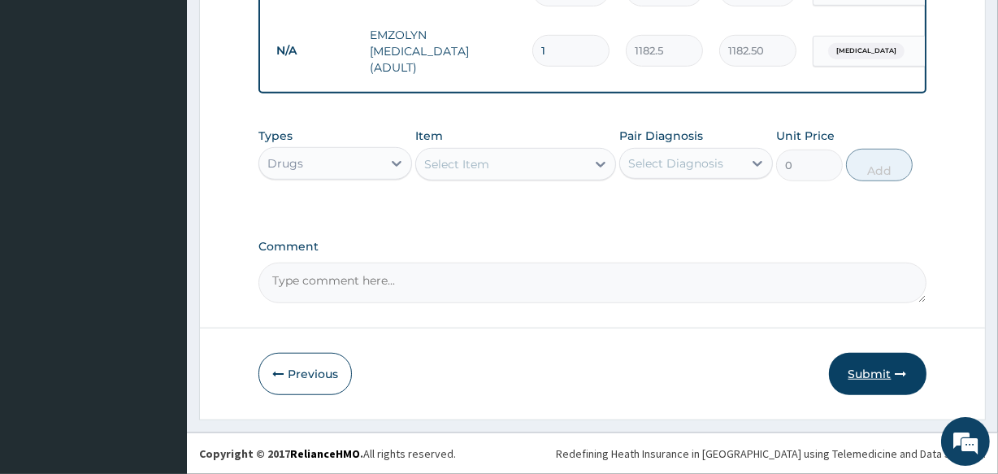
click at [877, 365] on button "Submit" at bounding box center [878, 374] width 98 height 42
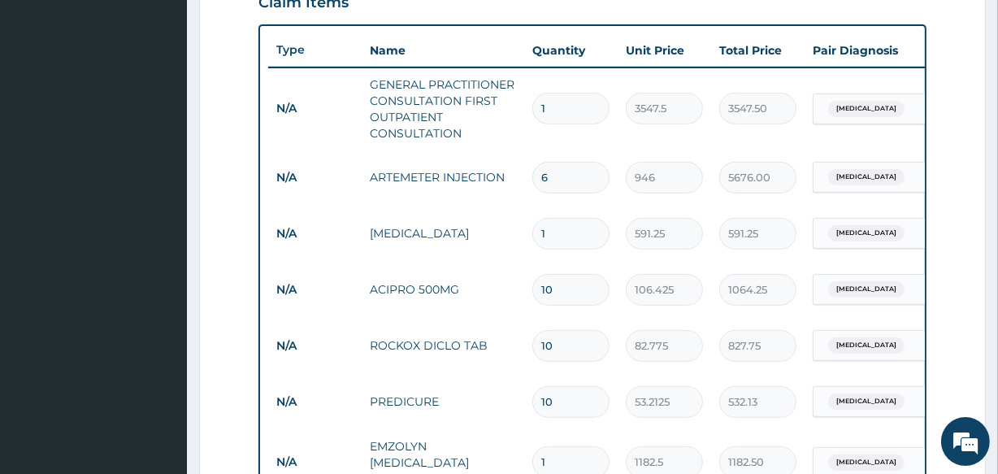
scroll to position [167, 0]
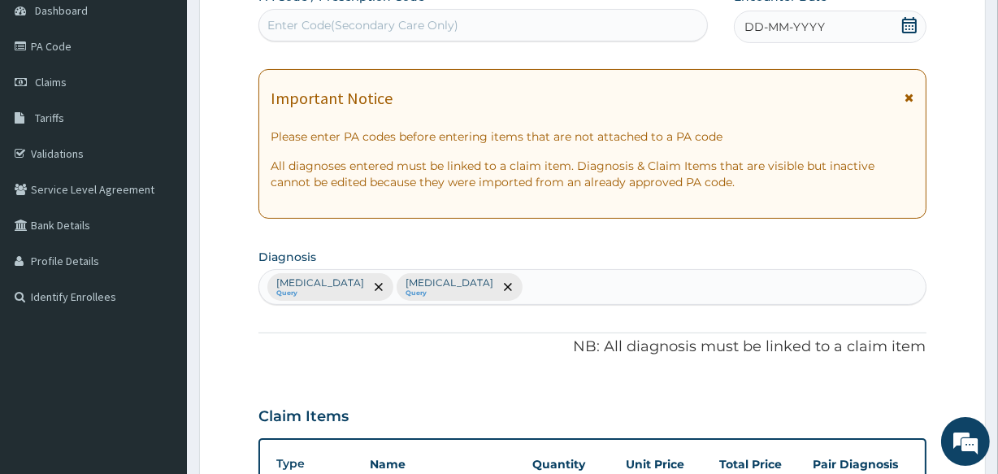
click at [907, 31] on icon at bounding box center [909, 25] width 15 height 16
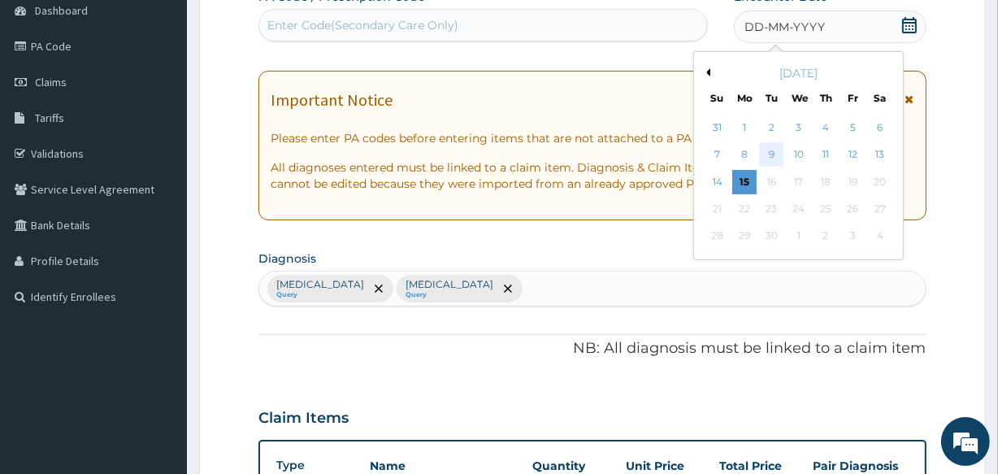
click at [774, 150] on div "9" at bounding box center [771, 155] width 24 height 24
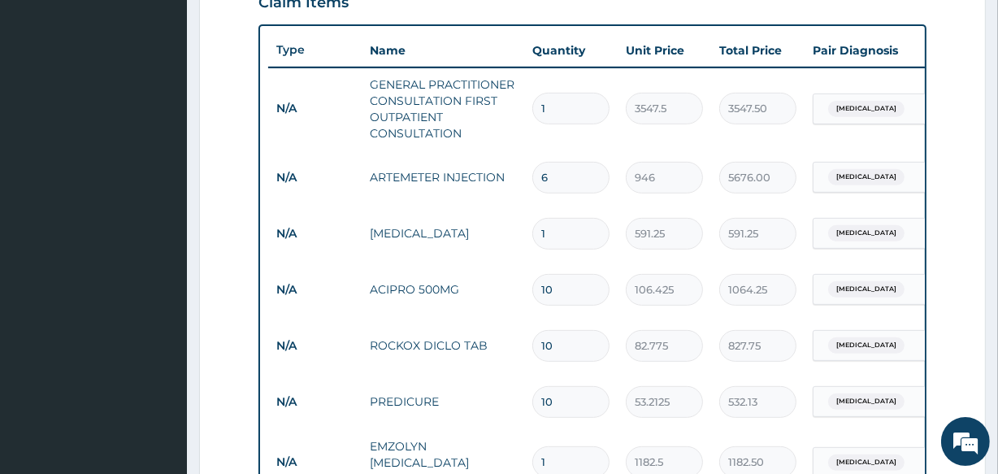
scroll to position [994, 0]
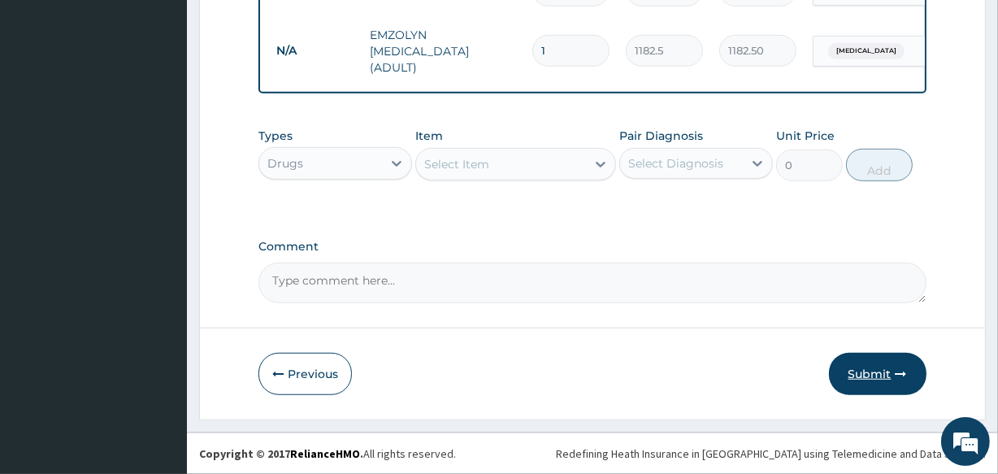
click at [889, 373] on button "Submit" at bounding box center [878, 374] width 98 height 42
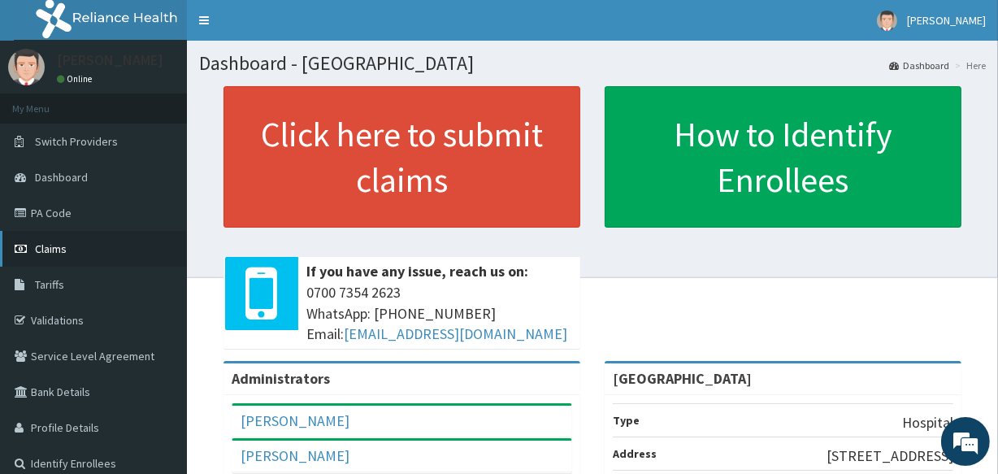
click at [55, 251] on span "Claims" at bounding box center [51, 248] width 32 height 15
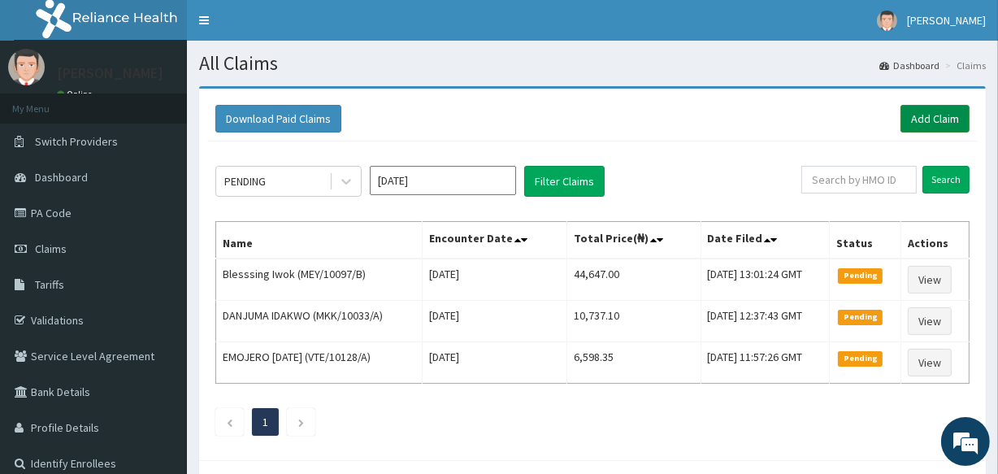
click at [933, 123] on link "Add Claim" at bounding box center [935, 119] width 69 height 28
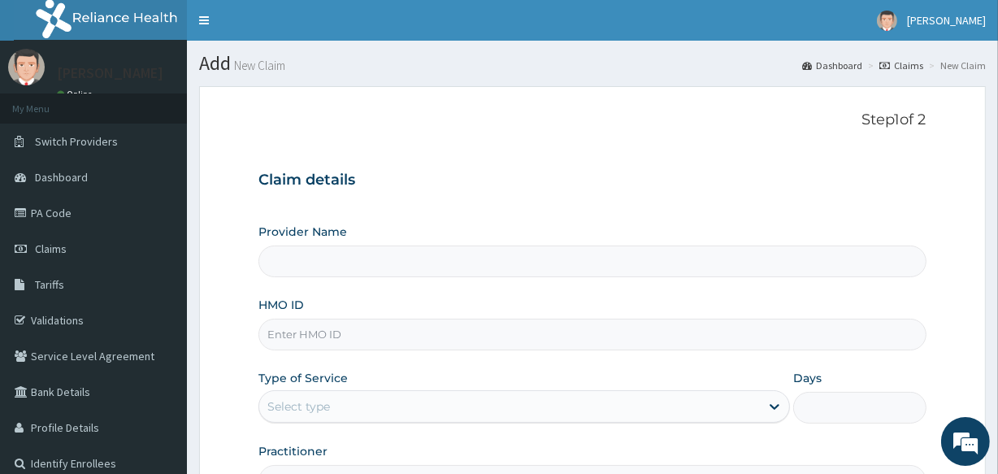
type input "[GEOGRAPHIC_DATA]"
click at [293, 337] on input "HMO ID" at bounding box center [592, 335] width 667 height 32
click at [61, 213] on link "PA Code" at bounding box center [93, 213] width 187 height 36
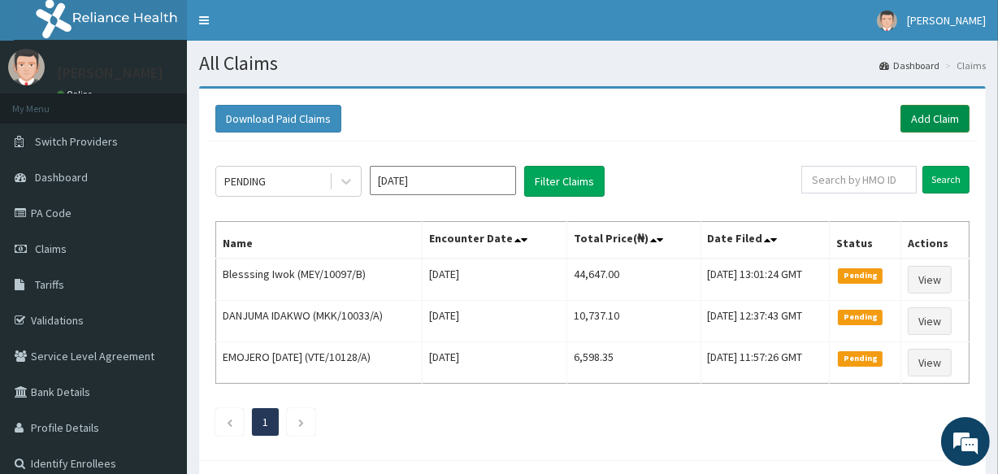
click at [926, 122] on link "Add Claim" at bounding box center [935, 119] width 69 height 28
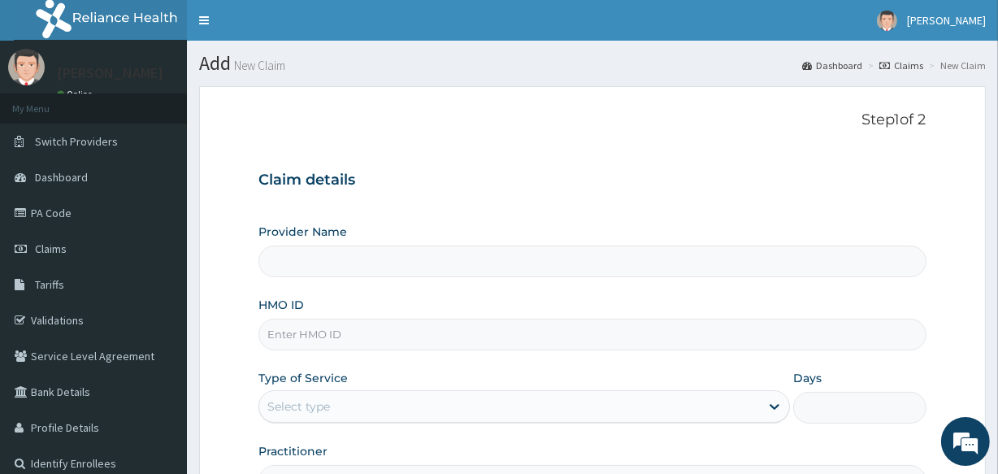
type input "[GEOGRAPHIC_DATA]"
click at [317, 336] on input "HMO ID" at bounding box center [592, 335] width 667 height 32
type input "NPP/10106/A"
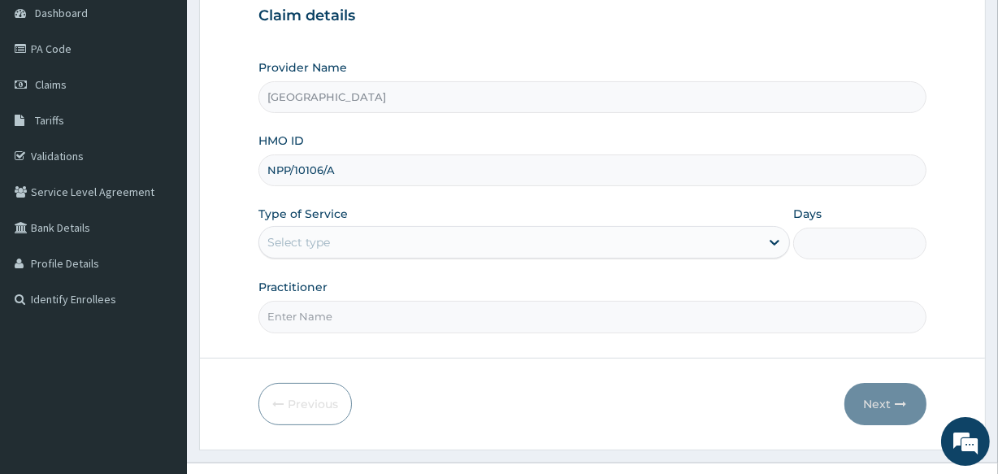
scroll to position [177, 0]
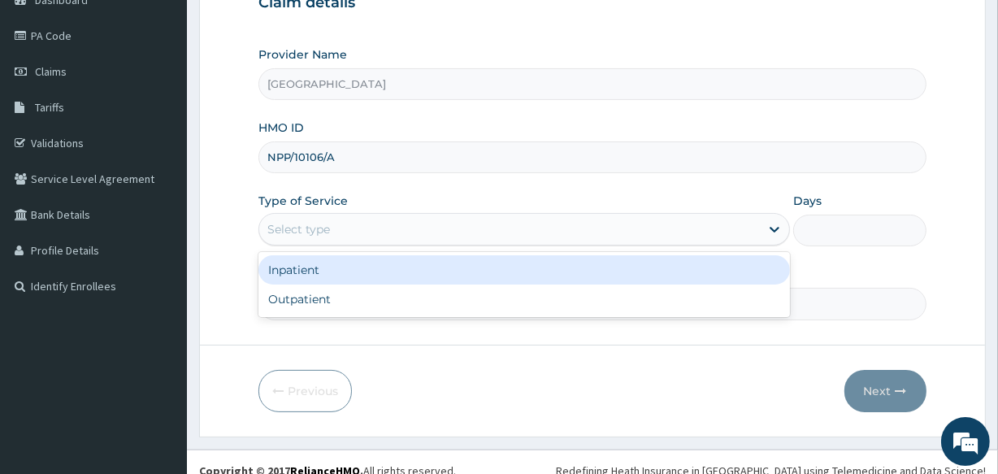
click at [454, 233] on div "Select type" at bounding box center [509, 229] width 501 height 26
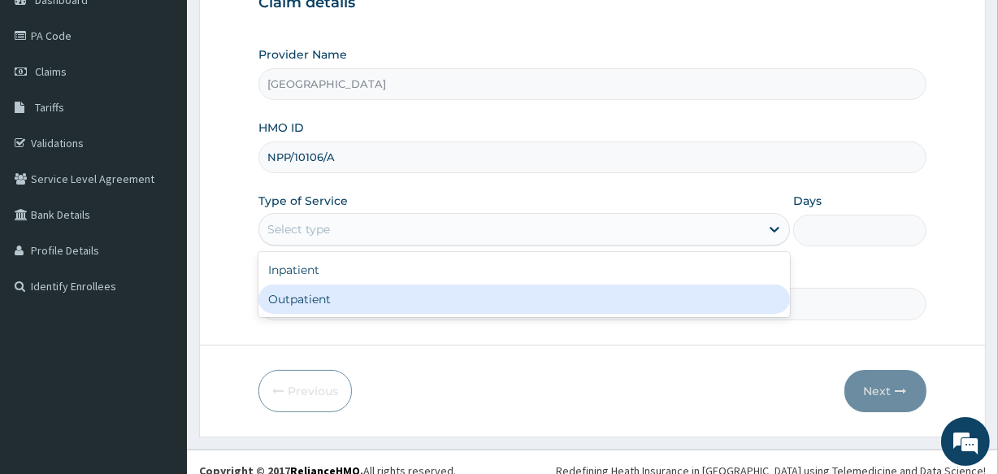
click at [392, 293] on div "Outpatient" at bounding box center [525, 299] width 532 height 29
type input "1"
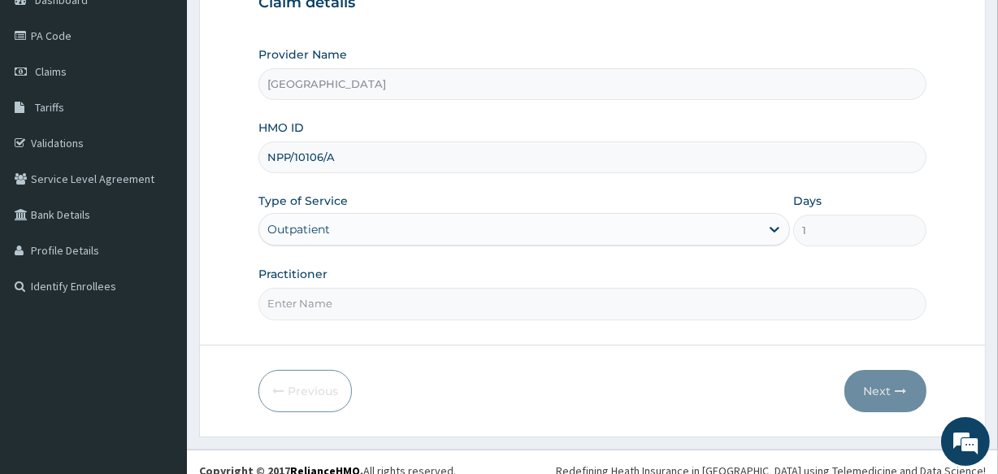
click at [381, 307] on input "Practitioner" at bounding box center [592, 304] width 667 height 32
type input "DR UGWU"
click at [875, 386] on button "Next" at bounding box center [886, 391] width 82 height 42
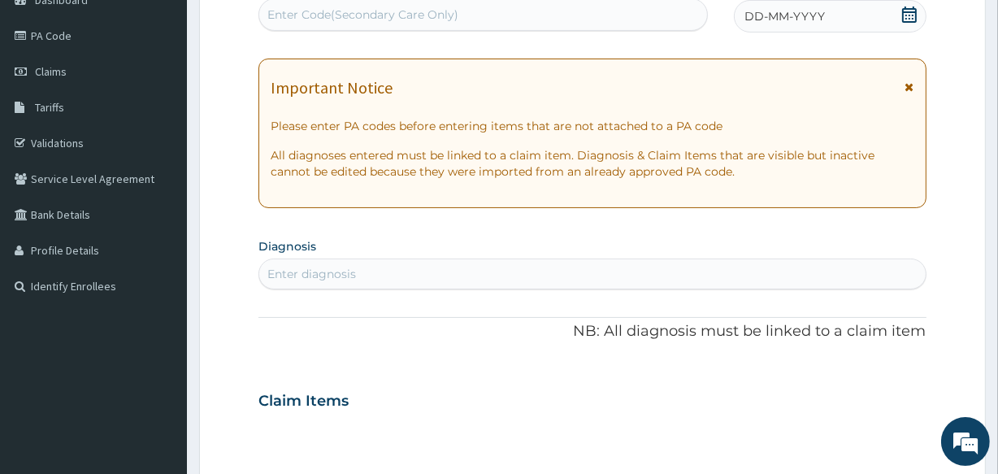
click at [293, 276] on div "Enter diagnosis" at bounding box center [311, 274] width 89 height 16
click at [291, 17] on div "Enter Code(Secondary Care Only)" at bounding box center [362, 15] width 191 height 16
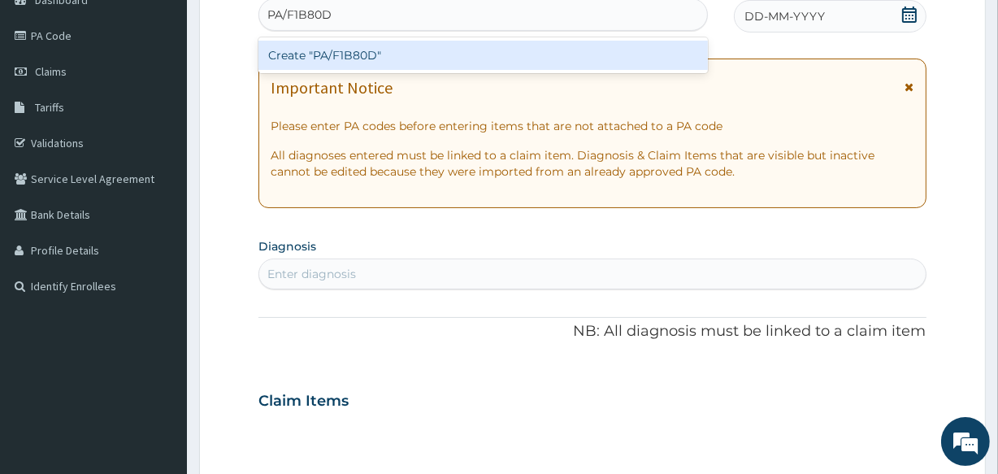
type input "PA/F1B80D"
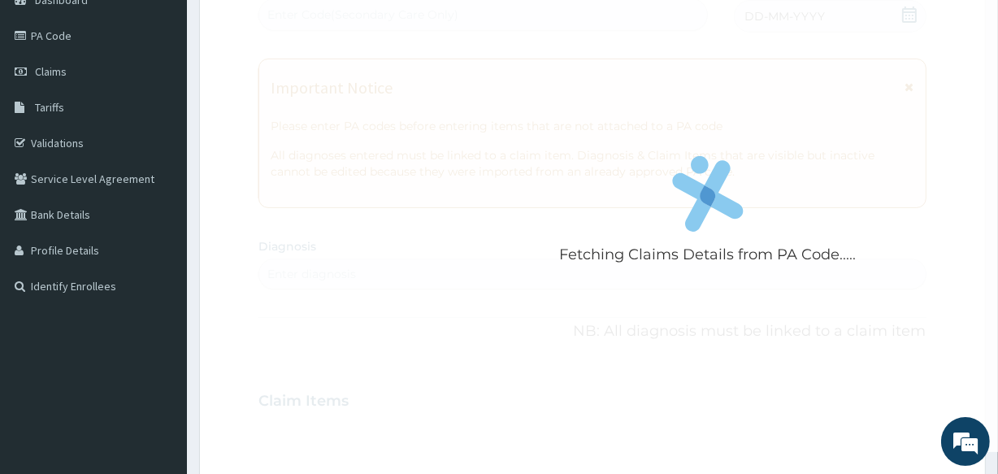
click at [753, 60] on div "Fetching Claims Details from PA Code..... PA Code / Prescription Code Enter Cod…" at bounding box center [592, 398] width 667 height 841
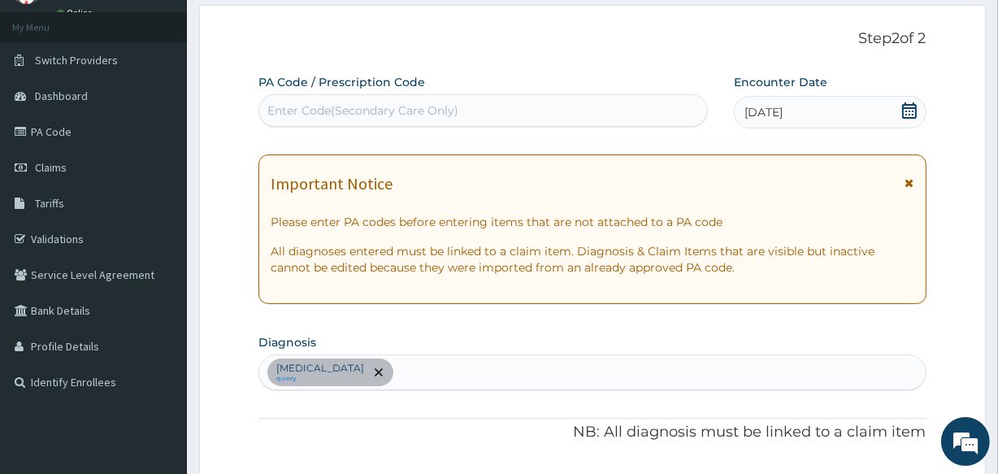
scroll to position [495, 0]
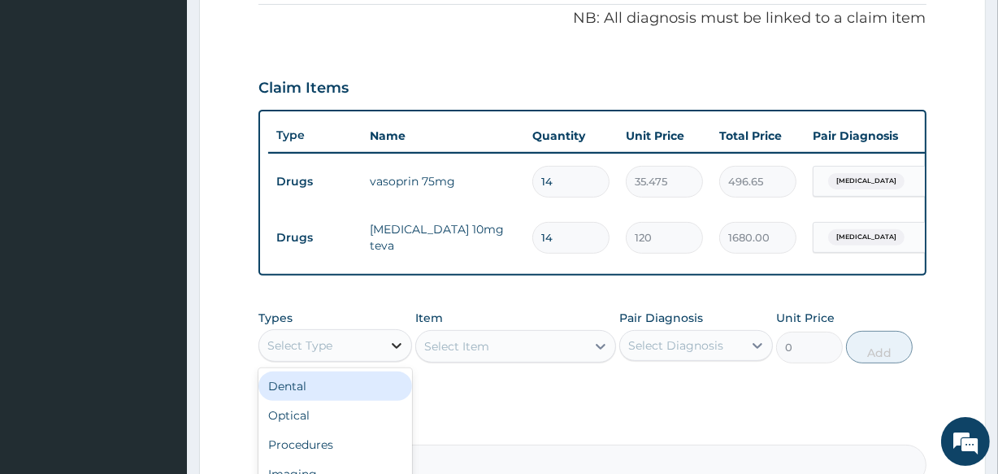
click at [397, 349] on icon at bounding box center [397, 346] width 10 height 6
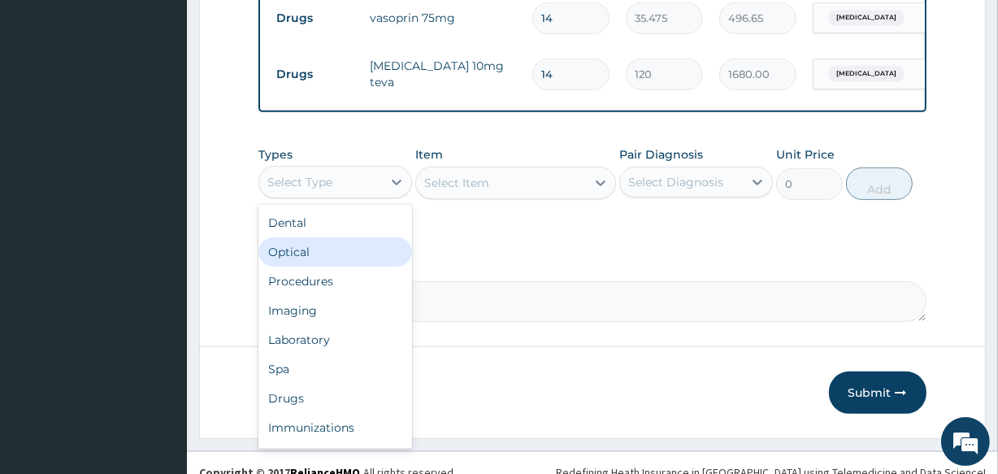
scroll to position [672, 0]
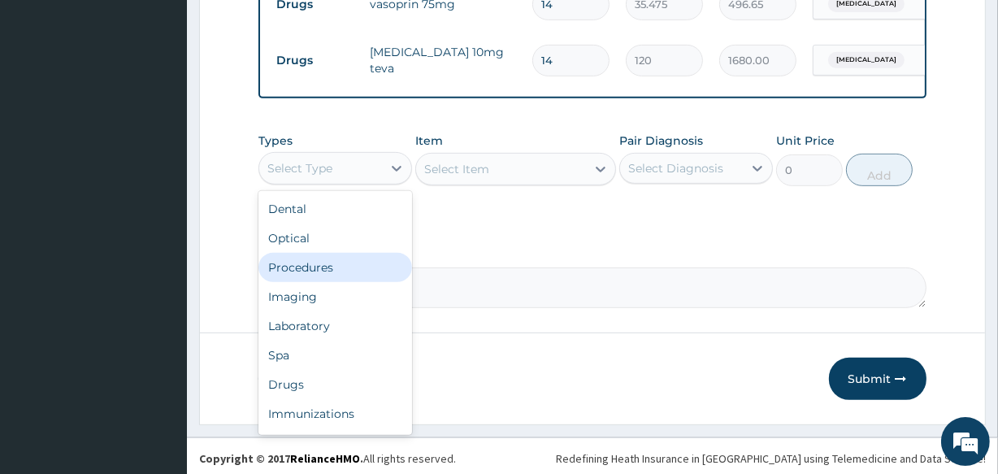
click at [320, 276] on div "Procedures" at bounding box center [336, 267] width 154 height 29
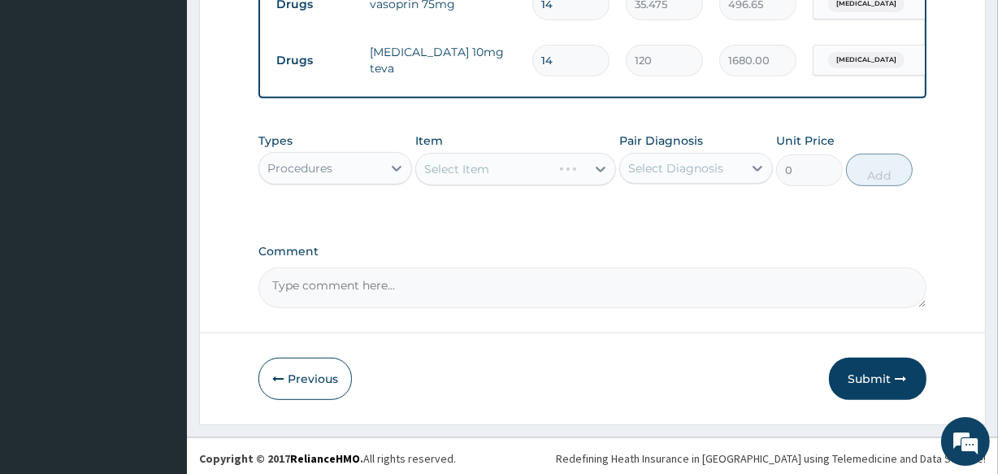
click at [511, 185] on div "Select Item" at bounding box center [515, 169] width 200 height 33
click at [511, 182] on div "Select Item" at bounding box center [500, 169] width 169 height 26
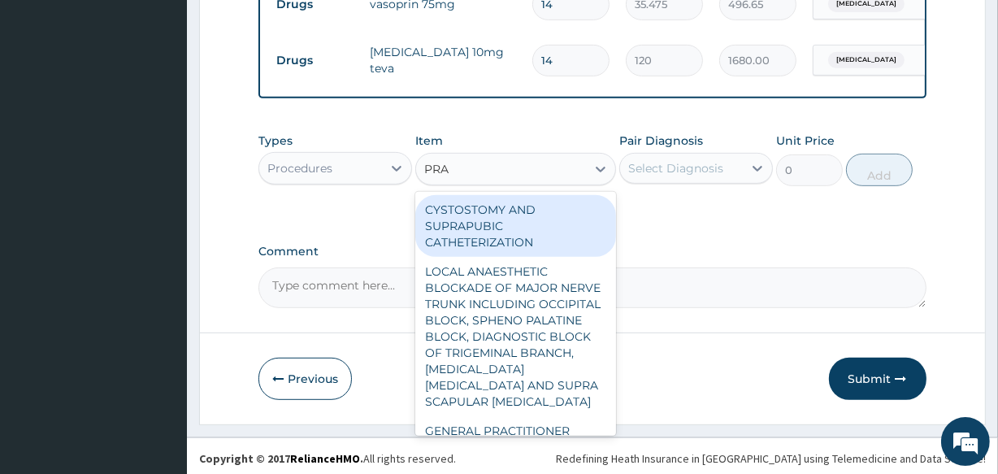
type input "PRAC"
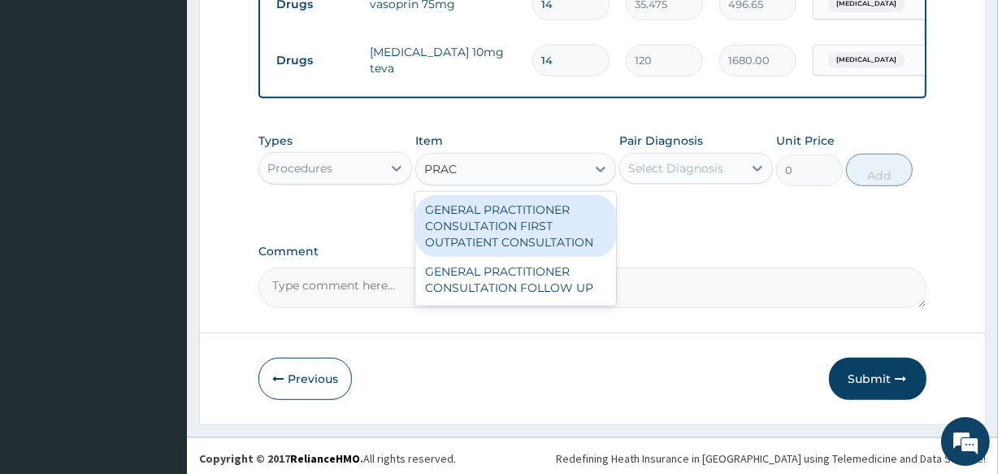
click at [489, 235] on div "GENERAL PRACTITIONER CONSULTATION FIRST OUTPATIENT CONSULTATION" at bounding box center [515, 226] width 200 height 62
type input "3547.5"
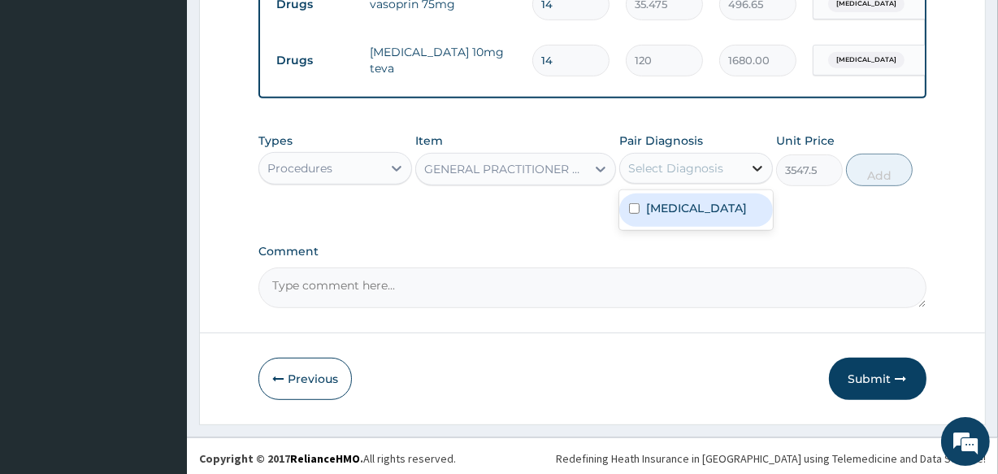
click at [745, 178] on div at bounding box center [757, 168] width 29 height 29
click at [689, 215] on label "Essential hypertension" at bounding box center [696, 208] width 101 height 16
checkbox input "true"
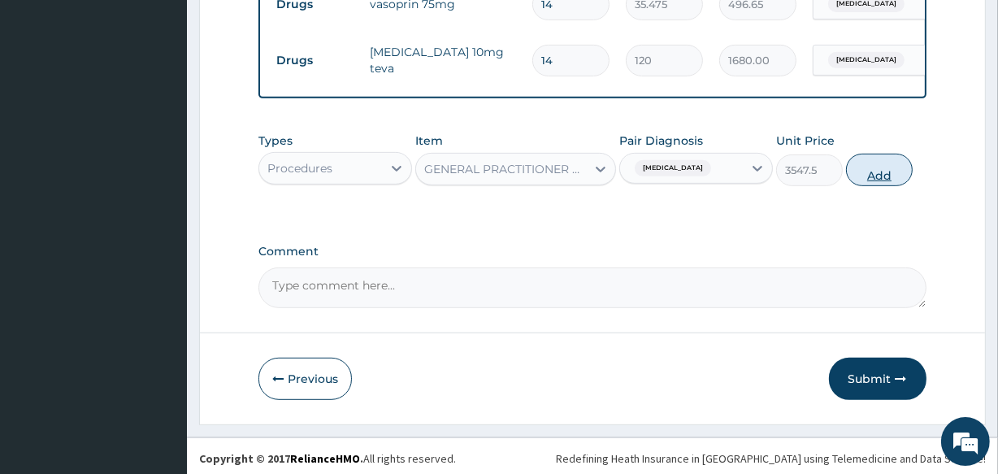
click at [875, 185] on button "Add" at bounding box center [879, 170] width 67 height 33
type input "0"
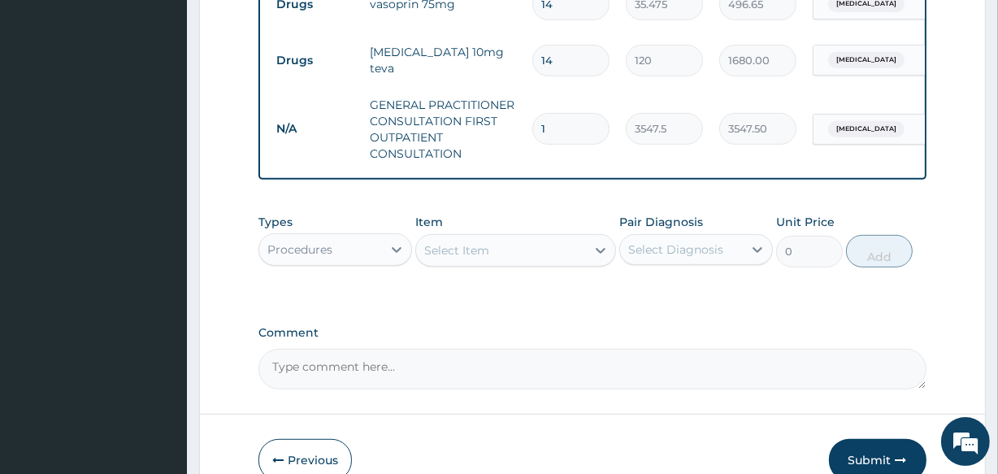
scroll to position [259, 0]
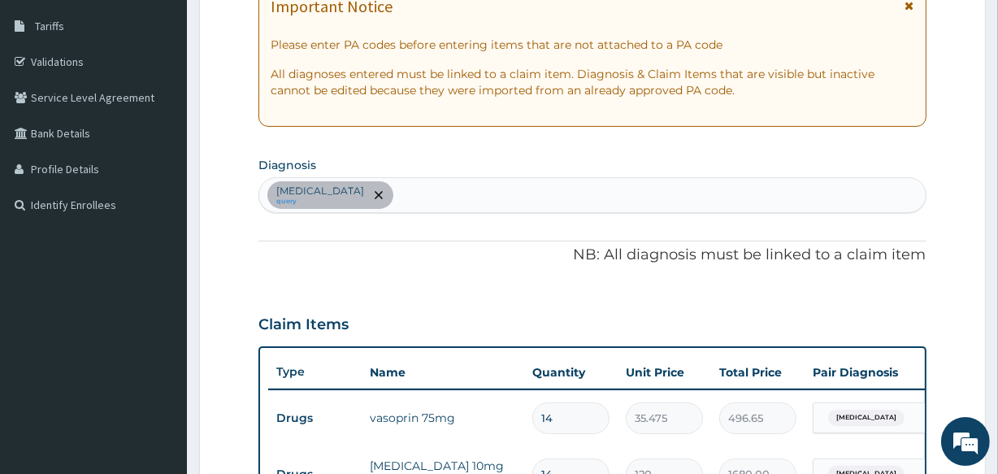
click at [432, 193] on div "Essential hypertension query" at bounding box center [592, 195] width 666 height 34
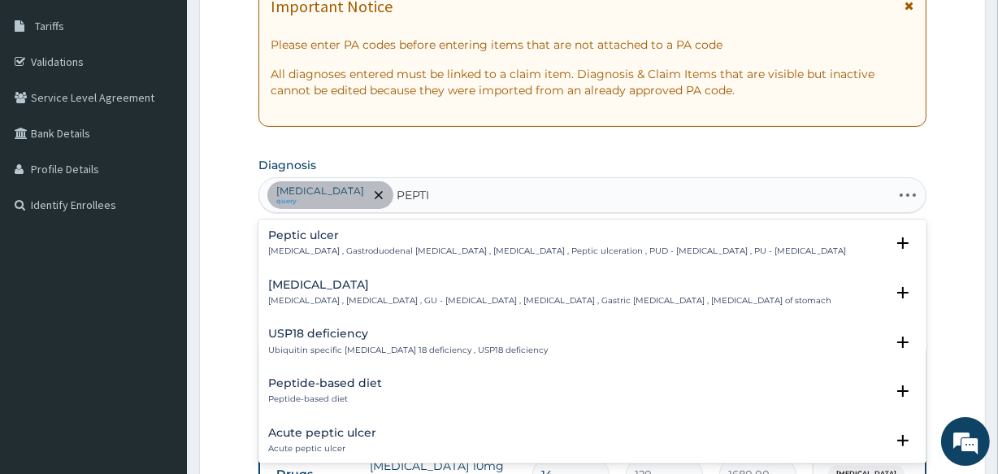
type input "PEPTIC"
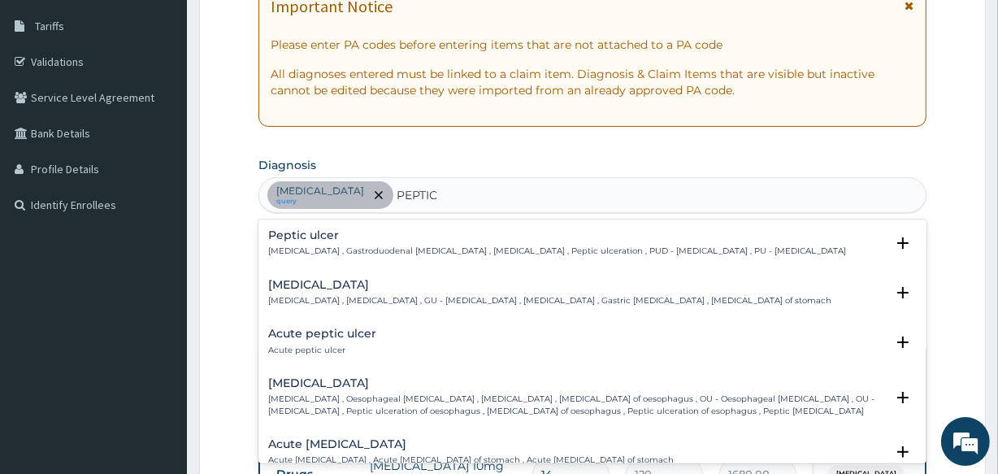
click at [307, 244] on div "Peptic ulcer Peptic ulcer , Gastroduodenal ulcer , Peptic ulcer disease , Pepti…" at bounding box center [557, 243] width 578 height 28
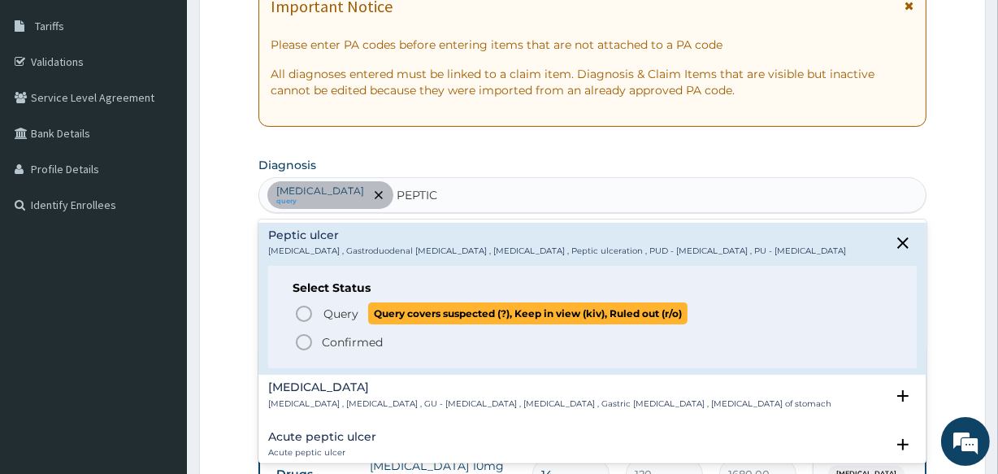
click at [307, 309] on icon "status option query" at bounding box center [304, 314] width 20 height 20
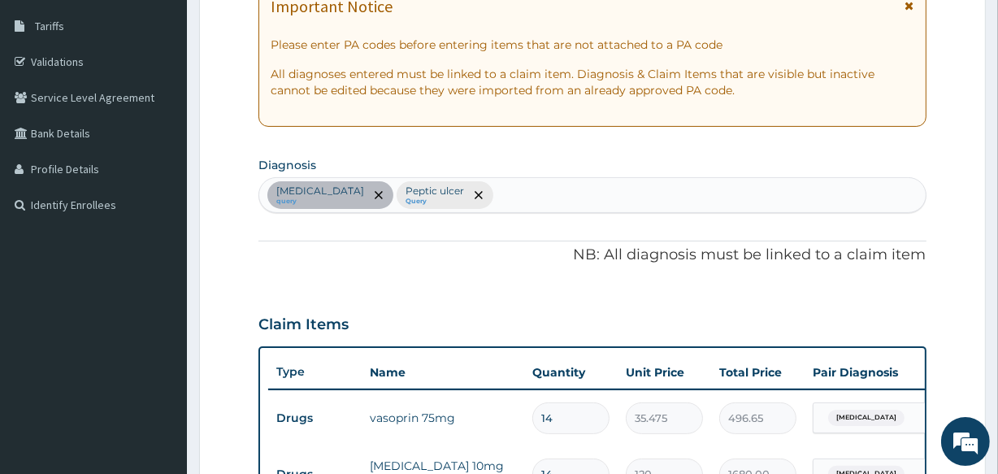
scroll to position [672, 0]
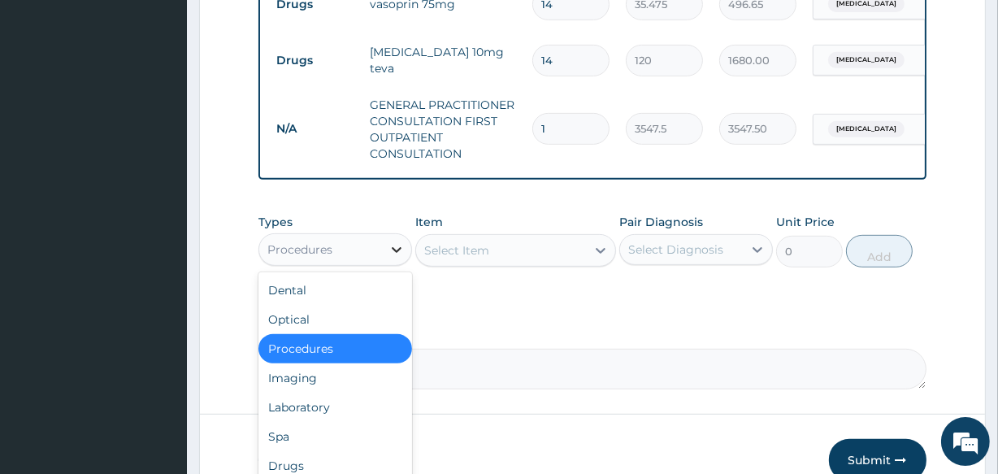
click at [393, 258] on icon at bounding box center [397, 249] width 16 height 16
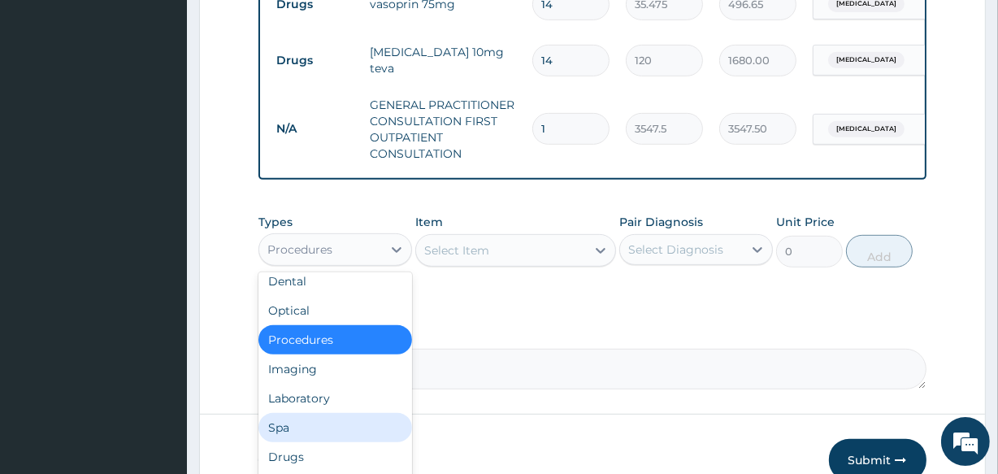
scroll to position [12, 0]
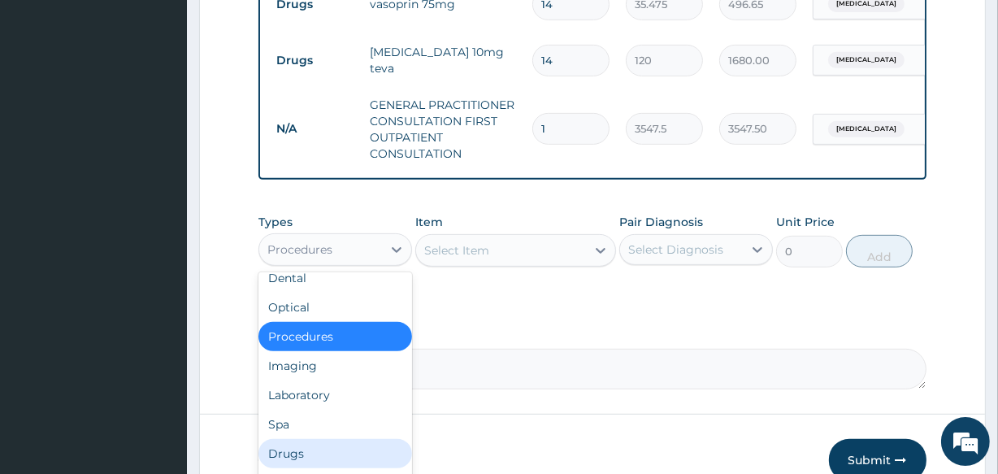
click at [318, 459] on div "Drugs" at bounding box center [336, 453] width 154 height 29
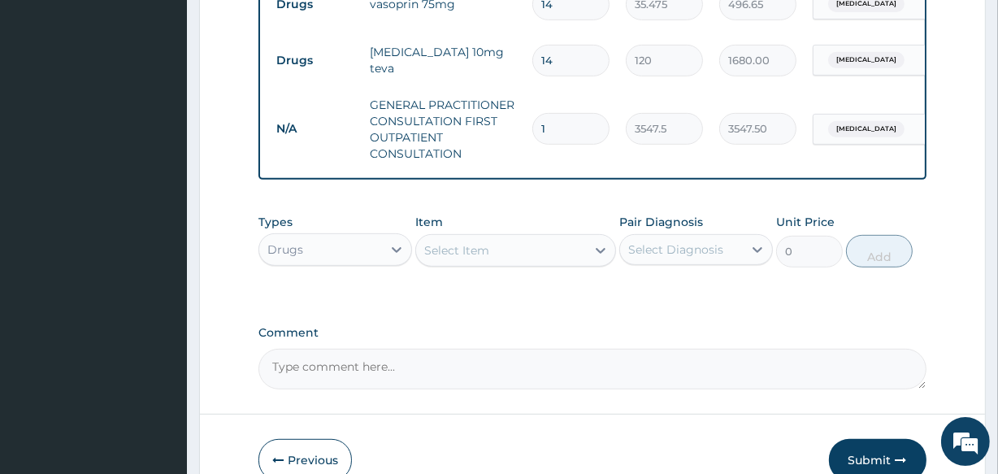
click at [465, 263] on div "Select Item" at bounding box center [500, 250] width 169 height 26
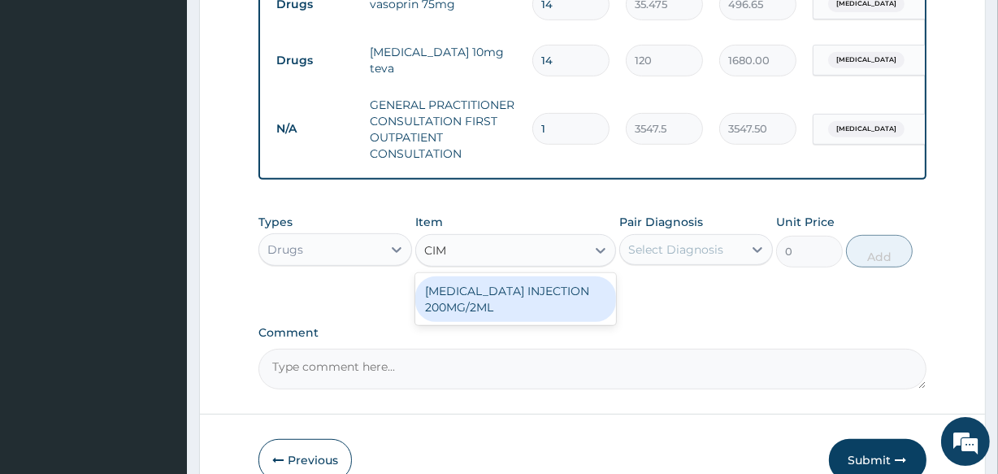
type input "CIME"
click at [469, 317] on div "CIMETIDINE INJECTION 200MG/2ML" at bounding box center [515, 299] width 200 height 46
type input "650.375"
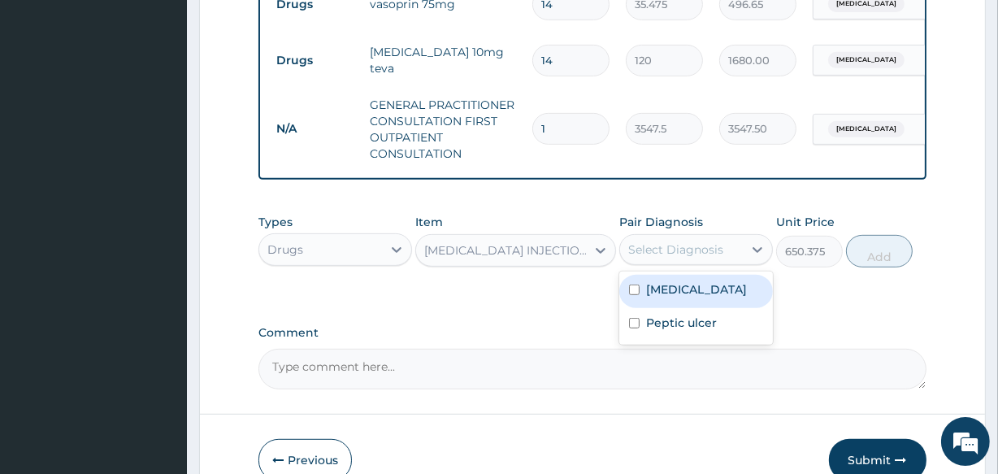
click at [741, 262] on div "Select Diagnosis" at bounding box center [681, 250] width 123 height 26
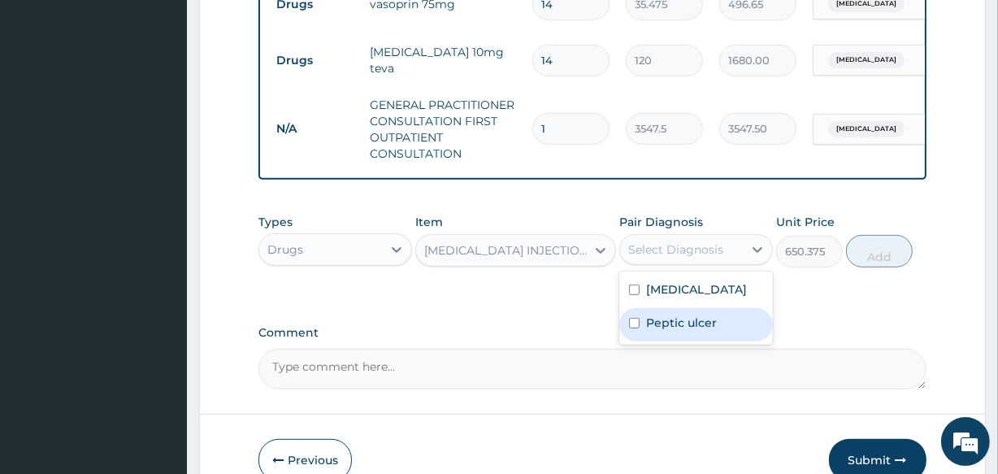
click at [686, 331] on label "Peptic ulcer" at bounding box center [681, 323] width 71 height 16
checkbox input "true"
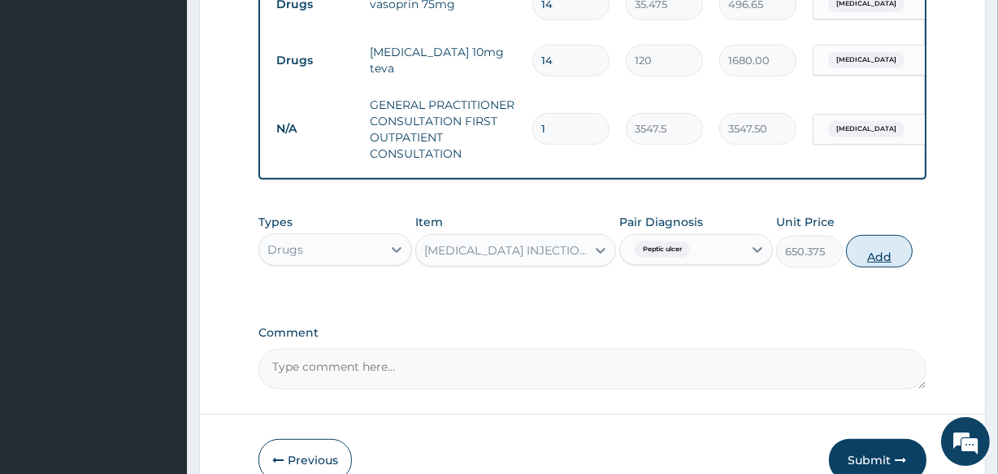
click at [885, 264] on button "Add" at bounding box center [879, 251] width 67 height 33
type input "0"
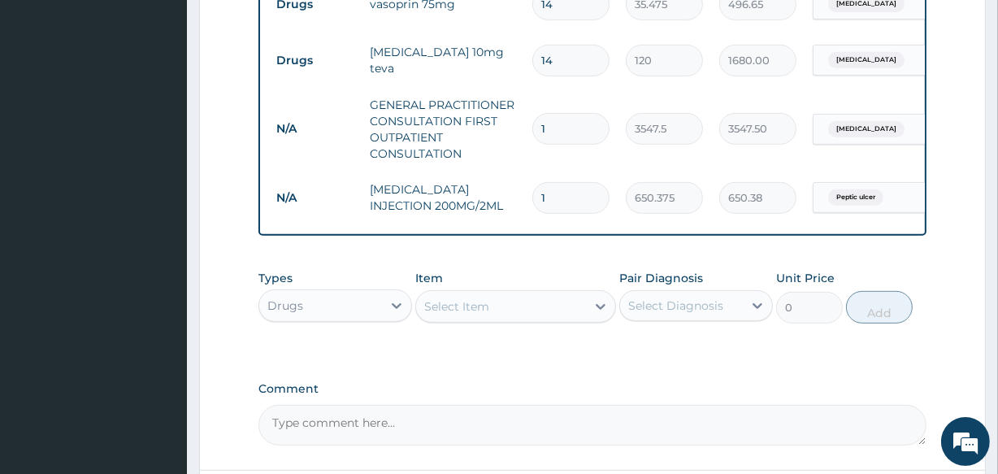
type input "0.00"
type input "2"
type input "1300.75"
type input "2"
click at [467, 315] on div "Select Item" at bounding box center [456, 306] width 65 height 16
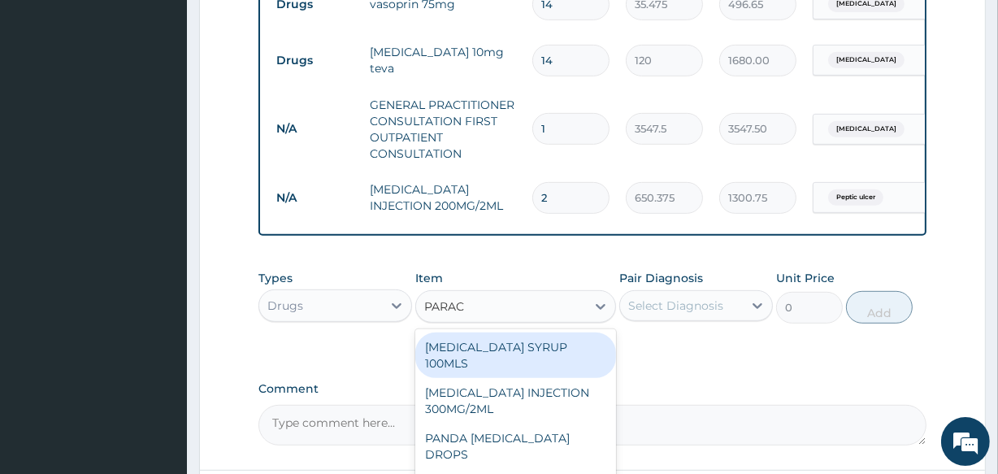
type input "PARACE"
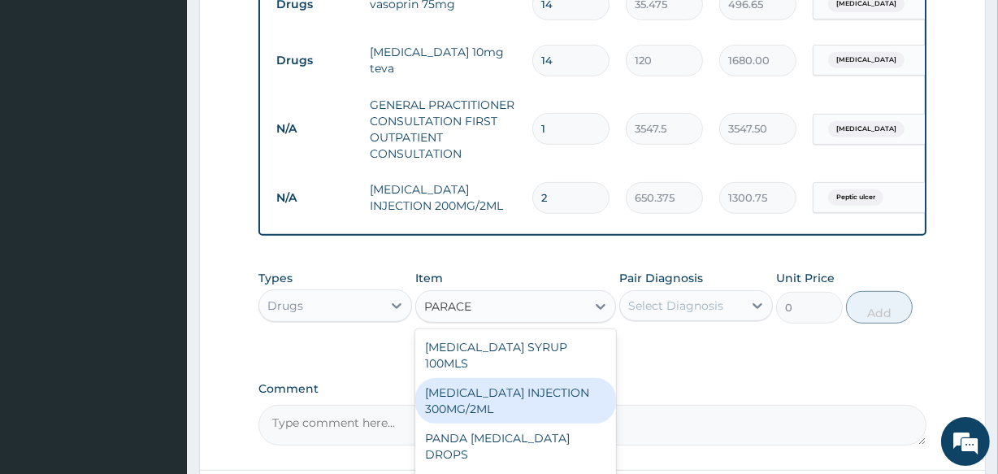
click at [489, 420] on div "PARACETAMOL INJECTION 300MG/2ML" at bounding box center [515, 401] width 200 height 46
type input "260.15"
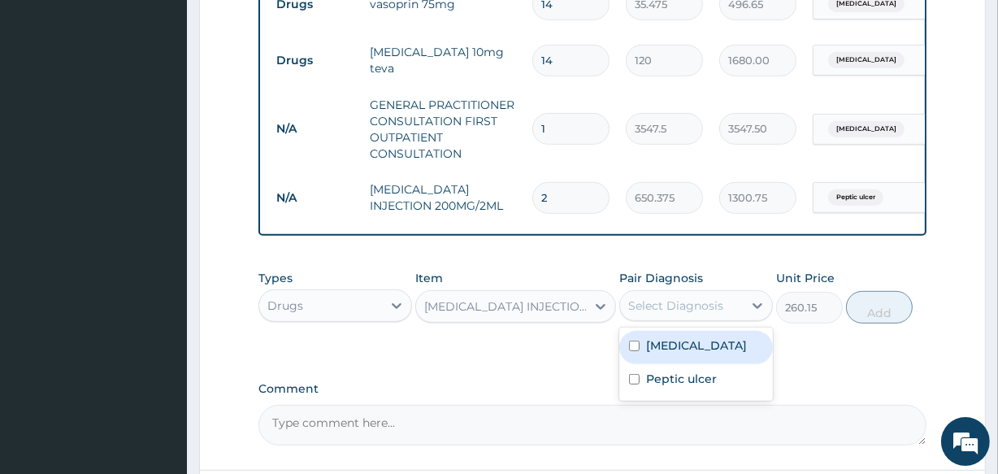
click at [740, 319] on div "Select Diagnosis" at bounding box center [681, 306] width 123 height 26
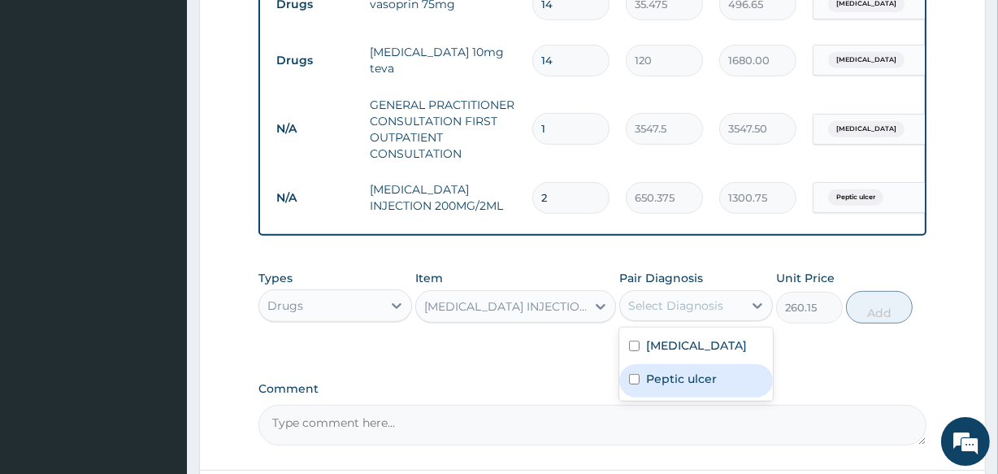
click at [702, 387] on label "Peptic ulcer" at bounding box center [681, 379] width 71 height 16
checkbox input "true"
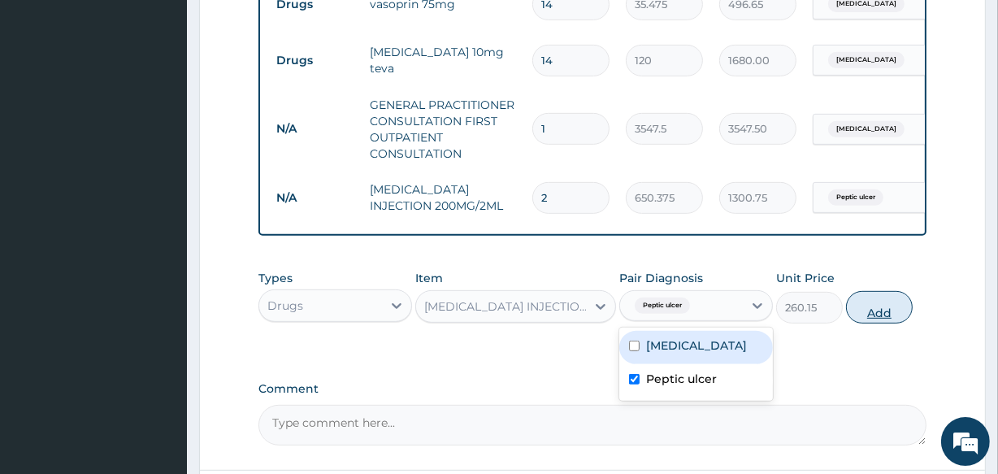
click at [880, 317] on button "Add" at bounding box center [879, 307] width 67 height 33
type input "0"
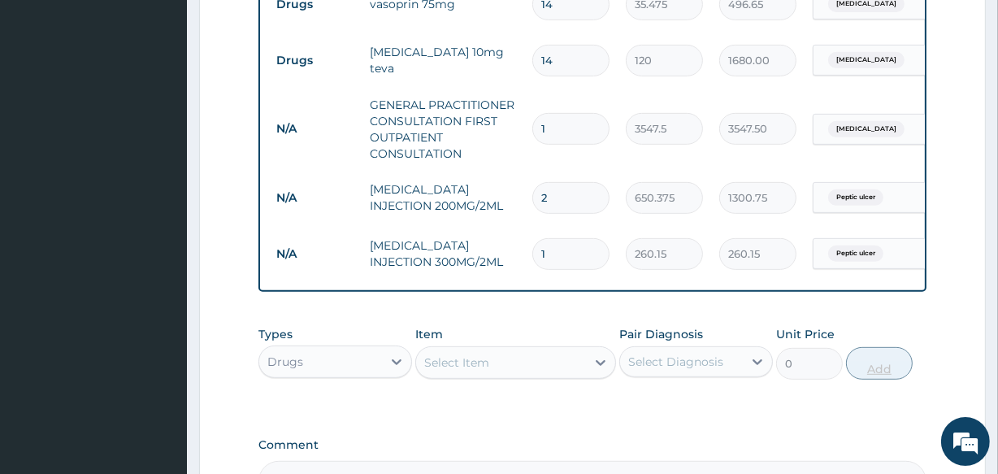
type input "0.00"
type input "2"
type input "520.30"
type input "2"
click at [511, 376] on div "Select Item" at bounding box center [500, 363] width 169 height 26
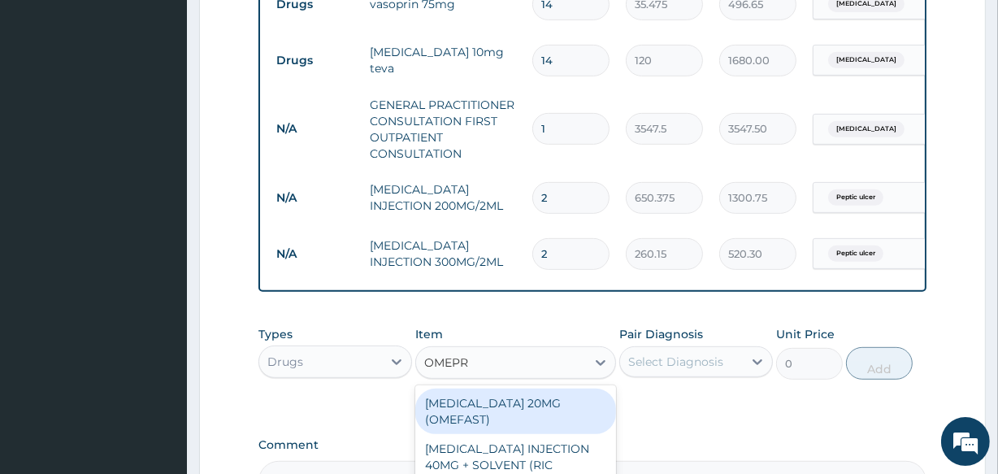
type input "OMEPRA"
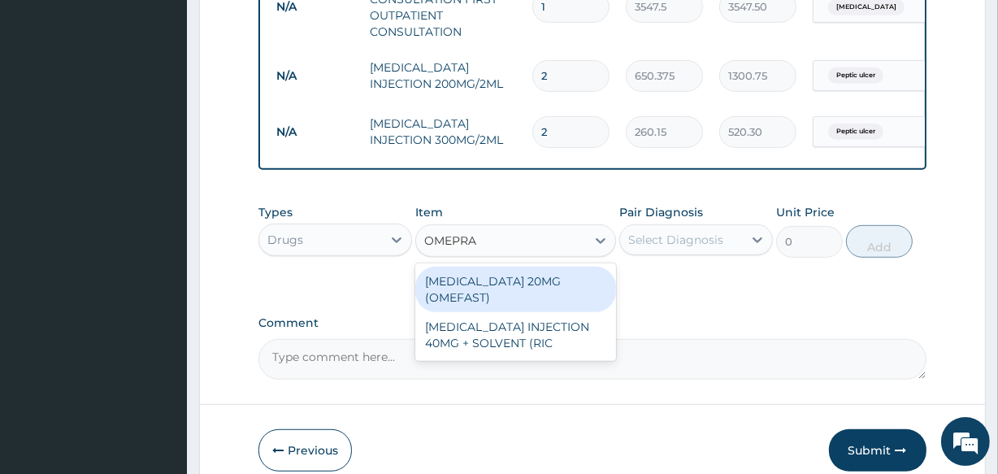
scroll to position [820, 0]
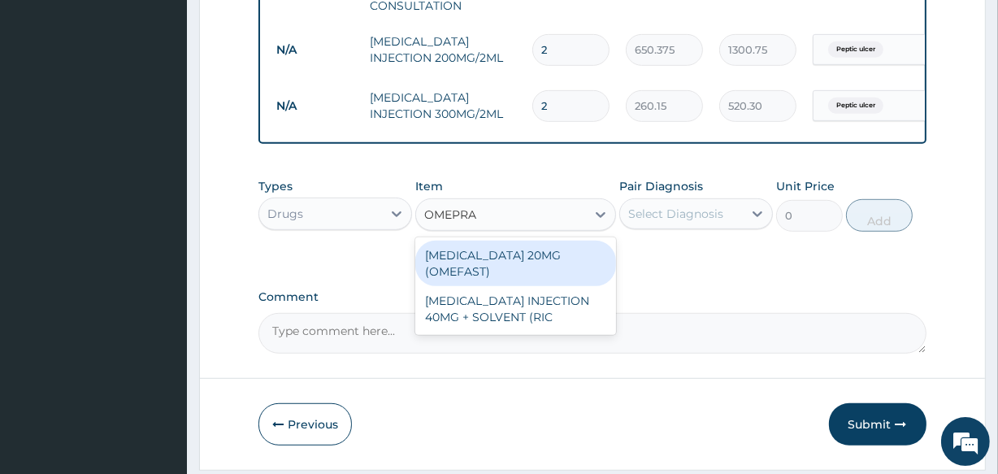
click at [490, 276] on div "OMEPRAZOLE 20MG (OMEFAST)" at bounding box center [515, 264] width 200 height 46
type input "100"
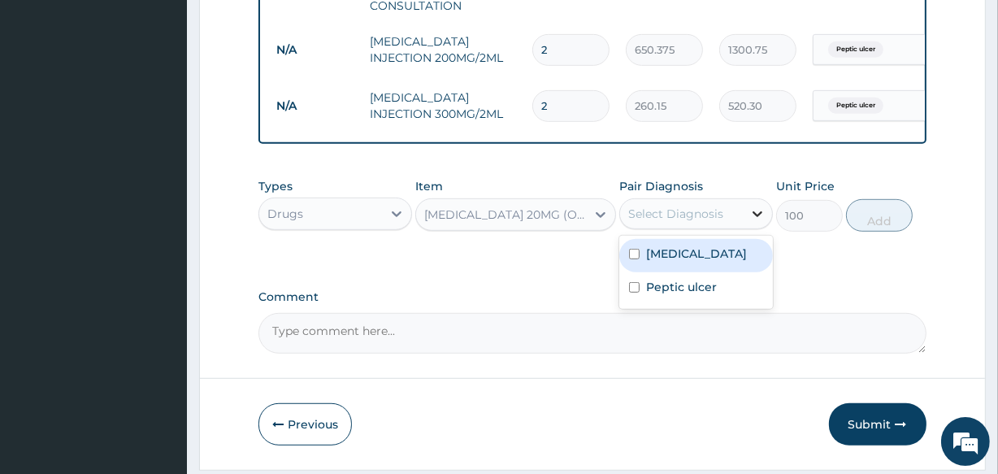
click at [756, 217] on icon at bounding box center [758, 214] width 10 height 6
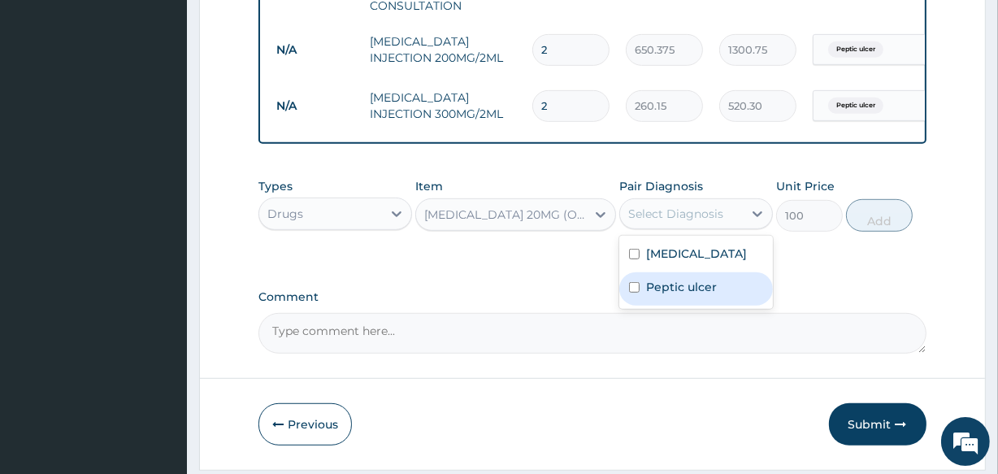
click at [716, 306] on div "Peptic ulcer" at bounding box center [697, 288] width 154 height 33
checkbox input "true"
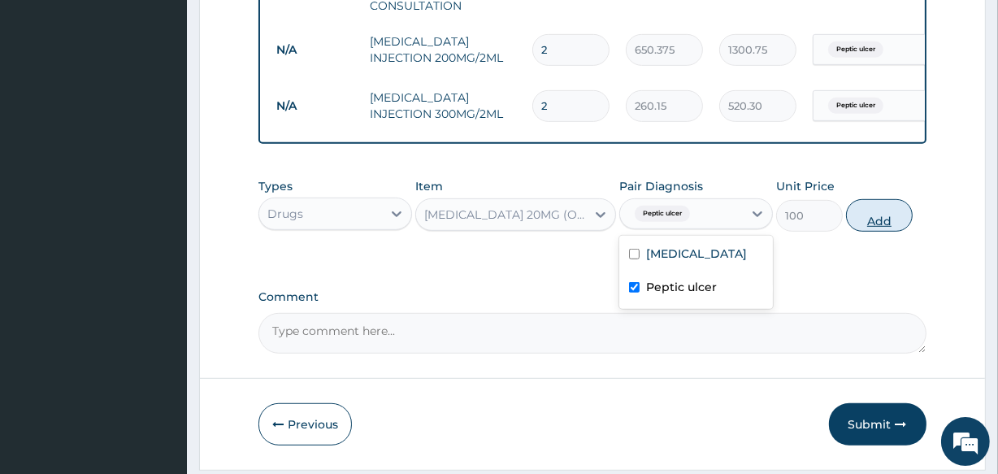
click at [864, 226] on button "Add" at bounding box center [879, 215] width 67 height 33
type input "0"
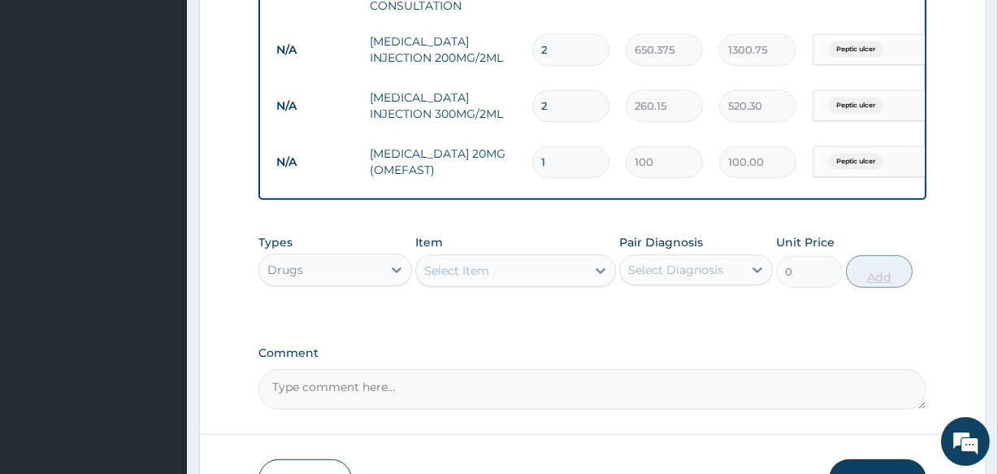
type input "10"
type input "1000.00"
type input "10"
click at [462, 279] on div "Select Item" at bounding box center [456, 271] width 65 height 16
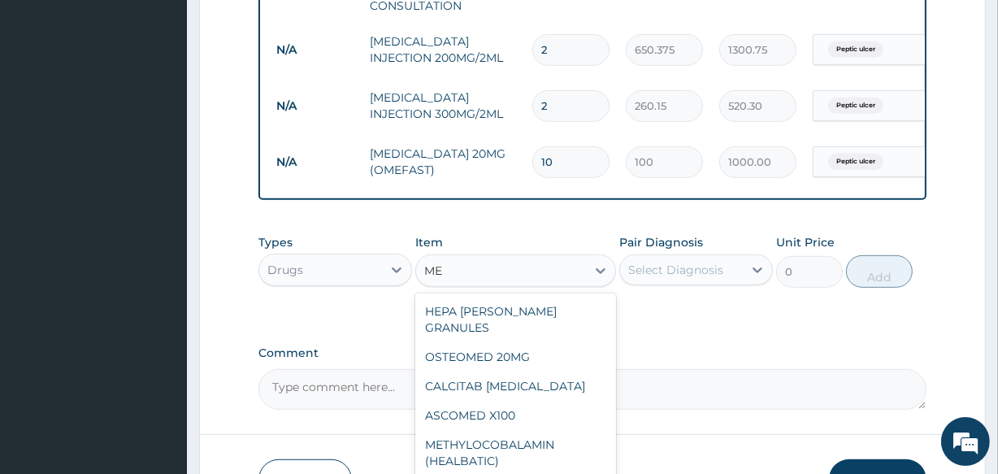
type input "M"
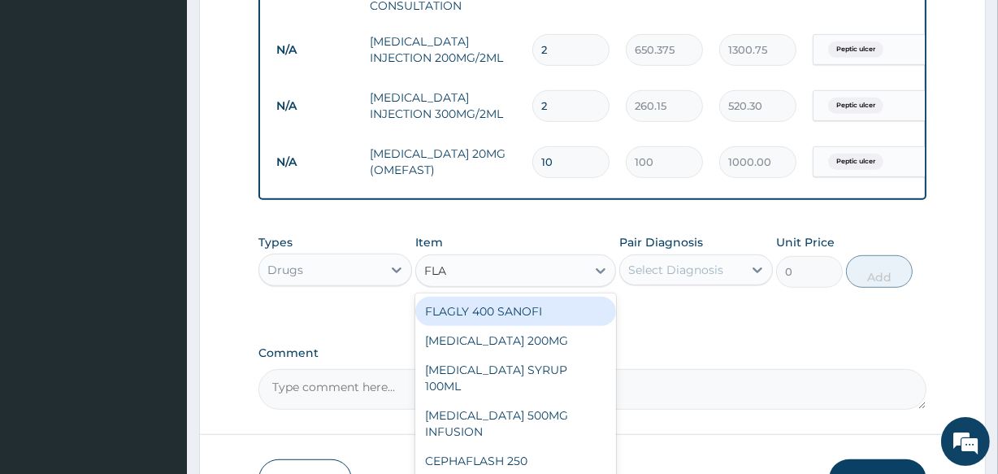
type input "FLAG"
click at [489, 326] on div "FLAGLY 400 SANOFI" at bounding box center [515, 311] width 200 height 29
type input "70.95"
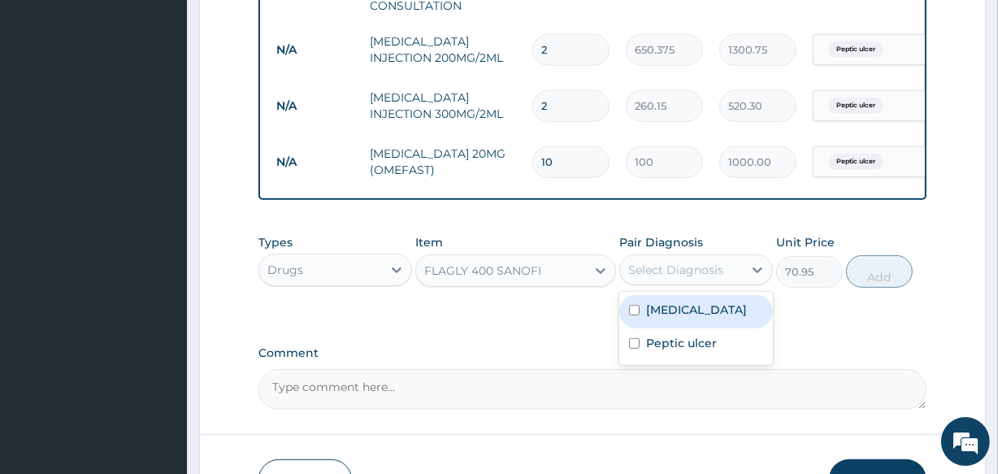
click at [737, 283] on div "Select Diagnosis" at bounding box center [681, 270] width 123 height 26
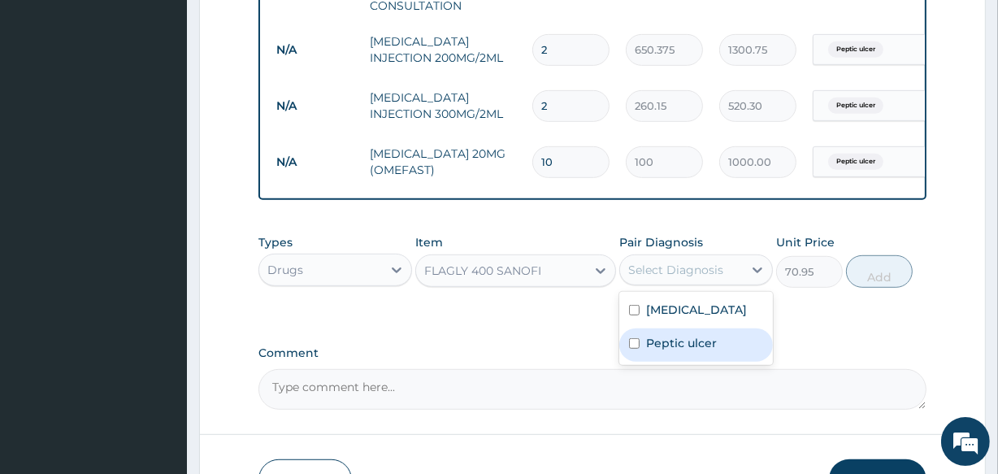
click at [684, 351] on label "Peptic ulcer" at bounding box center [681, 343] width 71 height 16
checkbox input "true"
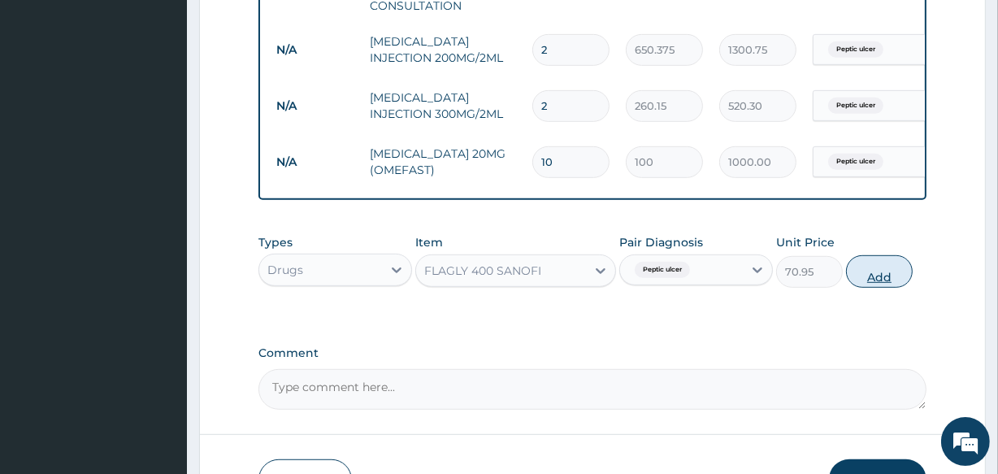
click at [877, 285] on button "Add" at bounding box center [879, 271] width 67 height 33
type input "0"
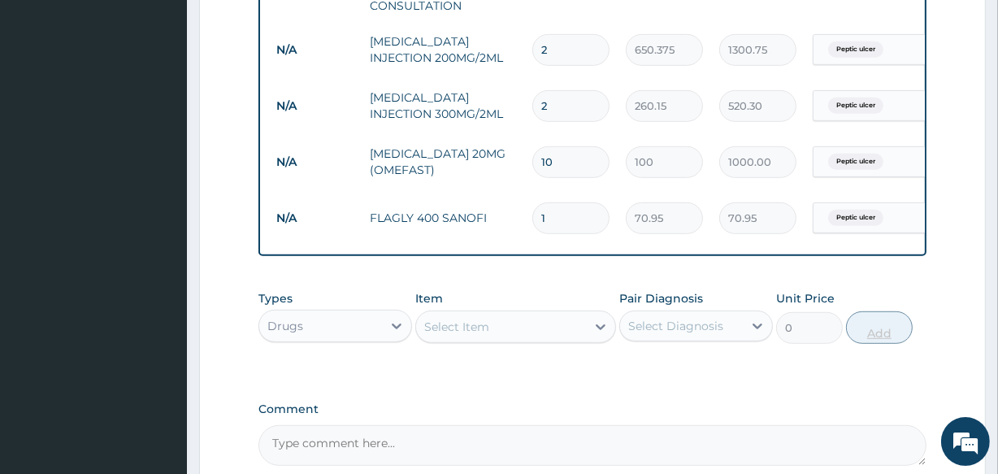
type input "10"
type input "709.50"
type input "10"
click at [472, 335] on div "Select Item" at bounding box center [456, 327] width 65 height 16
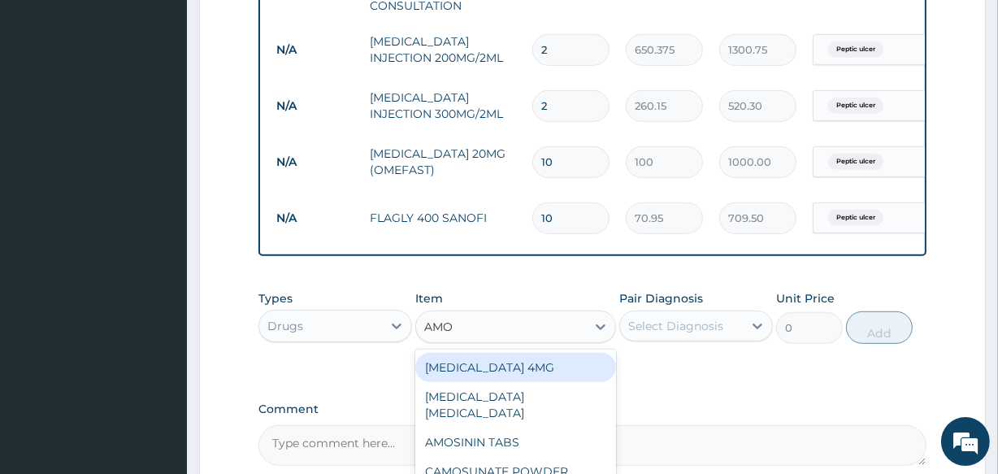
type input "AMOX"
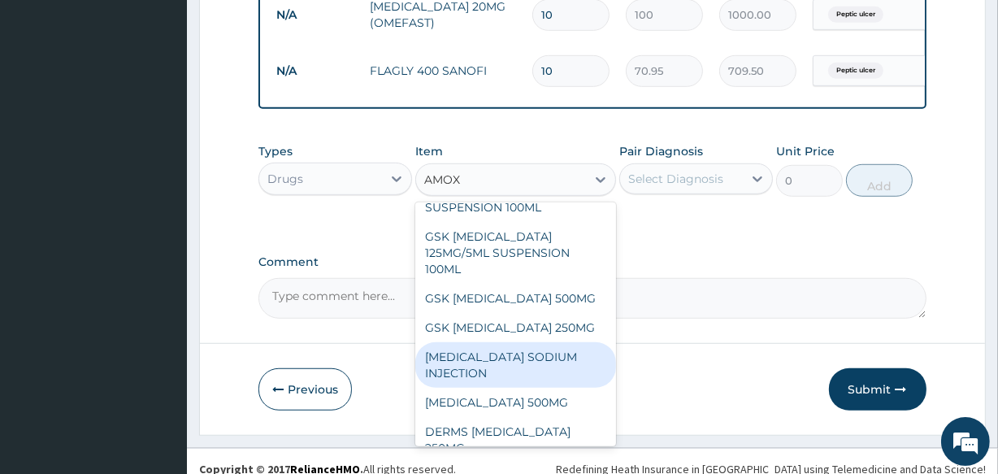
scroll to position [62, 0]
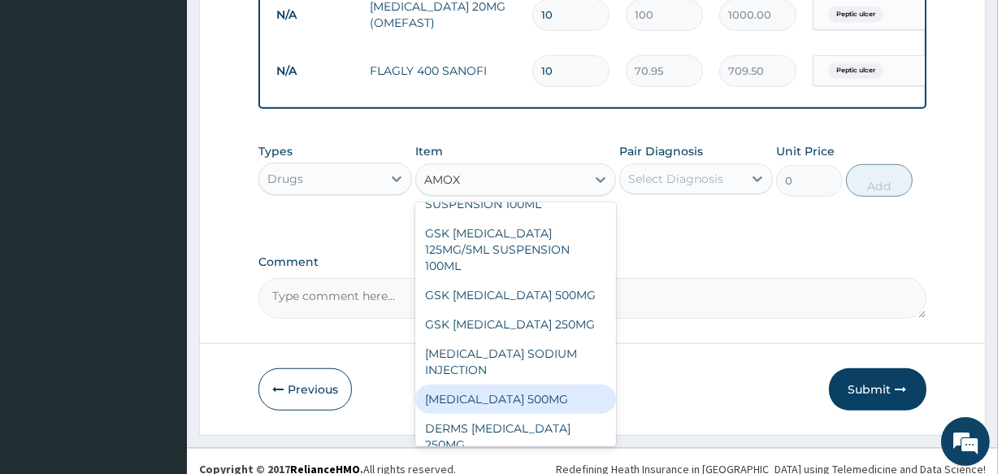
click at [515, 414] on div "AMOXICILLIN 500MG" at bounding box center [515, 399] width 200 height 29
type input "70.95"
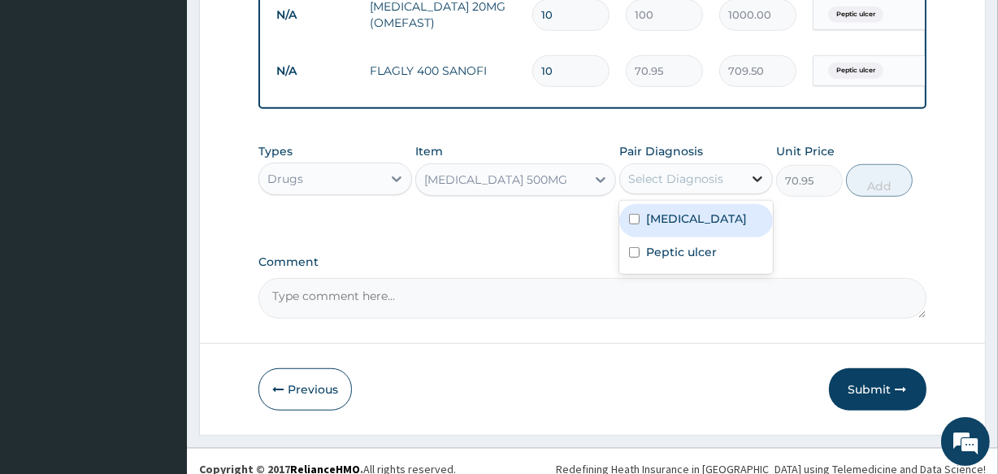
click at [759, 187] on icon at bounding box center [758, 179] width 16 height 16
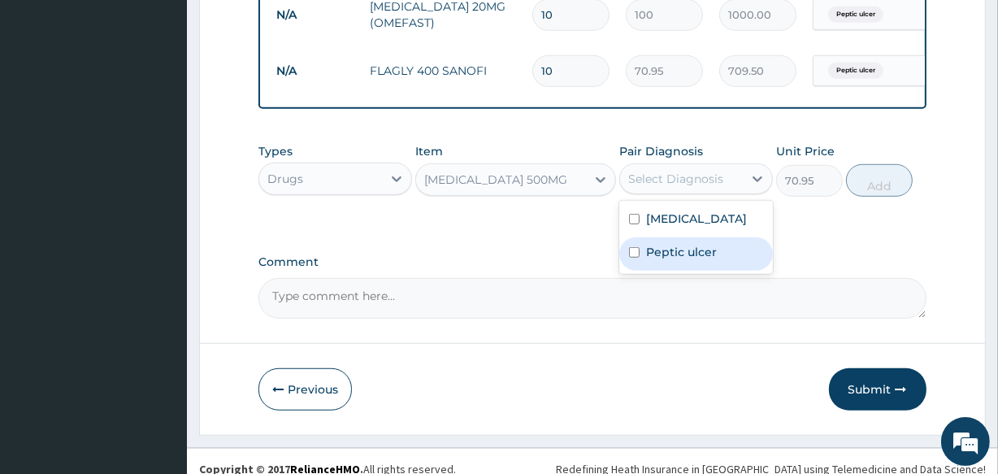
click at [707, 267] on div "Peptic ulcer" at bounding box center [697, 253] width 154 height 33
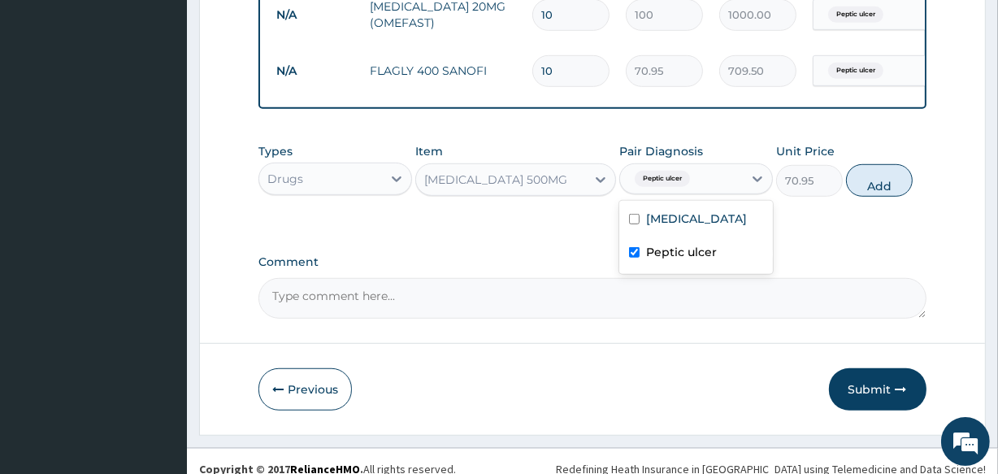
checkbox input "true"
click at [856, 188] on button "Add" at bounding box center [879, 180] width 67 height 33
type input "0"
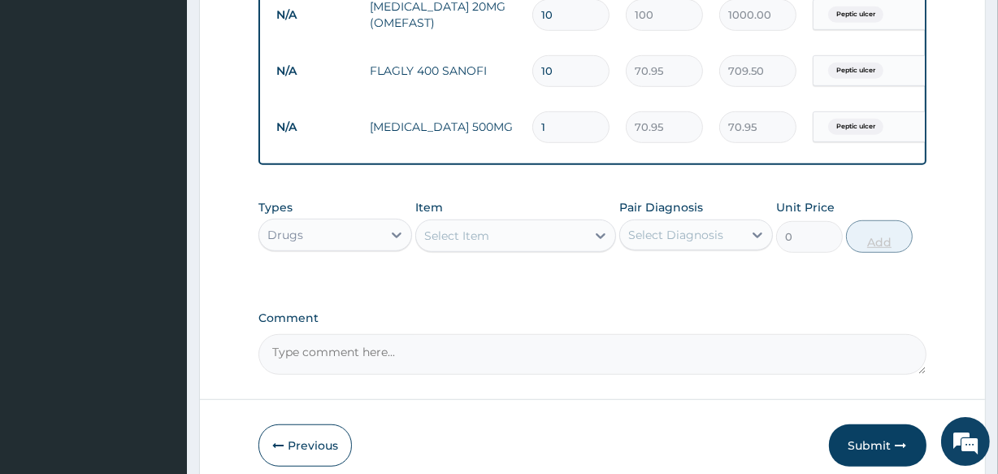
type input "15"
type input "1064.25"
type input "15"
click at [528, 252] on div "Select Item" at bounding box center [515, 236] width 200 height 33
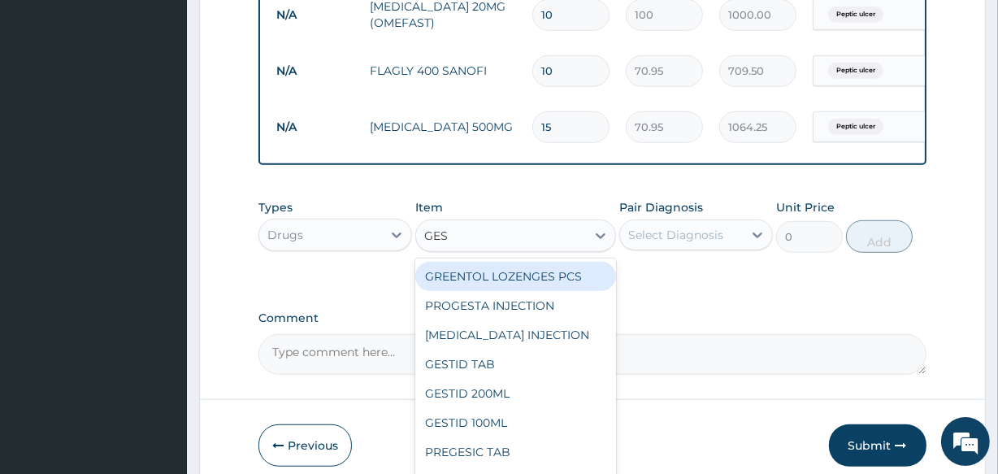
type input "GEST"
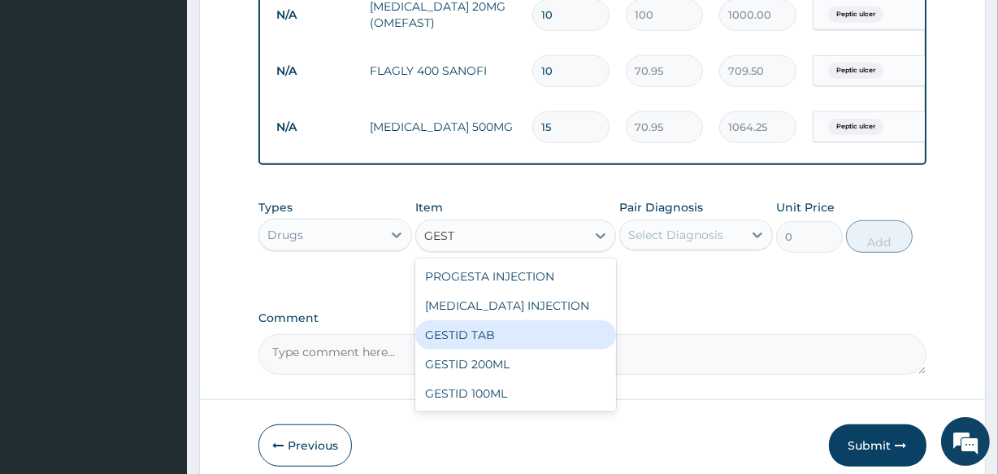
click at [463, 350] on div "GESTID TAB" at bounding box center [515, 334] width 200 height 29
type input "47.3"
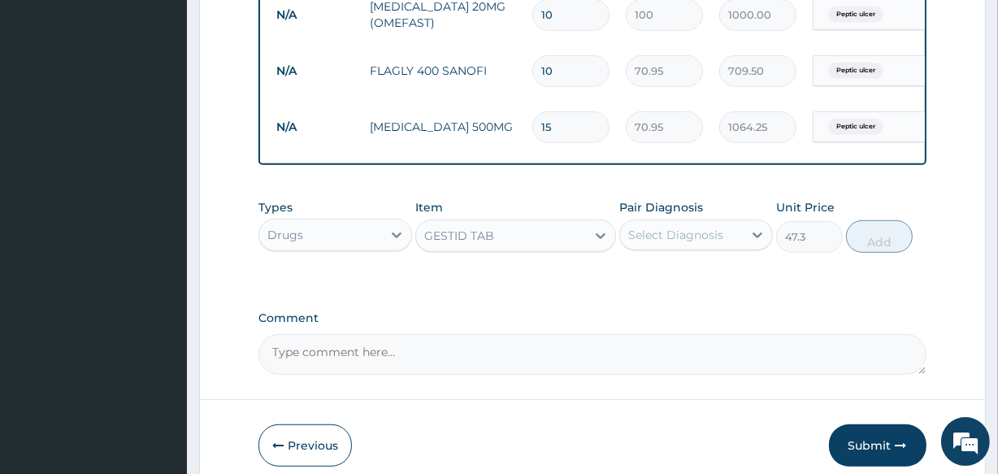
click at [705, 241] on div "Select Diagnosis" at bounding box center [675, 235] width 95 height 16
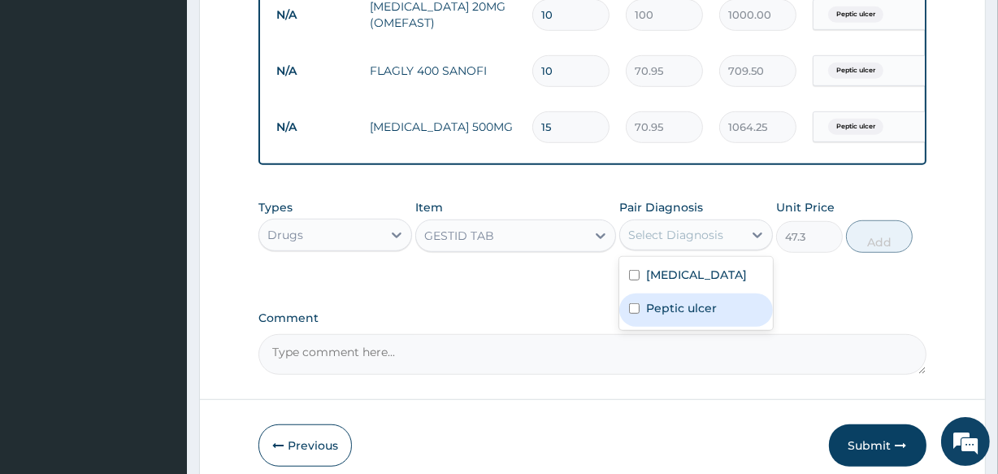
click at [672, 316] on label "Peptic ulcer" at bounding box center [681, 308] width 71 height 16
checkbox input "true"
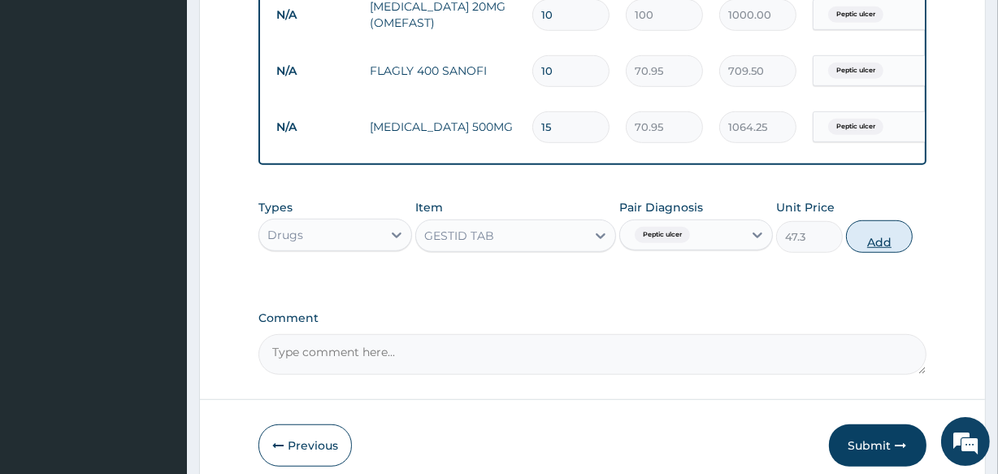
click at [884, 250] on button "Add" at bounding box center [879, 236] width 67 height 33
type input "0"
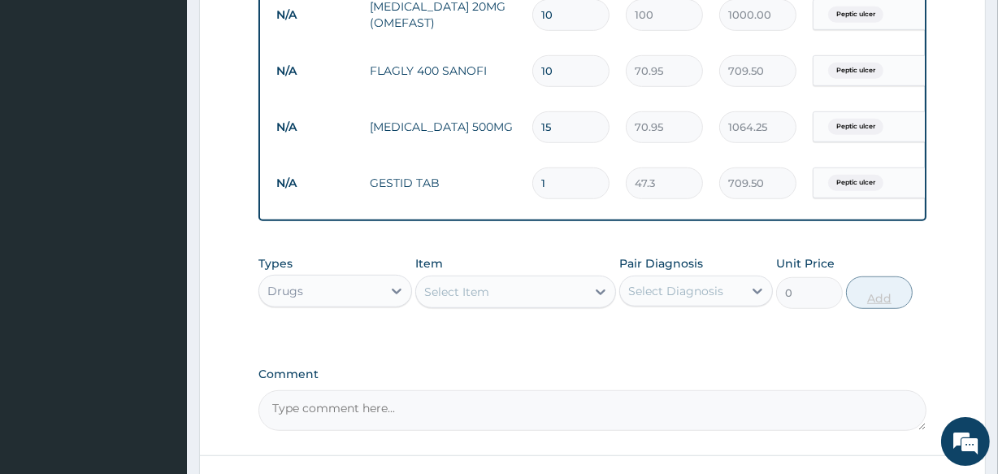
type input "15"
type input "709.50"
type input "15"
click at [484, 305] on div "Select Item" at bounding box center [500, 292] width 169 height 26
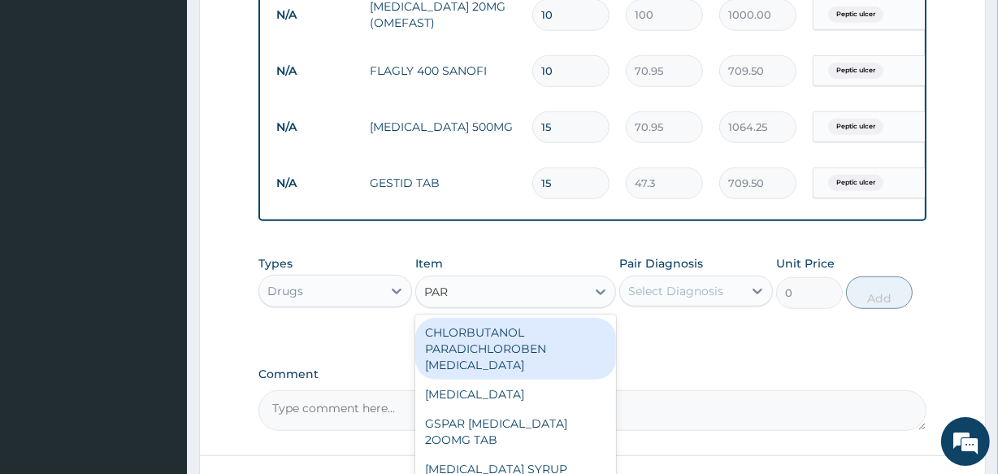
type input "PARA"
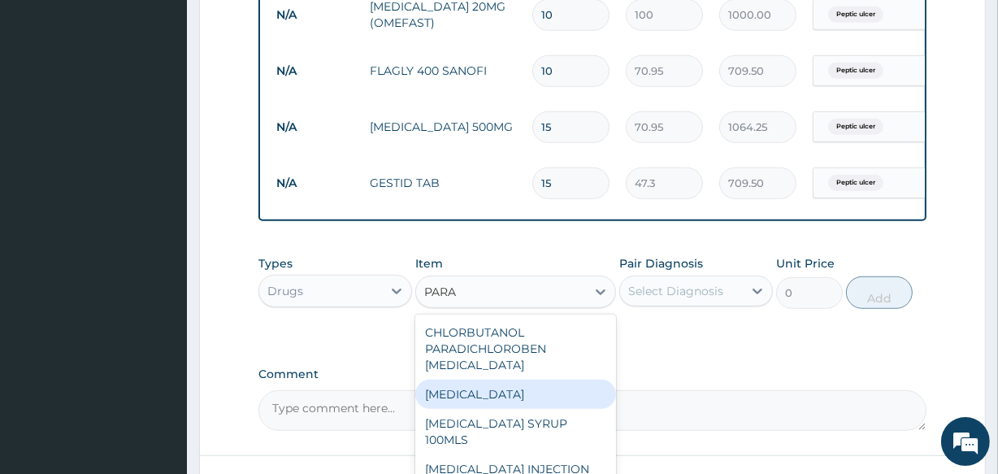
click at [473, 407] on div "LIQUID PARAFFIN" at bounding box center [515, 394] width 200 height 29
type input "1200"
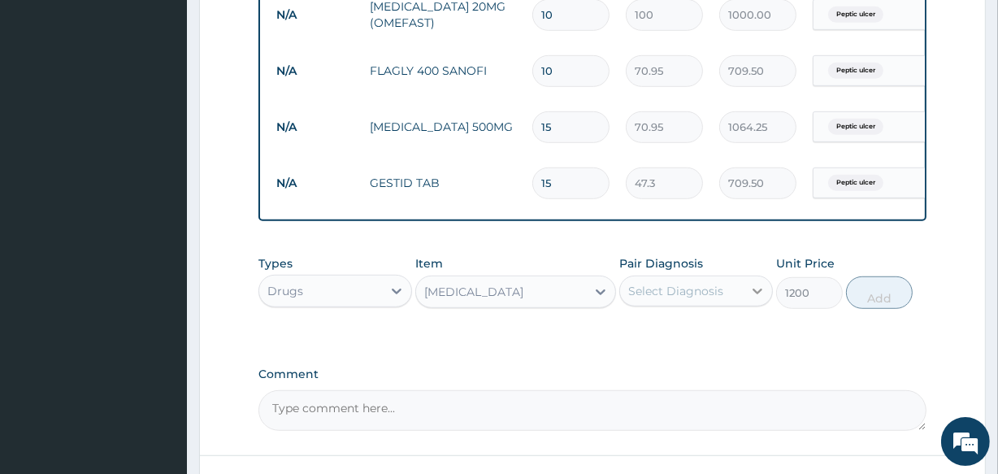
click at [748, 301] on div at bounding box center [757, 290] width 29 height 29
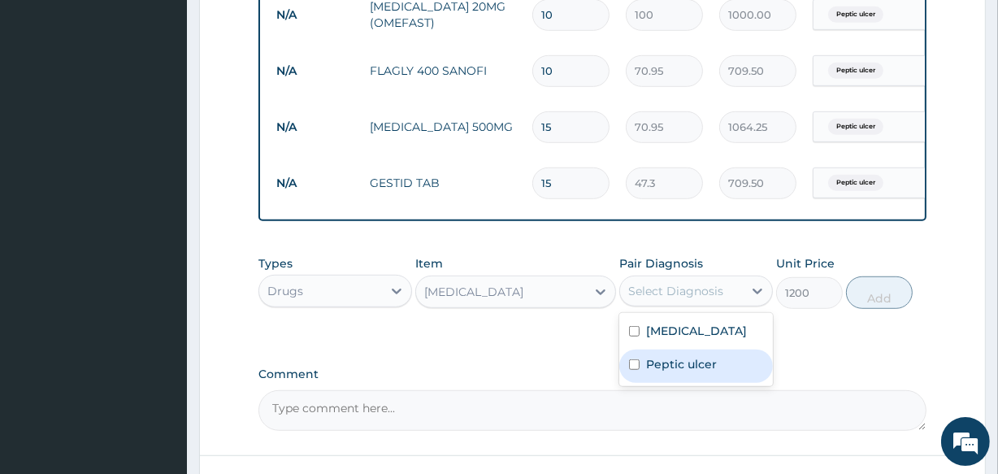
click at [699, 372] on label "Peptic ulcer" at bounding box center [681, 364] width 71 height 16
checkbox input "true"
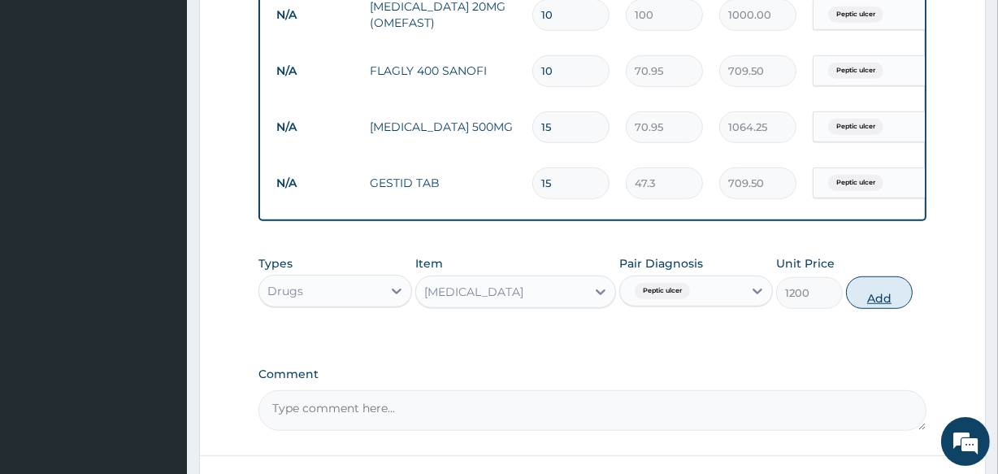
click at [878, 303] on button "Add" at bounding box center [879, 292] width 67 height 33
type input "0"
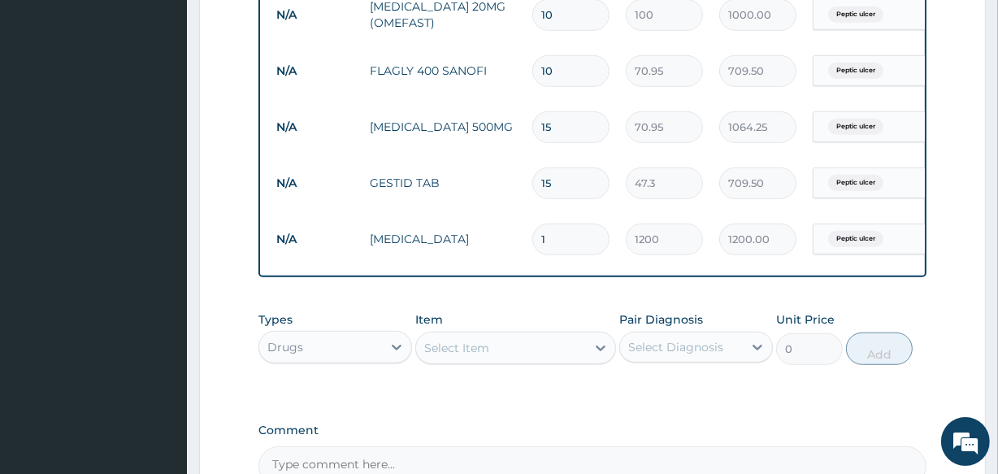
click at [478, 356] on div "Select Item" at bounding box center [456, 348] width 65 height 16
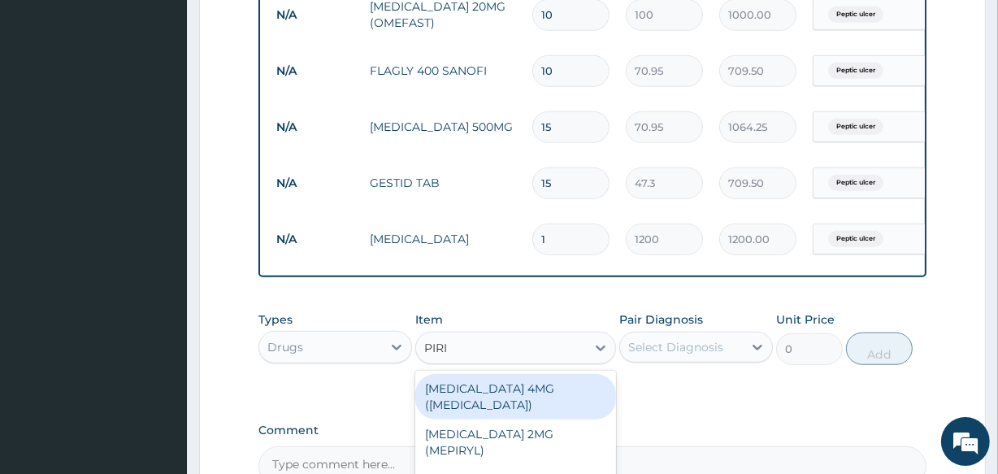
type input "PIRIT"
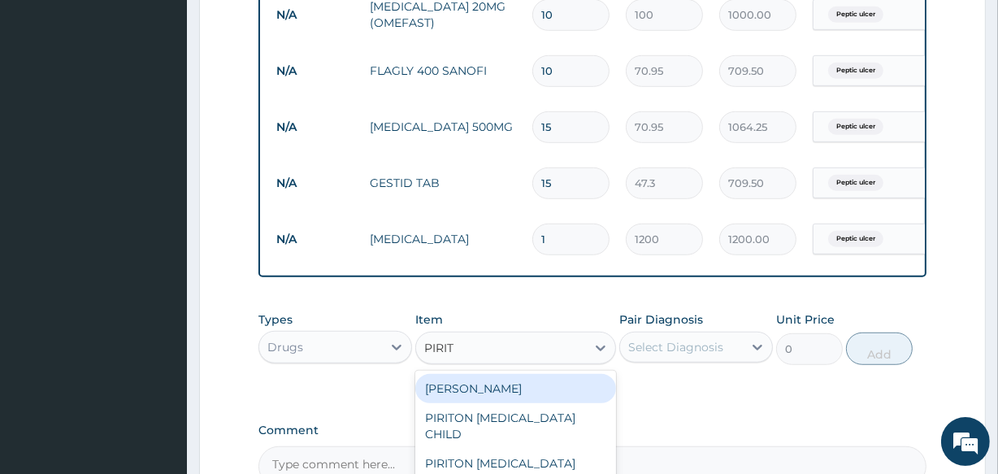
click at [498, 403] on div "PIRITON TAB EVANS" at bounding box center [515, 388] width 200 height 29
type input "23.65"
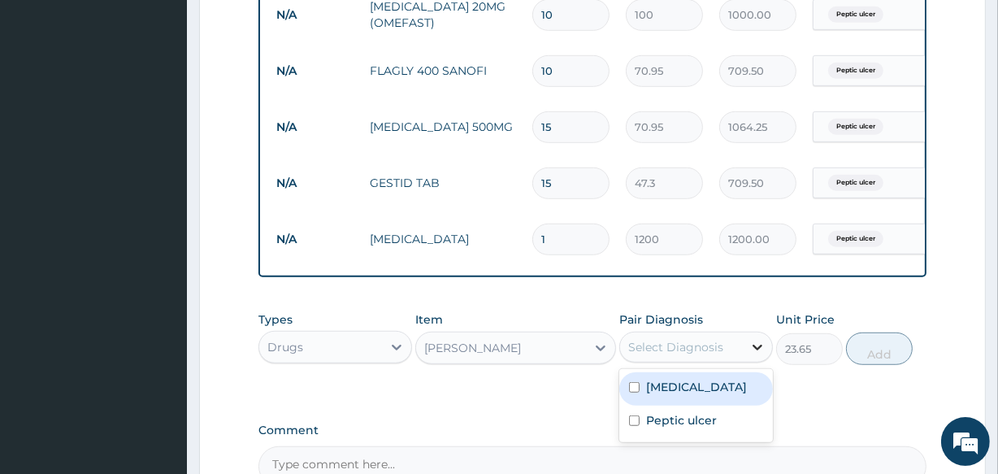
click at [762, 362] on div at bounding box center [757, 347] width 29 height 29
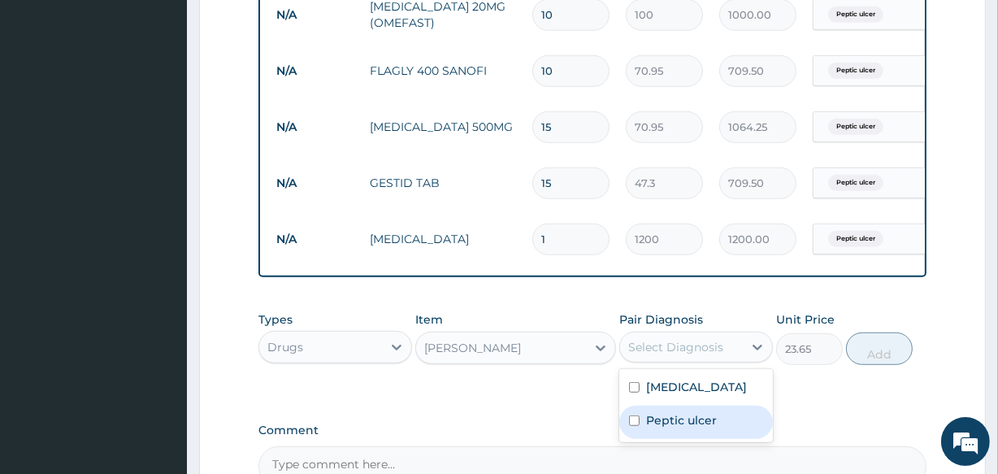
click at [657, 428] on label "Peptic ulcer" at bounding box center [681, 420] width 71 height 16
checkbox input "true"
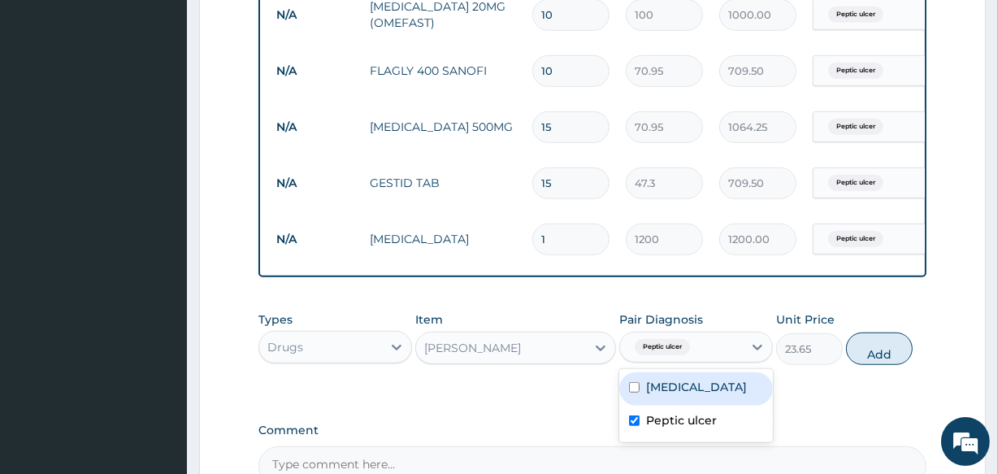
click at [678, 395] on label "Essential hypertension" at bounding box center [696, 387] width 101 height 16
checkbox input "true"
click at [663, 439] on div "Peptic ulcer" at bounding box center [697, 422] width 154 height 33
checkbox input "false"
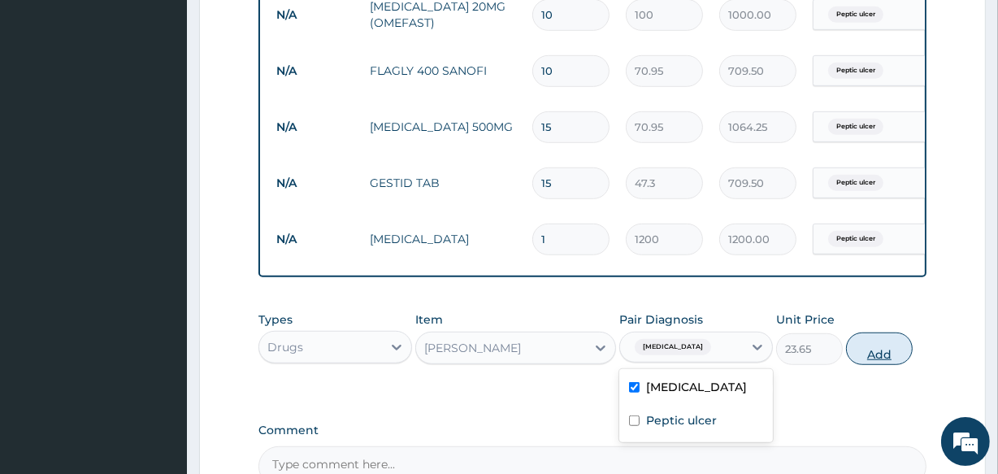
click at [892, 359] on button "Add" at bounding box center [879, 349] width 67 height 33
type input "0"
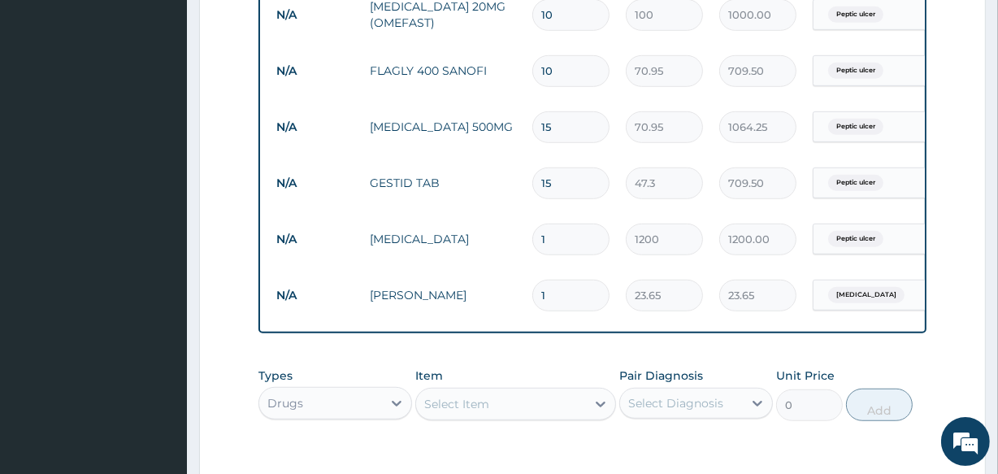
type input "10"
type input "236.50"
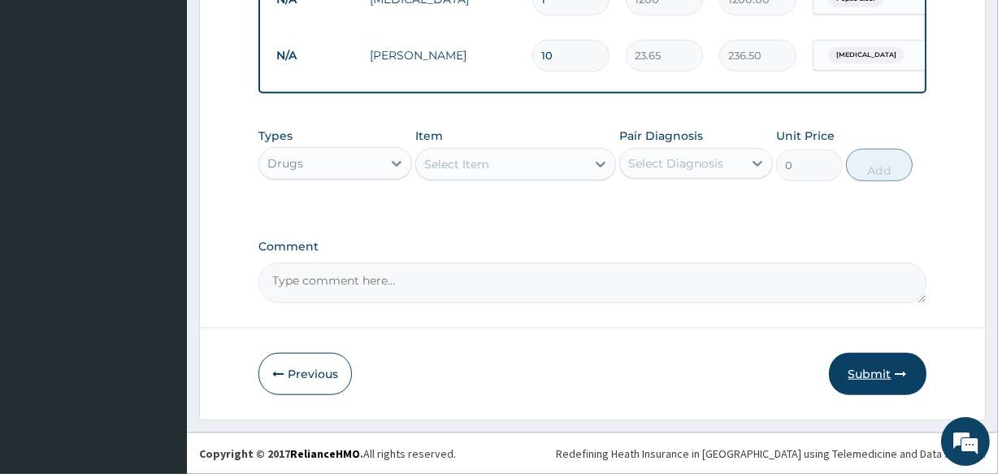
type input "10"
click at [877, 376] on button "Submit" at bounding box center [878, 374] width 98 height 42
